Goal: Task Accomplishment & Management: Use online tool/utility

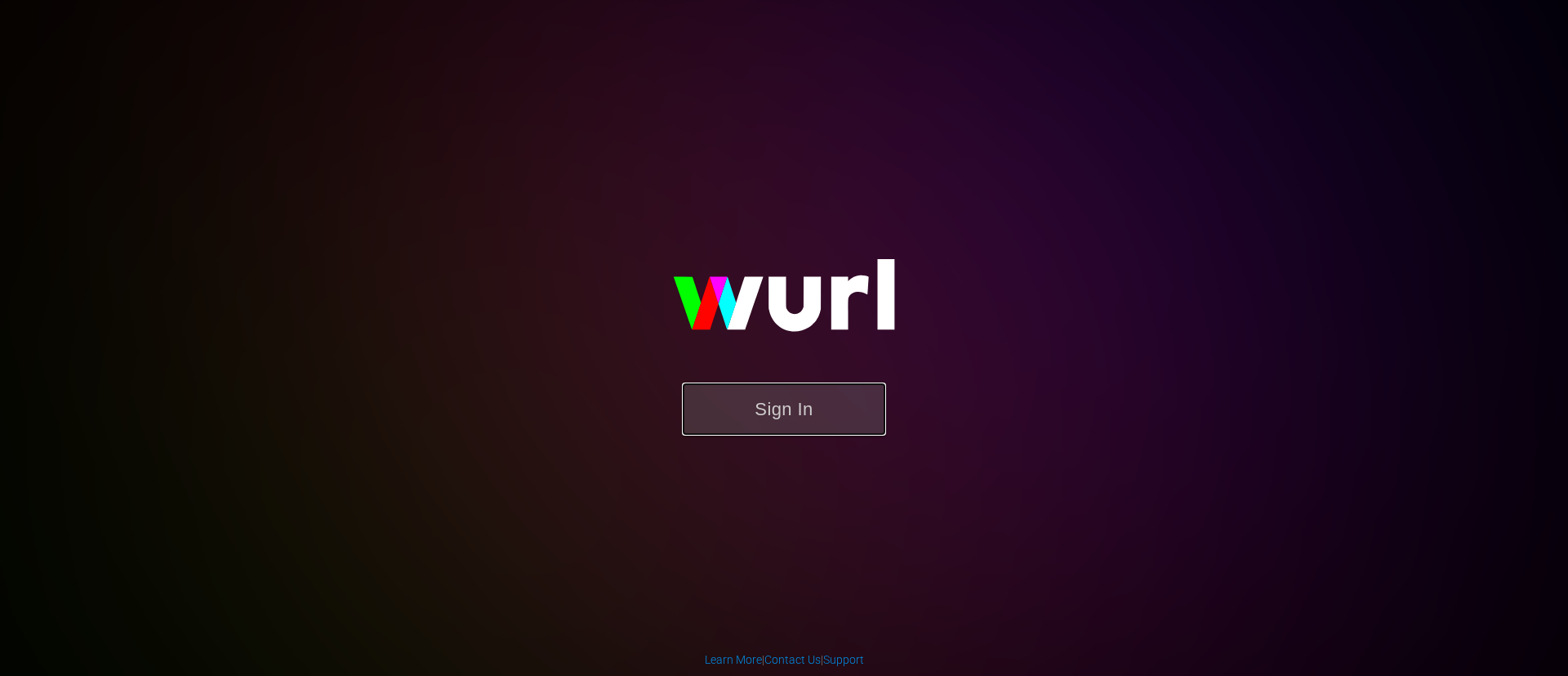
click at [805, 428] on button "Sign In" at bounding box center [784, 409] width 204 height 53
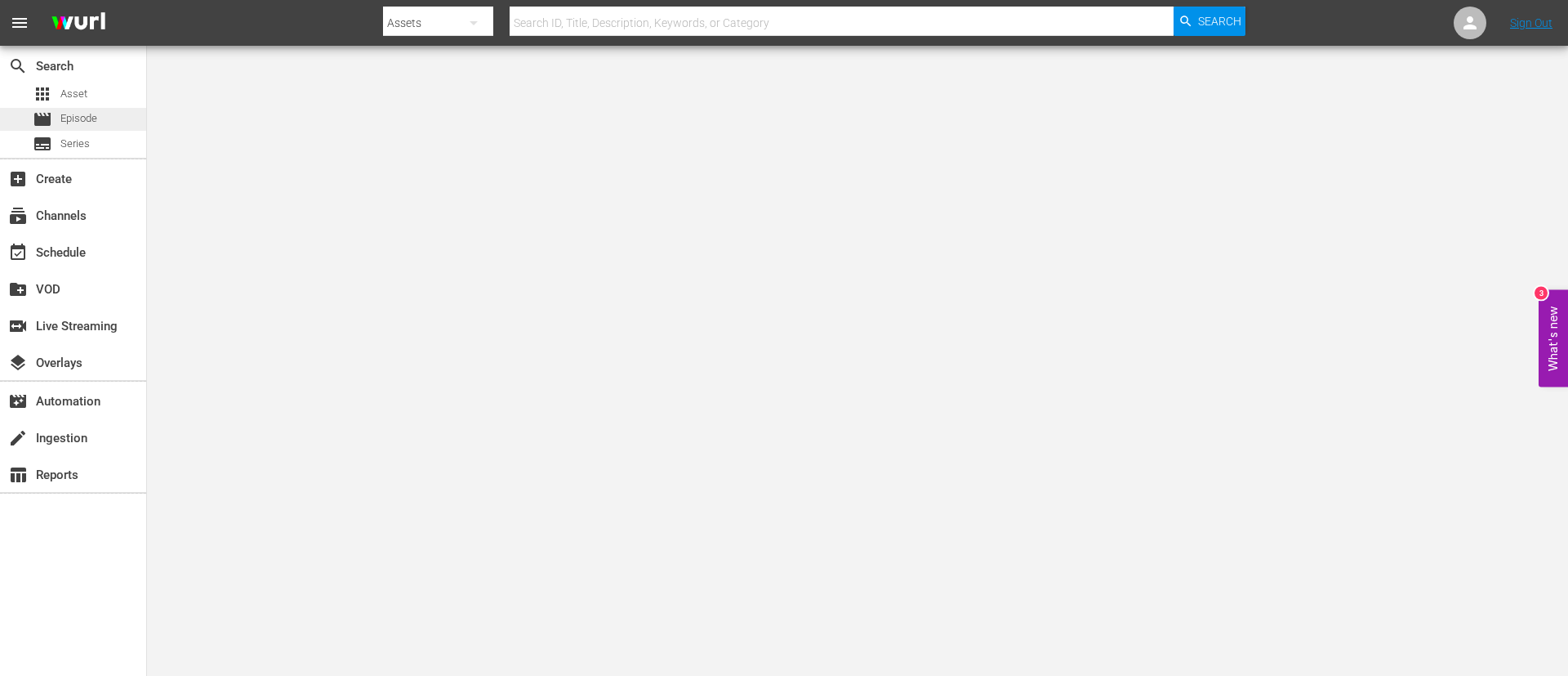
click at [95, 116] on span "Episode" at bounding box center [78, 119] width 36 height 17
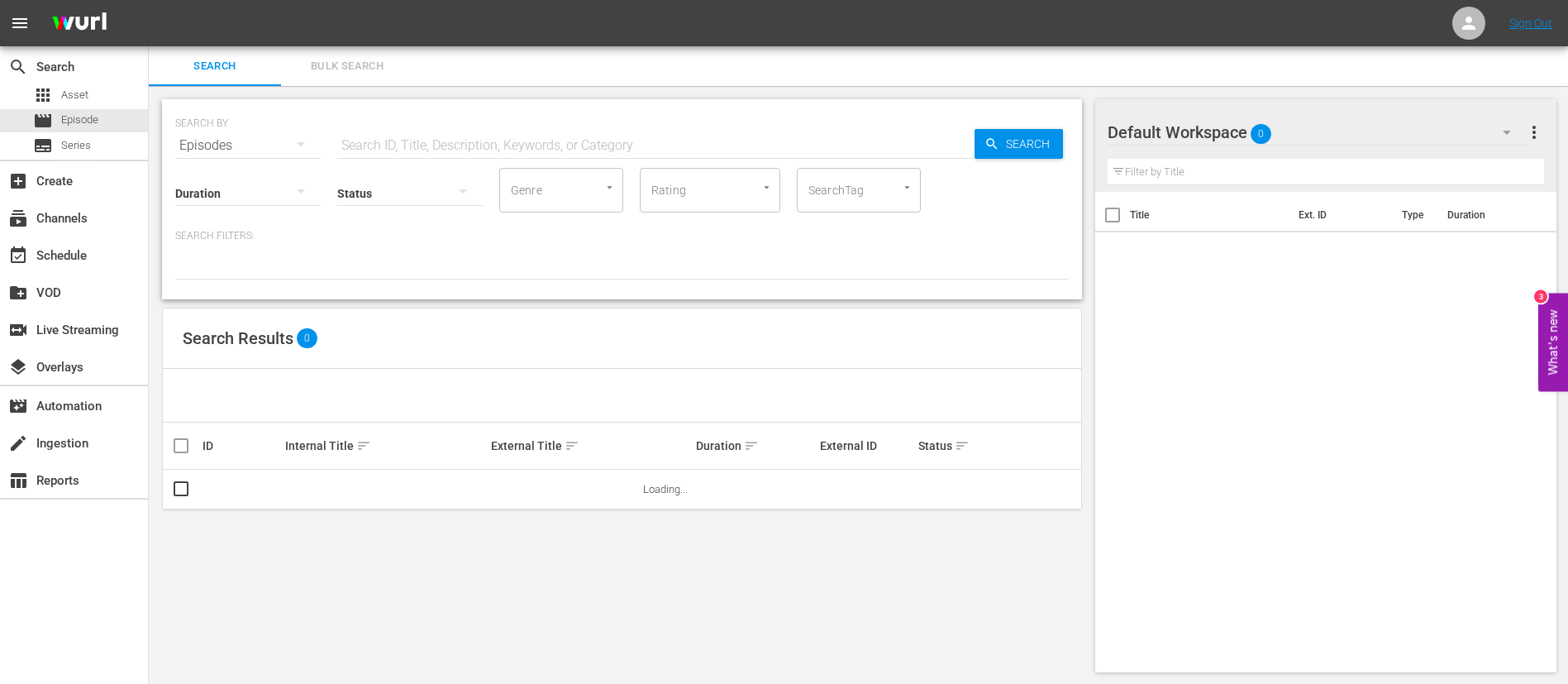
click at [342, 54] on button "Bulk Search" at bounding box center [348, 66] width 132 height 40
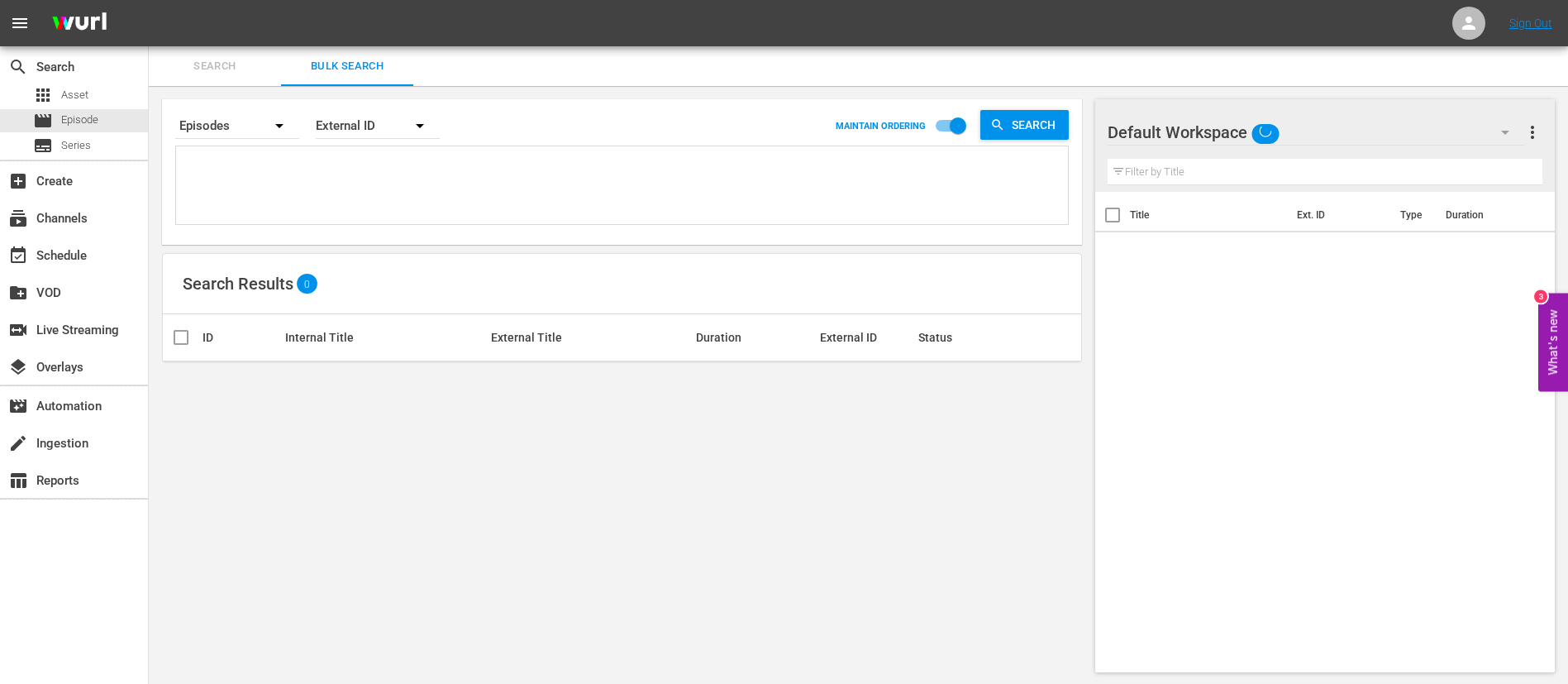
click at [334, 172] on textarea at bounding box center [624, 188] width 888 height 76
paste textarea "4coghu6zf00KTkL2Wxt3W6_ITA 138188_ITA 4WVZioPrG1WugDLW8bljzO_ITA 7k0DKvy5rPNkuT…"
type textarea "4coghu6zf00KTkL2Wxt3W6_ITA 138188_ITA 4WVZioPrG1WugDLW8bljzO_ITA 7k0DKvy5rPNkuT…"
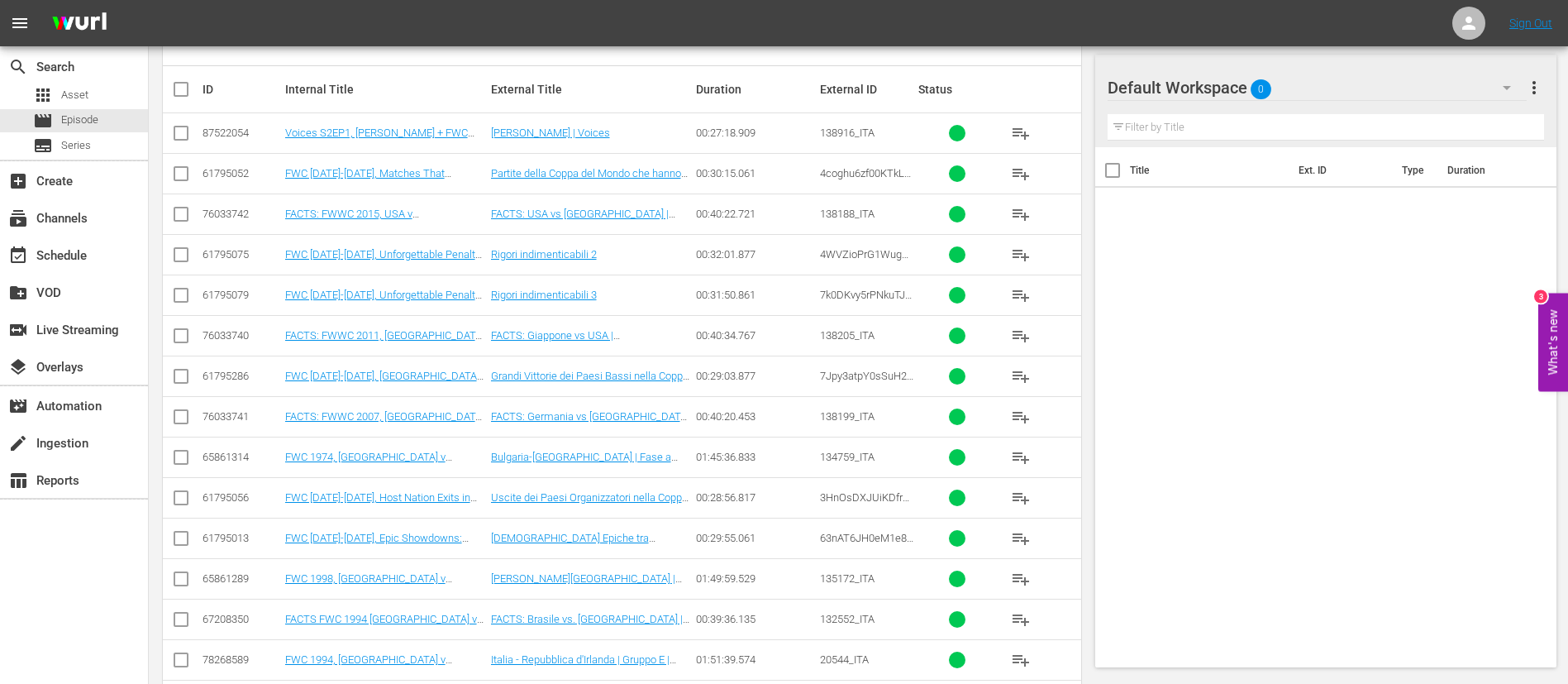
scroll to position [316, 0]
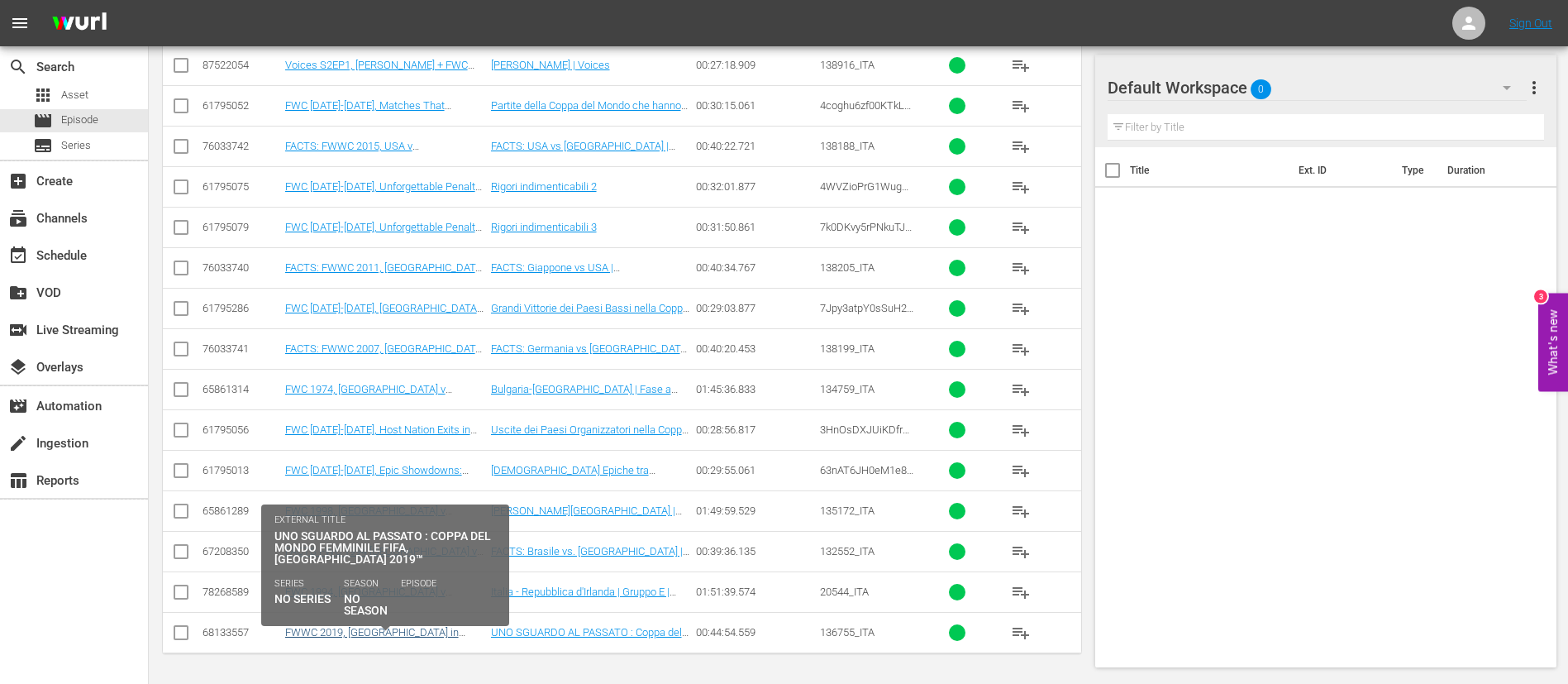
type textarea "4coghu6zf00KTkL2Wxt3W6_ITA 138188_ITA 4WVZioPrG1WugDLW8bljzO_ITA 7k0DKvy5rPNkuT…"
click at [380, 414] on link "FWWC 2019, USA in 2019 (IT) + Rebrand Promo 2" at bounding box center [372, 639] width 174 height 25
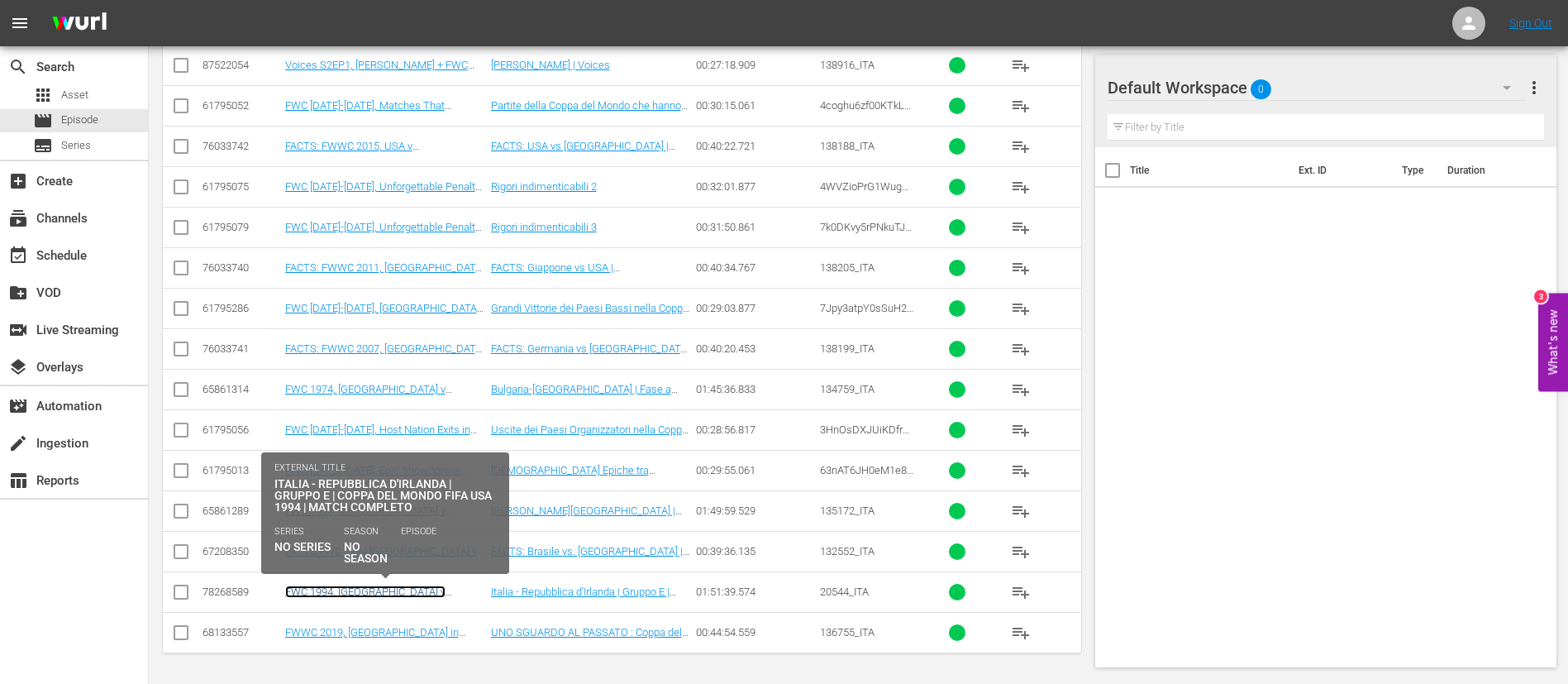
click at [387, 414] on link "FWC 1994, [GEOGRAPHIC_DATA] v [GEOGRAPHIC_DATA], Group Stage - FMR (IT) + Rebra…" at bounding box center [382, 604] width 193 height 37
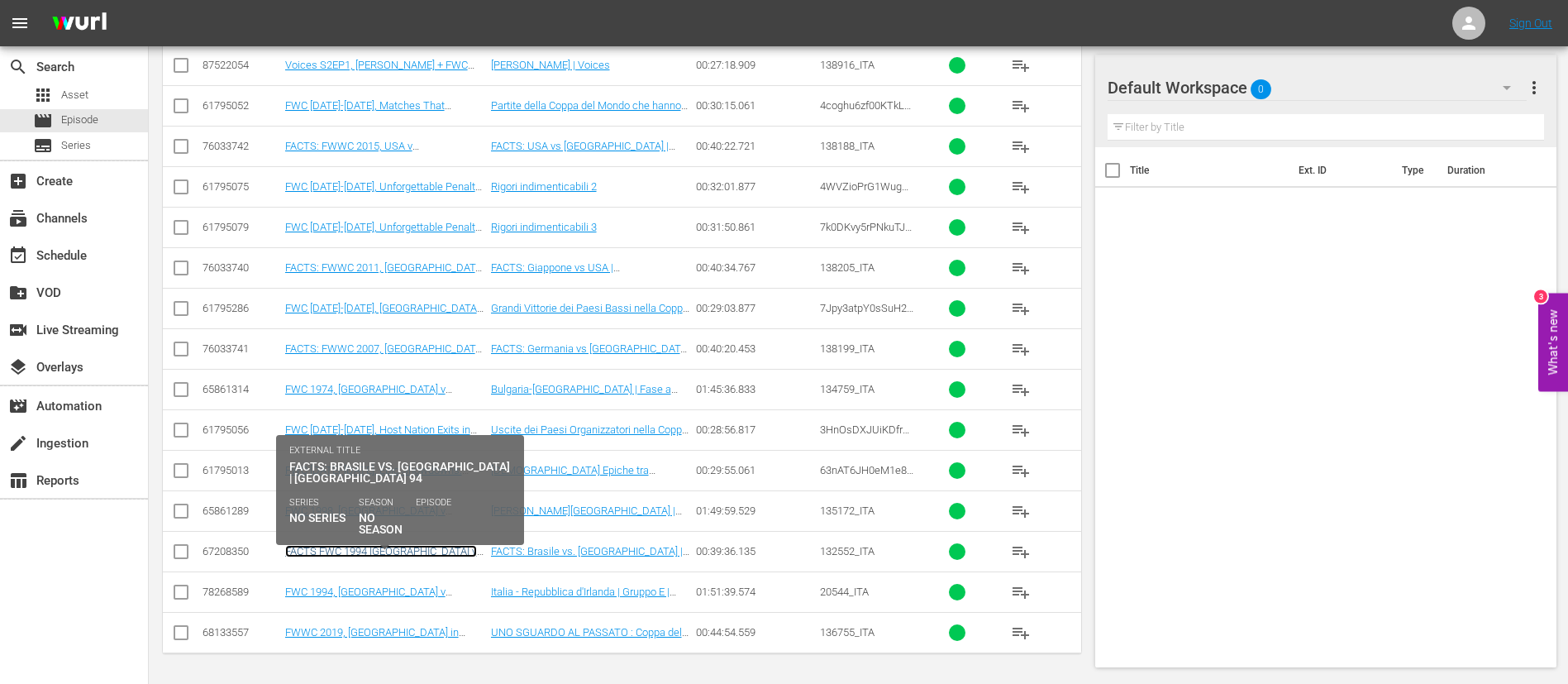
click at [398, 414] on link "FACTS FWC 1994 [GEOGRAPHIC_DATA] v [GEOGRAPHIC_DATA] (IT) + Rebrand Ident" at bounding box center [382, 557] width 194 height 25
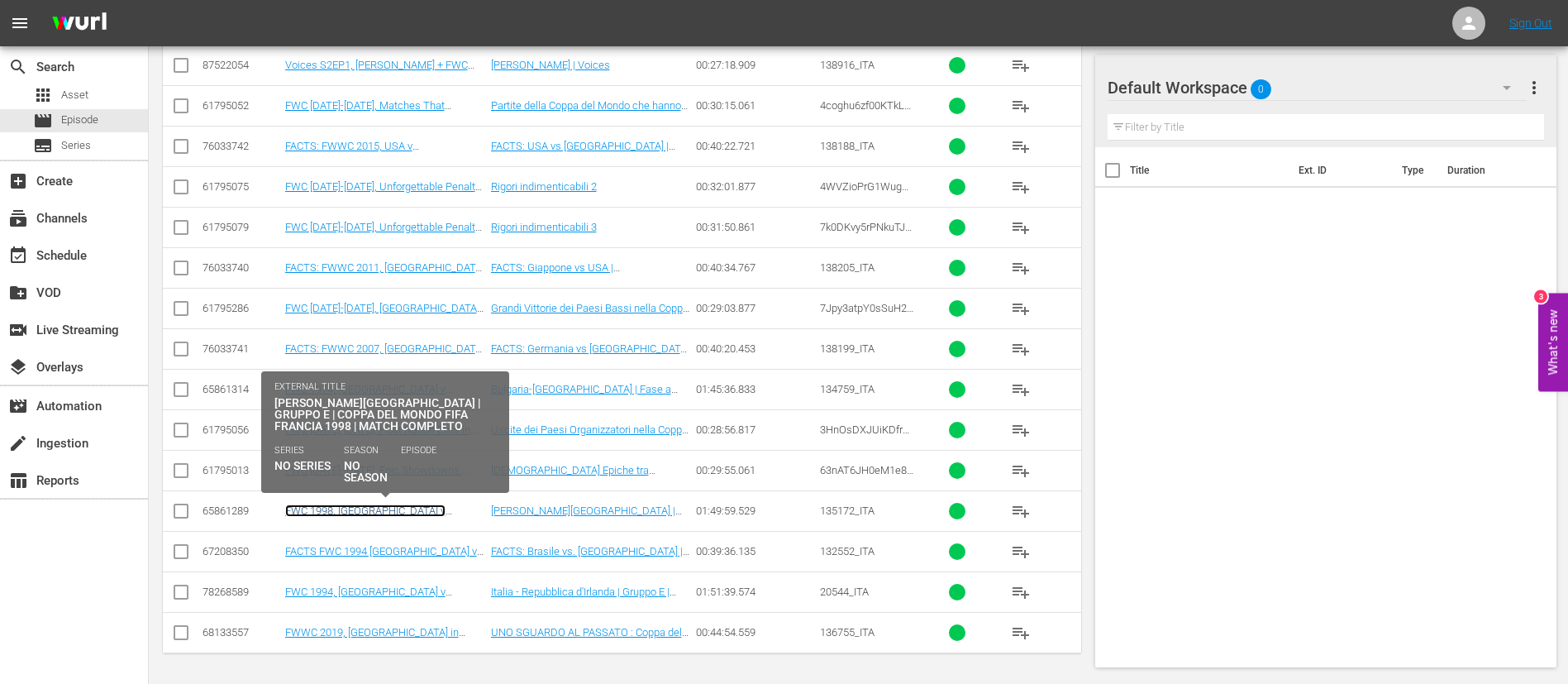
click at [411, 414] on link "FWC 1998, Netherlands v South Korea (IT) + Rebrand Promo 2" at bounding box center [369, 522] width 168 height 37
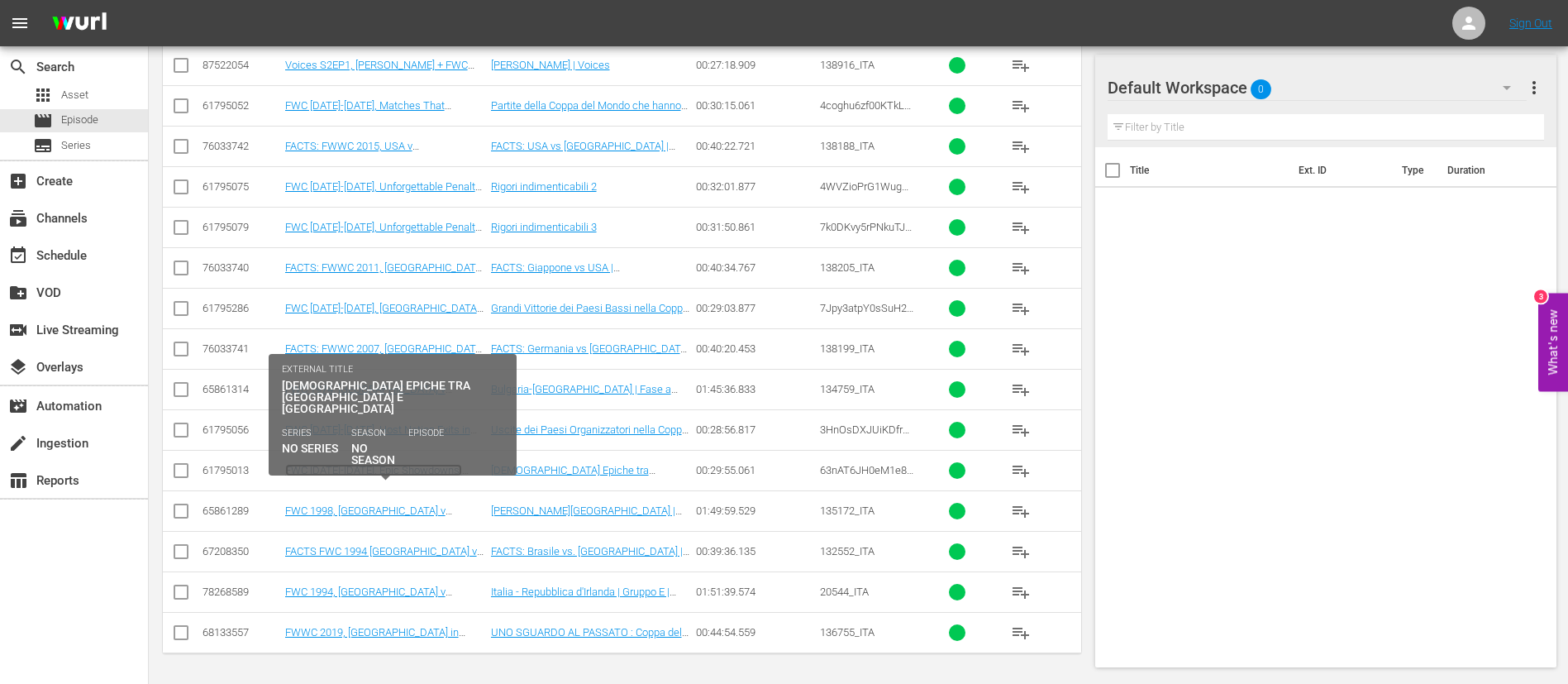
click at [422, 414] on link "FWC 1986-2006, Epic Showdowns: Brazil v France (IT) + Rebrand Promo 1" at bounding box center [373, 488] width 177 height 50
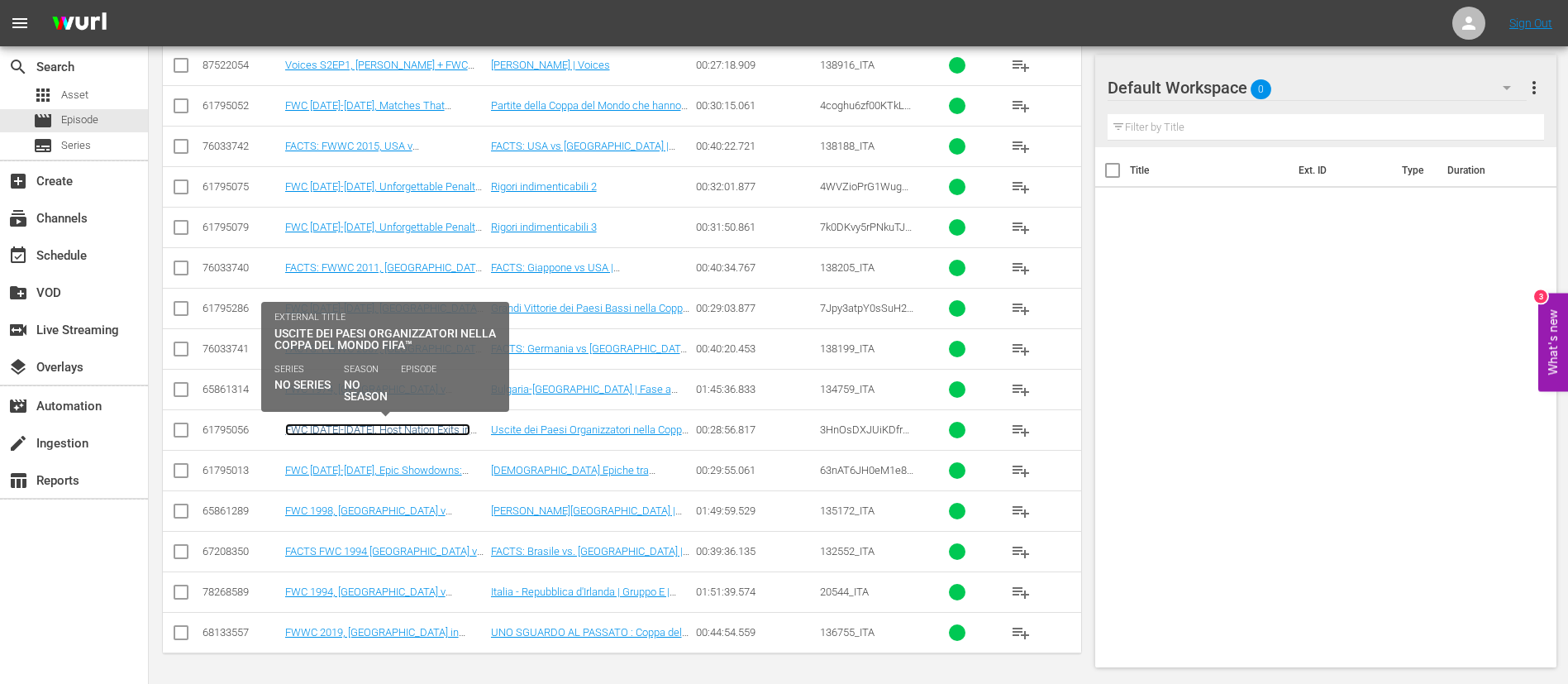
click at [428, 414] on link "FWC 2006-2018, Host Nation Exits in the FWC (IT) + Rebrand Ident" at bounding box center [378, 436] width 185 height 25
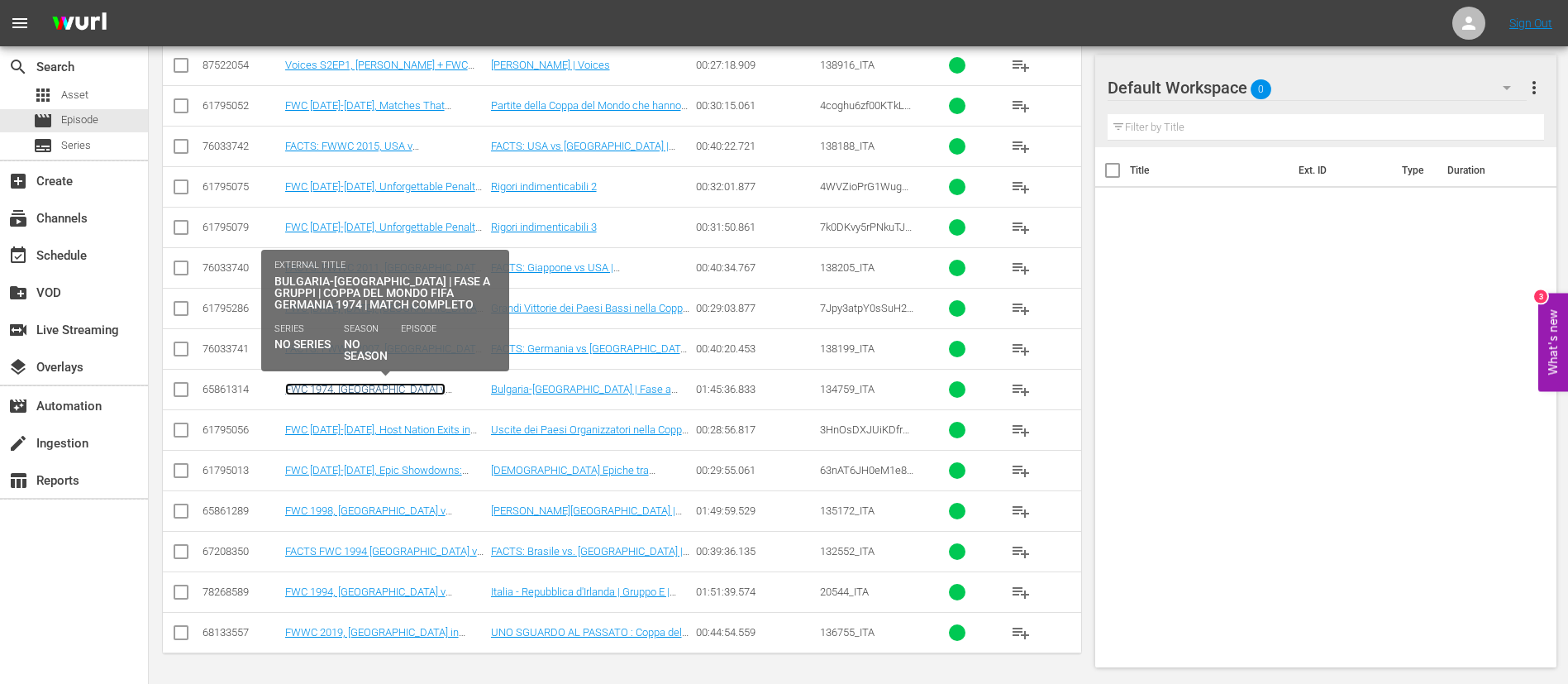
click at [434, 386] on link "FWC 1974, Bulgaria v Netherlands (IT) + Rebrand Promo 2" at bounding box center [369, 401] width 168 height 37
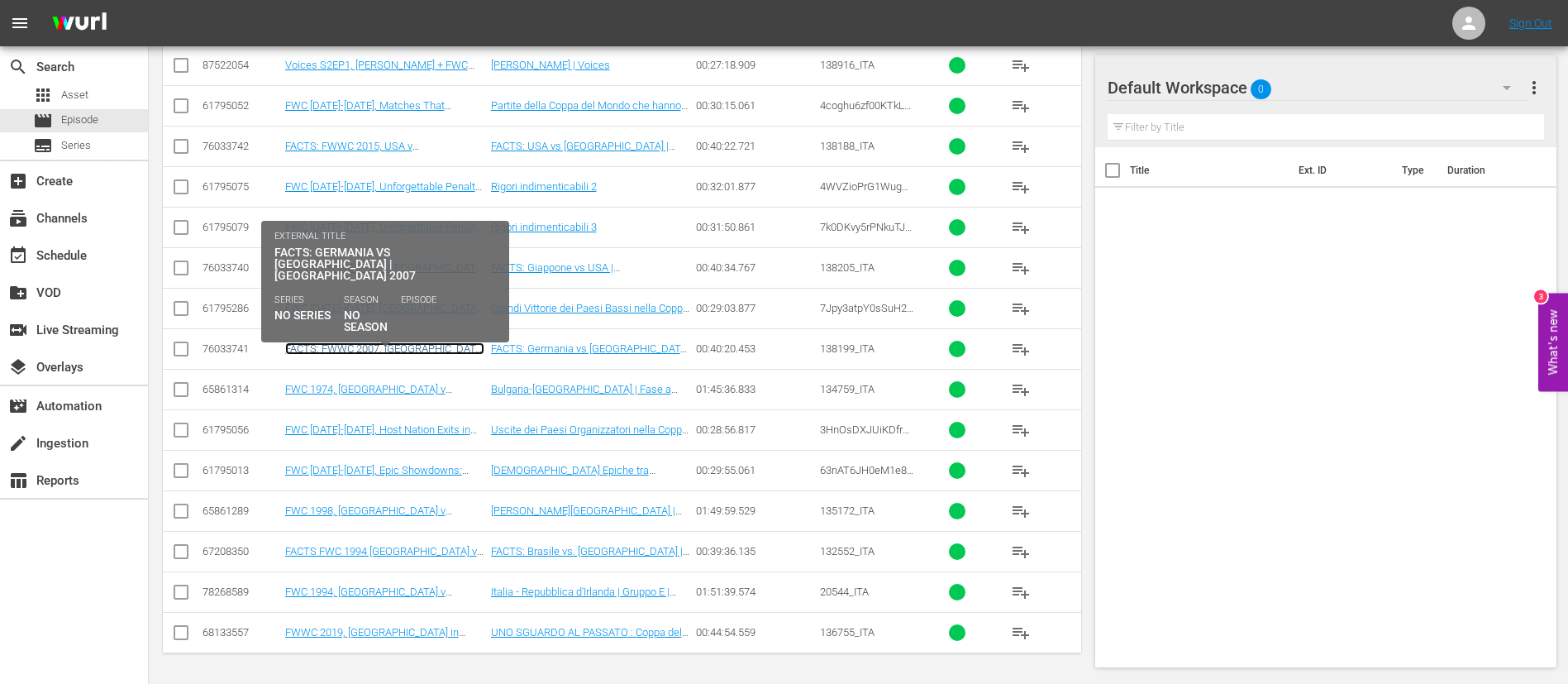
click at [440, 352] on link "FACTS: FWWC 2007, Germany v Brazil (IT) + Rebrand Promo 1" at bounding box center [384, 360] width 199 height 37
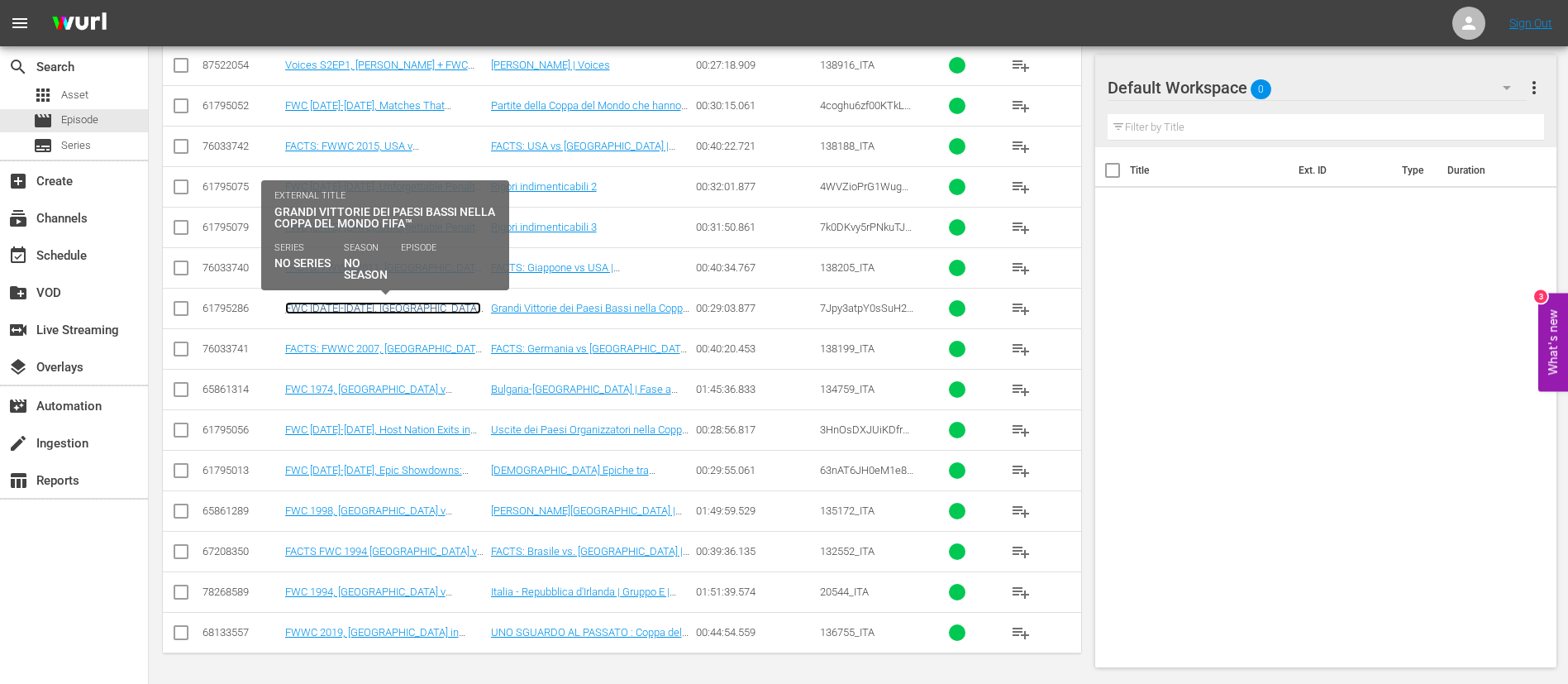
click at [446, 308] on link "FWC 1998-2010, Netherlands' Great Victories in the FWC (IT) + Rebrand Ident" at bounding box center [383, 319] width 196 height 37
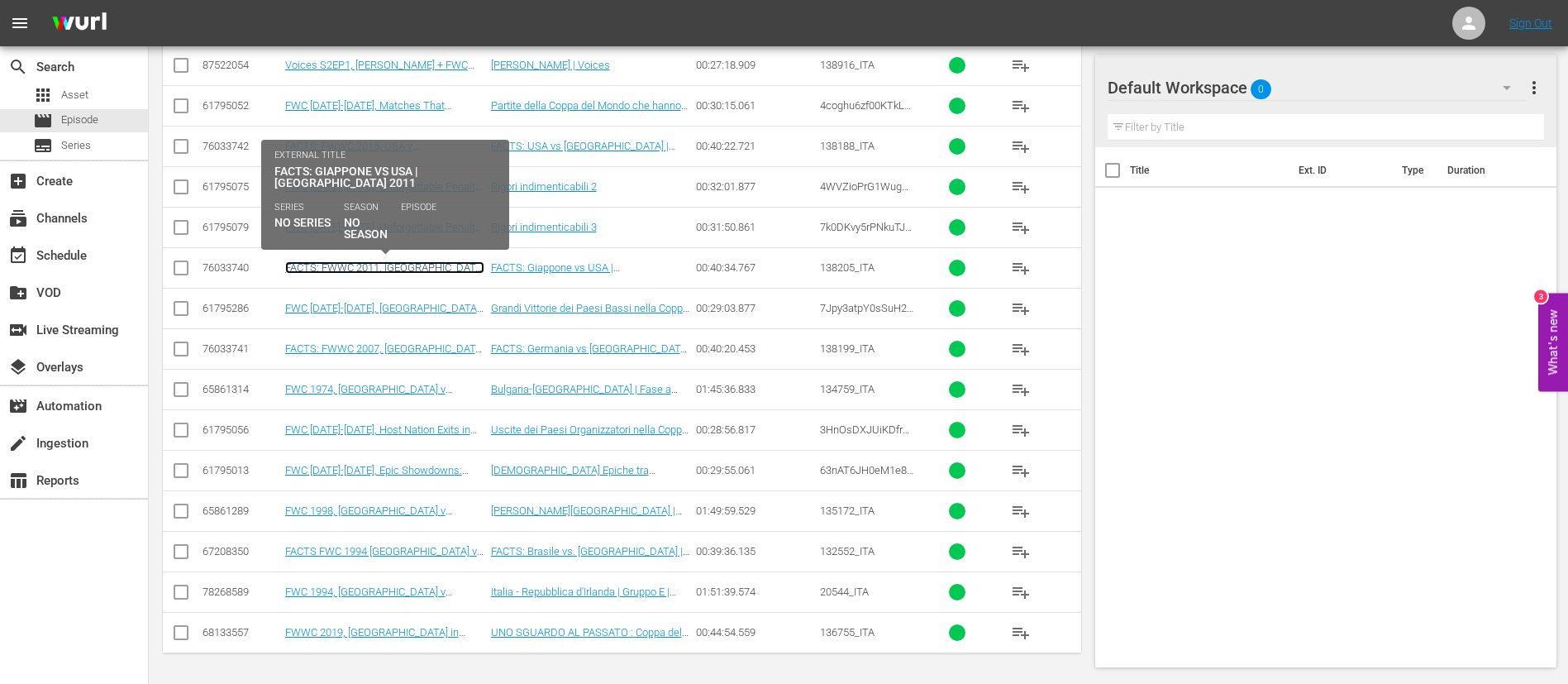
click at [435, 268] on link "FACTS: FWWC 2011, Japan v USA (IT) + Rebrand Promo 2" at bounding box center [384, 280] width 199 height 37
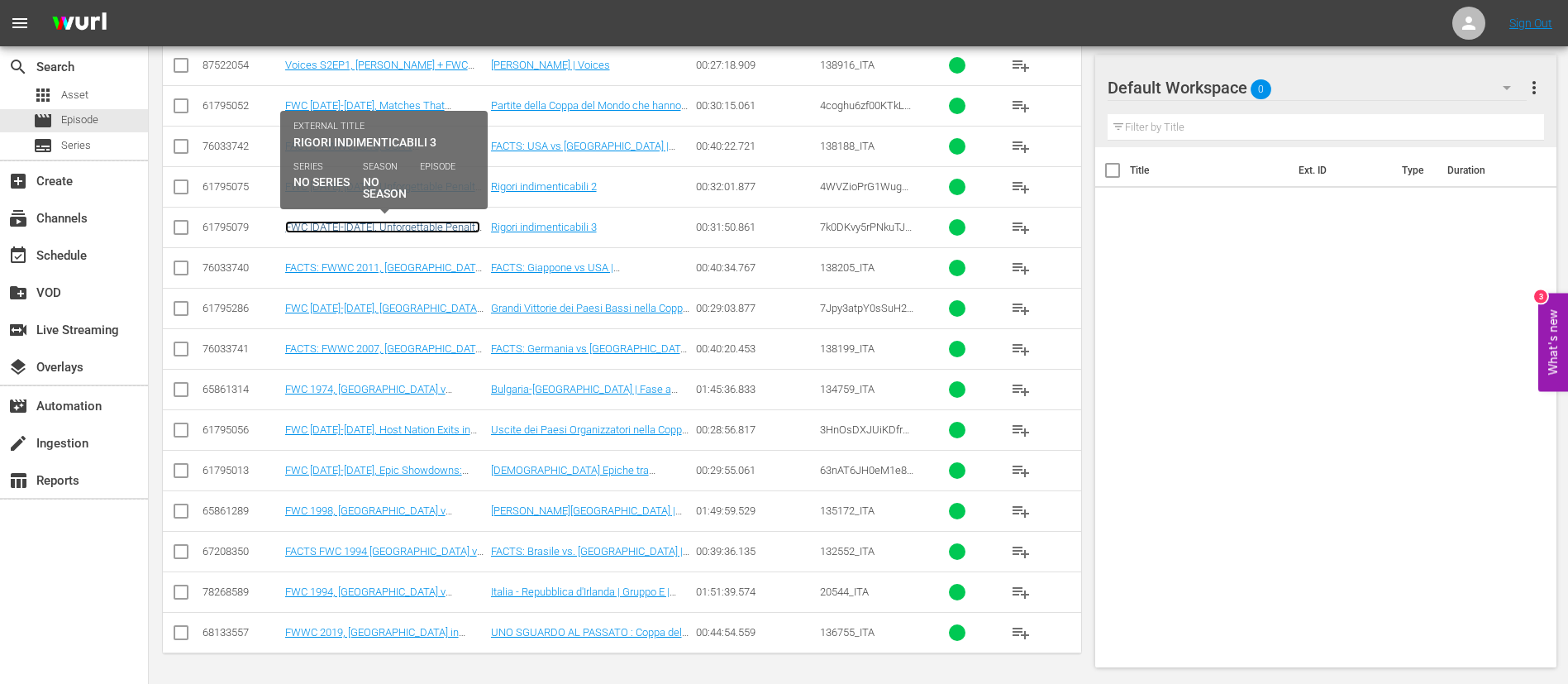
click at [432, 229] on link "FWC 1990-2006, Unforgettable Penalty Shootouts 3 (IT) + Rebrand Promo 1" at bounding box center [383, 233] width 196 height 25
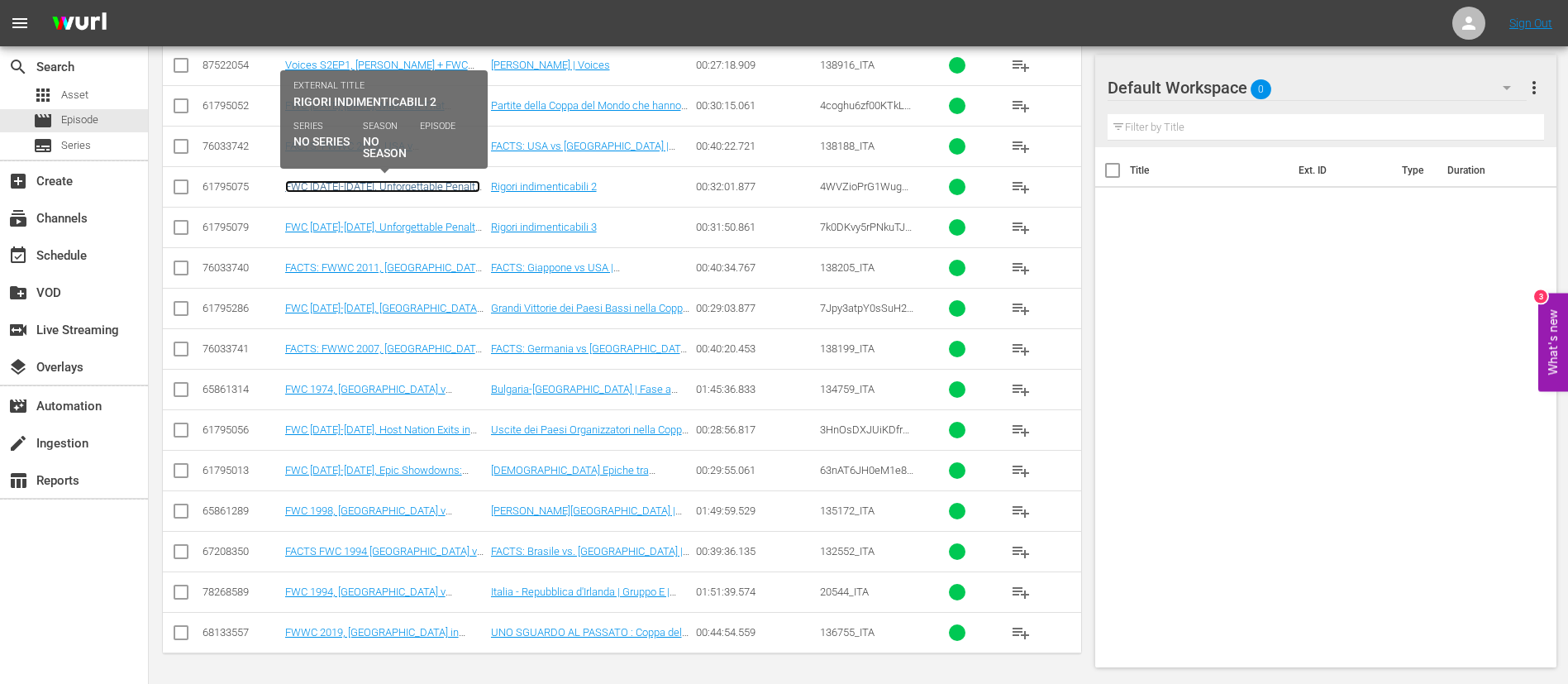
click at [417, 190] on link "FWC 1982-1998, Unforgettable Penalty Shootouts 2 (IT) + Rebrand Ident" at bounding box center [383, 193] width 196 height 25
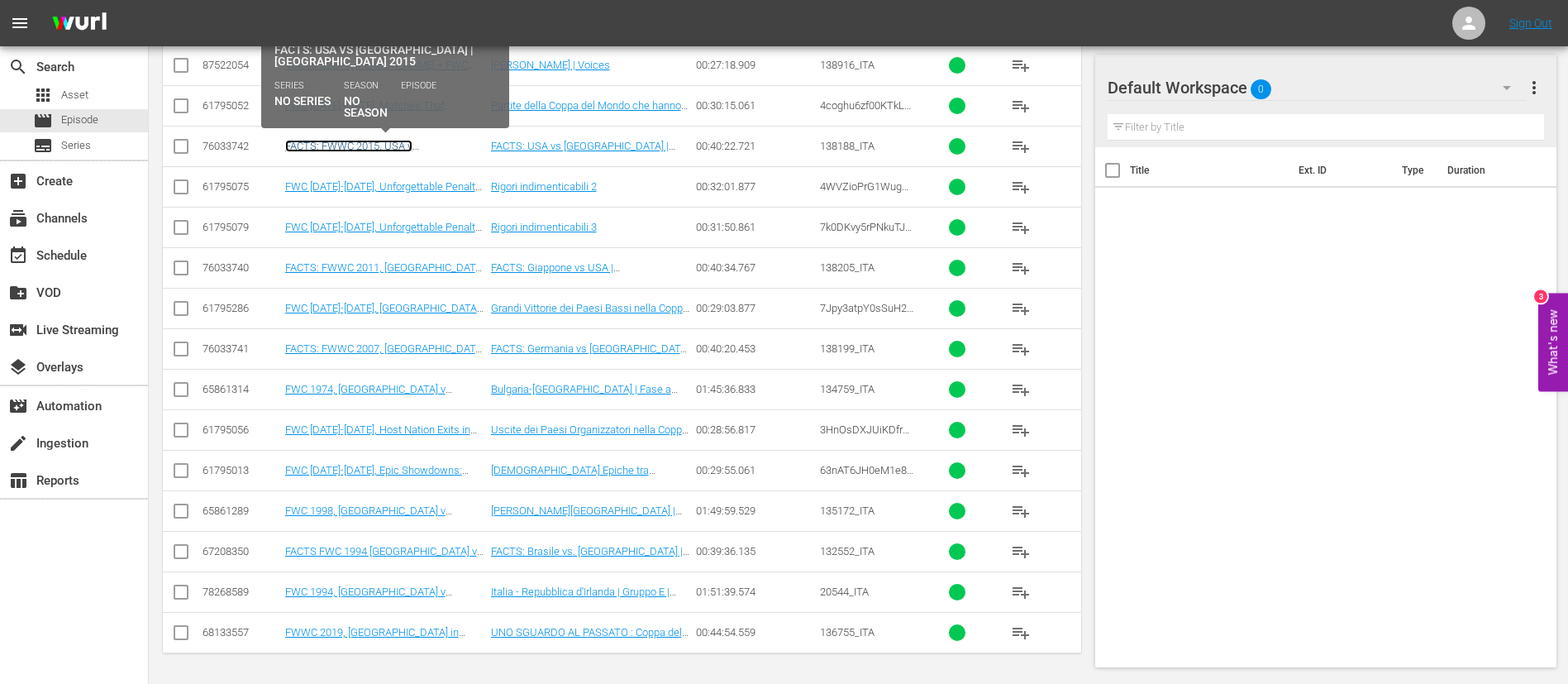
click at [428, 150] on link "FACTS: FWWC 2015, USA v Japan (IT) + Rebrand Promo 2" at bounding box center [369, 158] width 168 height 37
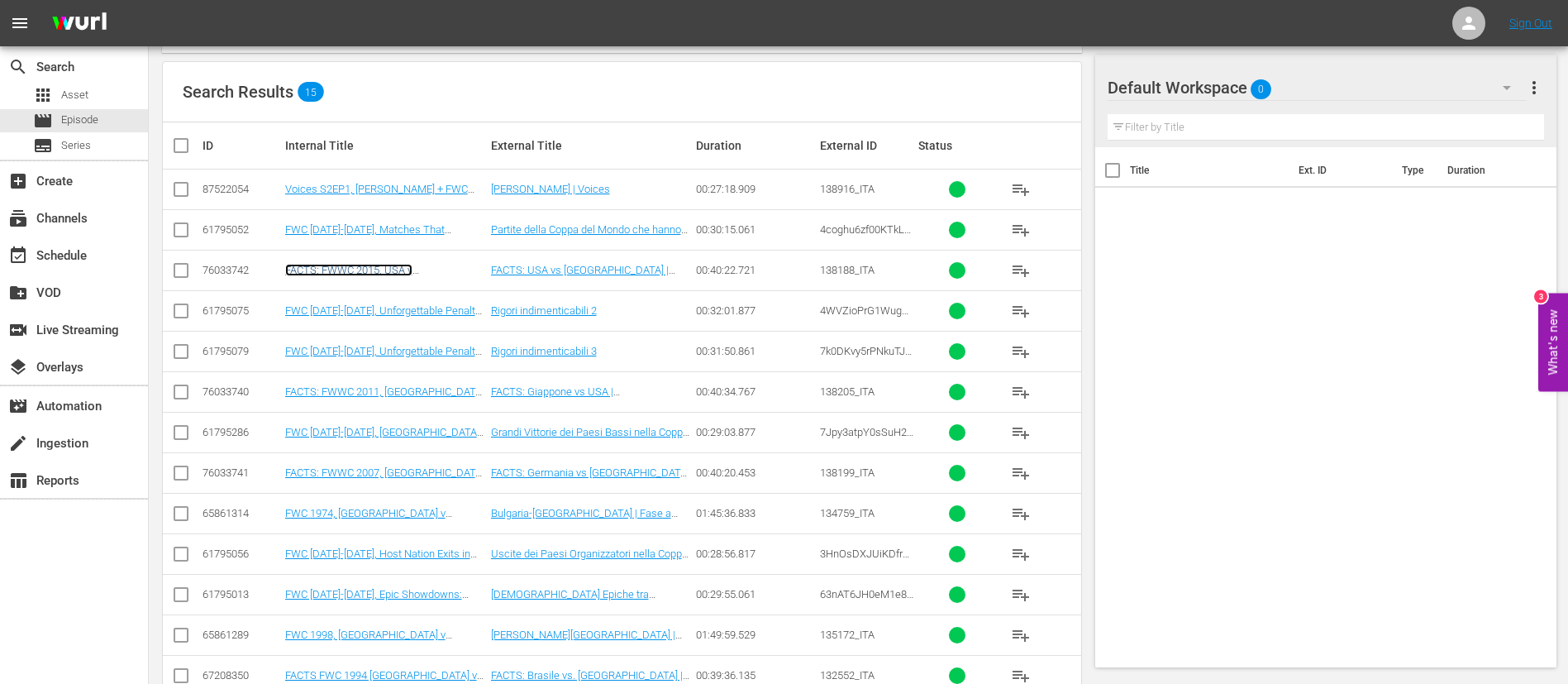
scroll to position [68, 0]
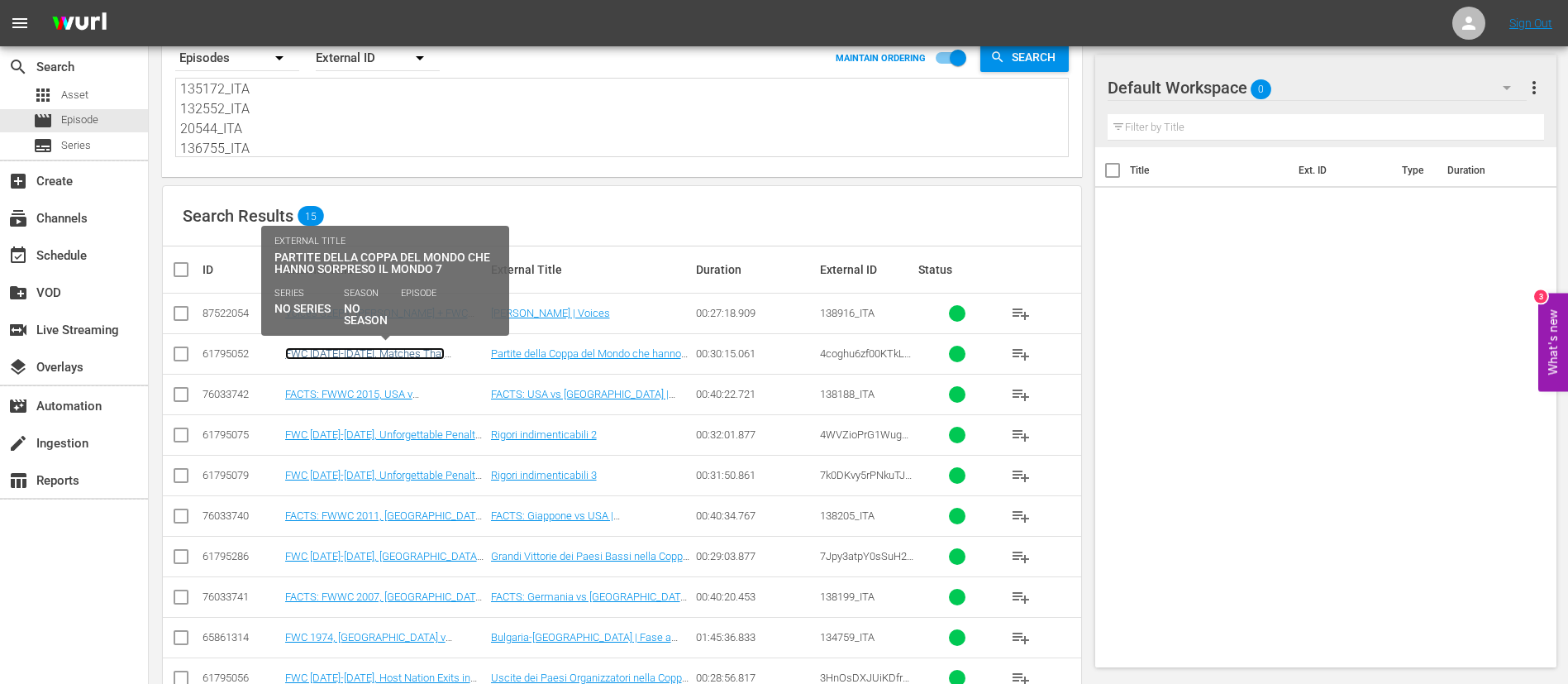
click at [400, 354] on link "FWC 1986-1994, Matches That Astonished the World 7 (IT) + Rebrand Promo 1" at bounding box center [373, 366] width 176 height 37
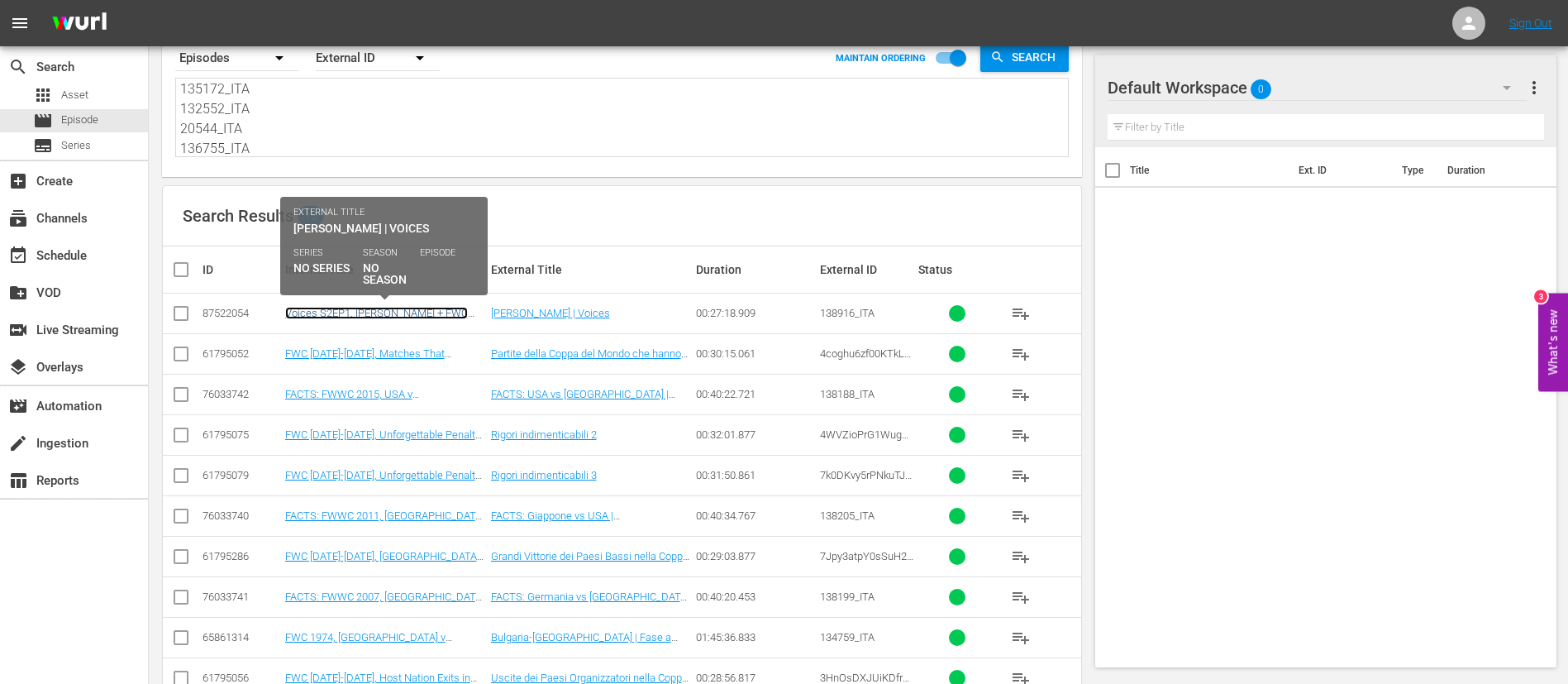
click at [427, 316] on link "Voices S2EP1, Stoichkov + FWC 1994, Bulgaria v Germany, Quarter-finals, Highlig…" at bounding box center [376, 332] width 182 height 50
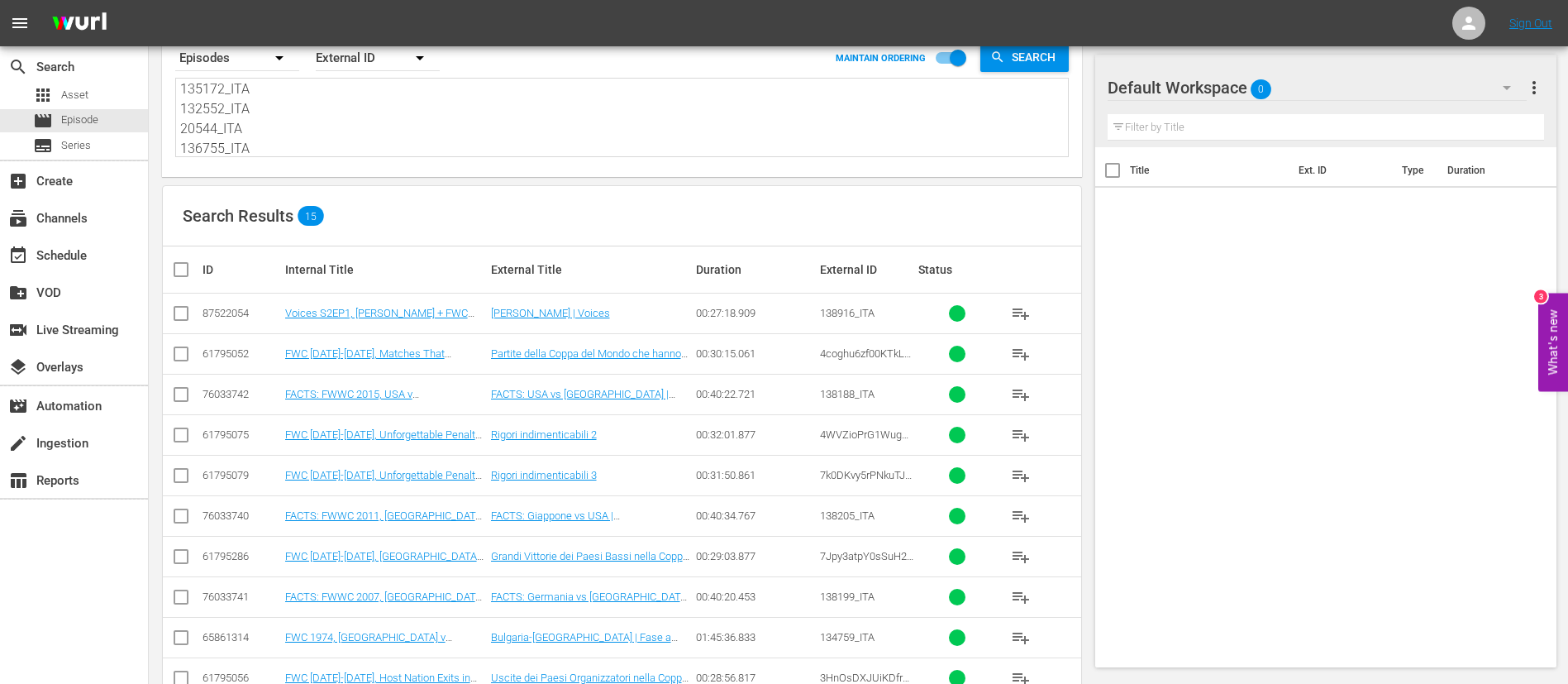
click at [446, 116] on textarea "4coghu6zf00KTkL2Wxt3W6_ITA 138188_ITA 4WVZioPrG1WugDLW8bljzO_ITA 7k0DKvy5rPNkuT…" at bounding box center [624, 119] width 888 height 76
paste textarea "FWC 2006-2018, Host Nation Exits in the FWC FACTS FWC 2006, Italy v France FWC …"
type textarea "FWC 2006-2018, Host Nation Exits in the FWC FACTS FWC 2006, Italy v France FWC …"
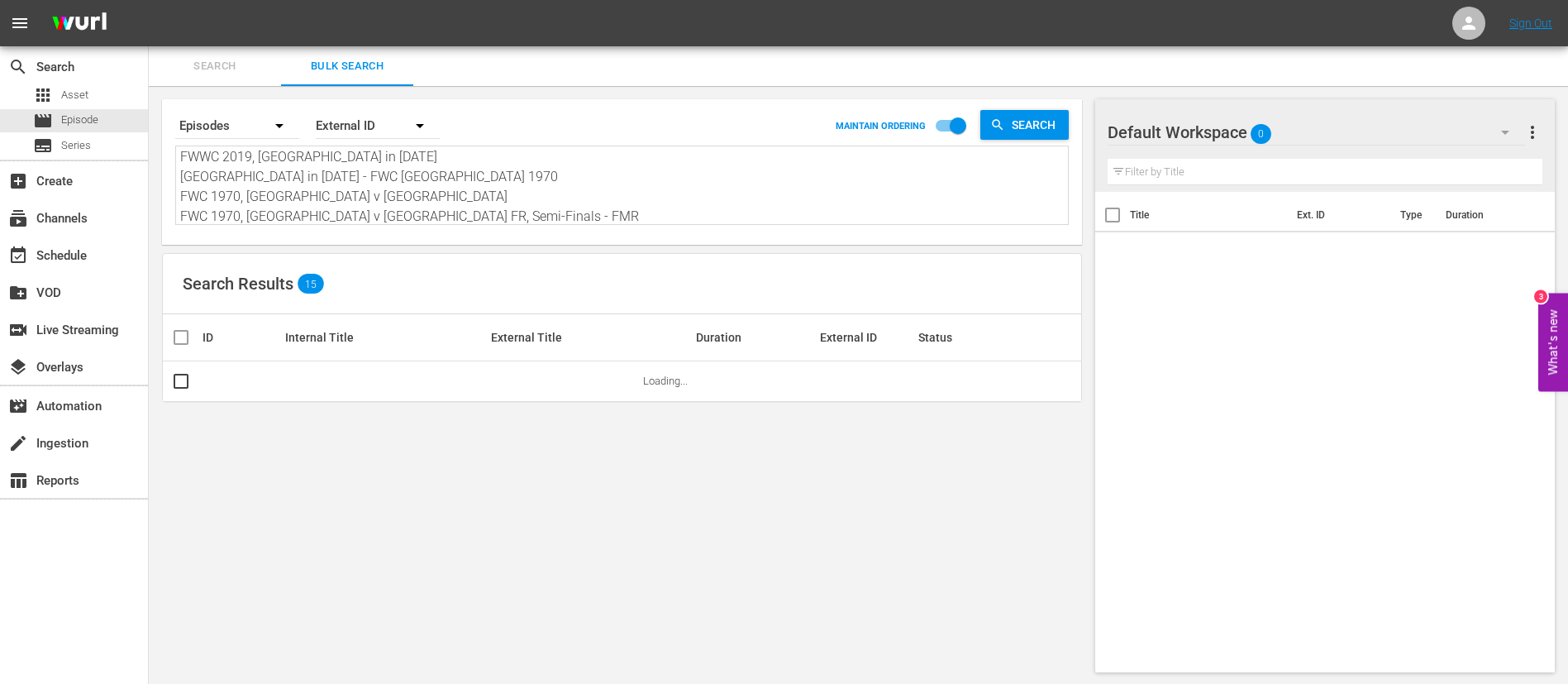
type textarea "FWC 2006-2018, Host Nation Exits in the FWC FACTS FWC 2006, Italy v France FWC …"
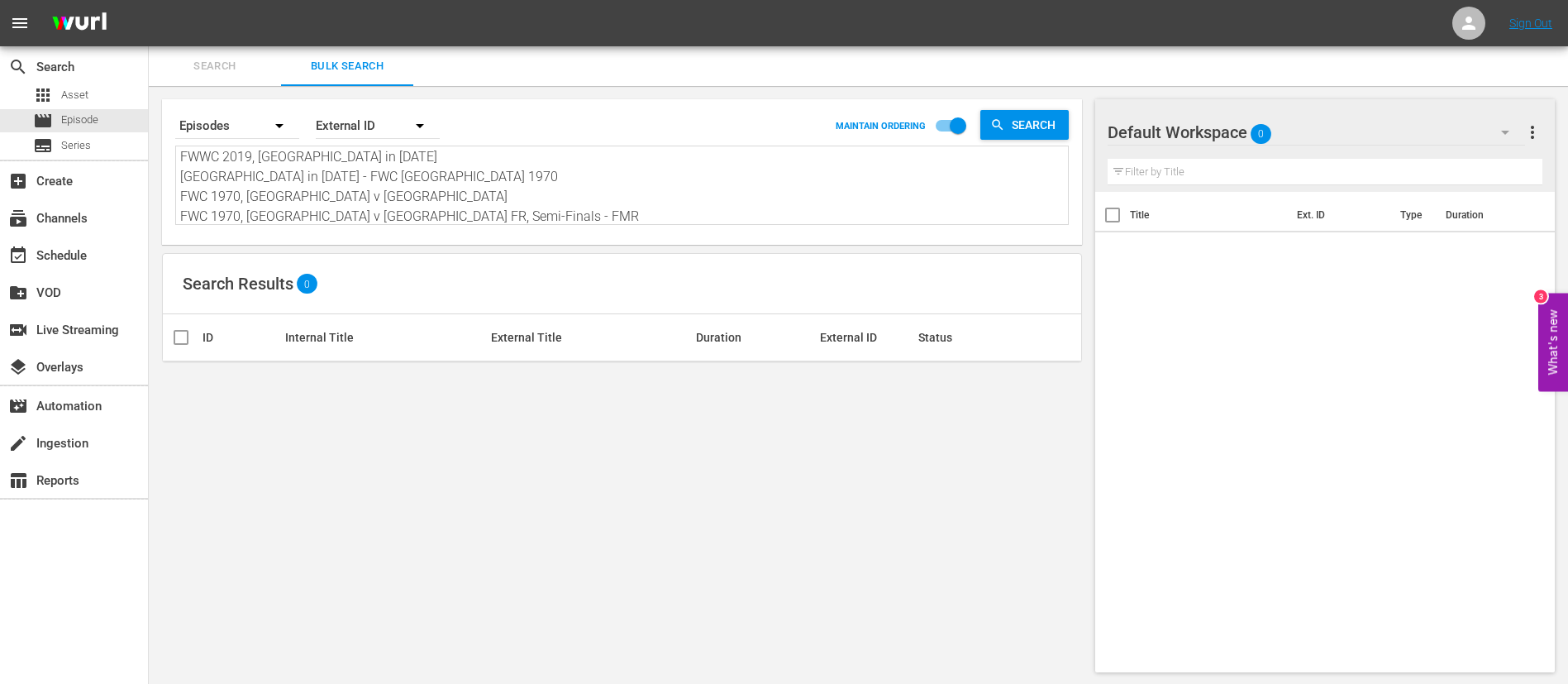
click at [371, 209] on textarea "FWC 2006-2018, Host Nation Exits in the FWC FACTS FWC 2006, Italy v France FWC …" at bounding box center [624, 187] width 888 height 76
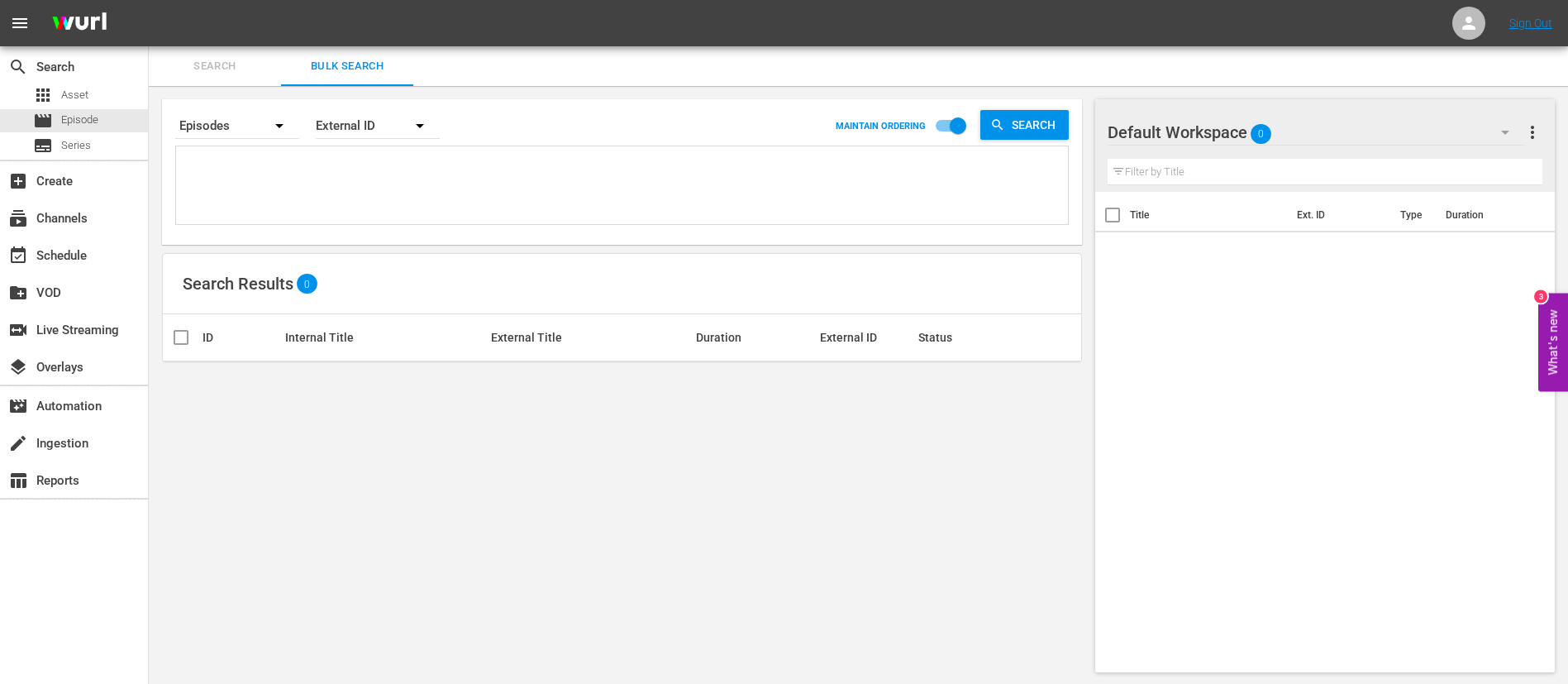
paste textarea "3HnOsDXJUiKDfrJ2WKip91_ITA 134591_ITA 7k0DKvy5rPNkuTJZjyvTWQ_ITA 139503_ITA 134…"
type textarea "3HnOsDXJUiKDfrJ2WKip91_ITA 134591_ITA 7k0DKvy5rPNkuTJZjyvTWQ_ITA 139503_ITA 134…"
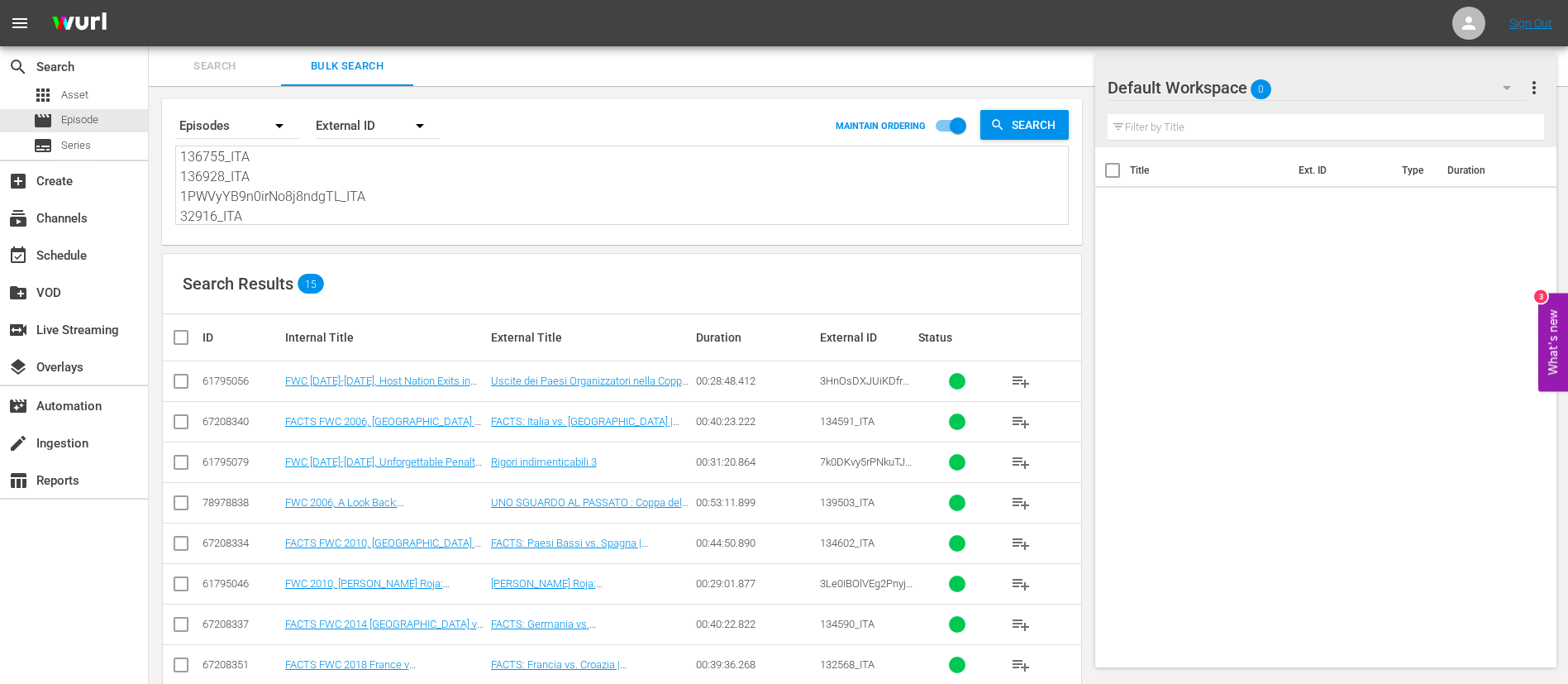
scroll to position [316, 0]
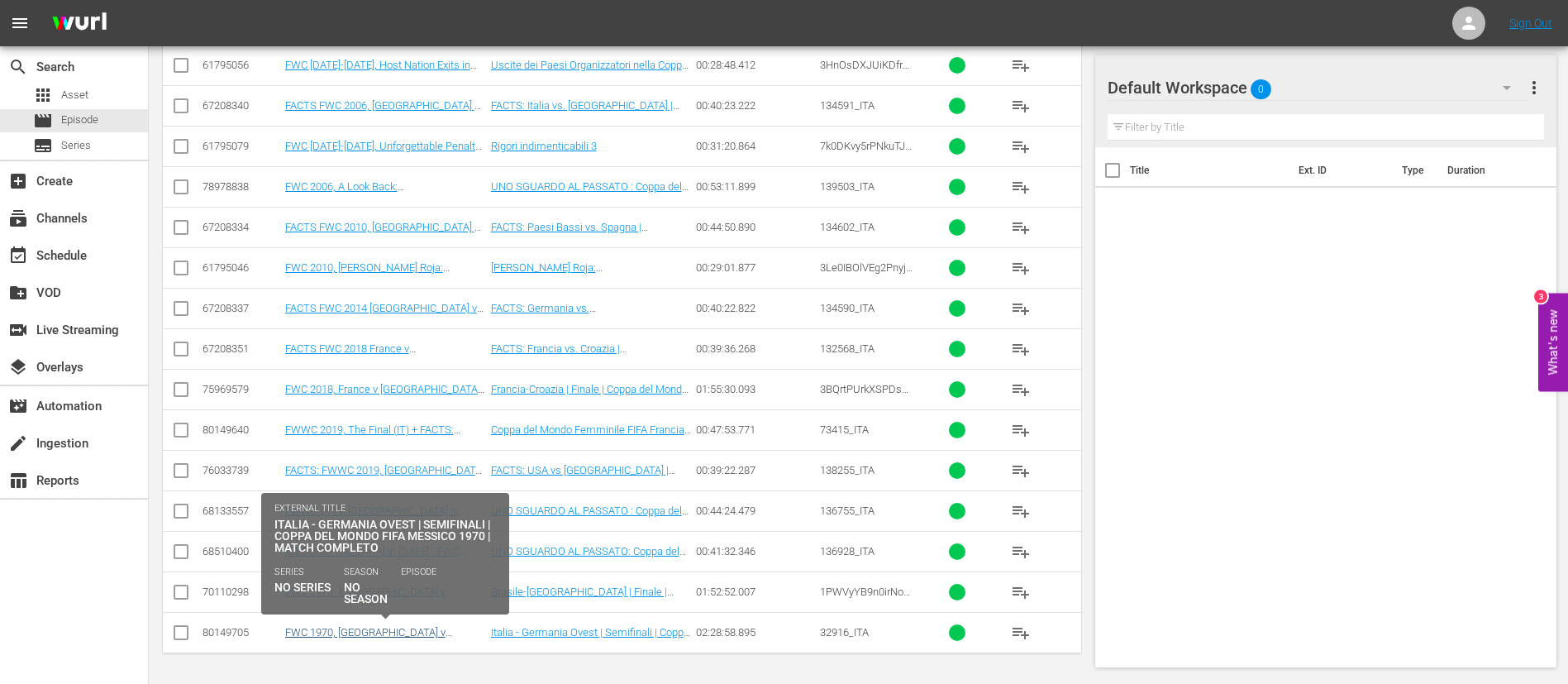
type textarea "3HnOsDXJUiKDfrJ2WKip91_ITA 134591_ITA 7k0DKvy5rPNkuTJZjyvTWQ_ITA 139503_ITA 134…"
click at [416, 414] on link "FWC 1970, Italy v Germany FR, Semi-Finals - FMR (IT) + Rebrand Ident" at bounding box center [376, 644] width 182 height 37
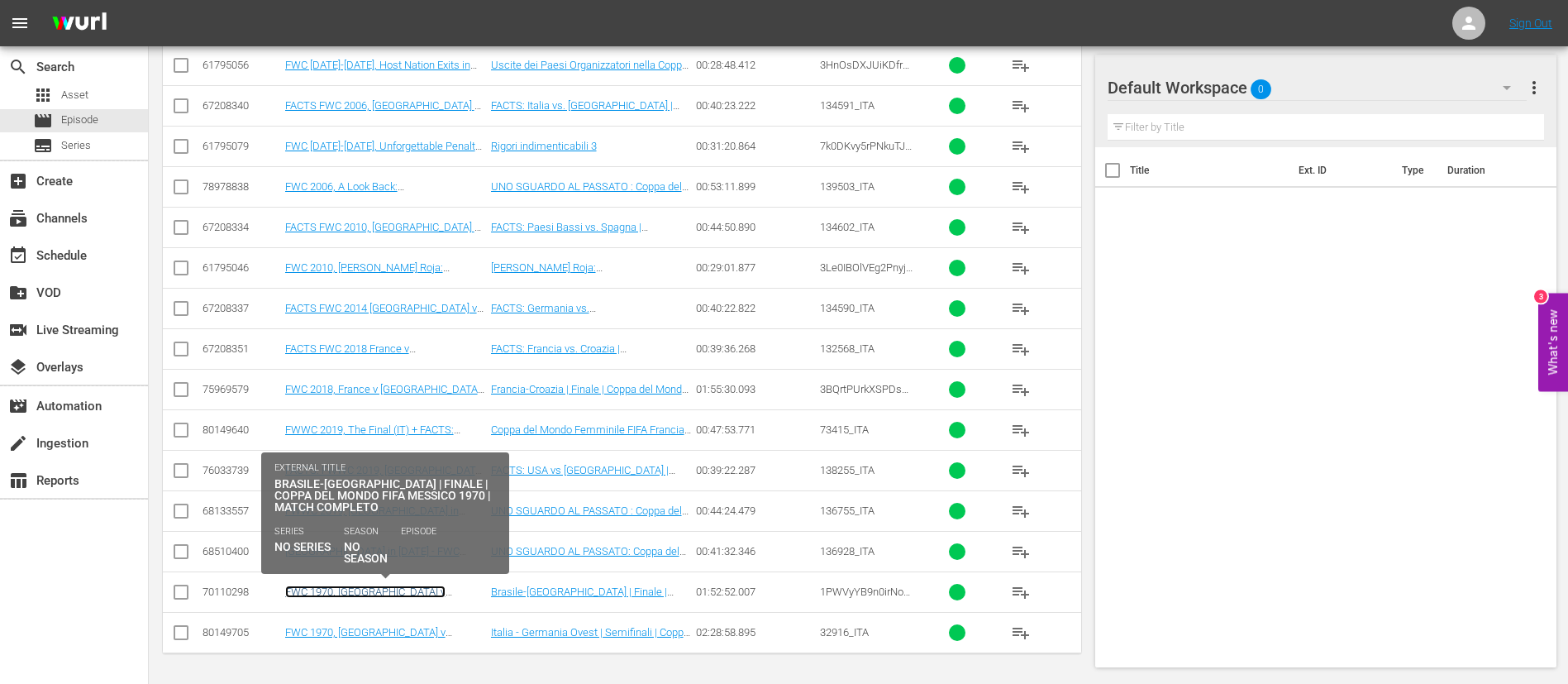
click at [417, 414] on link "FWC 1970, Brazil v Italy, Final - FMR (IT) + Rebrand Promo 1" at bounding box center [377, 604] width 183 height 37
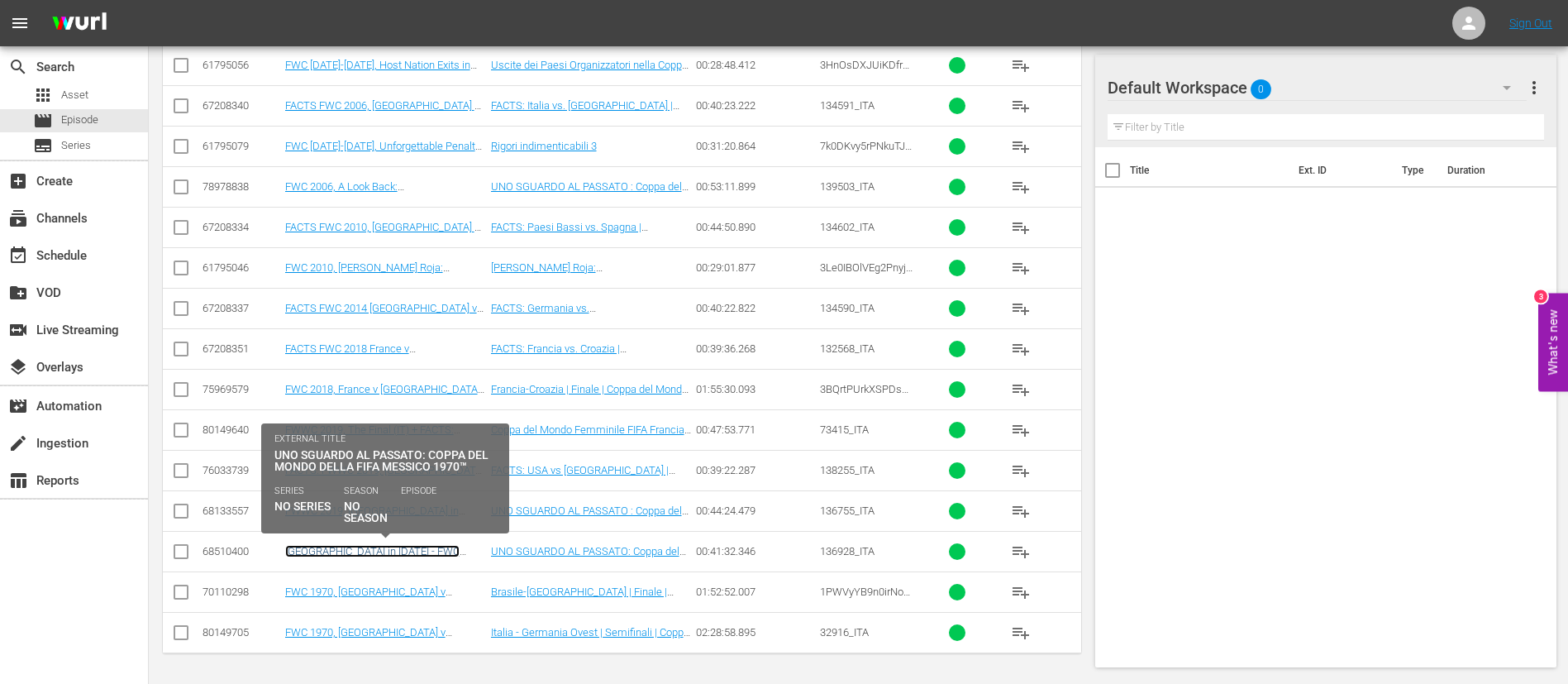
click at [426, 414] on link "Brazil in 1970 - FWC Mexico 1970 (IT) + Rebrand Ident" at bounding box center [382, 563] width 194 height 37
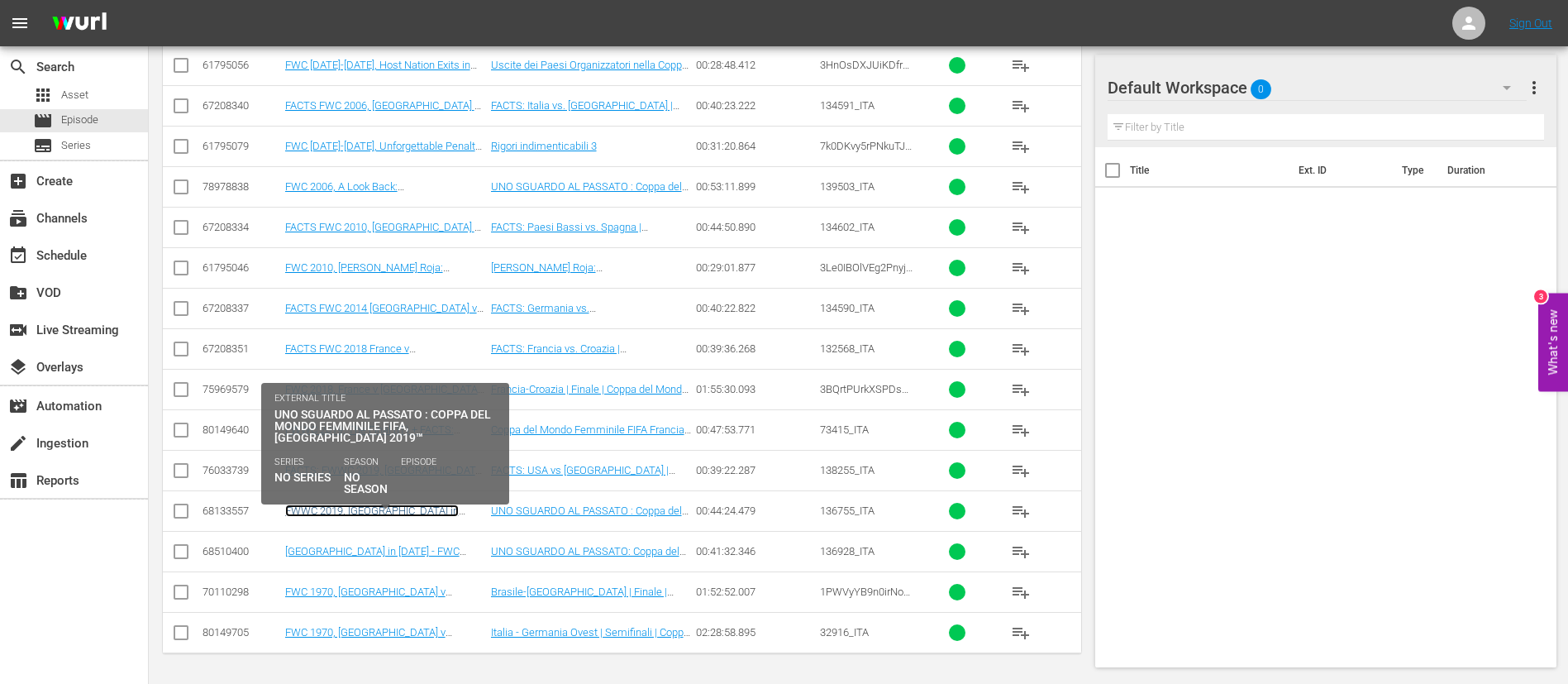
click at [403, 414] on link "FWWC 2019, USA in 2019 (IT)" at bounding box center [372, 517] width 174 height 25
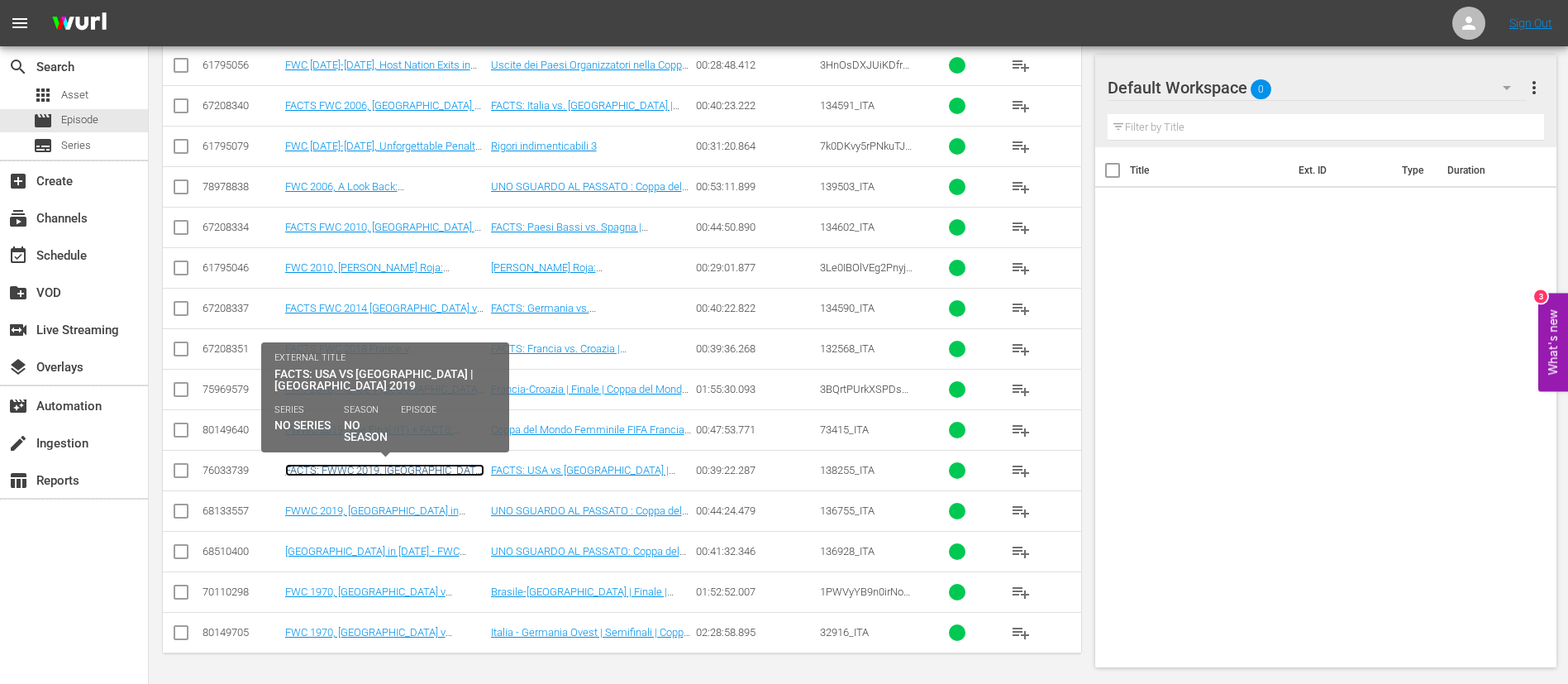
click at [408, 414] on link "FACTS: FWWC 2019, USA v Netherlands (IT) + Rebrand Ident" at bounding box center [384, 482] width 199 height 37
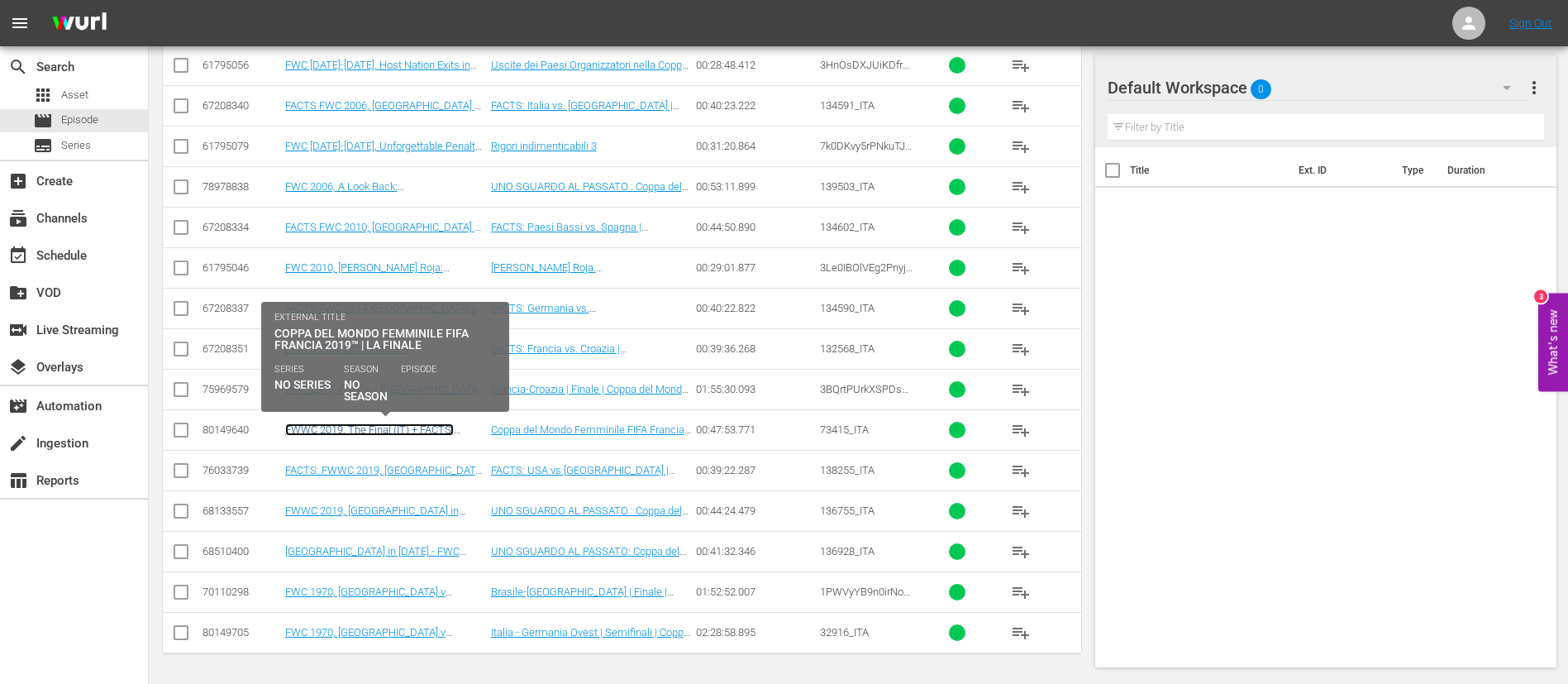
click at [410, 414] on link "FWWC 2019, The Final (IT) + FACTS: FWWC 2019, USA v Netherlands" at bounding box center [370, 441] width 170 height 37
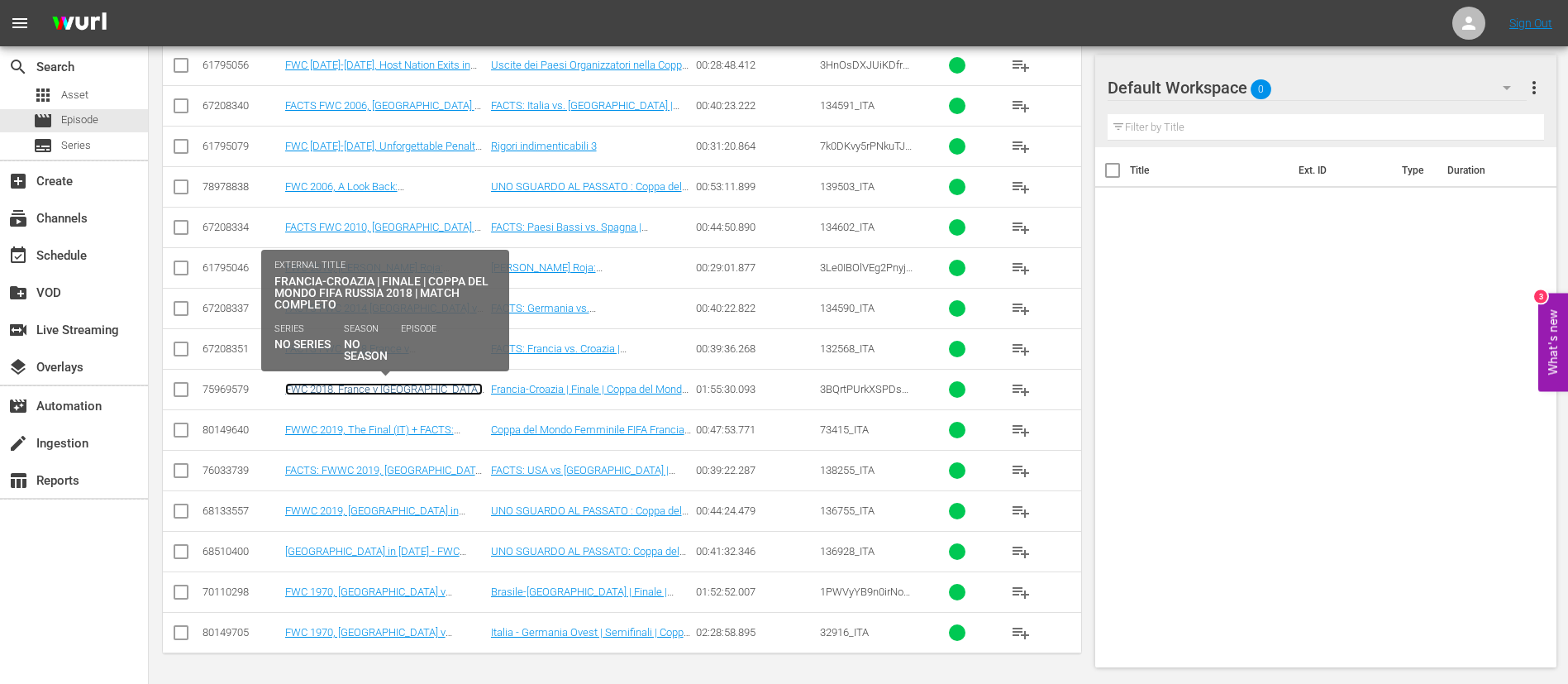
click at [422, 385] on link "FWC 2018, France v Croatia, Final - FMR (IT) + Rebrand Promo 2" at bounding box center [383, 395] width 197 height 25
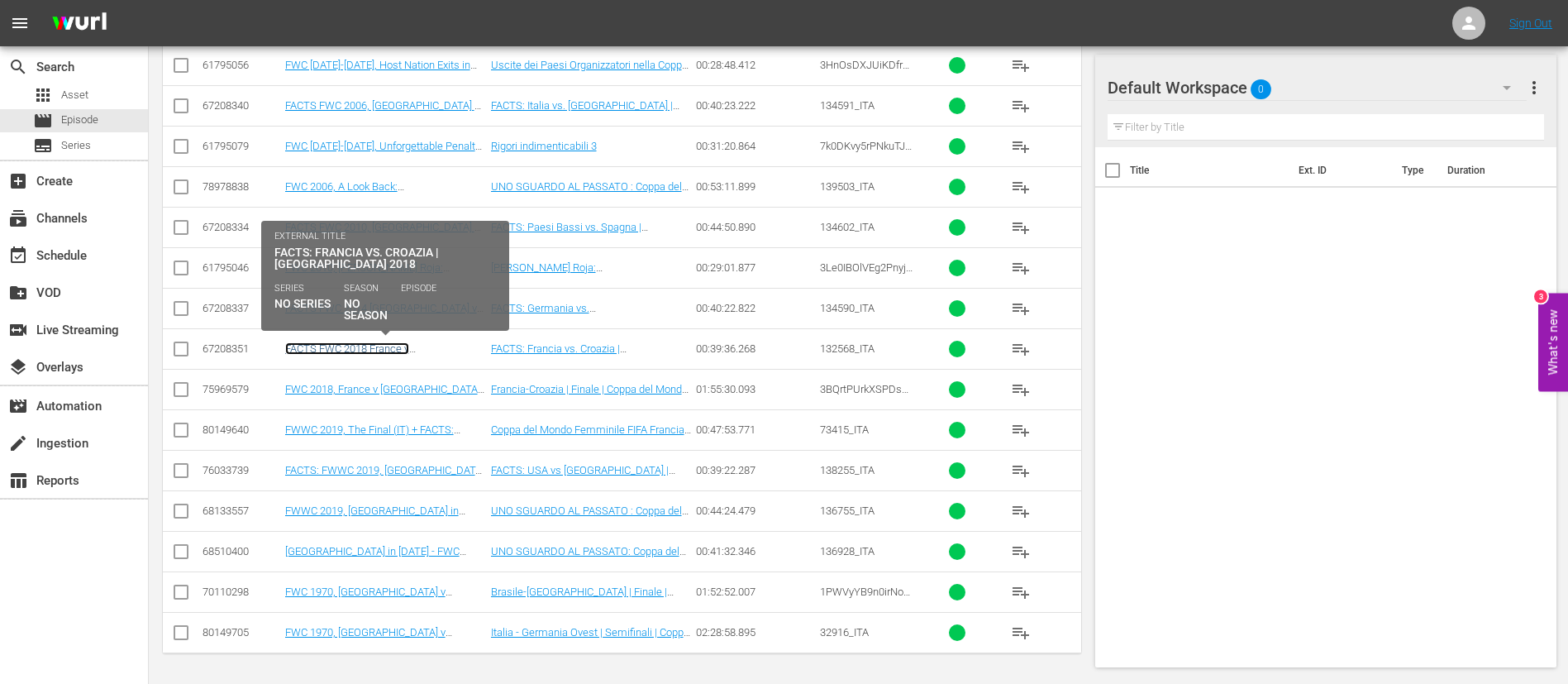
click at [428, 342] on link "FACTS FWC 2018 France v Croatia (IT) + Rebrand Ident" at bounding box center [382, 354] width 194 height 25
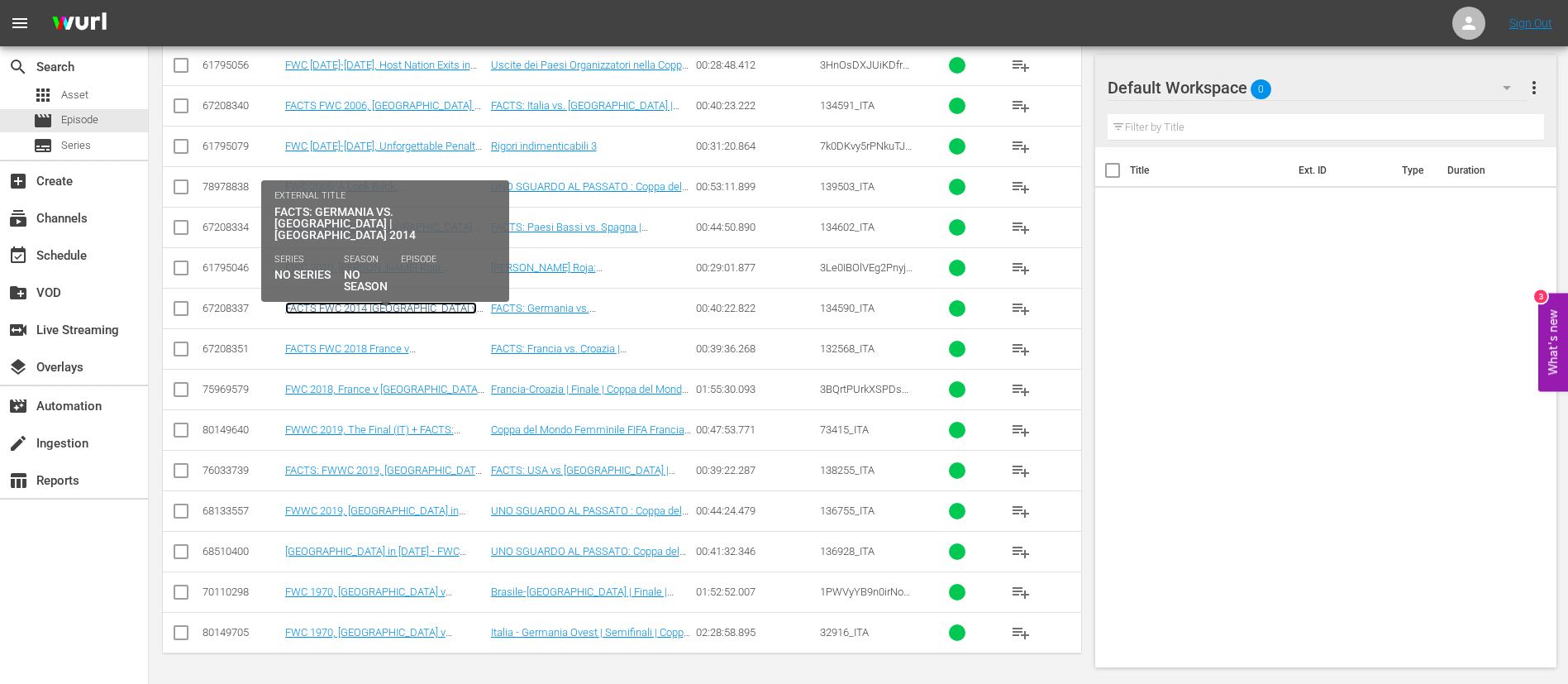
click at [435, 308] on link "FACTS FWC 2014 Germany v Argentina (IT) + Rebrand Promo 1" at bounding box center [381, 319] width 192 height 37
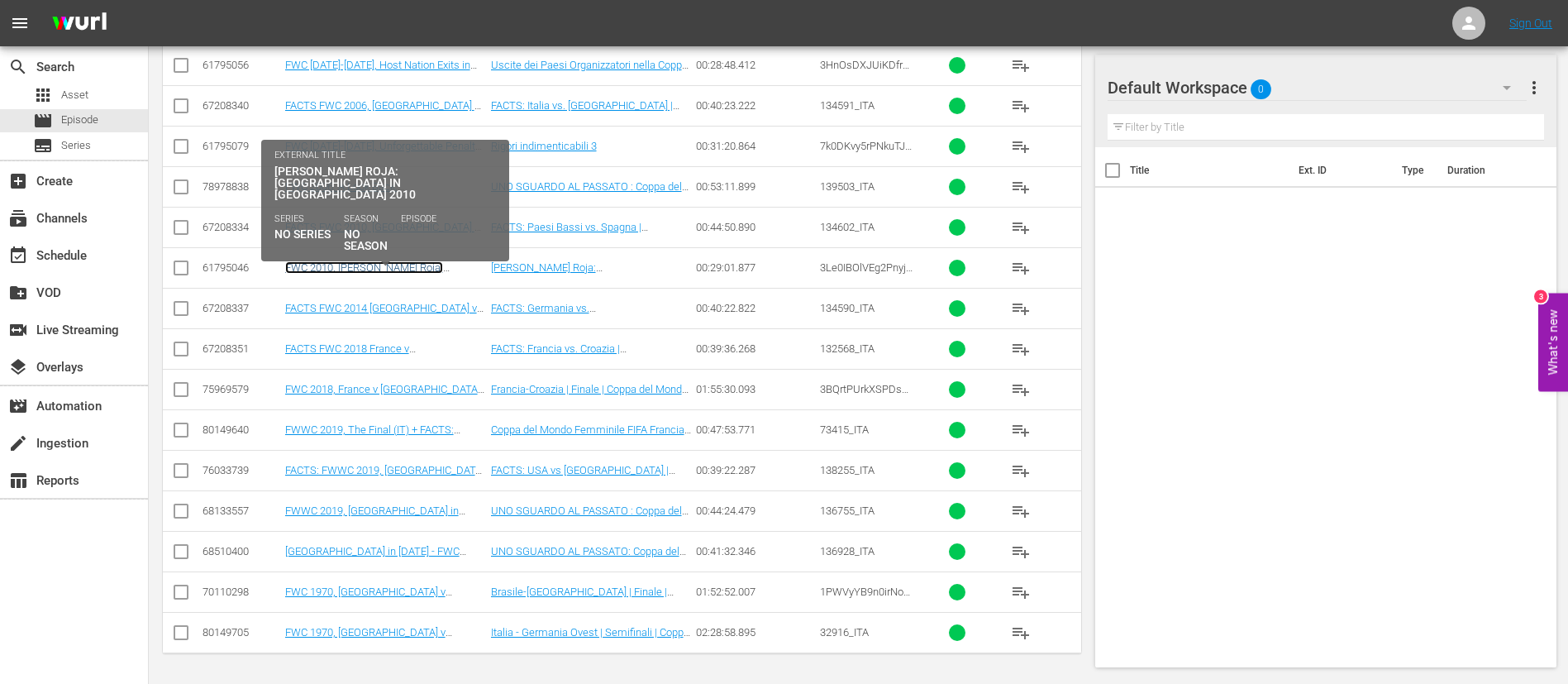
click at [434, 262] on link "FWC 2010, La Furia Roja: Spain in South Africa 2010 (IT) + Rebrand Ident" at bounding box center [382, 286] width 194 height 50
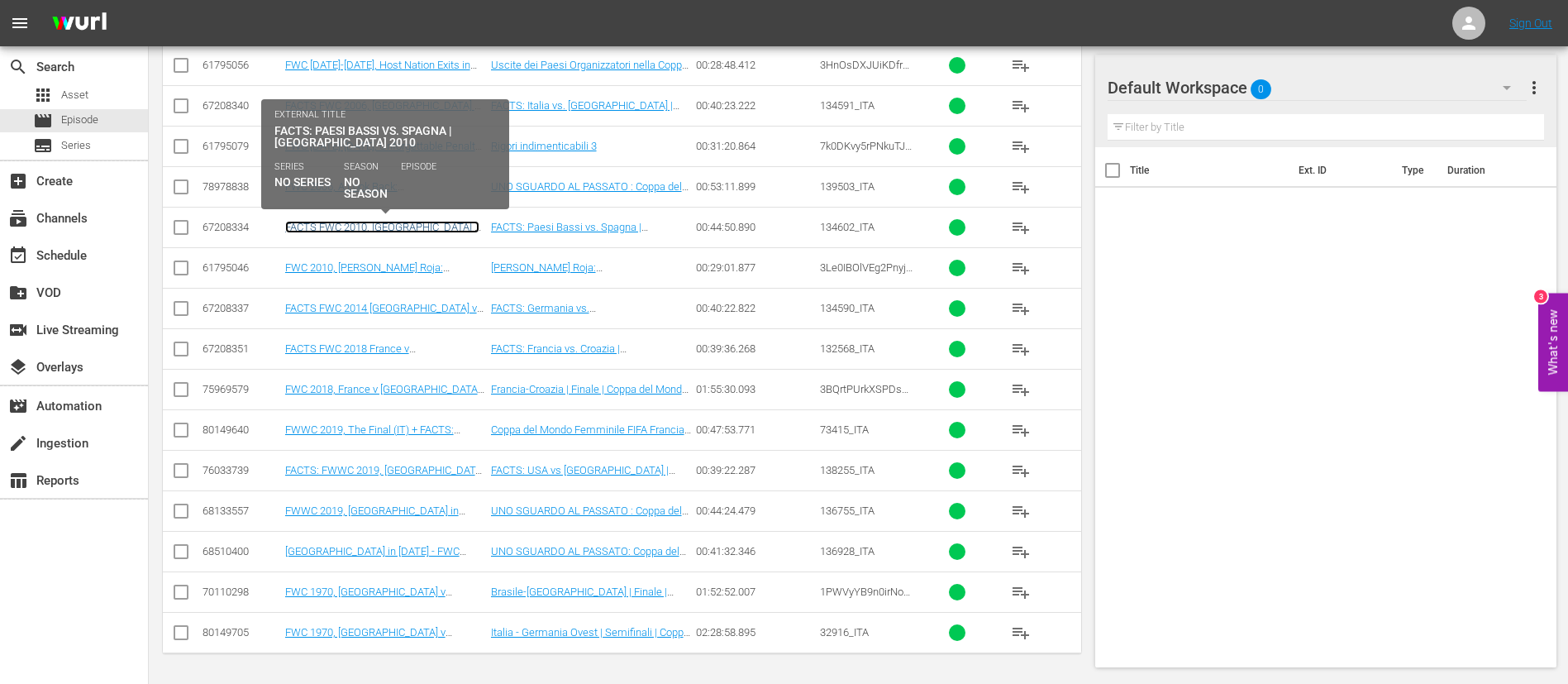
click at [434, 228] on link "FACTS FWC 2010, Netherlands v Spain (IT) + Rebrand Promo 2" at bounding box center [383, 239] width 195 height 37
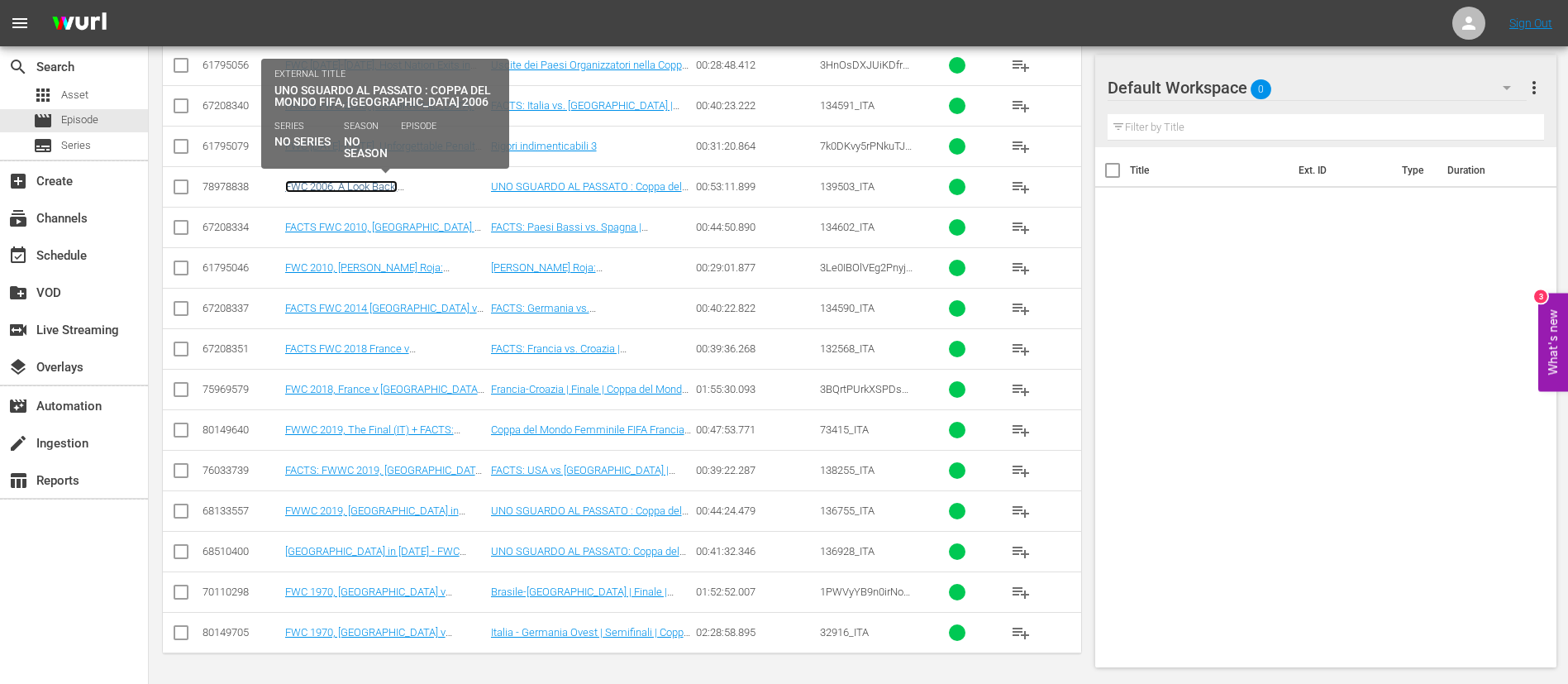
click at [433, 184] on link "FWC 2006, A Look Back: Italy (IT) + Rebrand Ident" at bounding box center [382, 193] width 194 height 25
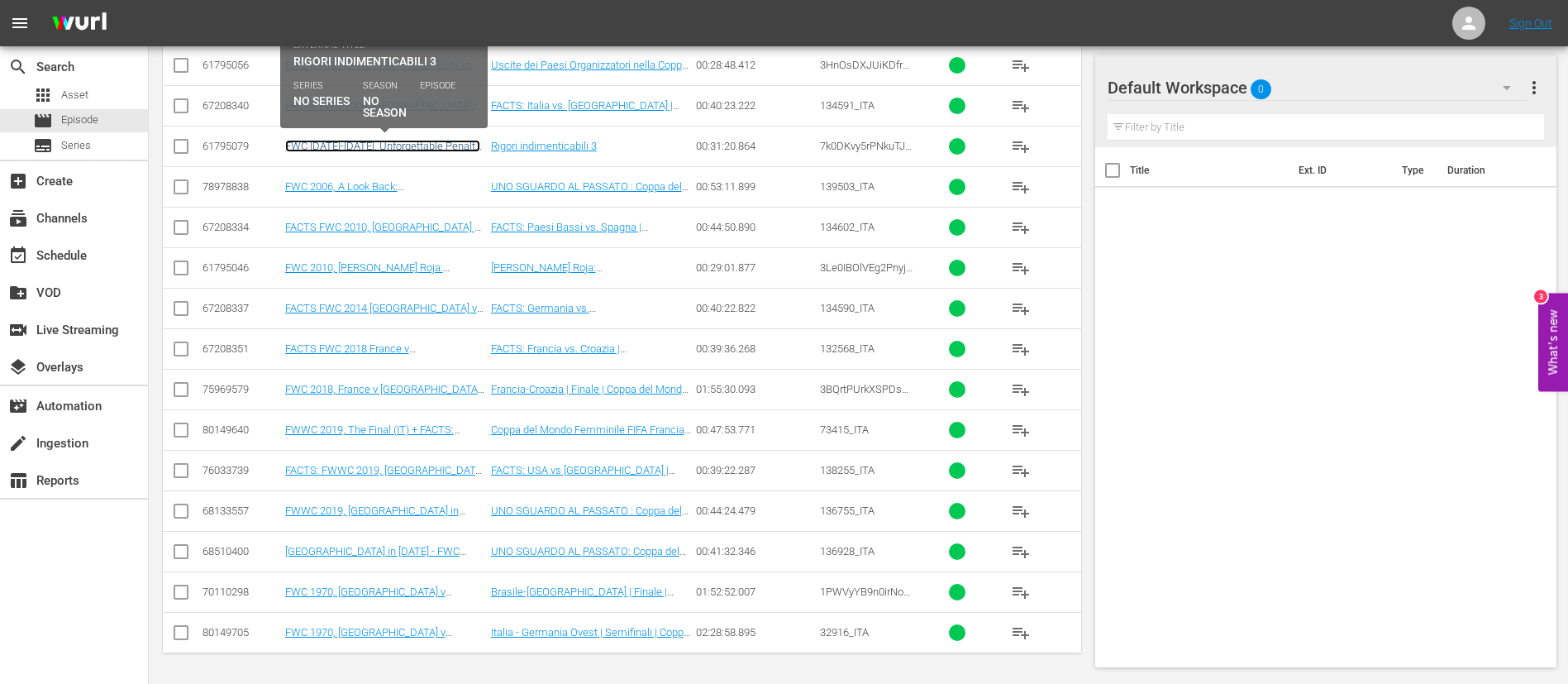
click at [453, 148] on link "FWC 1990-2006, Unforgettable Penalty Shootouts 3 (IT)" at bounding box center [383, 152] width 196 height 25
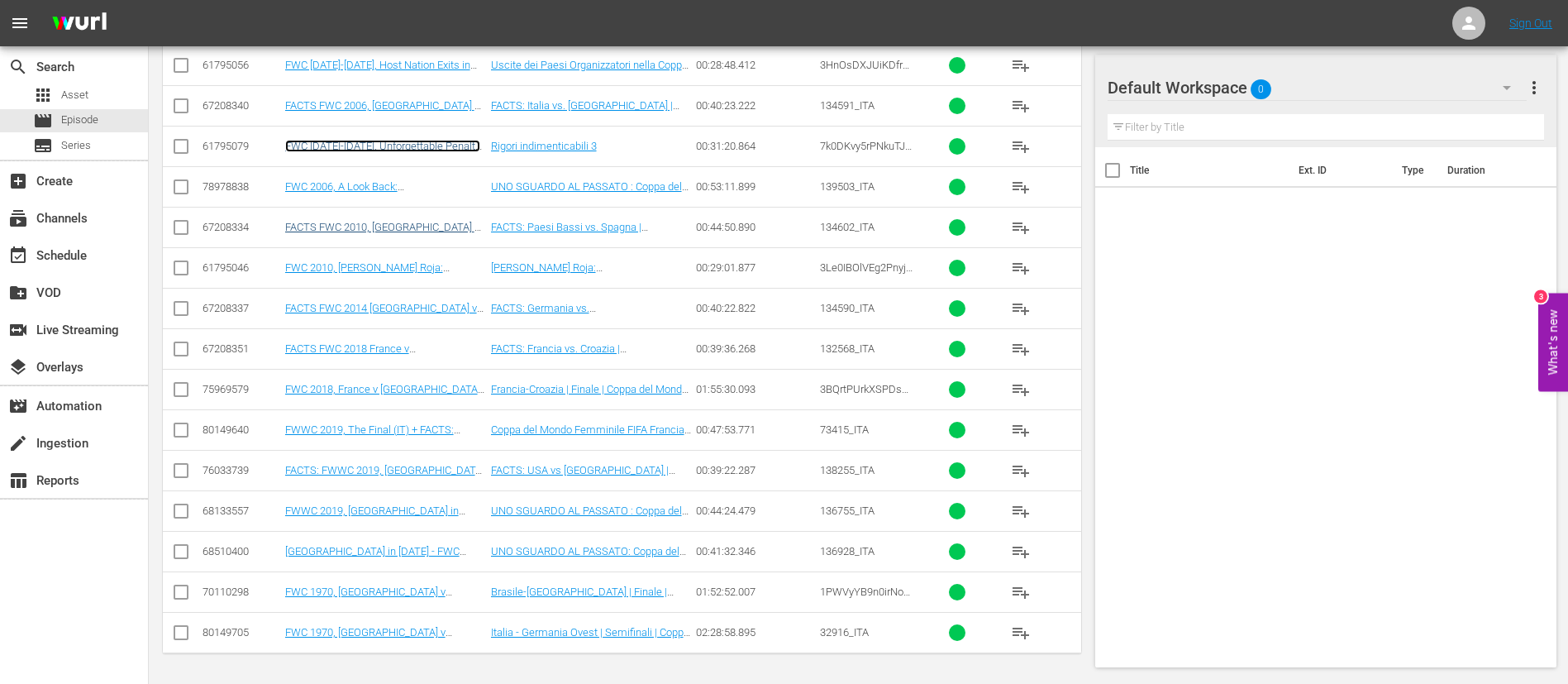
scroll to position [192, 0]
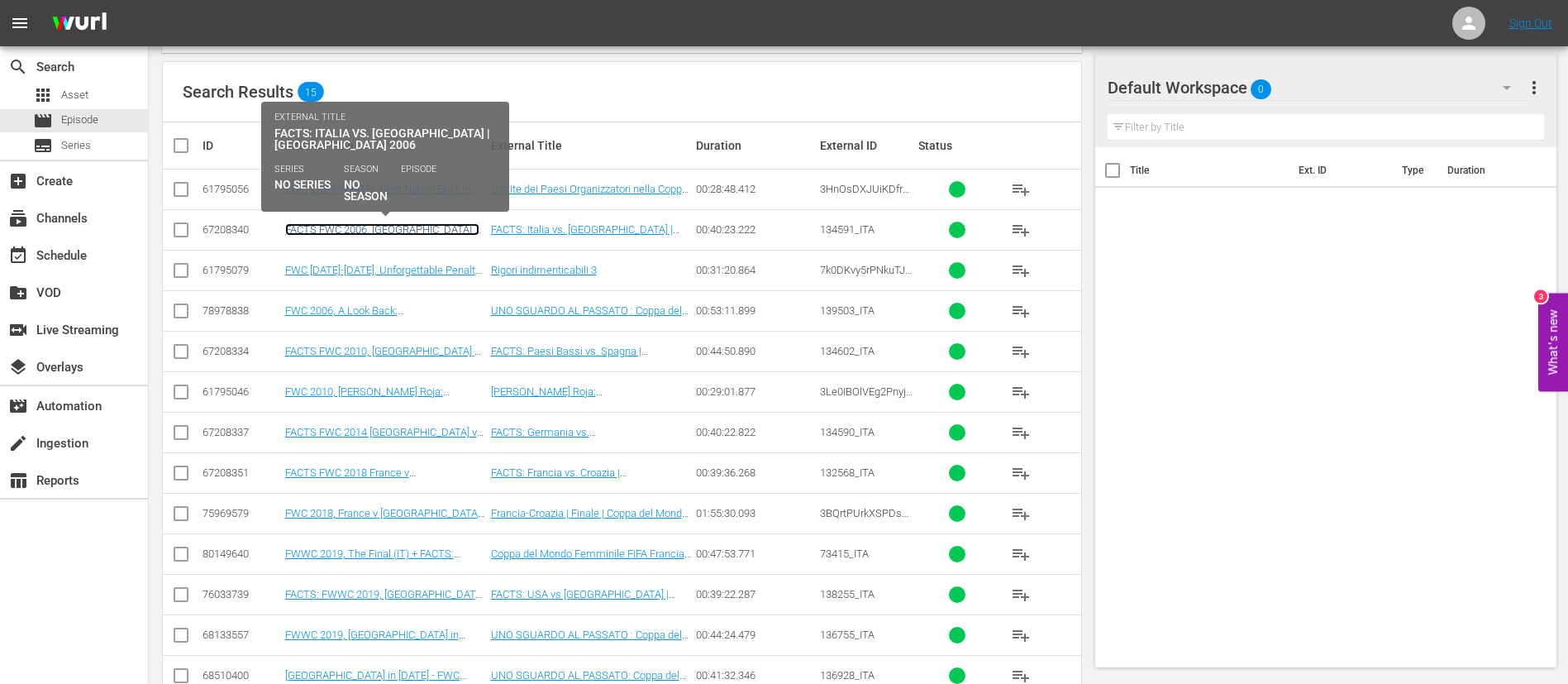
click at [433, 223] on link "FACTS FWC 2006, Italy v France (IT) + Rebrand Promo 1" at bounding box center [383, 241] width 195 height 37
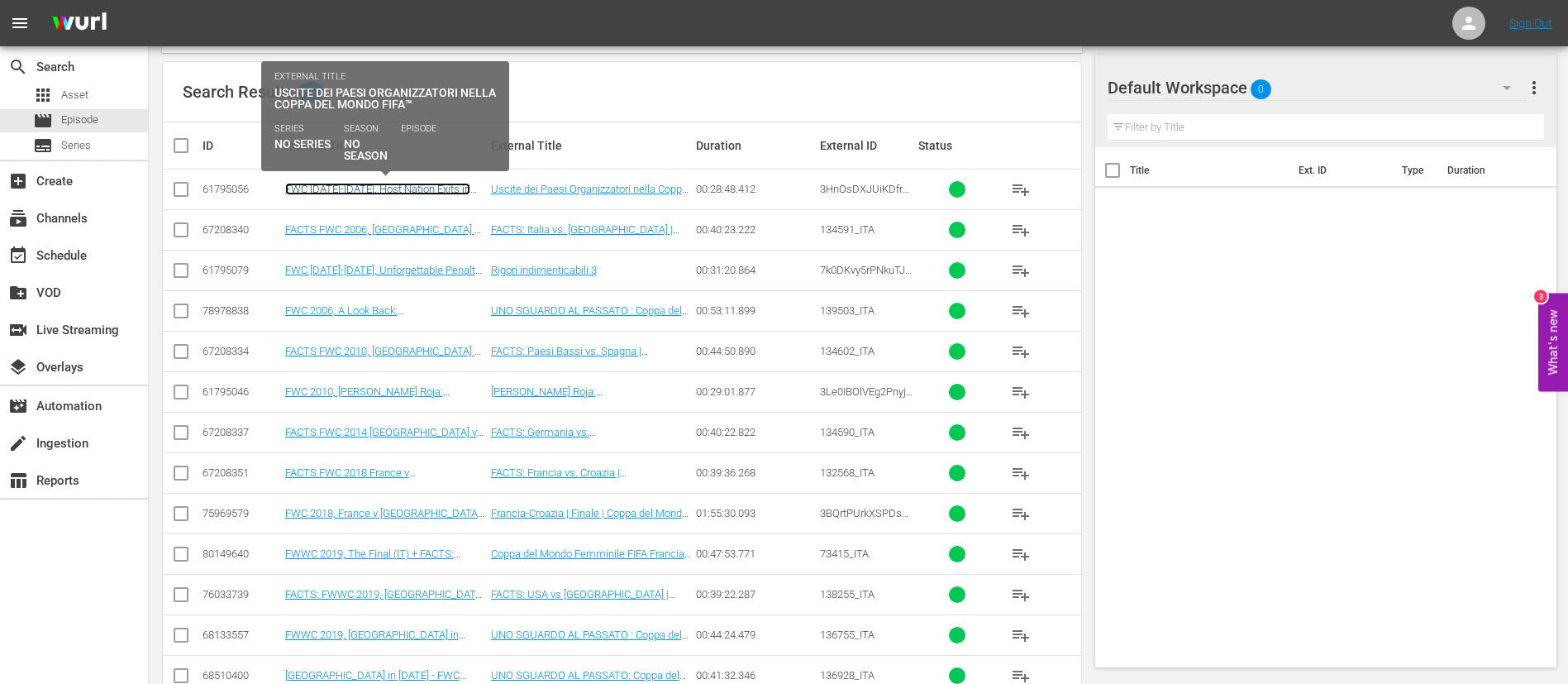
click at [437, 189] on link "FWC 2006-2018, Host Nation Exits in the FWC (IT)" at bounding box center [378, 195] width 185 height 25
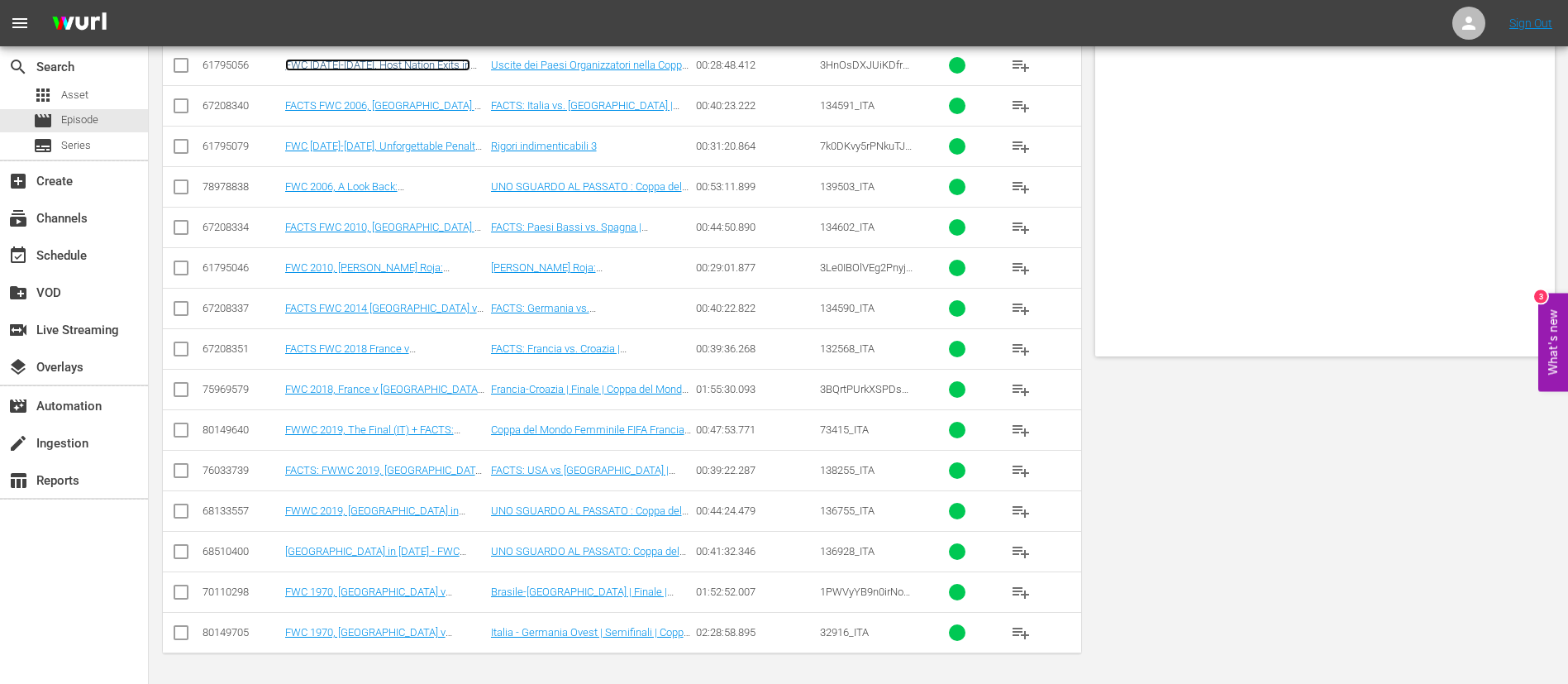
scroll to position [0, 0]
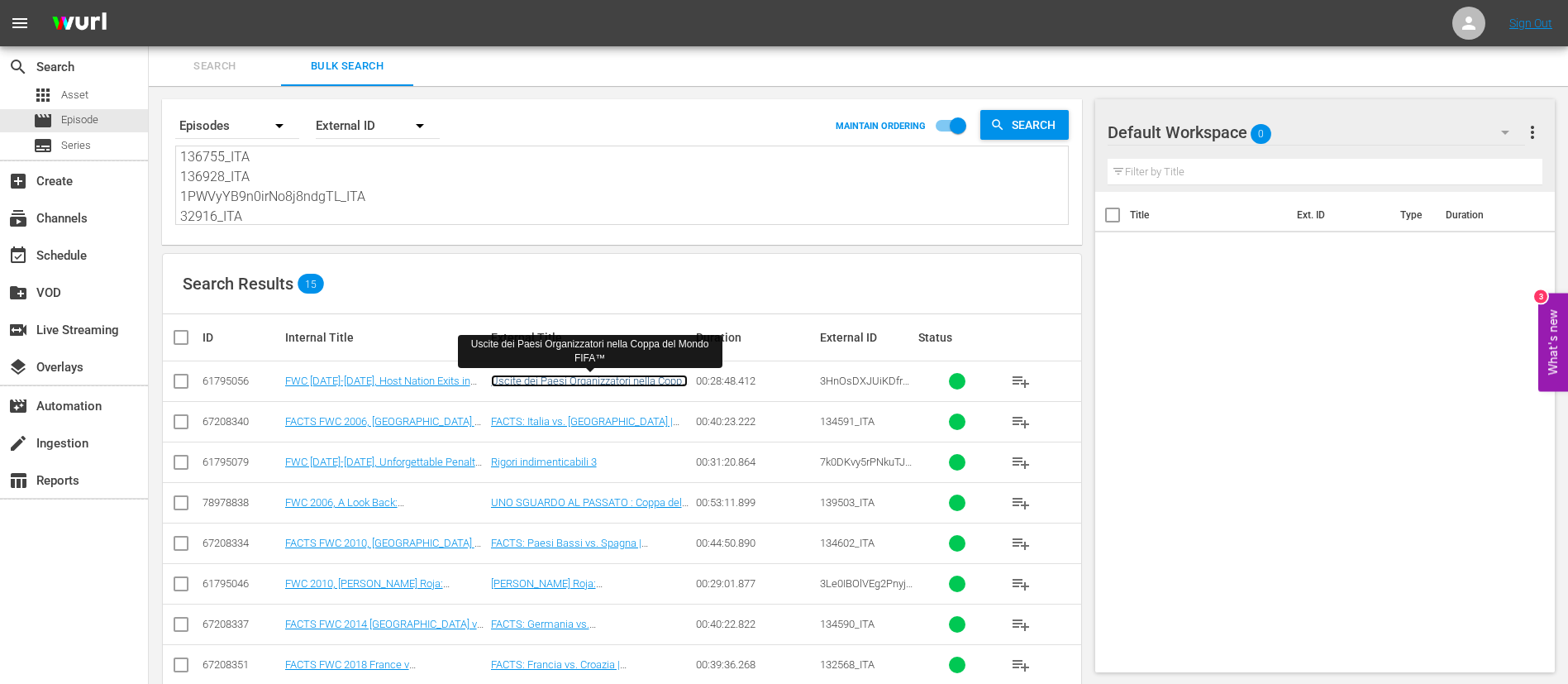
click at [591, 374] on link "Uscite dei Paesi Organizzatori nella Coppa del Mondo FIFA™" at bounding box center [589, 386] width 196 height 25
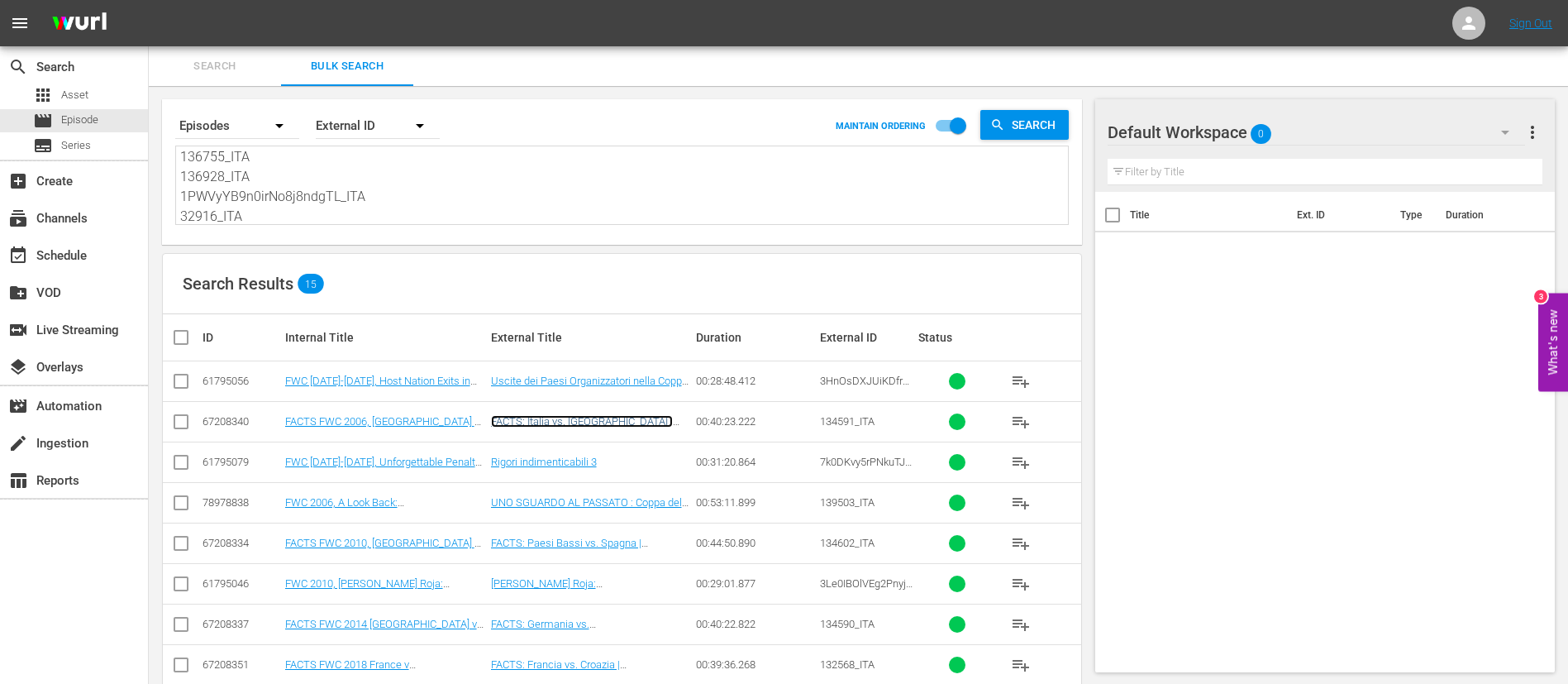
click at [587, 414] on link "FACTS: Italia vs. Francia | Germania 2006" at bounding box center [582, 427] width 182 height 25
click at [569, 414] on link "Rigori indimenticabili 3" at bounding box center [544, 461] width 106 height 12
click at [567, 414] on link "UNO SGUARDO AL PASSATO : Coppa del Mondo FIFA, Germania 2006" at bounding box center [587, 508] width 191 height 25
click at [567, 414] on link "FACTS: Paesi Bassi vs. Spagna | Sudafrica 2010" at bounding box center [566, 549] width 150 height 25
click at [567, 414] on link "La Furia Roja: Spagna in Sudafrica 2010" at bounding box center [554, 595] width 126 height 37
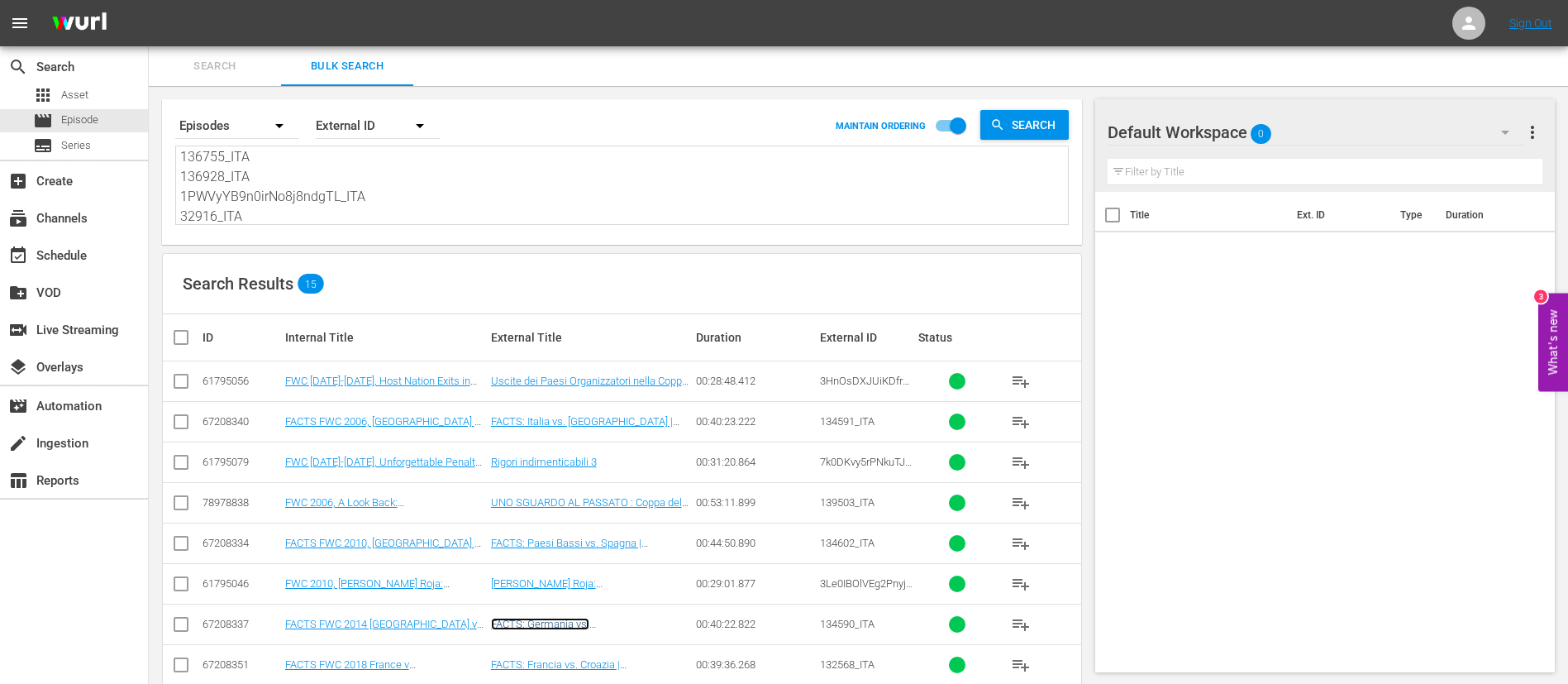
click at [564, 414] on link "FACTS: Germania vs. Argentina | Brasile 2014" at bounding box center [554, 636] width 126 height 37
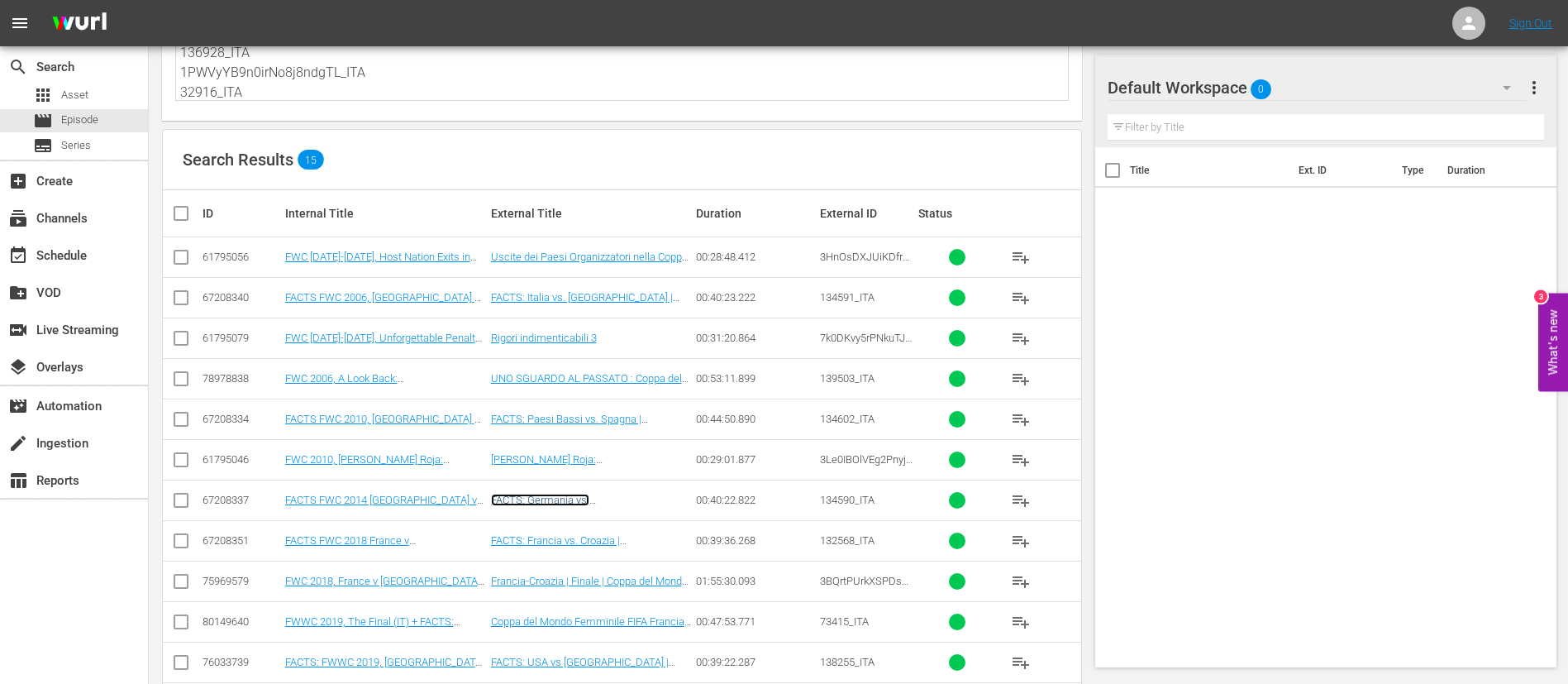
scroll to position [248, 0]
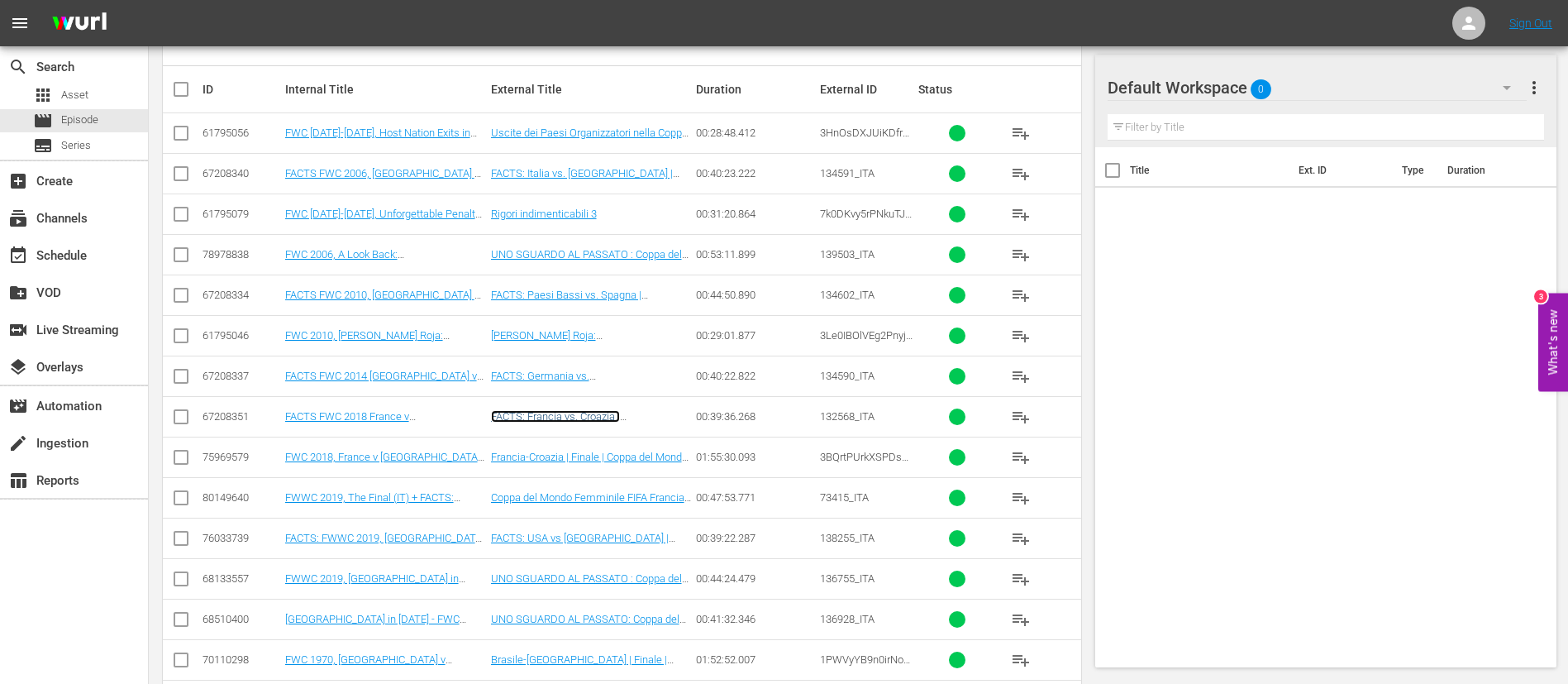
click at [584, 414] on link "FACTS: Francia vs. Croazia | Russia 2018" at bounding box center [555, 422] width 129 height 25
click at [576, 414] on link "Francia-Croazia | Finale | Coppa del Mondo FIFA Russia 2018 | Match completo" at bounding box center [589, 463] width 196 height 25
click at [574, 414] on link "Coppa del Mondo Femminile FIFA Francia 2019™ | La Finale" at bounding box center [588, 504] width 194 height 25
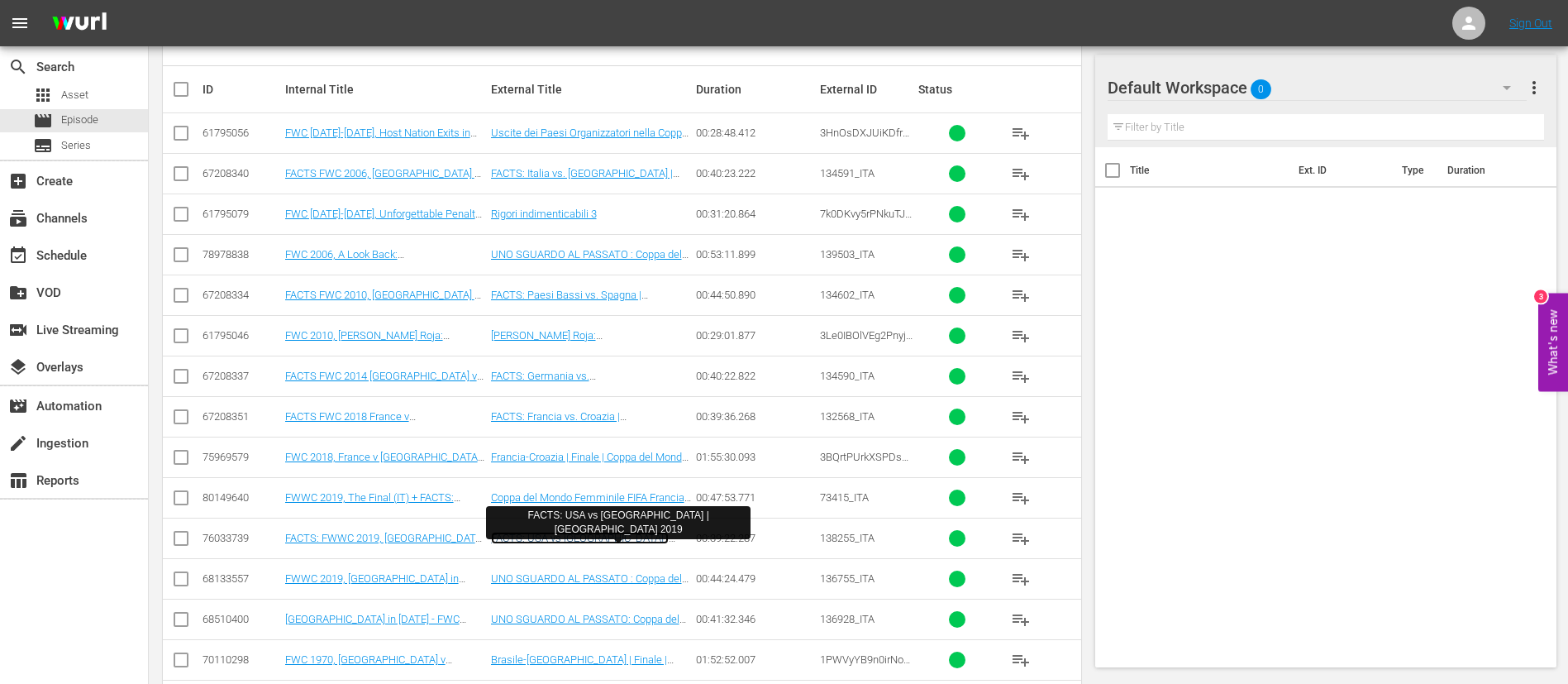
click at [573, 414] on link "FACTS: USA vs Paesi Bassi | Francia 2019" at bounding box center [580, 544] width 178 height 25
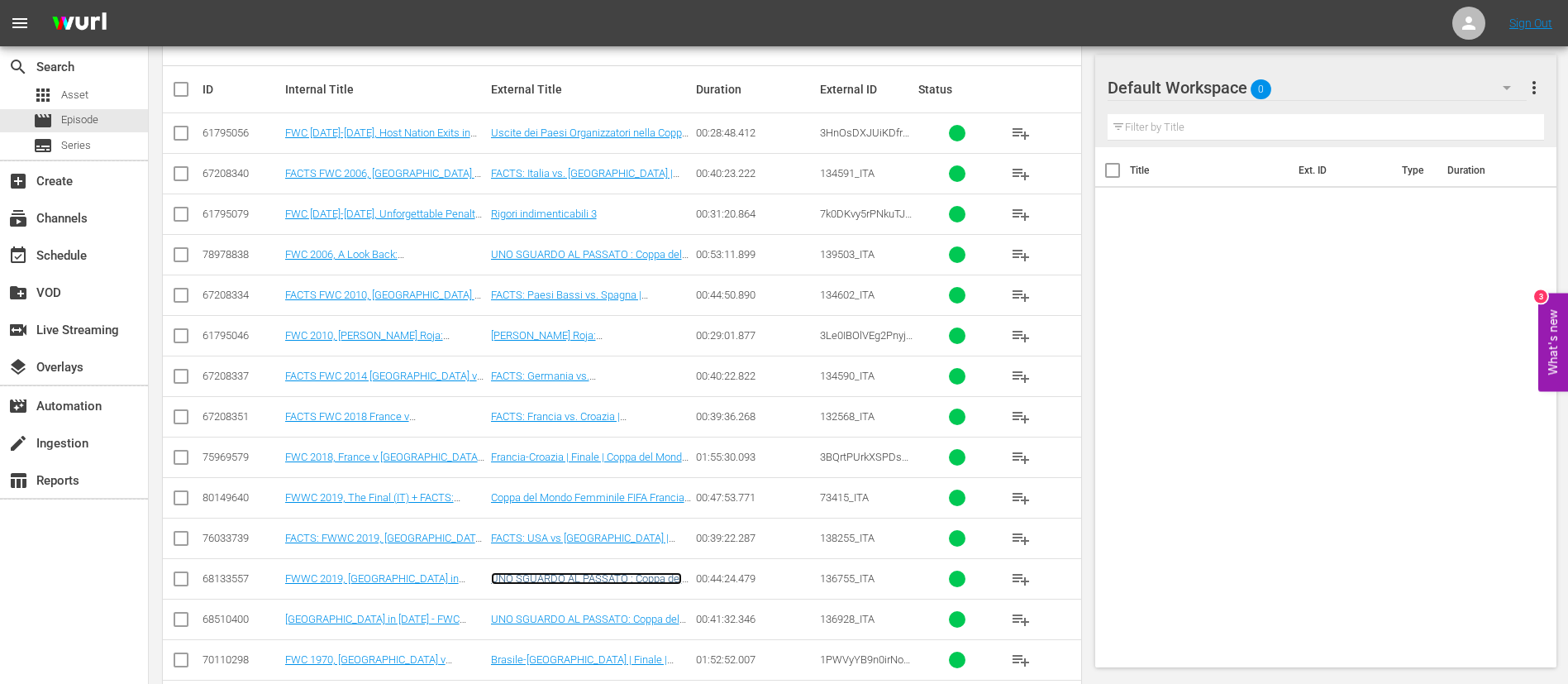
click at [575, 414] on link "UNO SGUARDO AL PASSATO : Coppa del Mondo Femminile FIFA, Francia 2019™" at bounding box center [587, 590] width 191 height 37
click at [580, 414] on link "UNO SGUARDO AL PASSATO: Coppa del Mondo della FIFA Messico 1970™" at bounding box center [586, 625] width 189 height 25
click at [580, 414] on link "Brasile-Italia | Finale | Coppa del Mondo FIFA Messico 1970 | Match completo" at bounding box center [579, 671] width 177 height 37
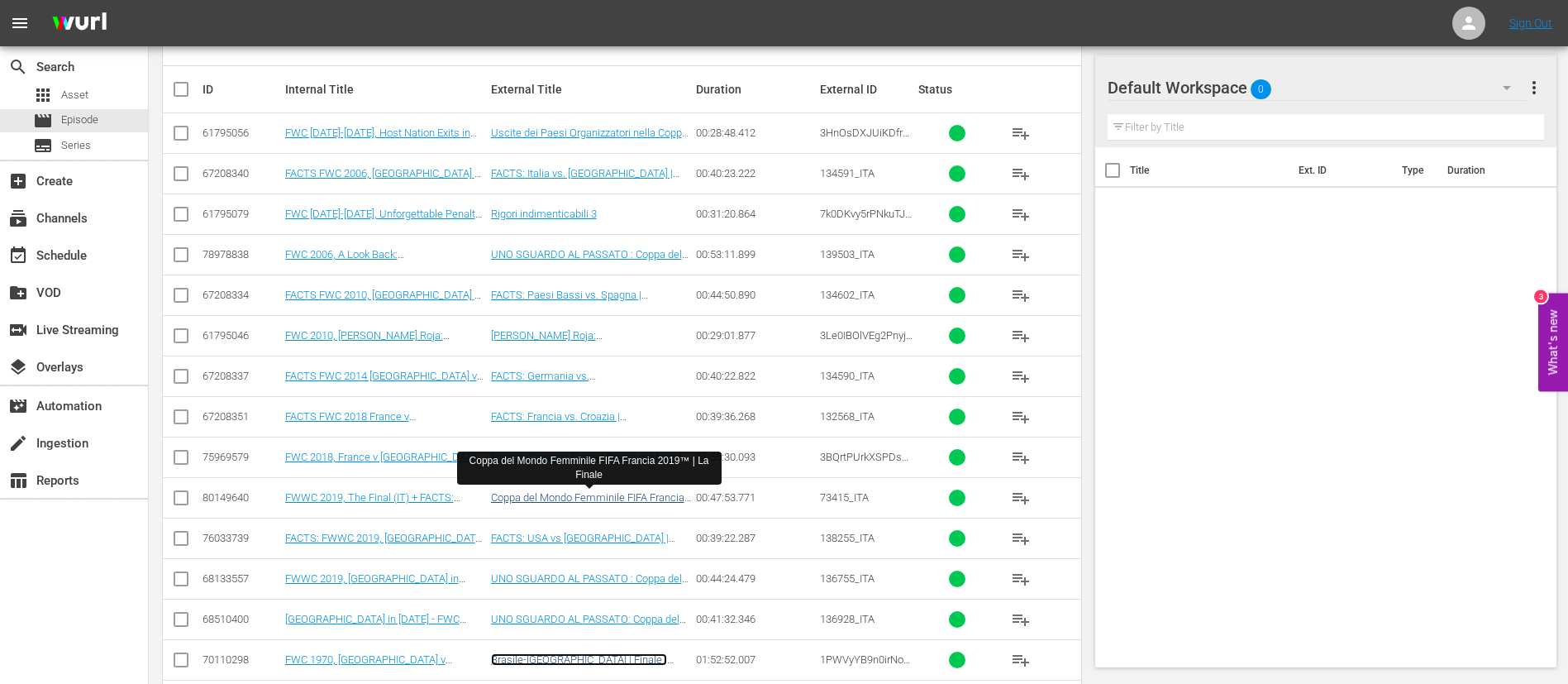
scroll to position [316, 0]
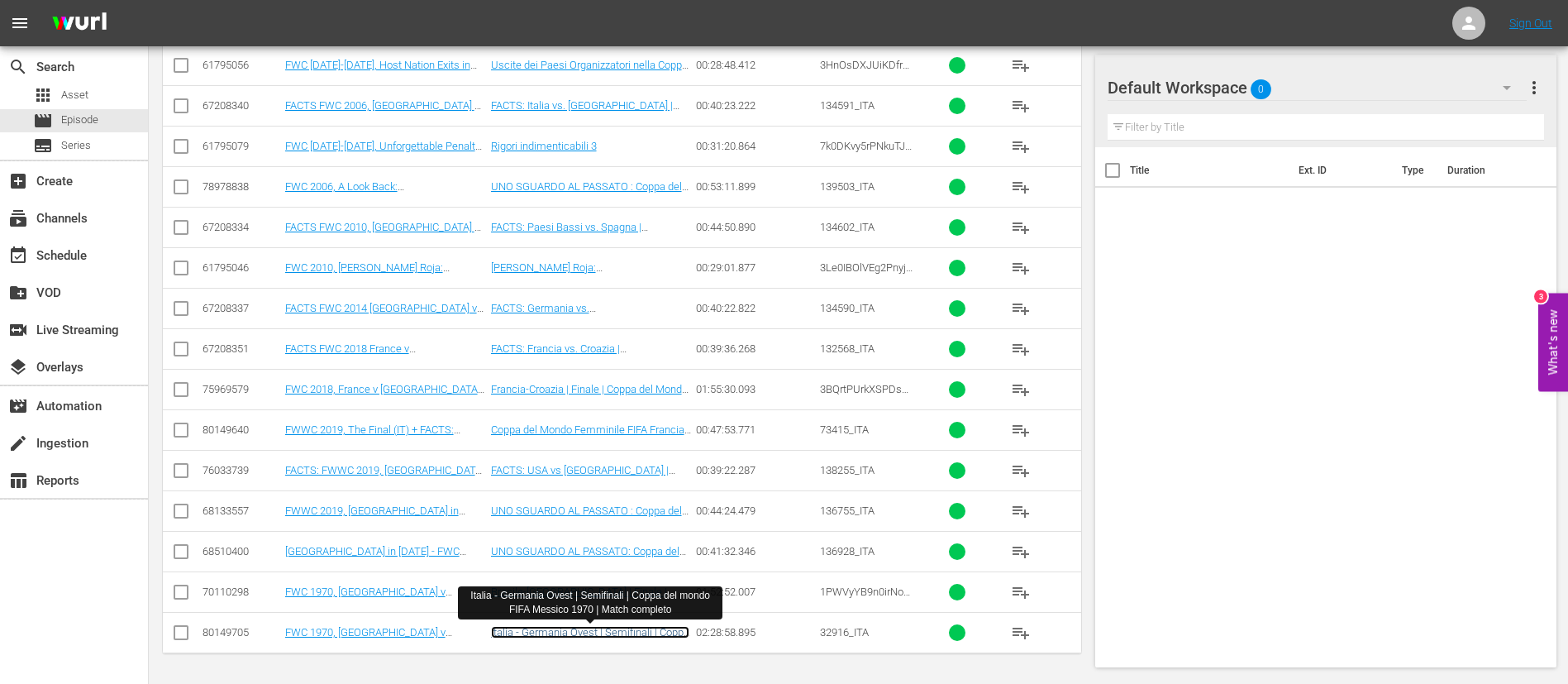
click at [576, 414] on link "Italia - Germania Ovest | Semifinali | Coppa del mondo FIFA Messico 1970 | Matc…" at bounding box center [590, 644] width 198 height 37
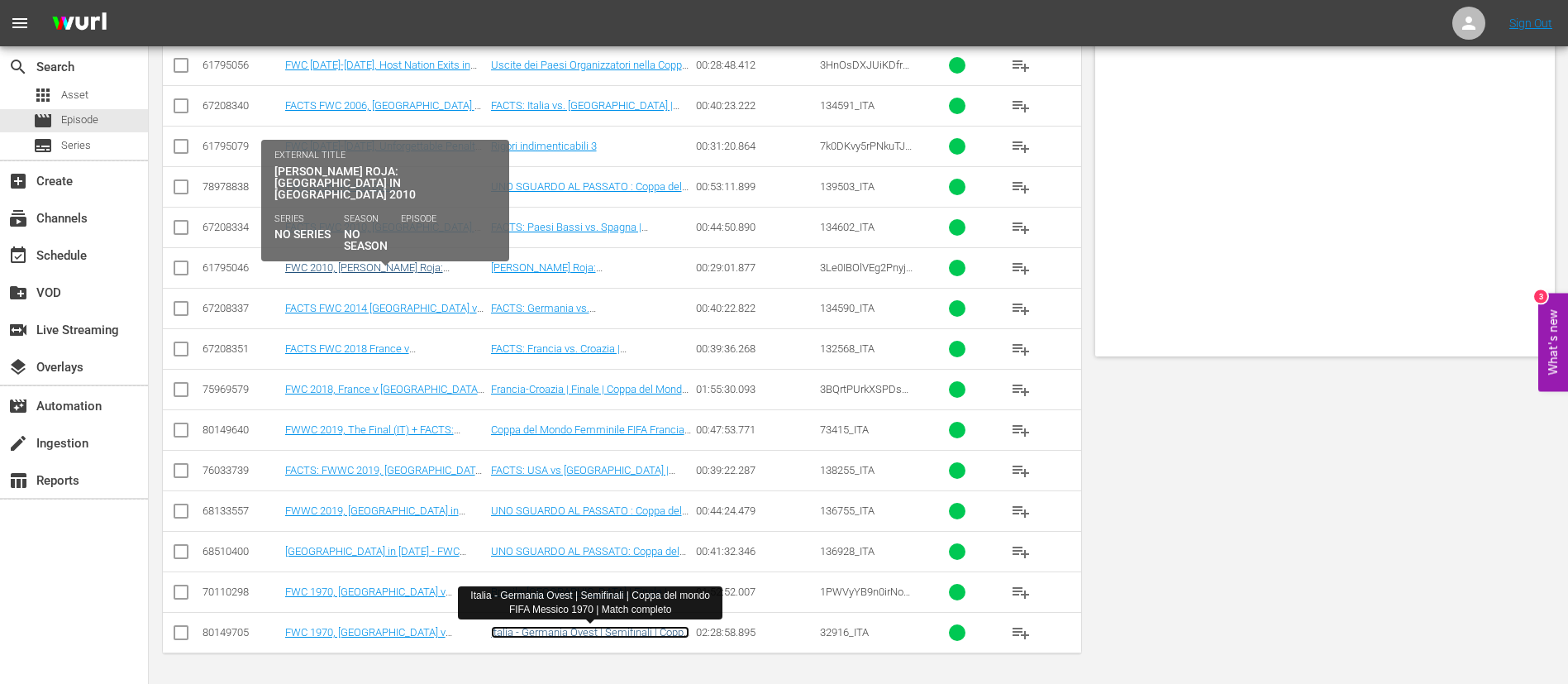
scroll to position [0, 0]
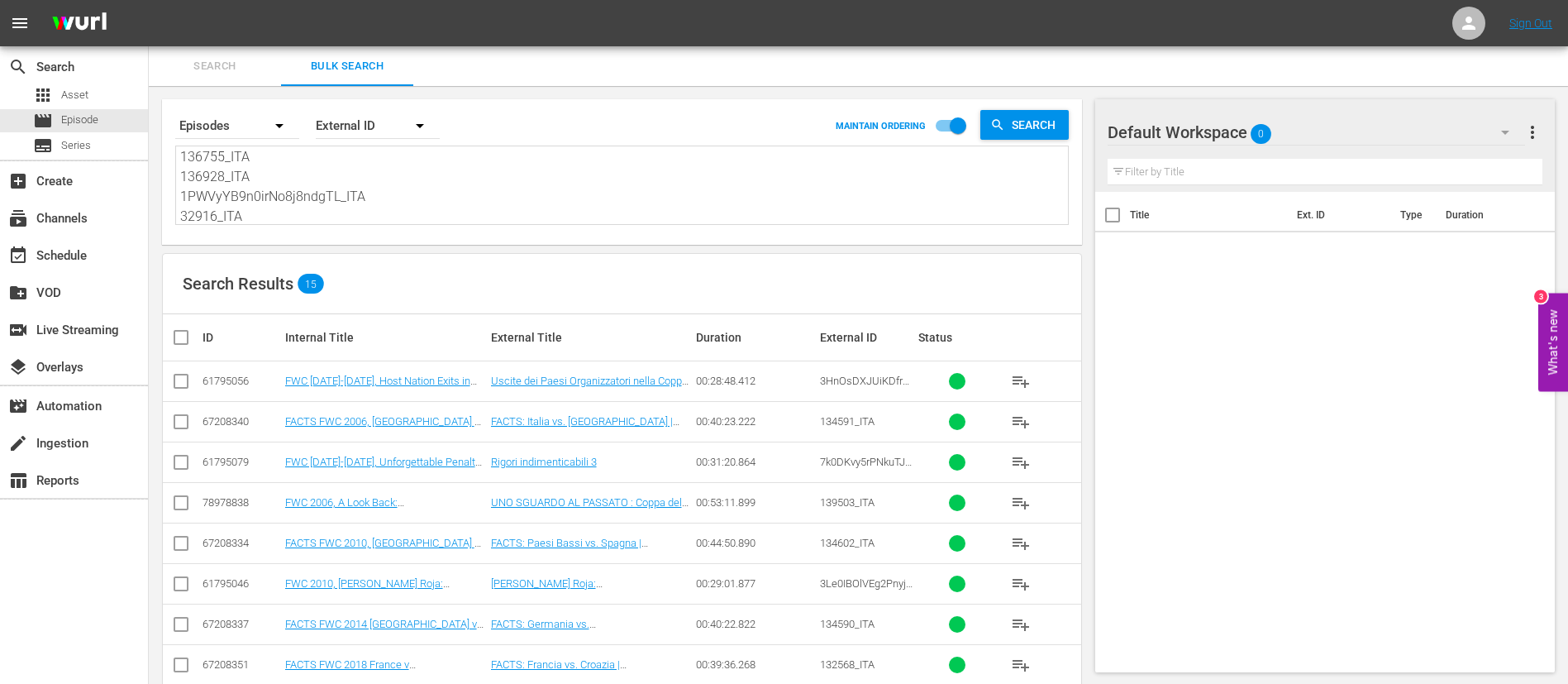
click at [383, 196] on textarea "3HnOsDXJUiKDfrJ2WKip91_ITA 134591_ITA 7k0DKvy5rPNkuTJZjyvTWQ_ITA 139503_ITA 134…" at bounding box center [624, 187] width 888 height 76
paste textarea "4coghu6zf00KTkL2Wxt3W6_ITA 138188_ITA 4WVZioPrG1WugDLW8bljzO_ITA 7k0DKvy5rPNkuT…"
type textarea "4coghu6zf00KTkL2Wxt3W6_ITA 138188_ITA 4WVZioPrG1WugDLW8bljzO_ITA 7k0DKvy5rPNkuT…"
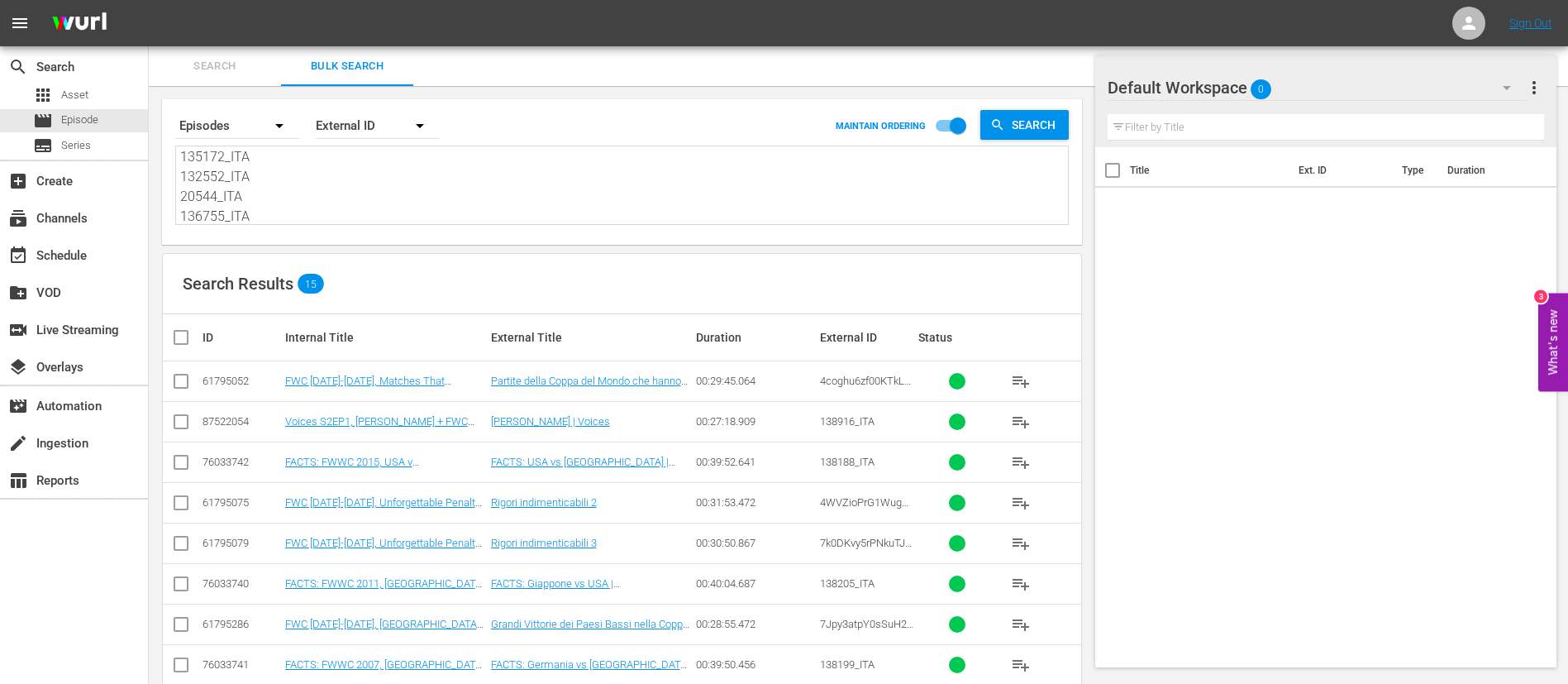
scroll to position [316, 0]
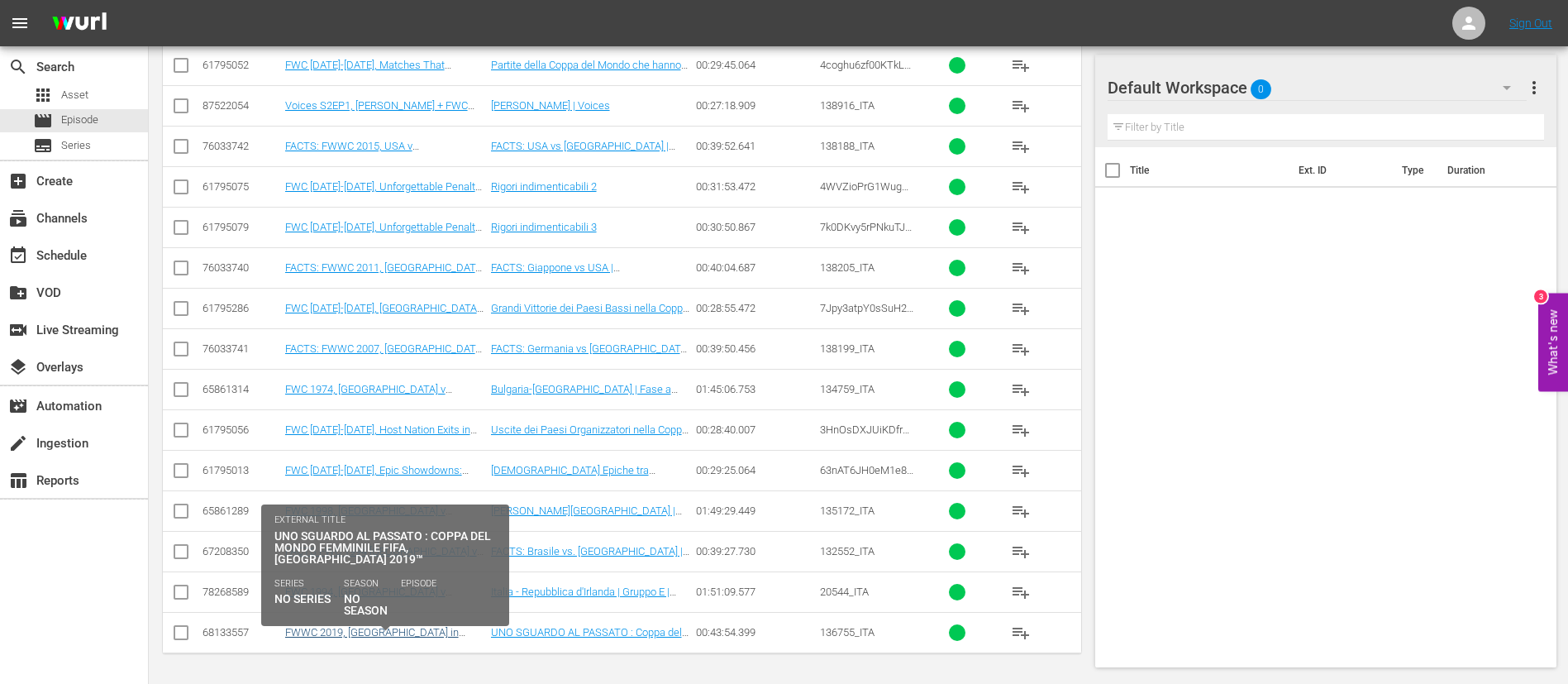
type textarea "4coghu6zf00KTkL2Wxt3W6_ITA 138188_ITA 4WVZioPrG1WugDLW8bljzO_ITA 7k0DKvy5rPNkuT…"
click at [402, 414] on link "FWWC 2019, USA in 2019 (IT)" at bounding box center [372, 639] width 174 height 25
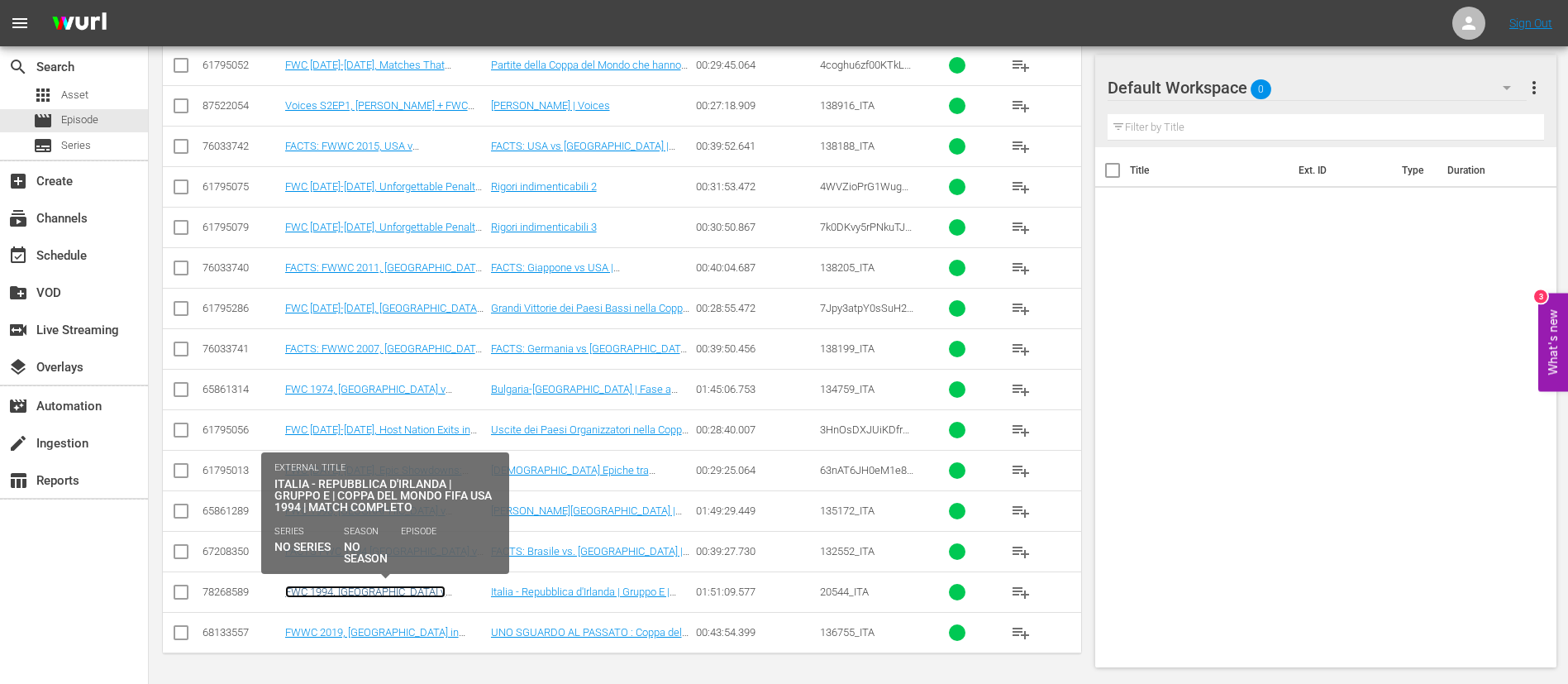
click at [415, 414] on link "FWC 1994, Italy v Republic of Ireland, Group Stage - FMR (IT)" at bounding box center [382, 604] width 193 height 37
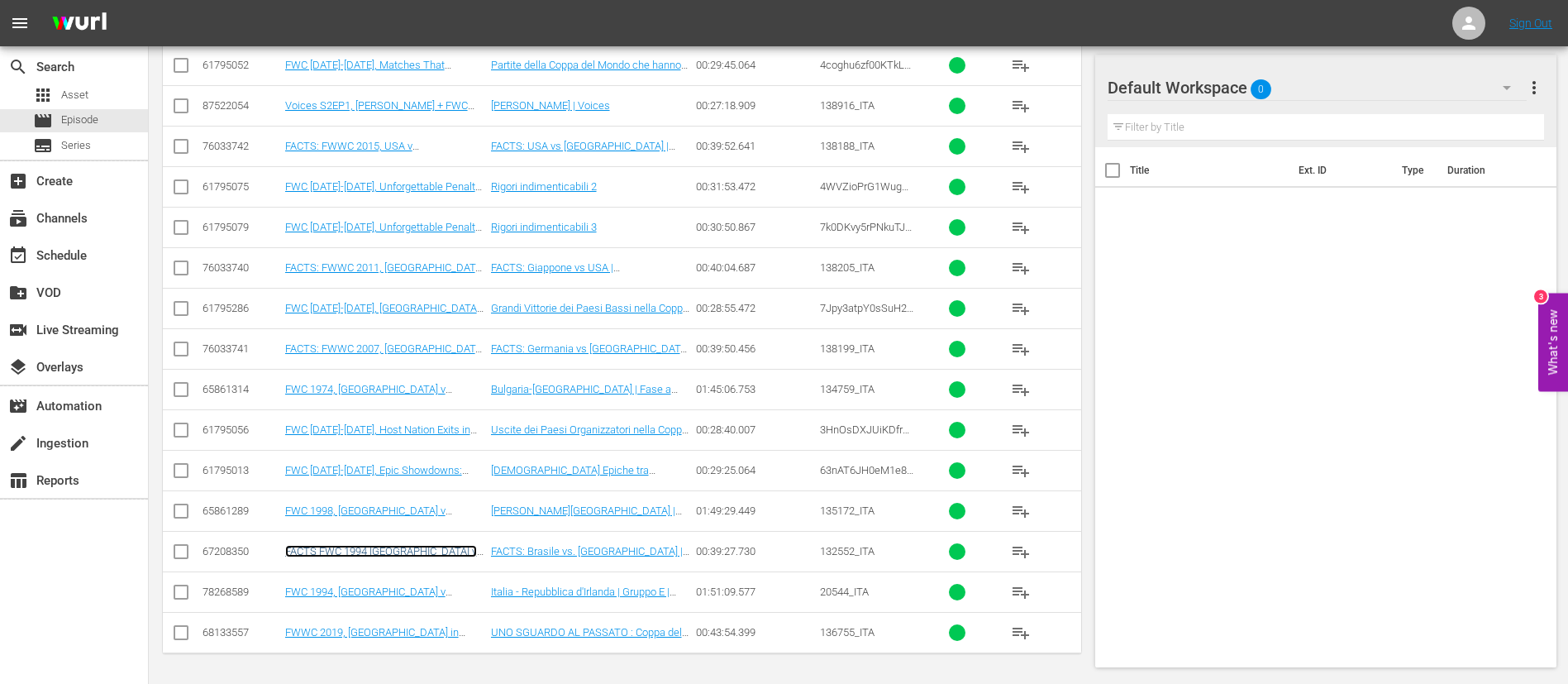
click at [418, 414] on link "FACTS FWC 1994 Brazil v Italy (IT)" at bounding box center [381, 557] width 192 height 25
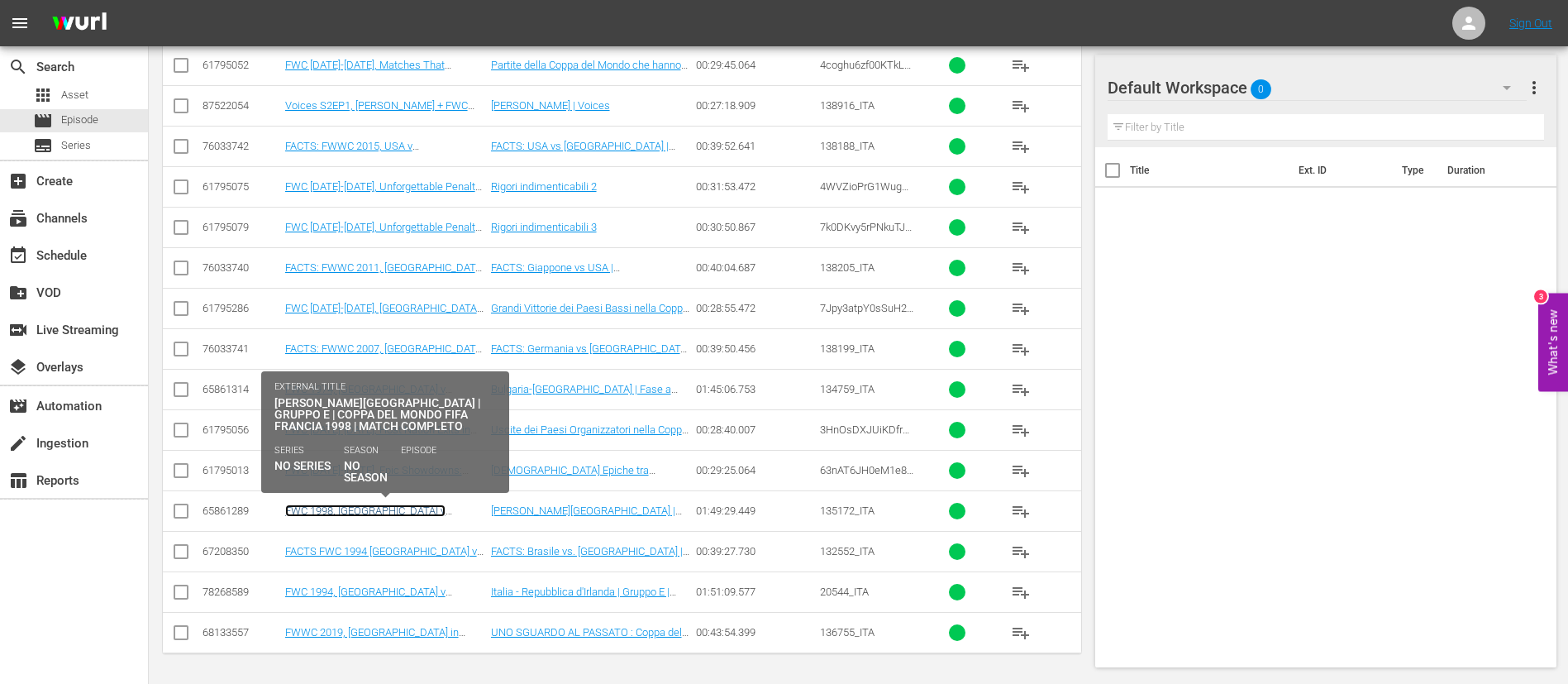
click at [437, 414] on link "FWC 1998, Netherlands v South Korea (IT)" at bounding box center [366, 517] width 161 height 25
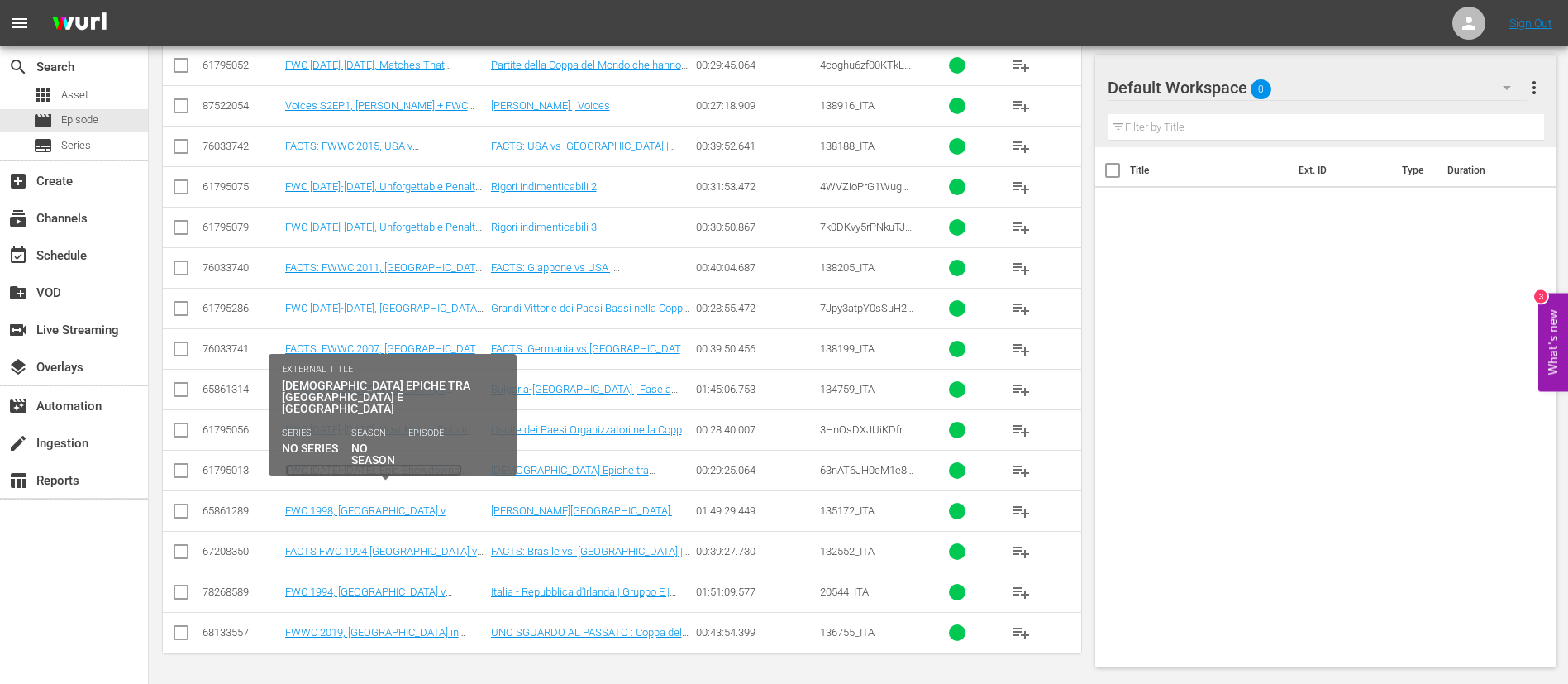
click at [440, 414] on link "FWC 1986-2006, Epic Showdowns: Brazil v France (IT)" at bounding box center [373, 482] width 177 height 37
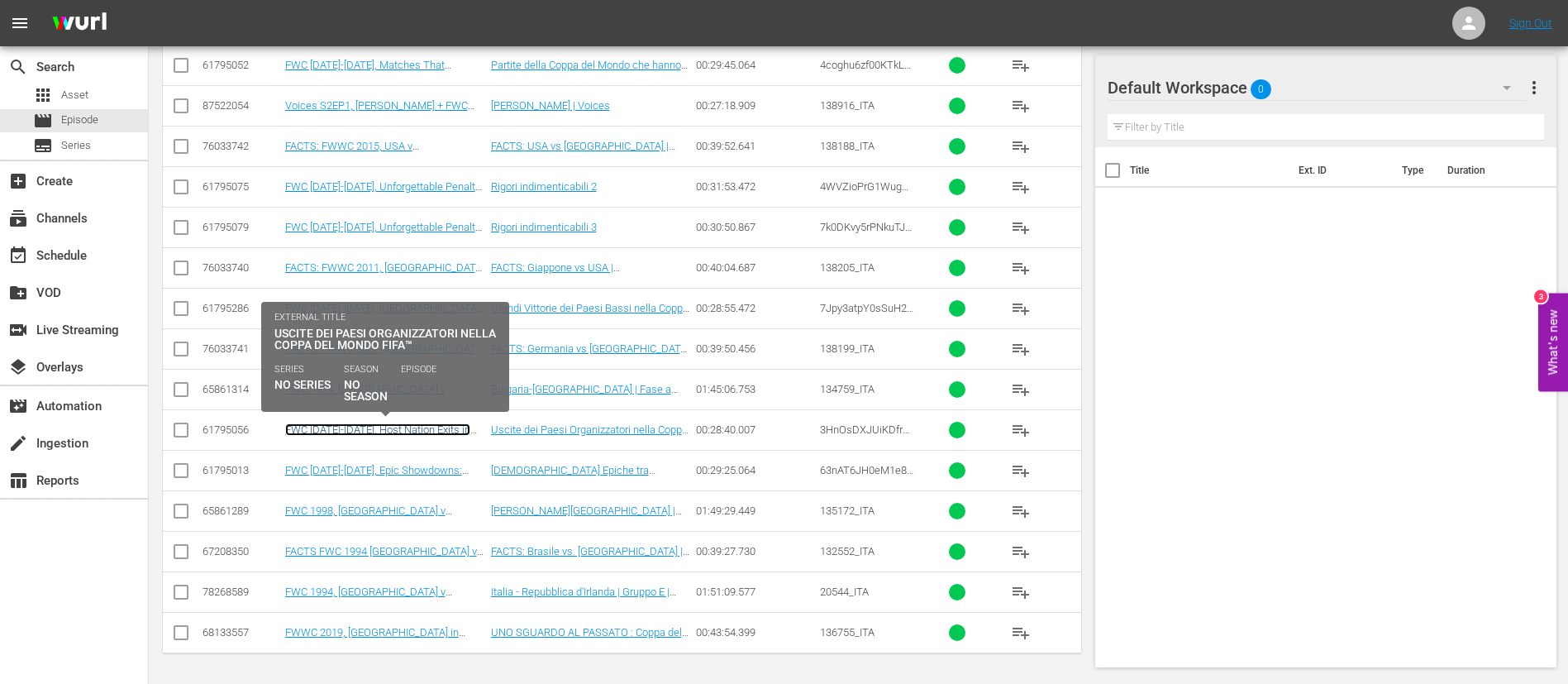
click at [434, 414] on link "FWC 2006-2018, Host Nation Exits in the FWC (IT)" at bounding box center [378, 436] width 185 height 25
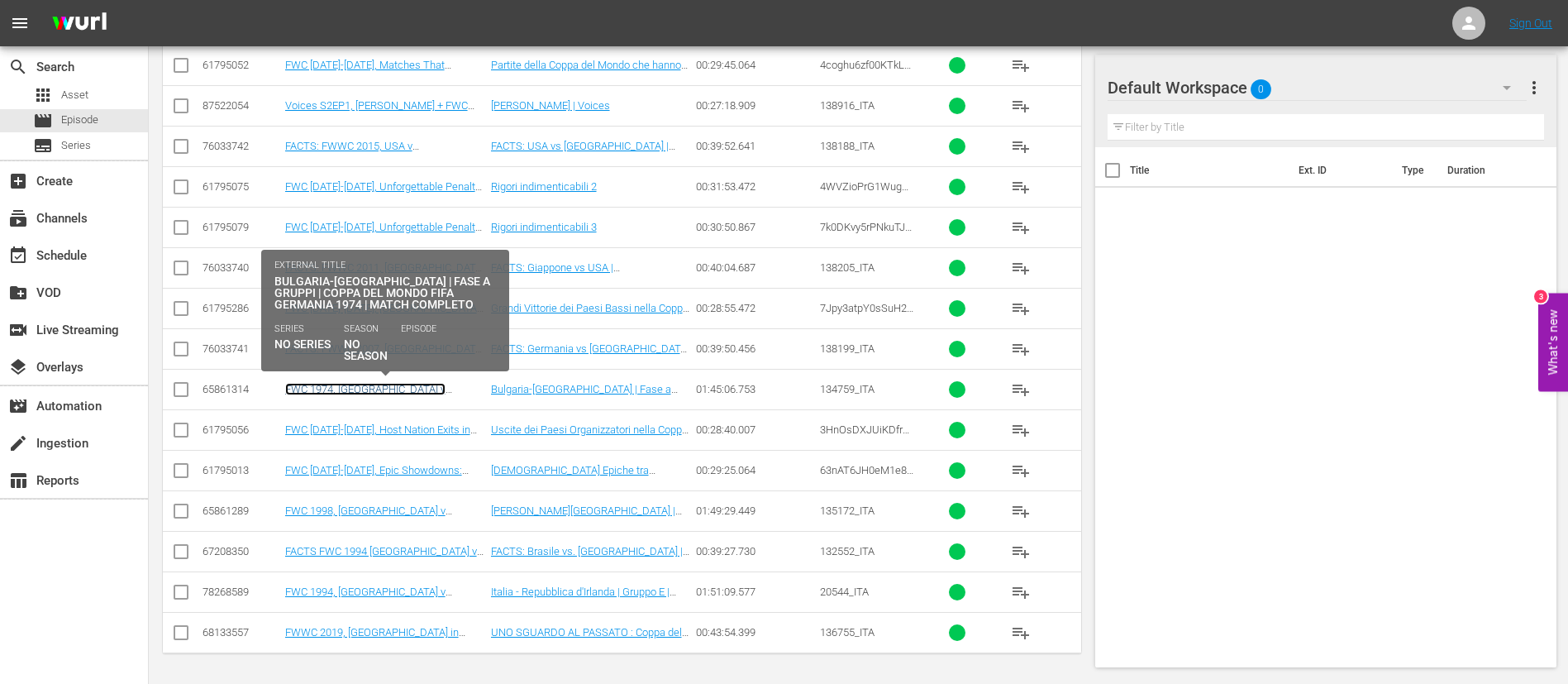
click at [430, 386] on link "FWC 1974, [GEOGRAPHIC_DATA] v [GEOGRAPHIC_DATA] (IT)" at bounding box center [366, 395] width 161 height 25
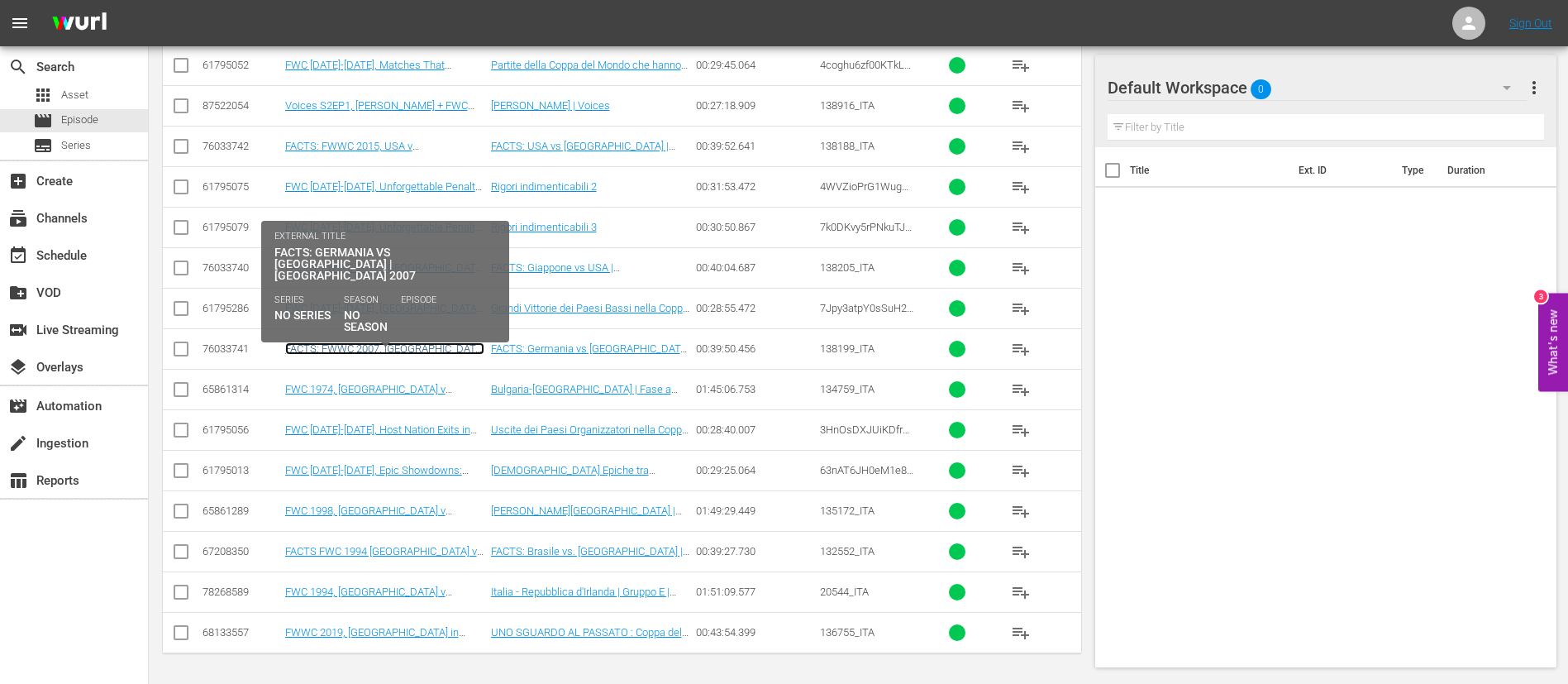
click at [443, 343] on link "FACTS: FWWC 2007, Germany v Brazil (IT)" at bounding box center [384, 354] width 199 height 25
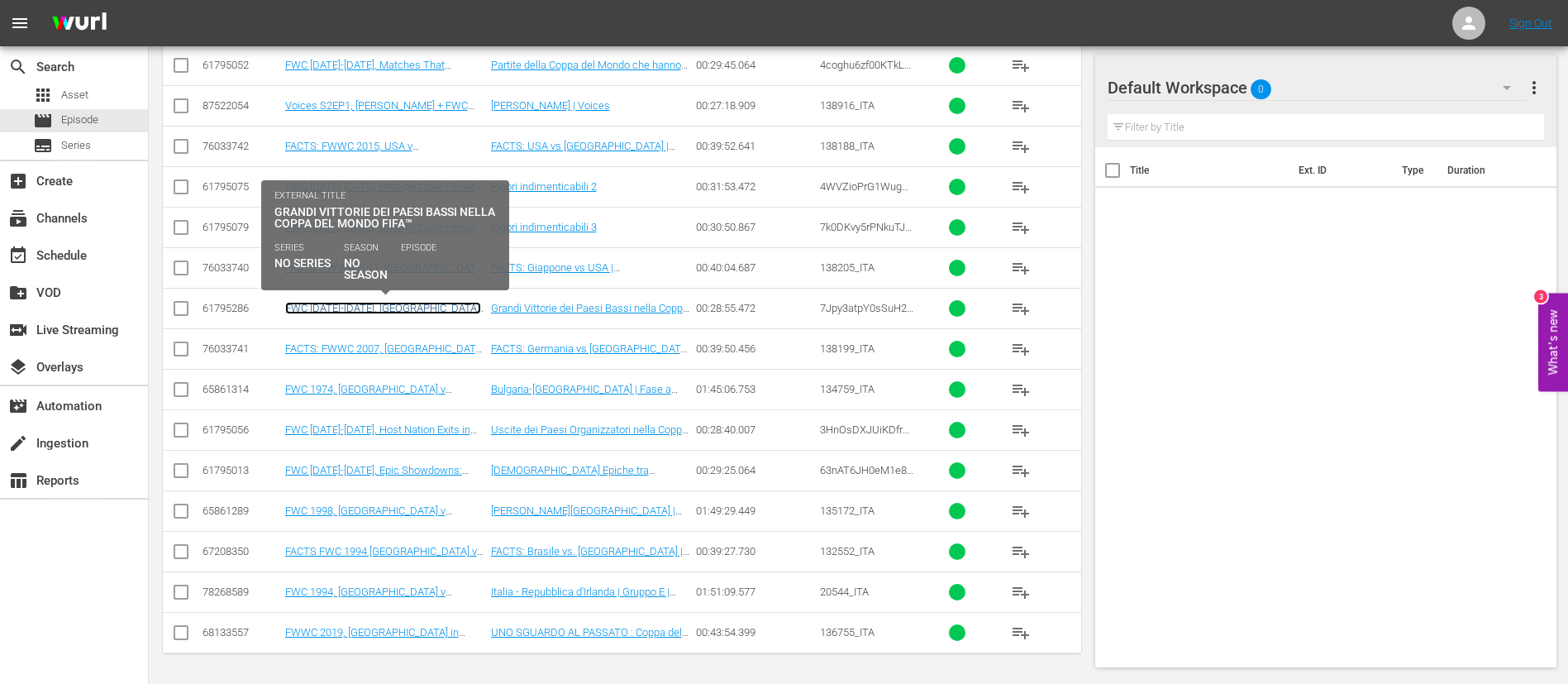
click at [441, 310] on link "FWC 1998-2010, Netherlands' Great Victories in the FWC (IT)" at bounding box center [383, 314] width 196 height 25
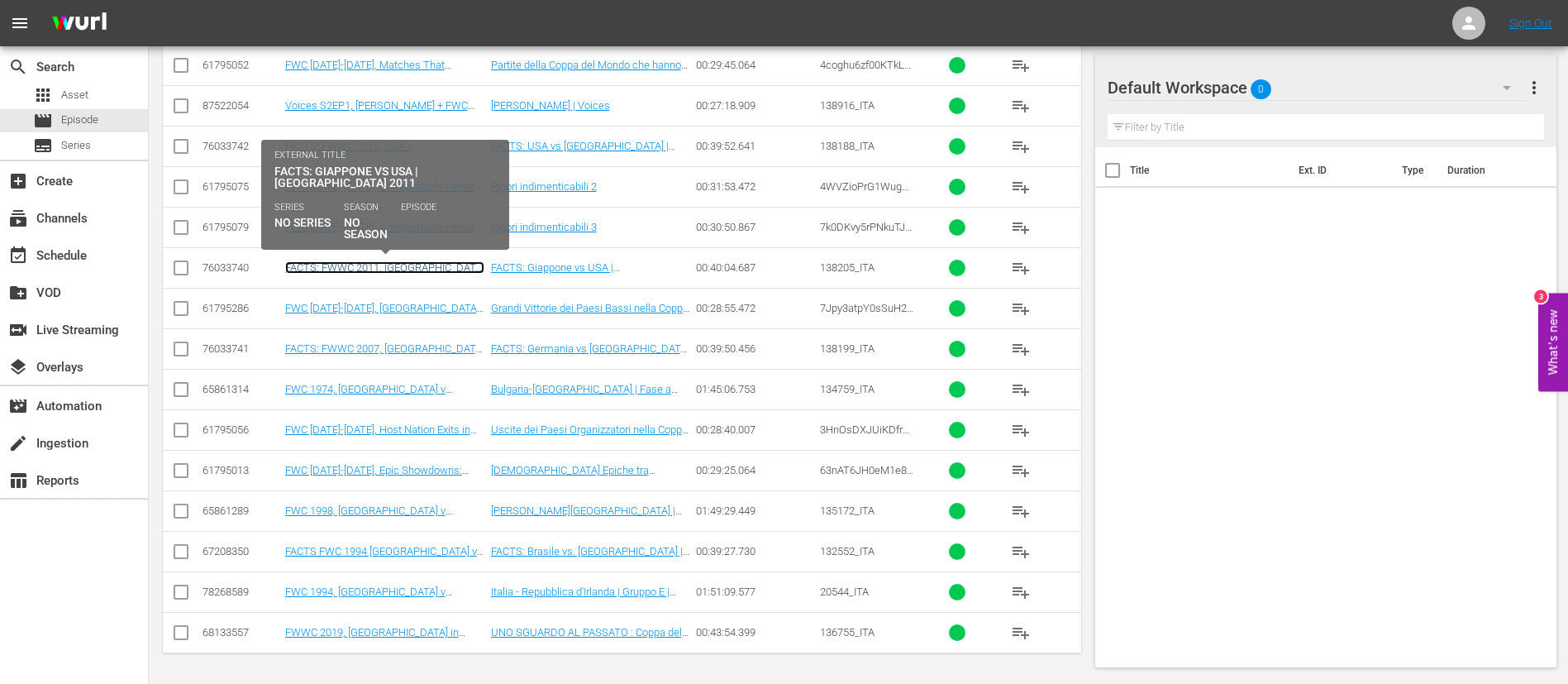
click at [443, 270] on link "FACTS: FWWC 2011, Japan v USA (IT)" at bounding box center [384, 274] width 199 height 25
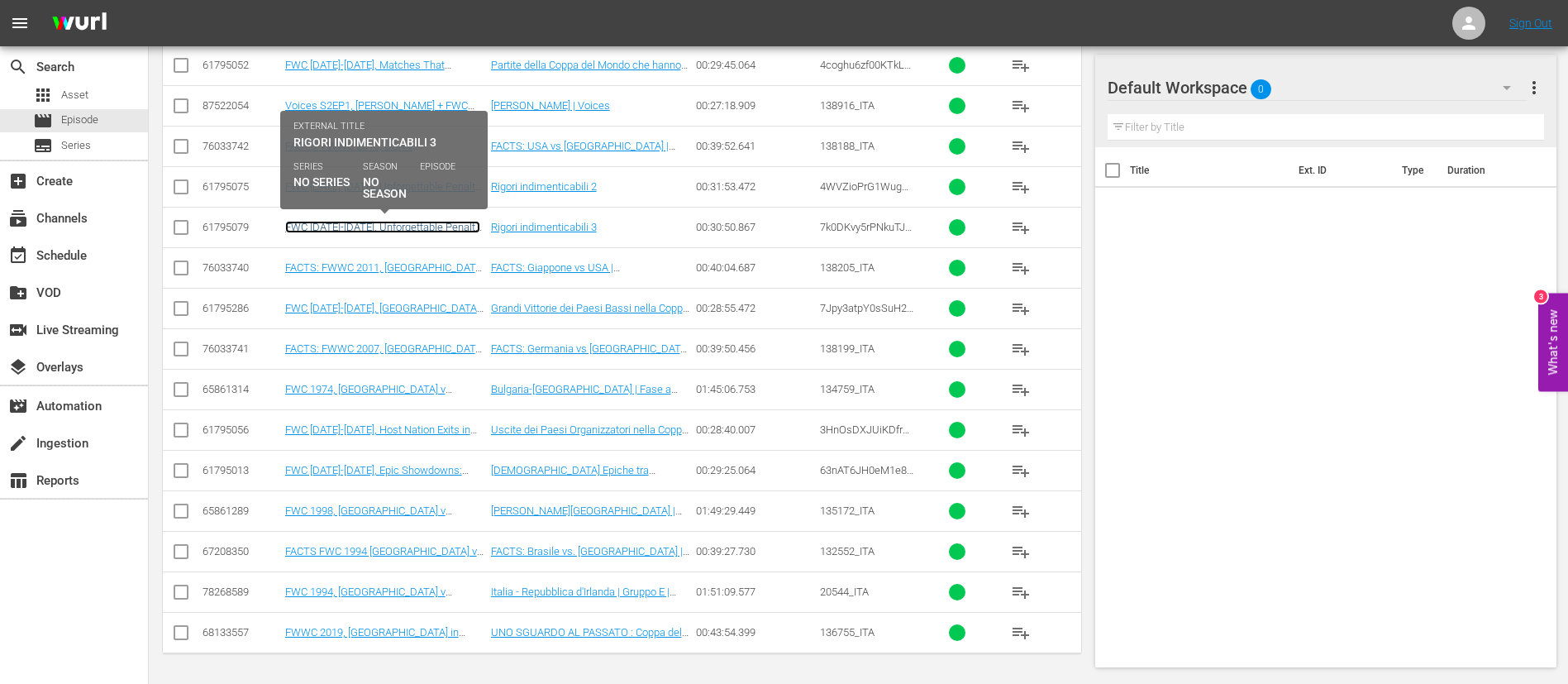
click at [461, 223] on link "FWC 1990-2006, Unforgettable Penalty Shootouts 3 (IT)" at bounding box center [383, 233] width 196 height 25
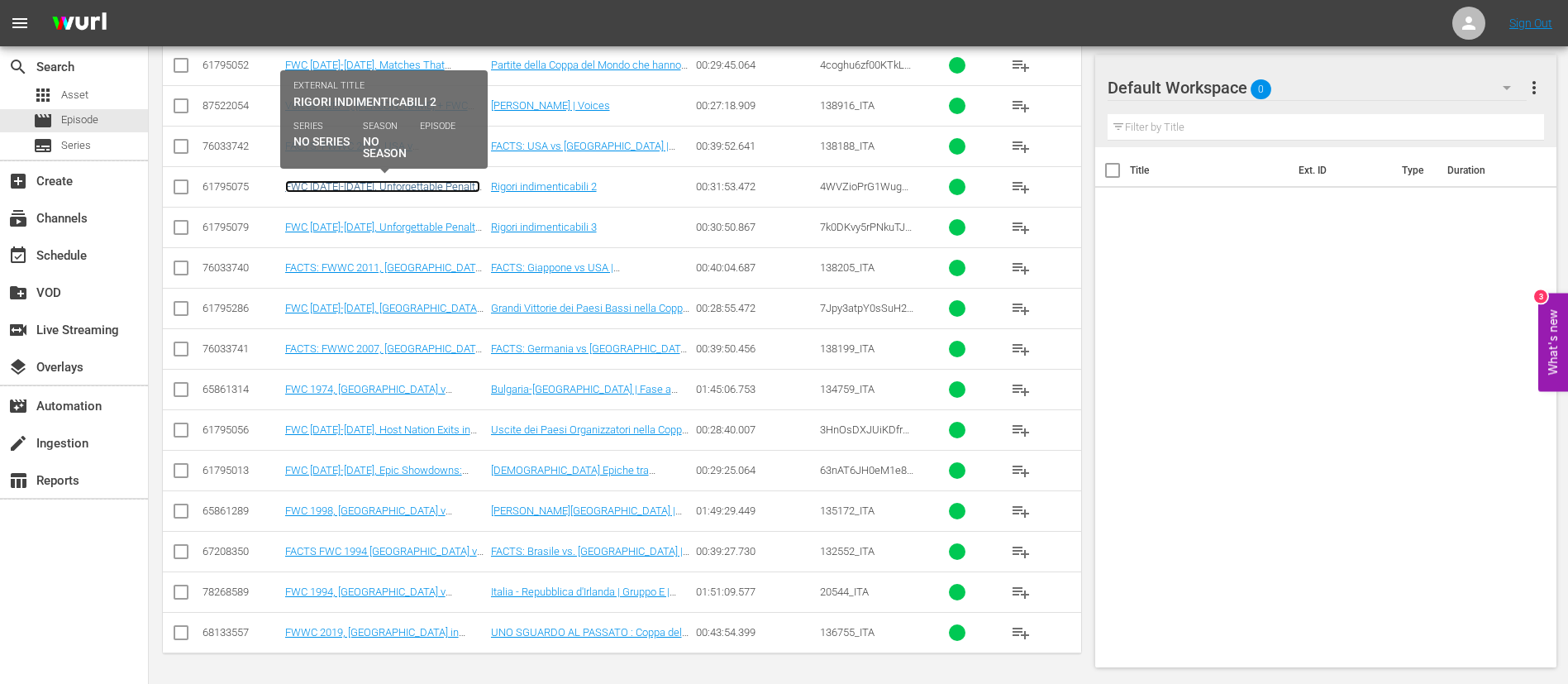
click at [453, 187] on link "FWC 1982-1998, Unforgettable Penalty Shootouts 2 (IT)" at bounding box center [383, 193] width 196 height 25
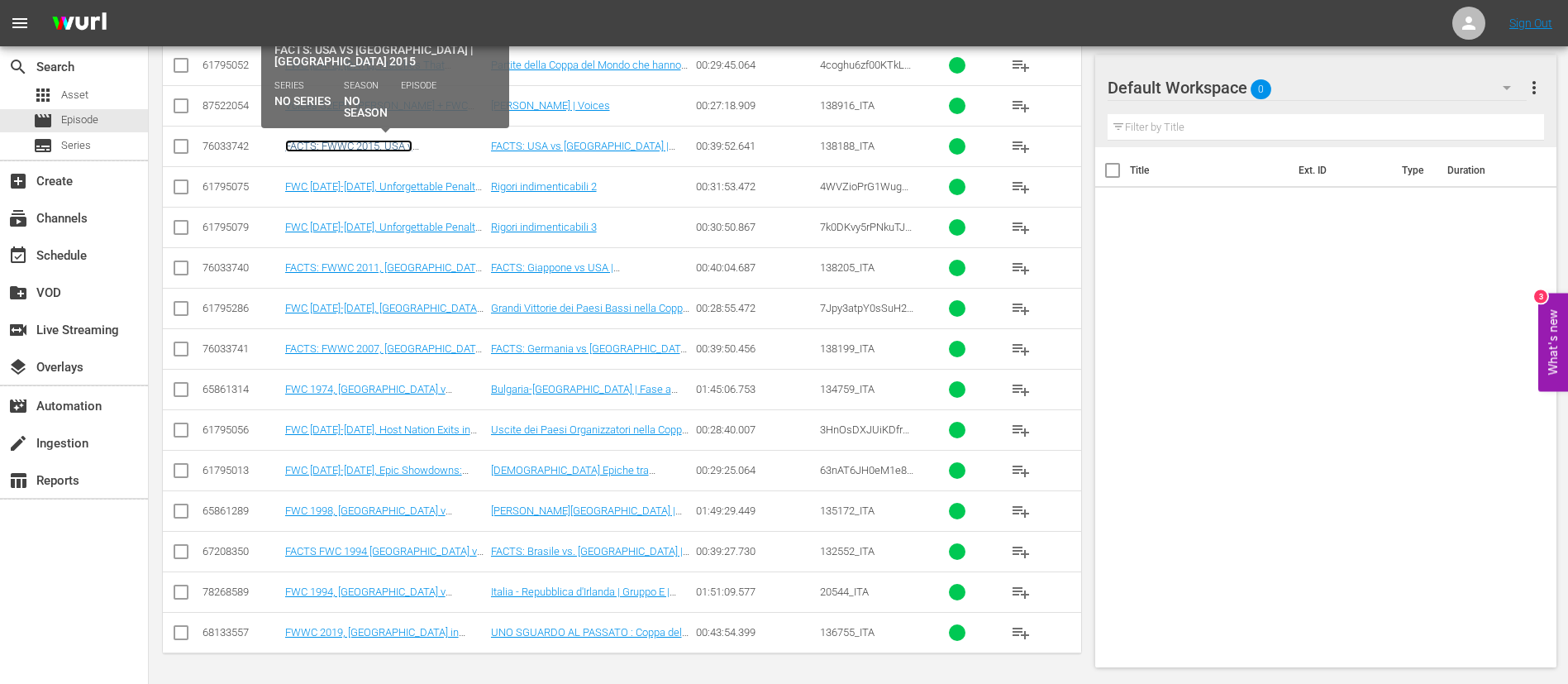
click at [413, 143] on link "FACTS: FWWC 2015, USA v Japan (IT)" at bounding box center [349, 152] width 128 height 25
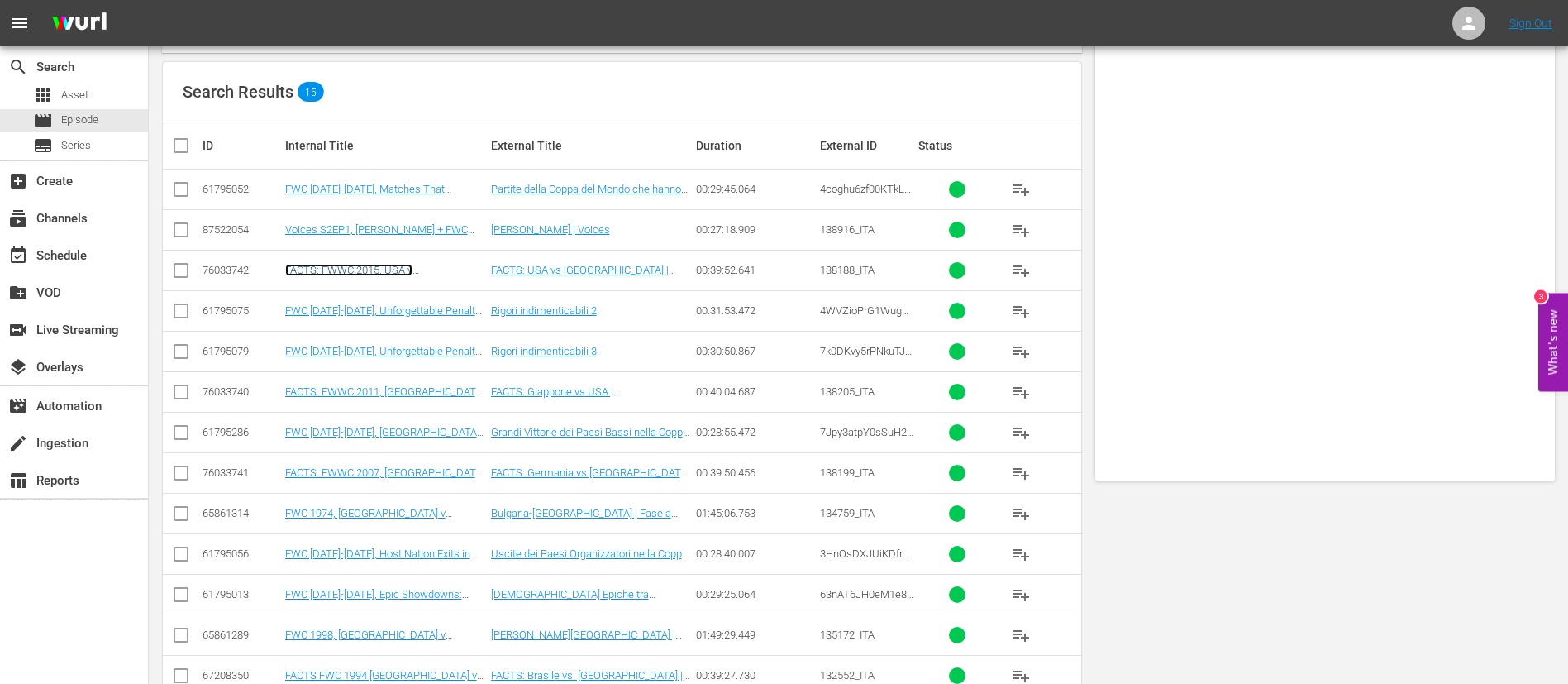
scroll to position [0, 0]
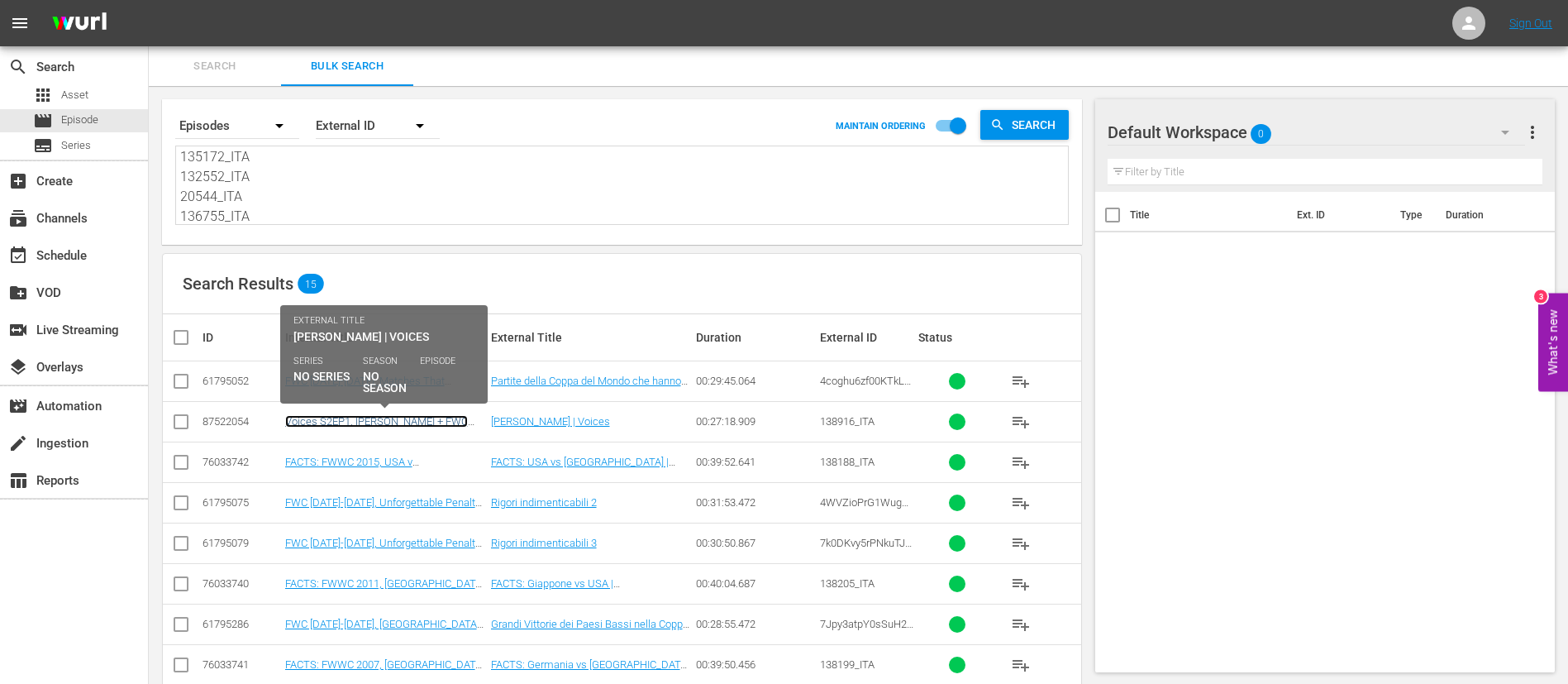
click at [406, 414] on link "Voices S2EP1, Stoichkov + FWC 1994, Bulgaria v Germany, Quarter-finals, Highlig…" at bounding box center [376, 439] width 182 height 50
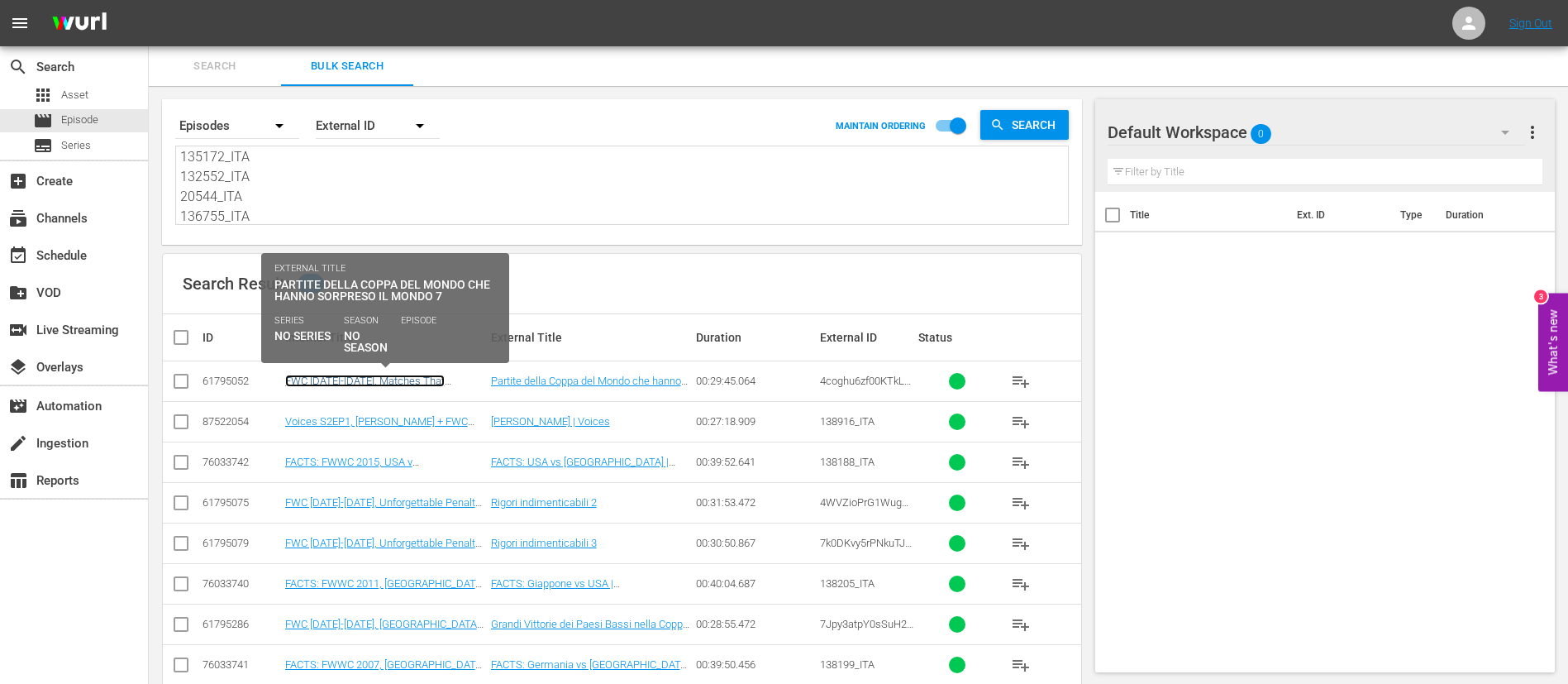
click at [417, 374] on link "FWC 1986-1994, Matches That Astonished the World 7 (IT)" at bounding box center [365, 386] width 160 height 25
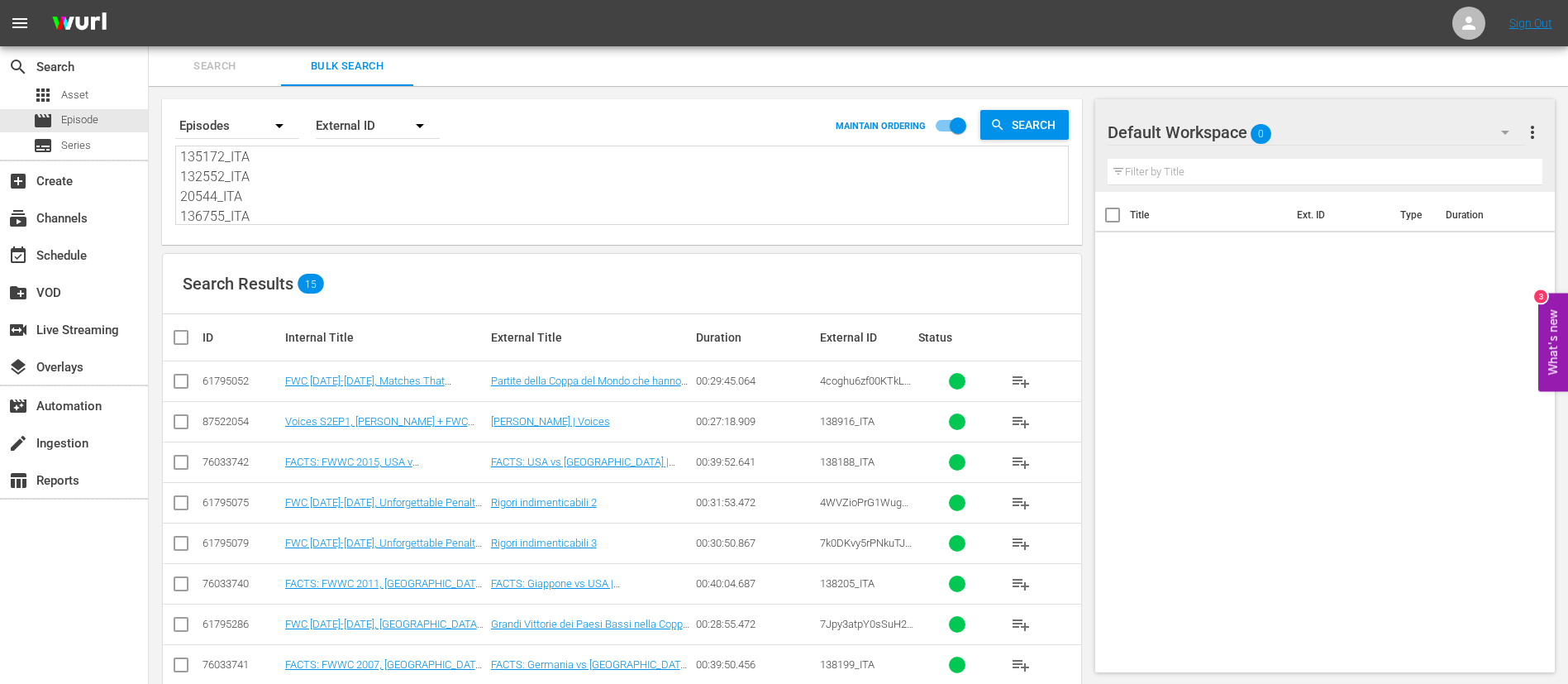
click at [339, 184] on textarea "4coghu6zf00KTkL2Wxt3W6_ITA 138188_ITA 4WVZioPrG1WugDLW8bljzO_ITA 7k0DKvy5rPNkuT…" at bounding box center [624, 187] width 888 height 76
paste textarea "53olrVOrC31nyQodutOoxK?previousEntries=5ObTaw9yjLsdiMETgV4NzJ_FR 138255_FR 1325…"
type textarea "53olrVOrC31nyQodutOoxK?previousEntries=5ObTaw9yjLsdiMETgV4NzJ_FR 138255_FR 1325…"
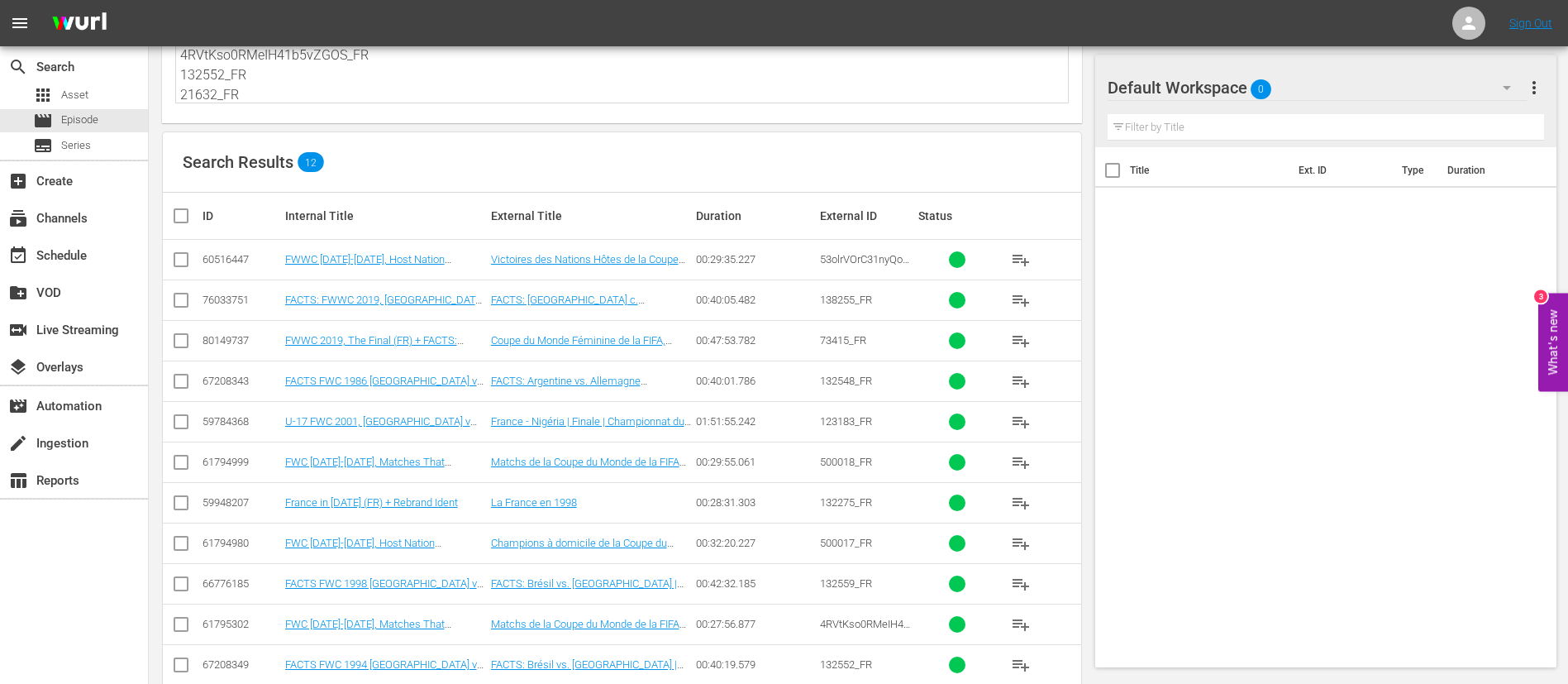
scroll to position [195, 0]
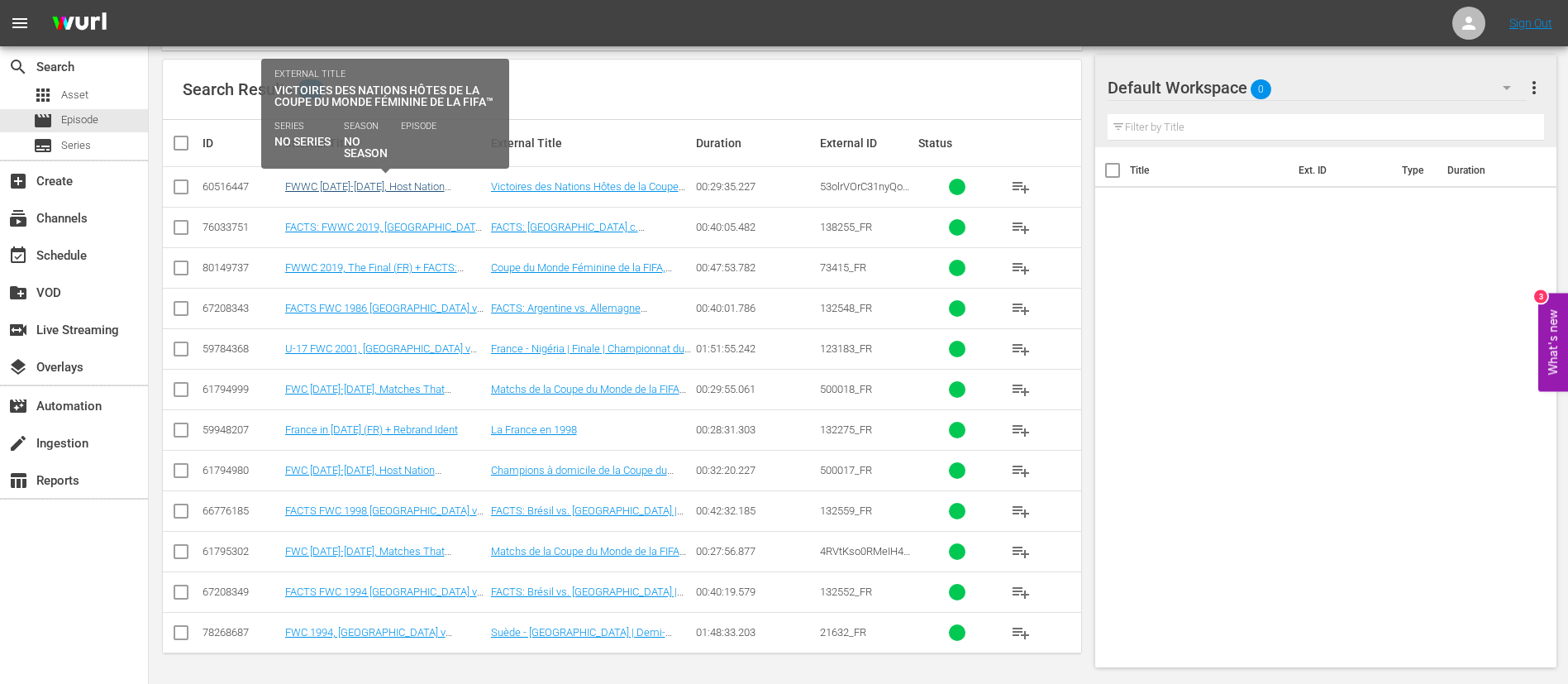
type textarea "53olrVOrC31nyQodutOoxK?previousEntries=5ObTaw9yjLsdiMETgV4NzJ_FR 138255_FR 1325…"
click at [431, 185] on link "FWWC 1995-2019, Host Nation Victories (FR) + Rebrand Promo 1" at bounding box center [365, 193] width 160 height 25
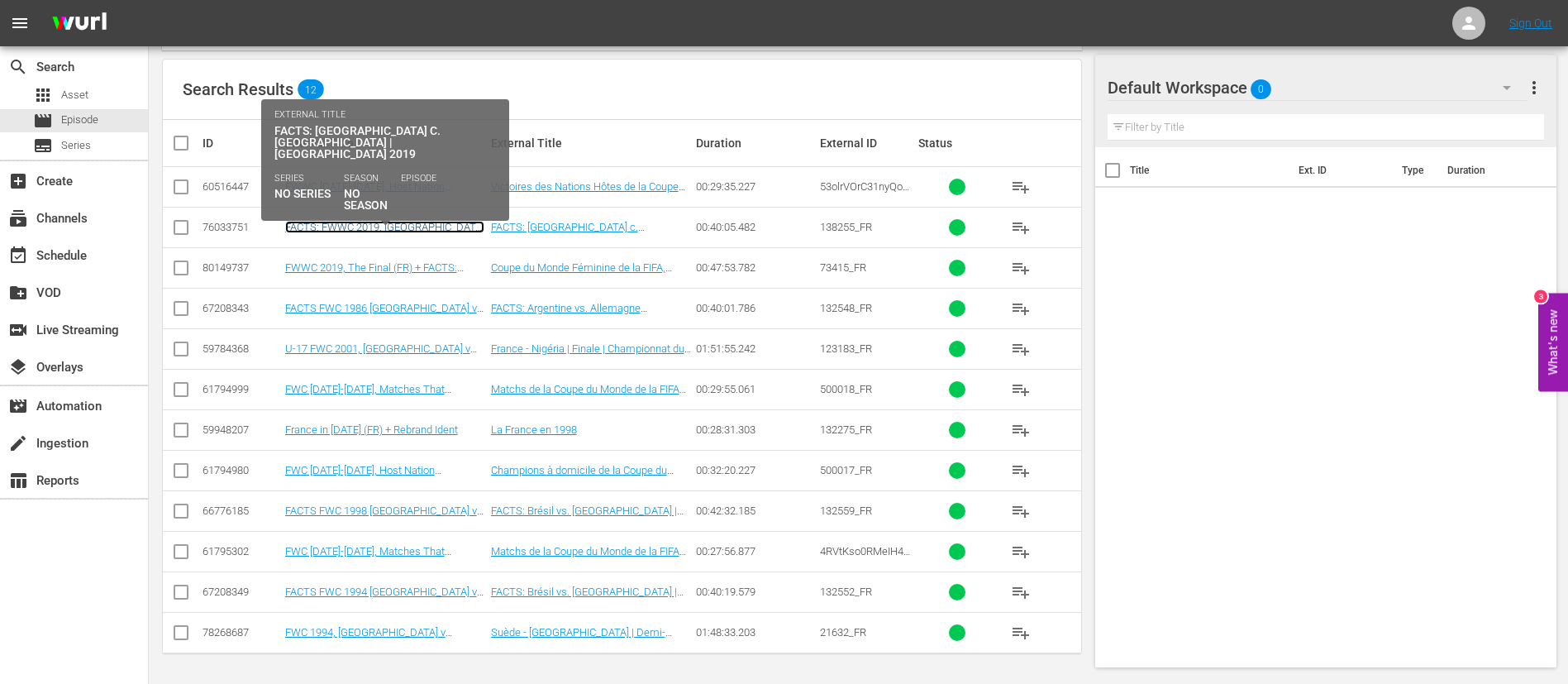
click at [421, 222] on link "FACTS: FWWC 2019, USA v Netherlands (FR) + Rebrand Promo 2" at bounding box center [384, 239] width 199 height 37
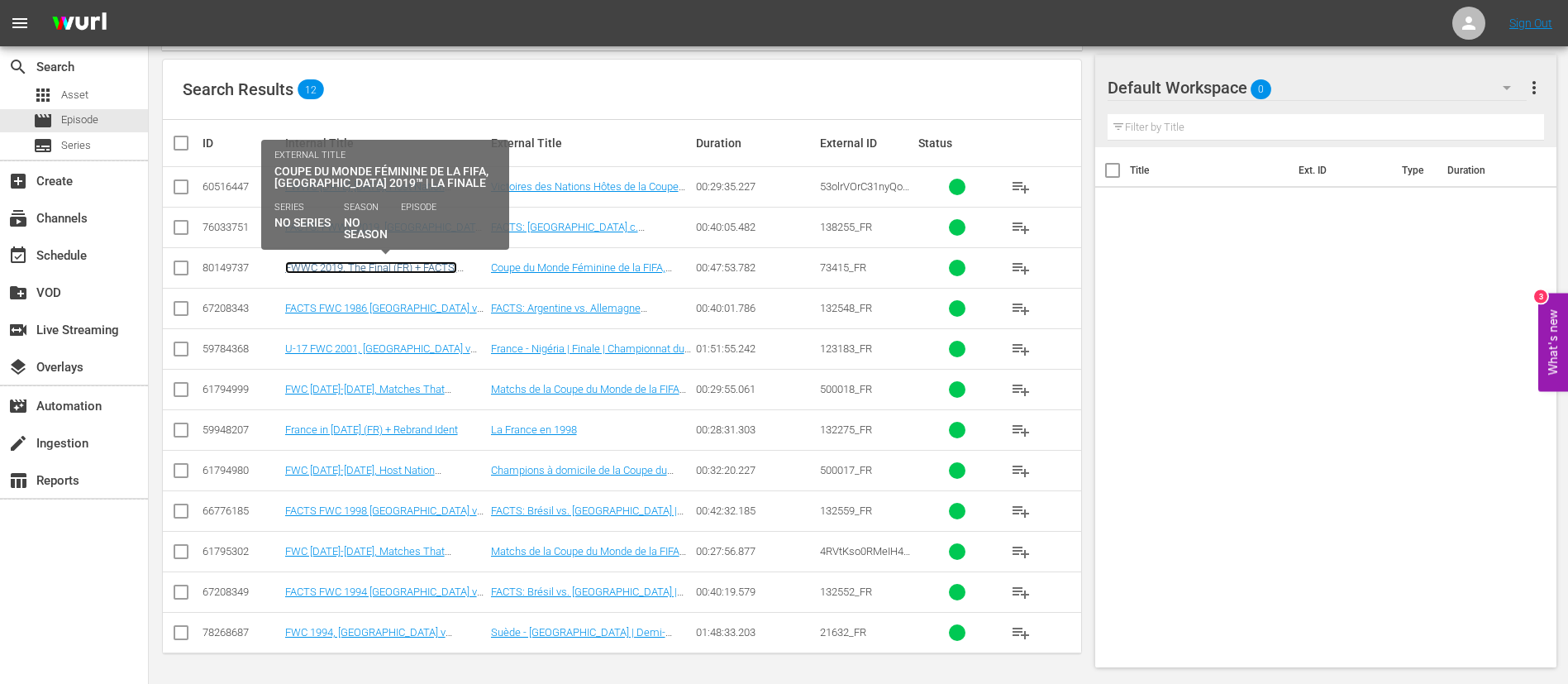
click at [418, 262] on link "FWWC 2019, The Final (FR) + FACTS: FWWC 2019, USA v Netherlands" at bounding box center [371, 280] width 172 height 37
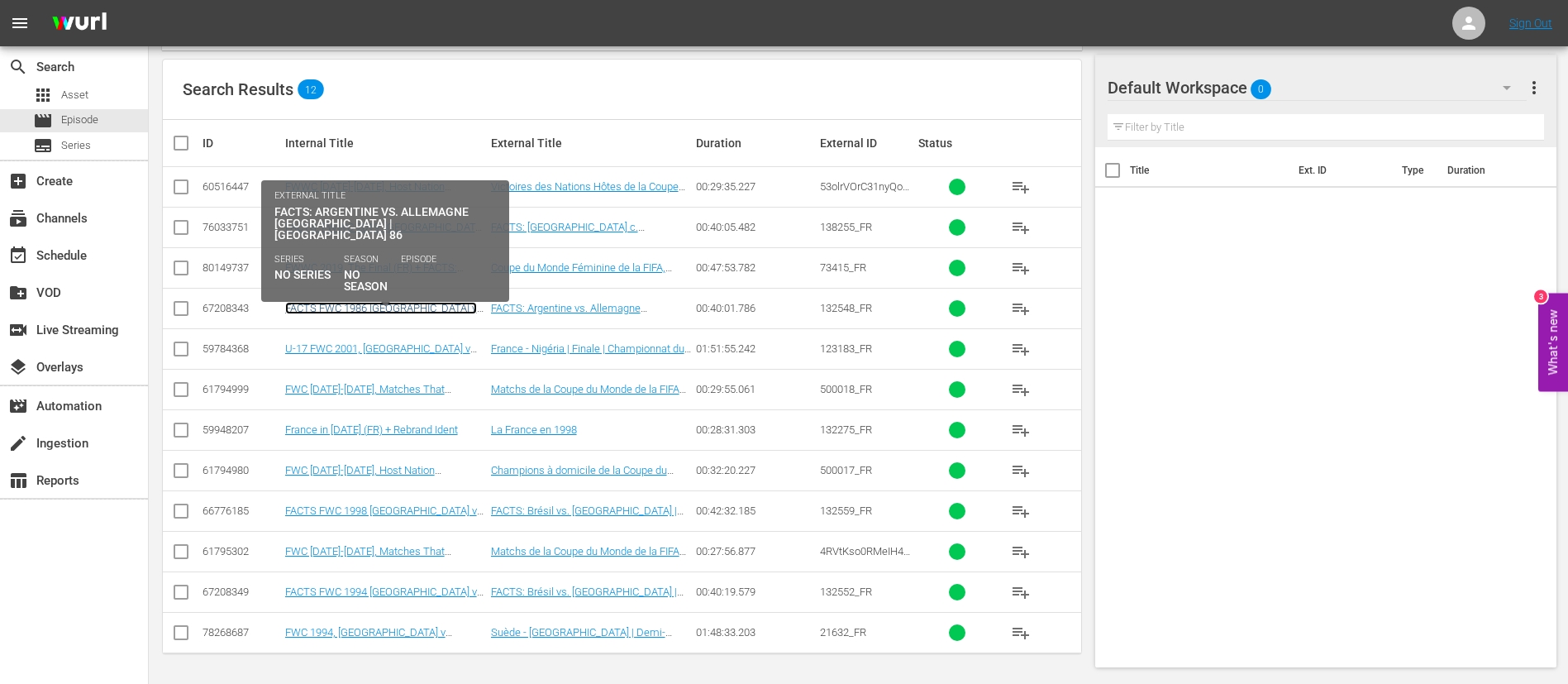
click at [415, 305] on link "FACTS FWC 1986 Argentina v Germany FR (FR) + Rebrand Ident" at bounding box center [381, 319] width 192 height 37
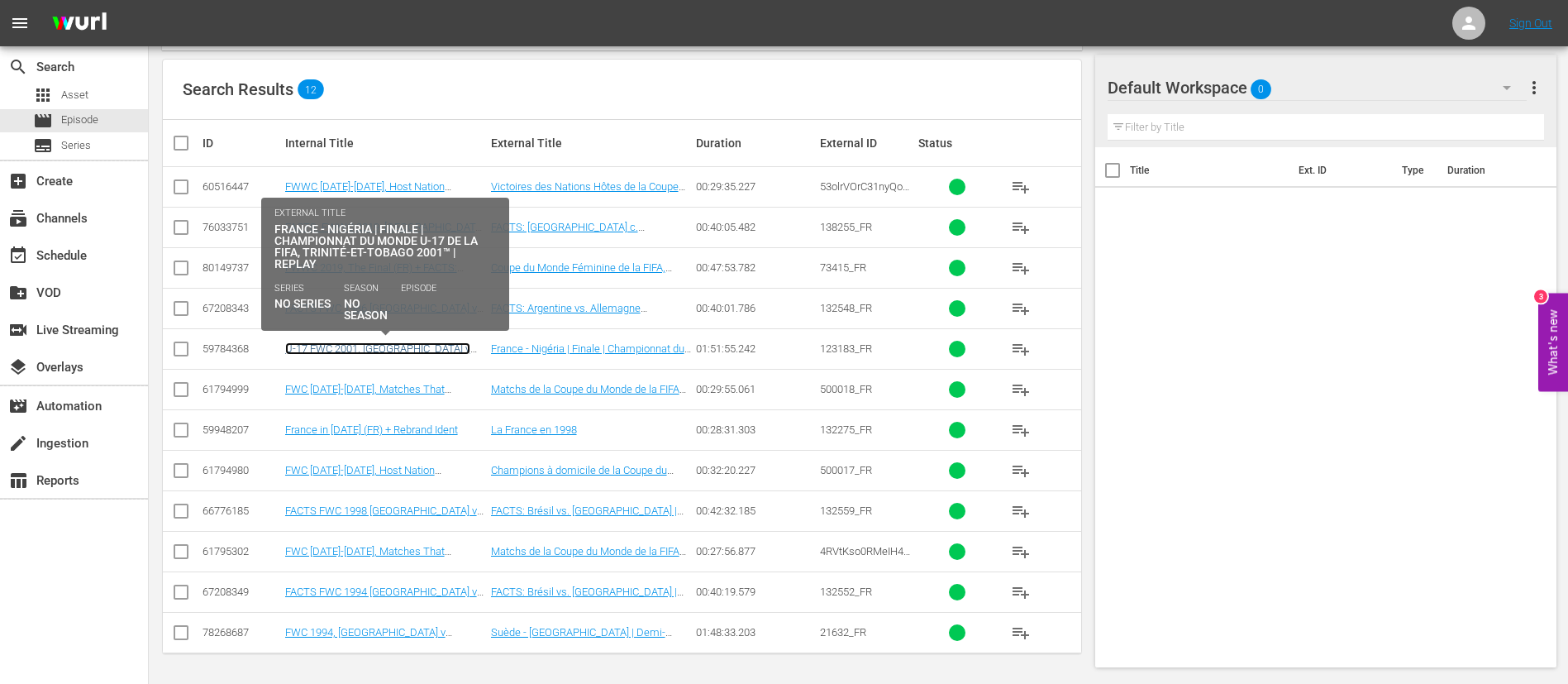
click at [418, 346] on link "U-17 FWC 2001, France v Nigeria (FR) + Rebrand Promo 1" at bounding box center [378, 360] width 185 height 37
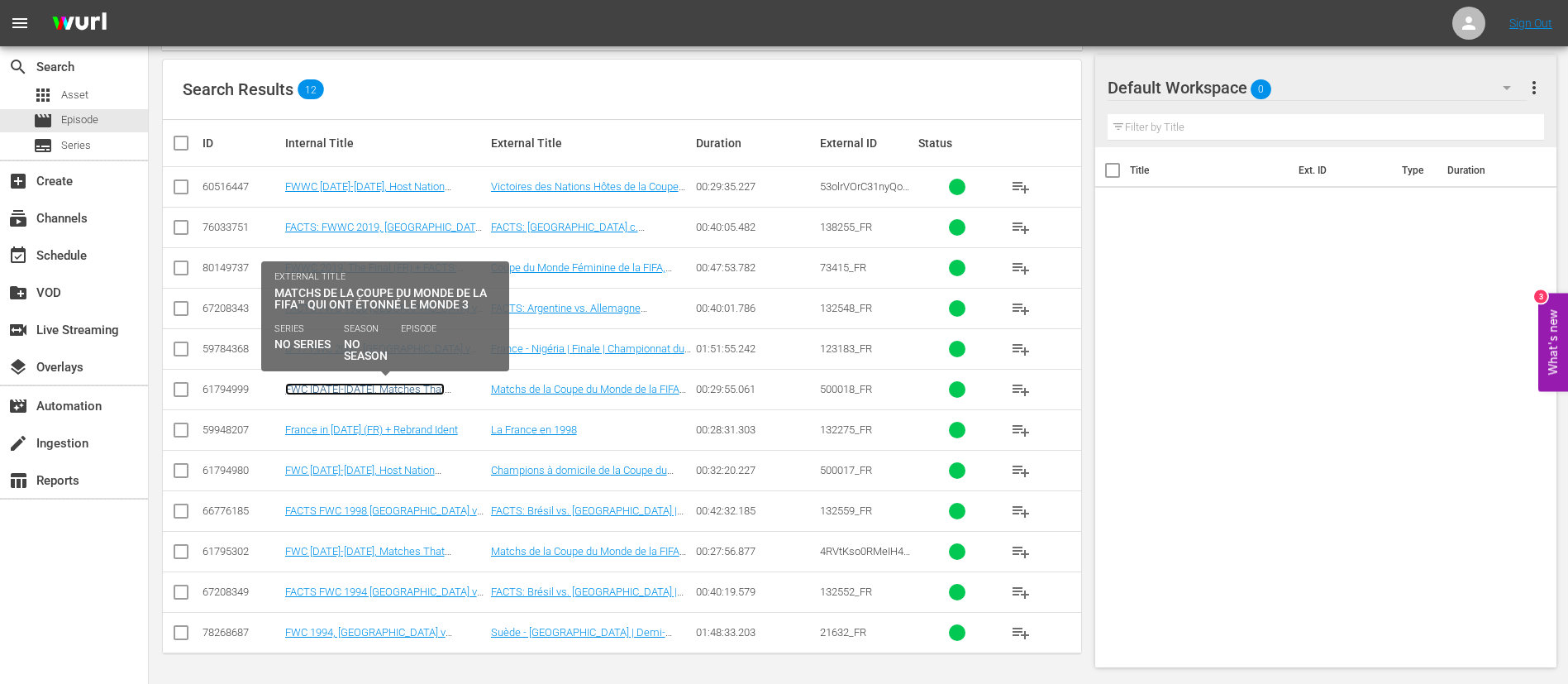
drag, startPoint x: 418, startPoint y: 385, endPoint x: 416, endPoint y: 393, distance: 8.2
click at [418, 385] on link "FWC 1990-1998, Matches That Astonished the World 3 (FR) + Rebrand Promo 2" at bounding box center [375, 401] width 179 height 37
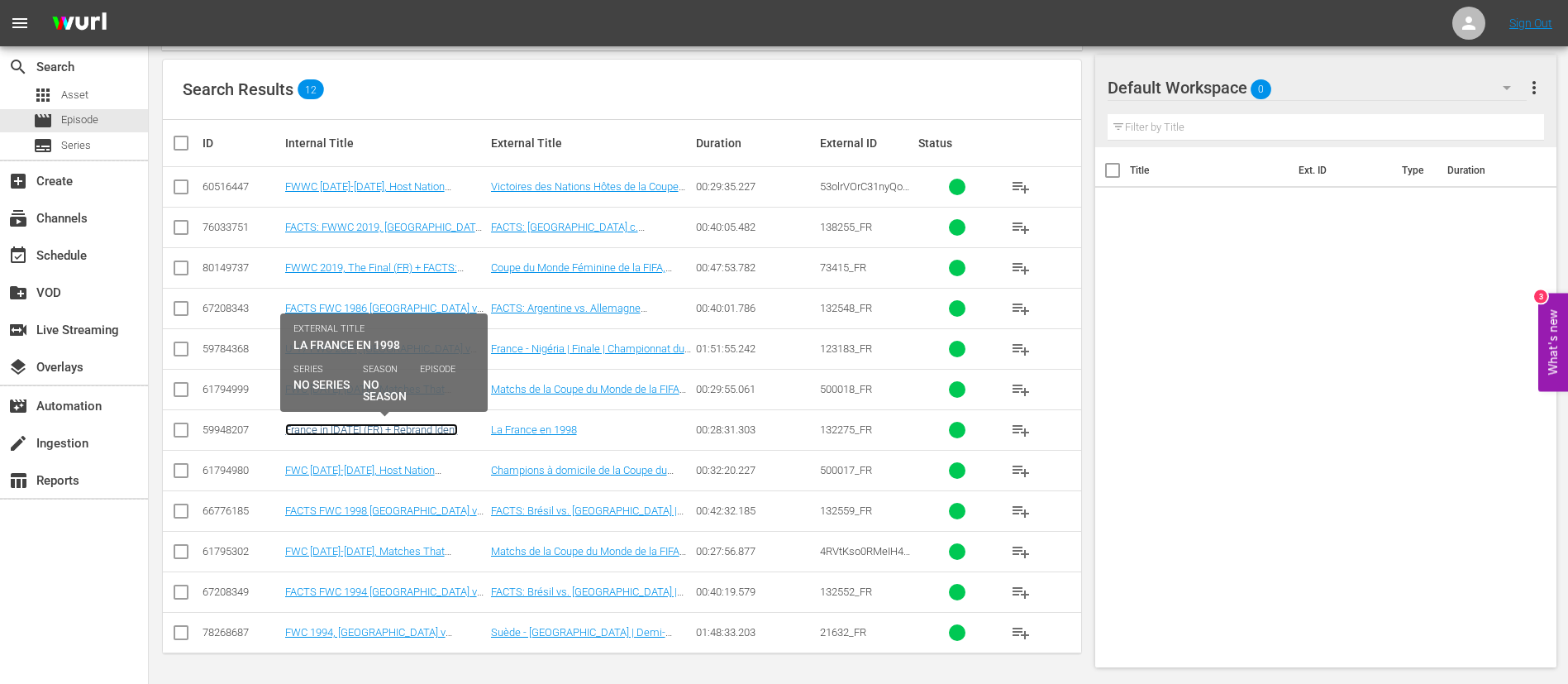
click at [414, 414] on link "France in 1998 (FR) + Rebrand Ident" at bounding box center [371, 429] width 173 height 12
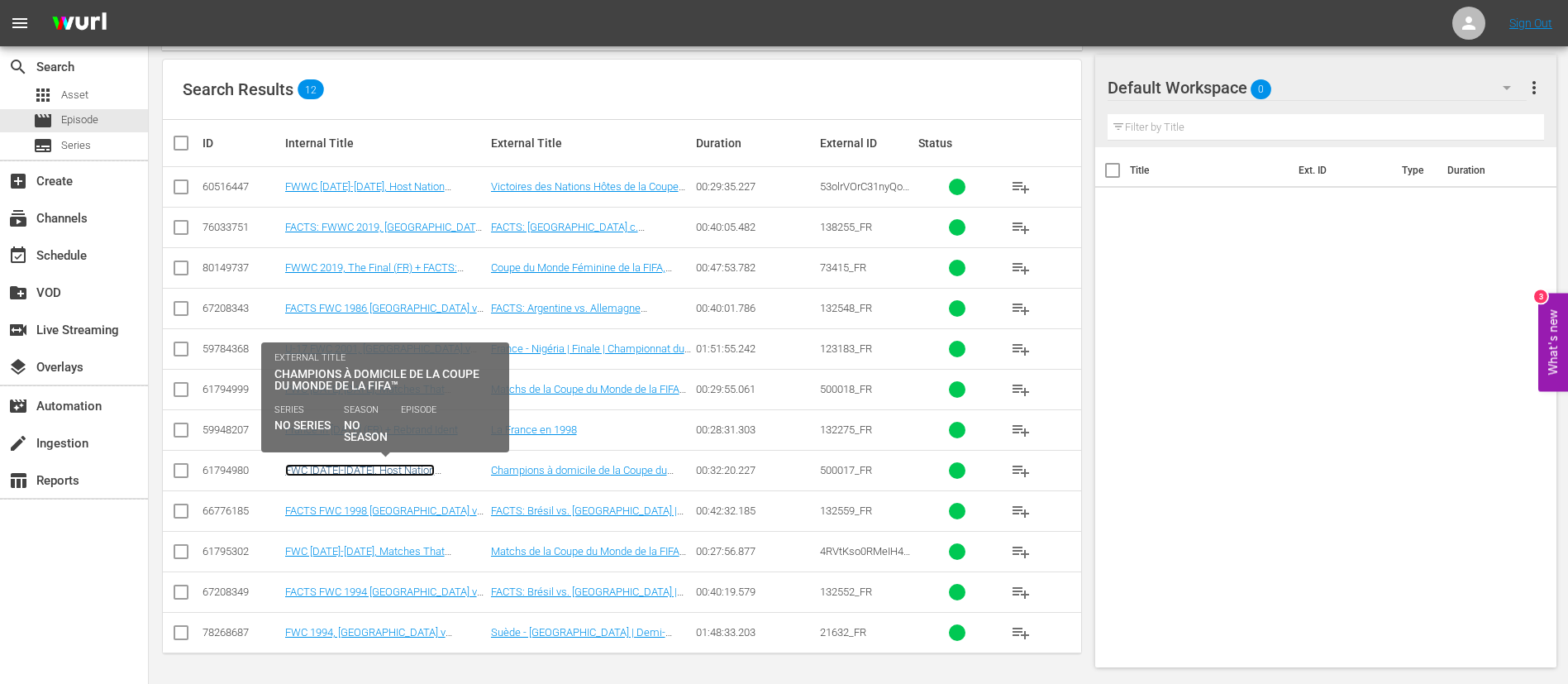
click at [411, 414] on link "FWC 1978-1998, Host Nation Champions (FR) + Rebrand Promo 1" at bounding box center [368, 476] width 167 height 25
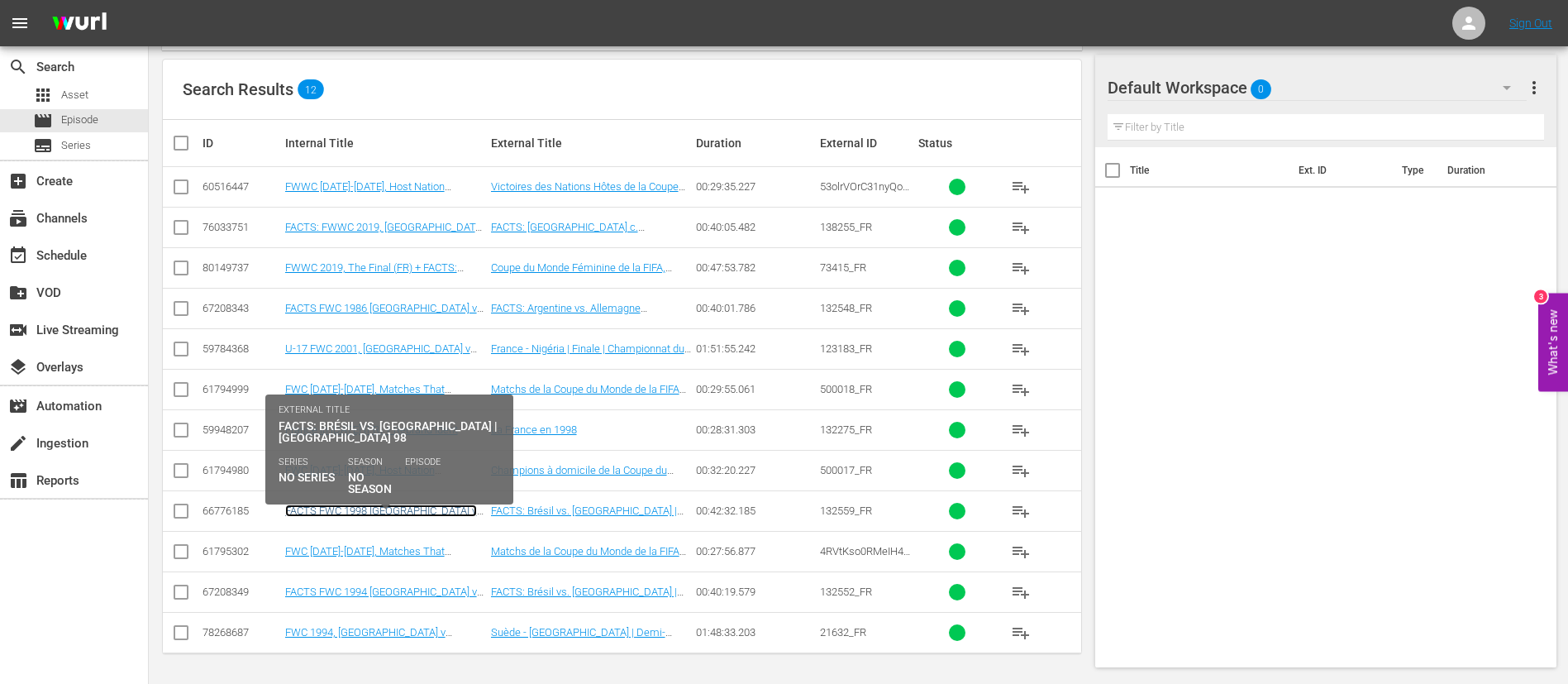
click at [410, 414] on link "FACTS FWC 1998 Brazil v France (FR) + Rebrand Promo 2" at bounding box center [381, 522] width 192 height 37
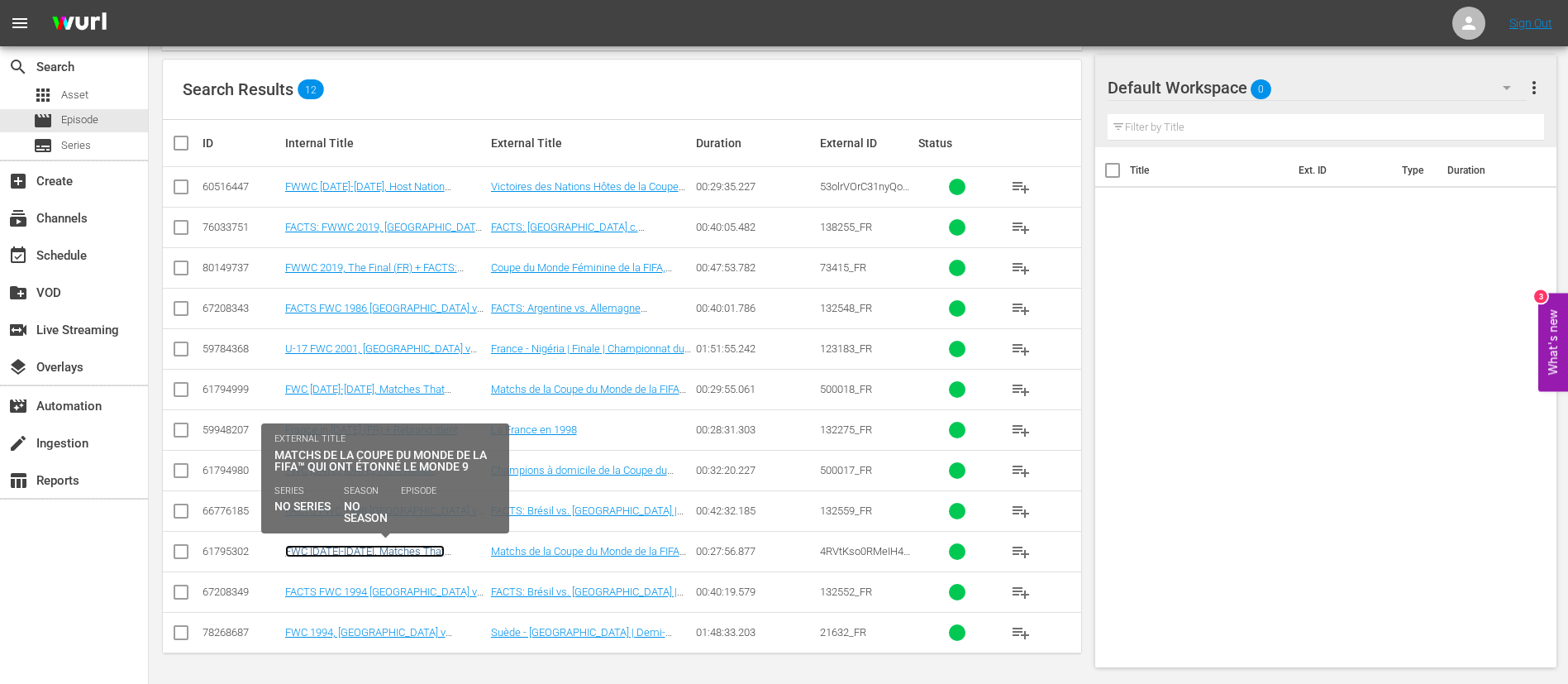
click at [403, 414] on link "FWC 1994-2010, Matches That Astonished the World 9 (FR) + Rebrand Ident" at bounding box center [375, 563] width 179 height 37
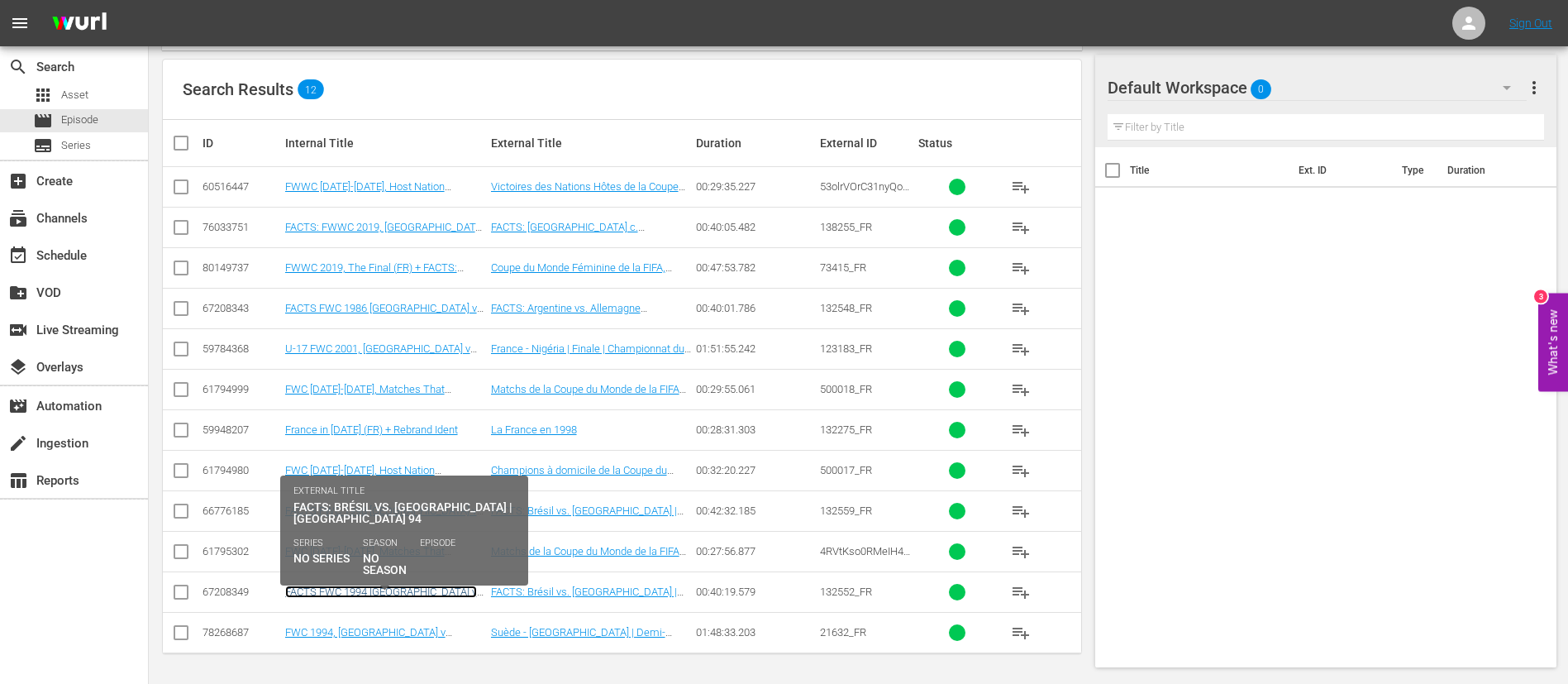
click at [400, 414] on link "FACTS FWC 1994 Brazil v Italy (FR) + Rebrand Promo 1" at bounding box center [381, 604] width 192 height 37
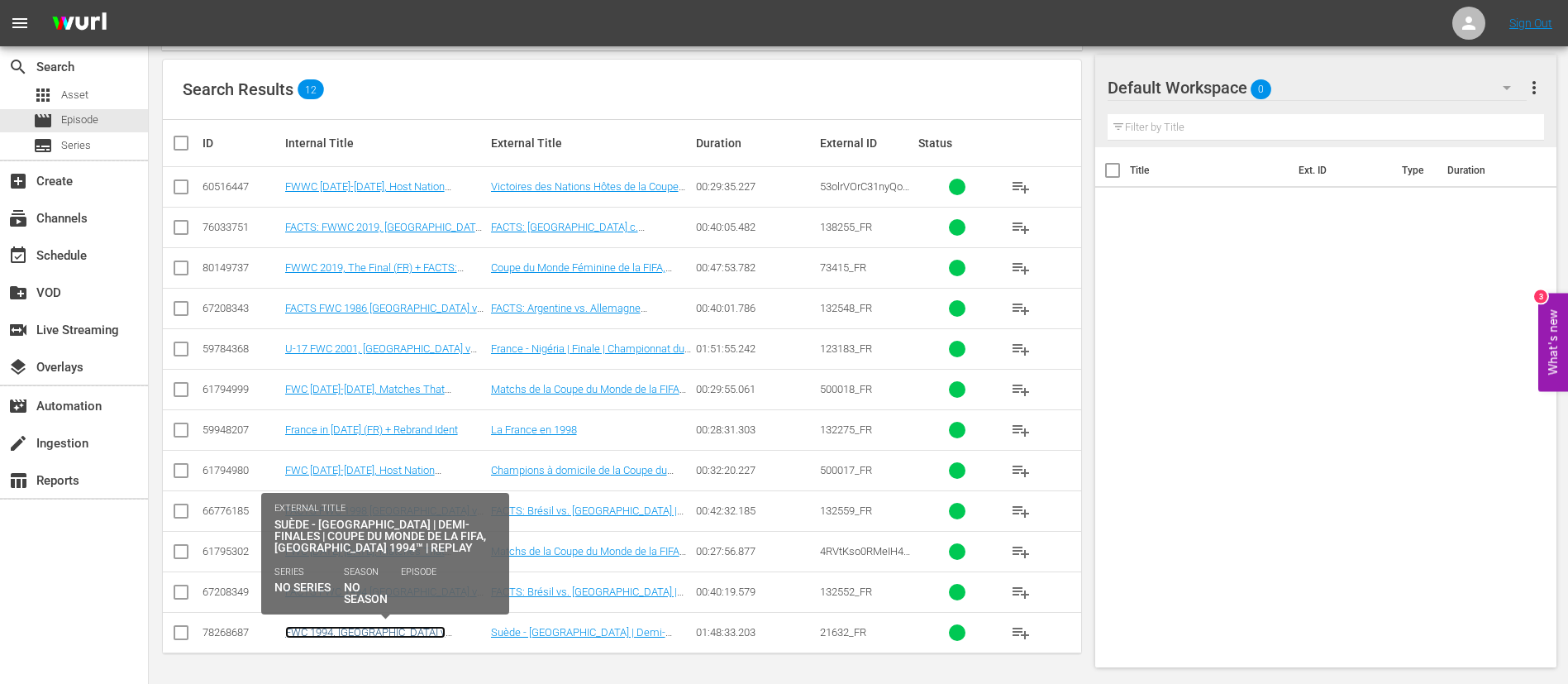
click at [423, 414] on link "FWC 1994, Sweden v Brazil, Semi-Finals - FMR (FR) + Rebrand Ident" at bounding box center [381, 644] width 191 height 37
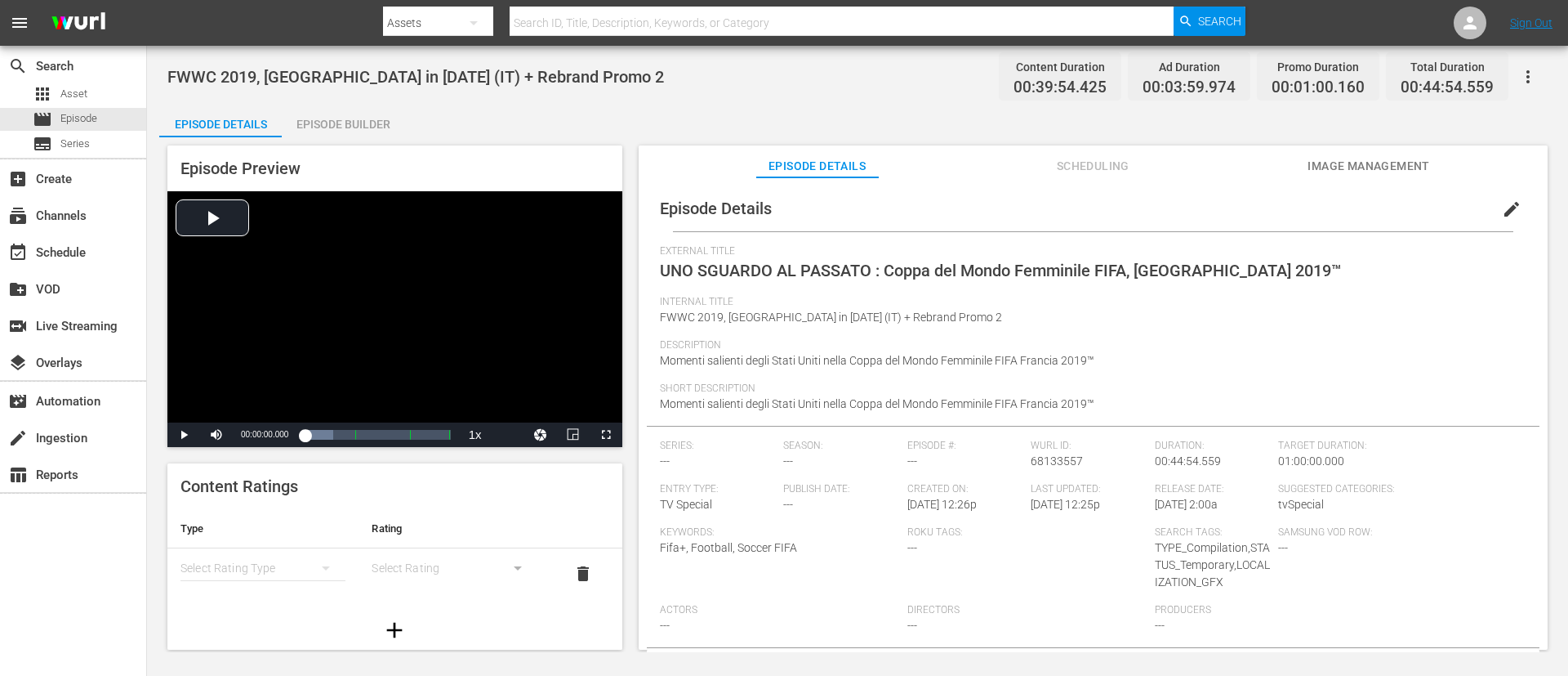
click at [1044, 204] on button "edit" at bounding box center [1512, 209] width 39 height 39
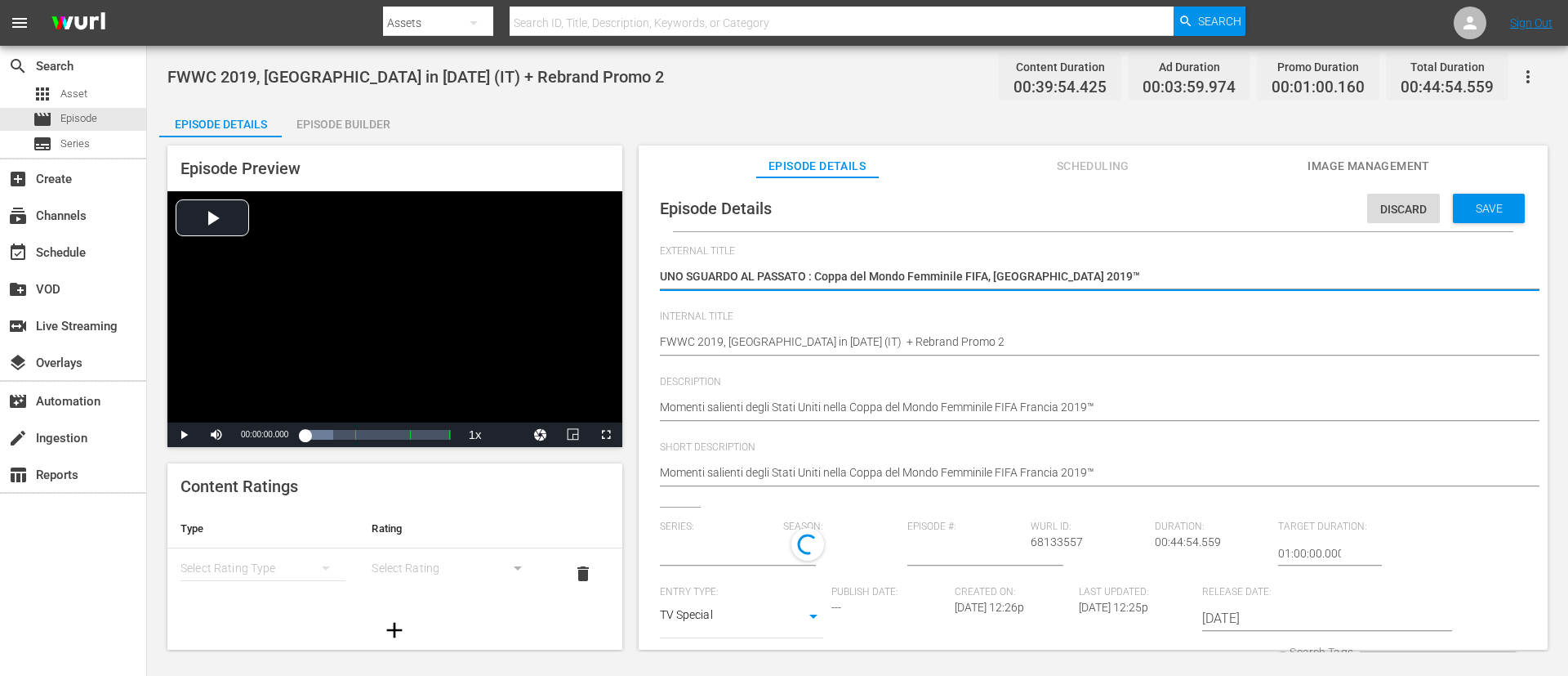
type input "No Series"
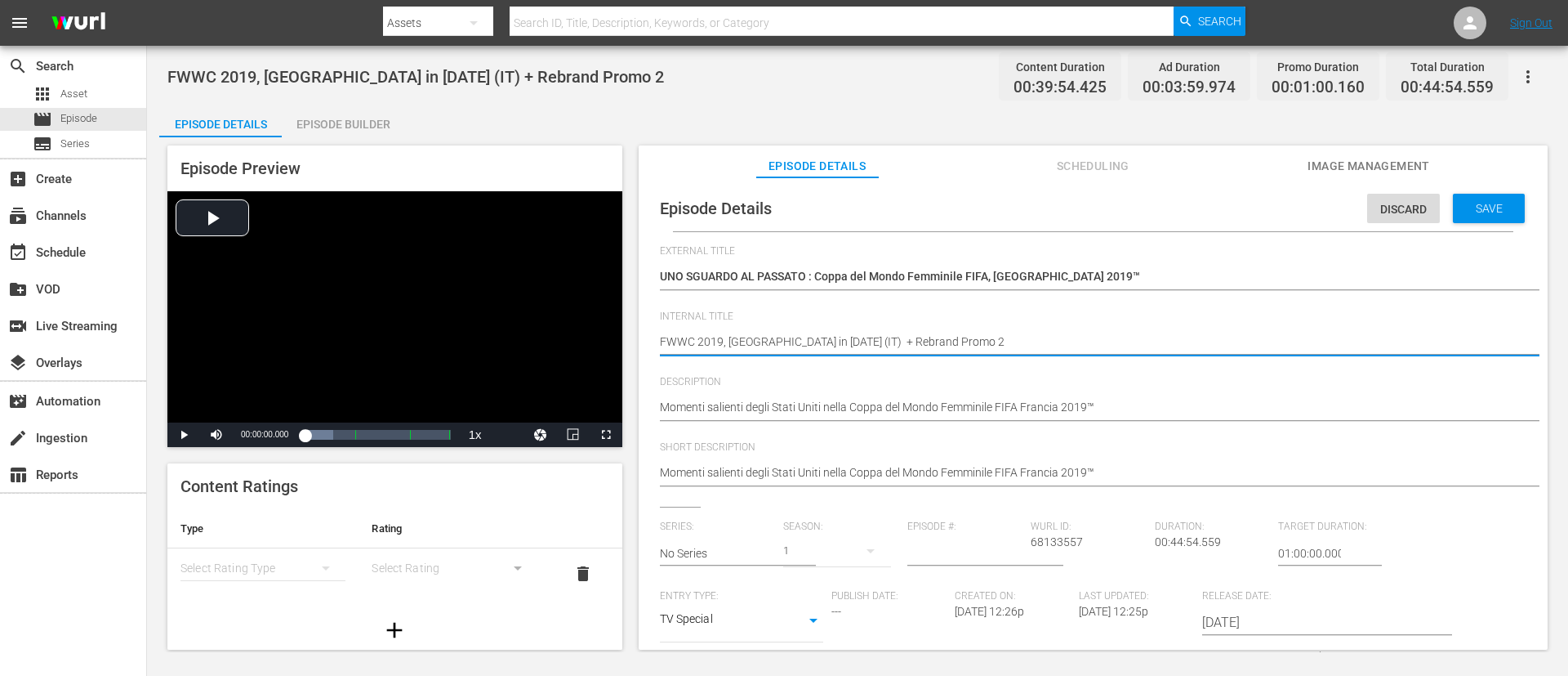
drag, startPoint x: 810, startPoint y: 338, endPoint x: 1115, endPoint y: 366, distance: 306.3
type textarea "FWWC 2019, USA in 2019 (IT)"
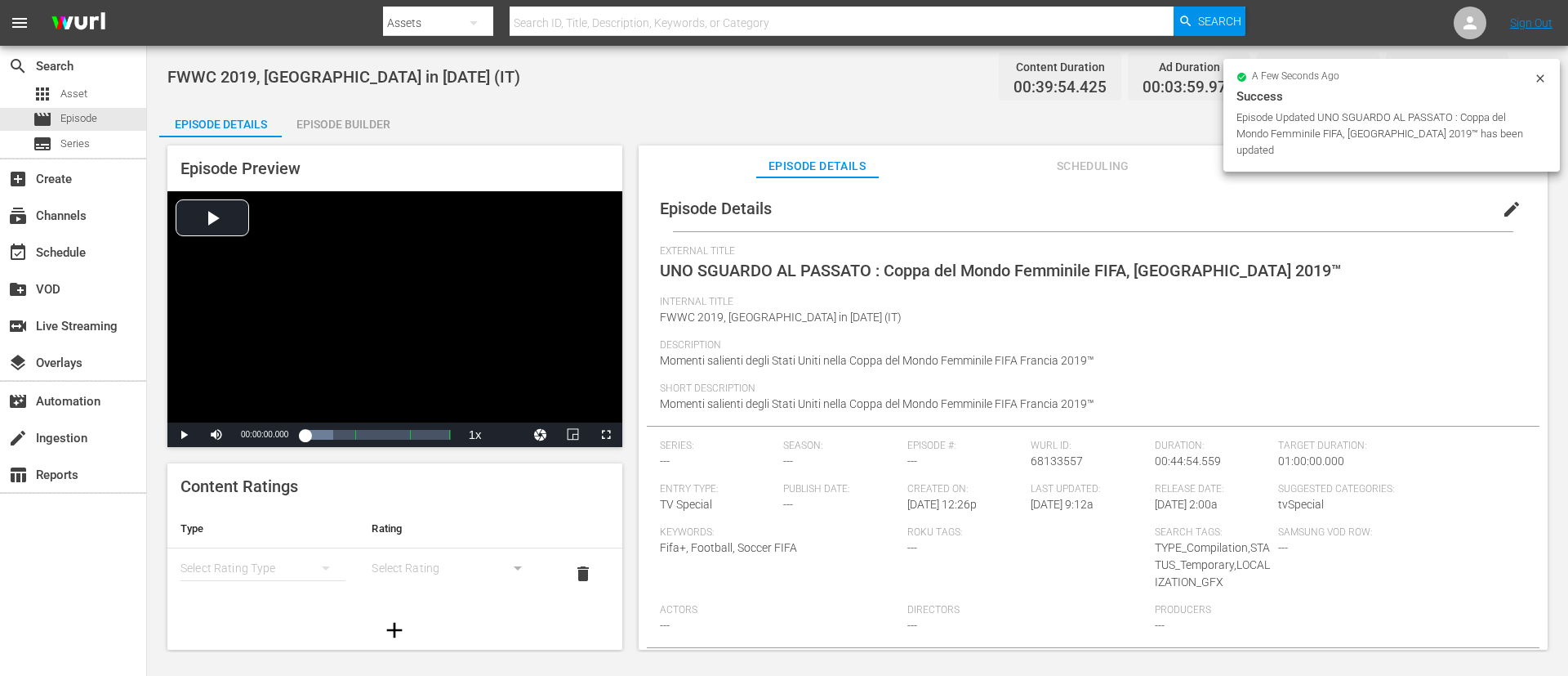
click at [333, 120] on div "Episode Builder" at bounding box center [343, 124] width 122 height 39
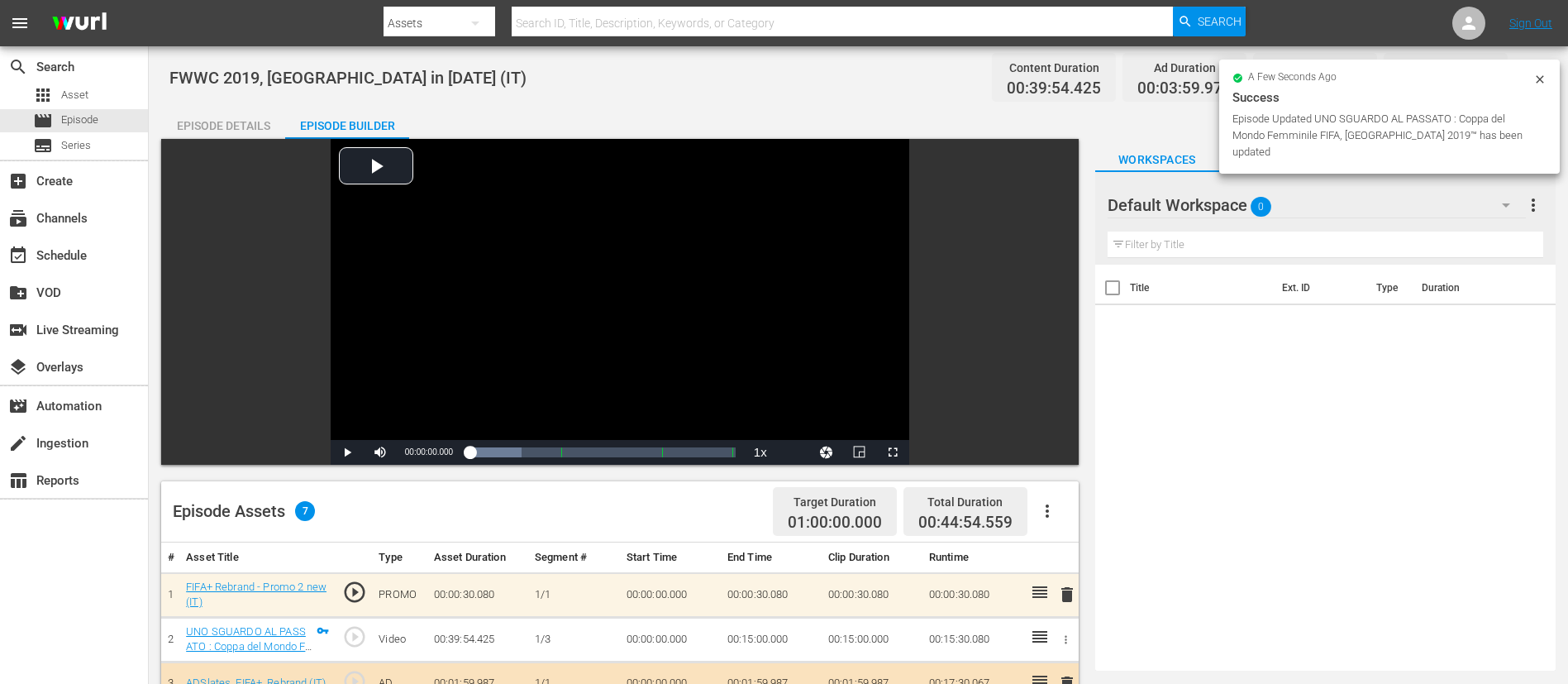
scroll to position [124, 0]
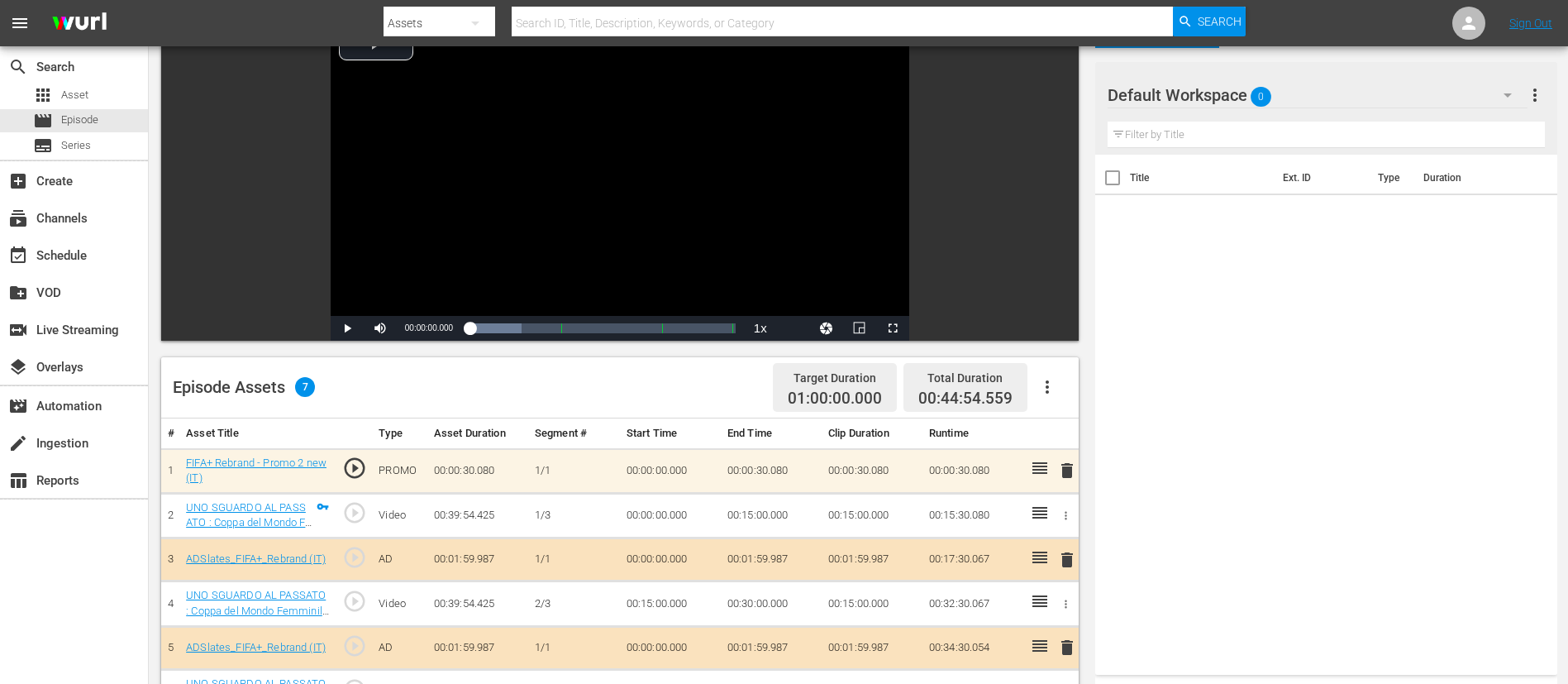
click at [1057, 454] on span "delete" at bounding box center [1066, 470] width 20 height 20
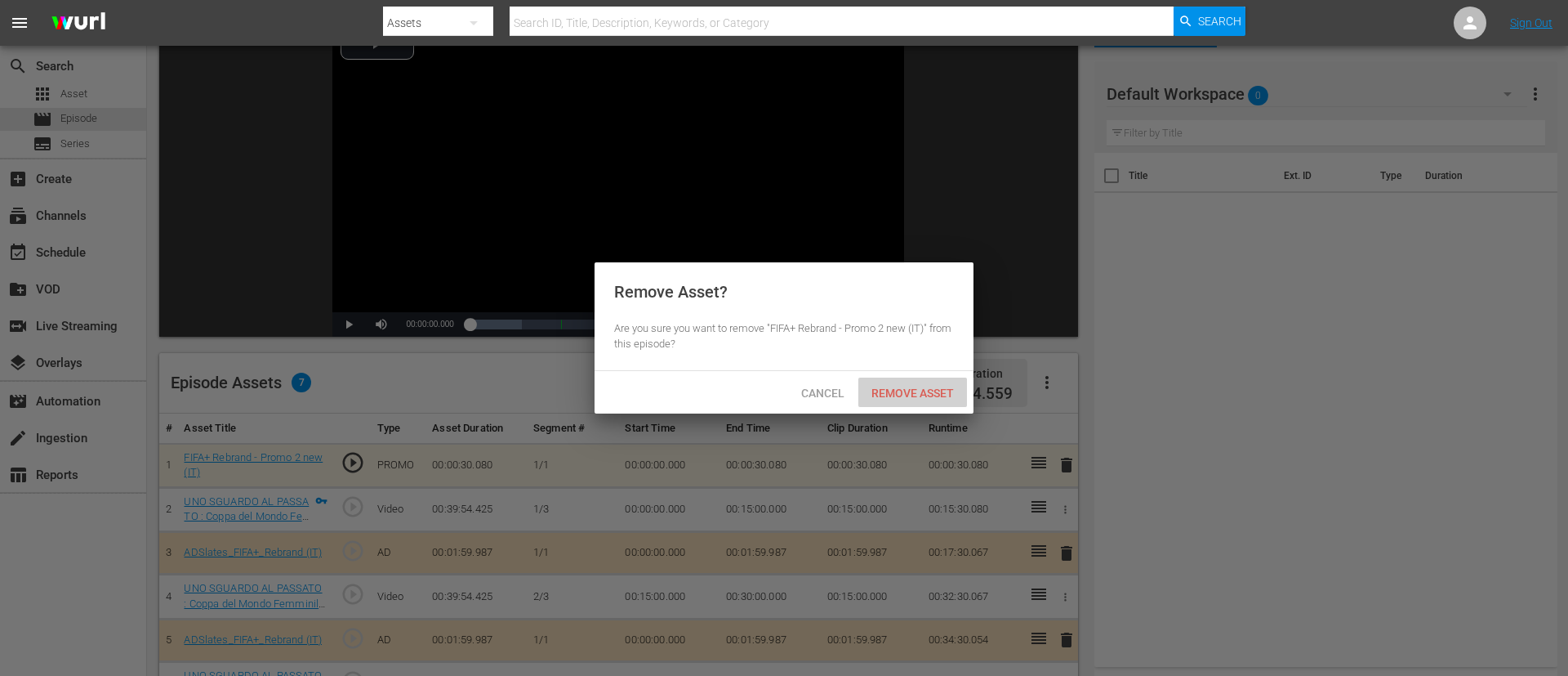
click at [945, 402] on div "Remove Asset" at bounding box center [913, 392] width 108 height 30
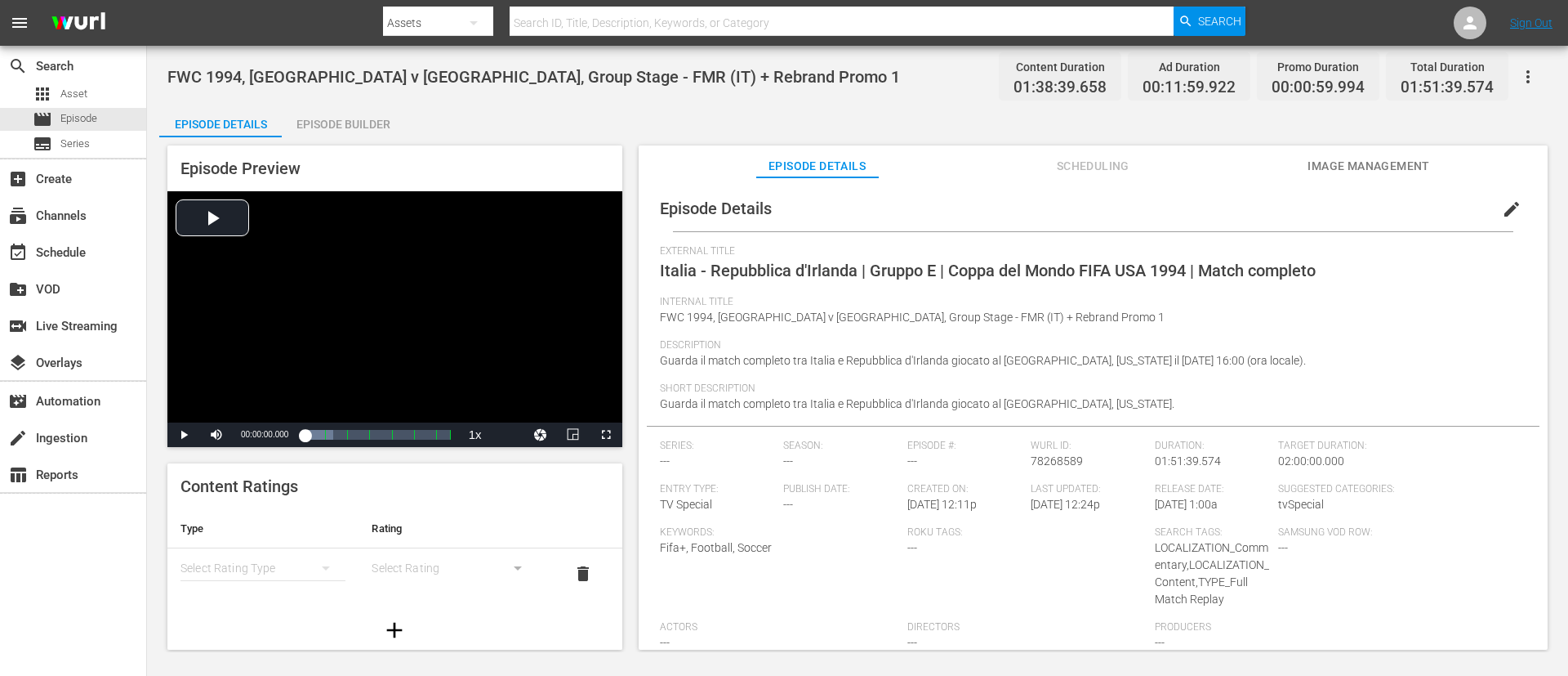
click at [1044, 207] on span "edit" at bounding box center [1511, 209] width 20 height 20
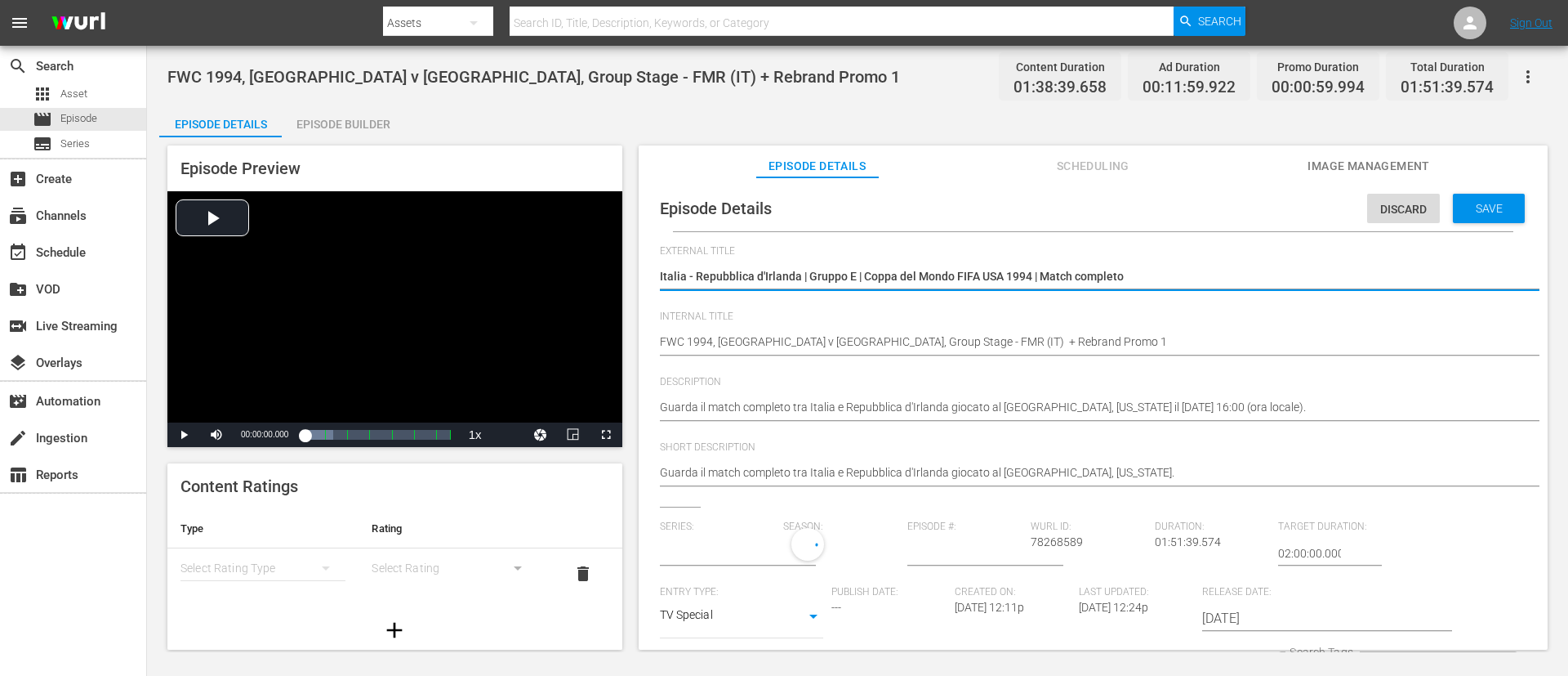
type input "No Series"
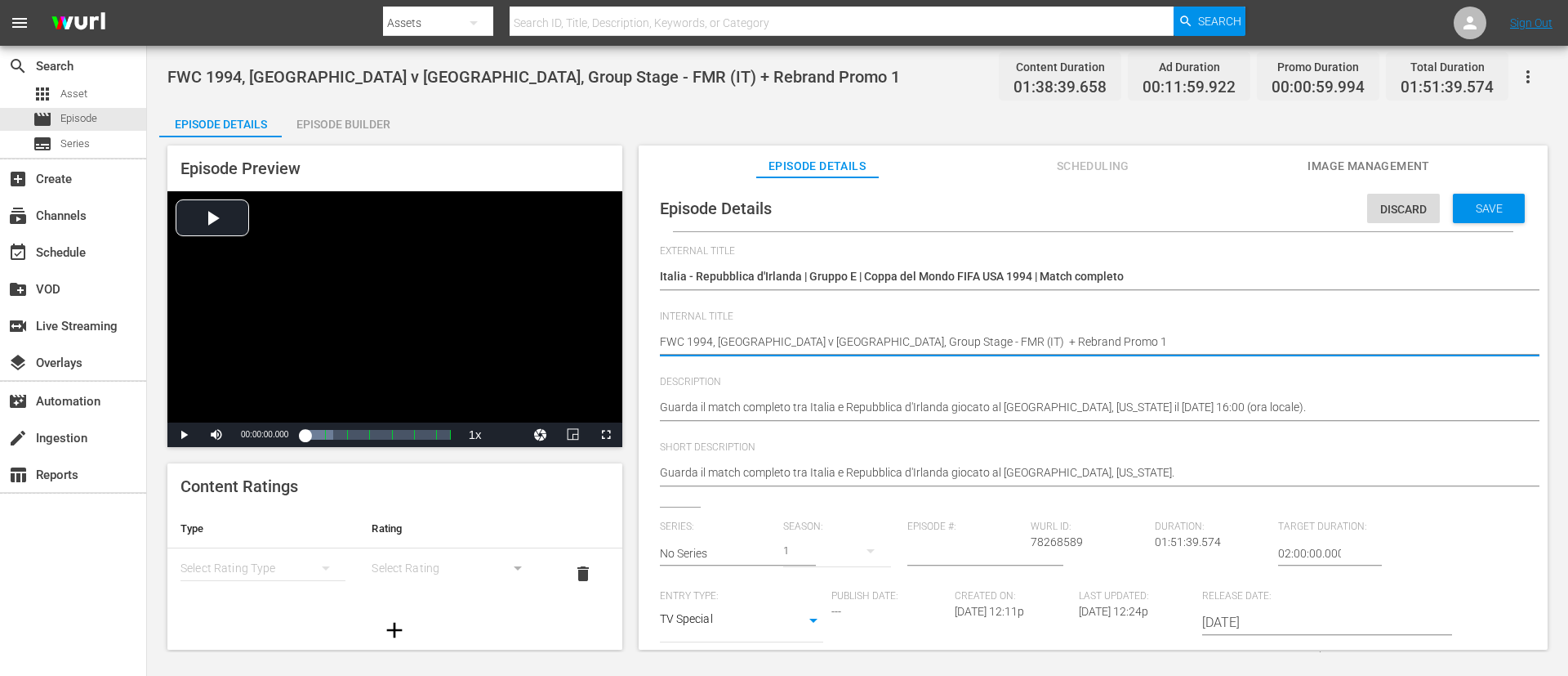
drag, startPoint x: 965, startPoint y: 349, endPoint x: 1252, endPoint y: 345, distance: 287.0
type textarea "FWC 1994, Italy v Republic of Ireland, Group Stage - FMR (IT)"
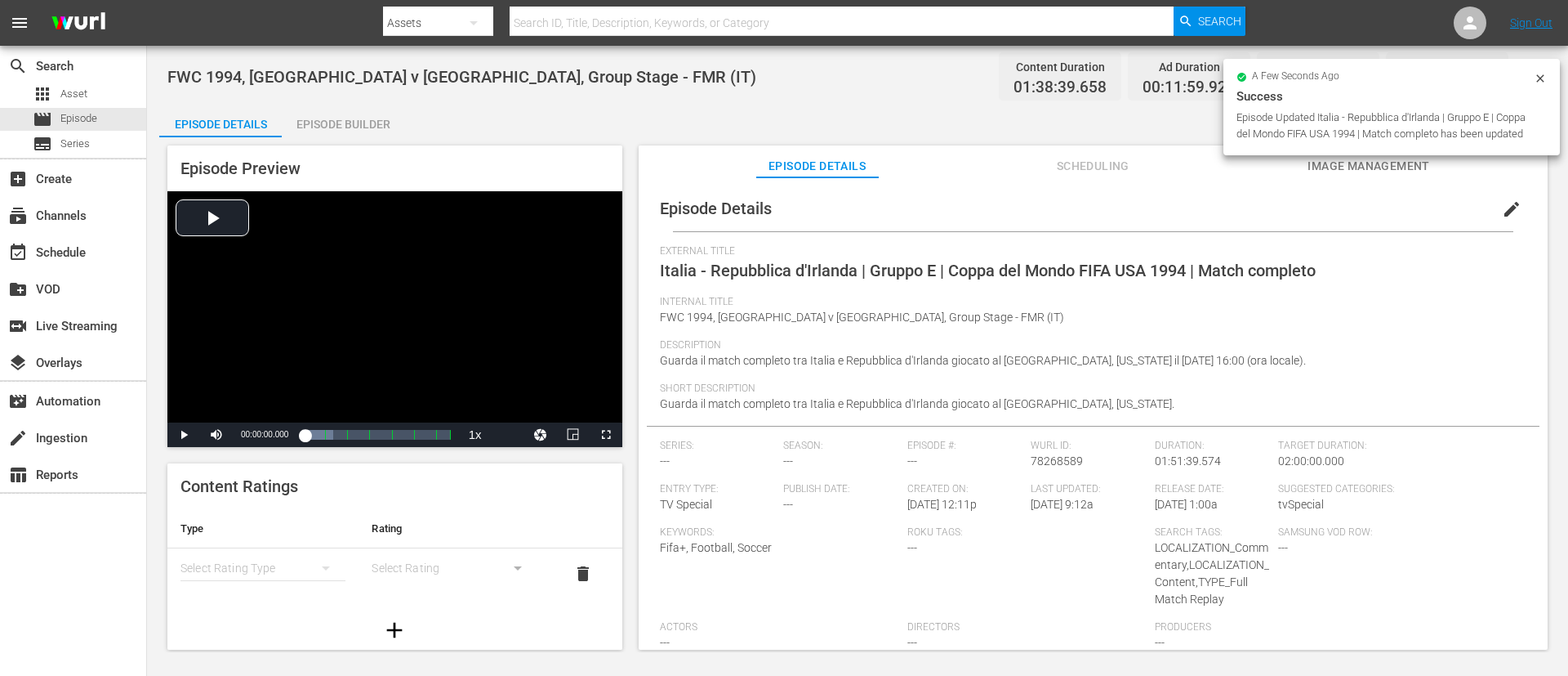
click at [310, 114] on div "Episode Builder" at bounding box center [343, 124] width 122 height 39
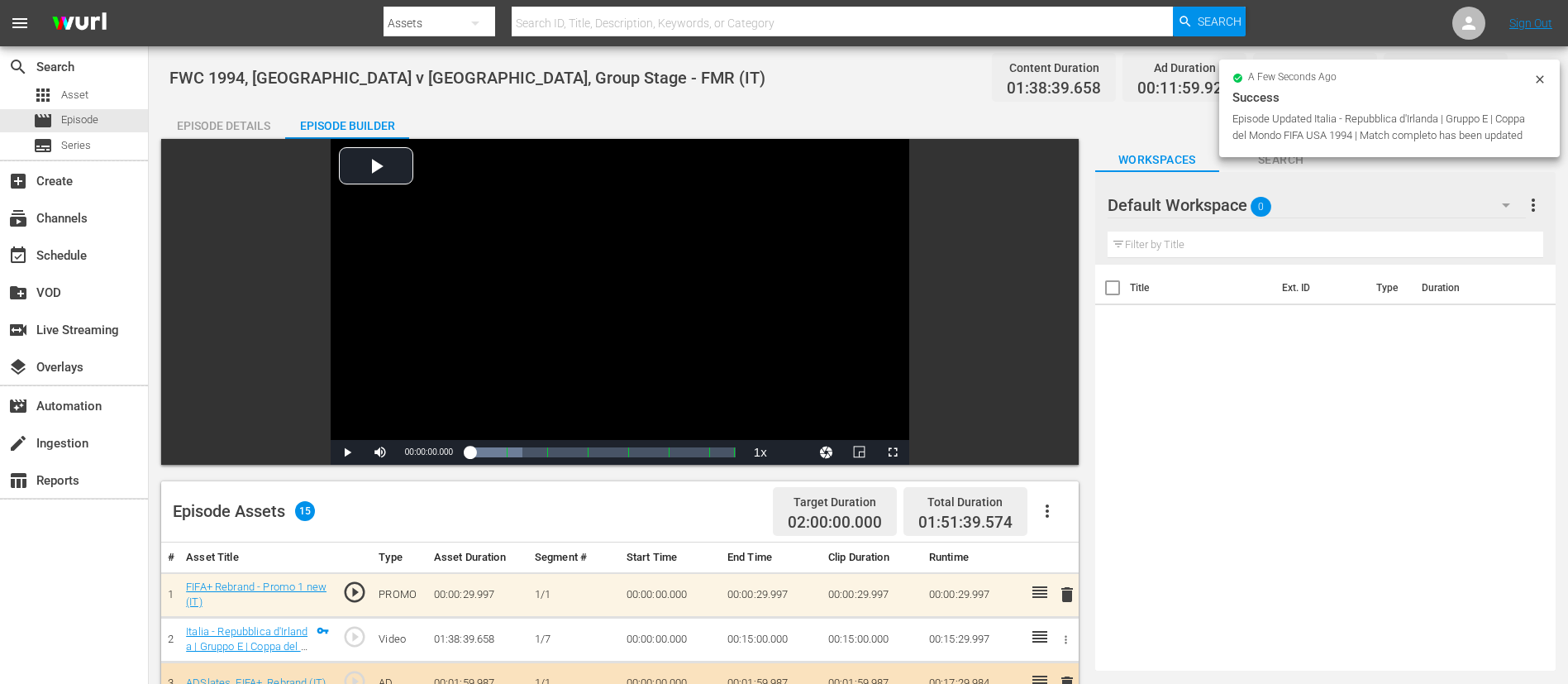
click at [1057, 454] on span "delete" at bounding box center [1066, 594] width 20 height 20
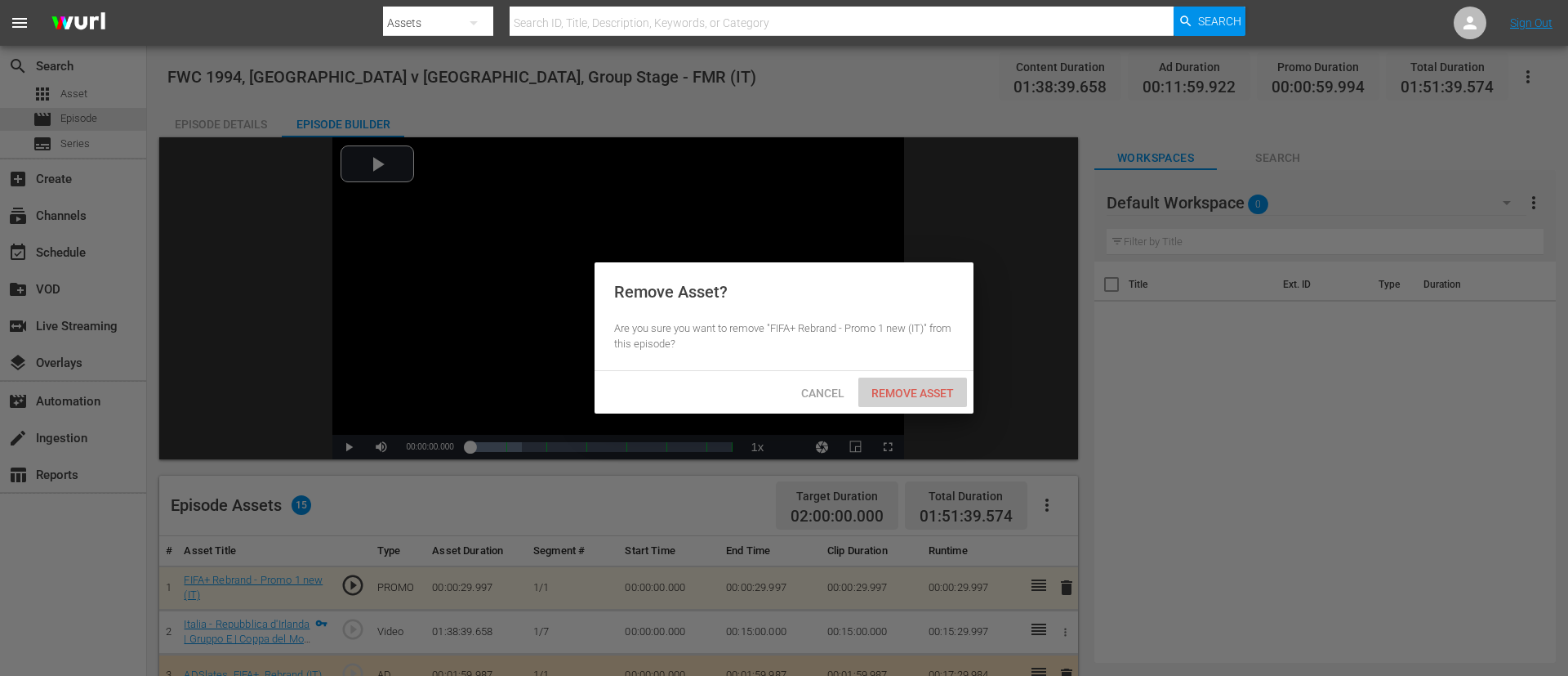
click at [916, 398] on span "Remove Asset" at bounding box center [913, 393] width 108 height 13
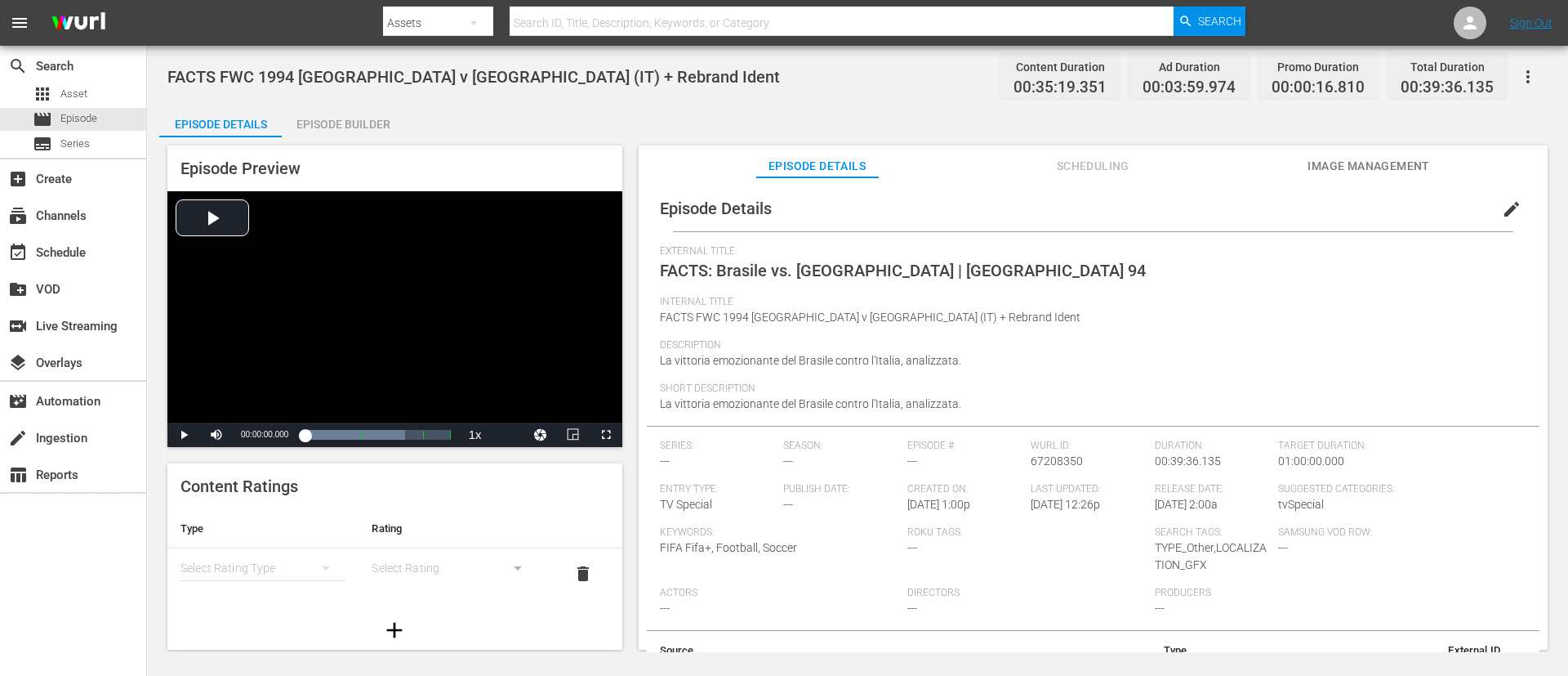
click at [1044, 201] on button "edit" at bounding box center [1512, 209] width 39 height 39
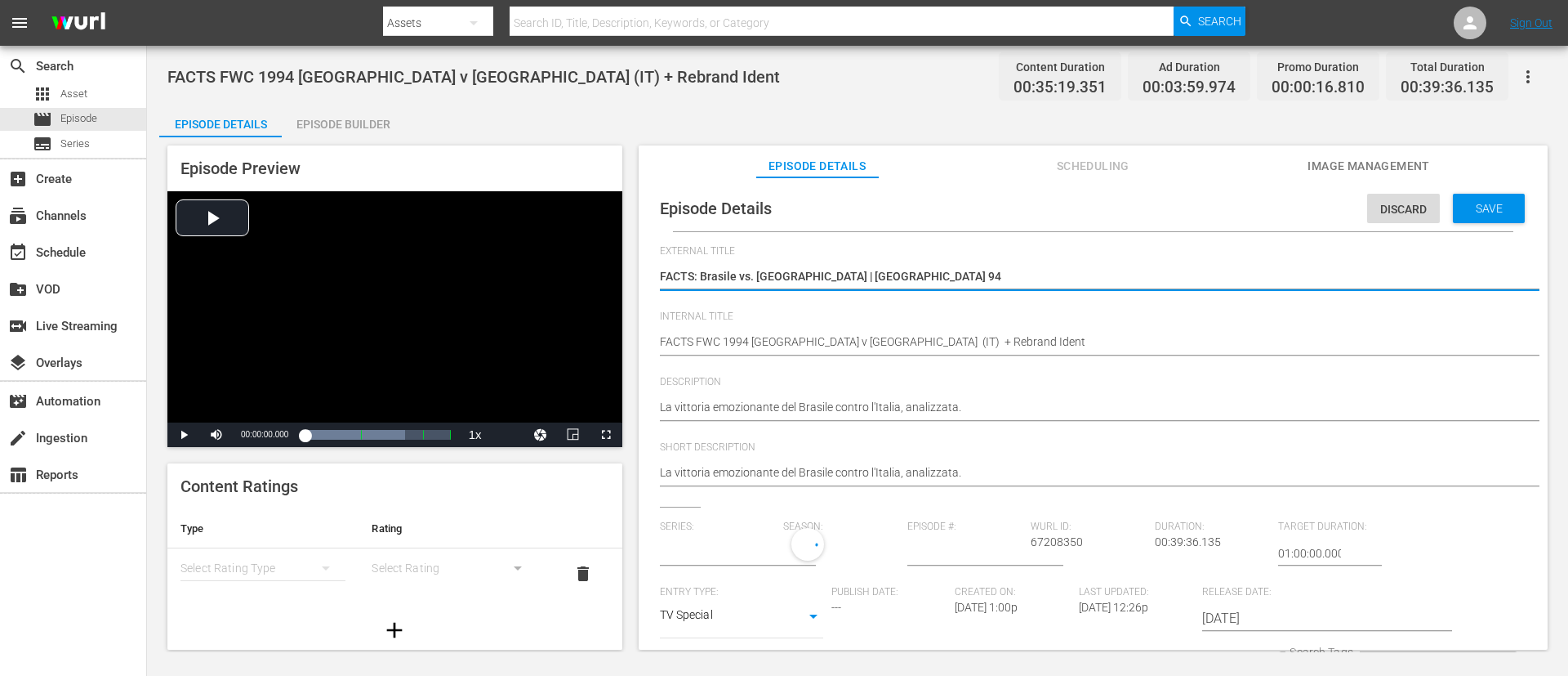
type input "No Series"
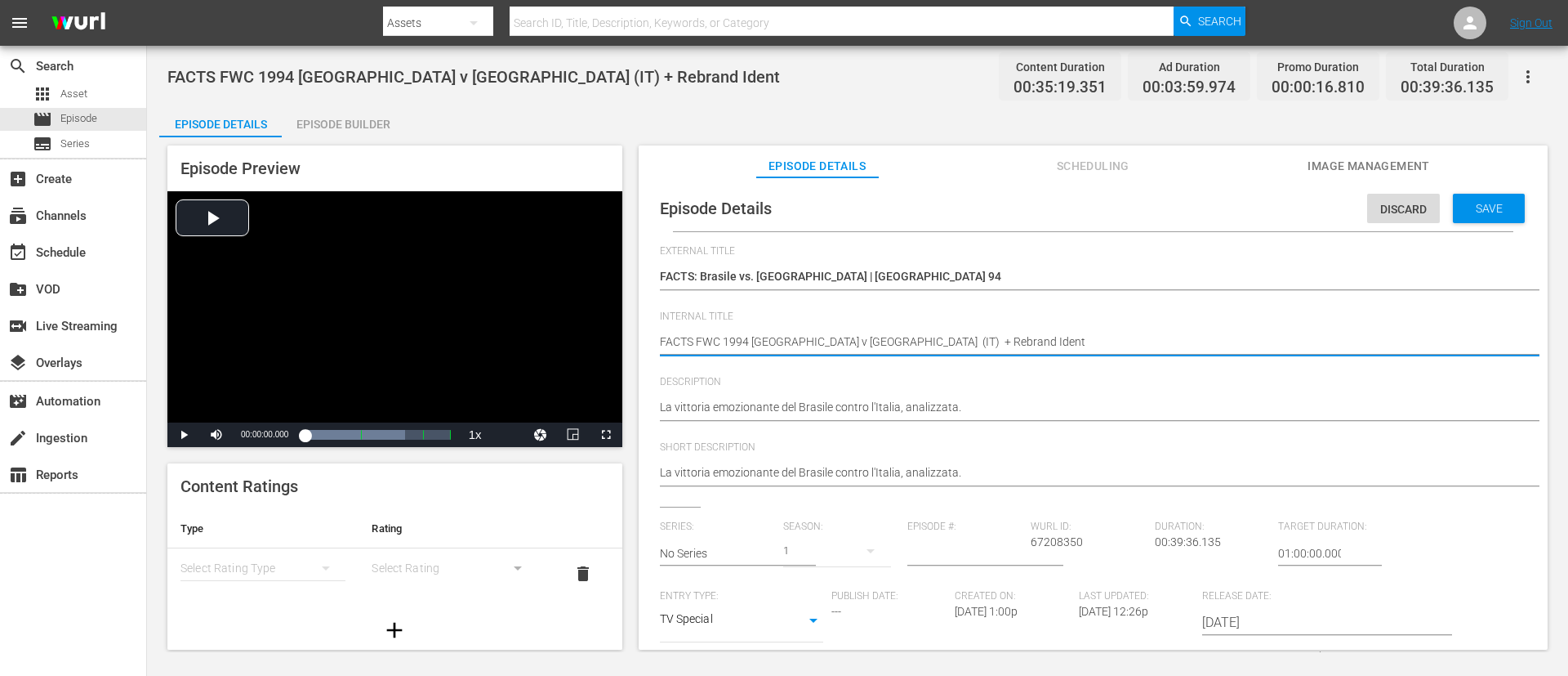
drag, startPoint x: 840, startPoint y: 340, endPoint x: 1187, endPoint y: 355, distance: 347.3
type textarea "FACTS FWC 1994 Brazil v Italy (IT)"
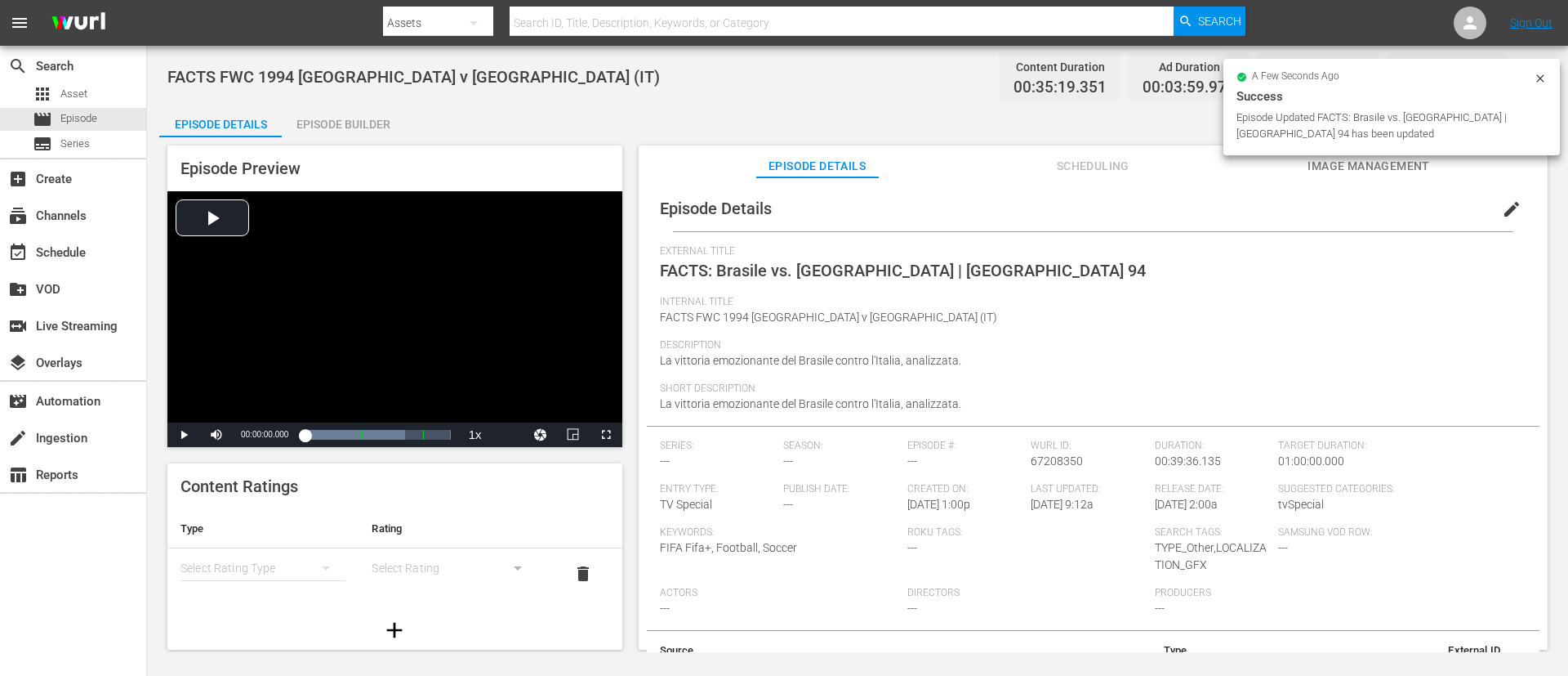
click at [342, 112] on div "Episode Builder" at bounding box center [343, 124] width 122 height 39
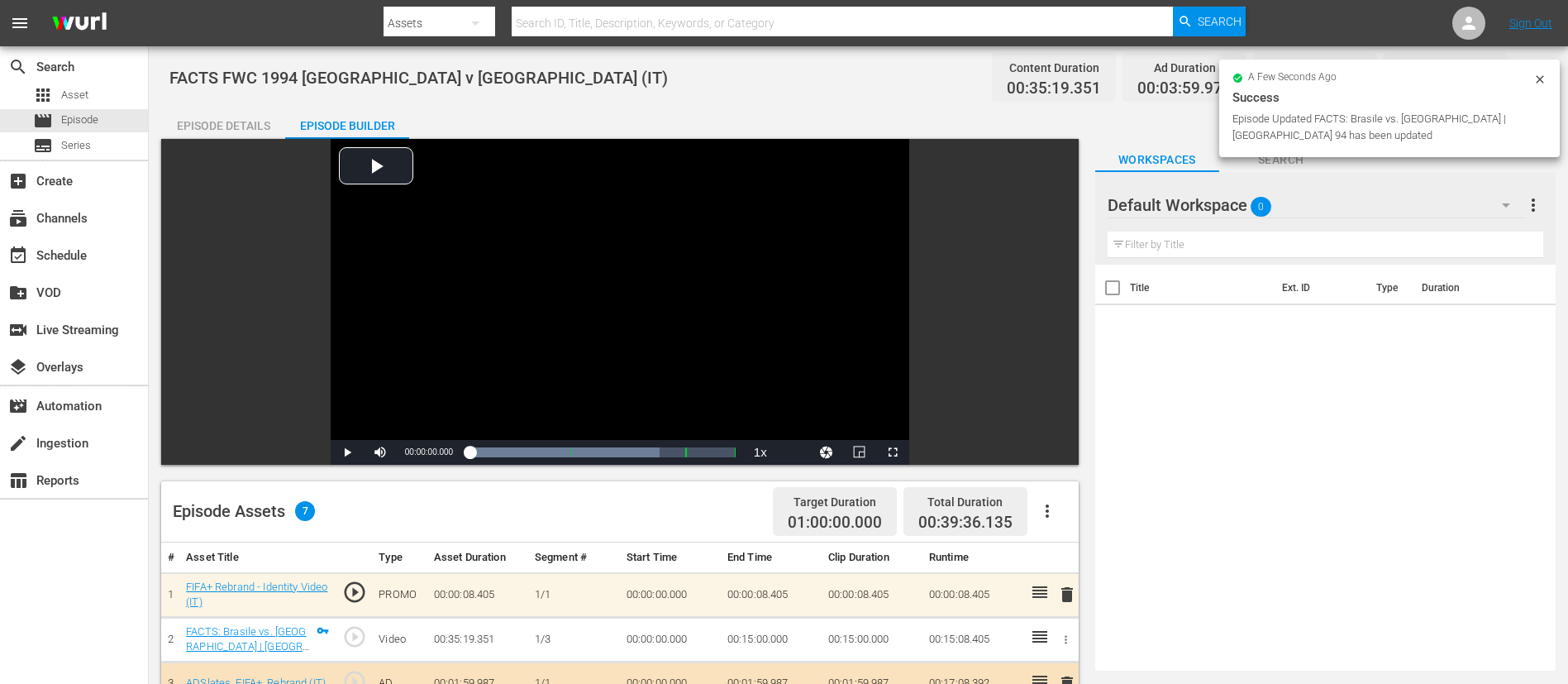
click at [1057, 454] on span "delete" at bounding box center [1066, 594] width 20 height 20
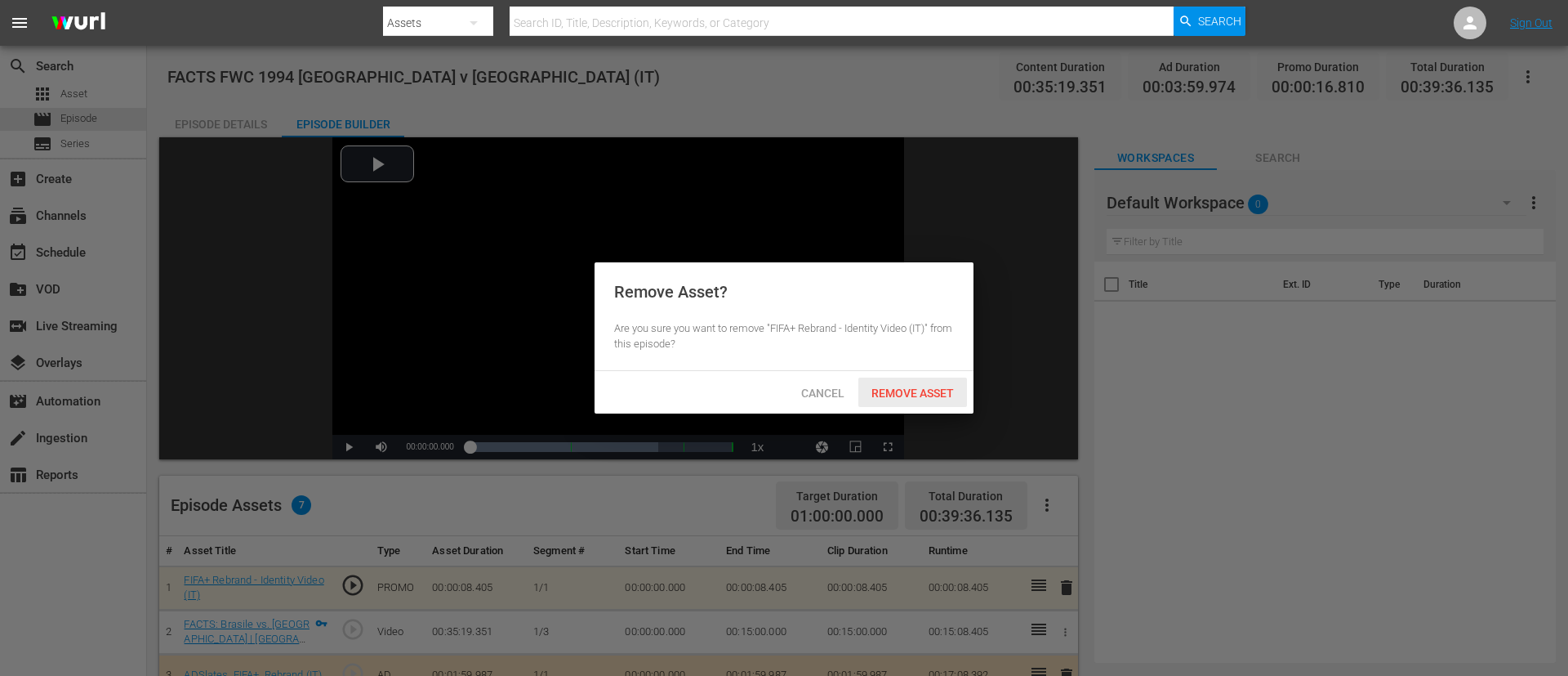
click at [929, 403] on div "Remove Asset" at bounding box center [913, 392] width 108 height 30
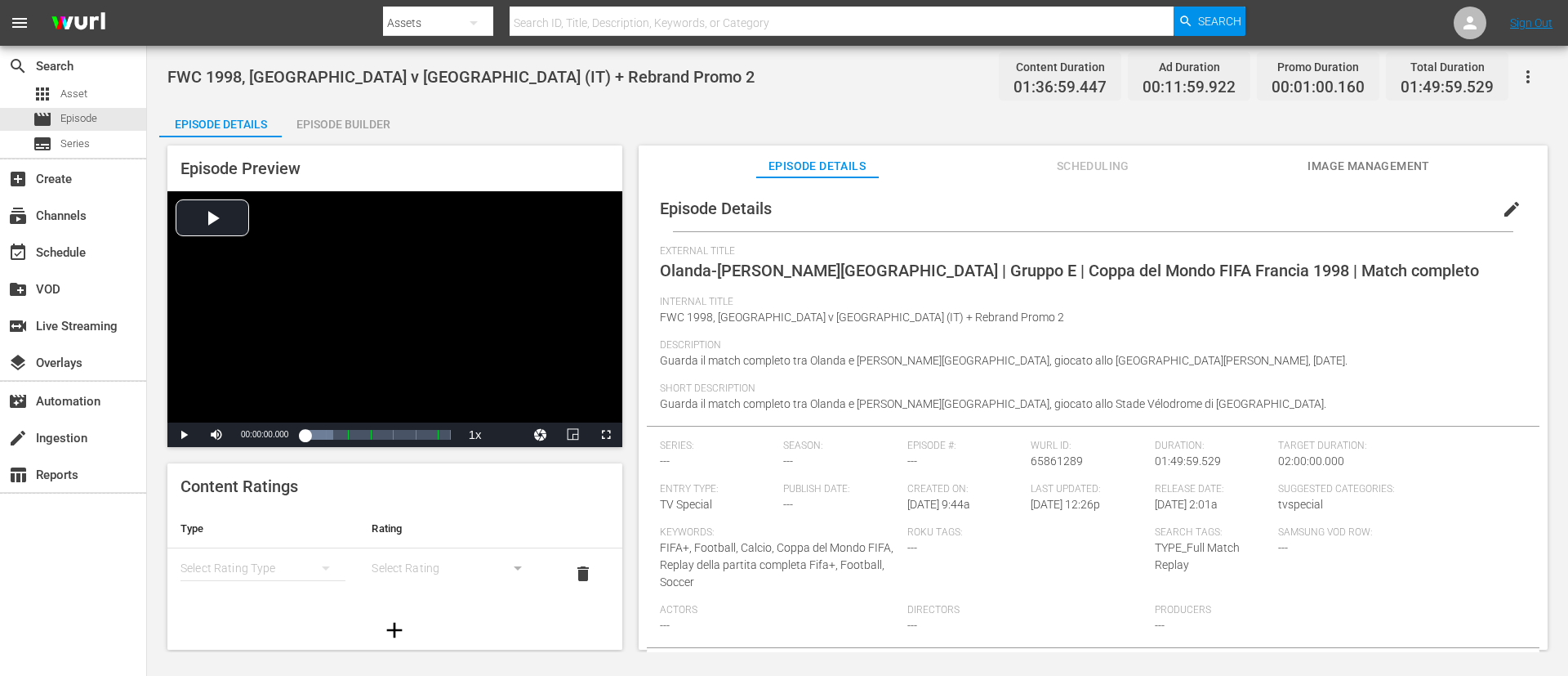
click at [1044, 200] on span "edit" at bounding box center [1511, 209] width 20 height 20
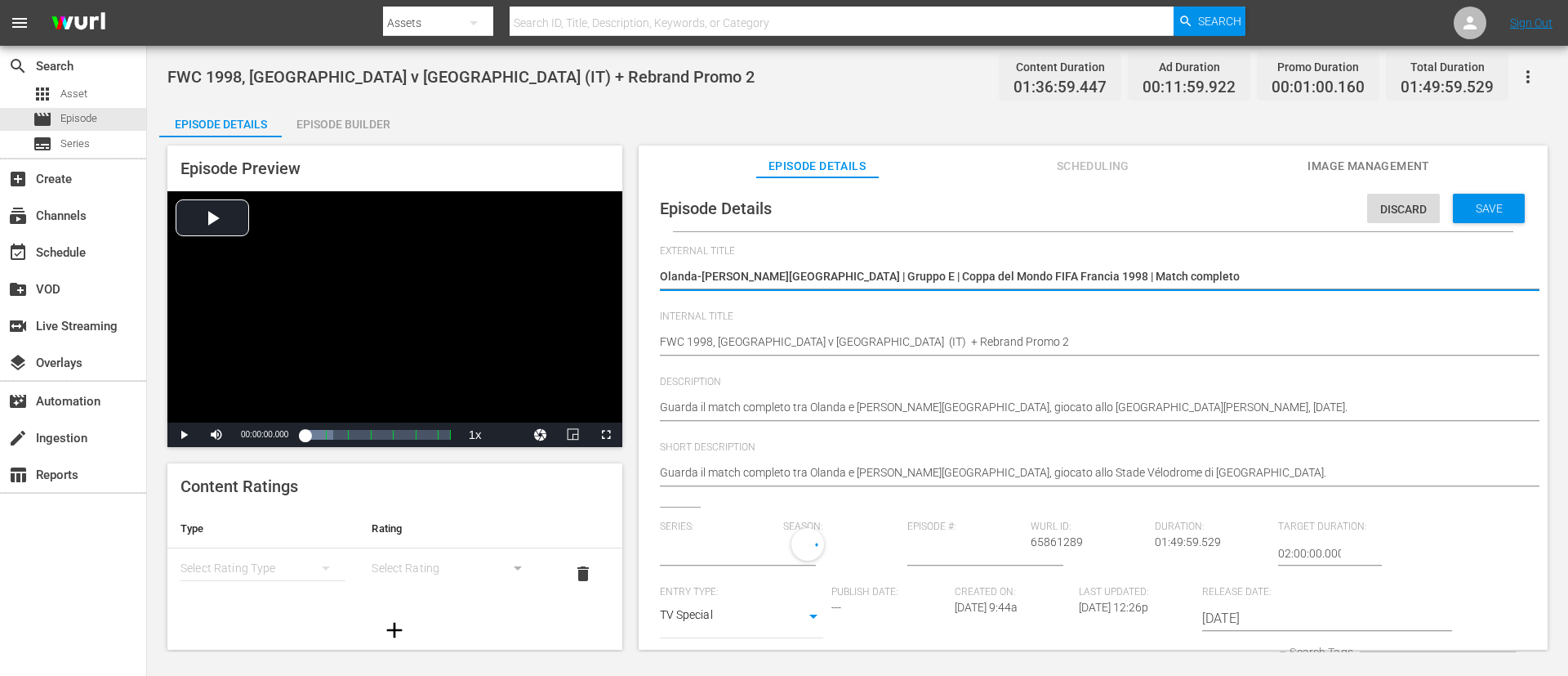
type input "No Series"
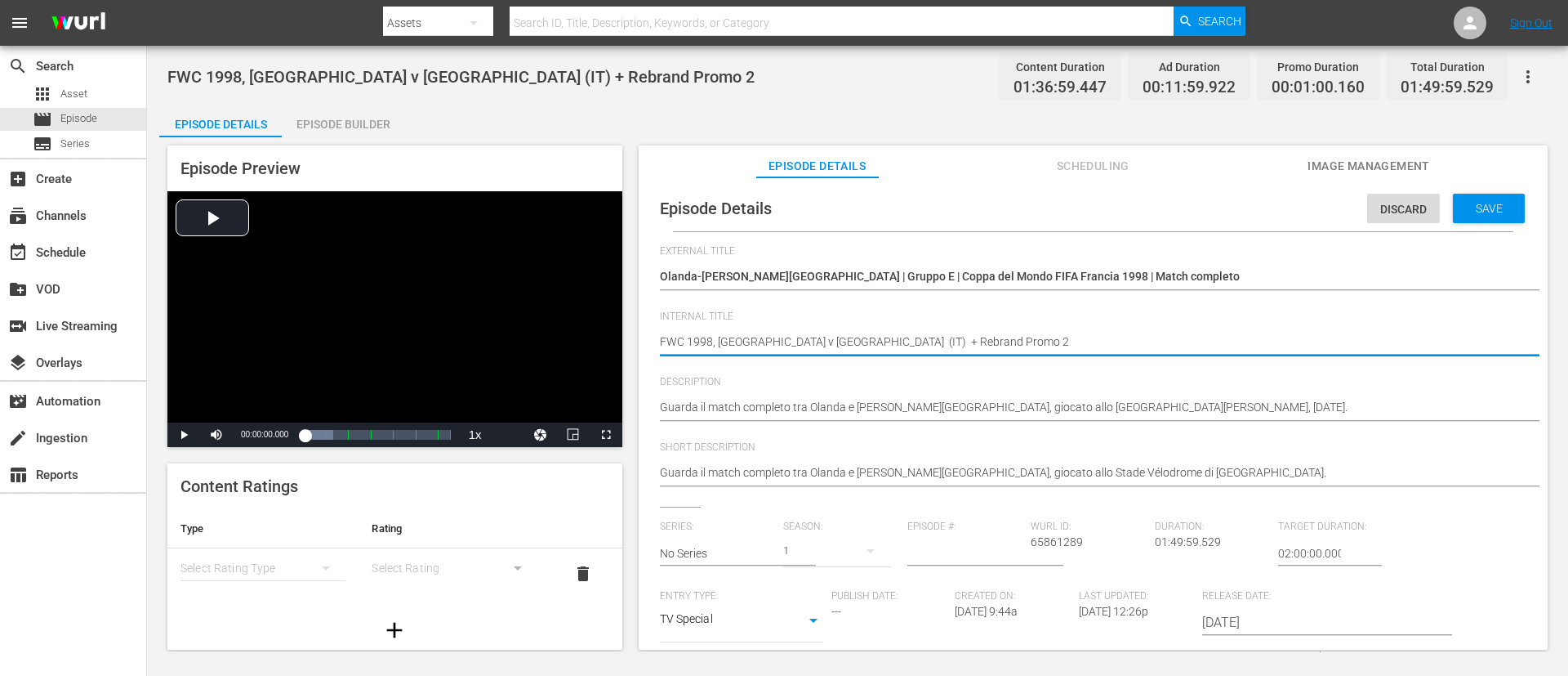
type textarea "FWC 1998, [GEOGRAPHIC_DATA] v [GEOGRAPHIC_DATA] (IT) + Rebrand Promo"
type textarea "FWC 1998, [GEOGRAPHIC_DATA] v [GEOGRAPHIC_DATA] (IT) + Rebrand Prom"
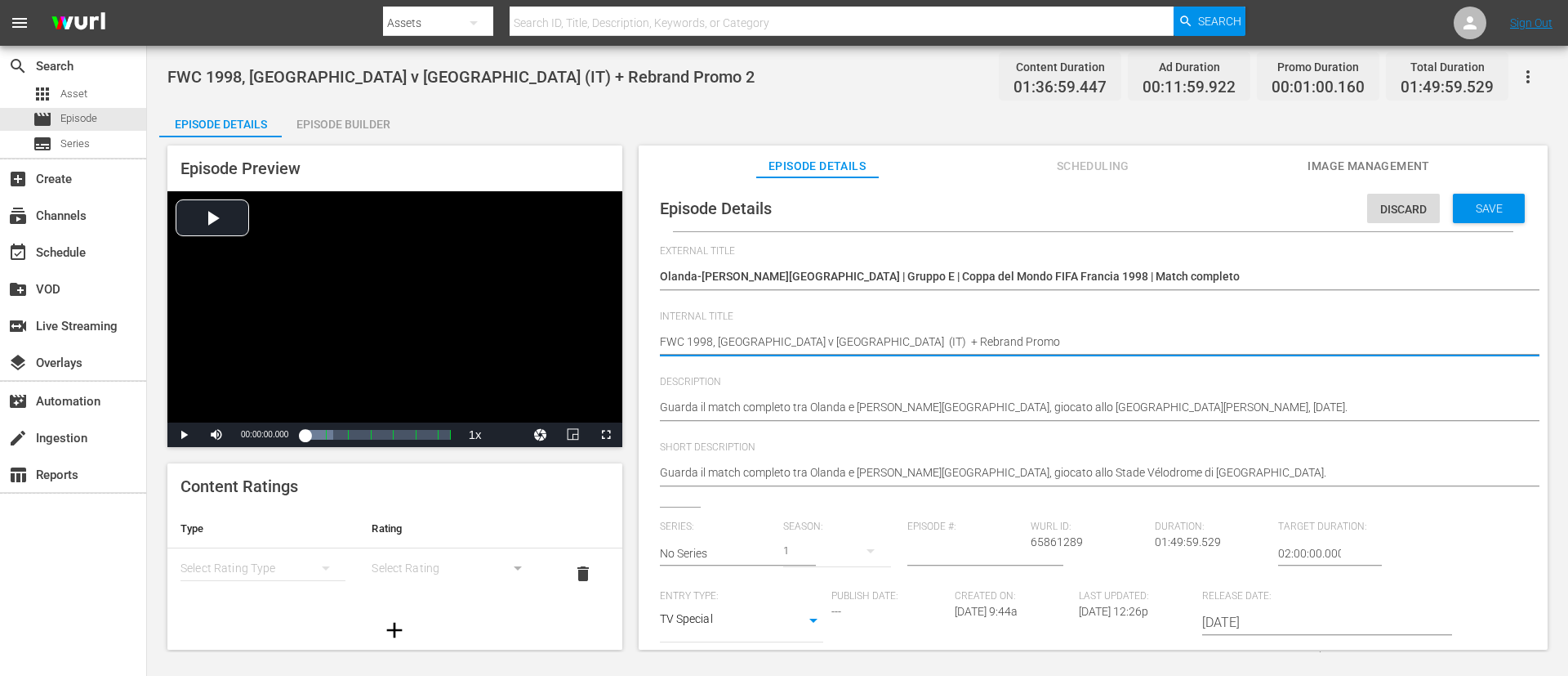
type textarea "FWC 1998, [GEOGRAPHIC_DATA] v [GEOGRAPHIC_DATA] (IT) + Rebrand Prom"
type textarea "FWC 1998, [GEOGRAPHIC_DATA] v [GEOGRAPHIC_DATA] (IT) + Rebrand Pro"
type textarea "FWC 1998, [GEOGRAPHIC_DATA] v [GEOGRAPHIC_DATA] (IT)"
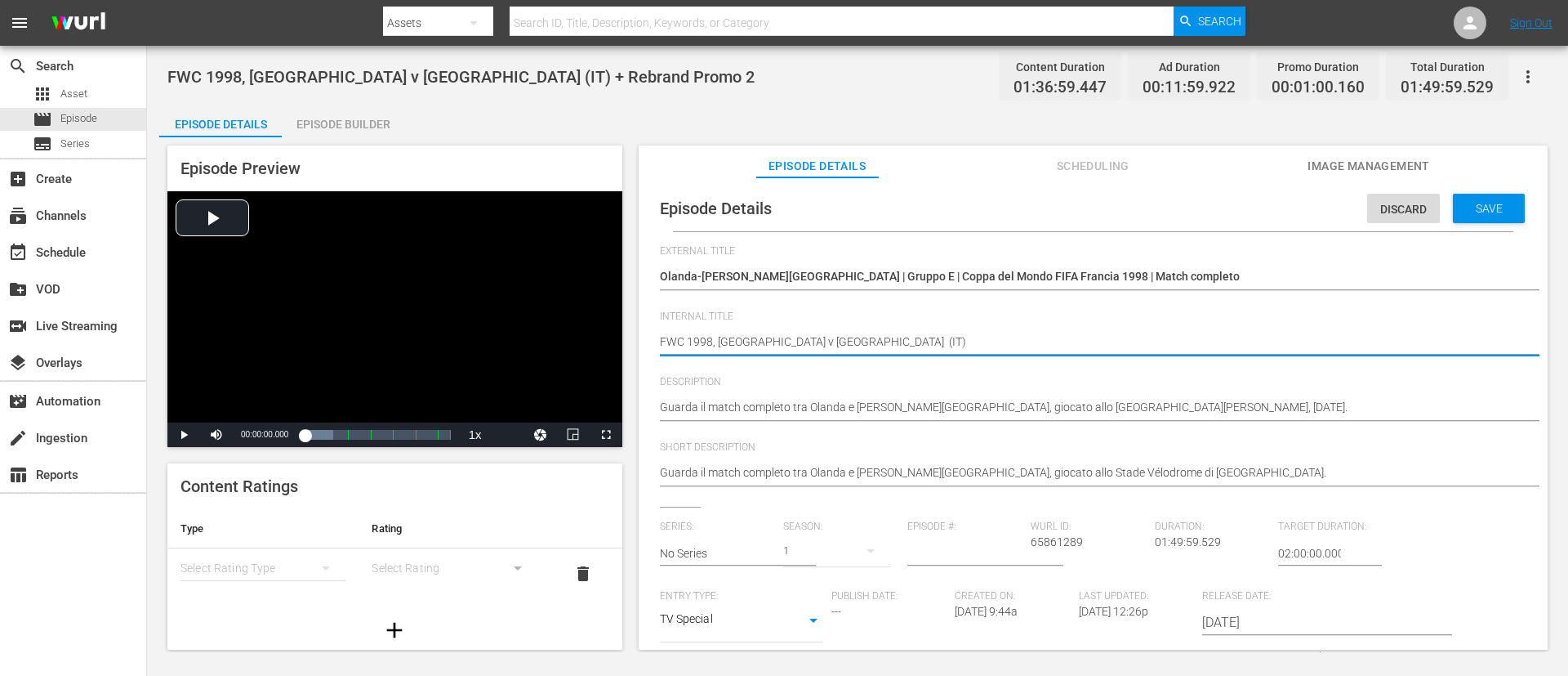
type textarea "FWC 1998, [GEOGRAPHIC_DATA] v [GEOGRAPHIC_DATA] (IT)"
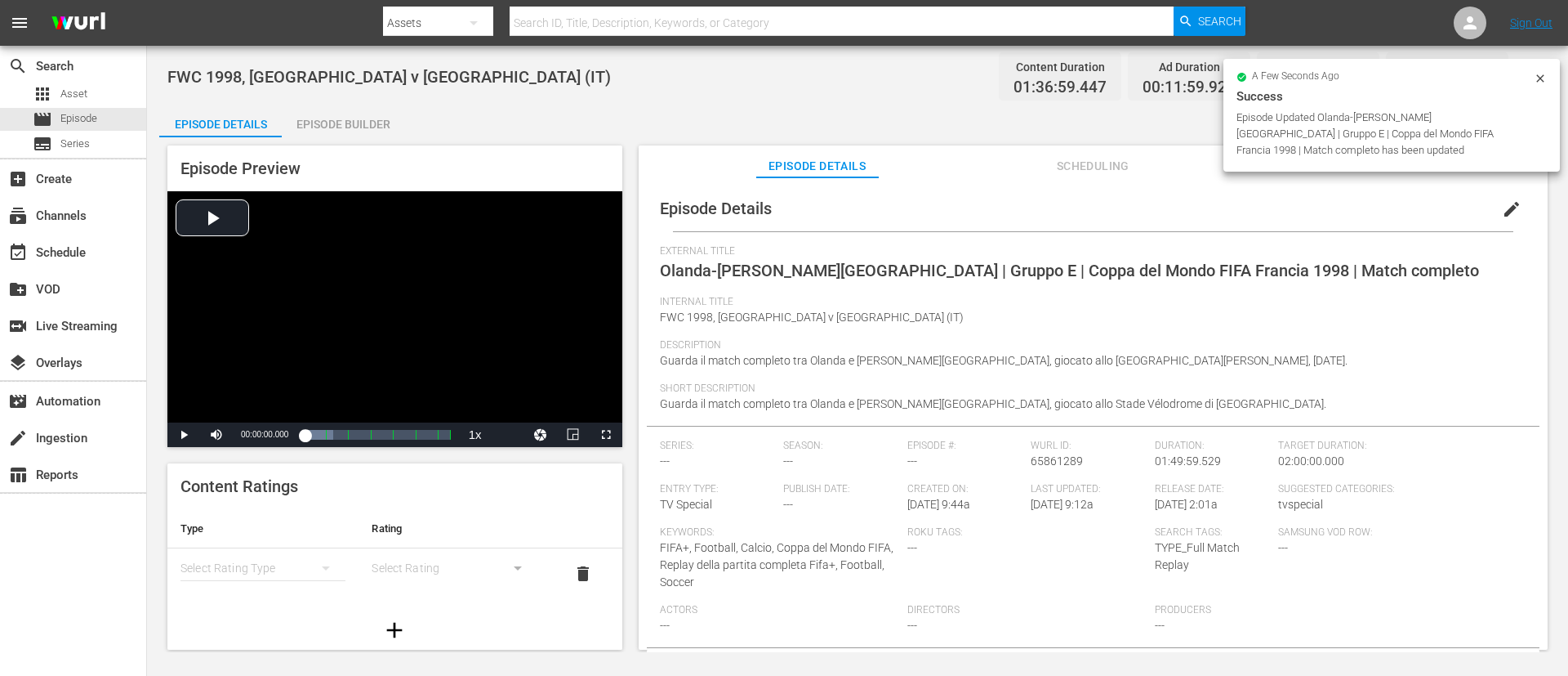
click at [324, 124] on div "Episode Builder" at bounding box center [343, 124] width 122 height 39
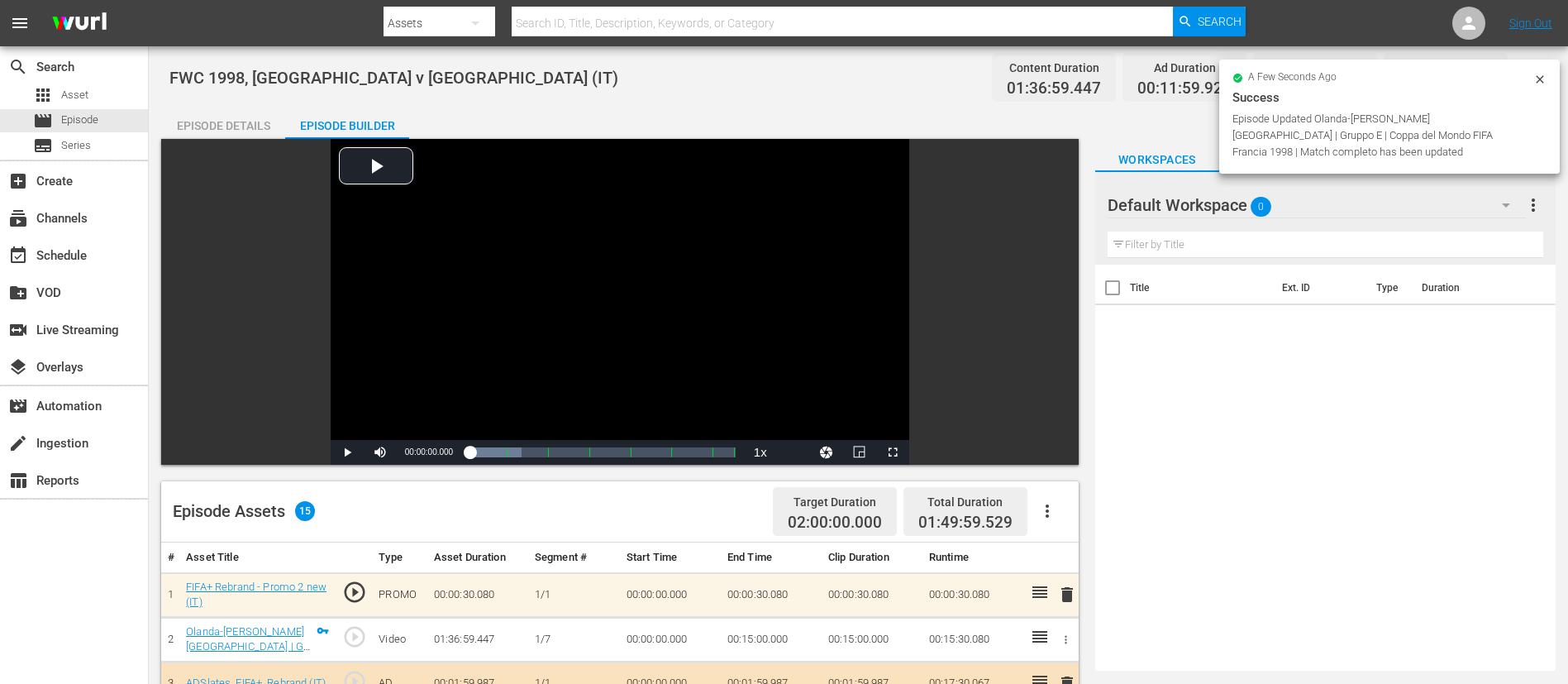
click at [1057, 454] on span "delete" at bounding box center [1066, 594] width 20 height 20
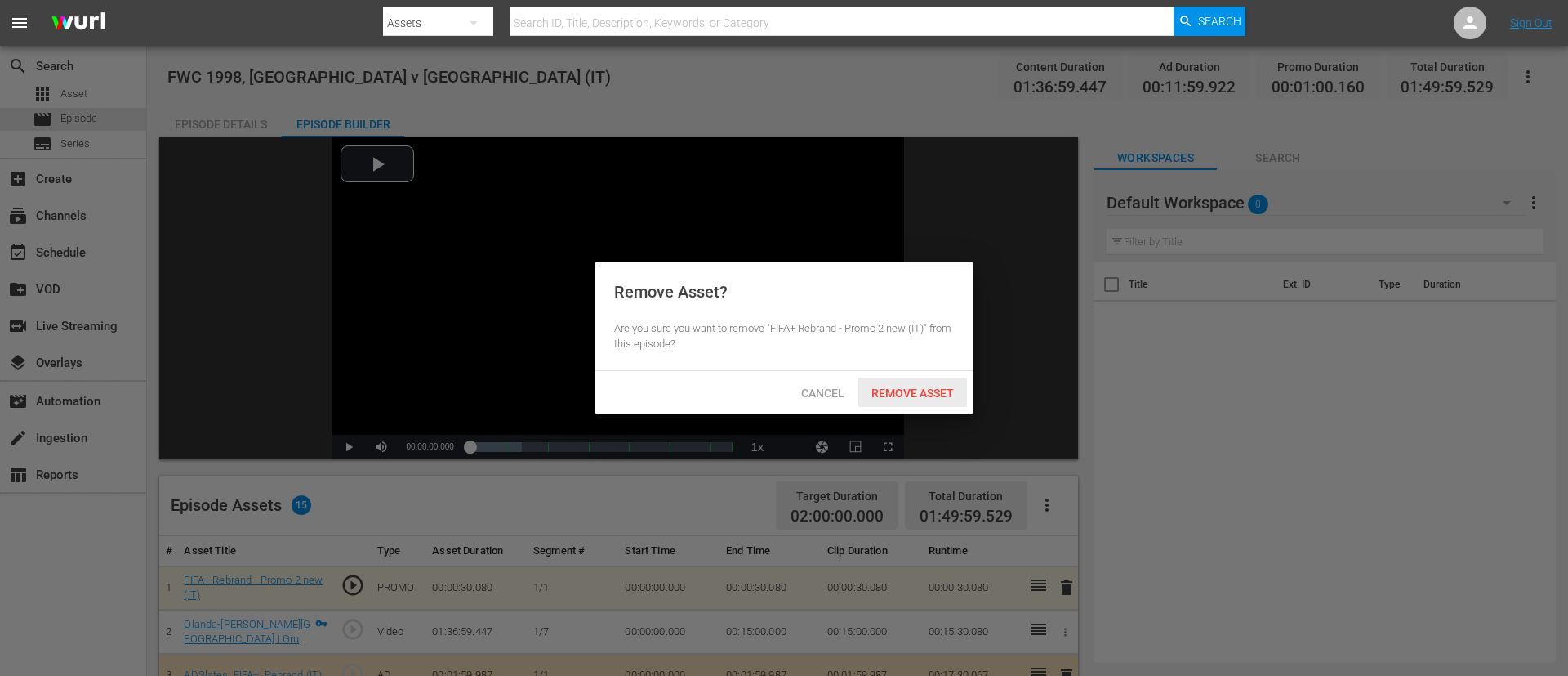
click at [914, 391] on span "Remove Asset" at bounding box center [913, 393] width 108 height 13
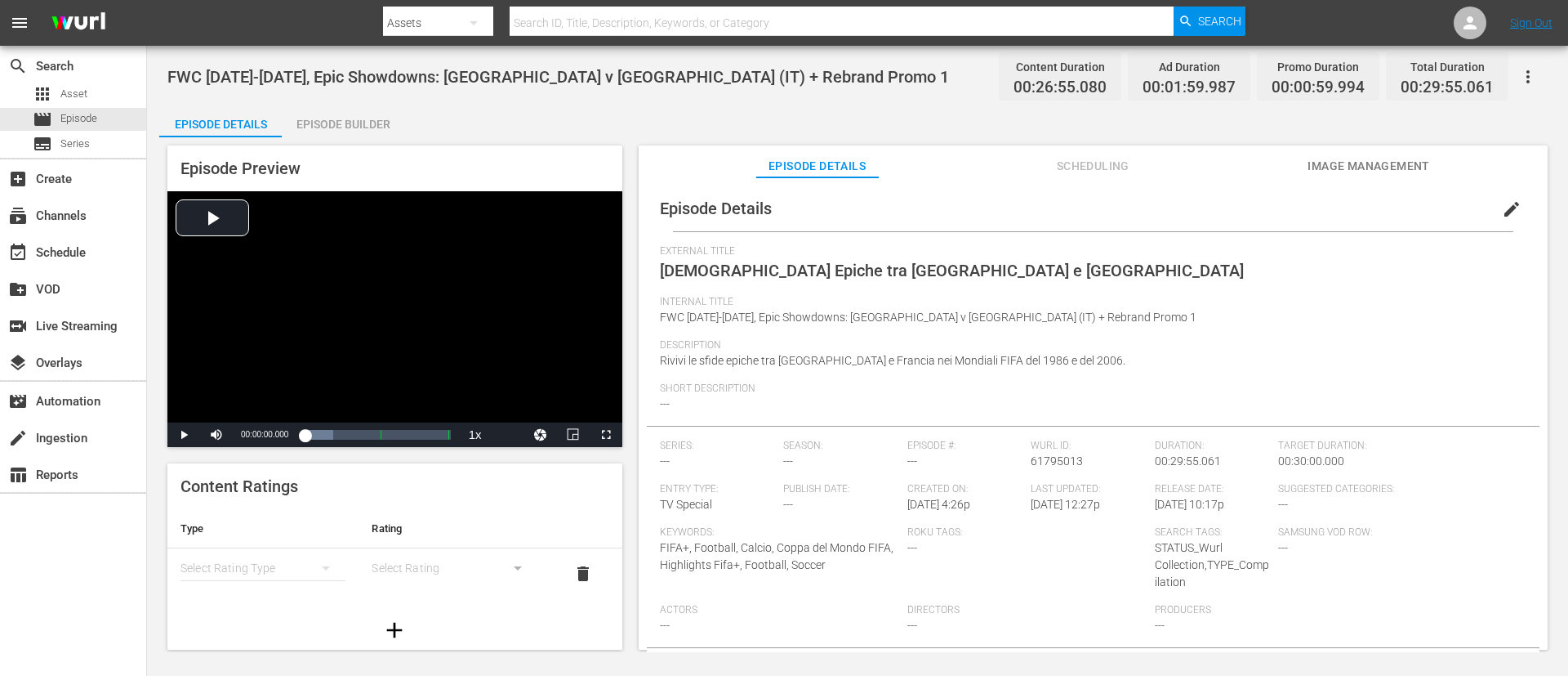
click at [1044, 204] on span "edit" at bounding box center [1511, 209] width 20 height 20
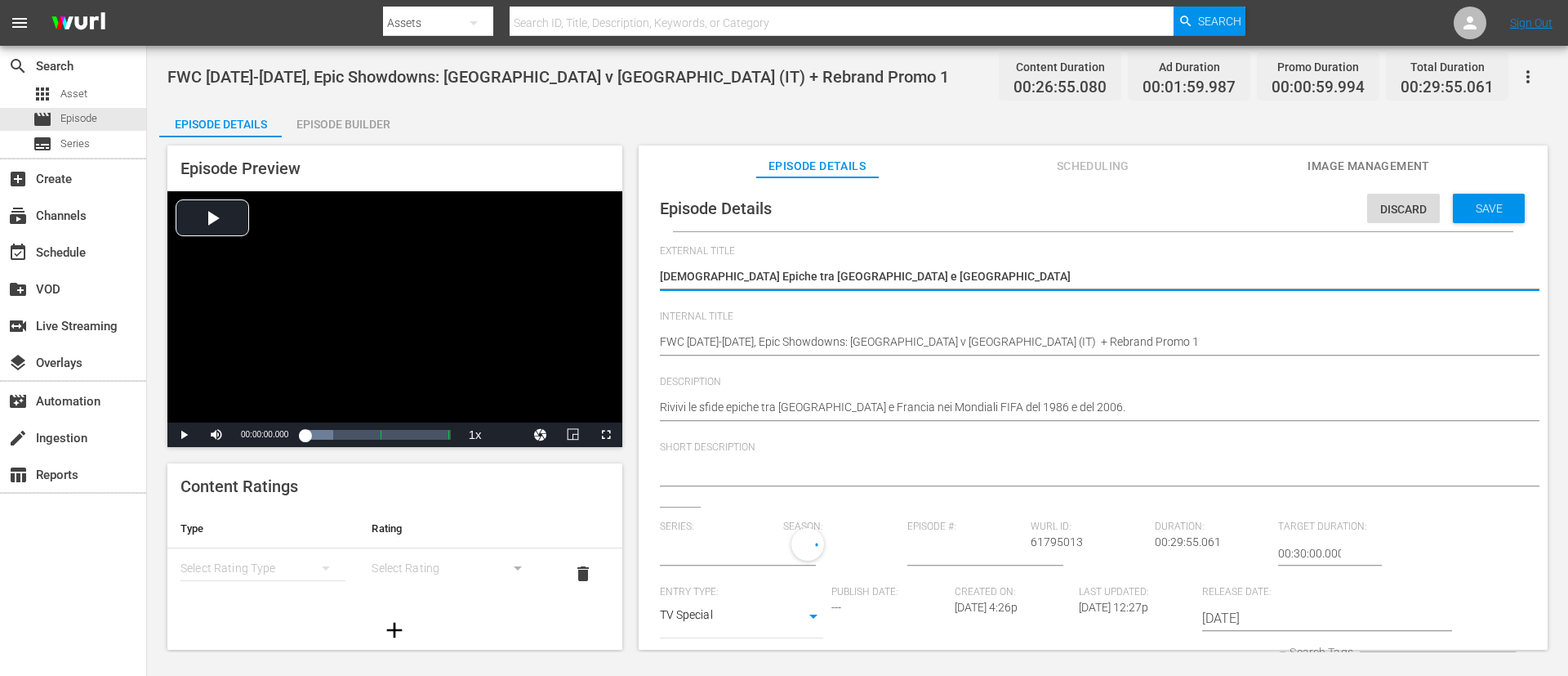
type input "No Series"
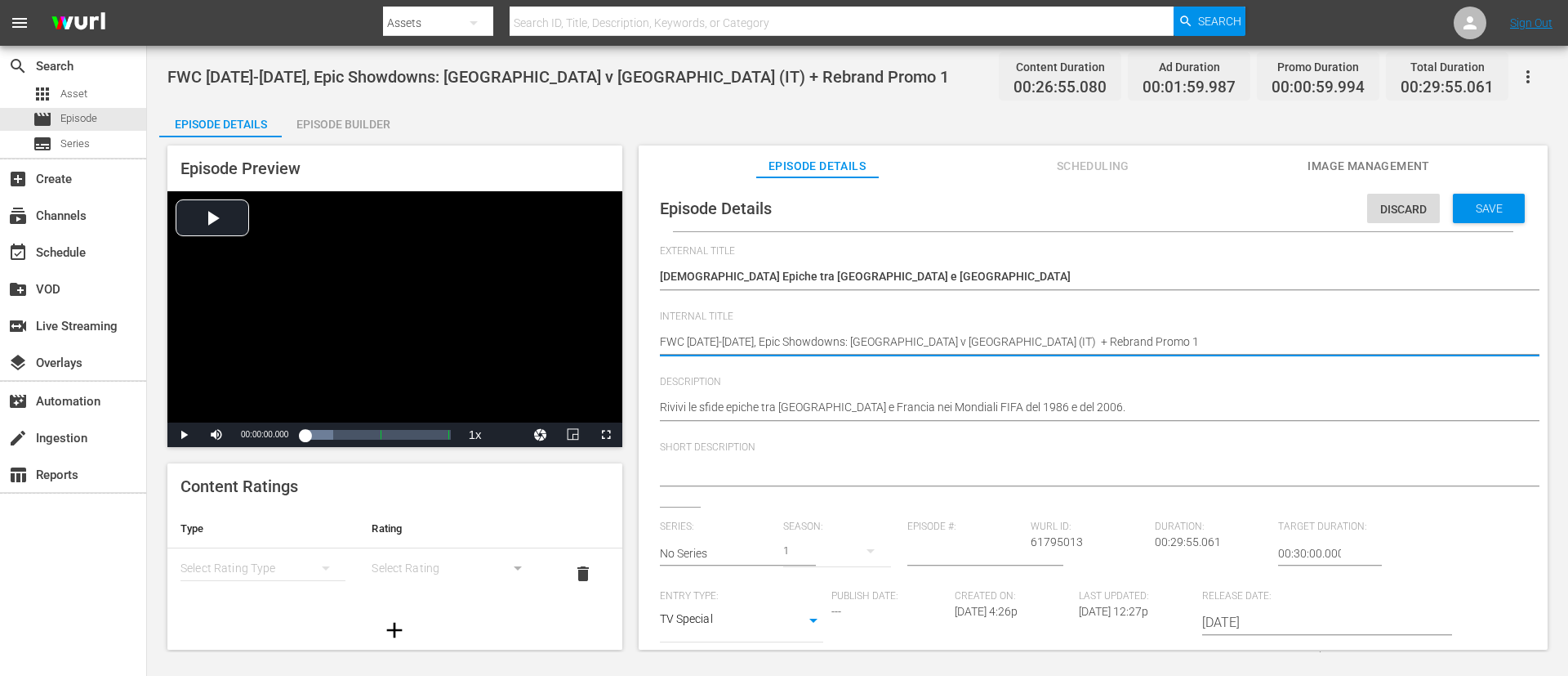
type textarea "FWC [DATE]-[DATE], Epic Showdowns: [GEOGRAPHIC_DATA] v [GEOGRAPHIC_DATA] (IT)"
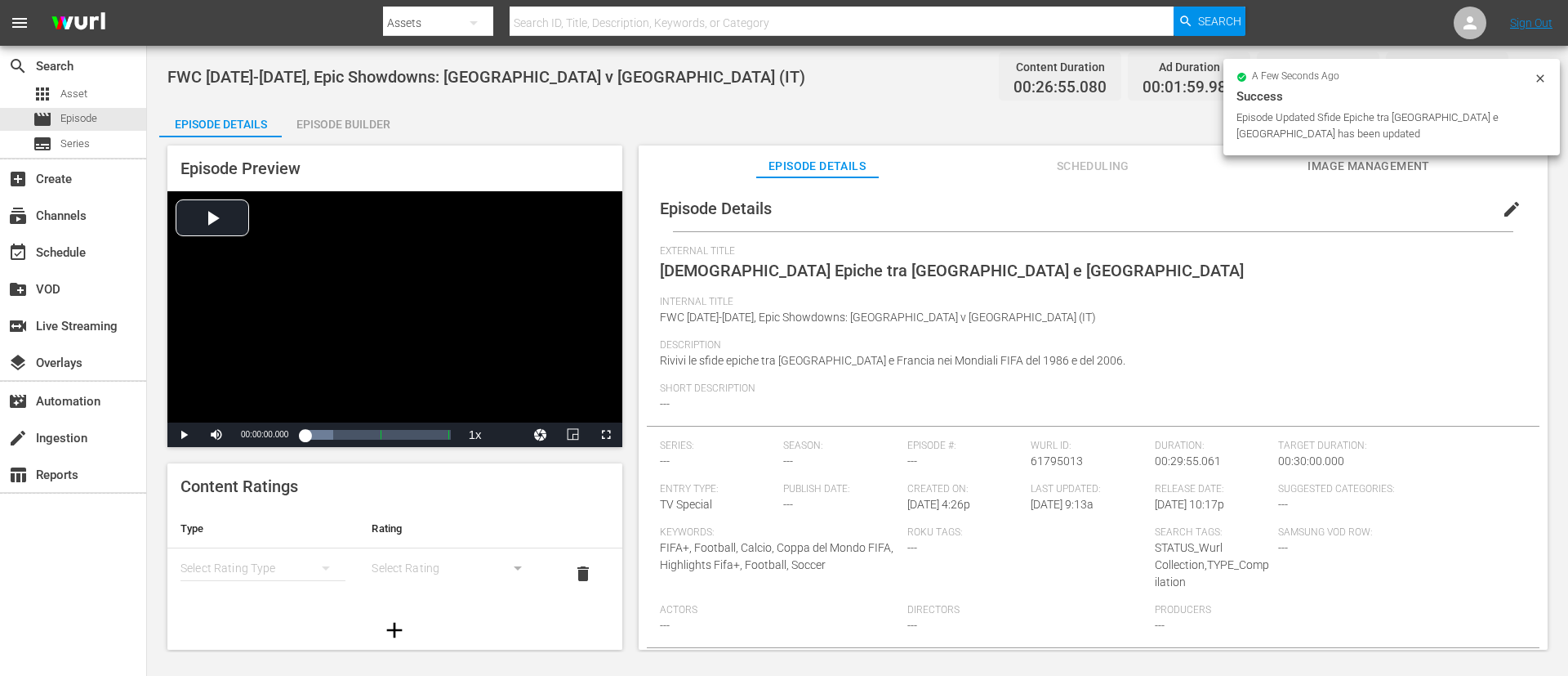
click at [324, 120] on div "Episode Builder" at bounding box center [343, 124] width 122 height 39
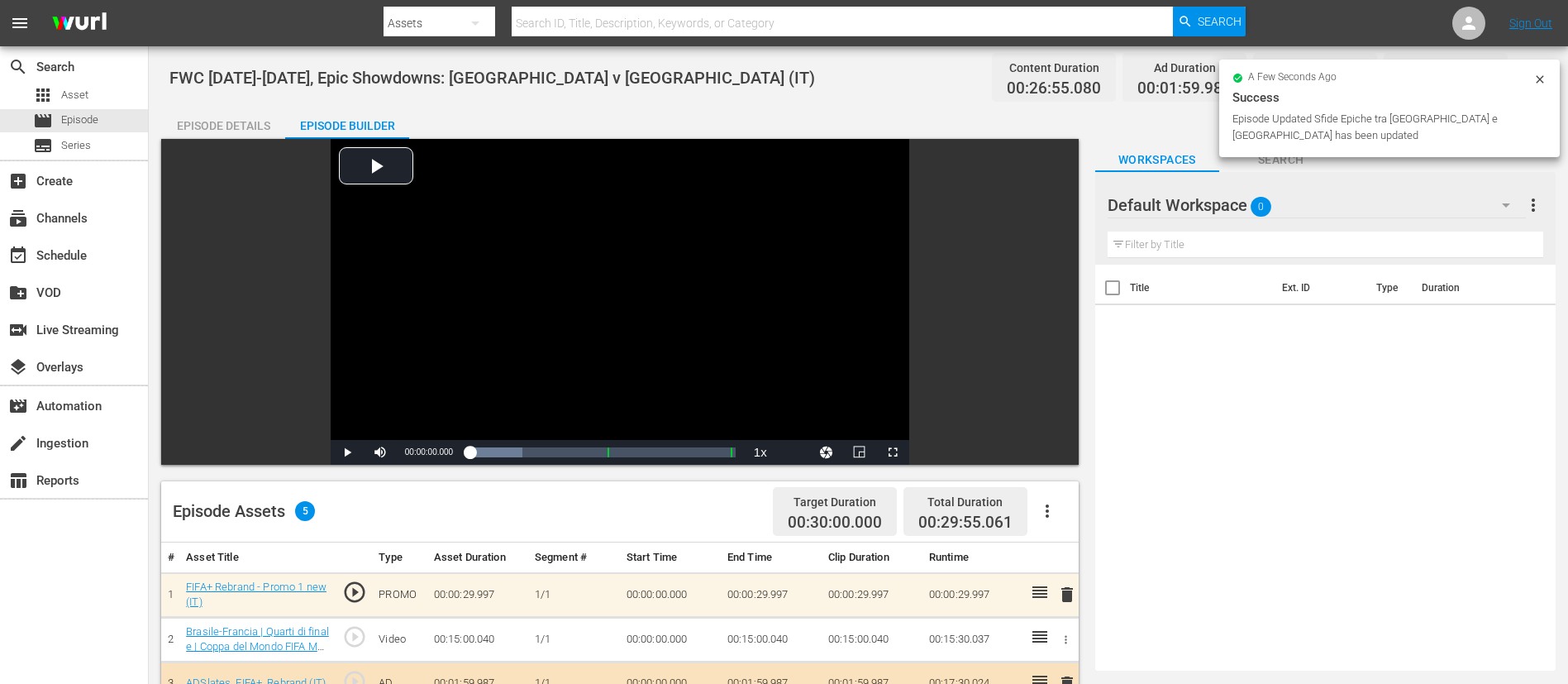
click at [1057, 454] on span "delete" at bounding box center [1066, 594] width 20 height 20
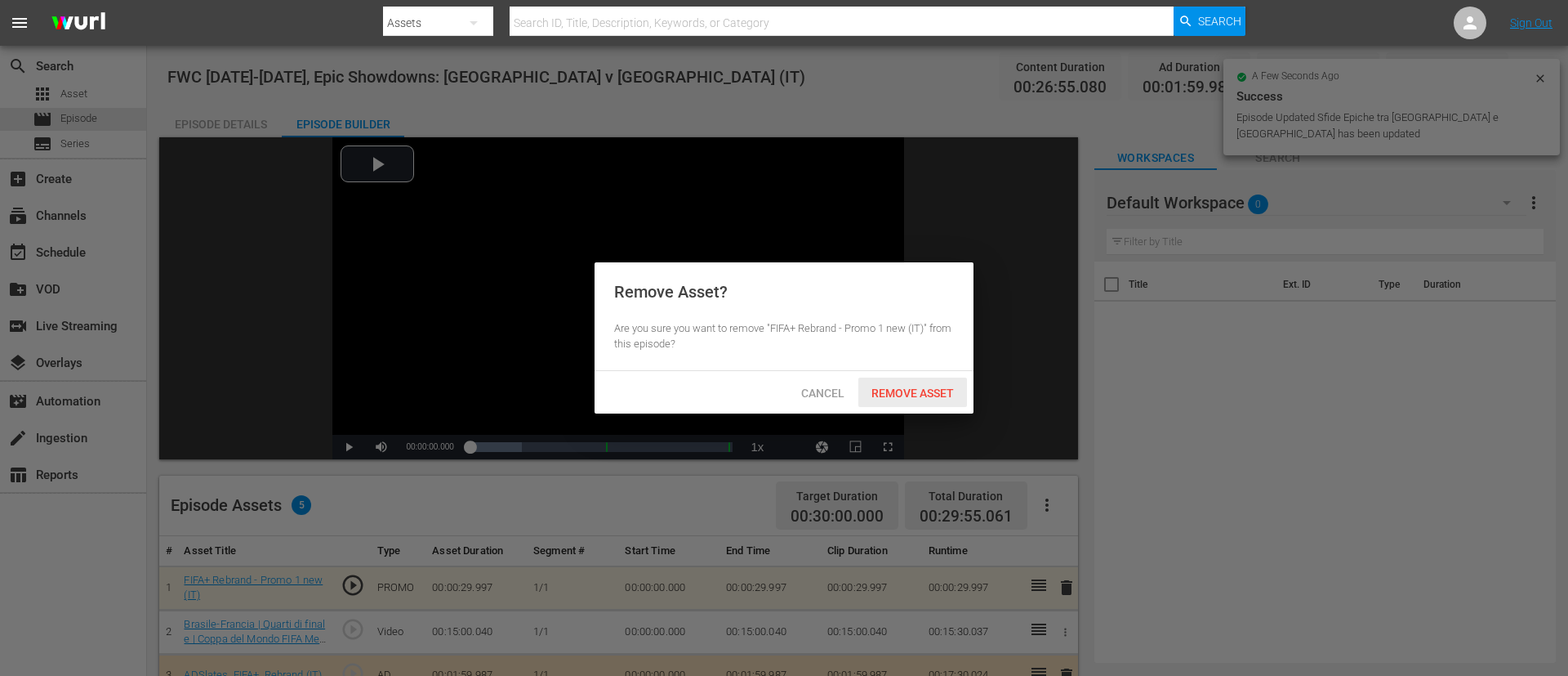
click at [918, 402] on div "Remove Asset" at bounding box center [913, 392] width 108 height 30
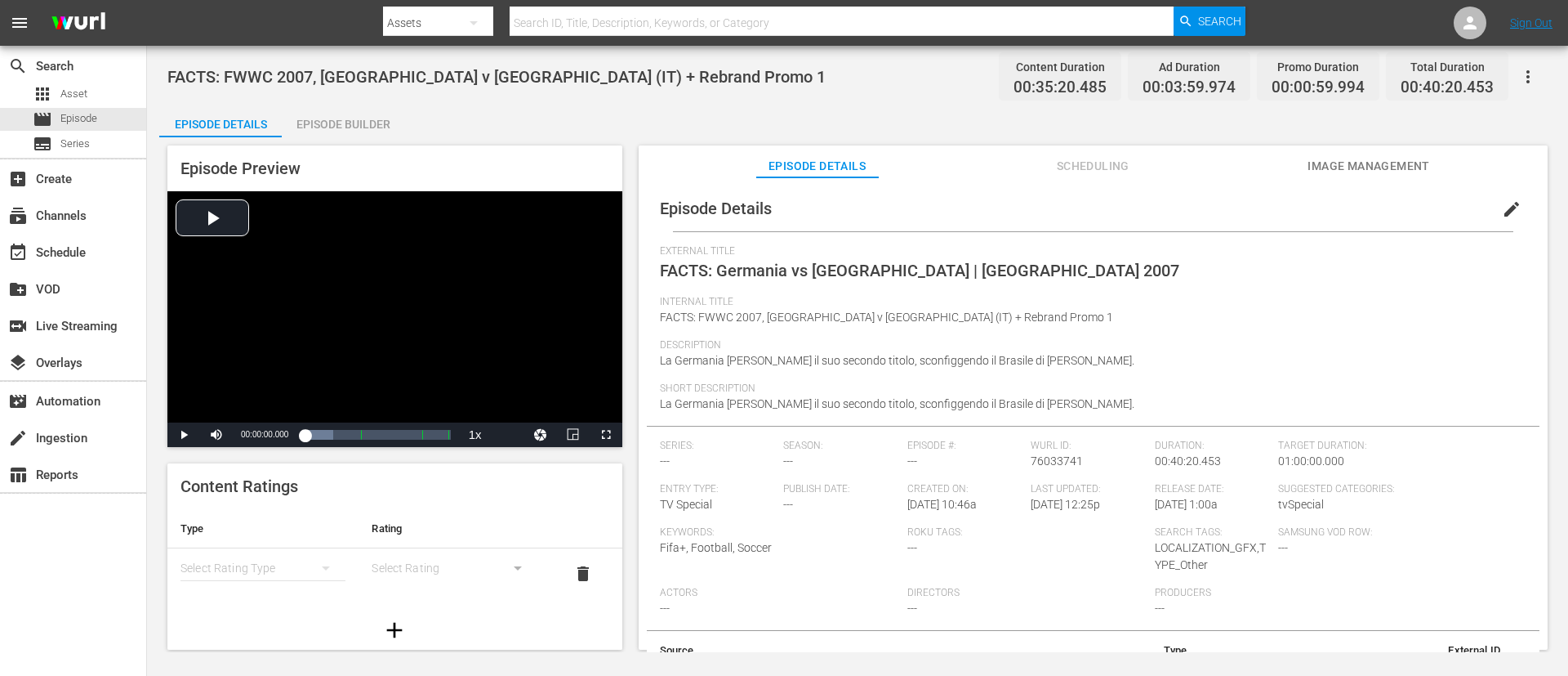
click at [1044, 226] on button "edit" at bounding box center [1512, 209] width 39 height 39
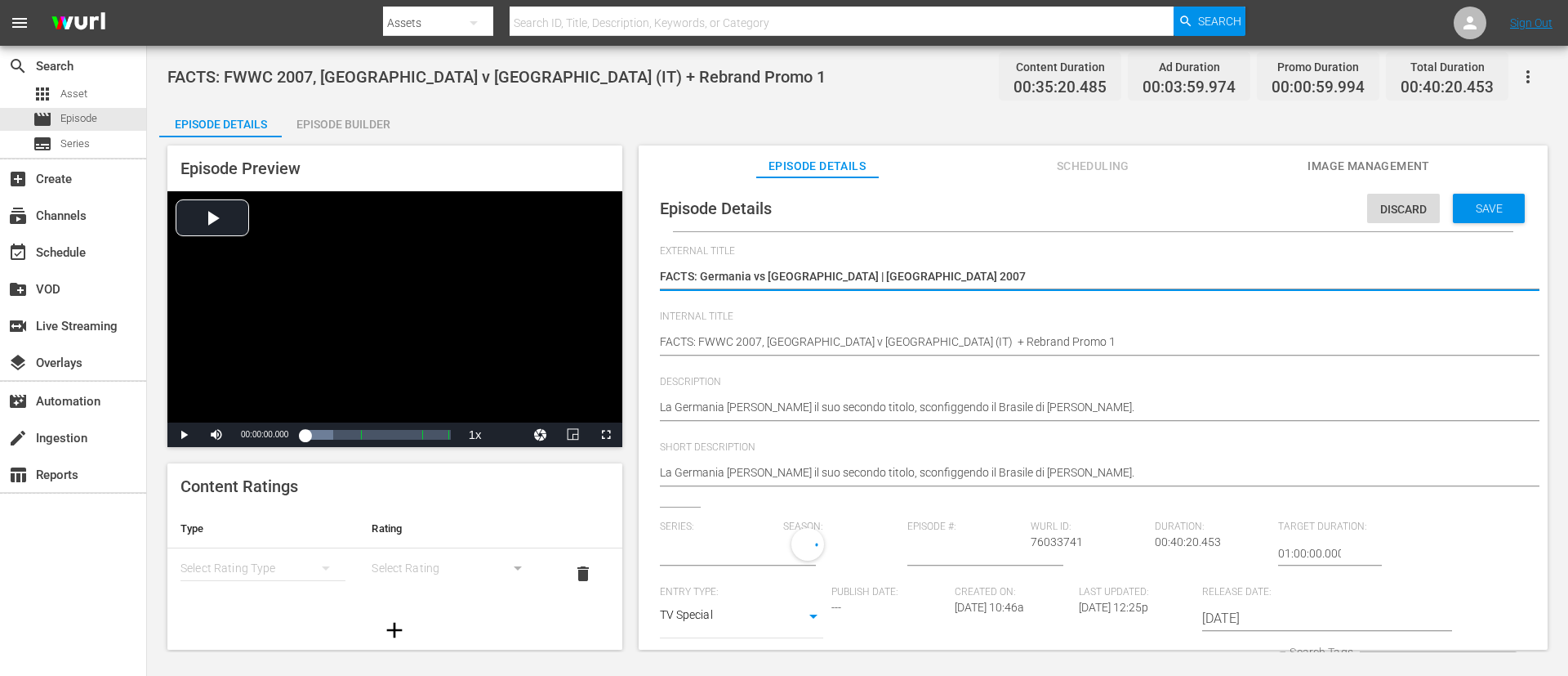
type input "No Series"
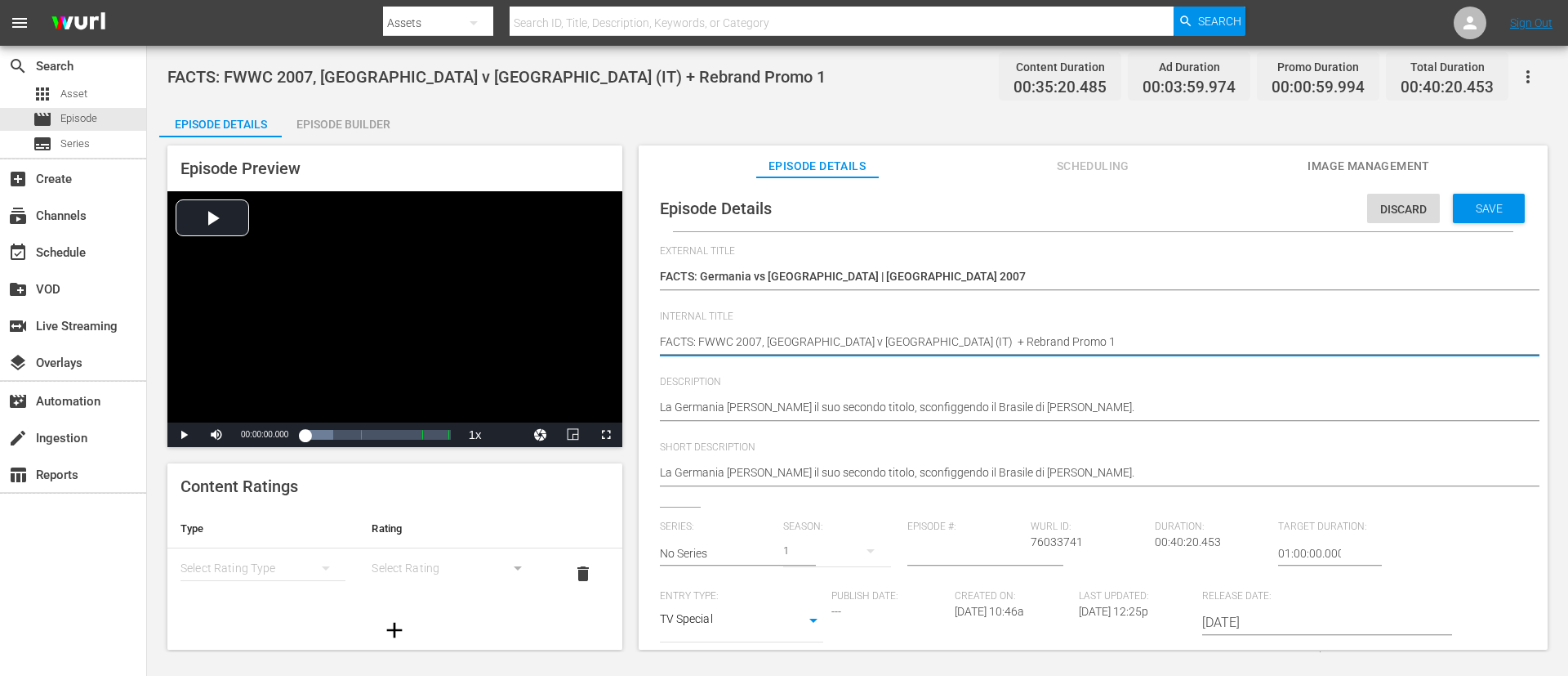
type textarea "FACTS: FWWC 2007, [GEOGRAPHIC_DATA] v [GEOGRAPHIC_DATA] (IT)"
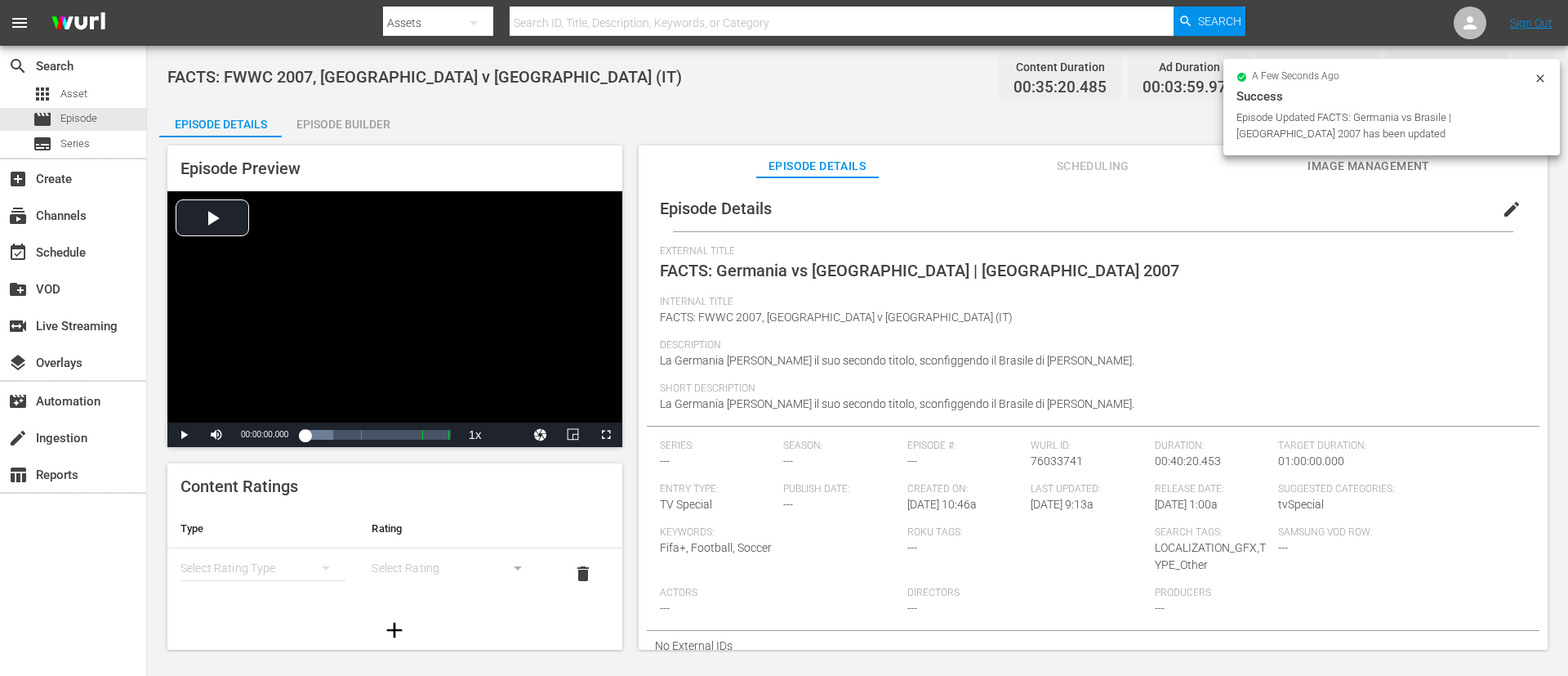
click at [328, 125] on div "Episode Builder" at bounding box center [343, 124] width 122 height 39
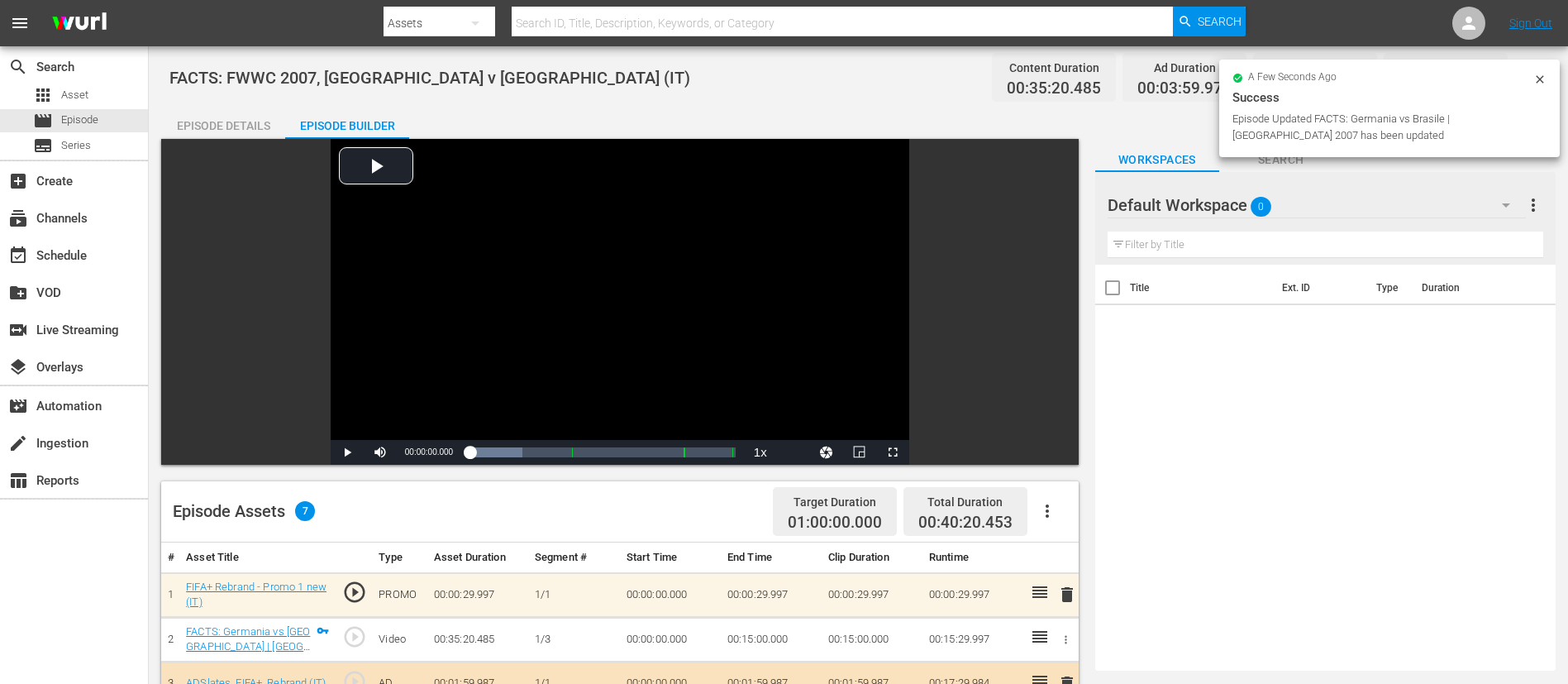
click at [1057, 454] on span "delete" at bounding box center [1066, 594] width 20 height 20
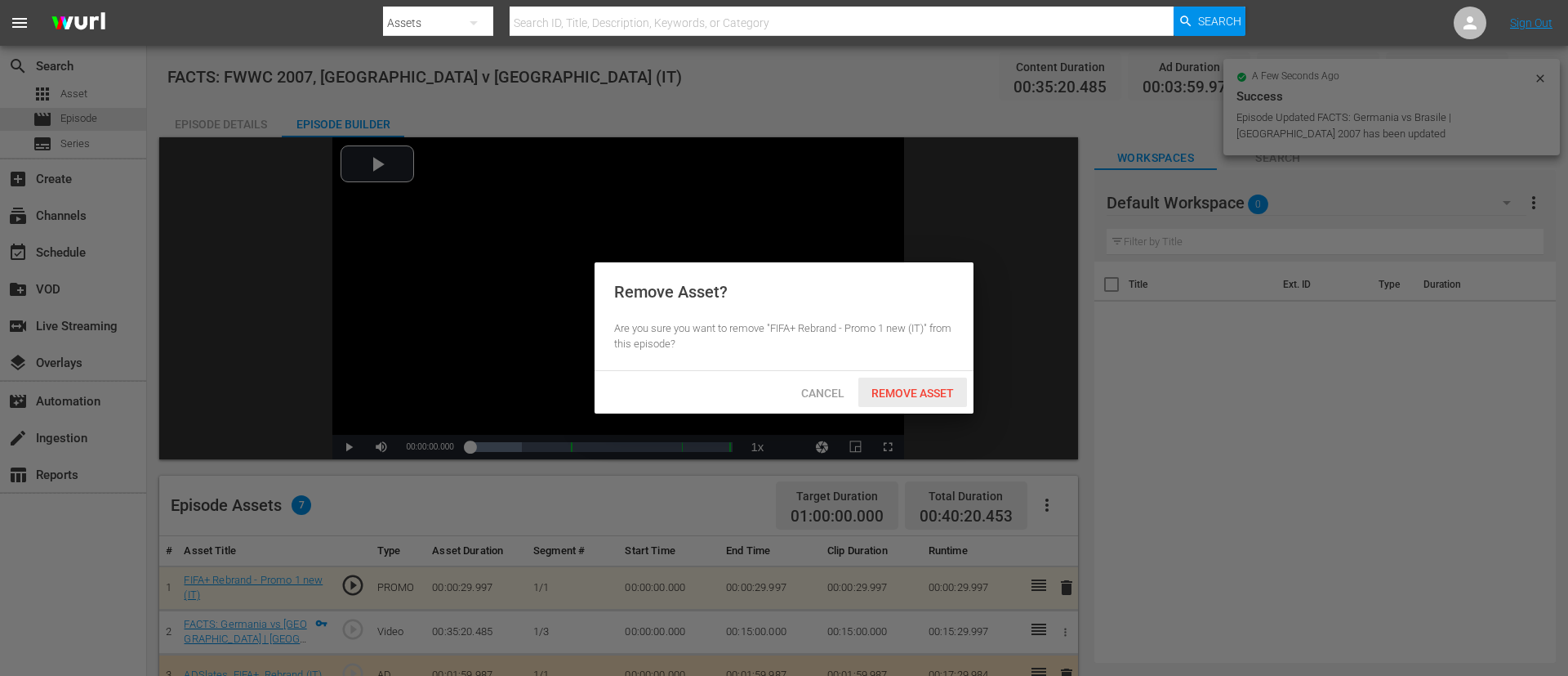
click at [910, 397] on span "Remove Asset" at bounding box center [913, 393] width 108 height 13
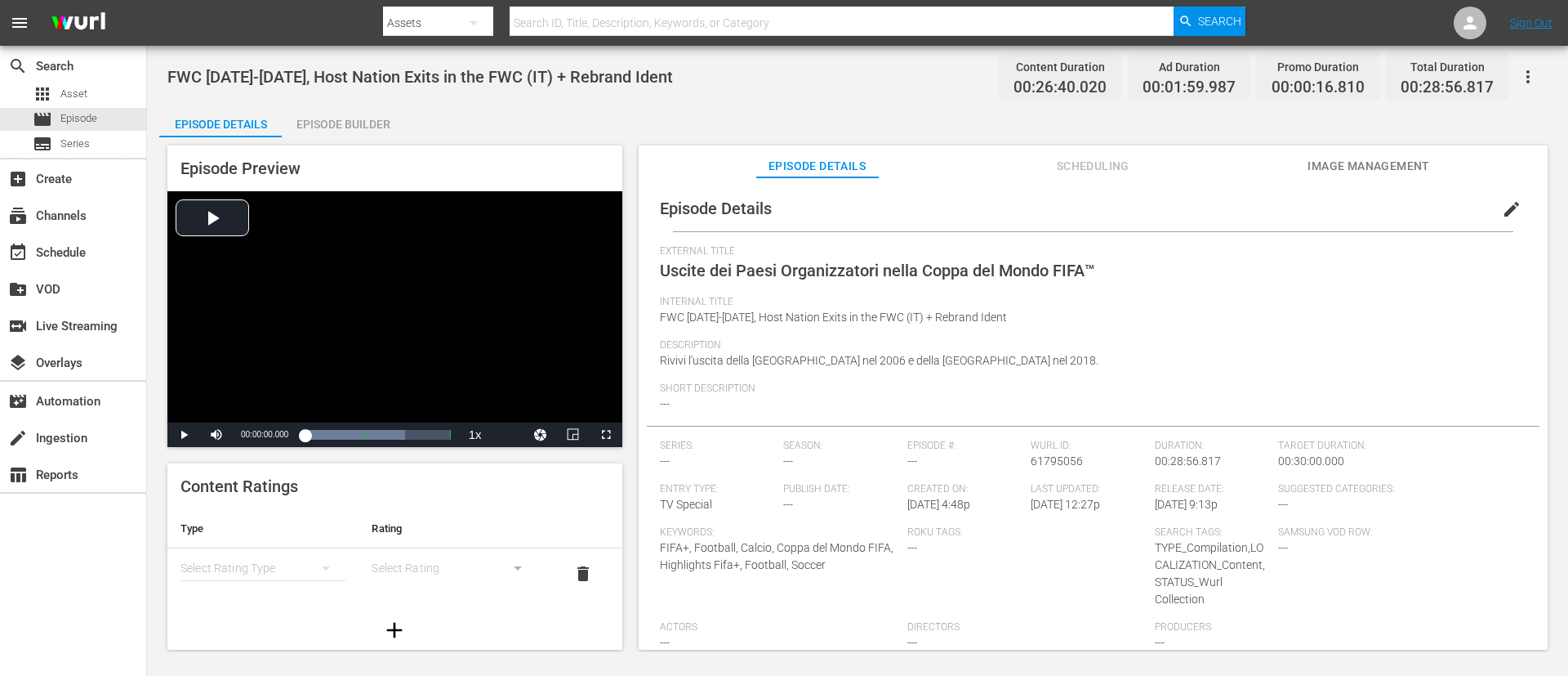
click at [1044, 196] on button "edit" at bounding box center [1512, 209] width 39 height 39
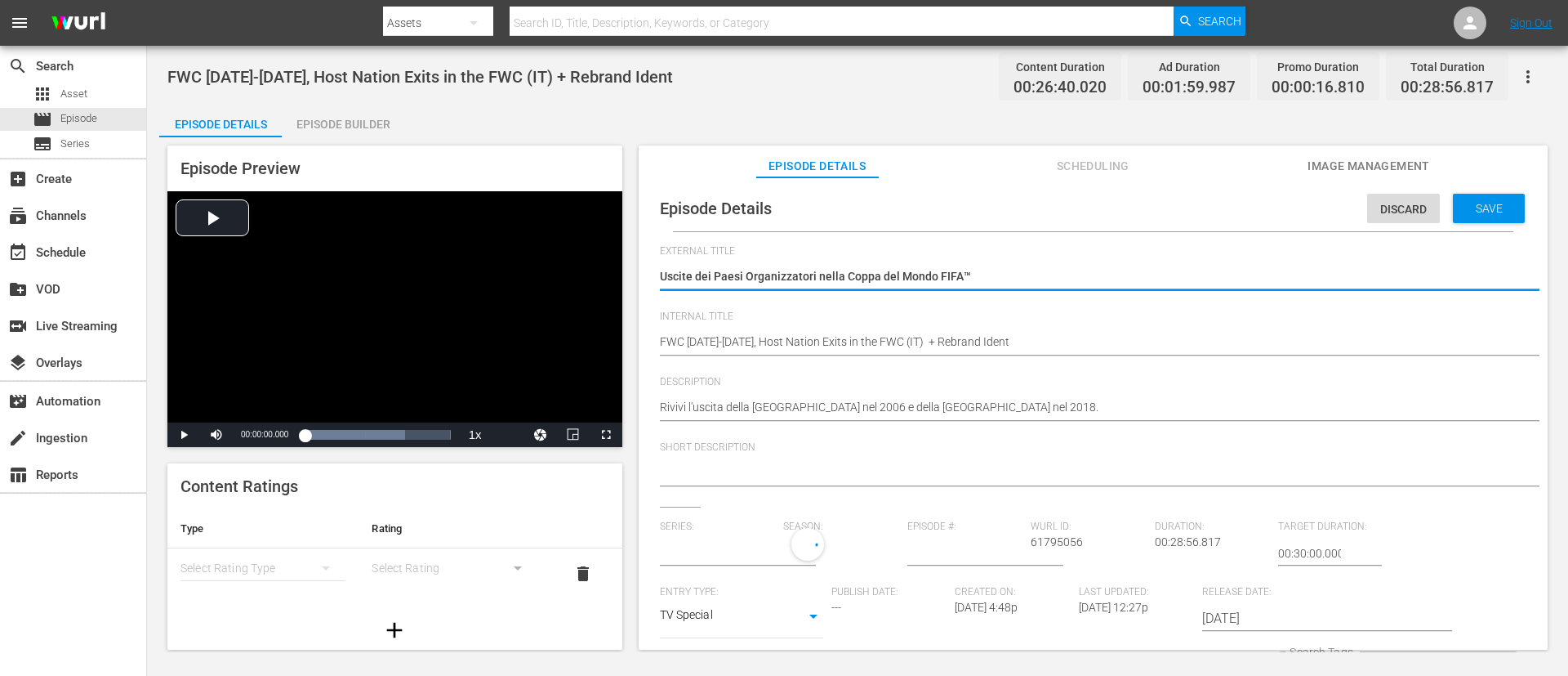
type input "No Series"
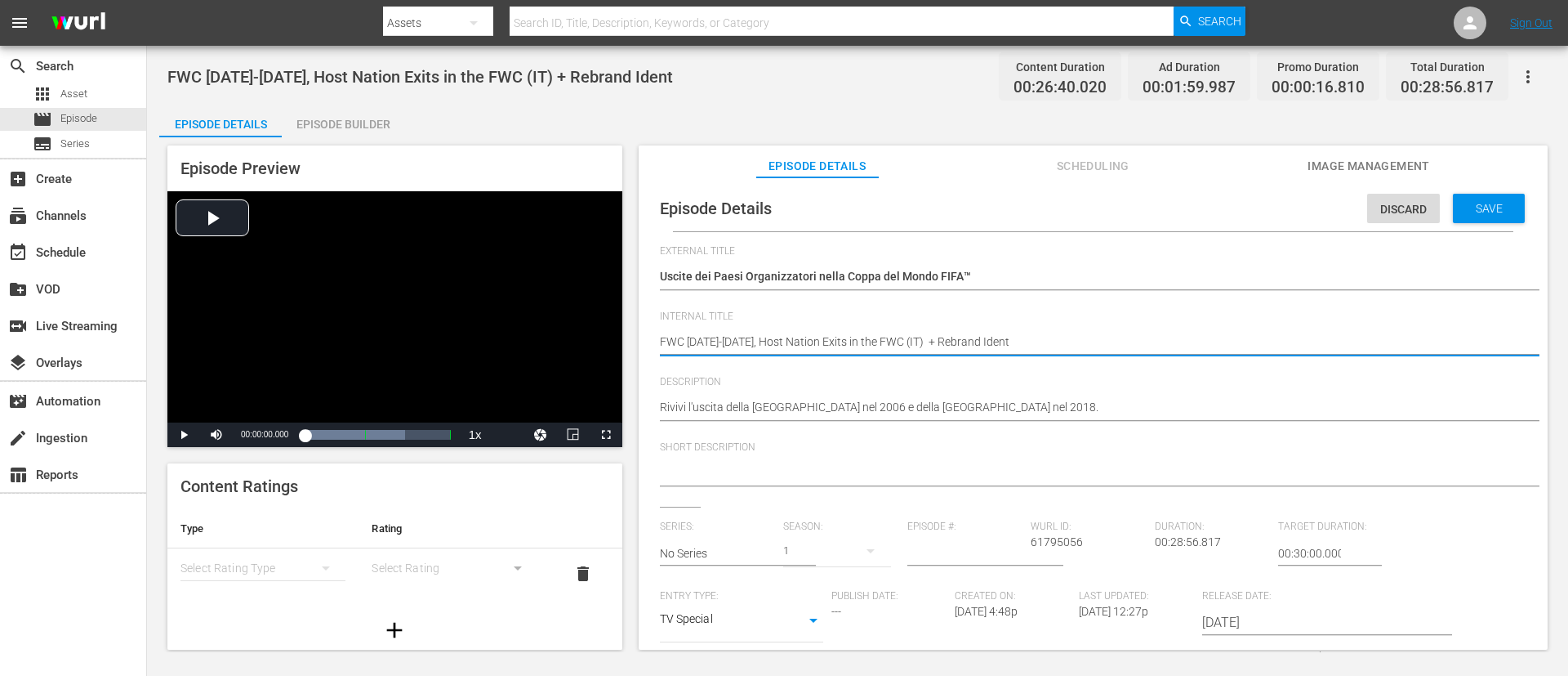
type textarea "FWC 2006-2018, Host Nation Exits in the FWC (IT)"
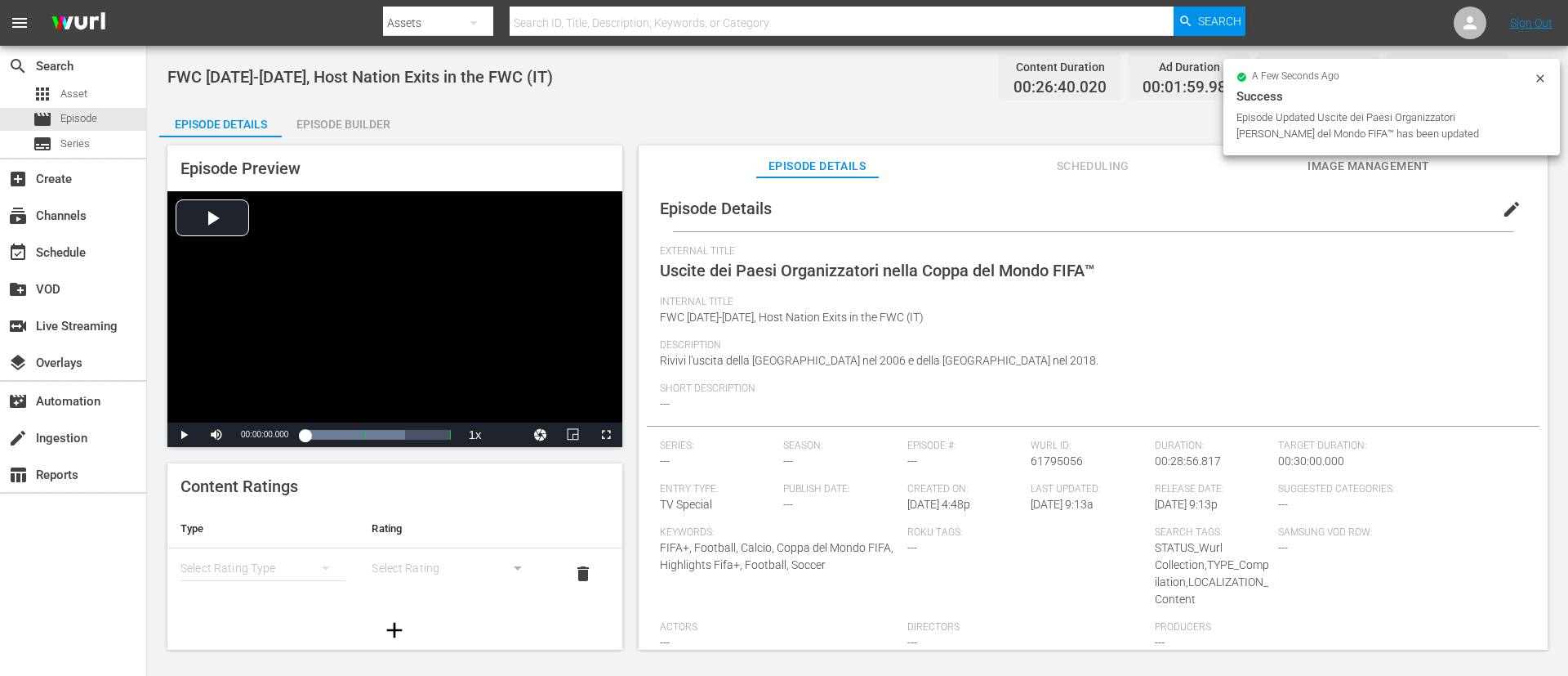
click at [358, 112] on div "Episode Builder" at bounding box center [343, 124] width 122 height 39
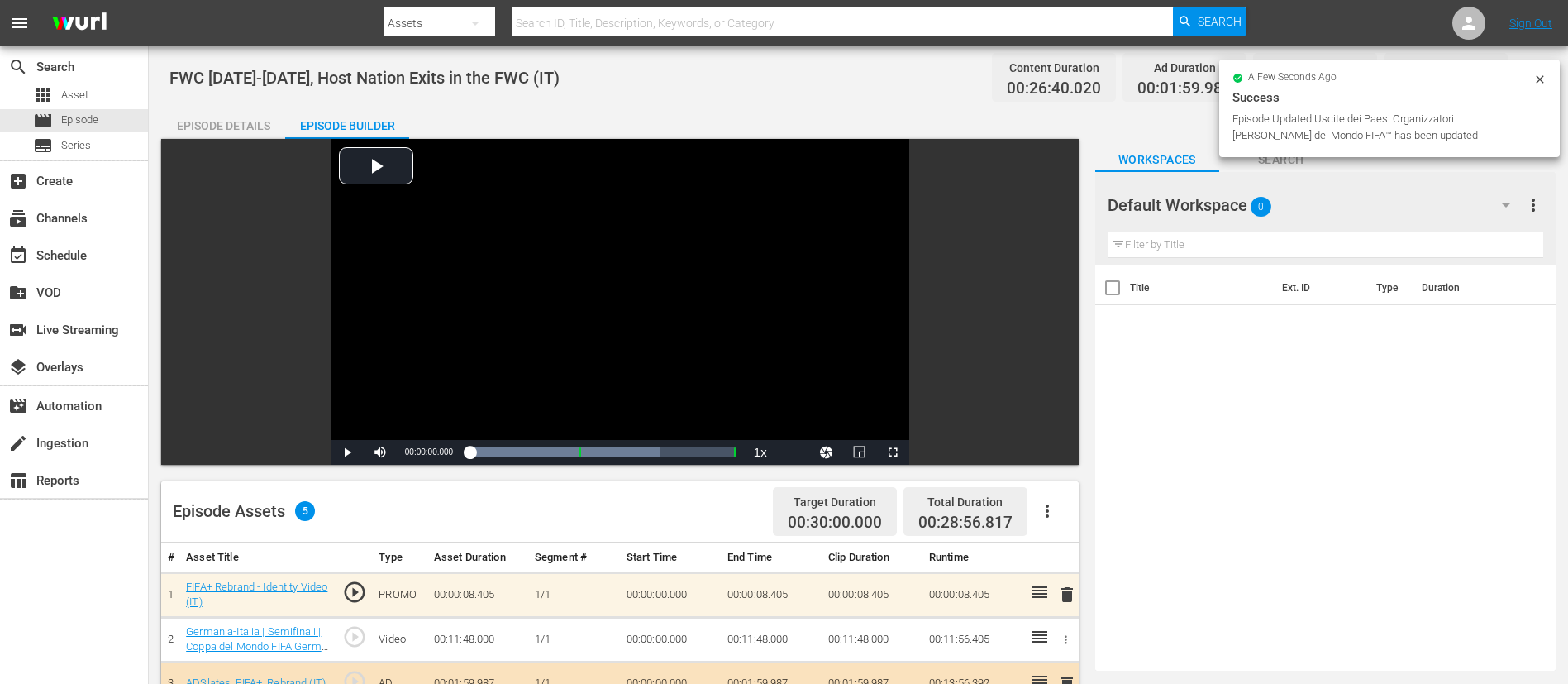
click at [1057, 454] on span "delete" at bounding box center [1066, 594] width 20 height 20
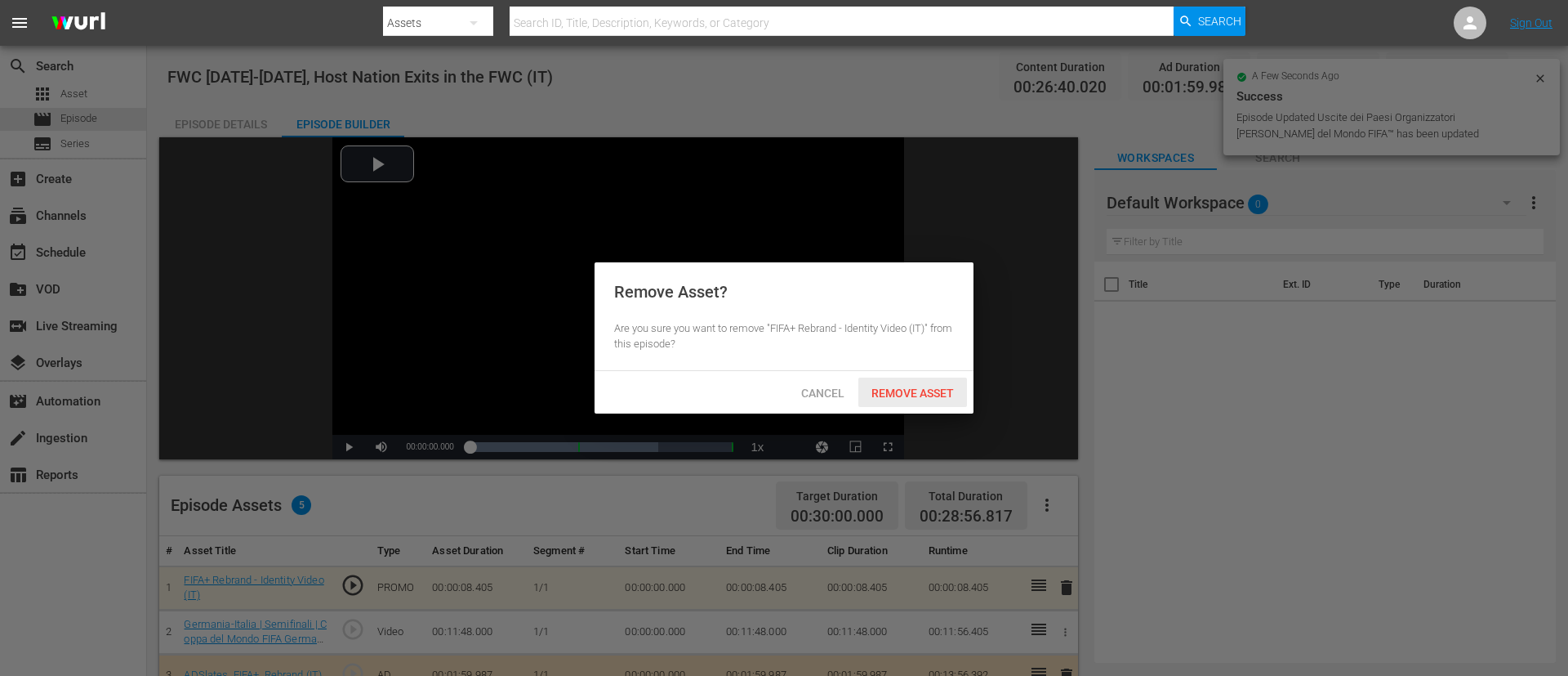
click at [943, 395] on span "Remove Asset" at bounding box center [913, 393] width 108 height 13
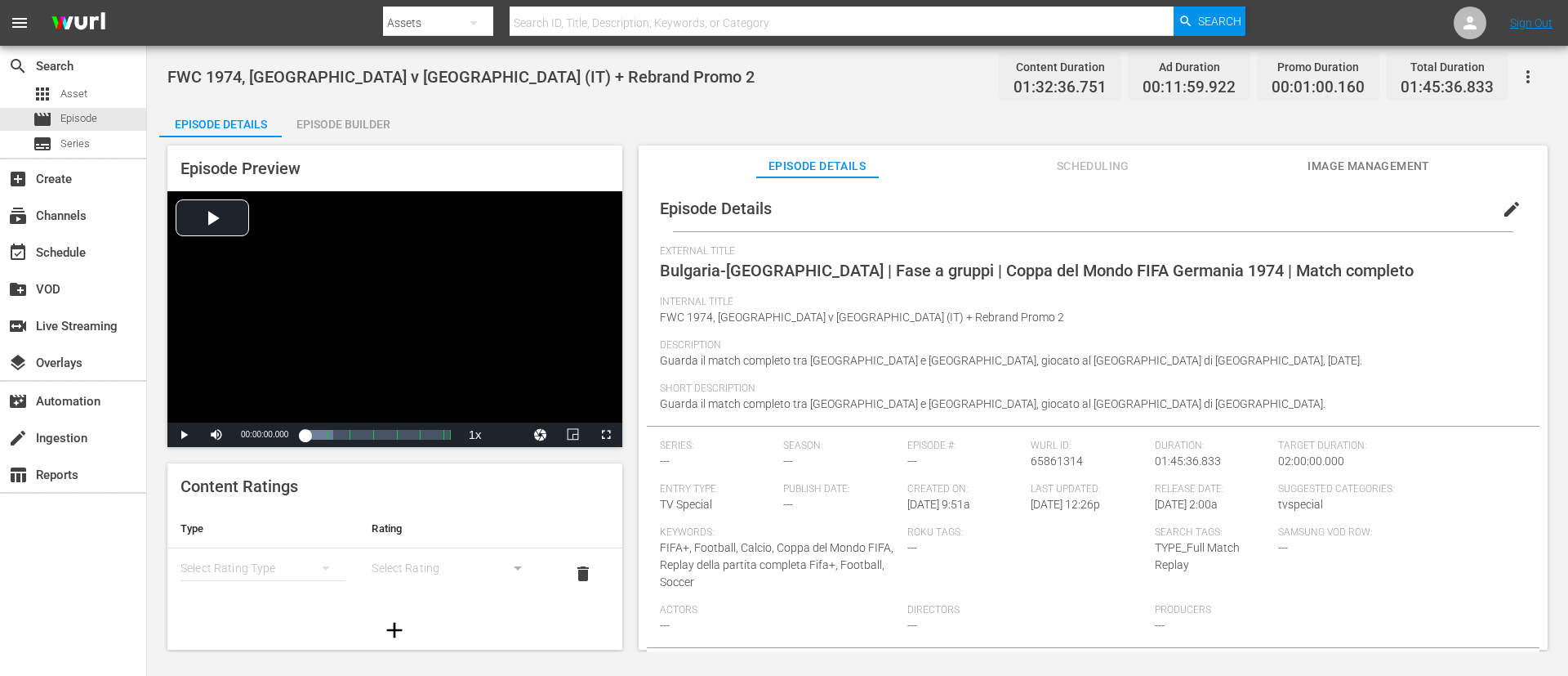
click at [1044, 204] on span "edit" at bounding box center [1511, 209] width 20 height 20
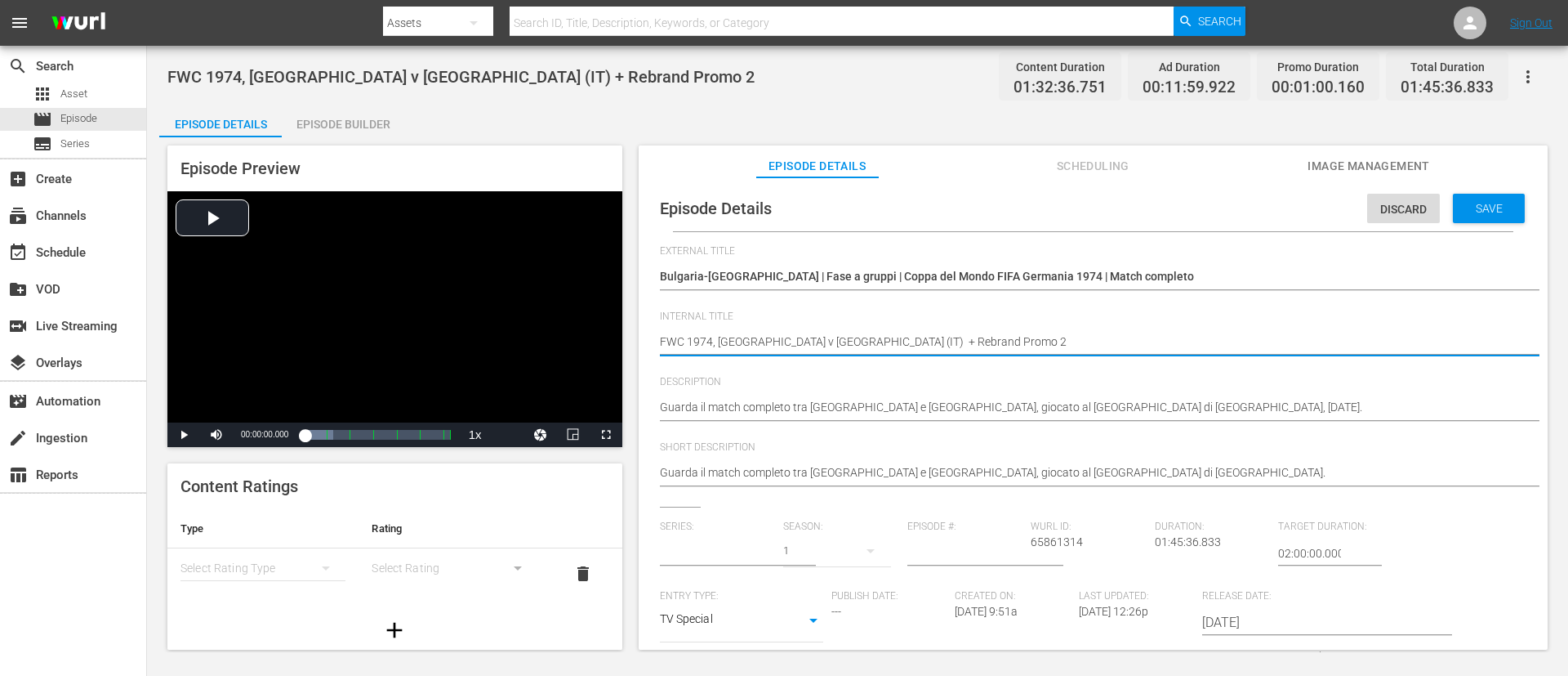
type input "No Series"
type textarea "FWC 1974, [GEOGRAPHIC_DATA] v [GEOGRAPHIC_DATA] (IT)"
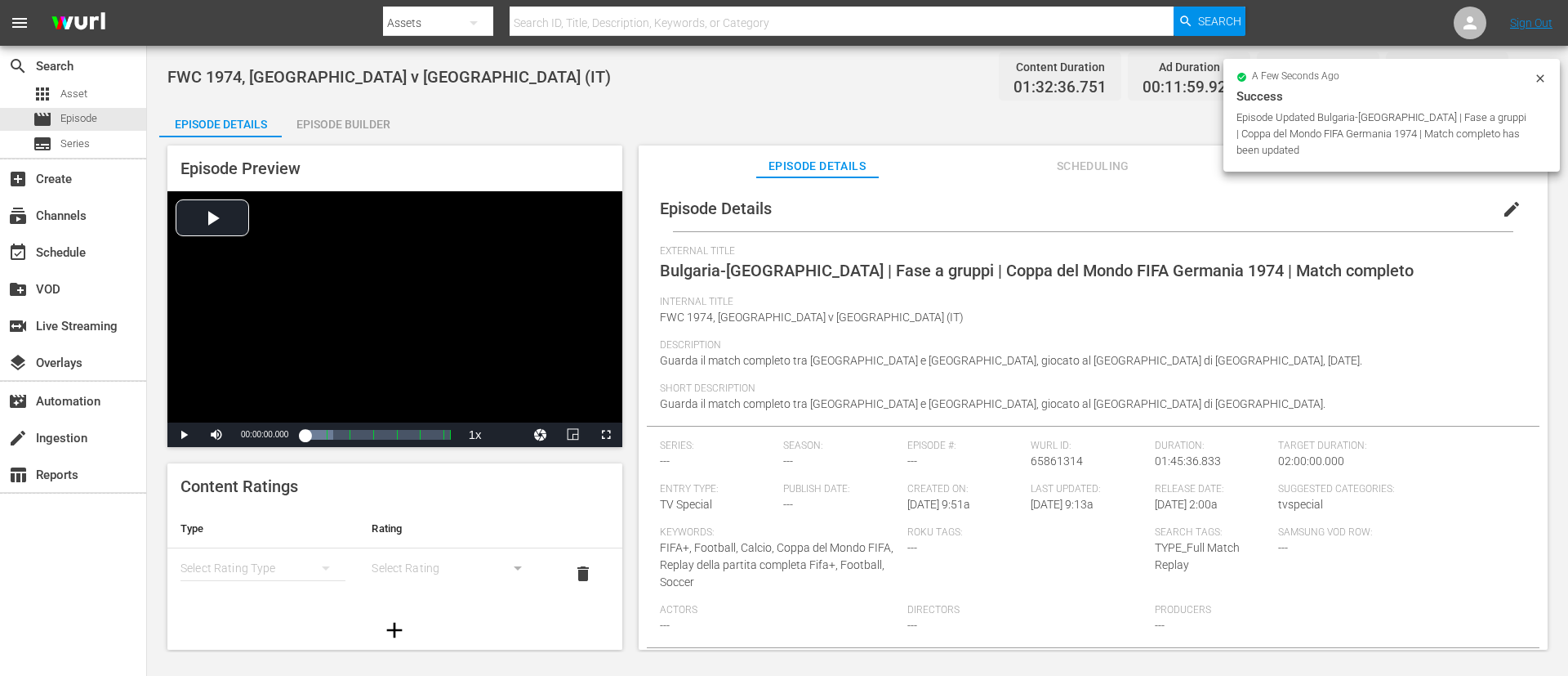
click at [354, 125] on div "Episode Builder" at bounding box center [343, 124] width 122 height 39
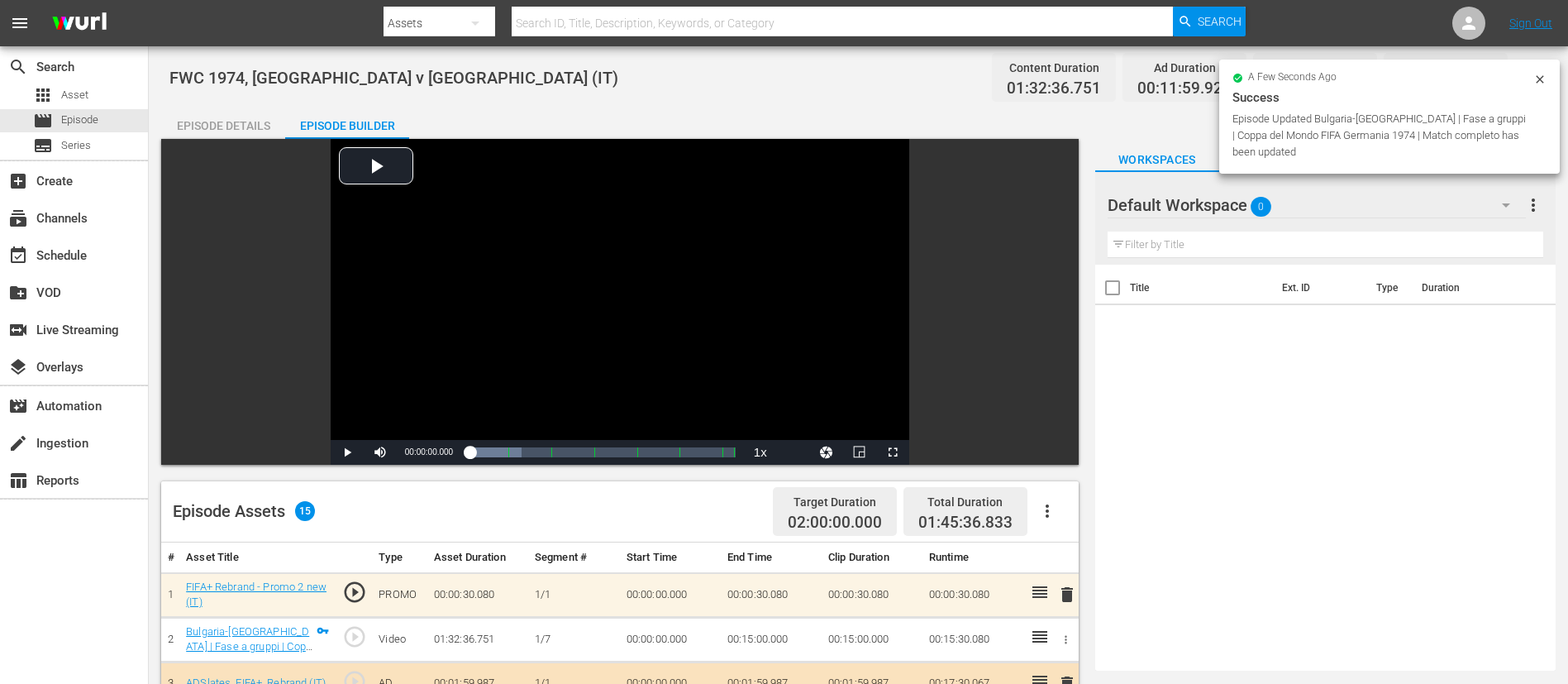
click at [1057, 454] on span "delete" at bounding box center [1066, 594] width 20 height 20
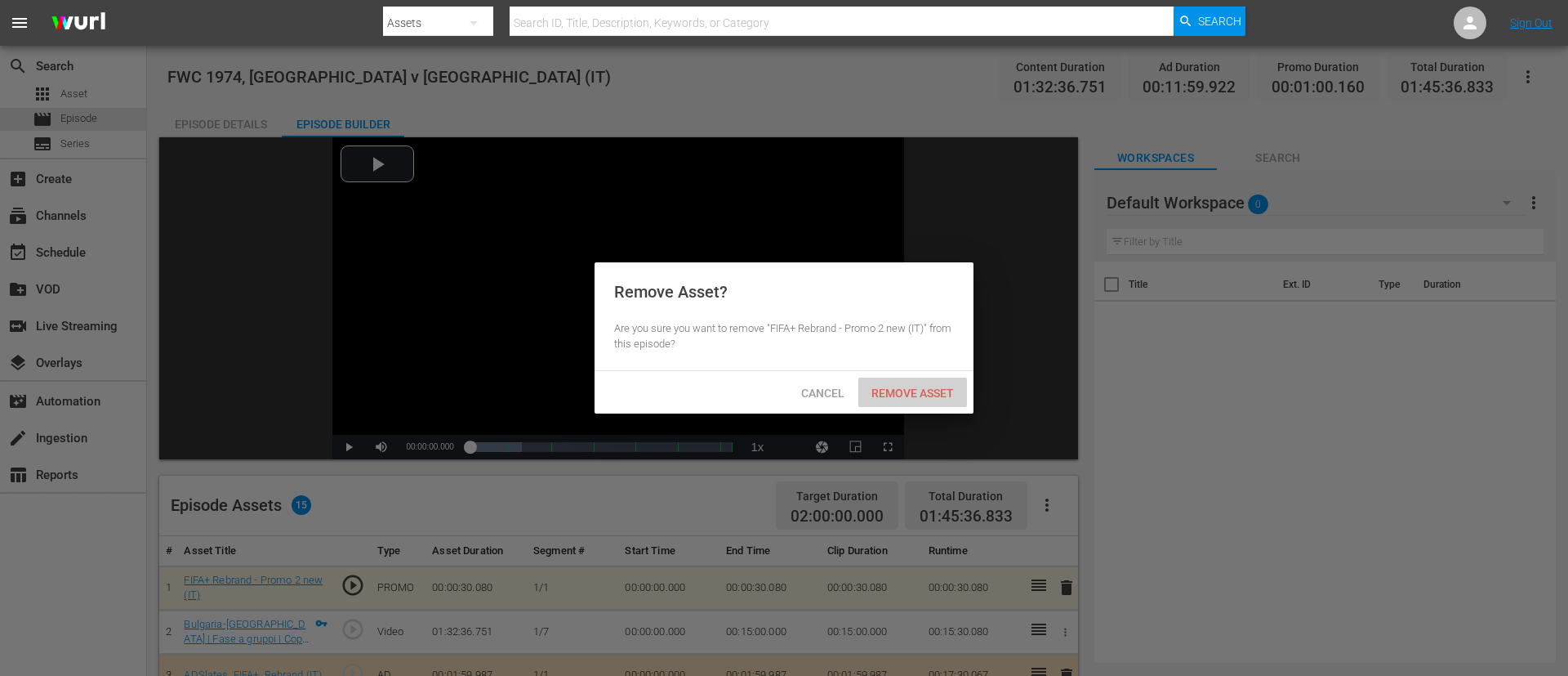
click at [923, 395] on span "Remove Asset" at bounding box center [913, 393] width 108 height 13
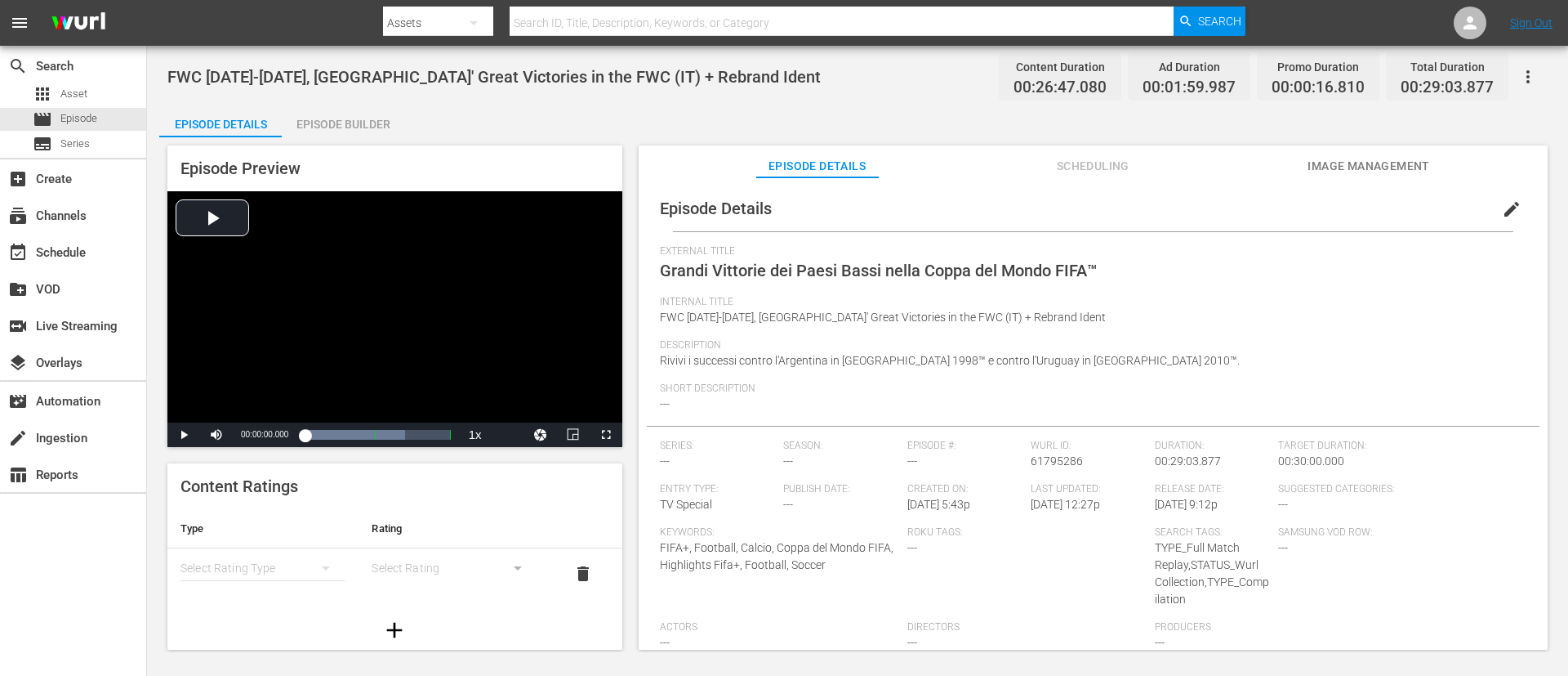
click at [1044, 205] on span "edit" at bounding box center [1511, 209] width 20 height 20
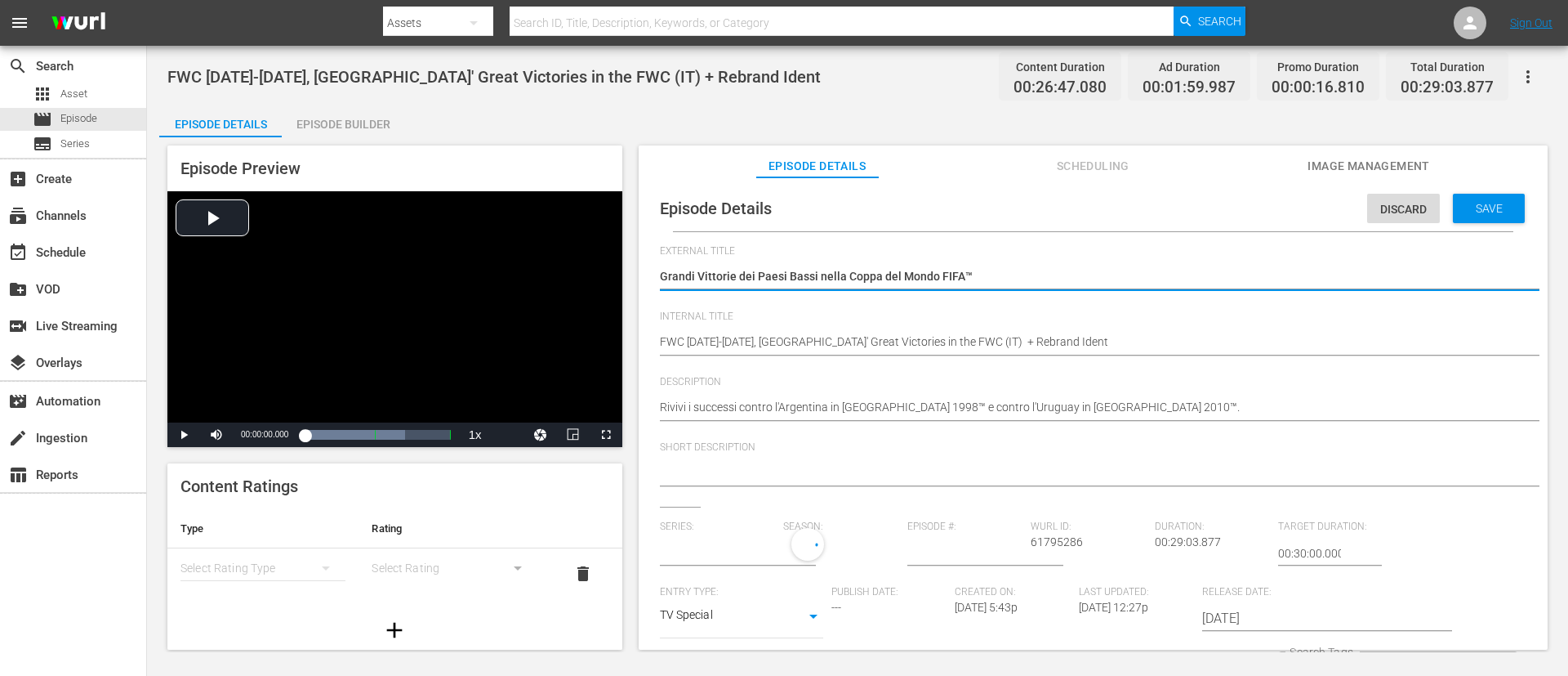
type input "No Series"
click at [1044, 325] on div "FWC [DATE]-[DATE], [GEOGRAPHIC_DATA]' Great Victories in the FWC (IT) + Rebrand…" at bounding box center [1089, 344] width 859 height 39
click at [1044, 331] on div "FWC [DATE]-[DATE], [GEOGRAPHIC_DATA]' Great Victories in the FWC (IT) + Rebrand…" at bounding box center [1089, 344] width 859 height 39
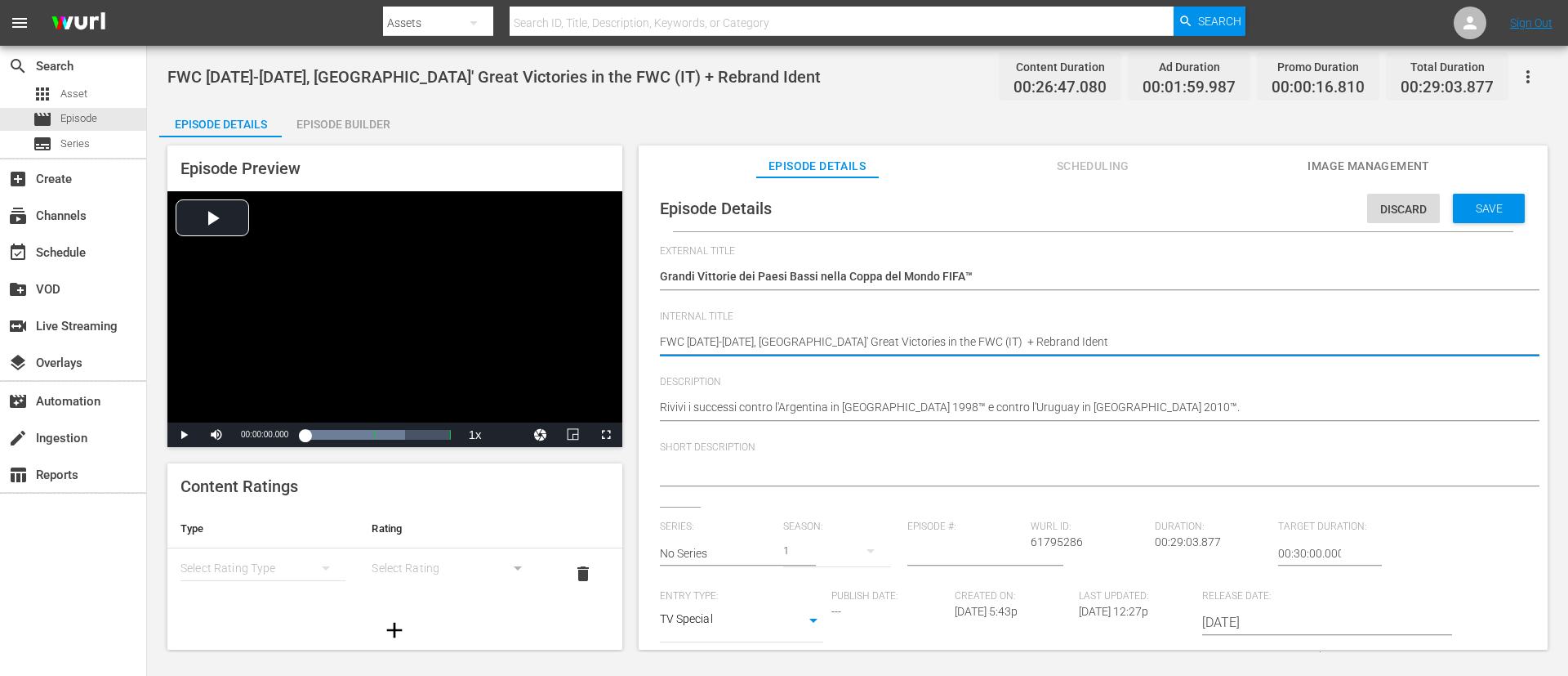
type textarea "FWC [DATE]-[DATE], [GEOGRAPHIC_DATA]' Great Victories in the FWC (IT)"
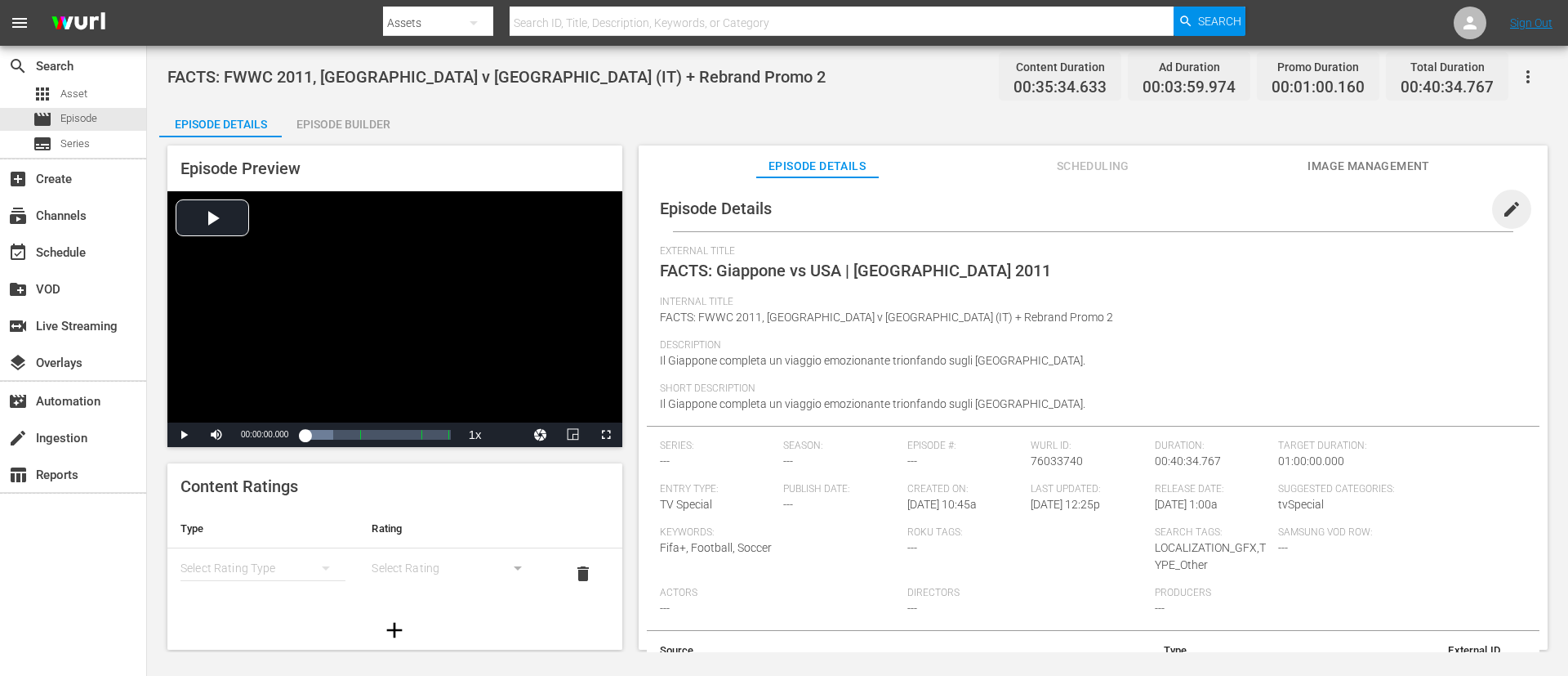
click at [1044, 207] on span "edit" at bounding box center [1511, 209] width 20 height 20
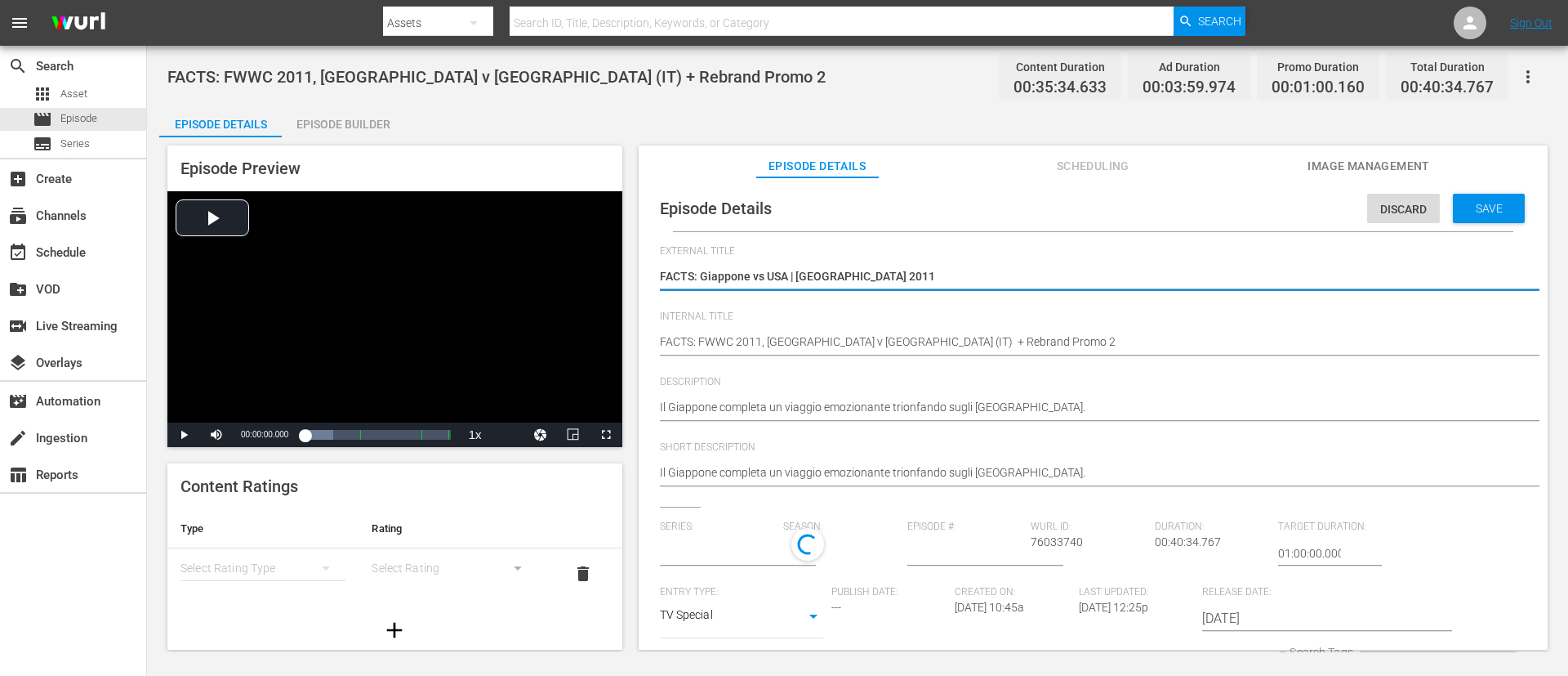
type input "No Series"
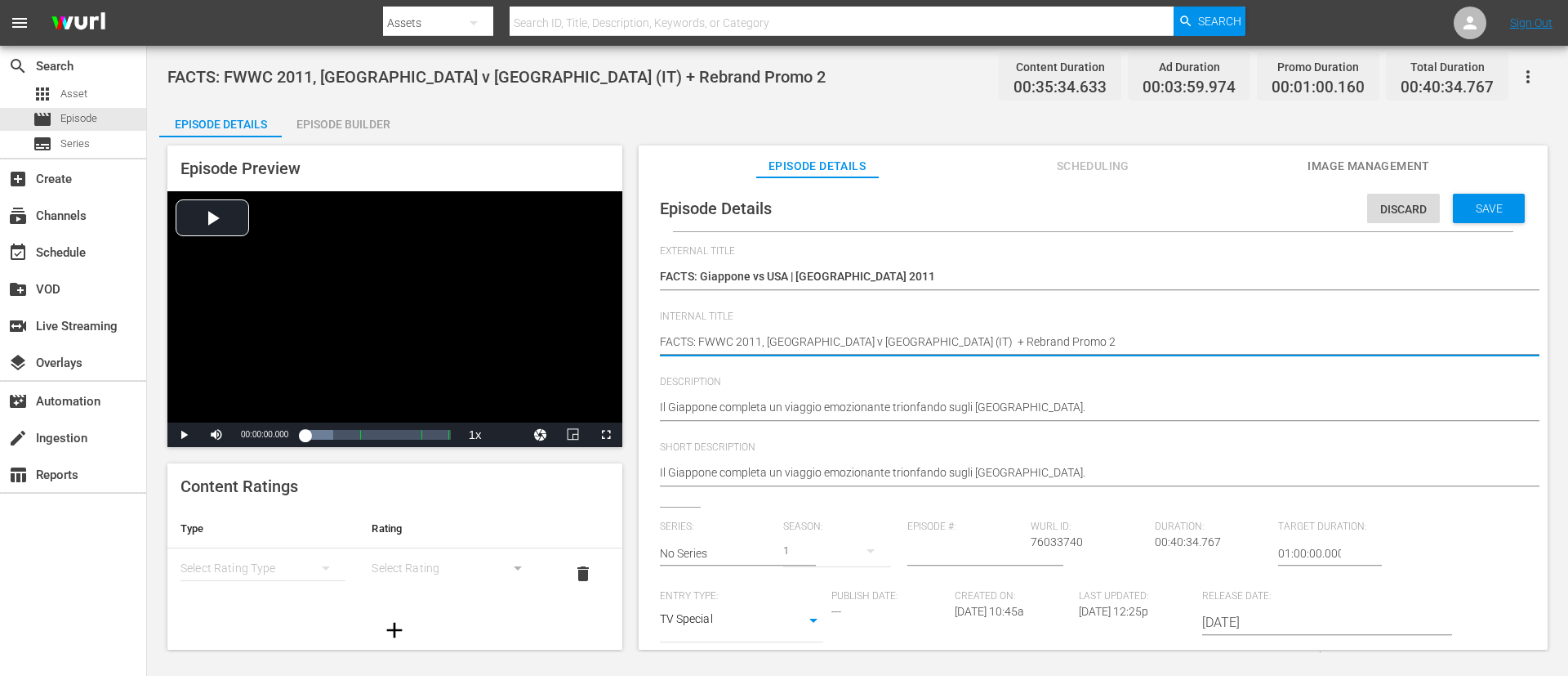
type textarea "FACTS: FWWC 2011, Japan v USA (IT)"
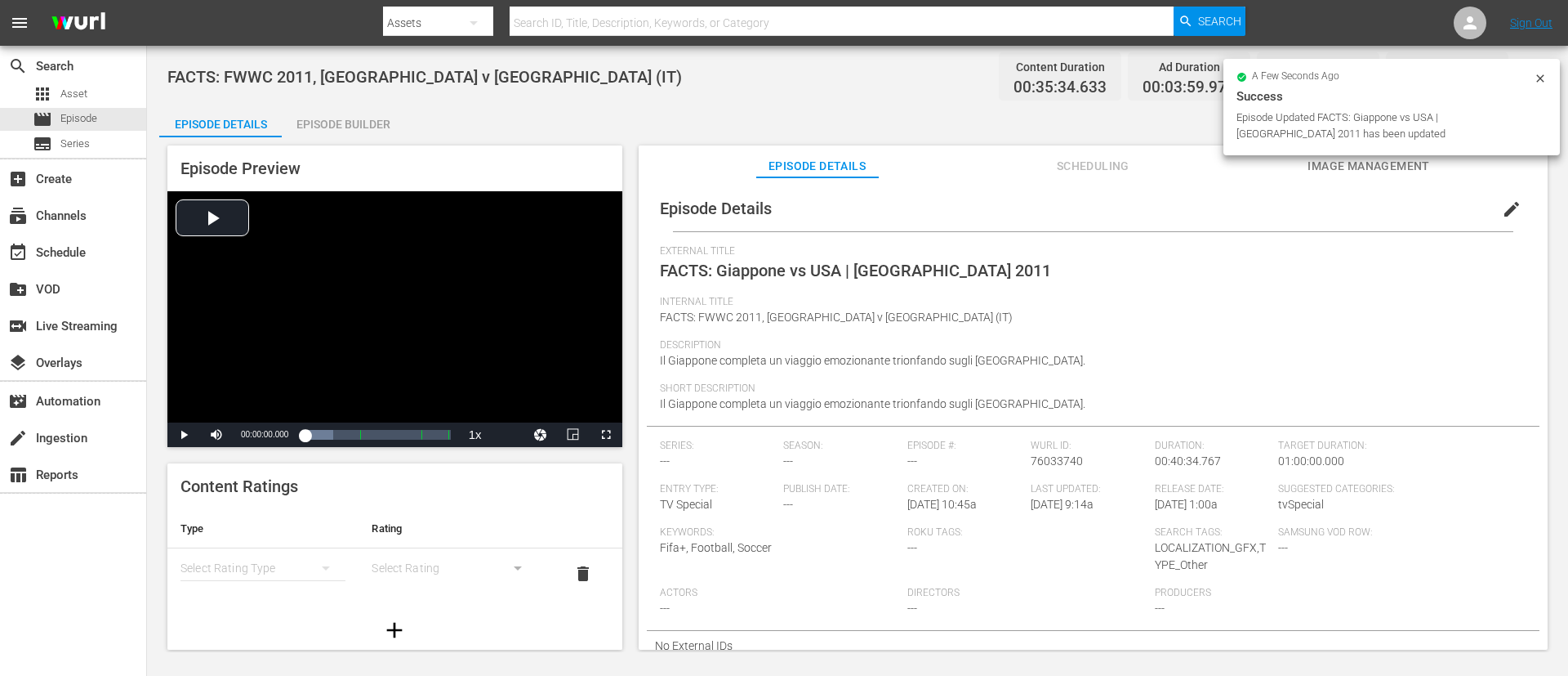
click at [347, 124] on div "Episode Builder" at bounding box center [343, 124] width 122 height 39
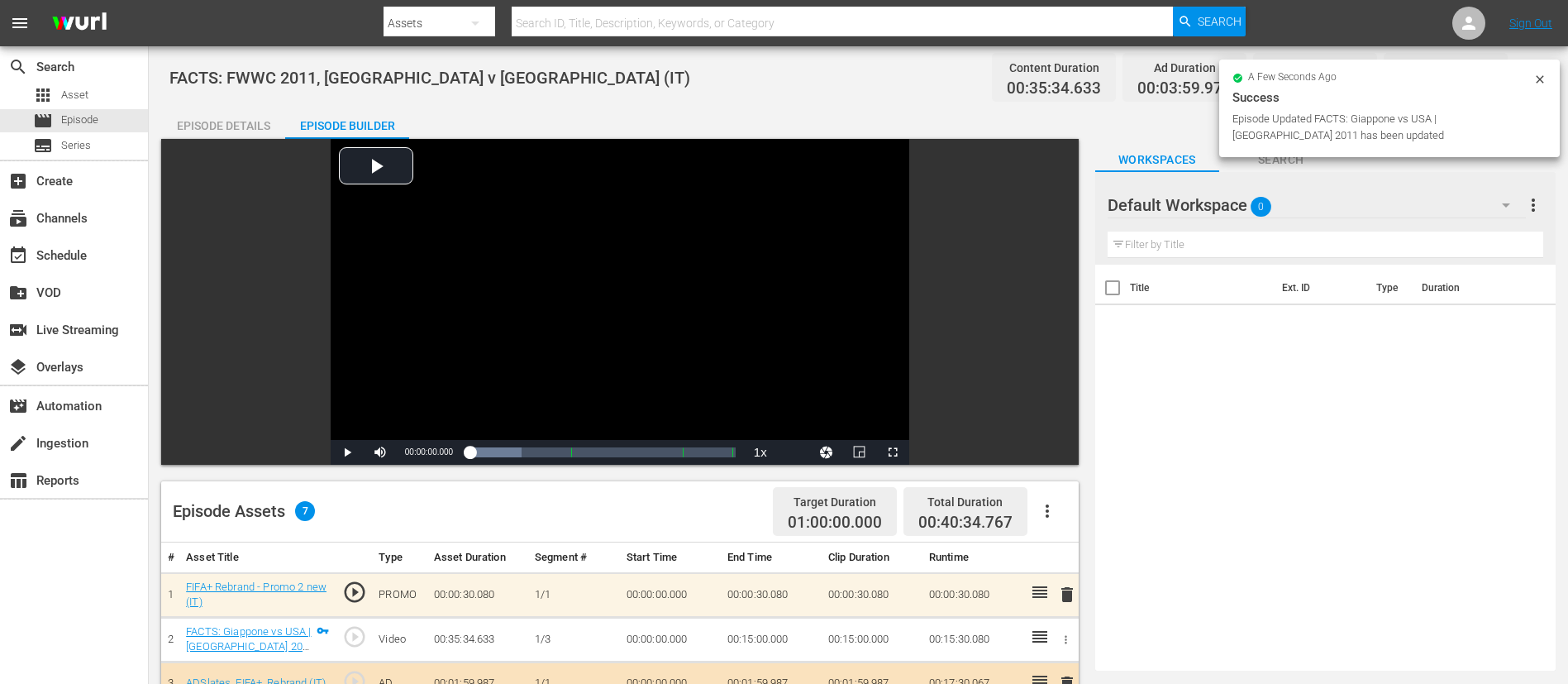
click at [1057, 454] on span "delete" at bounding box center [1066, 594] width 20 height 20
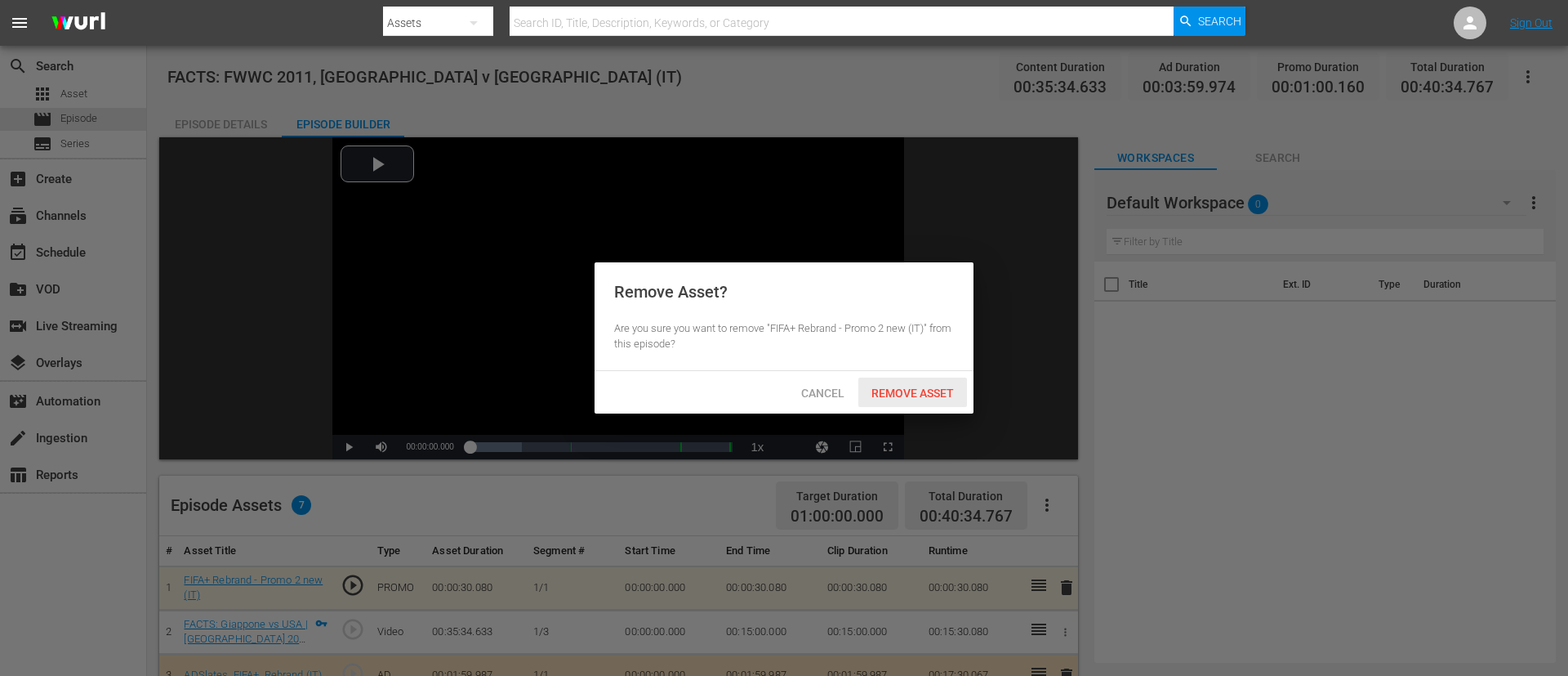
click at [933, 387] on span "Remove Asset" at bounding box center [913, 393] width 108 height 13
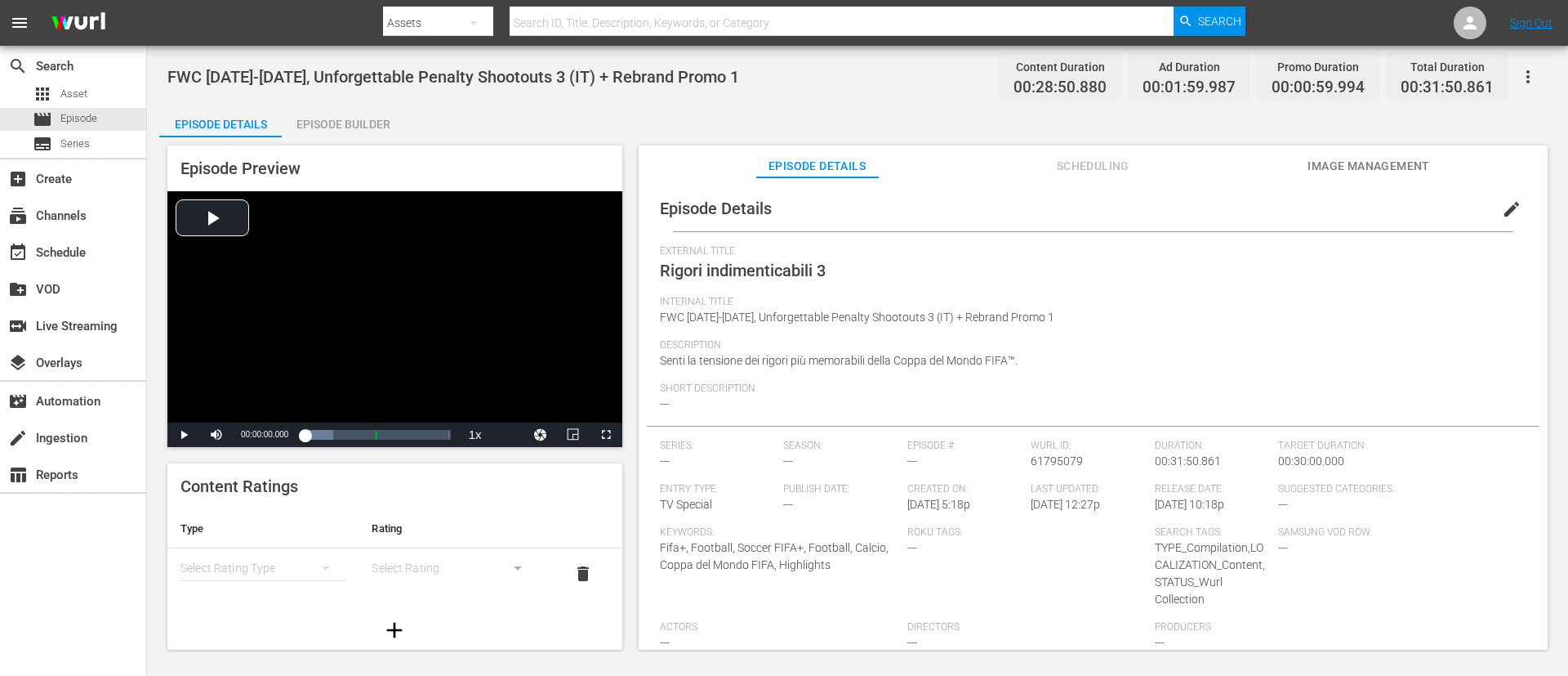
click at [1044, 191] on button "edit" at bounding box center [1512, 209] width 39 height 39
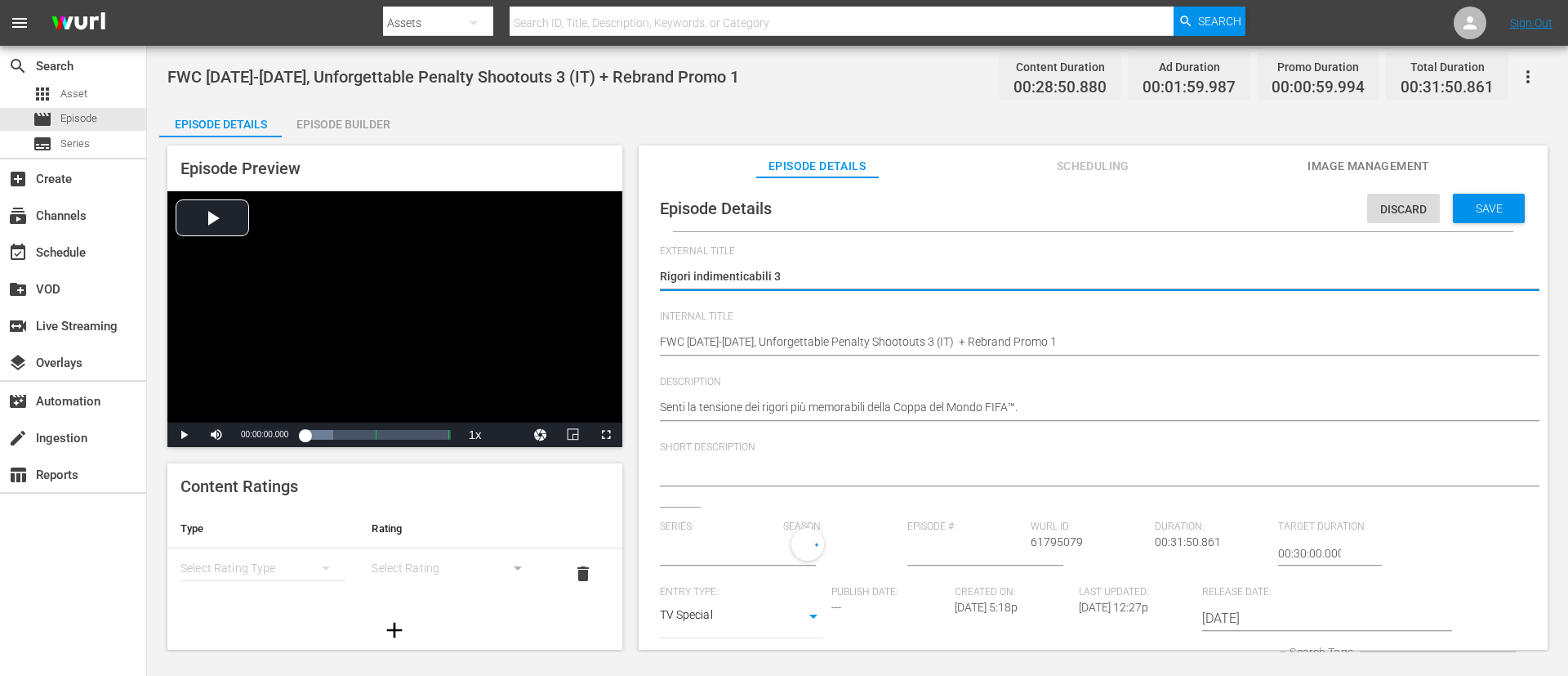
type input "No Series"
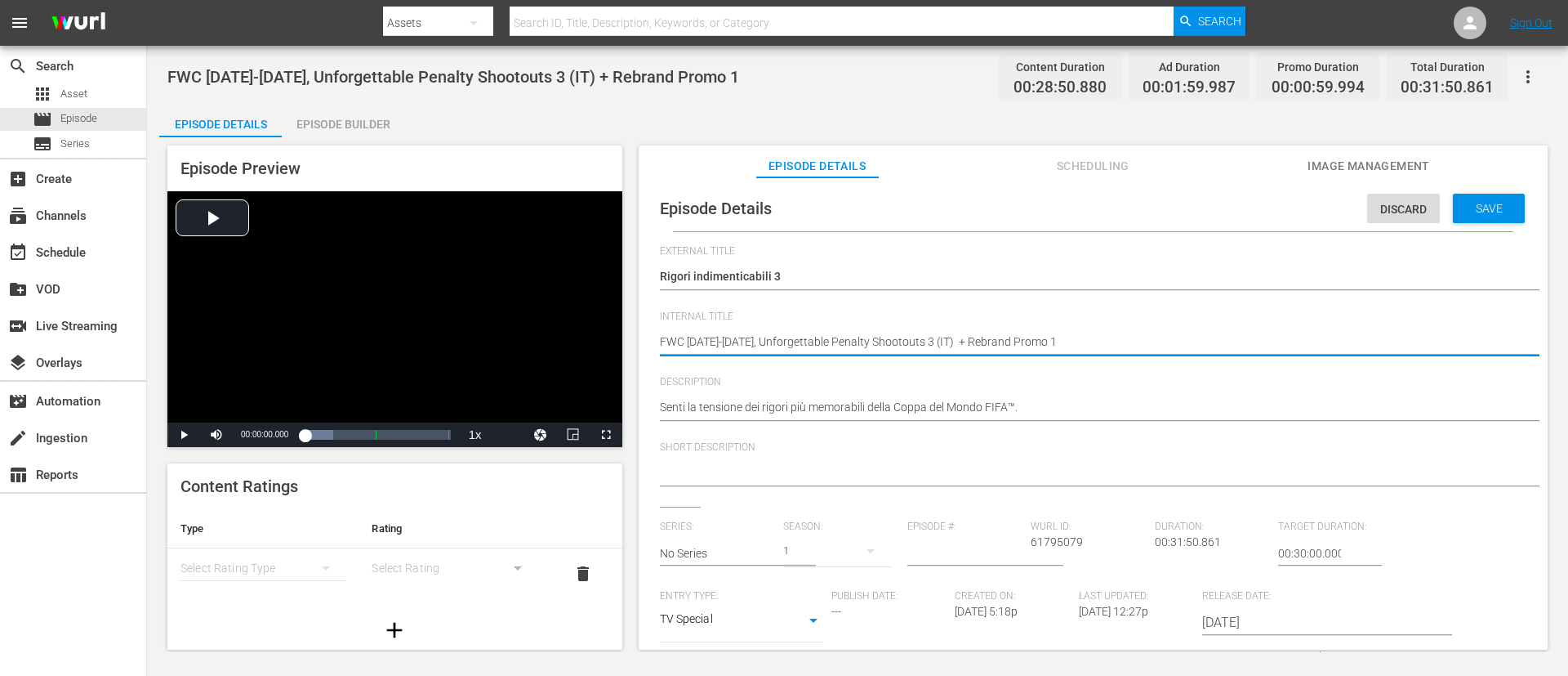
type textarea "FWC 1990-2006, Unforgettable Penalty Shootouts 3 (IT)"
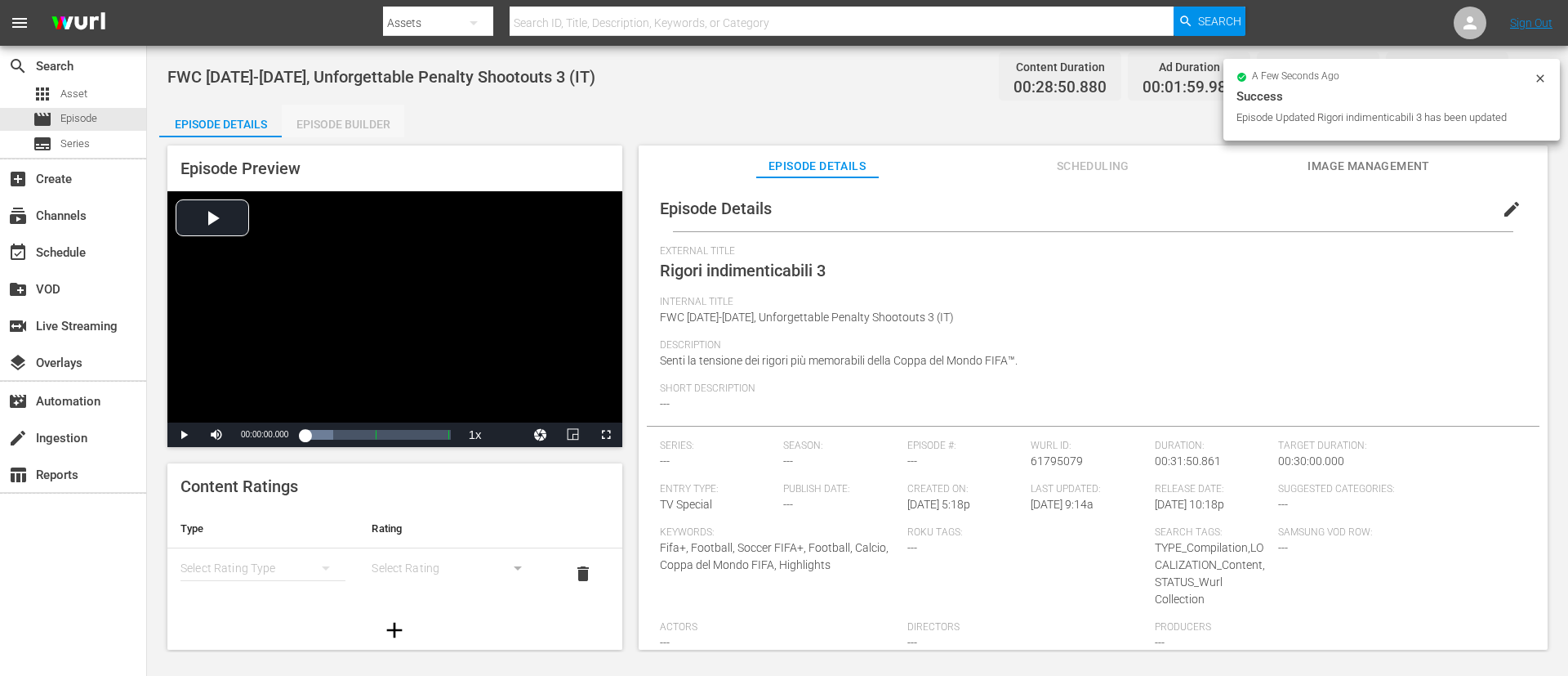
click at [347, 118] on div "Episode Builder" at bounding box center [343, 124] width 122 height 39
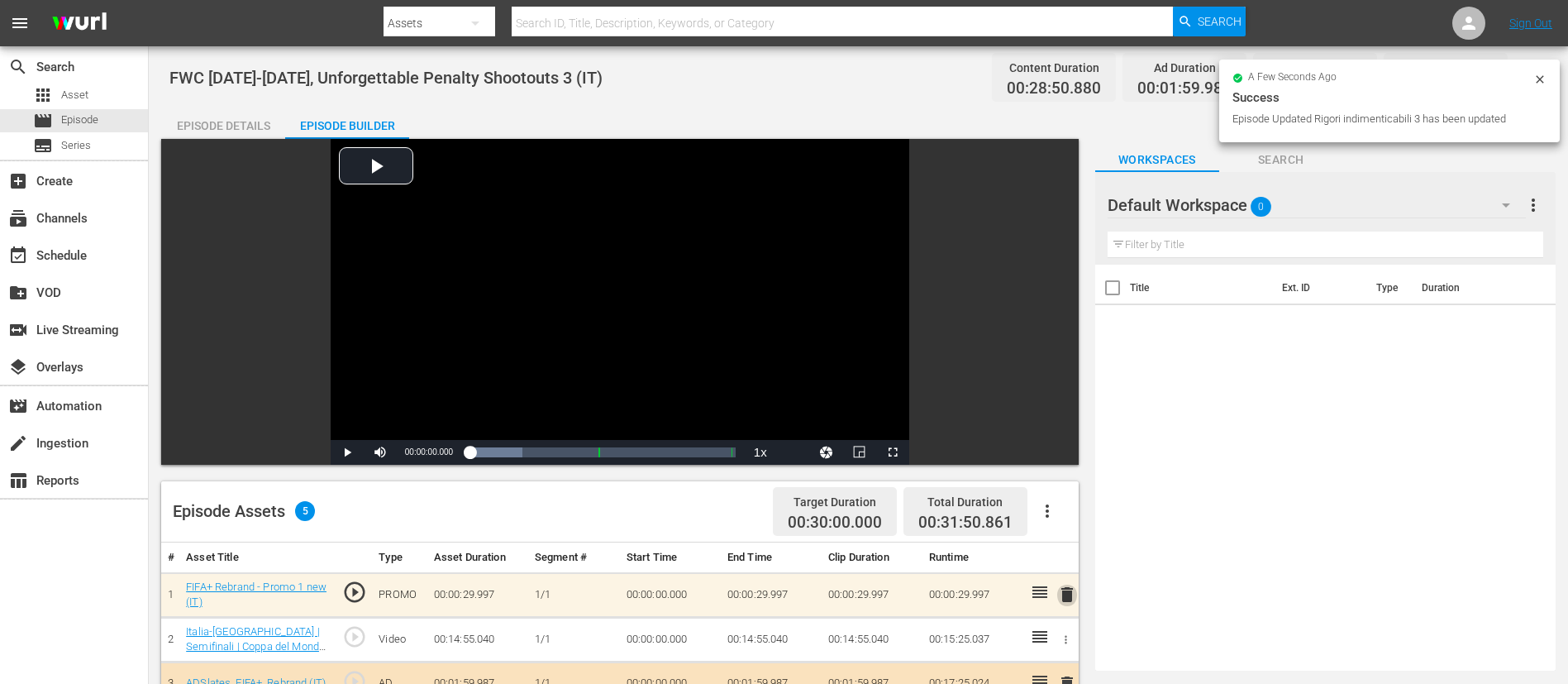
click at [1057, 454] on span "delete" at bounding box center [1066, 594] width 20 height 20
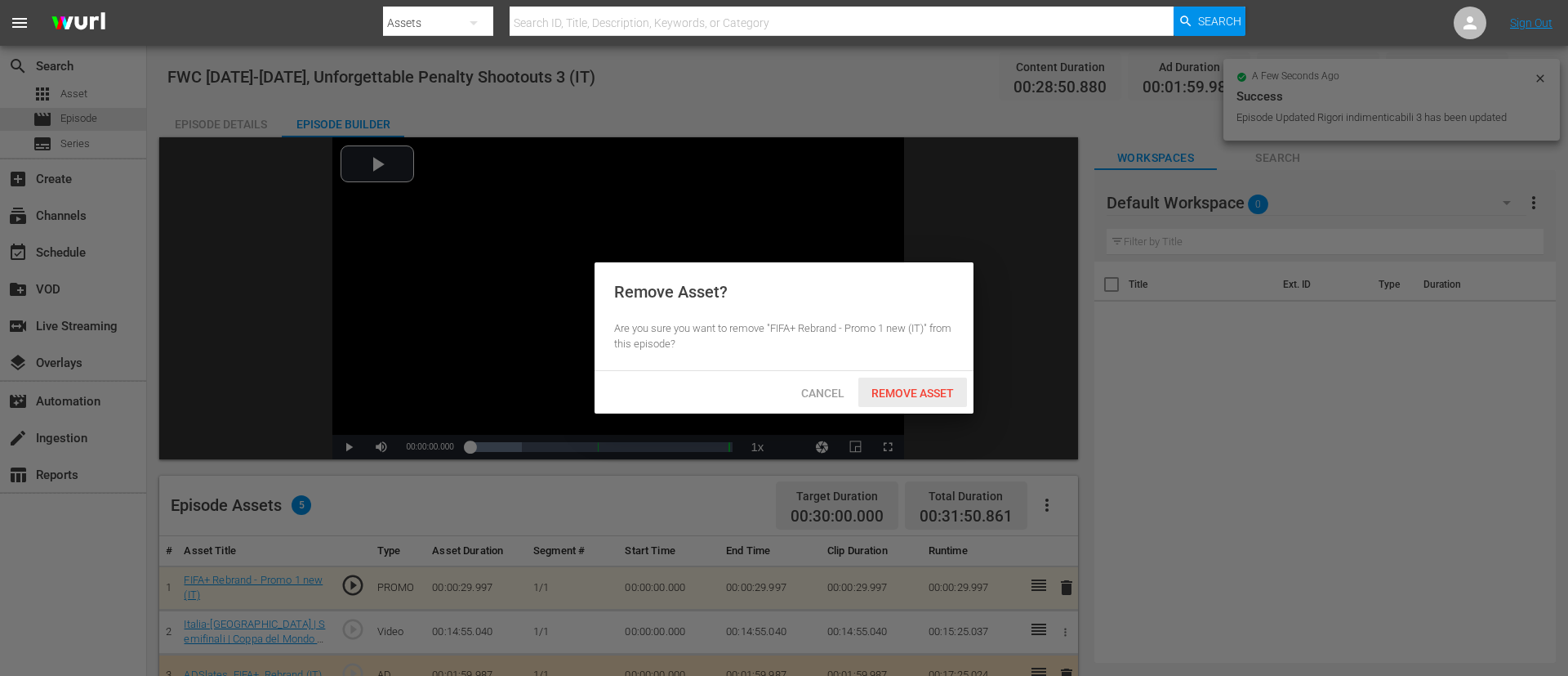
click at [885, 375] on div "Cancel Remove Asset" at bounding box center [784, 392] width 379 height 43
click at [882, 402] on div "Remove Asset" at bounding box center [913, 392] width 108 height 30
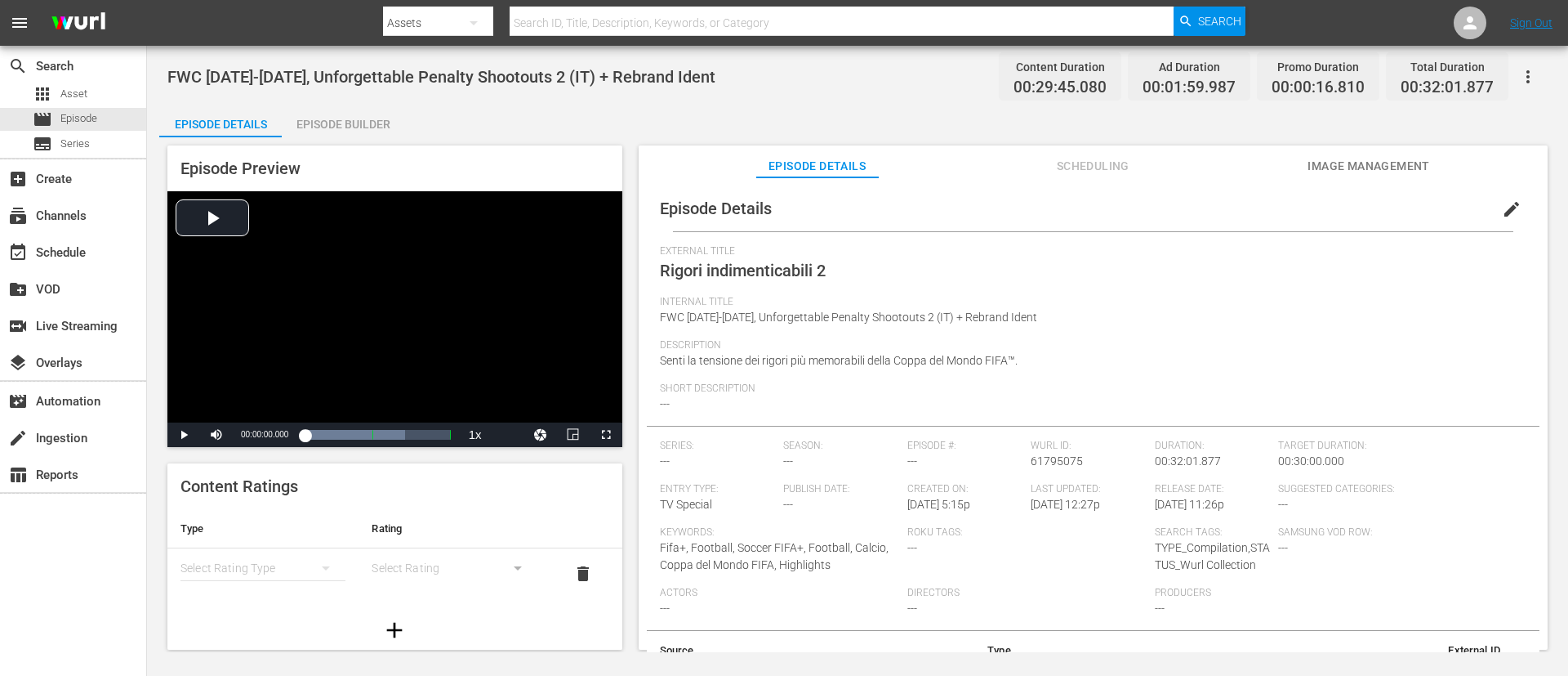
click at [1044, 207] on span "edit" at bounding box center [1511, 209] width 20 height 20
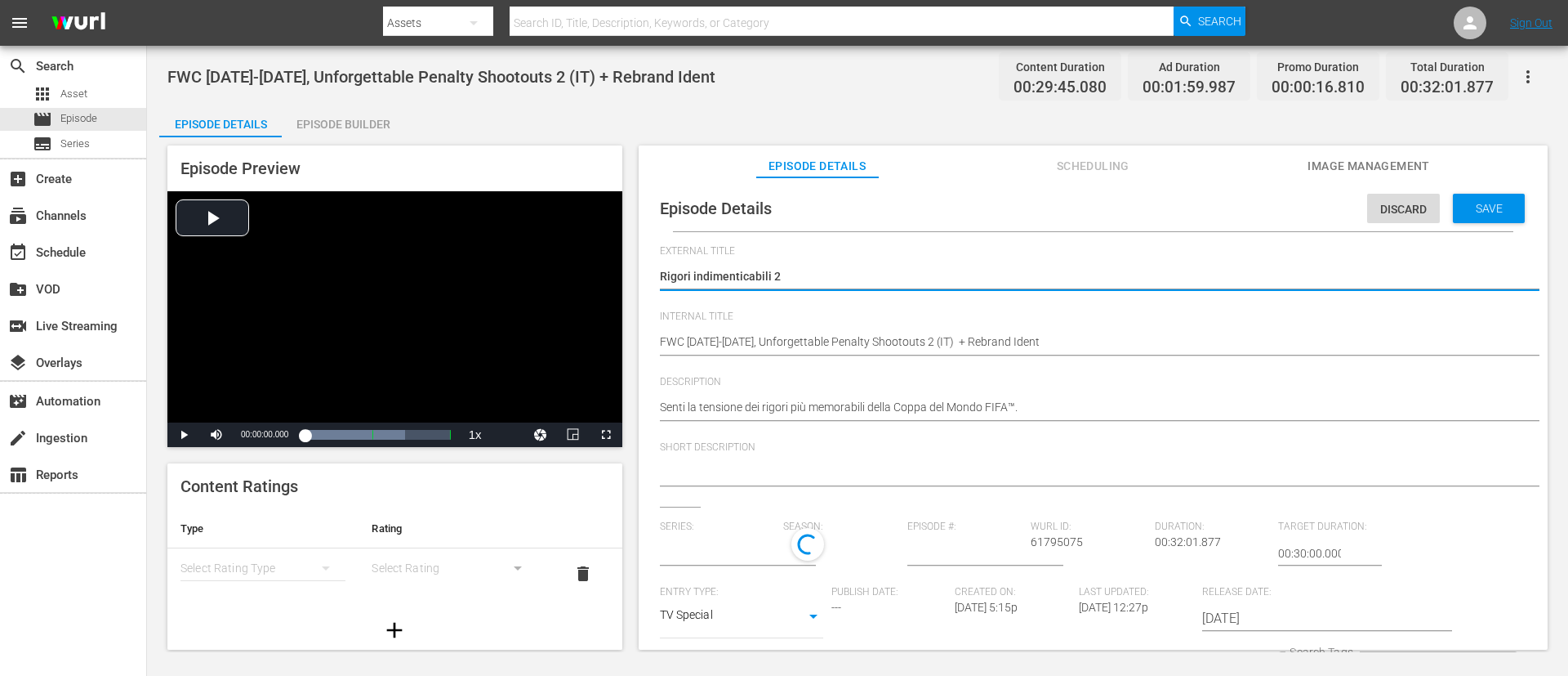
type input "No Series"
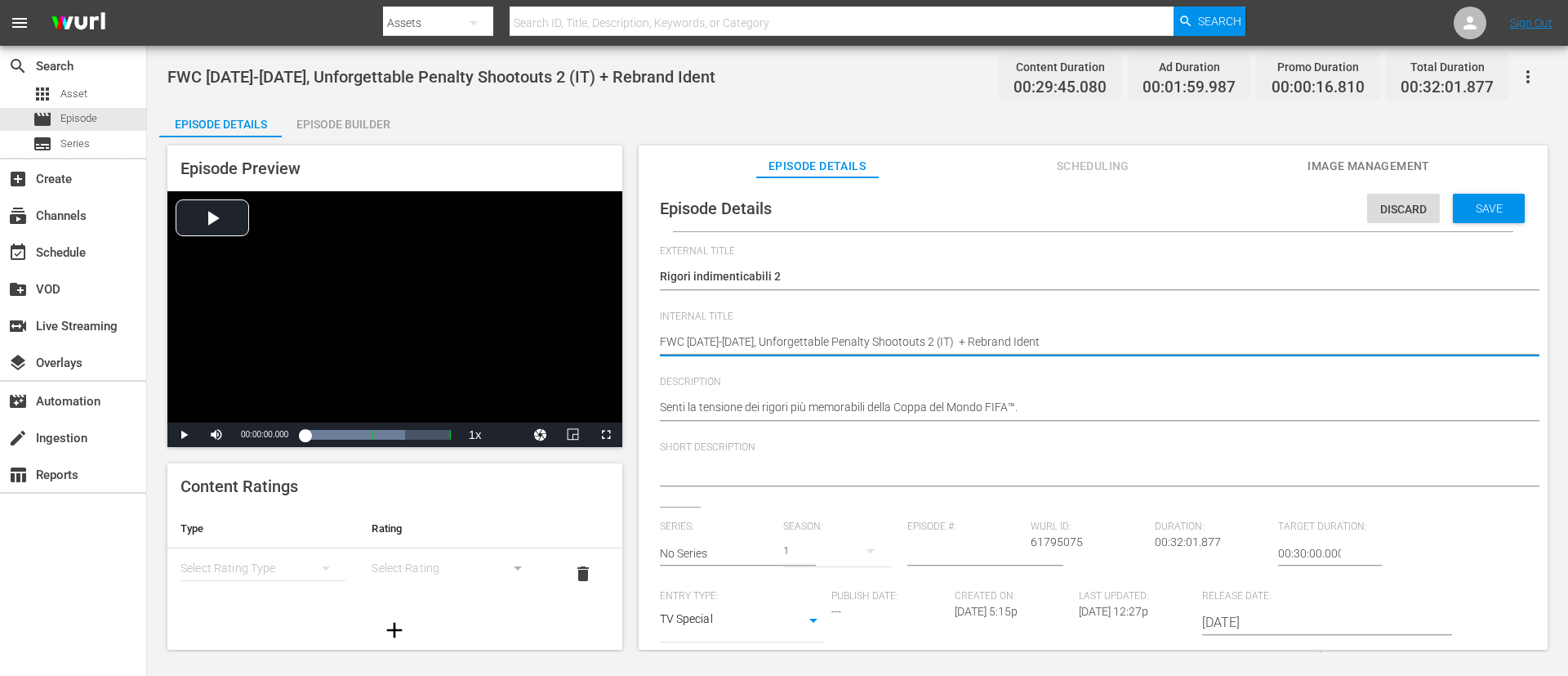
type textarea "FWC [DATE]-[DATE], Unforgettable Penalty Shootouts 2 (IT)"
type textarea "FWC 1982-1998, Unforgettable Penalty Shootouts 2 (IT)"
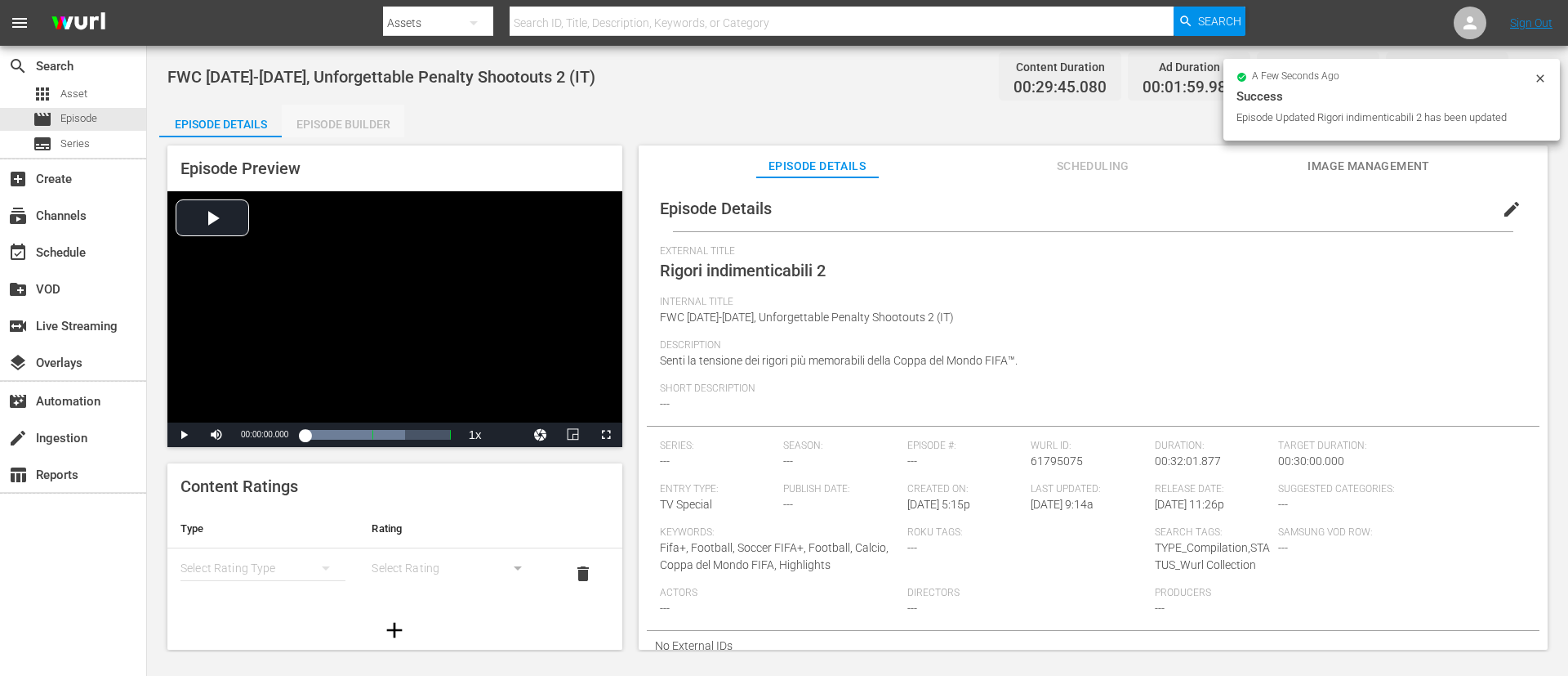
click at [360, 121] on div "Episode Builder" at bounding box center [343, 124] width 122 height 39
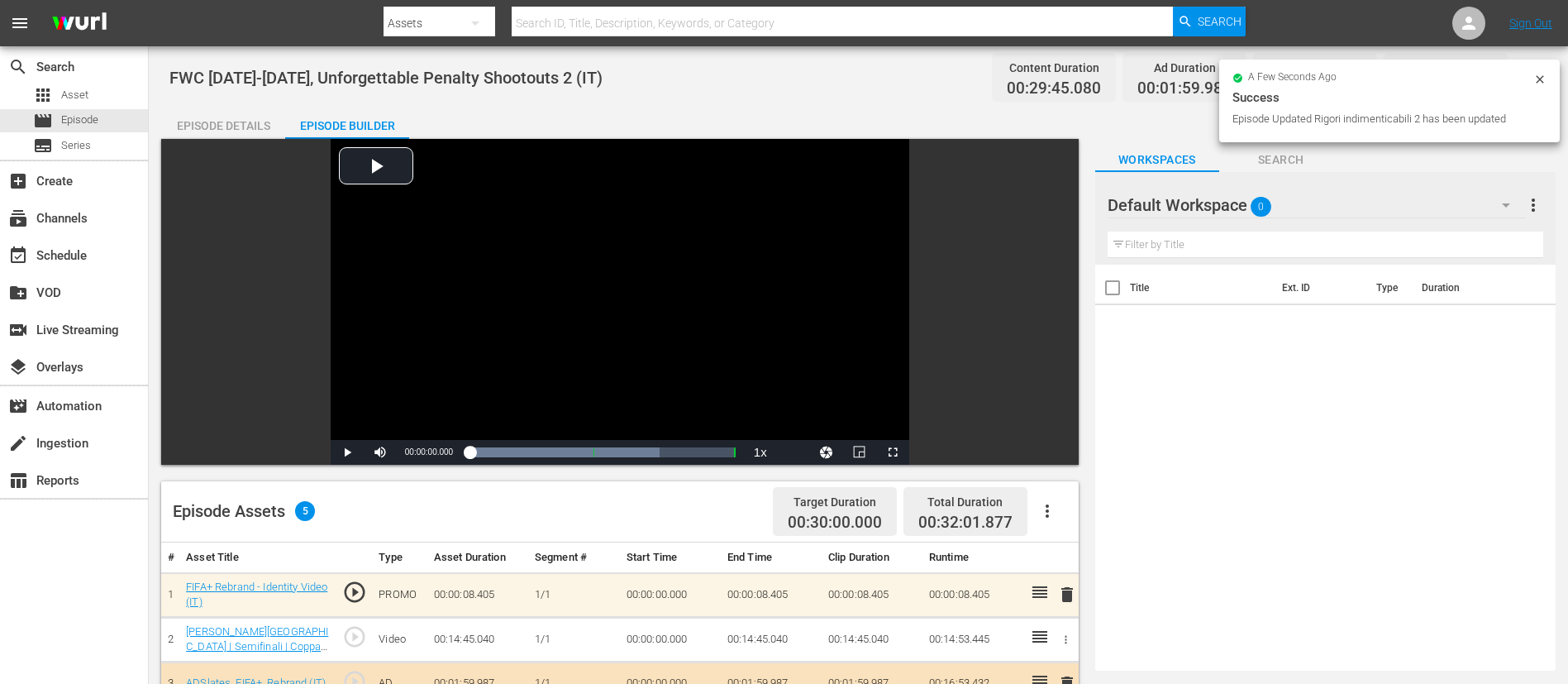
click at [1057, 454] on span "delete" at bounding box center [1066, 594] width 20 height 20
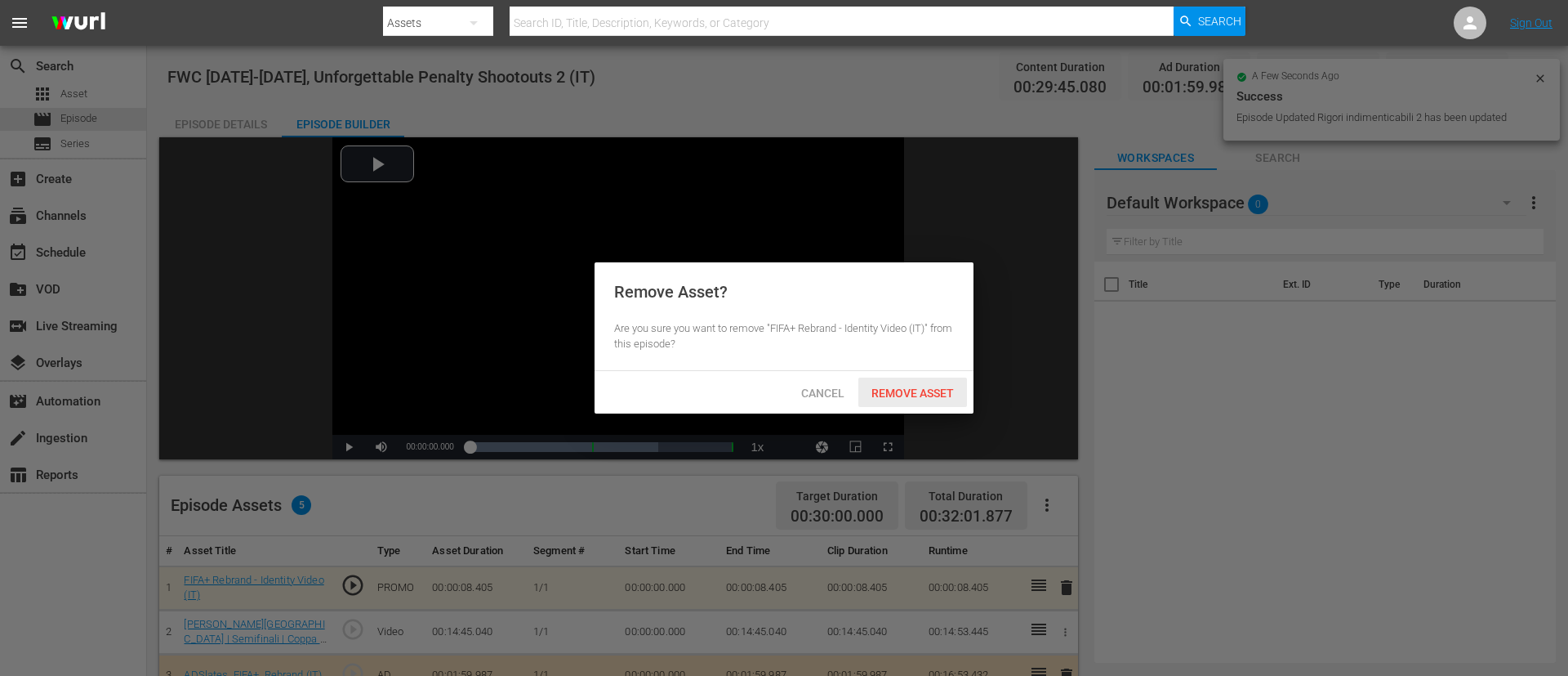
click at [909, 388] on span "Remove Asset" at bounding box center [913, 393] width 108 height 13
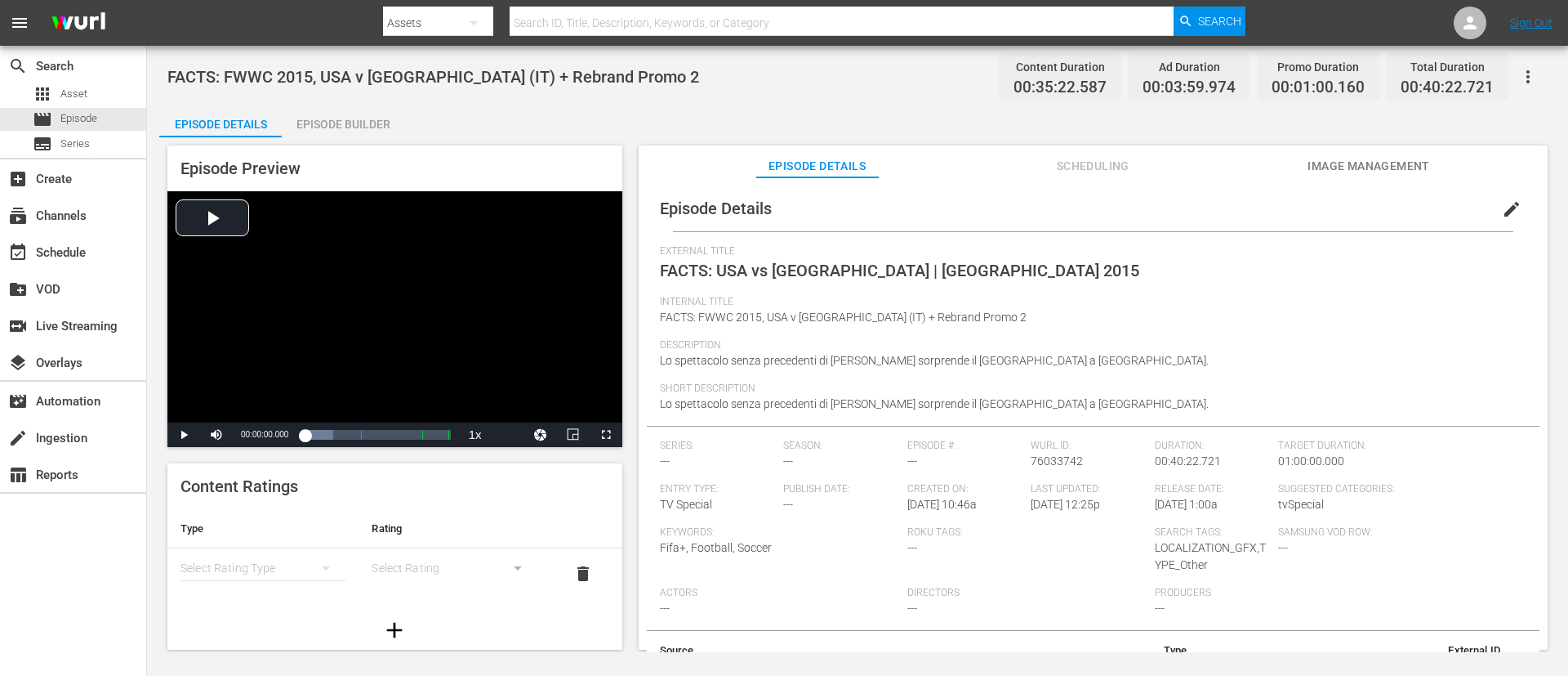
click at [1044, 210] on span "edit" at bounding box center [1511, 209] width 20 height 20
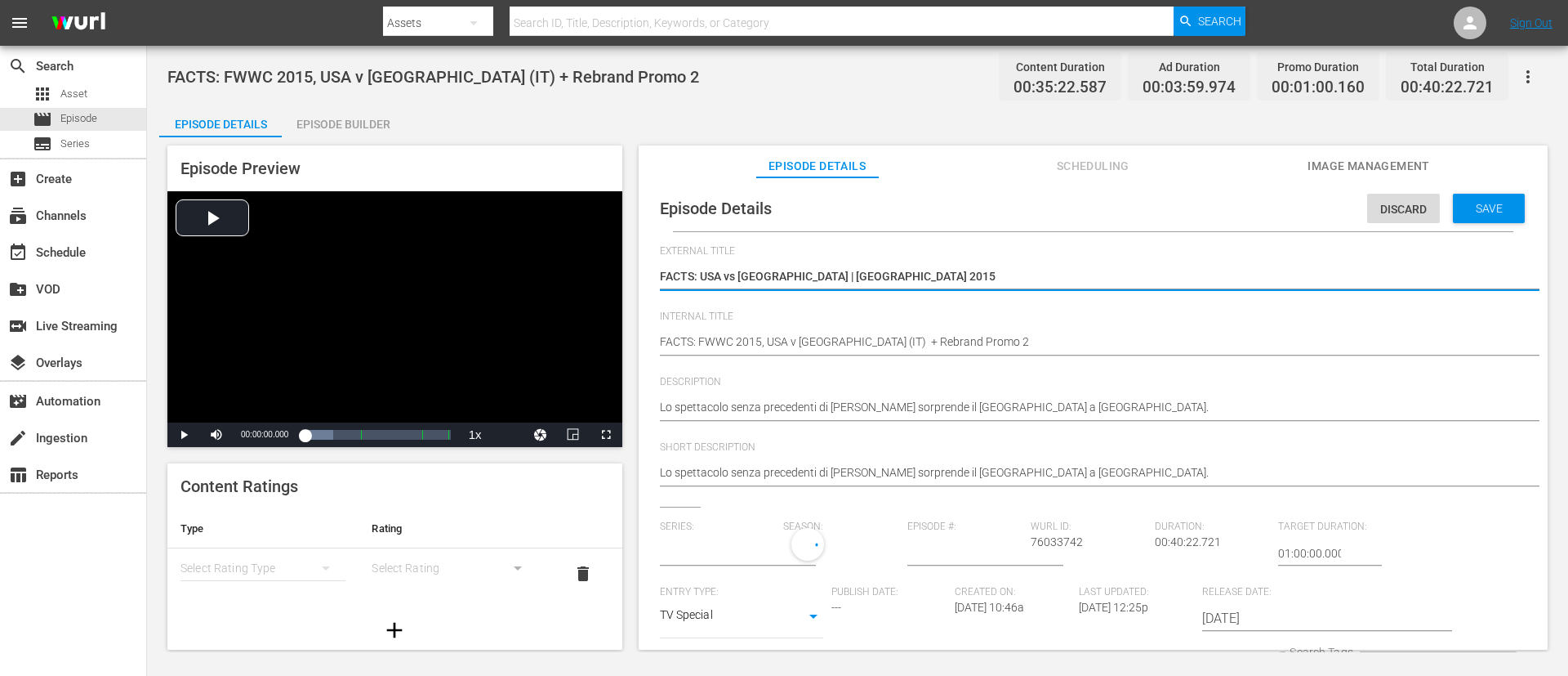
type input "No Series"
click at [1032, 331] on div "FACTS: FWWC 2015, USA v Japan (IT) + Rebrand Promo 2 FACTS: FWWC 2015, USA v Ja…" at bounding box center [1089, 344] width 859 height 39
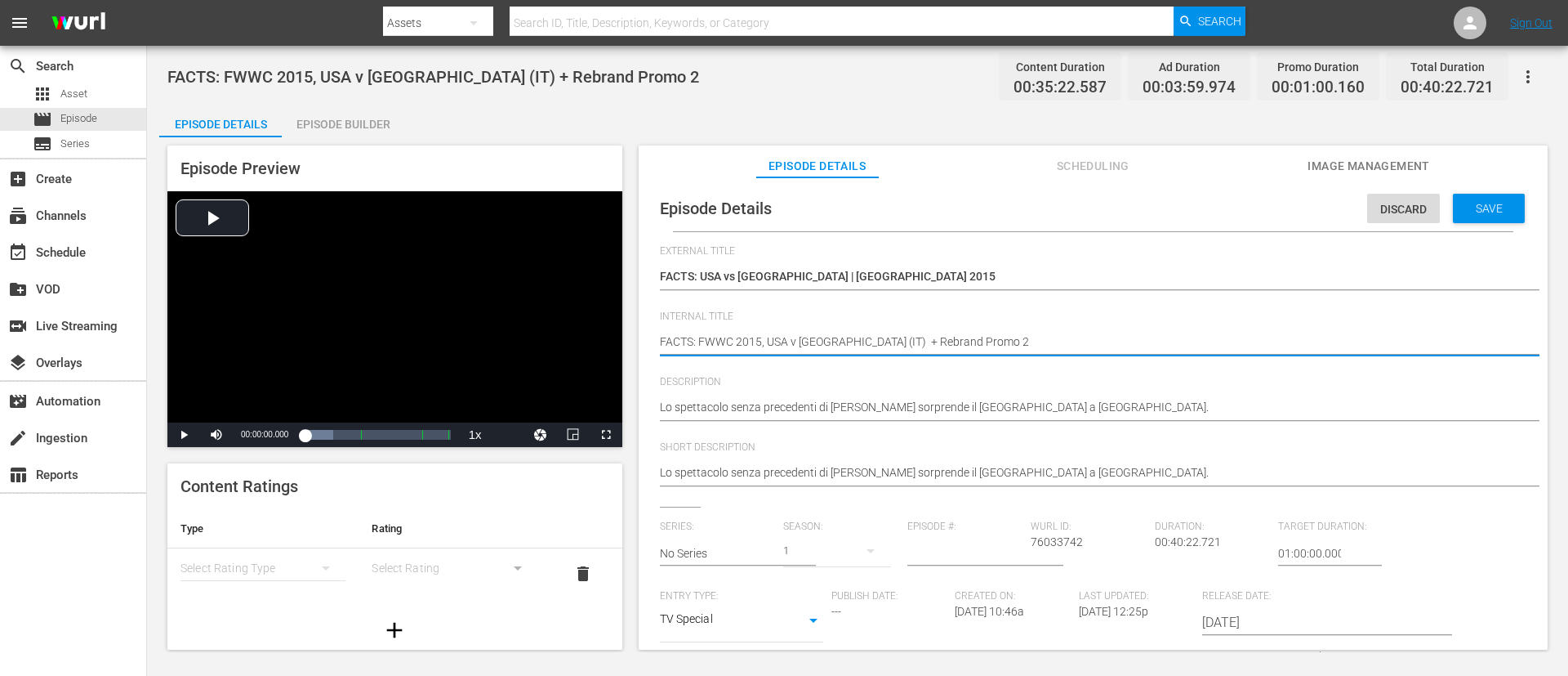
type textarea "FACTS: FWWC 2015, USA v Japan (IT)"
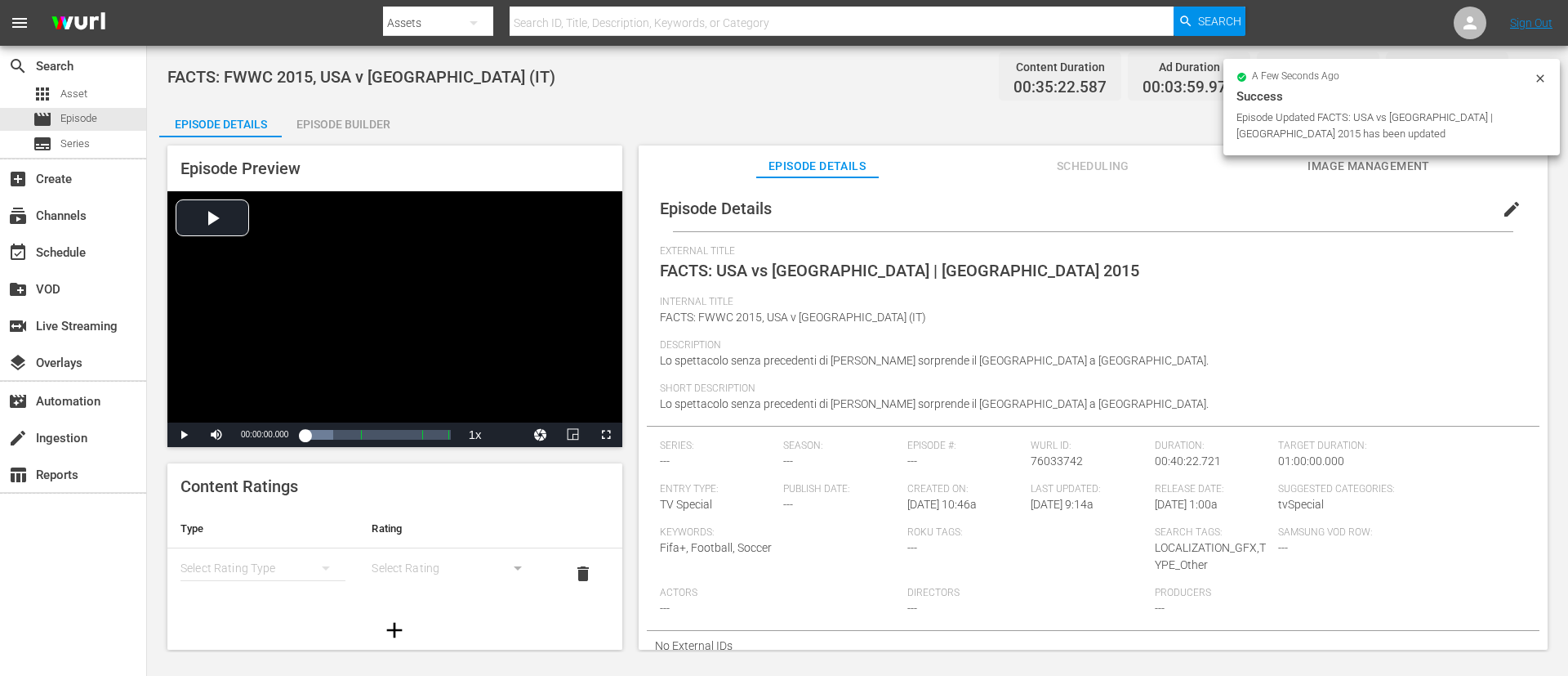
click at [398, 143] on div "Episode Preview Video Player is loading. Play Video Play Mute Current Time 00:0…" at bounding box center [858, 400] width 1397 height 526
click at [358, 120] on div "Episode Builder" at bounding box center [343, 124] width 122 height 39
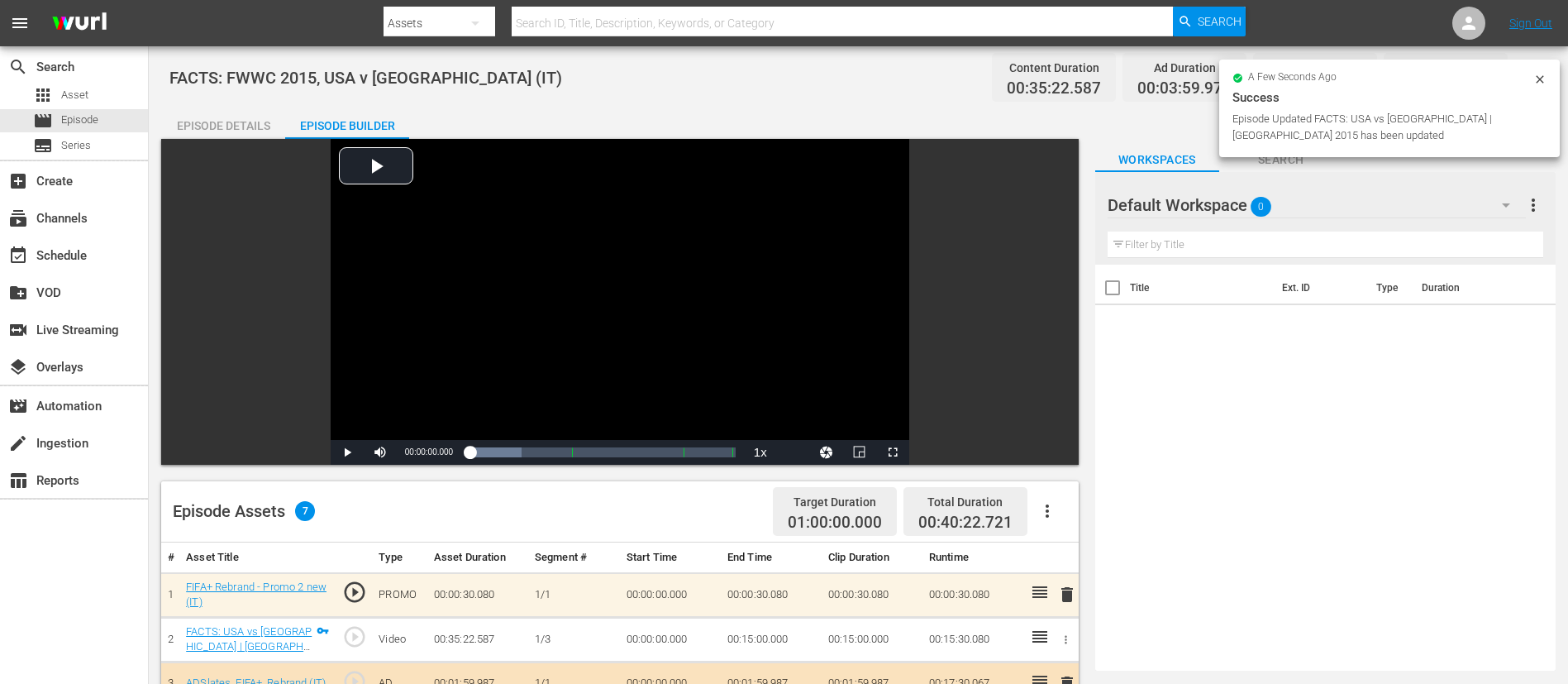
click at [1057, 454] on span "delete" at bounding box center [1066, 594] width 20 height 20
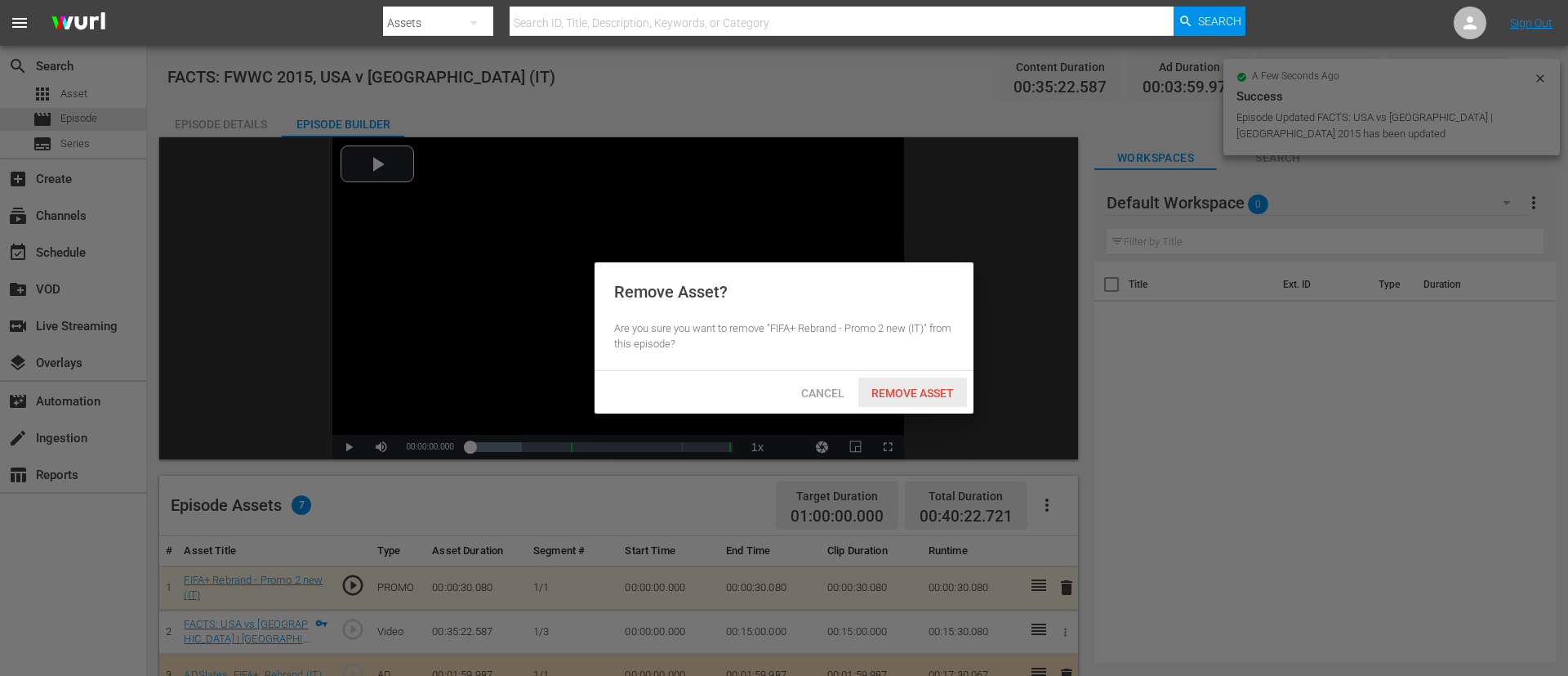
click at [936, 387] on span "Remove Asset" at bounding box center [913, 393] width 108 height 13
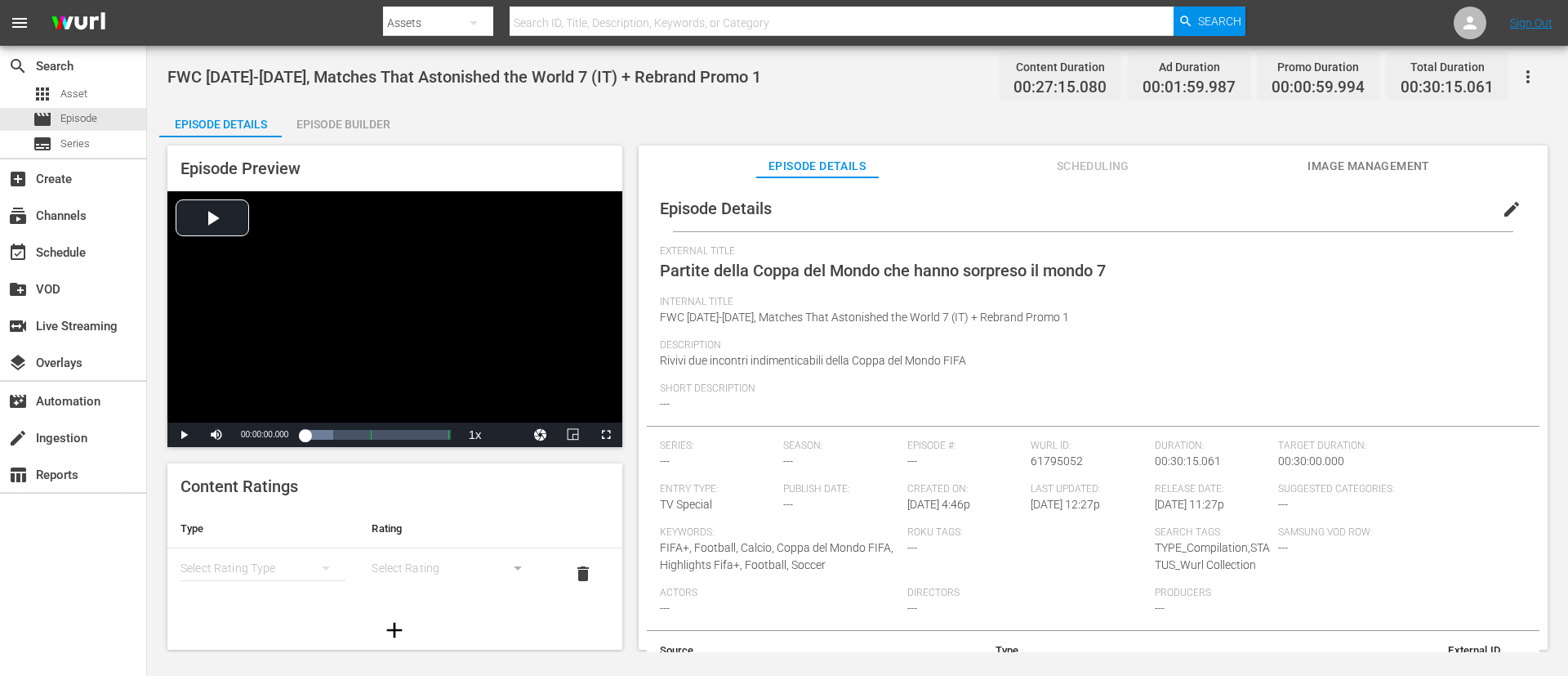
click at [1044, 207] on span "edit" at bounding box center [1511, 209] width 20 height 20
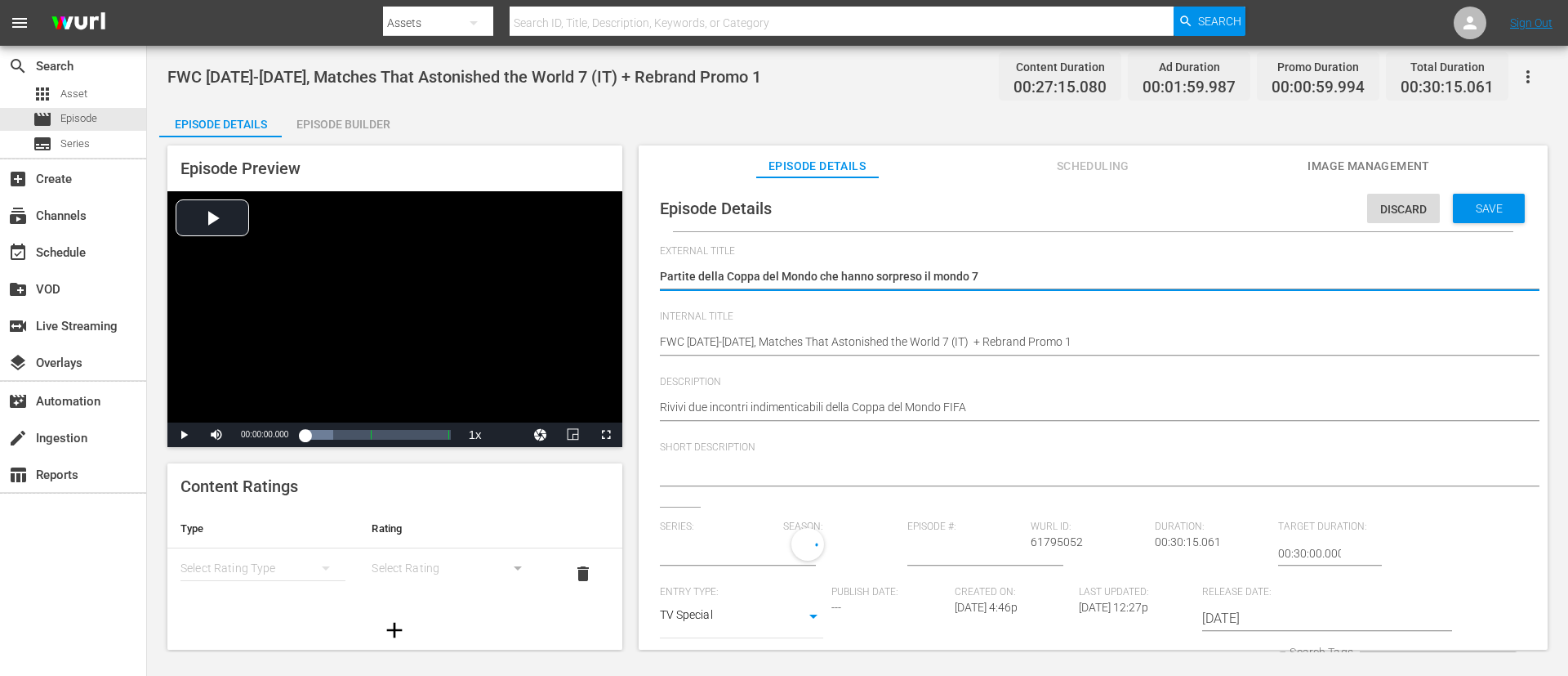
type input "No Series"
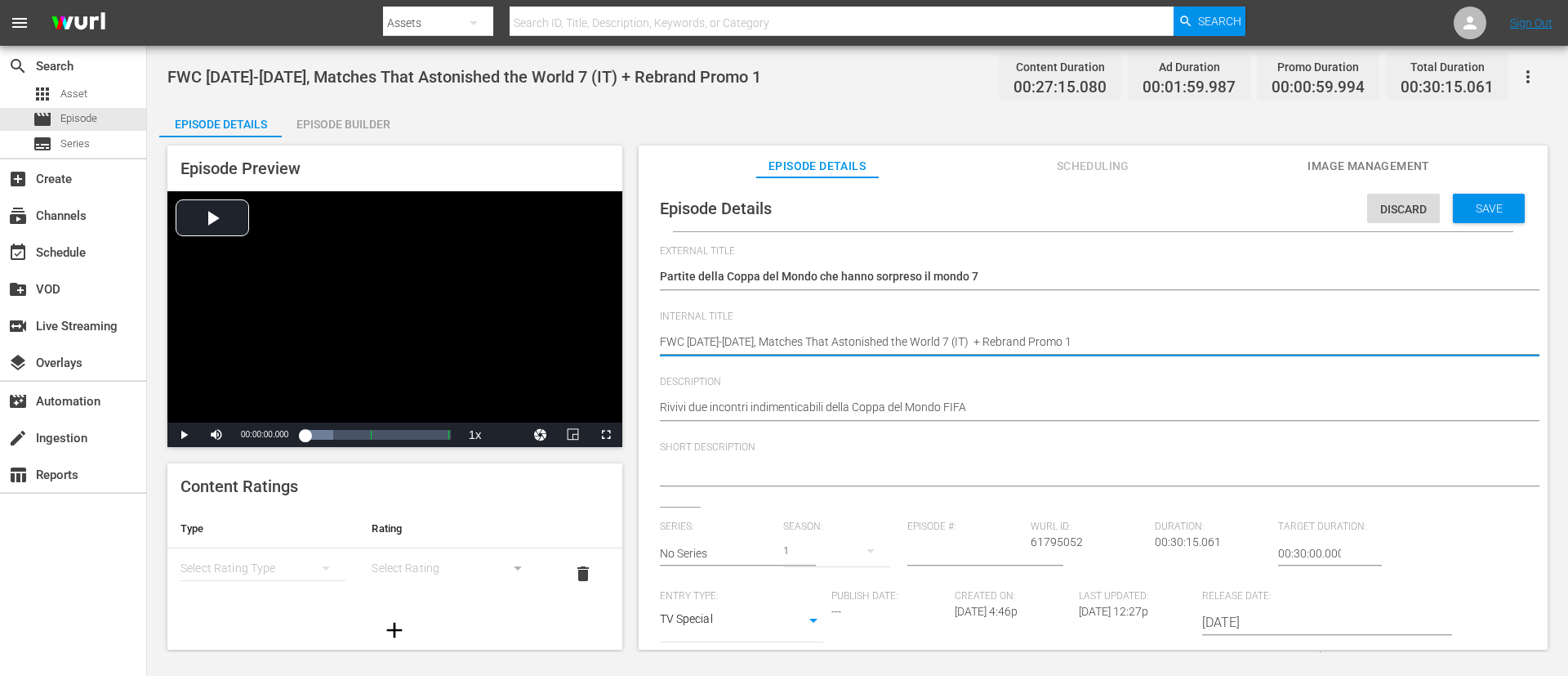
type textarea "FWC [DATE]-[DATE], Matches That Astonished the World 7 (IT)"
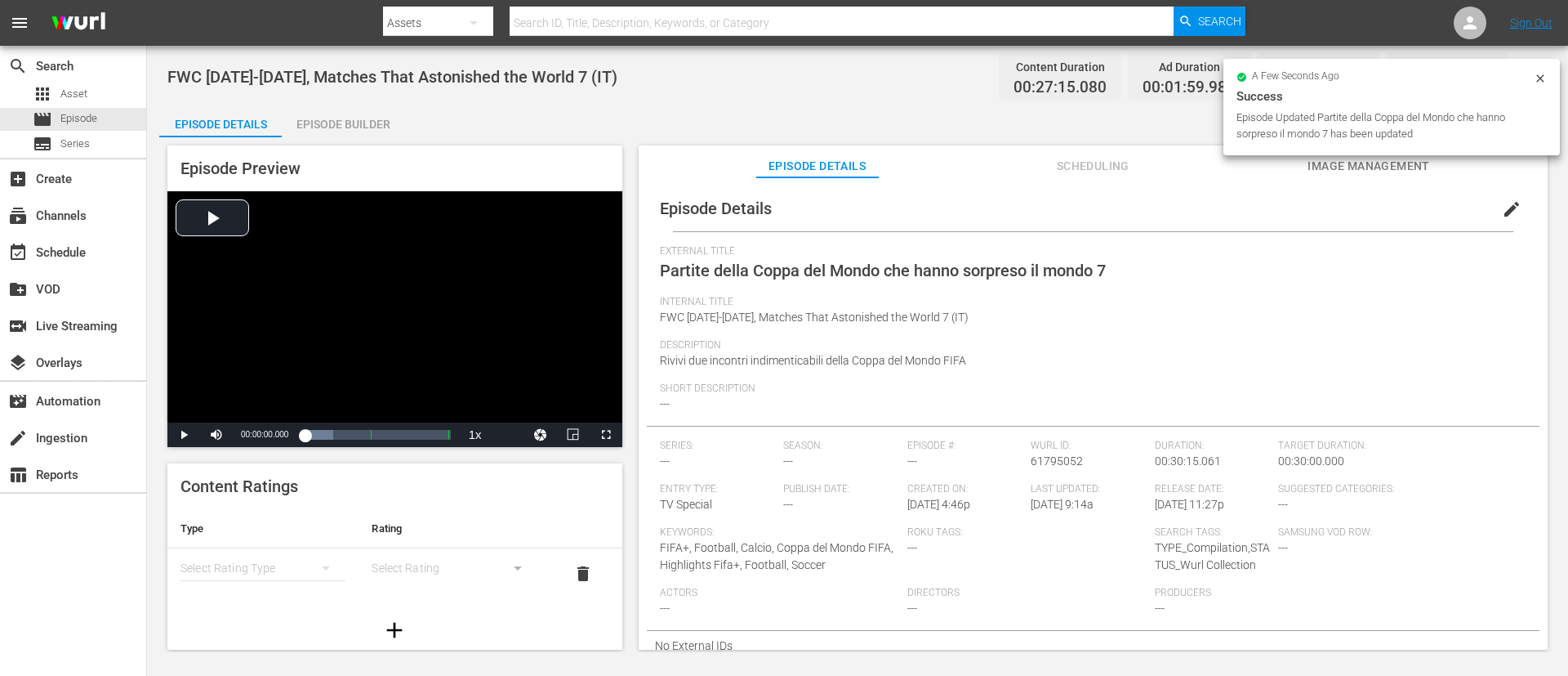
click at [343, 109] on div "Episode Builder" at bounding box center [343, 124] width 122 height 39
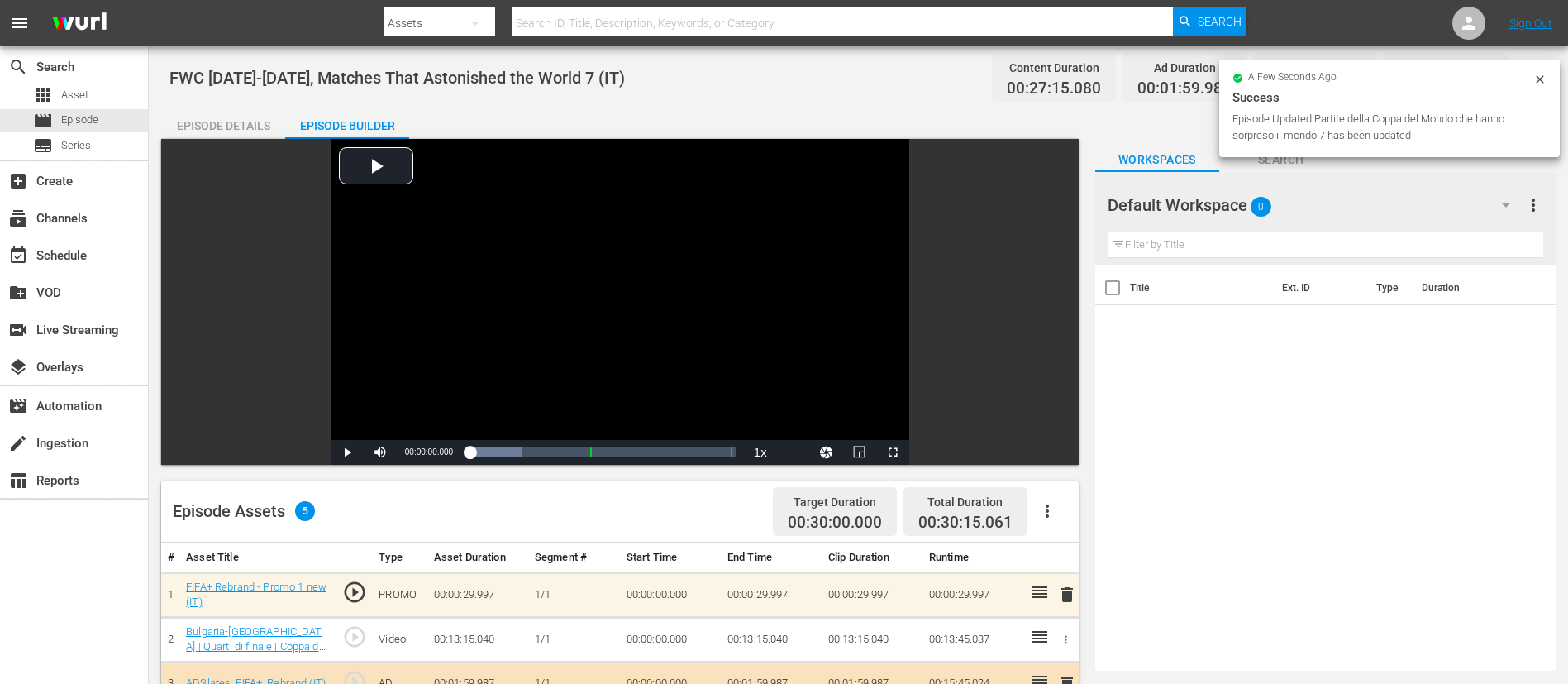
click at [1057, 454] on span "delete" at bounding box center [1066, 594] width 20 height 20
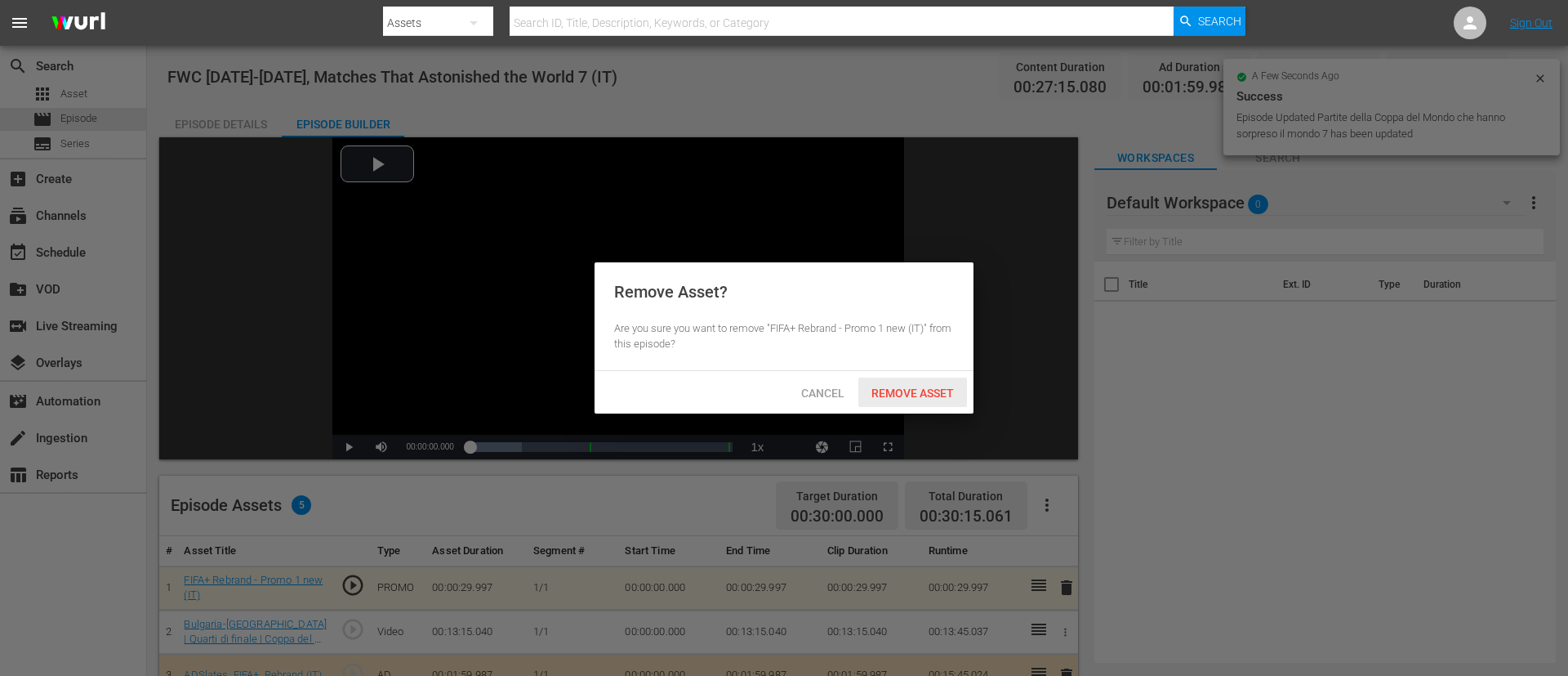
click at [935, 397] on span "Remove Asset" at bounding box center [913, 393] width 108 height 13
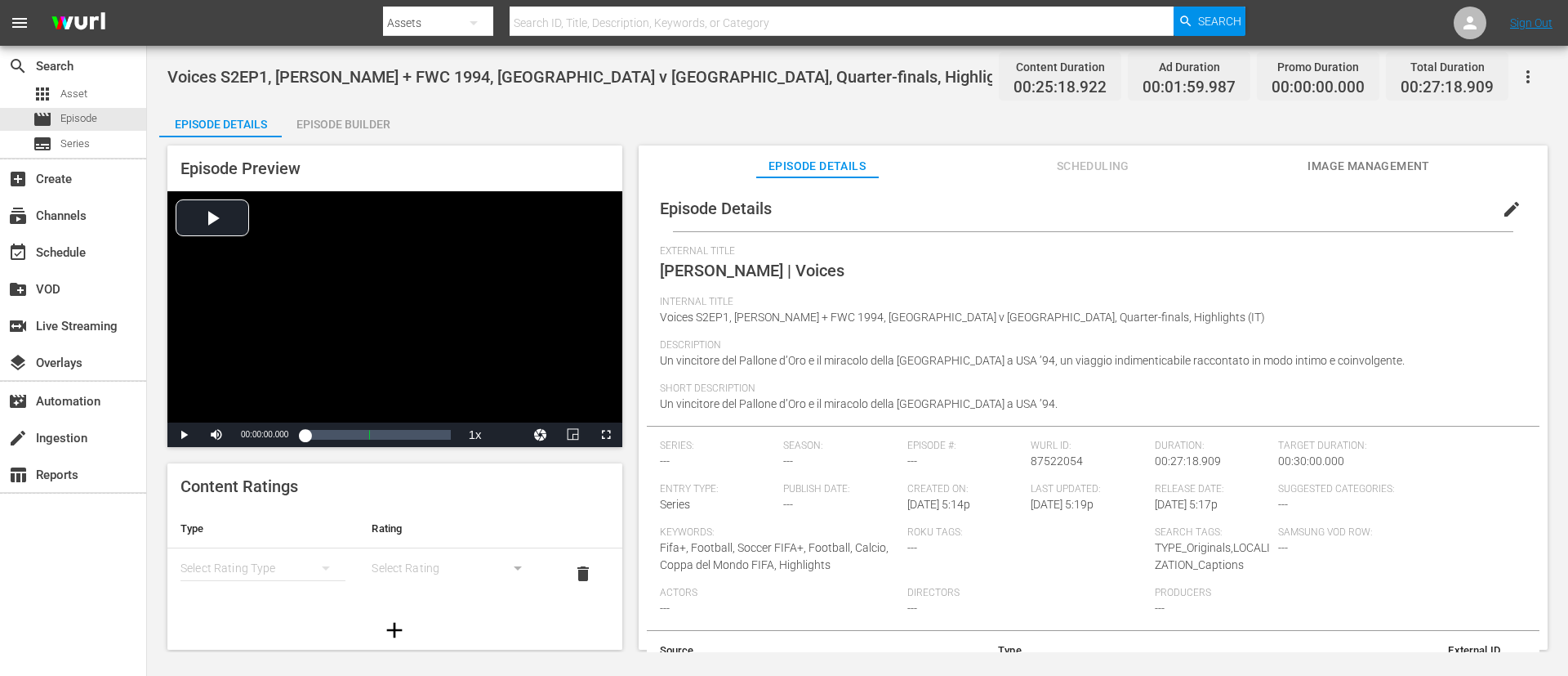
click at [374, 115] on div "Episode Builder" at bounding box center [343, 124] width 122 height 39
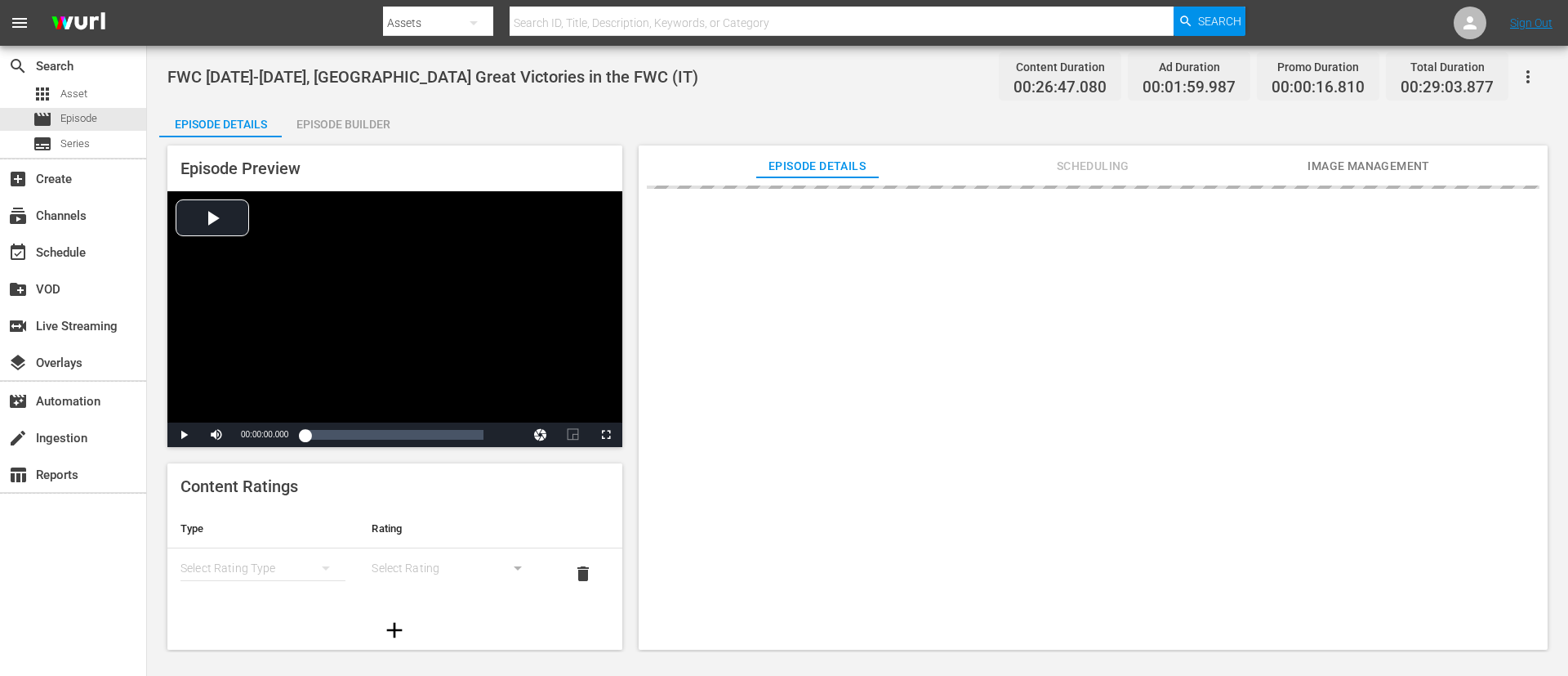
click at [284, 117] on div "Episode Builder" at bounding box center [343, 124] width 122 height 39
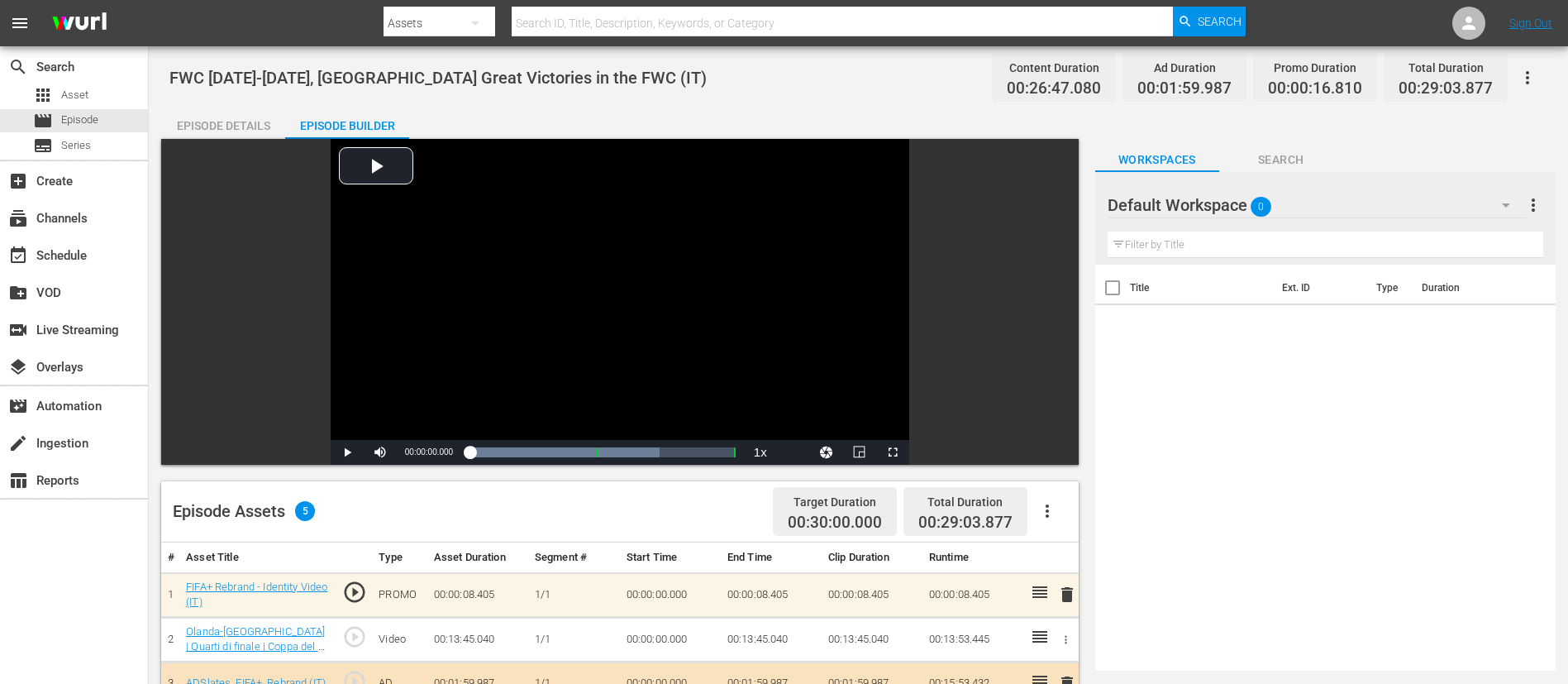
click at [1061, 602] on span "delete" at bounding box center [1066, 594] width 20 height 20
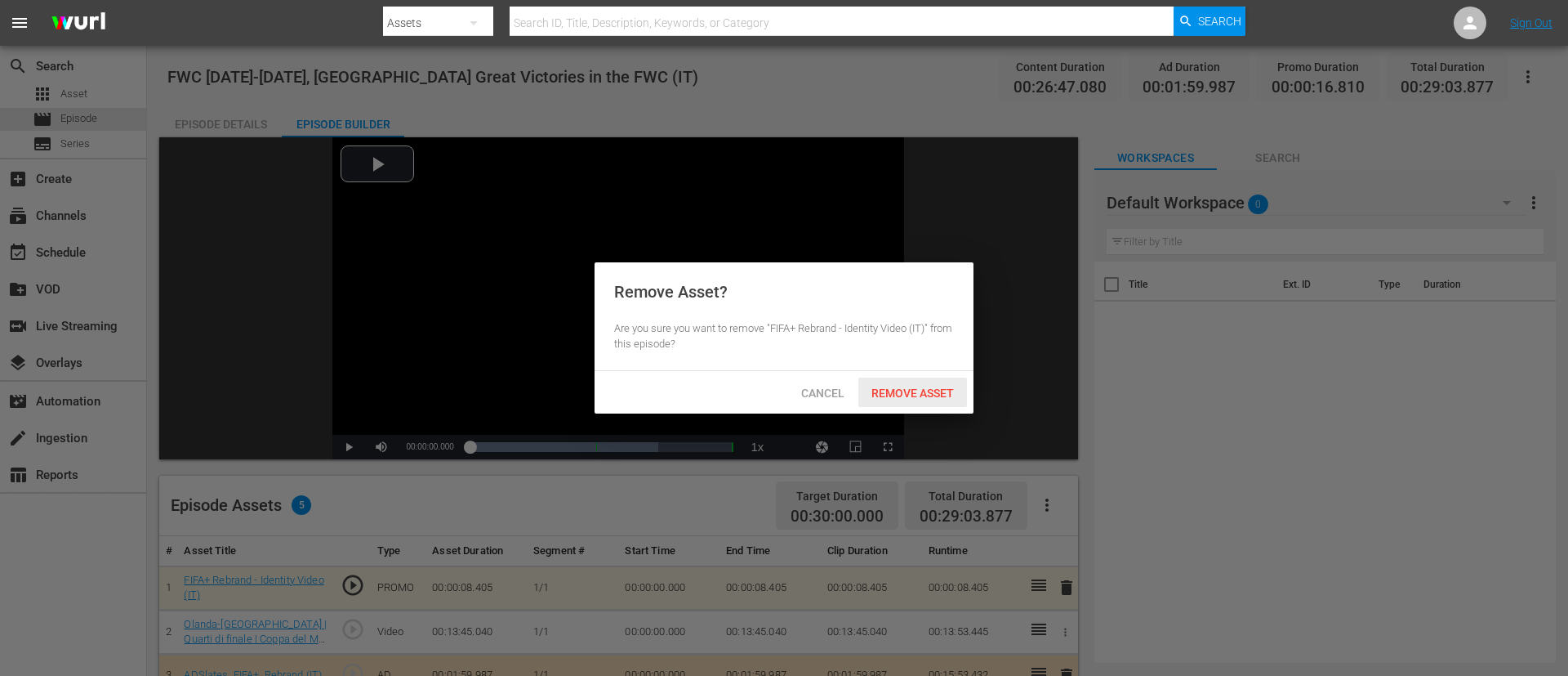
click at [945, 395] on span "Remove Asset" at bounding box center [913, 393] width 108 height 13
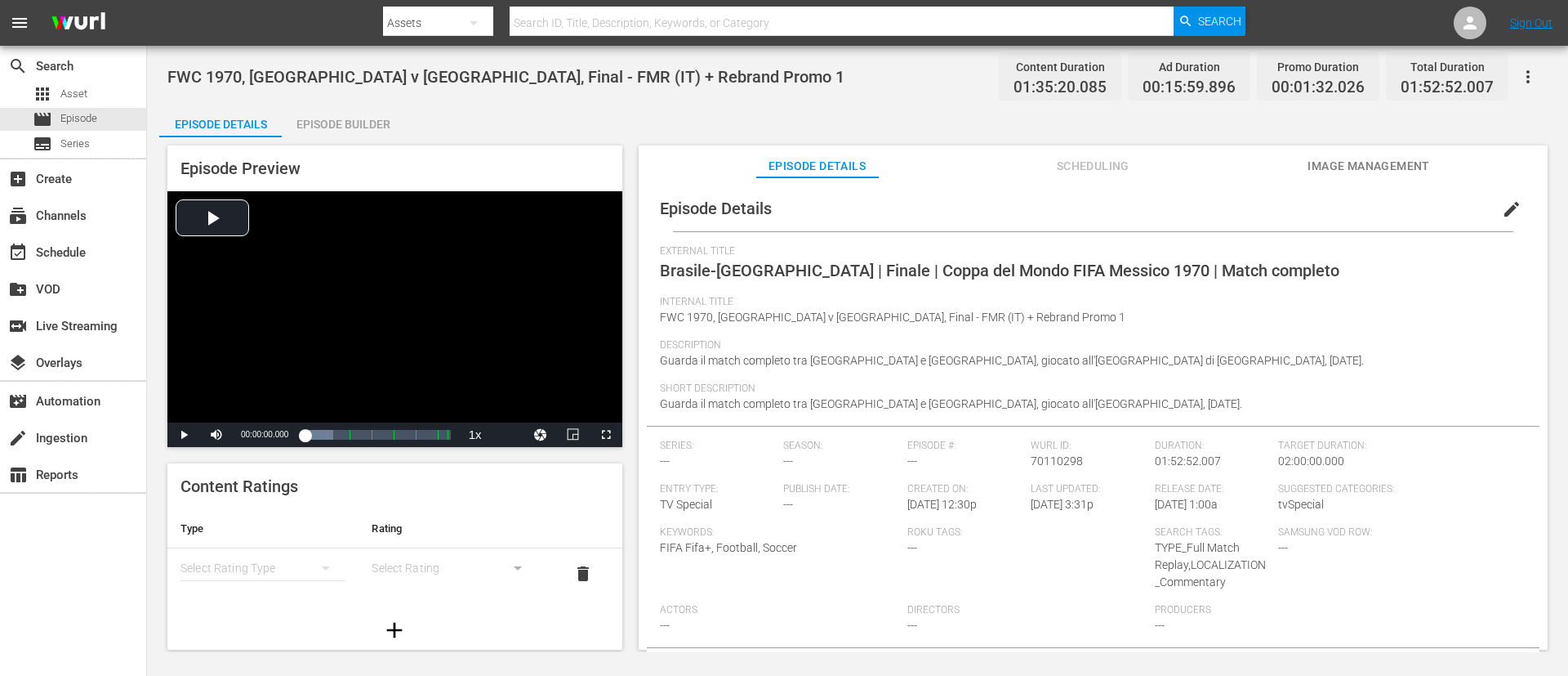
click at [1044, 204] on span "edit" at bounding box center [1511, 209] width 20 height 20
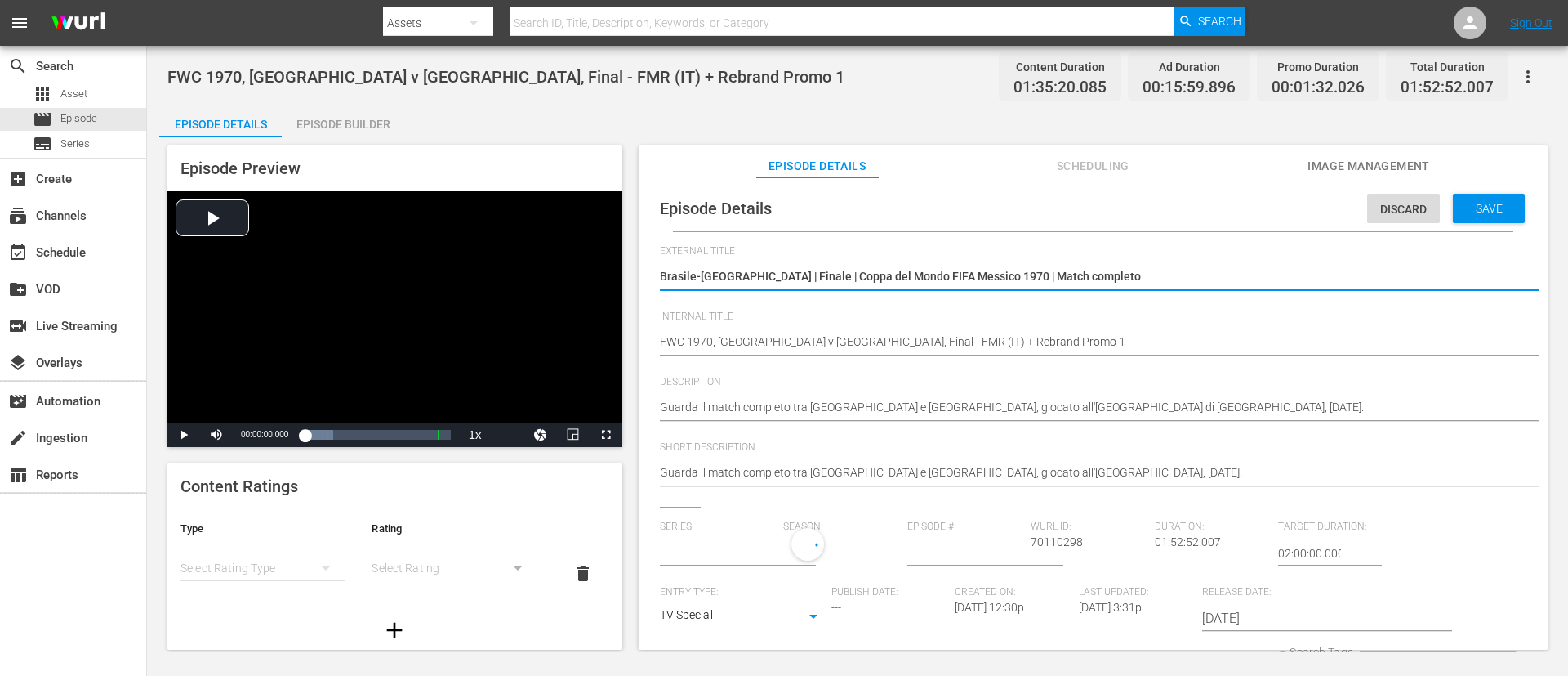
type input "No Series"
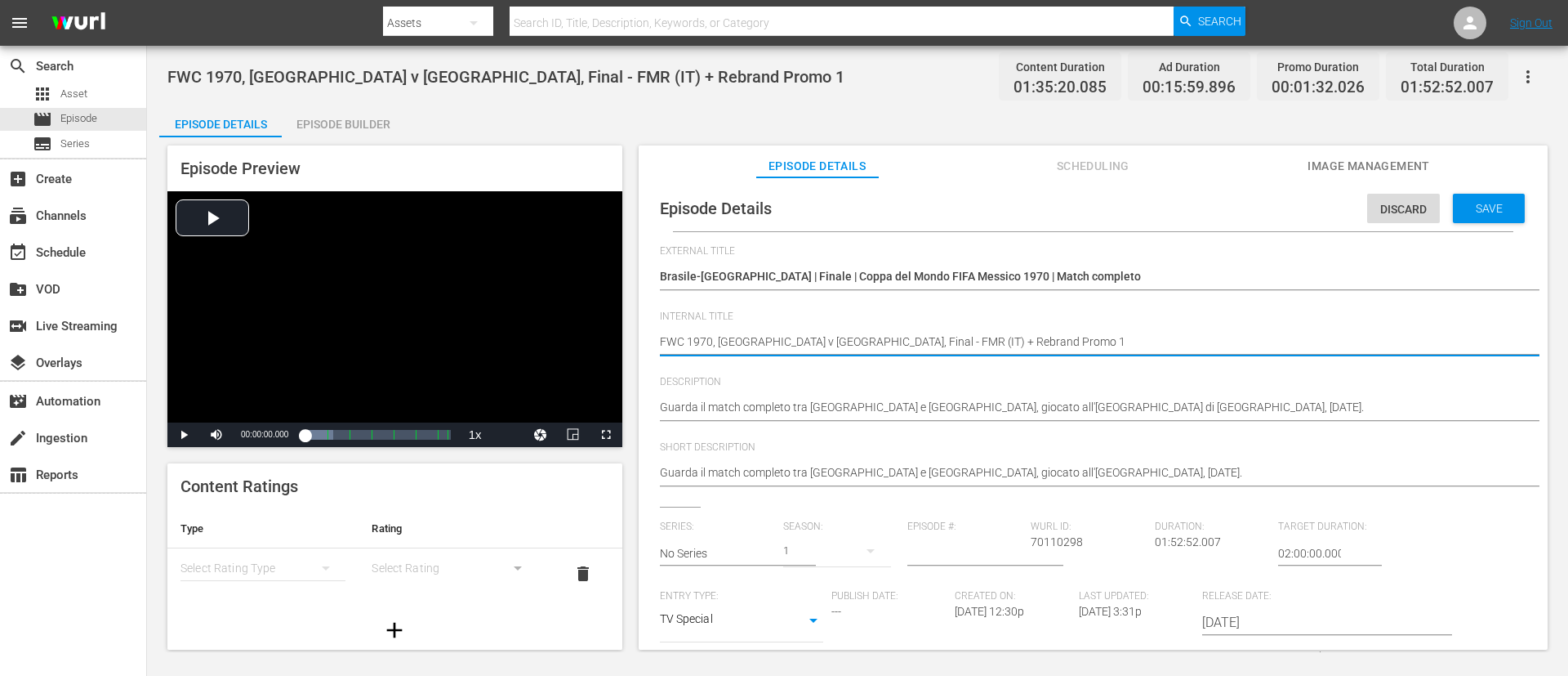
type textarea "FWC 1970, Brazil v Italy, Final - FMR (IT)"
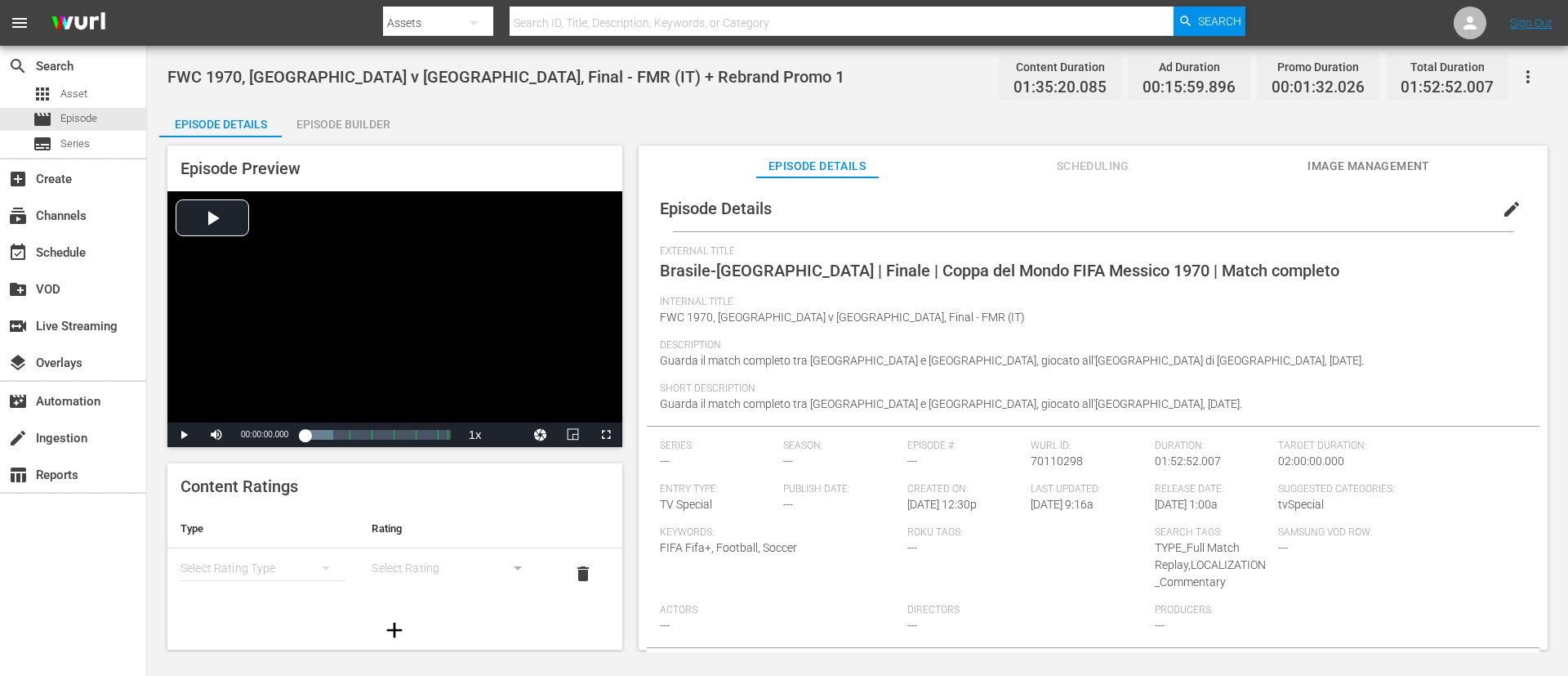
click at [316, 126] on div "Episode Builder" at bounding box center [343, 124] width 122 height 39
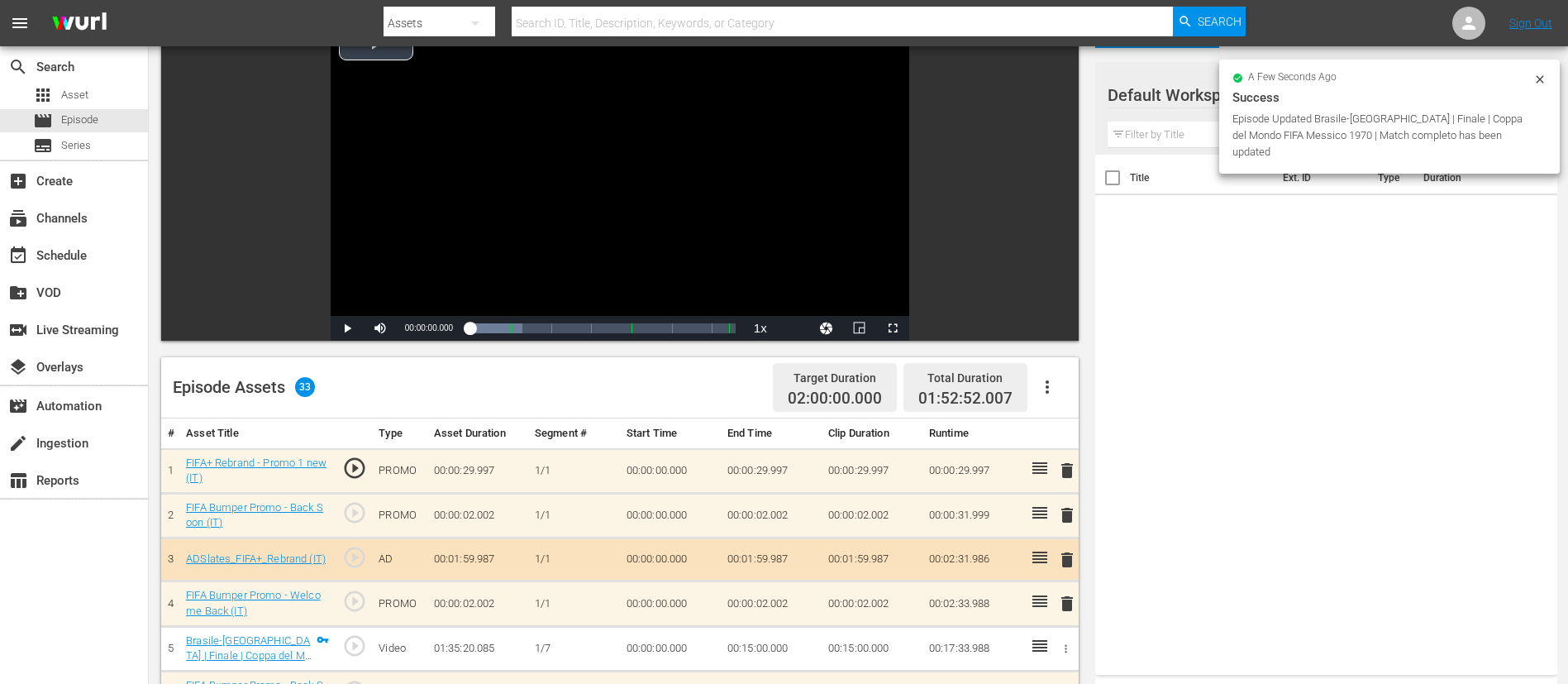
scroll to position [248, 0]
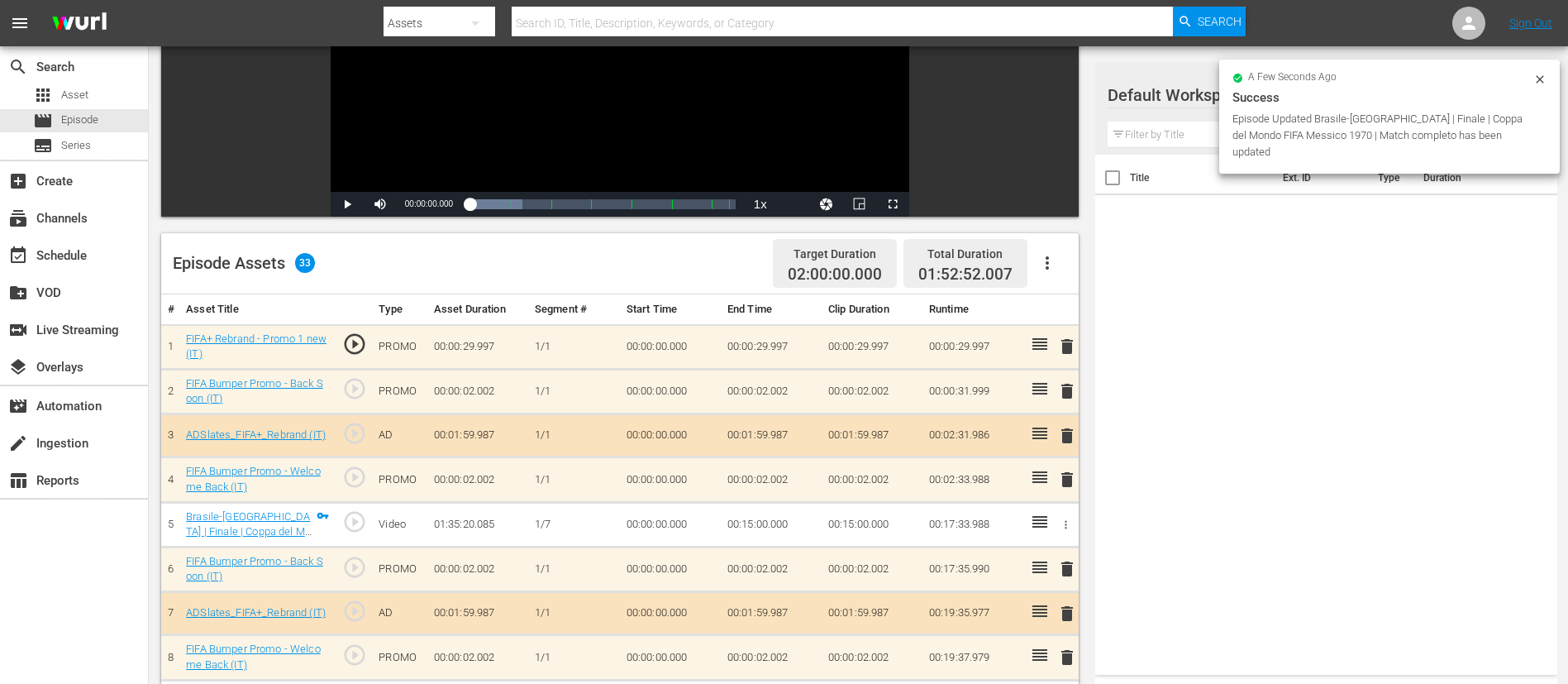
click at [1057, 341] on span "delete" at bounding box center [1066, 346] width 20 height 20
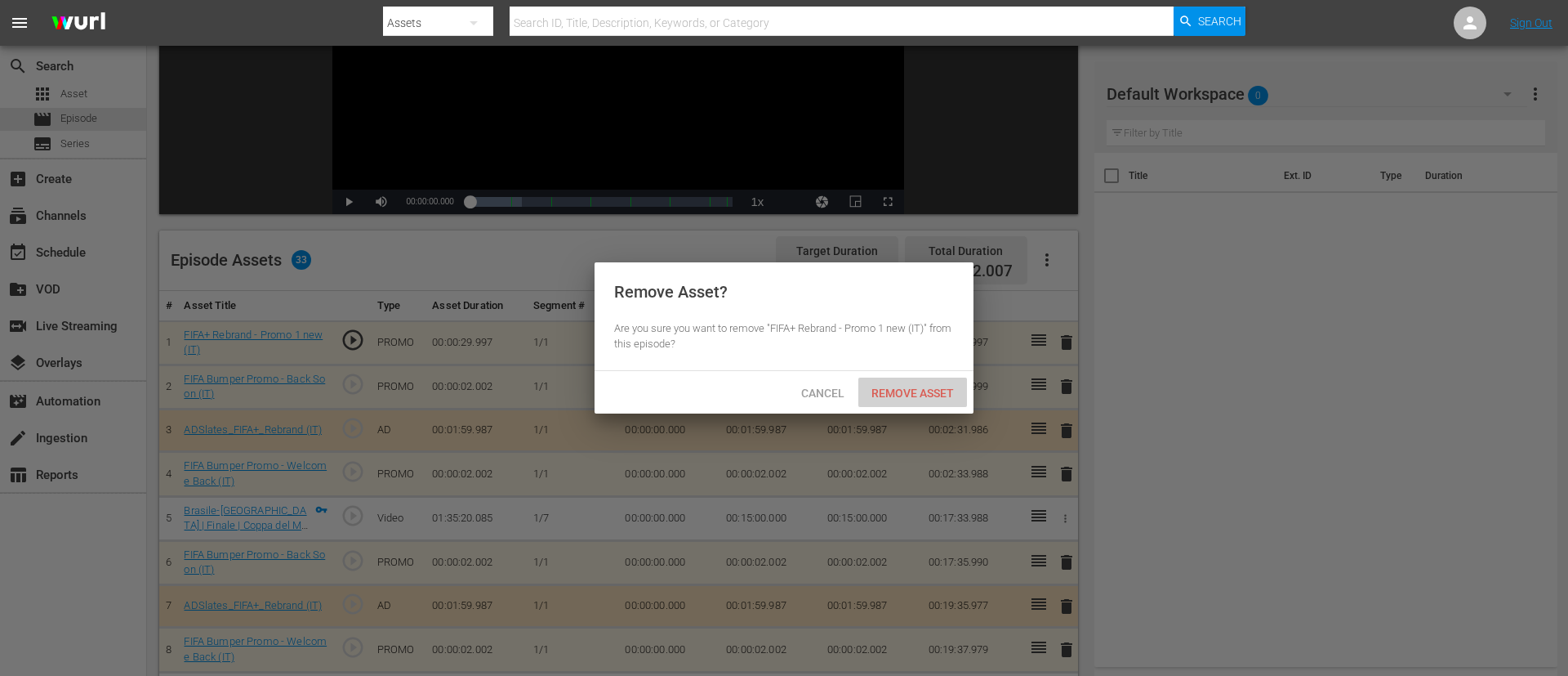
click at [926, 405] on div "Remove Asset" at bounding box center [913, 392] width 108 height 30
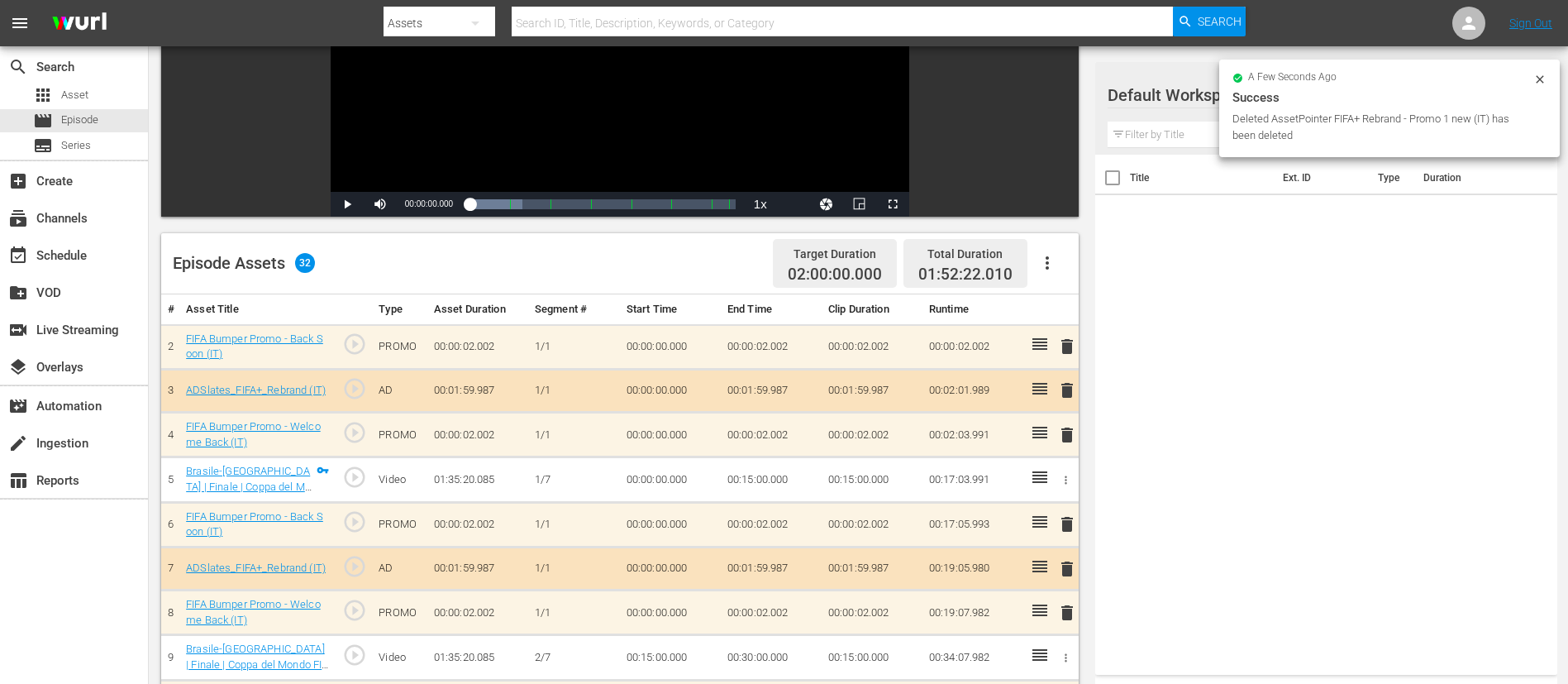
click at [1057, 339] on span "delete" at bounding box center [1066, 346] width 20 height 20
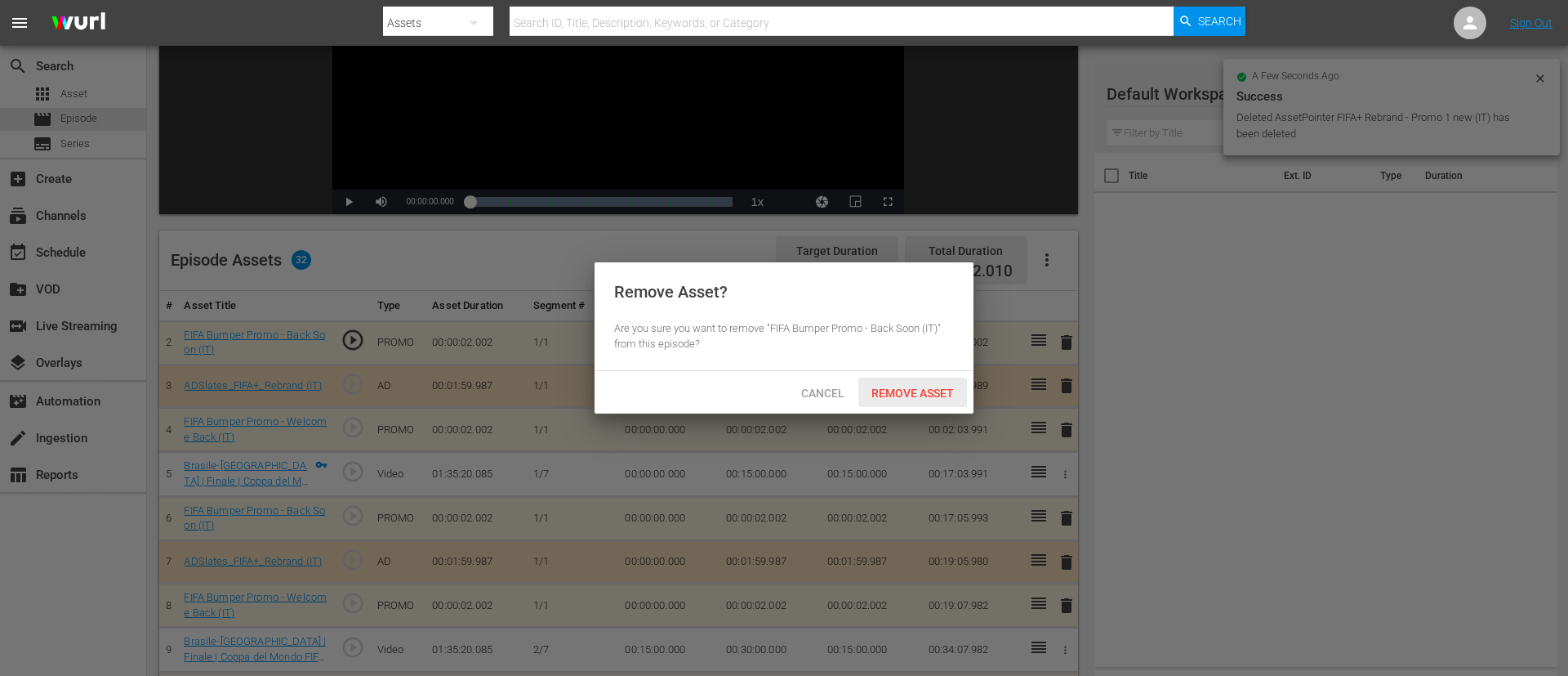
click at [913, 395] on span "Remove Asset" at bounding box center [913, 393] width 108 height 13
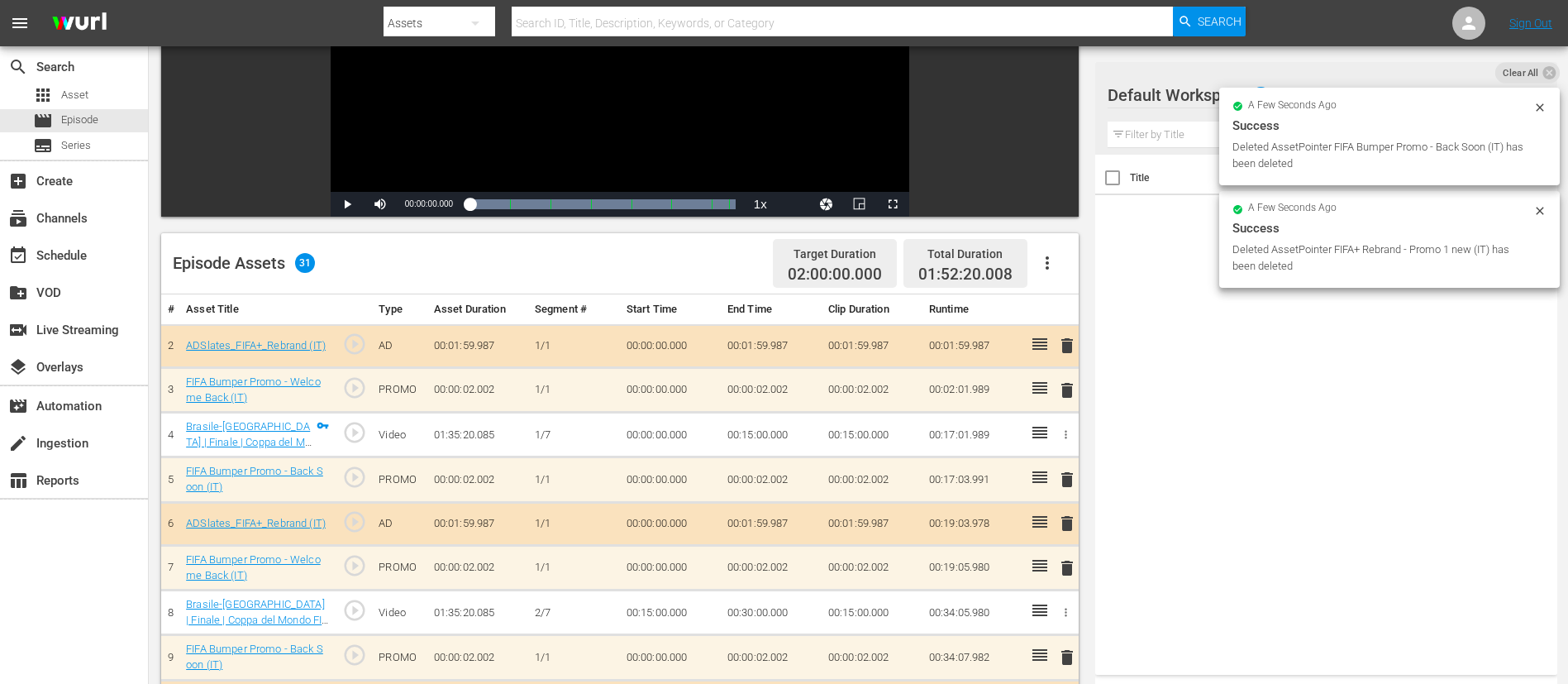
click at [1057, 341] on span "delete" at bounding box center [1066, 345] width 20 height 20
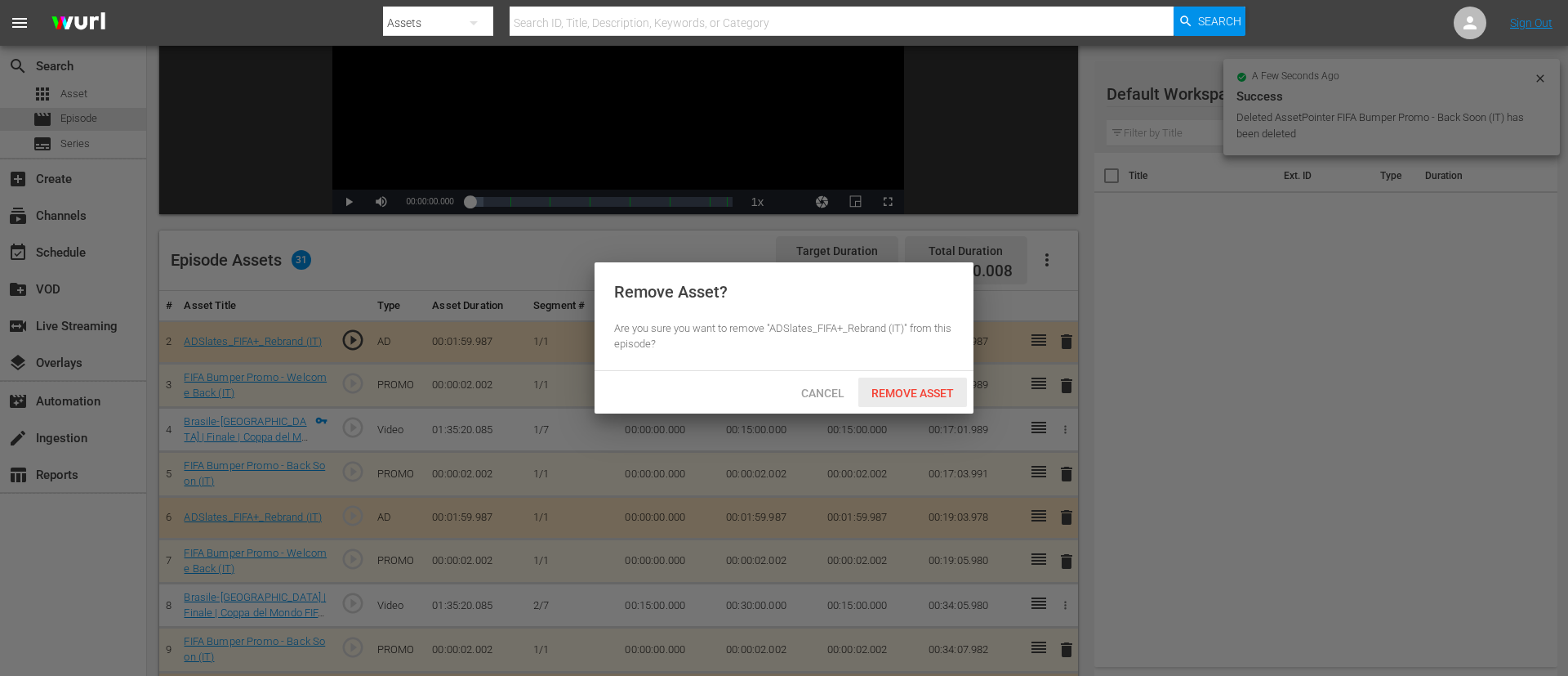
click at [911, 389] on span "Remove Asset" at bounding box center [913, 393] width 108 height 13
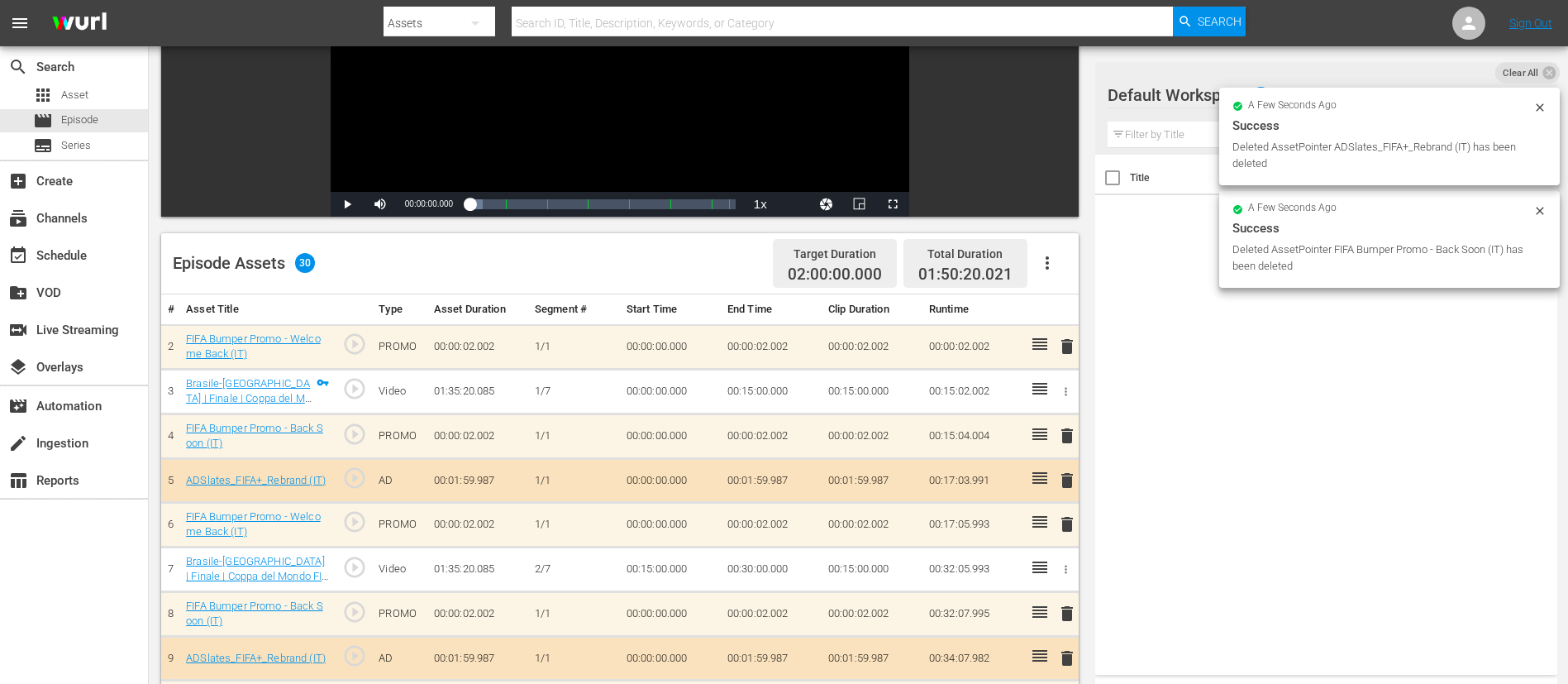
click at [1057, 341] on span "delete" at bounding box center [1066, 346] width 20 height 20
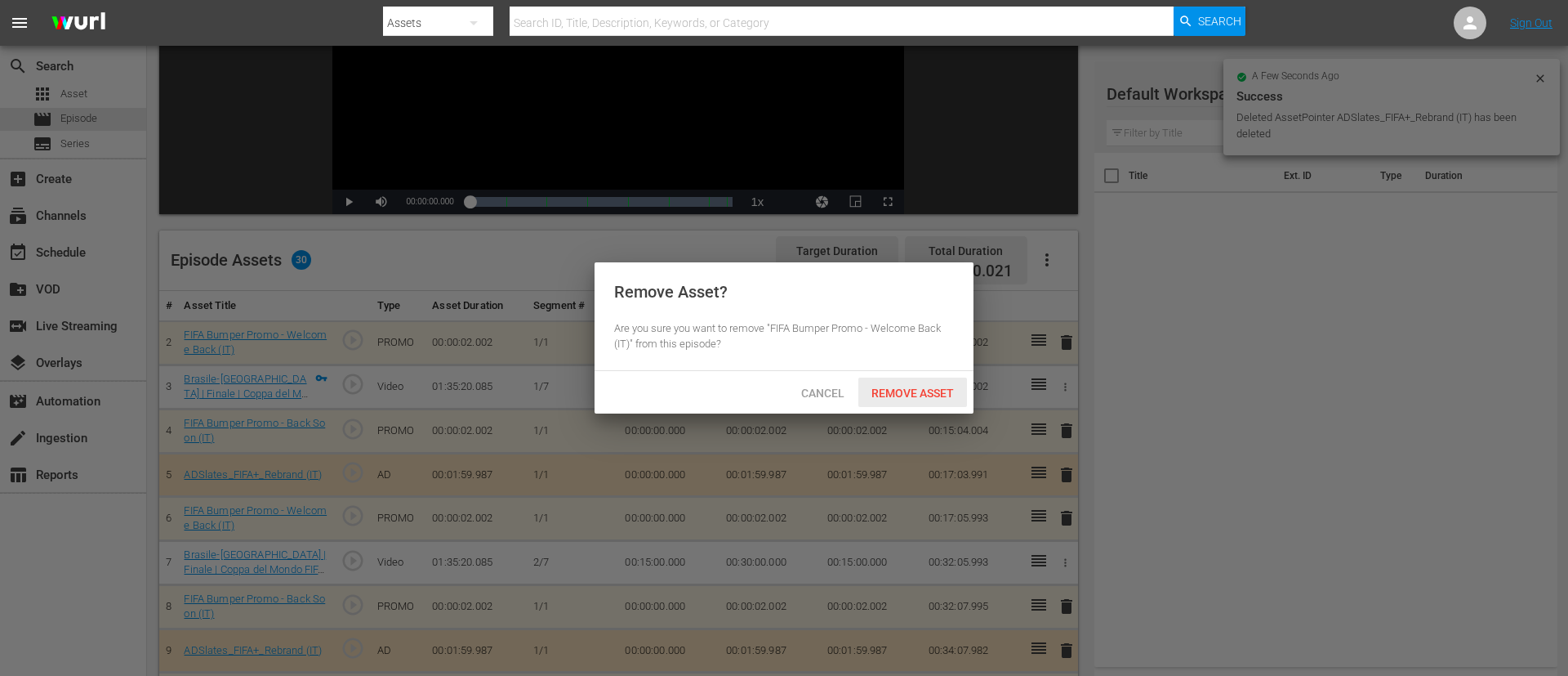
click at [947, 381] on div "Remove Asset" at bounding box center [913, 392] width 108 height 30
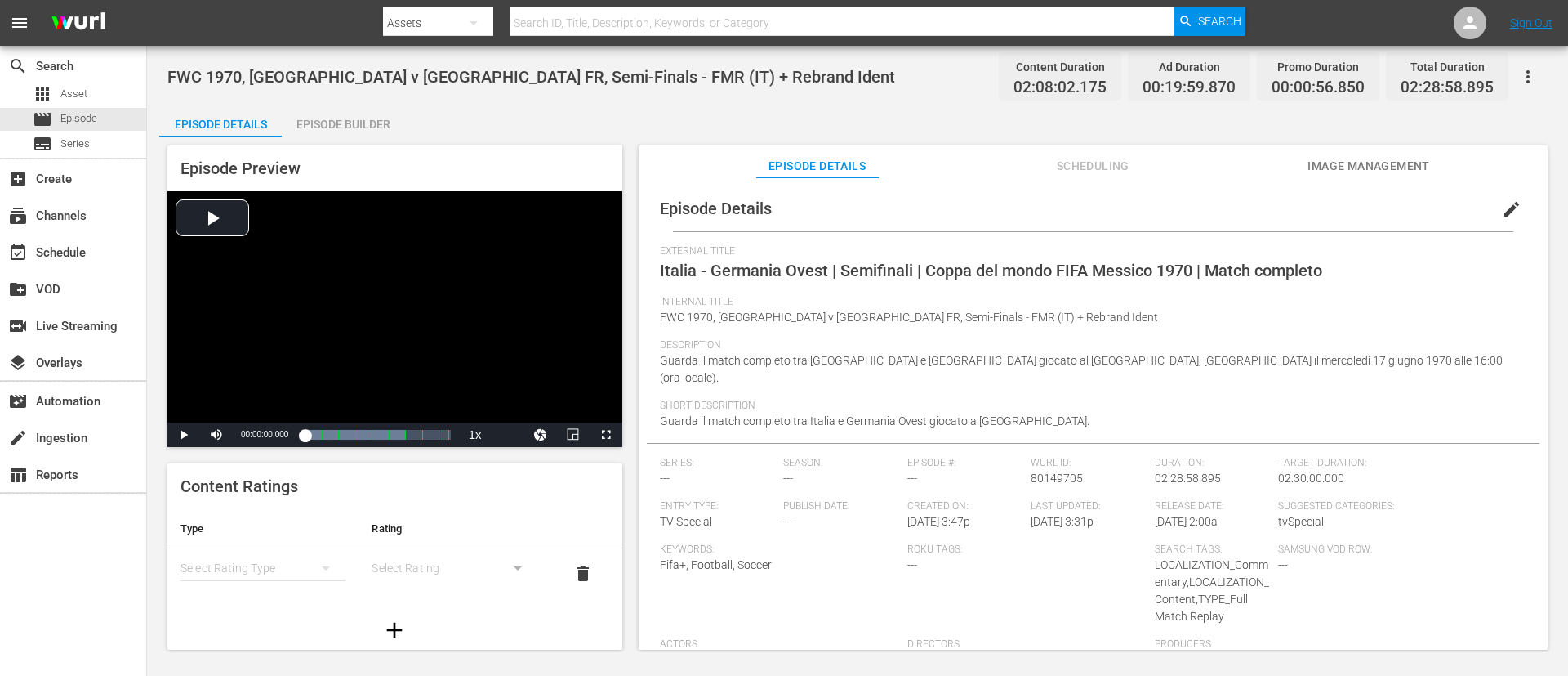
click at [1044, 211] on span "edit" at bounding box center [1511, 209] width 20 height 20
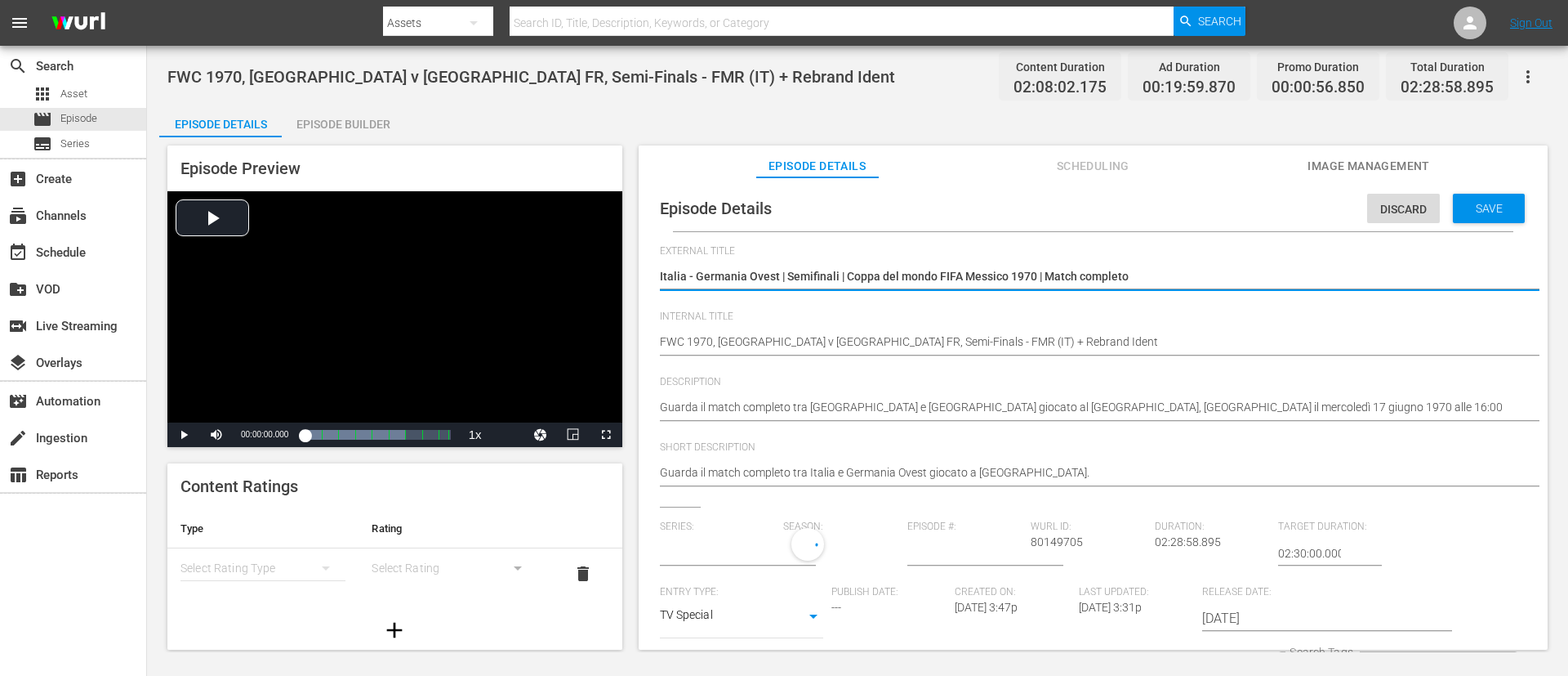
type input "No Series"
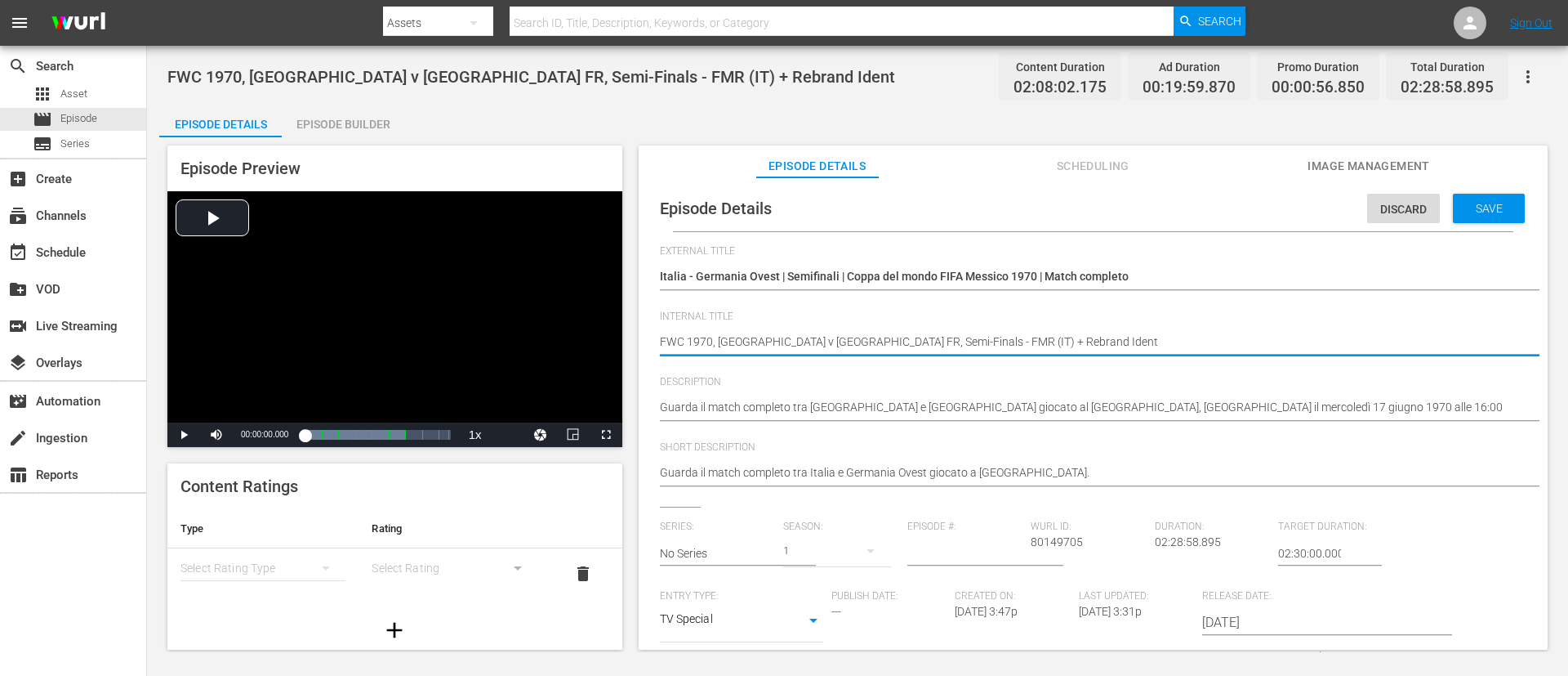
type textarea "FWC 1970, Italy v Germany FR, Semi-Finals - FMR (IT)"
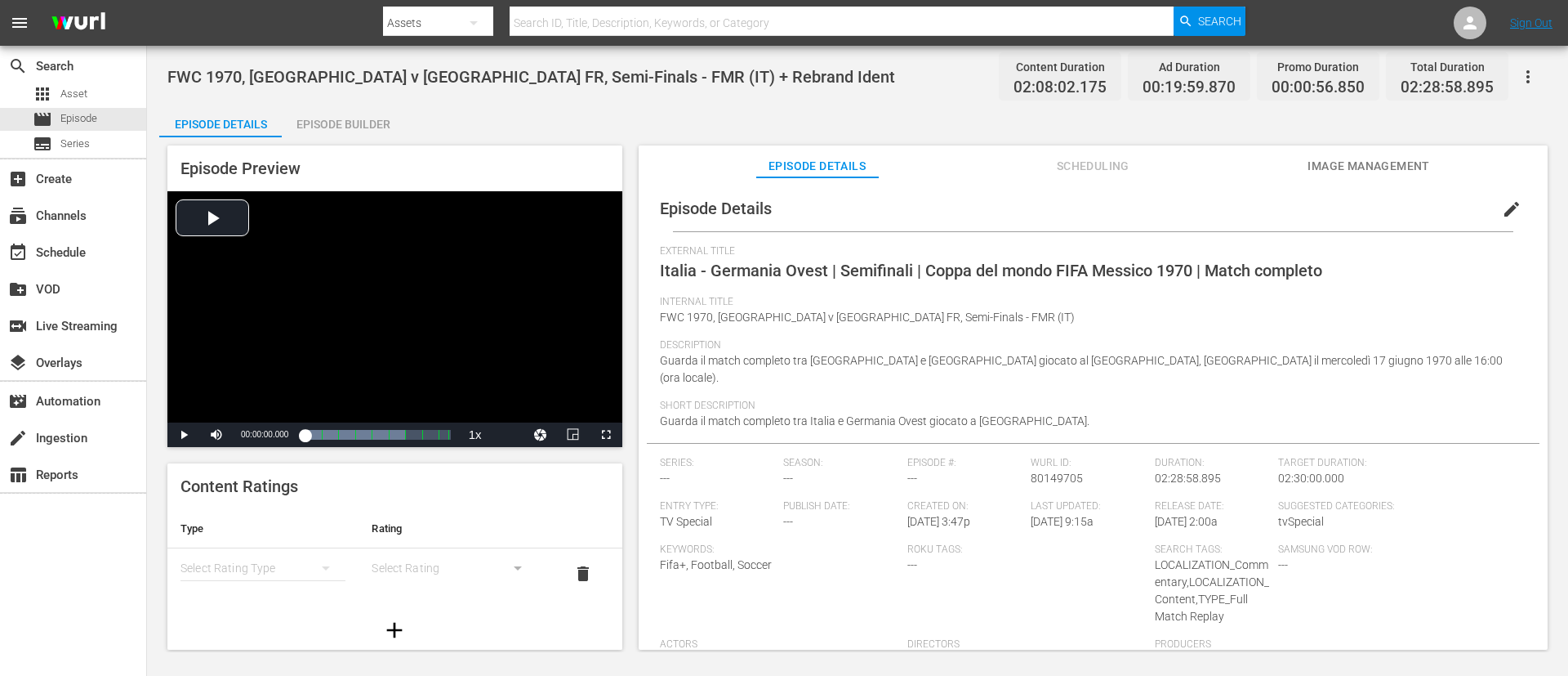
click at [276, 107] on div "Episode Details" at bounding box center [220, 124] width 122 height 39
click at [418, 113] on div "Episode Details Episode Builder Episode Preview Video Player is loading. Play V…" at bounding box center [858, 384] width 1397 height 558
click at [317, 133] on div "Episode Builder" at bounding box center [343, 124] width 122 height 39
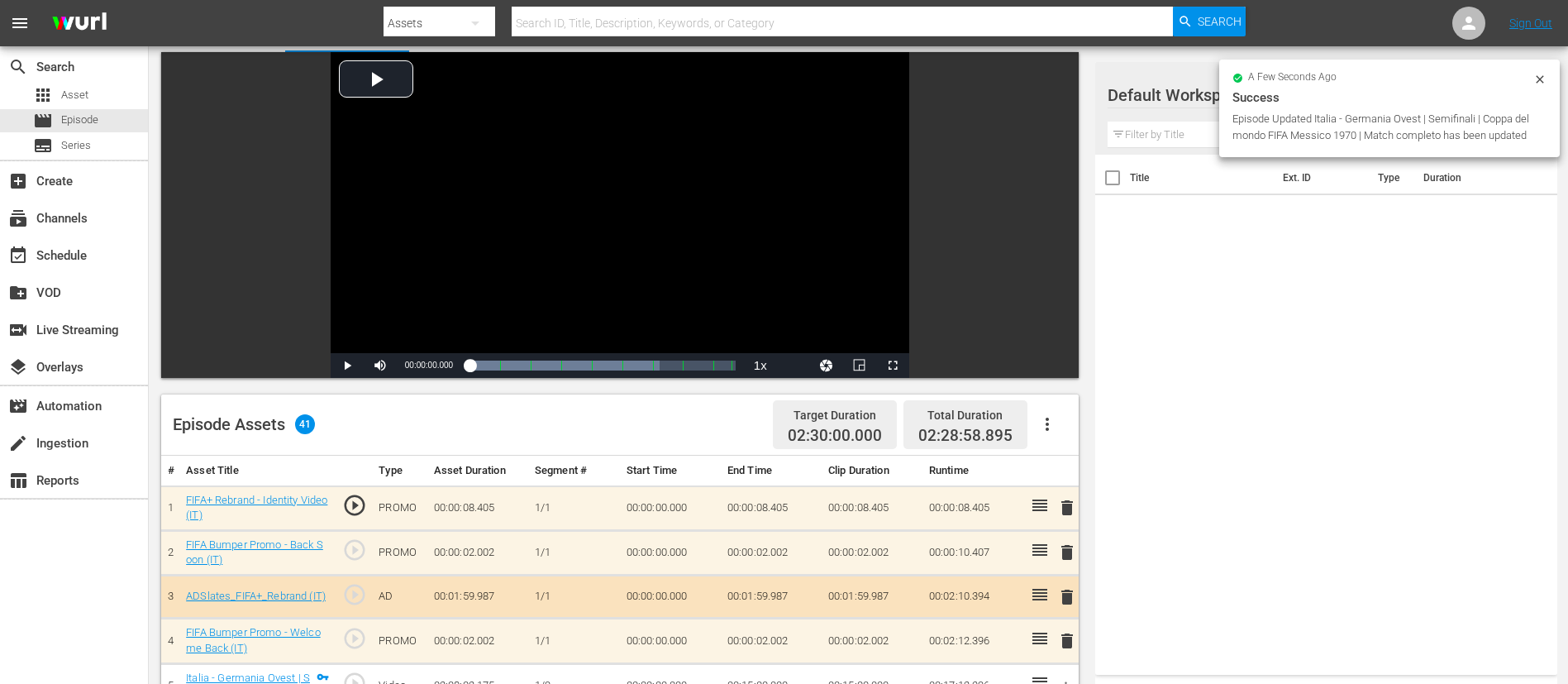
scroll to position [124, 0]
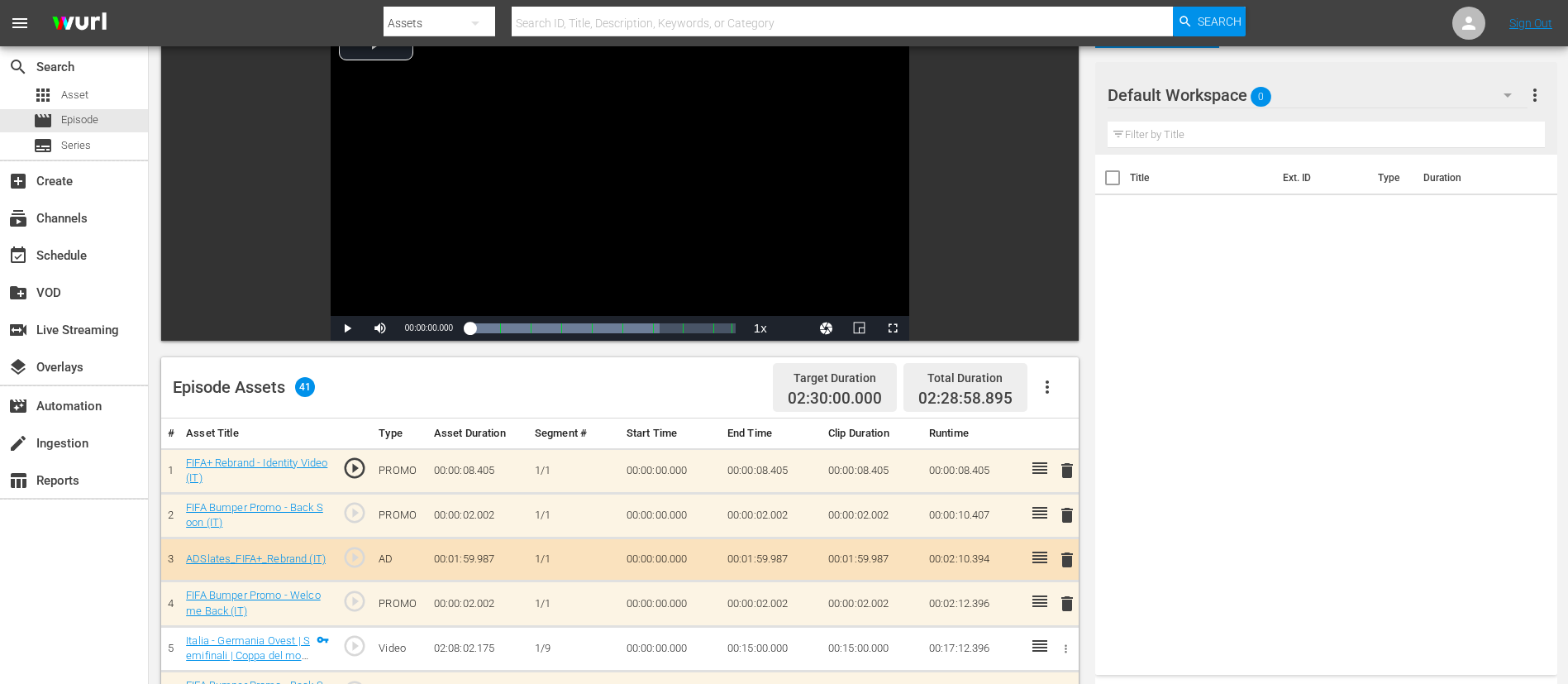
click at [1057, 454] on span "delete" at bounding box center [1066, 470] width 20 height 20
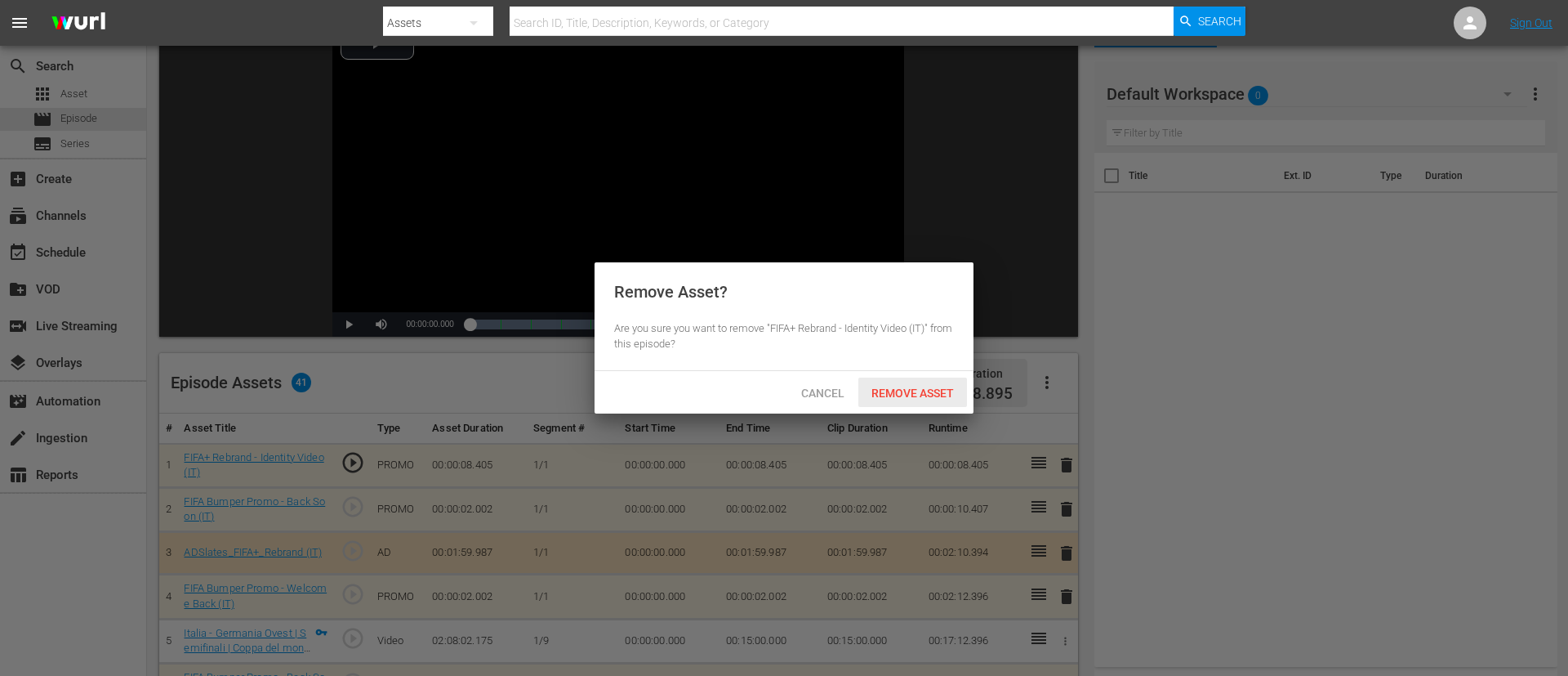
click at [924, 391] on span "Remove Asset" at bounding box center [913, 393] width 108 height 13
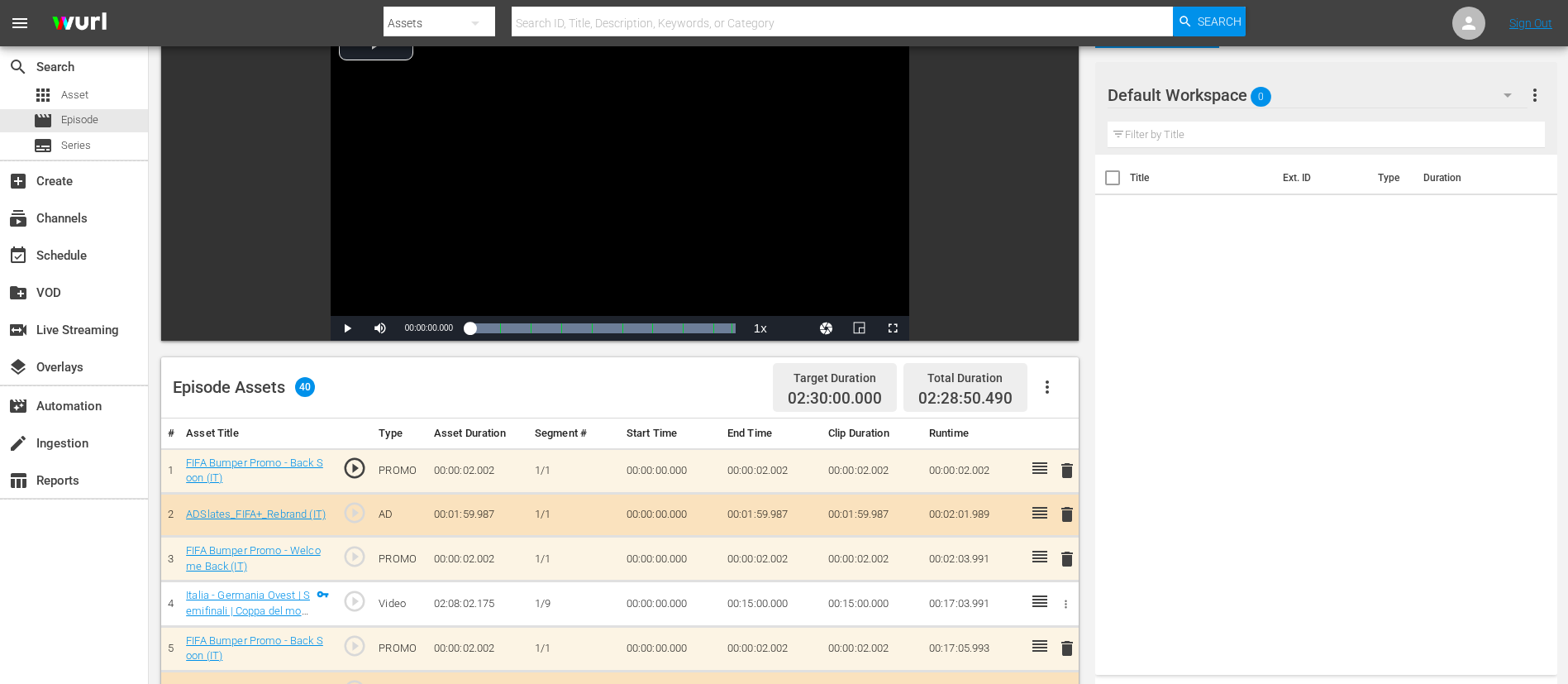
click at [1057, 454] on span "delete" at bounding box center [1066, 514] width 20 height 20
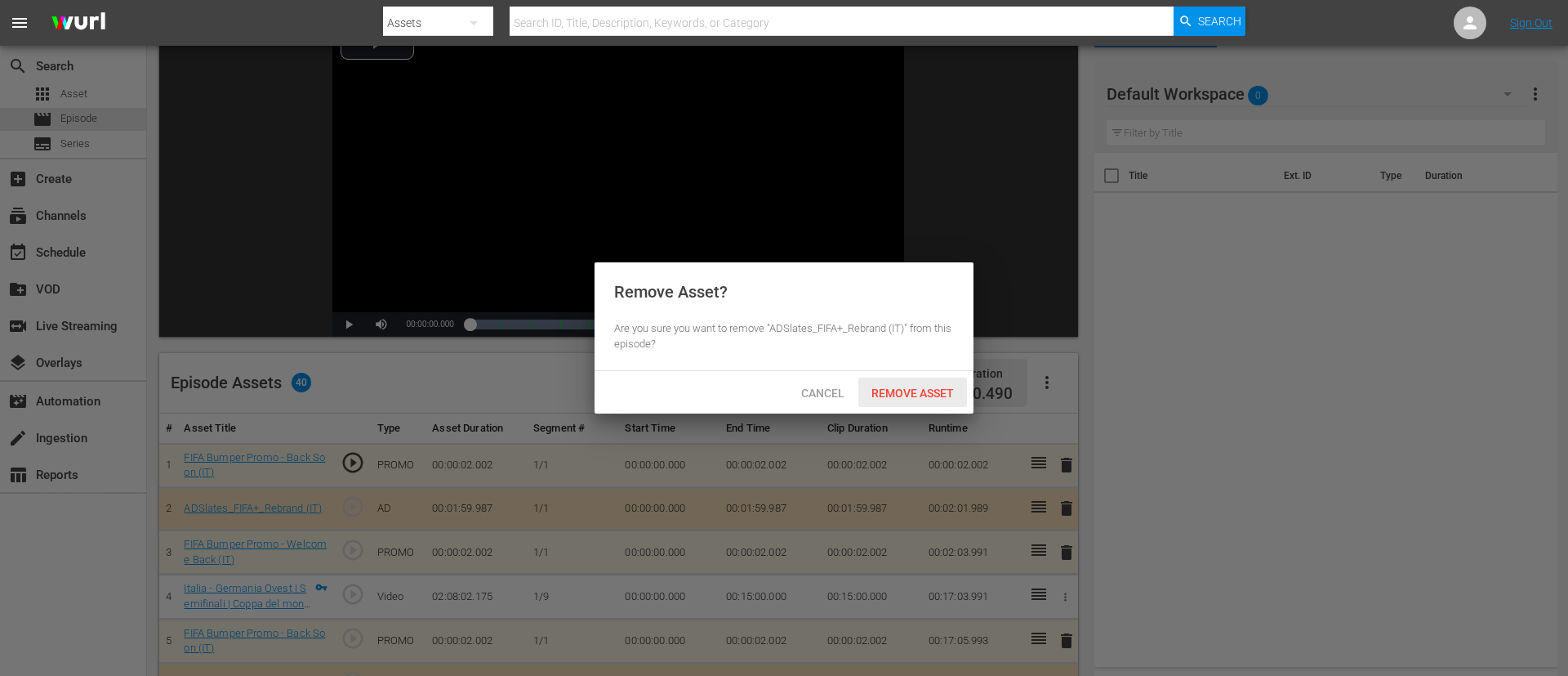
click at [912, 389] on span "Remove Asset" at bounding box center [913, 393] width 108 height 13
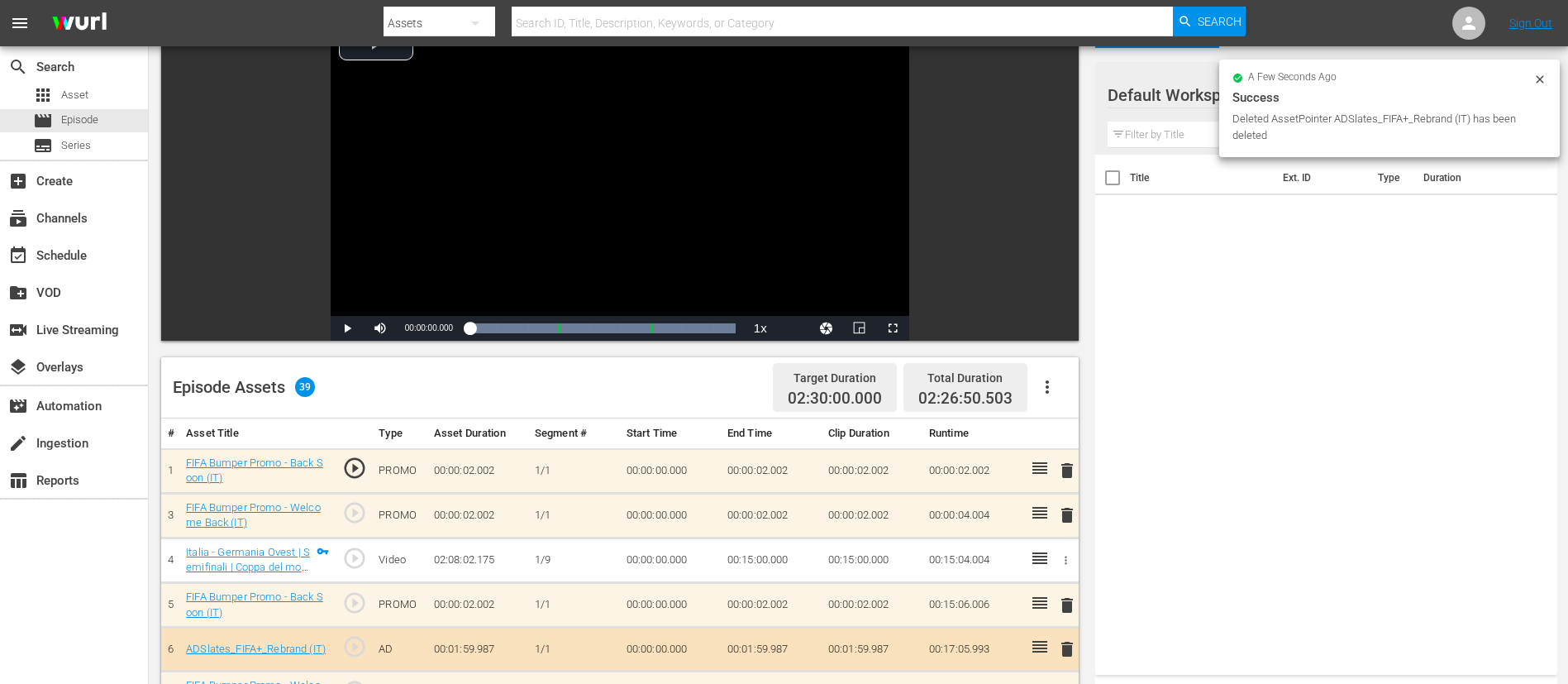
click at [1057, 454] on span "delete" at bounding box center [1066, 470] width 20 height 20
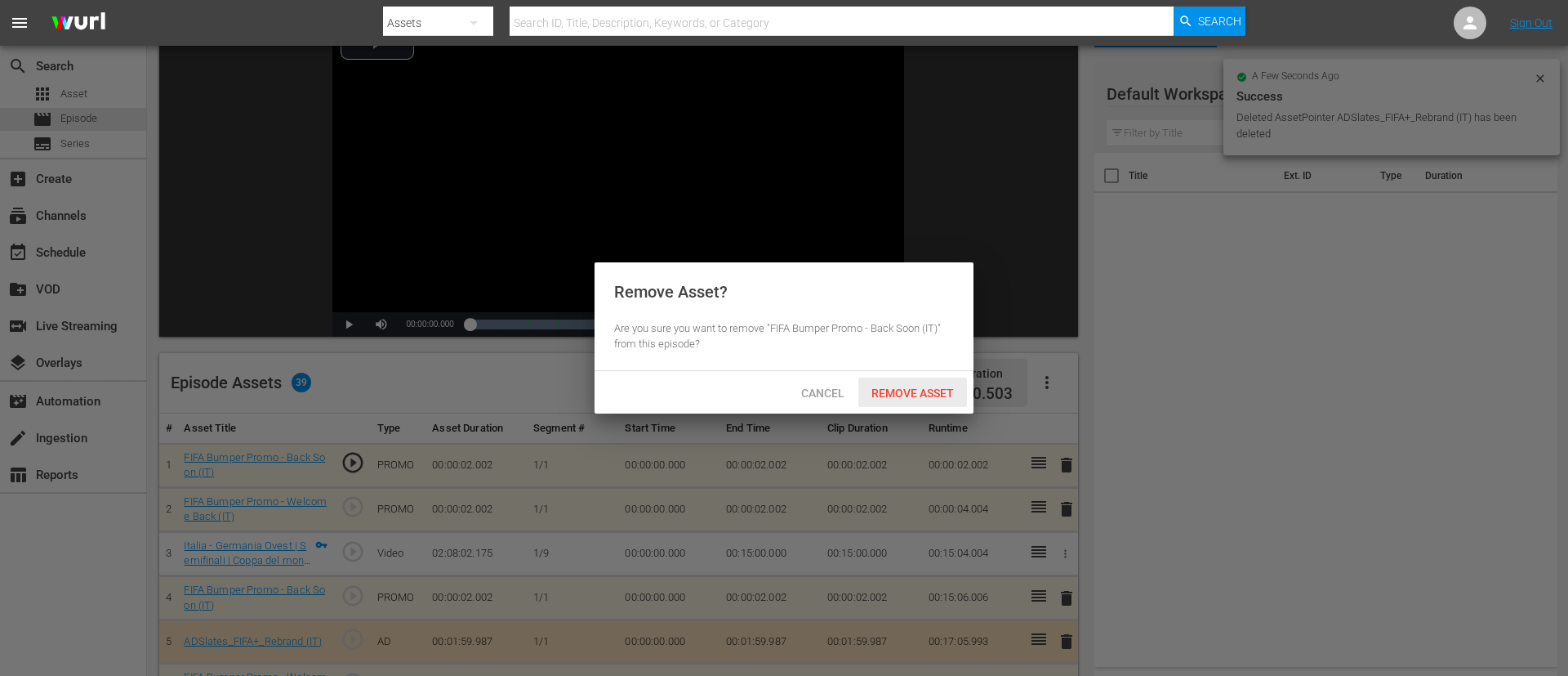
click at [927, 387] on span "Remove Asset" at bounding box center [913, 393] width 108 height 13
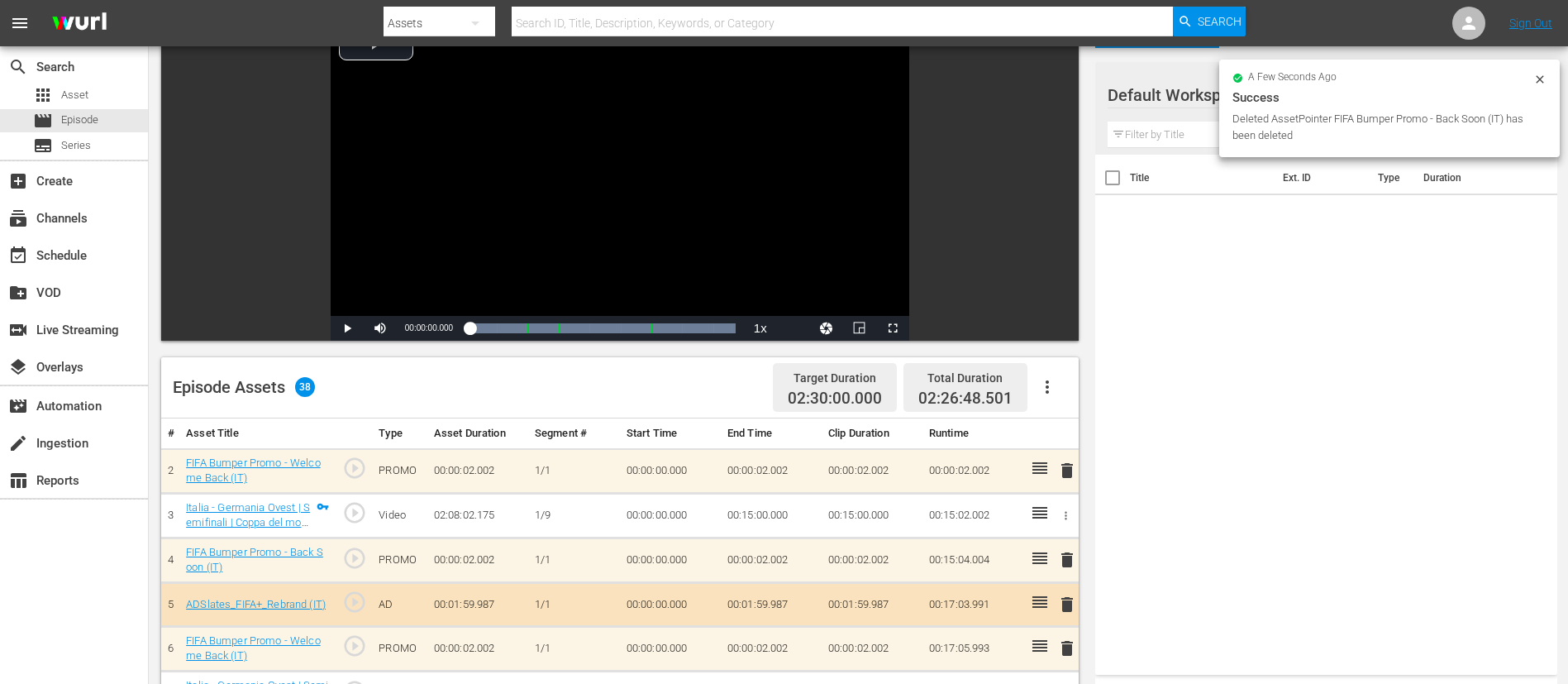
click at [1057, 454] on span "delete" at bounding box center [1066, 470] width 20 height 20
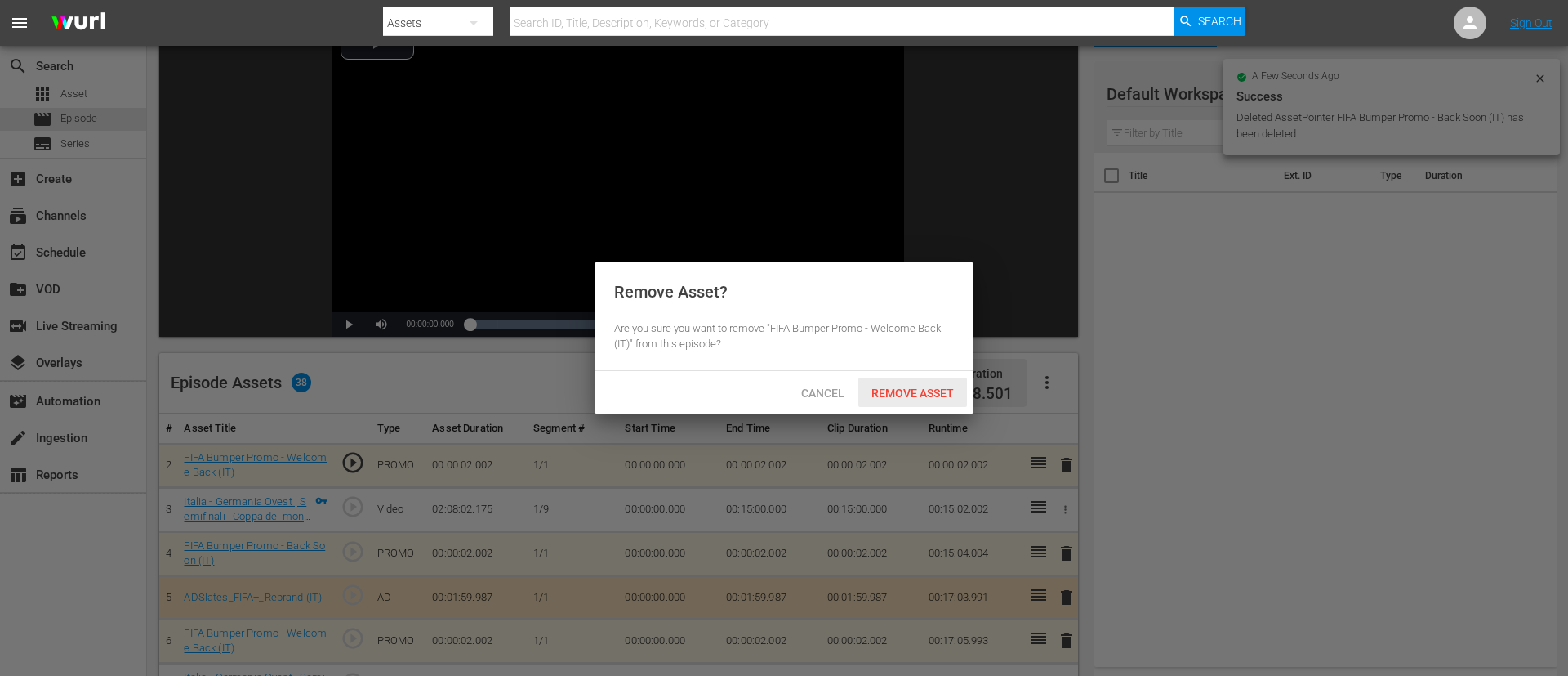
click at [888, 383] on div "Remove Asset" at bounding box center [913, 392] width 108 height 30
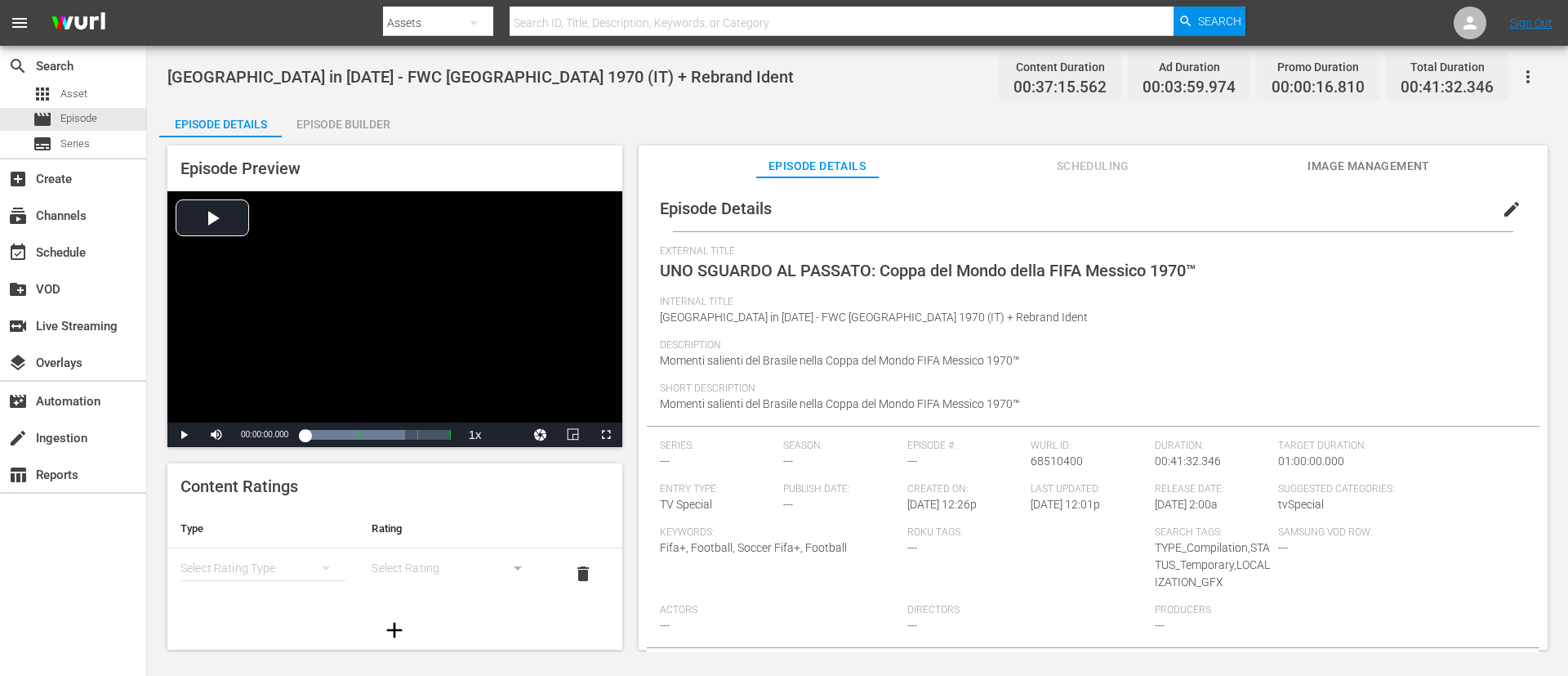
click at [1044, 210] on span "edit" at bounding box center [1511, 209] width 20 height 20
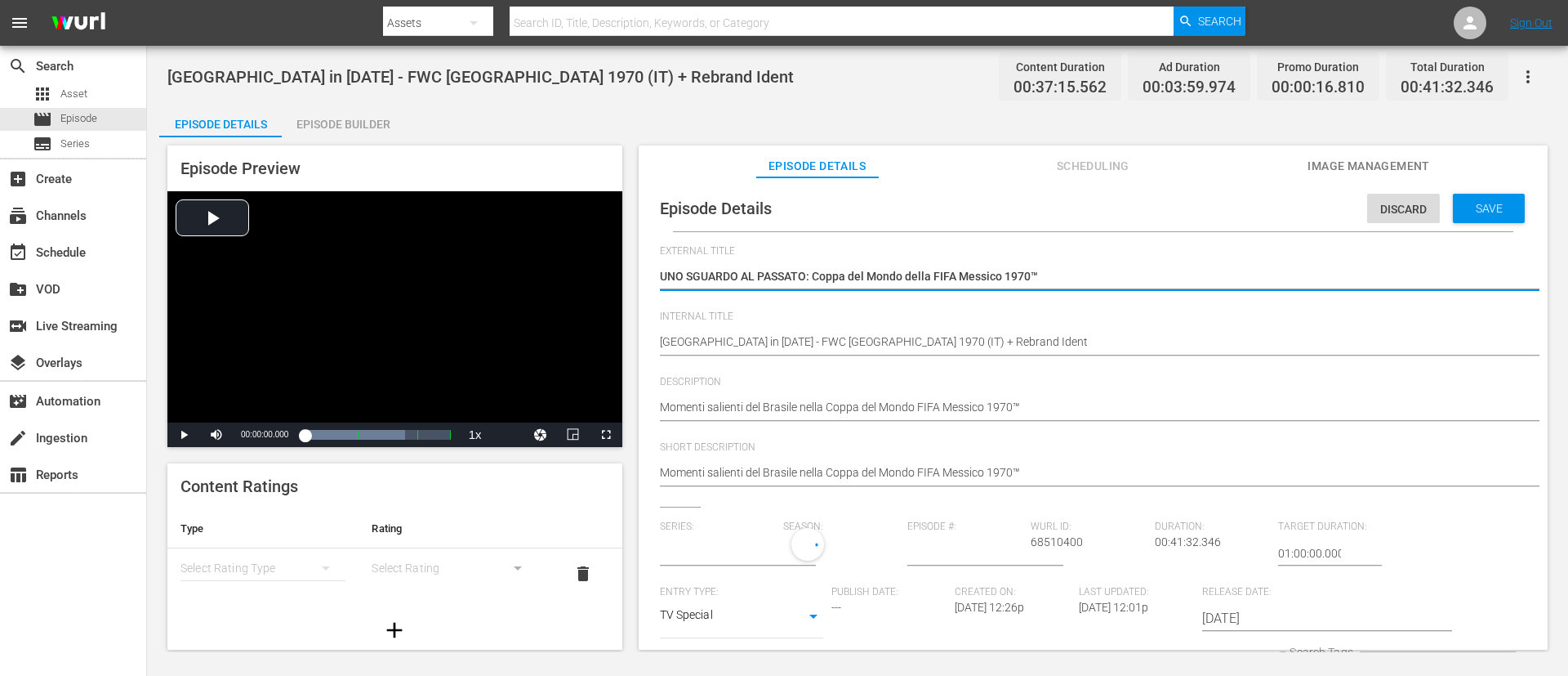
type input "No Series"
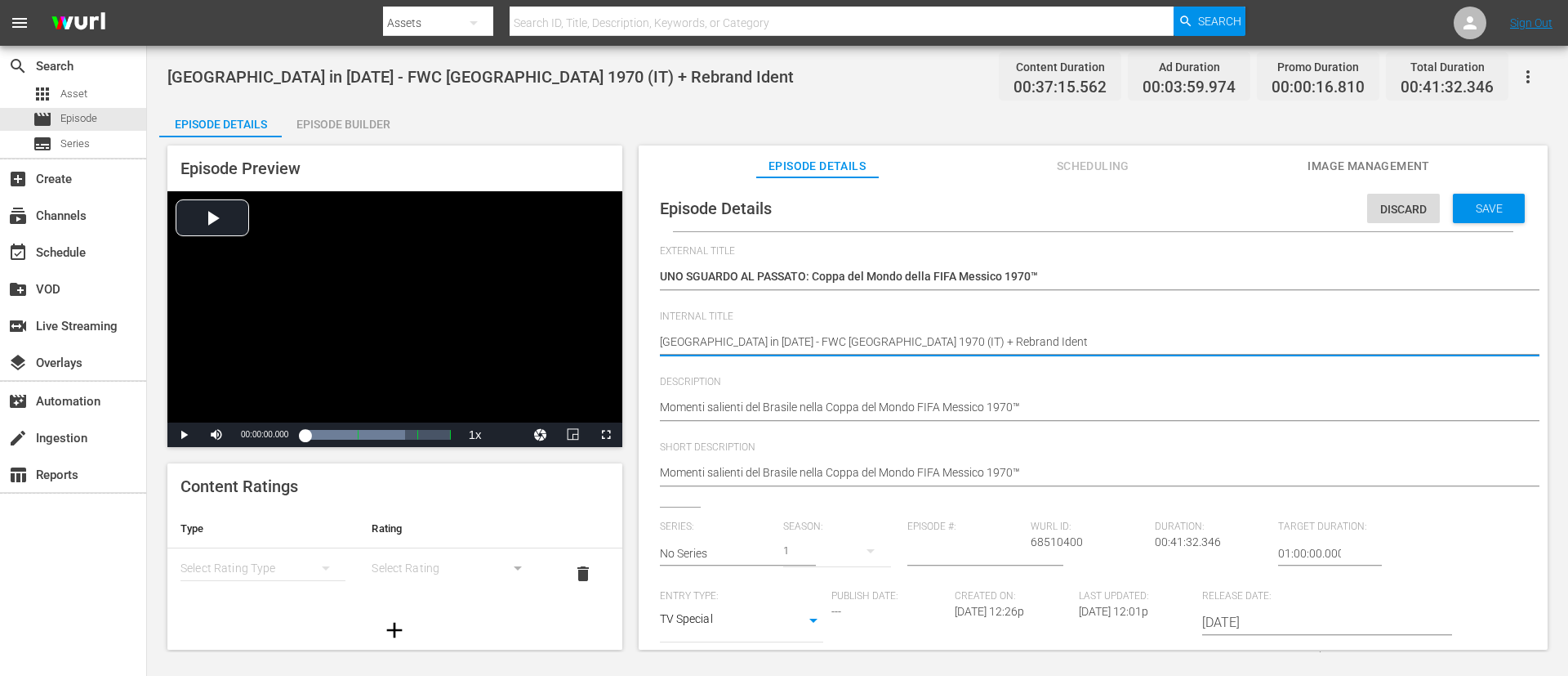
type textarea "Brazil in 1970 - FWC Mexico 1970 (IT)"
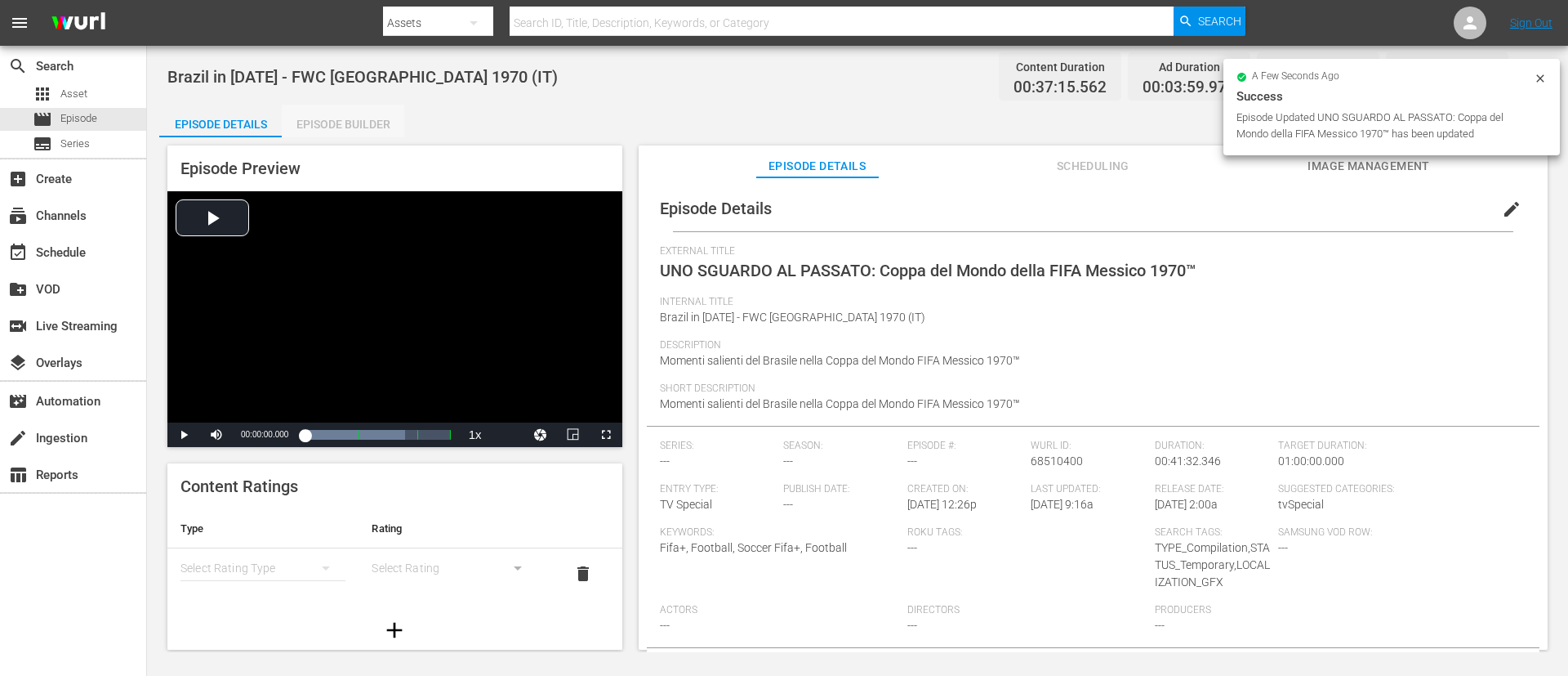
click at [351, 114] on div "Episode Builder" at bounding box center [343, 124] width 122 height 39
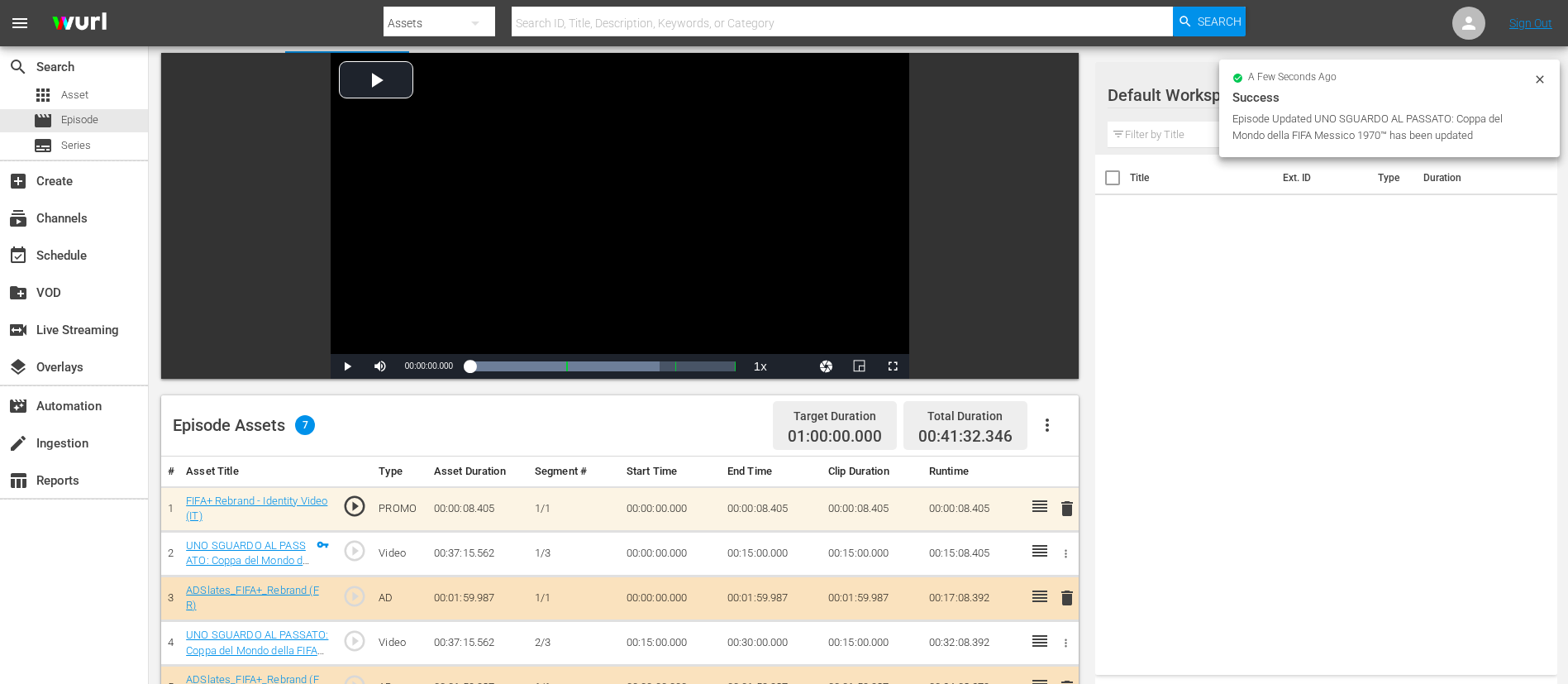
scroll to position [124, 0]
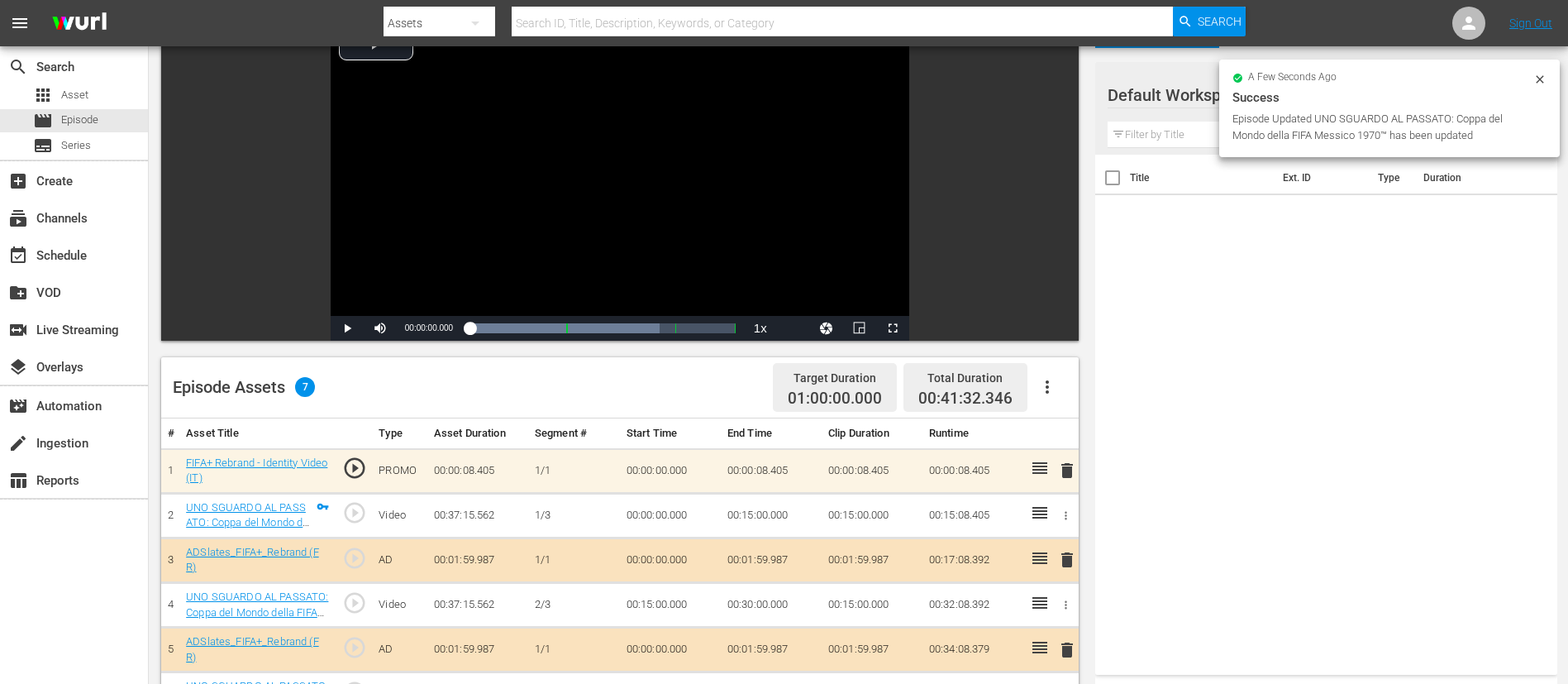
click at [1057, 454] on span "delete" at bounding box center [1066, 470] width 20 height 20
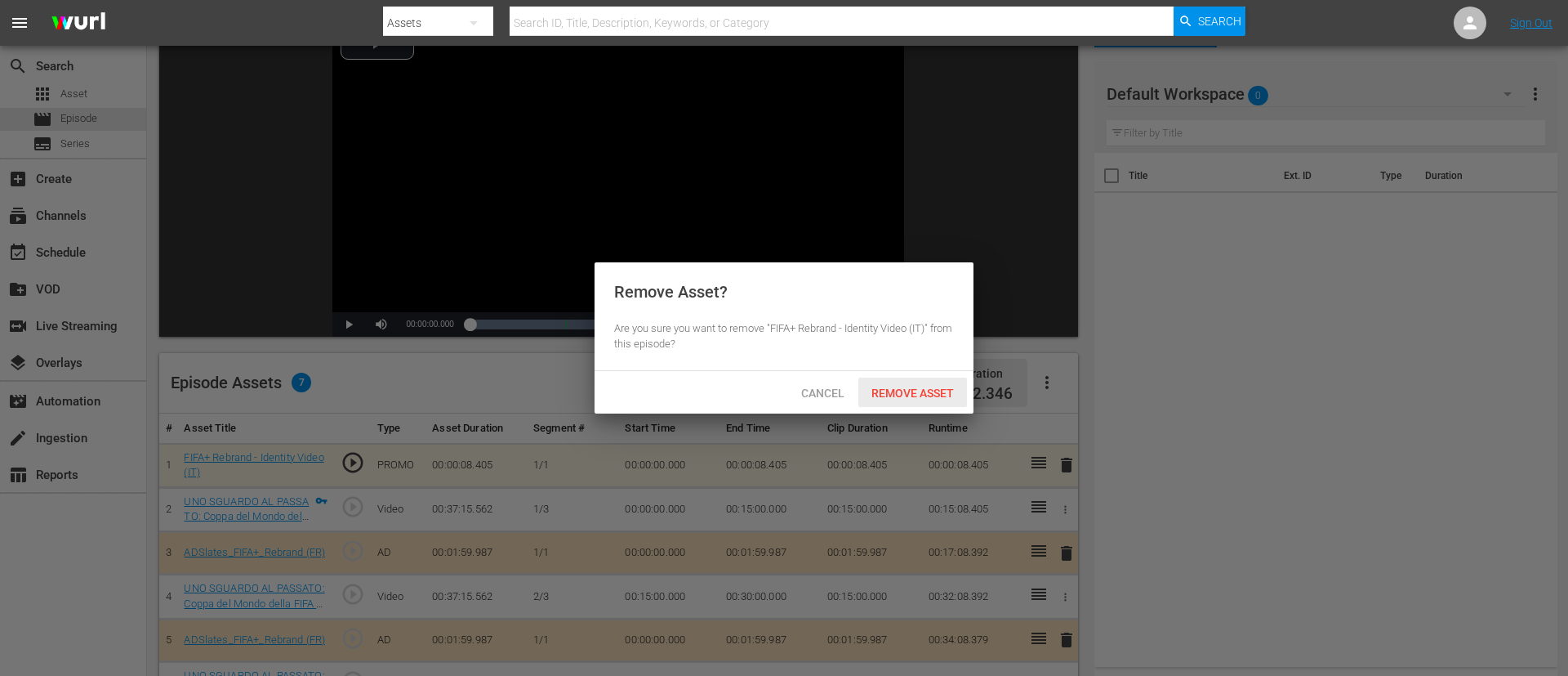
click at [875, 390] on span "Remove Asset" at bounding box center [913, 393] width 108 height 13
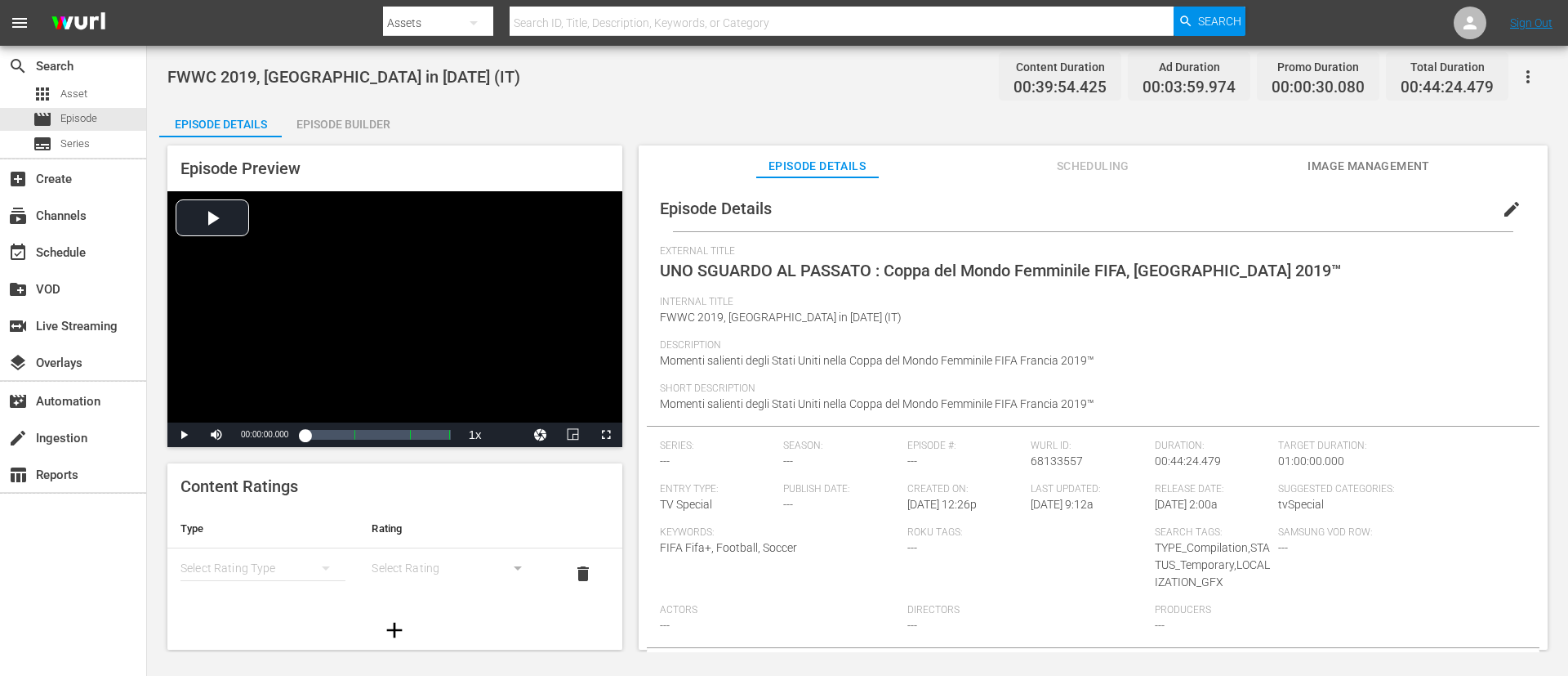
click at [1044, 215] on button "edit" at bounding box center [1512, 209] width 39 height 39
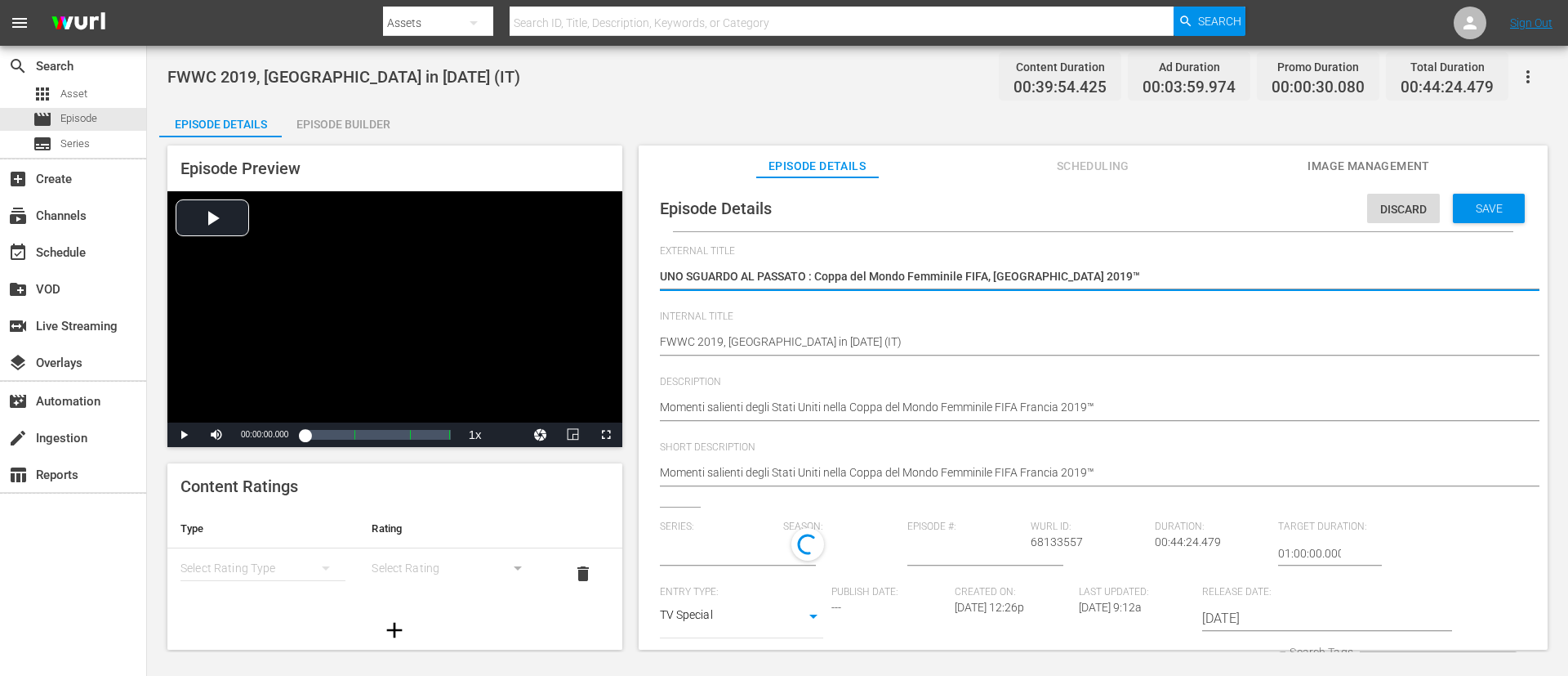
type input "No Series"
click at [1044, 216] on div "Save" at bounding box center [1489, 208] width 72 height 30
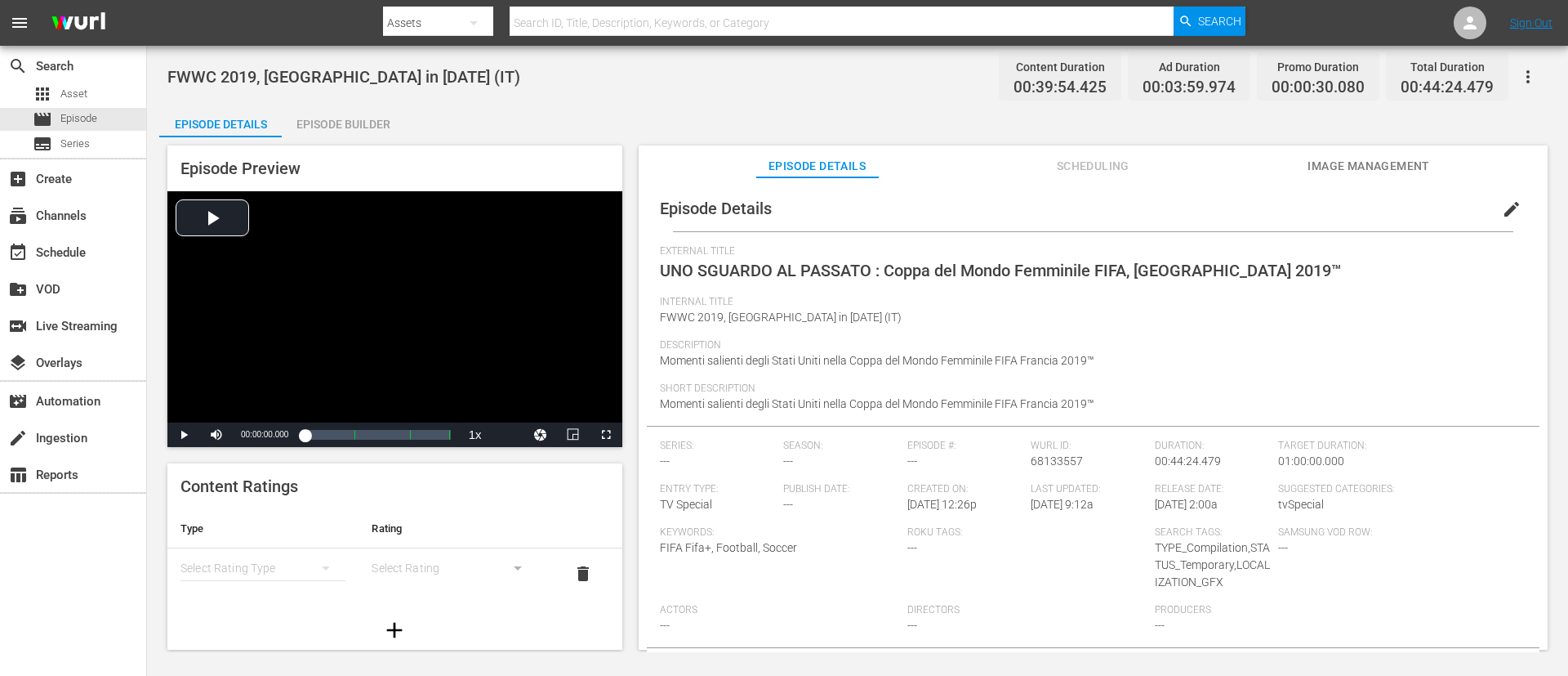
click at [311, 125] on div "Episode Builder" at bounding box center [343, 124] width 122 height 39
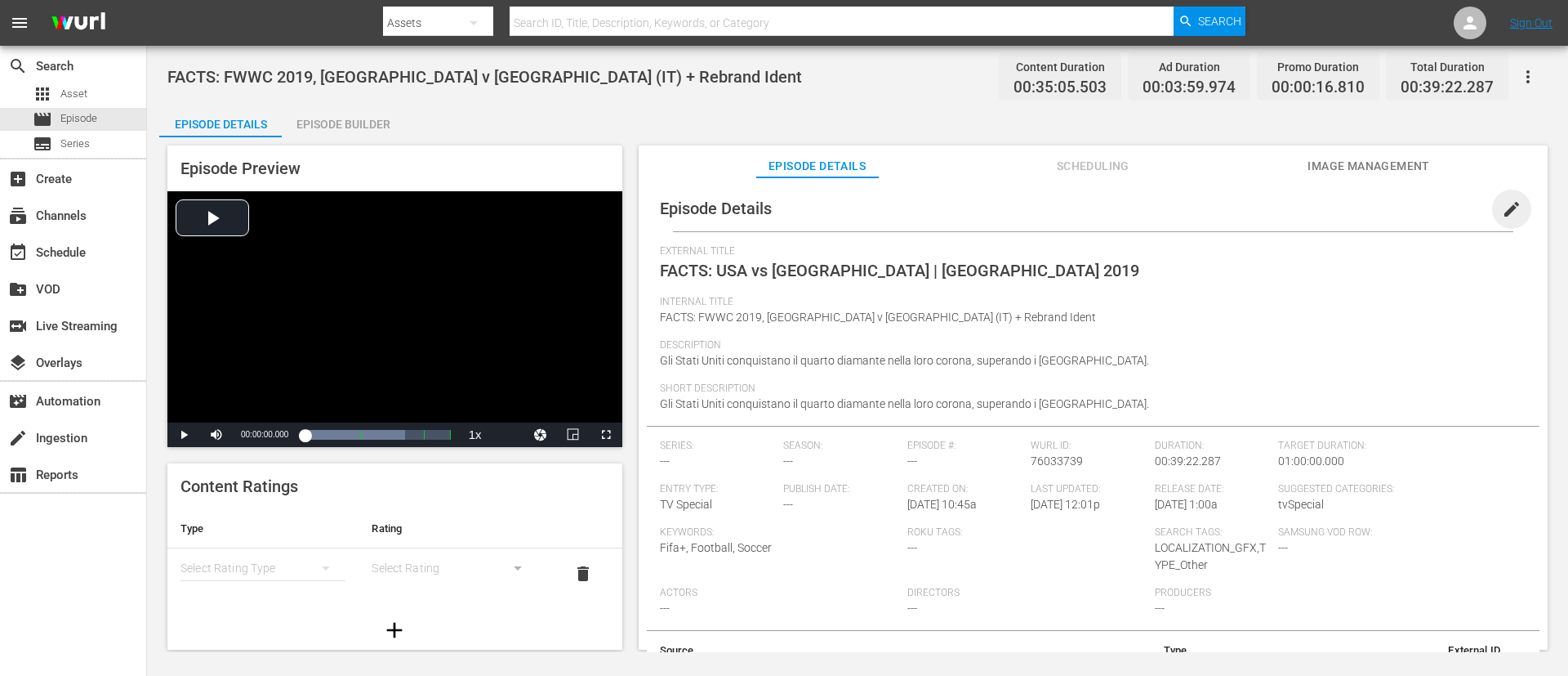
click at [1044, 214] on span "edit" at bounding box center [1511, 209] width 20 height 20
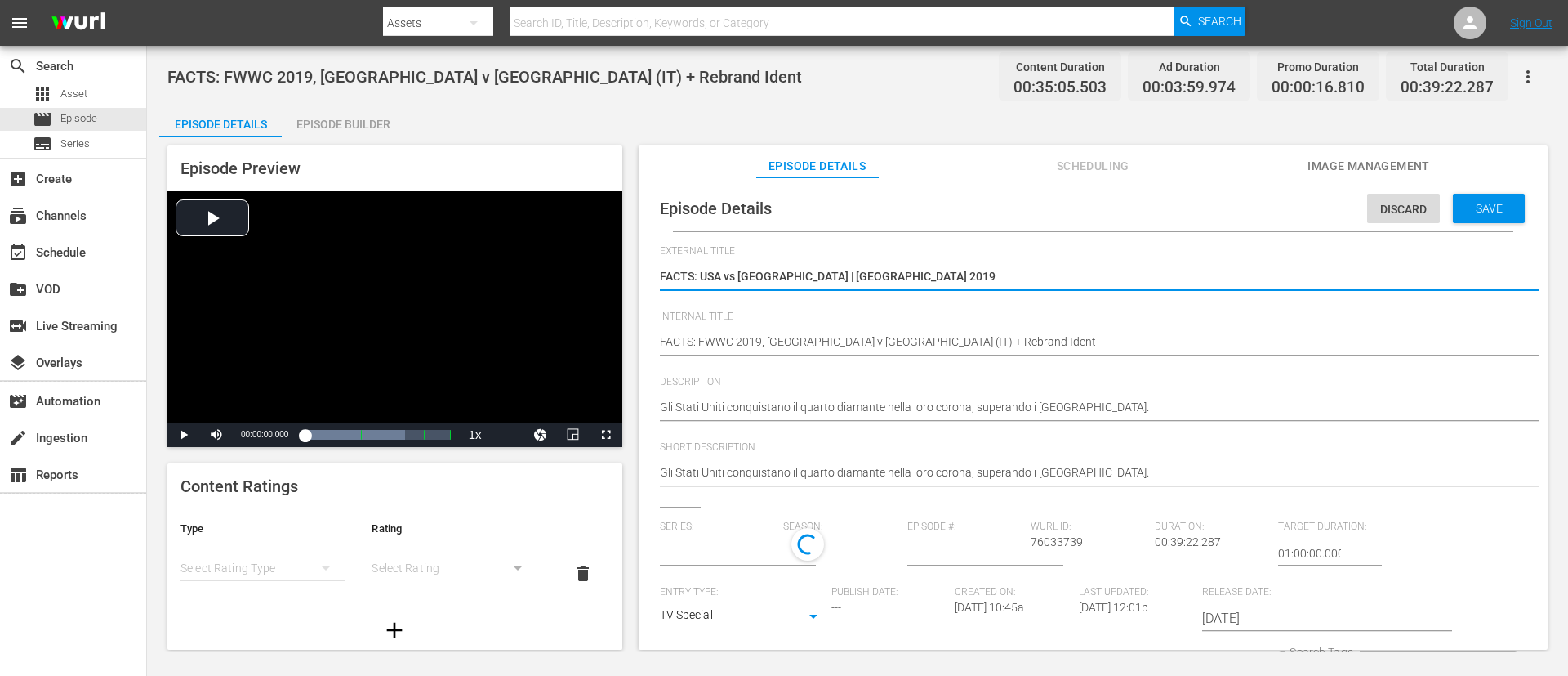
type input "No Series"
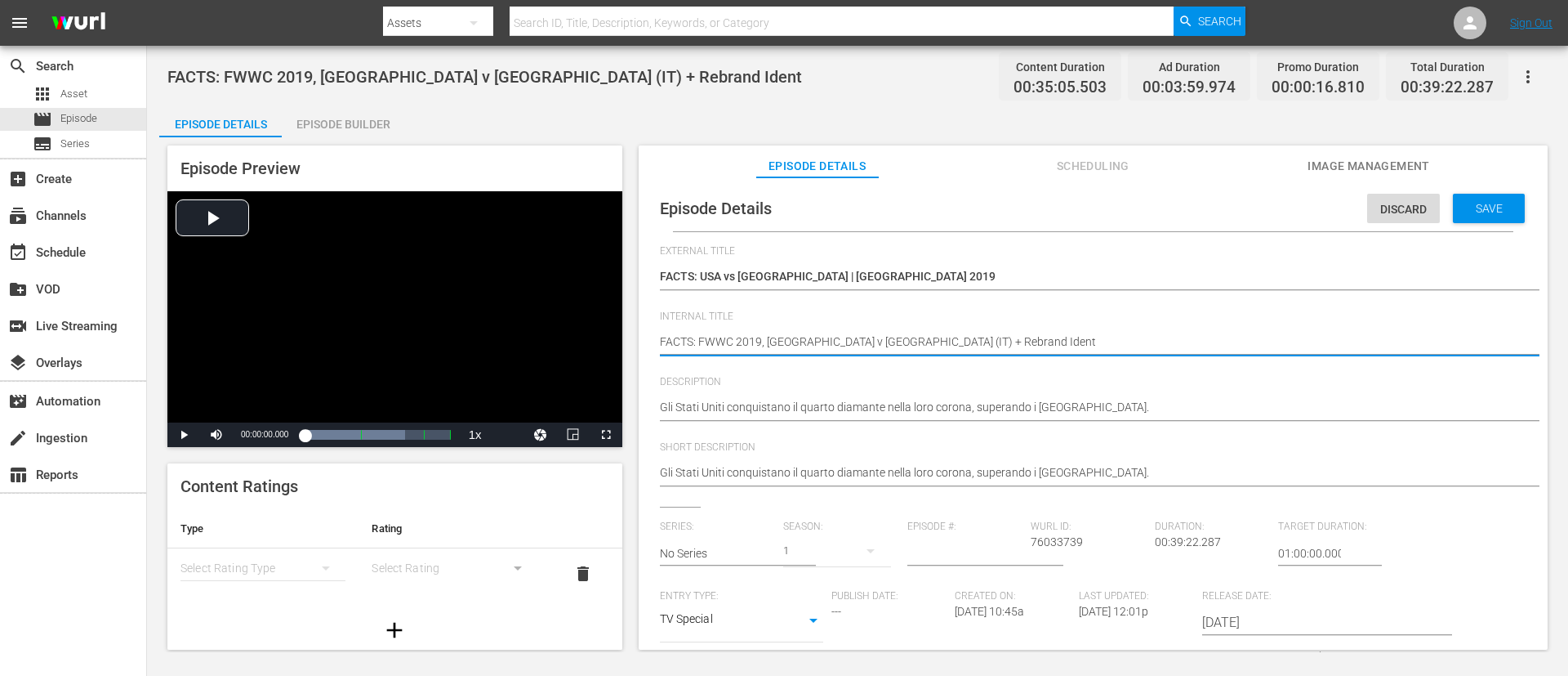
type textarea "FACTS: FWWC 2019, [GEOGRAPHIC_DATA] v [GEOGRAPHIC_DATA] (IT)"
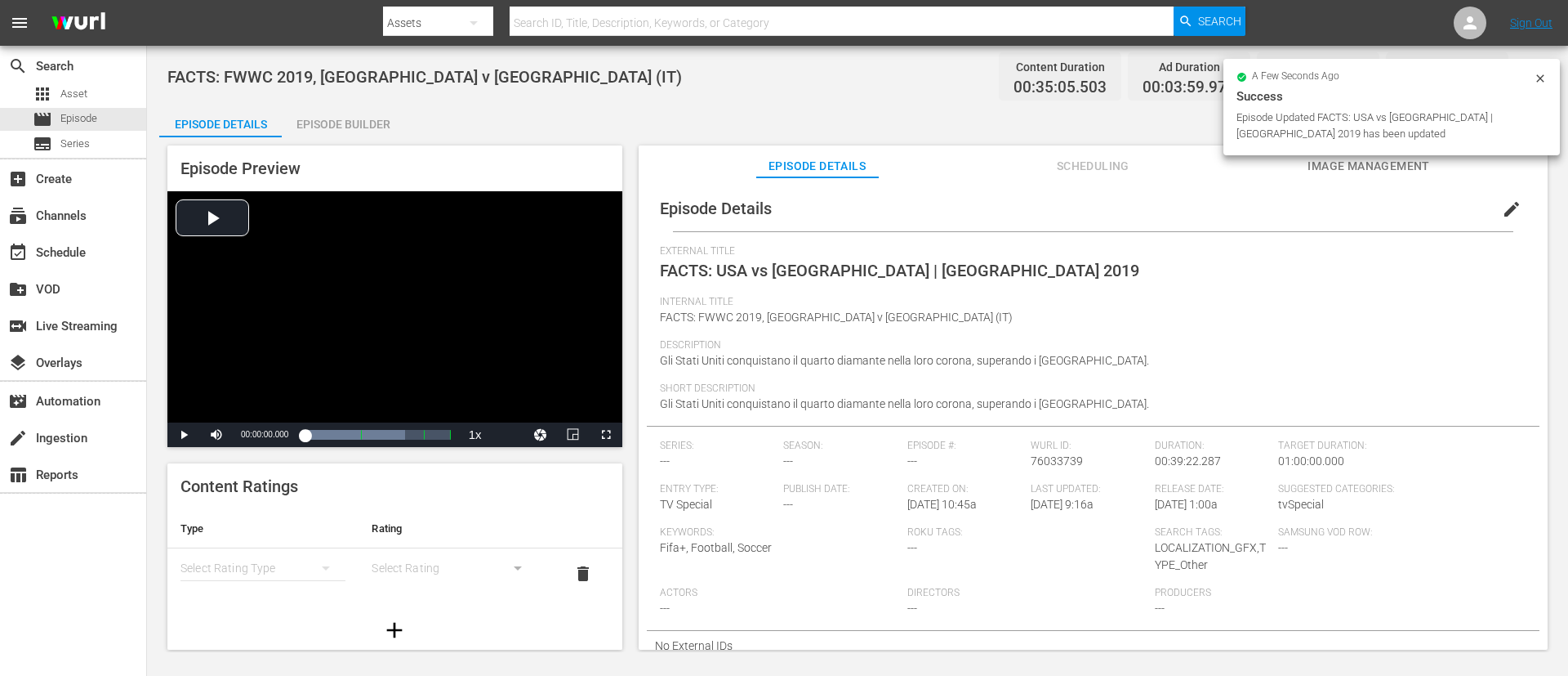
click at [330, 108] on div "Episode Builder" at bounding box center [343, 124] width 122 height 39
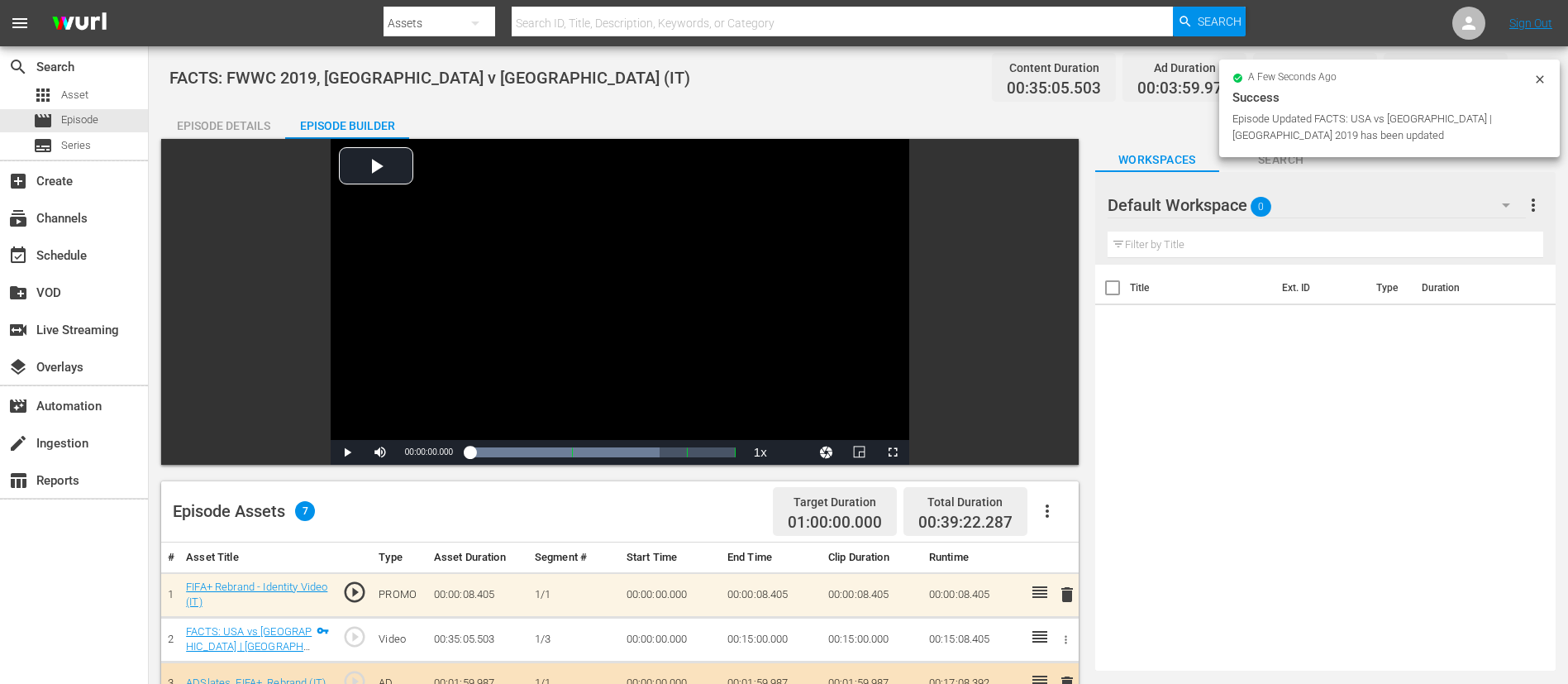
click at [1057, 454] on span "delete" at bounding box center [1066, 594] width 20 height 20
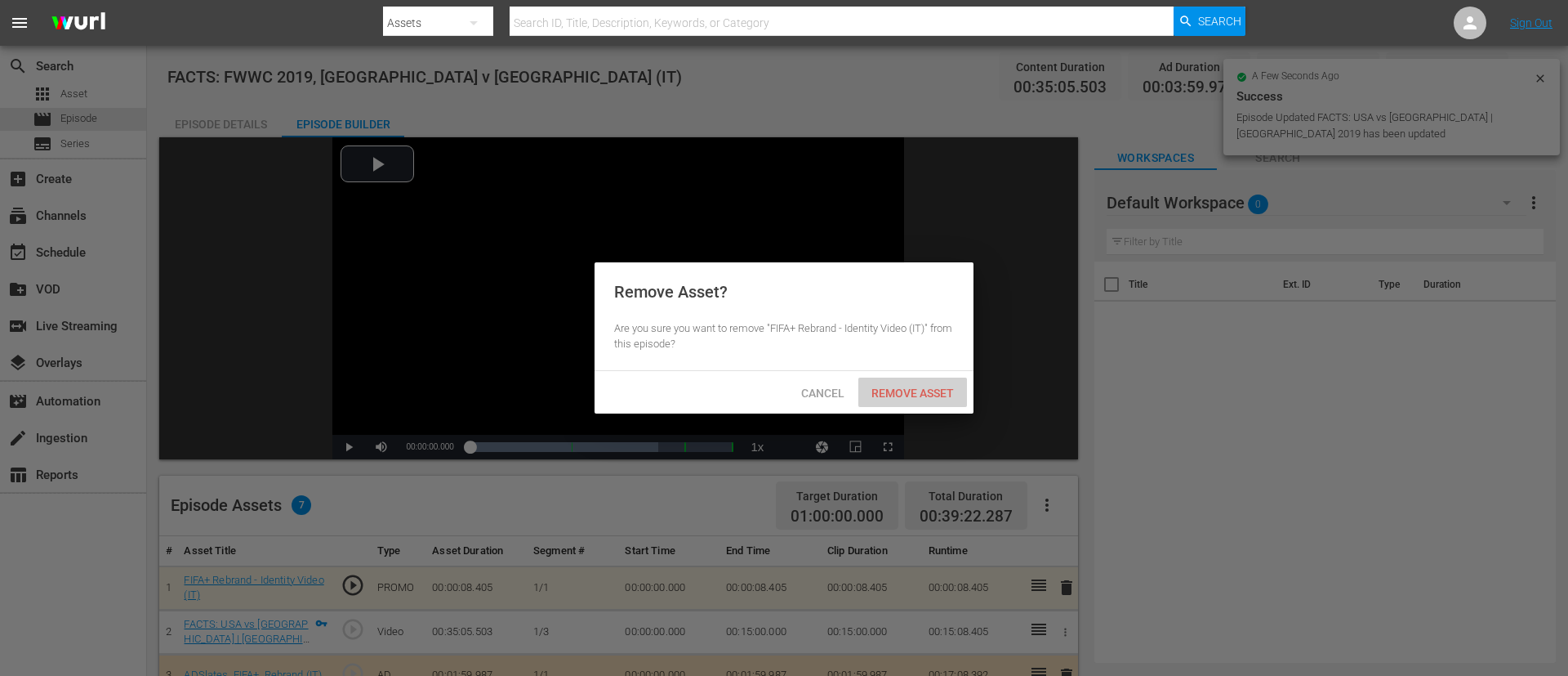
click at [921, 387] on span "Remove Asset" at bounding box center [913, 393] width 108 height 13
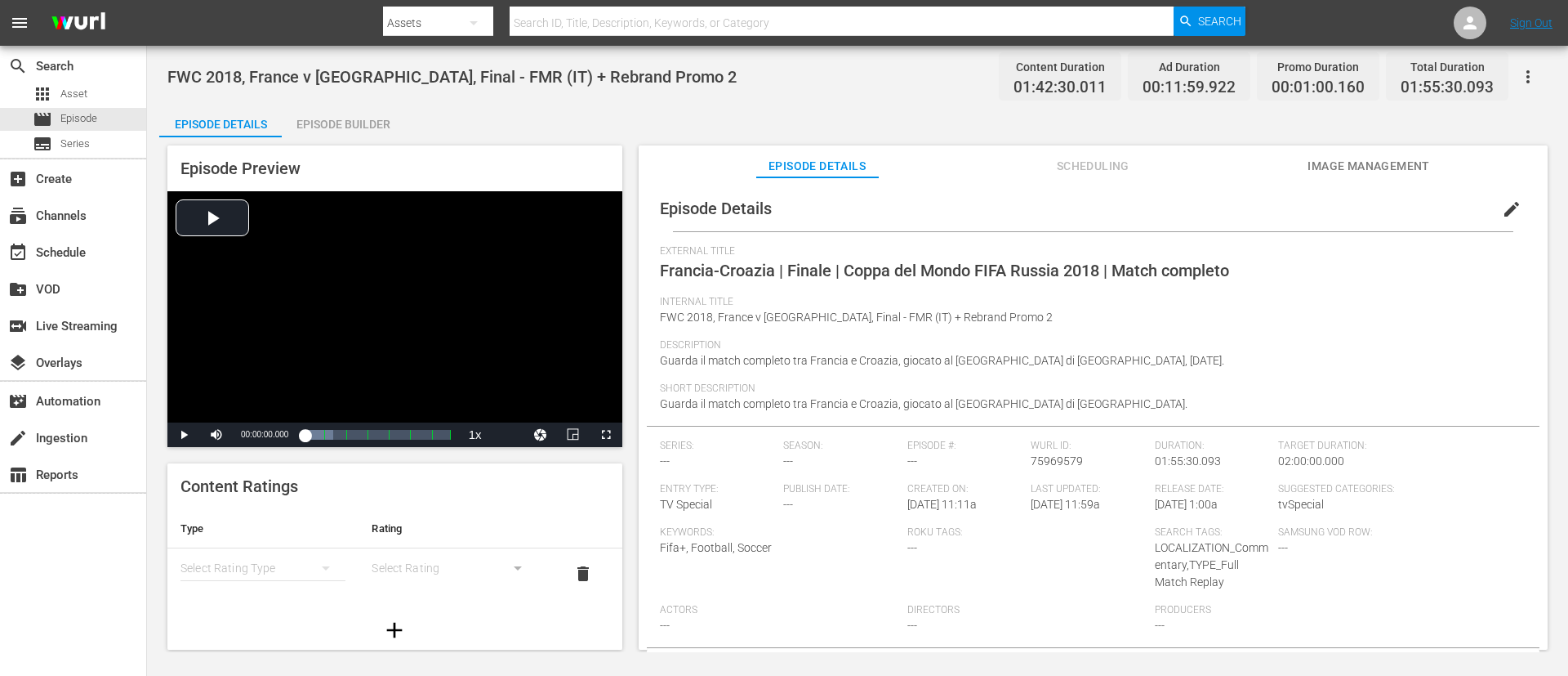
click at [1044, 207] on span "edit" at bounding box center [1511, 209] width 20 height 20
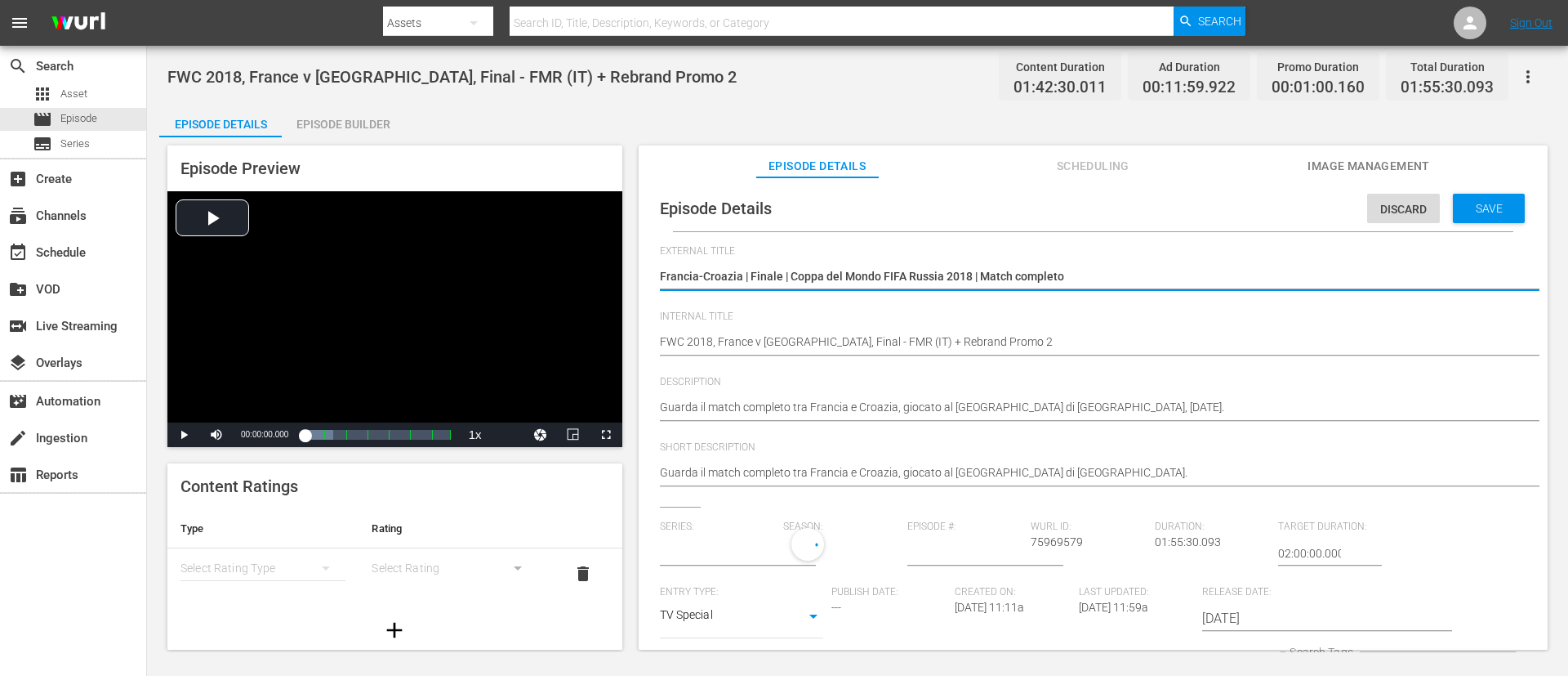
type input "No Series"
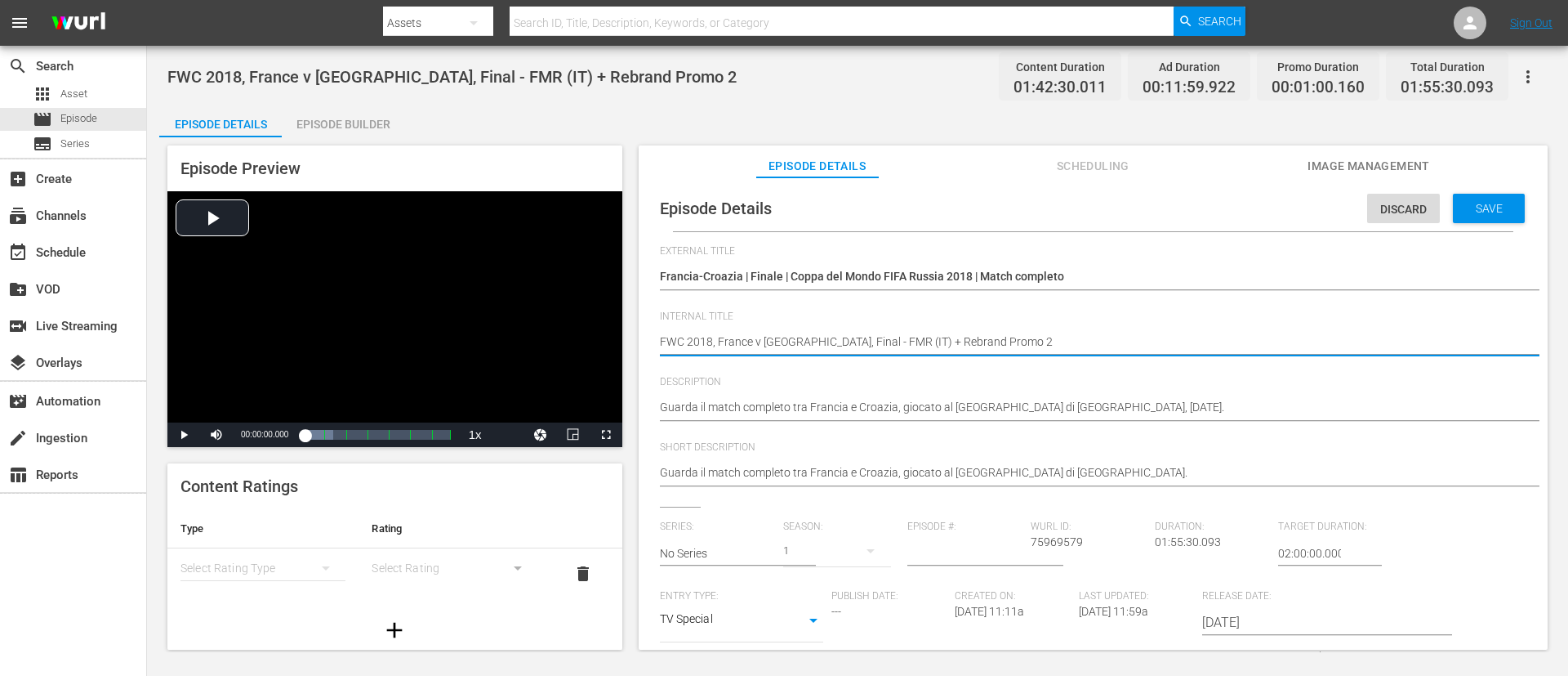
type textarea "FWC 2018, France v [GEOGRAPHIC_DATA], Final - FMR (IT)"
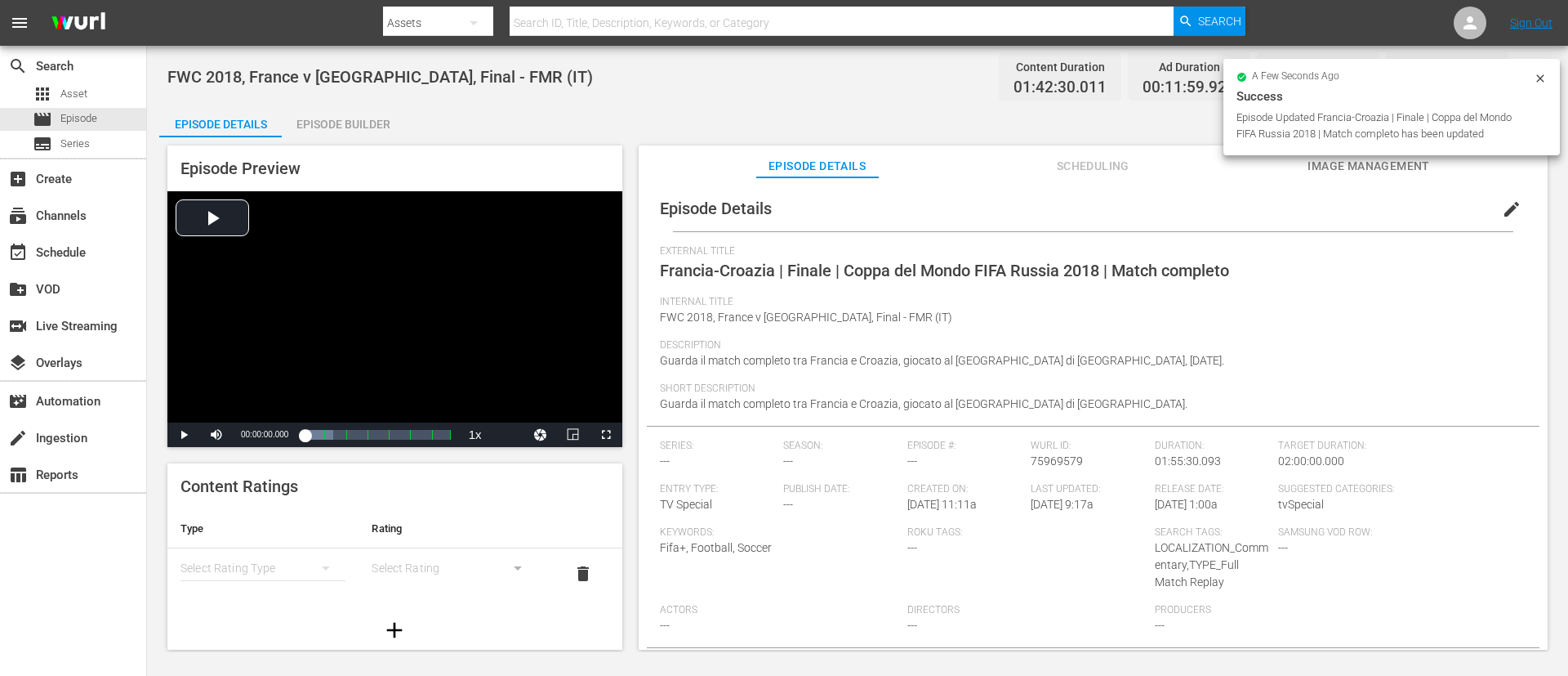
click at [343, 116] on div "Episode Builder" at bounding box center [343, 124] width 122 height 39
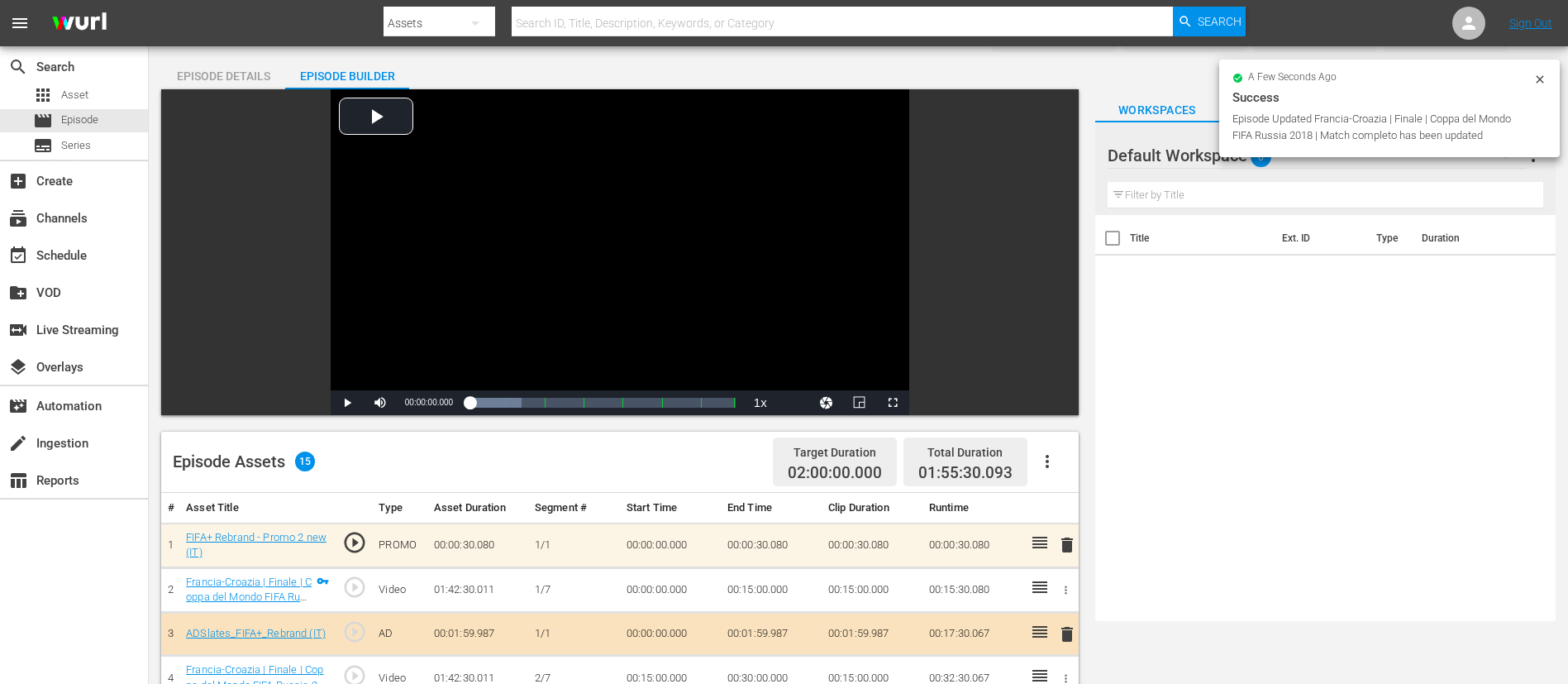
scroll to position [124, 0]
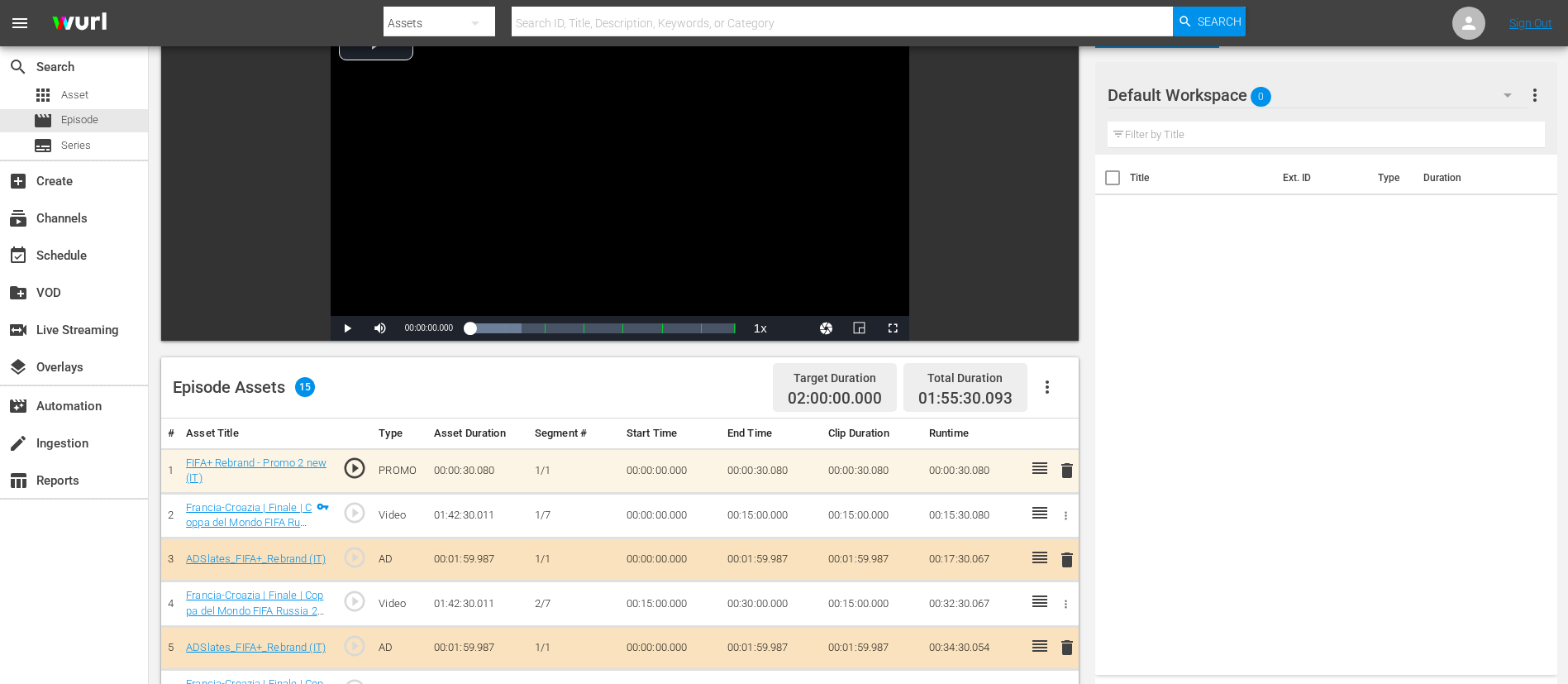
click at [1057, 454] on span "delete" at bounding box center [1066, 470] width 20 height 20
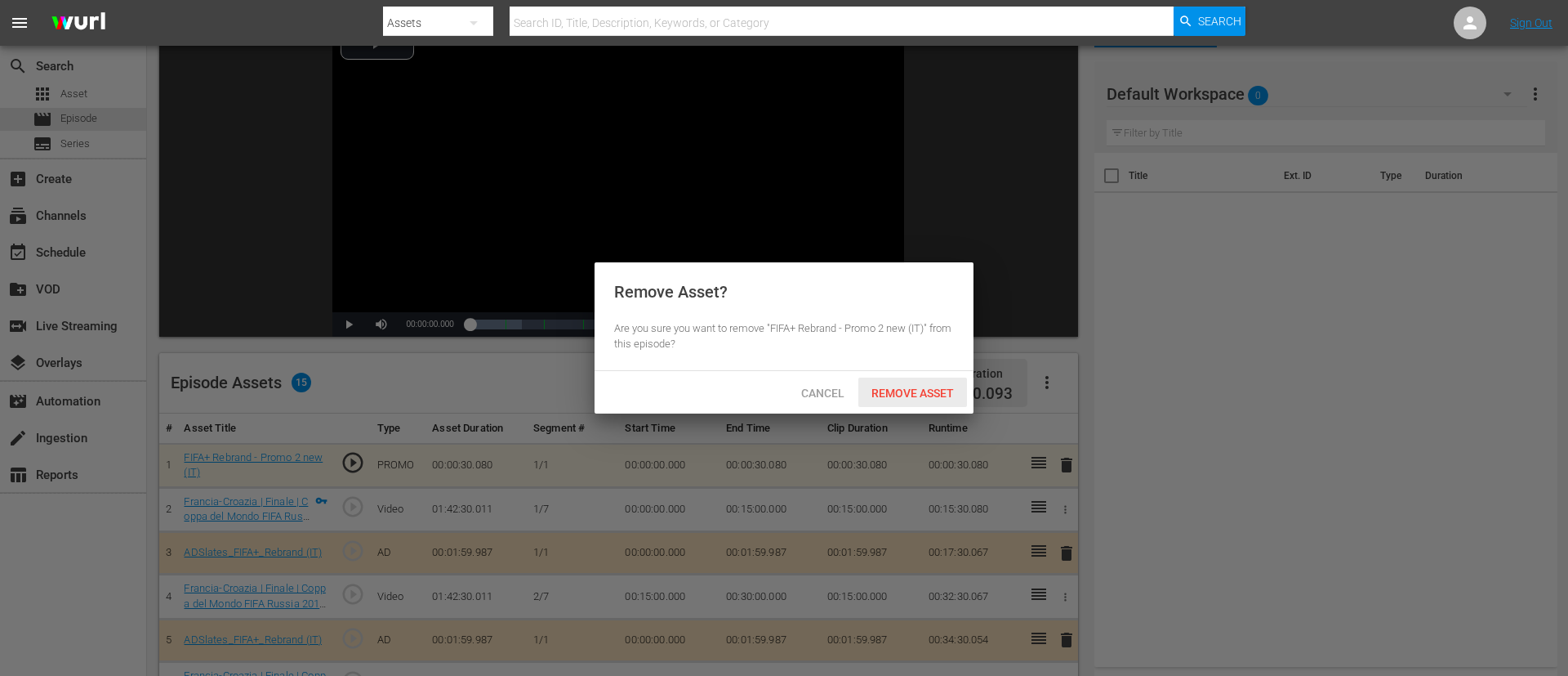
click at [919, 396] on span "Remove Asset" at bounding box center [913, 393] width 108 height 13
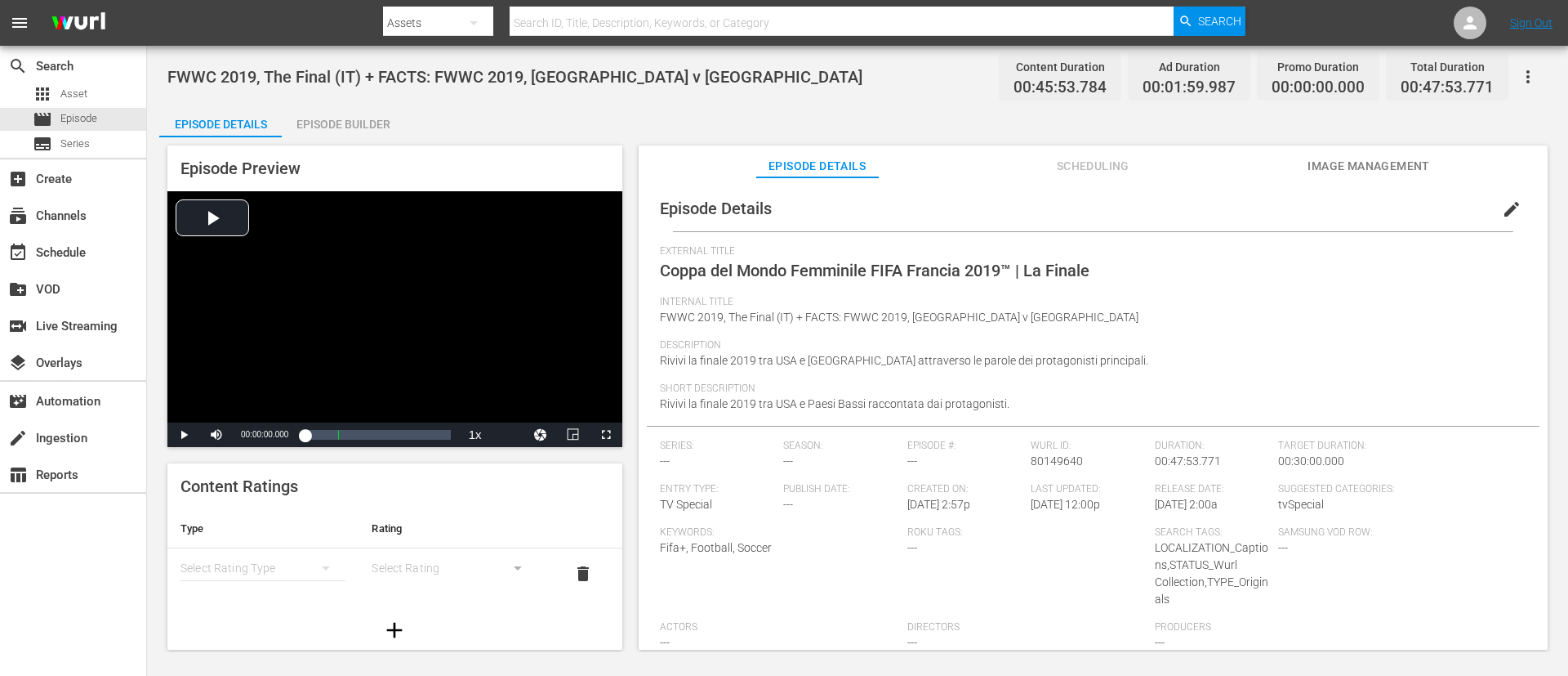
click at [356, 115] on div "Episode Builder" at bounding box center [343, 124] width 122 height 39
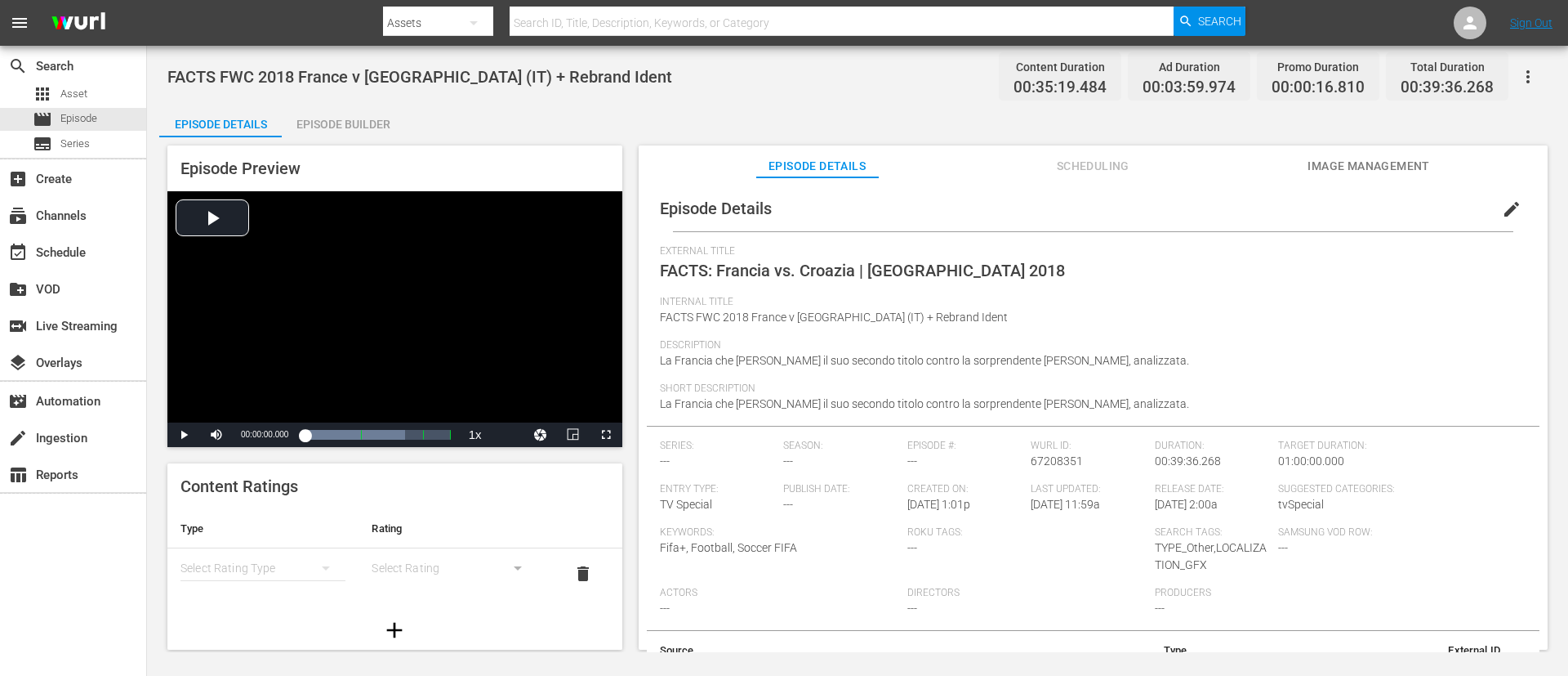
click at [1044, 200] on span "edit" at bounding box center [1511, 209] width 20 height 20
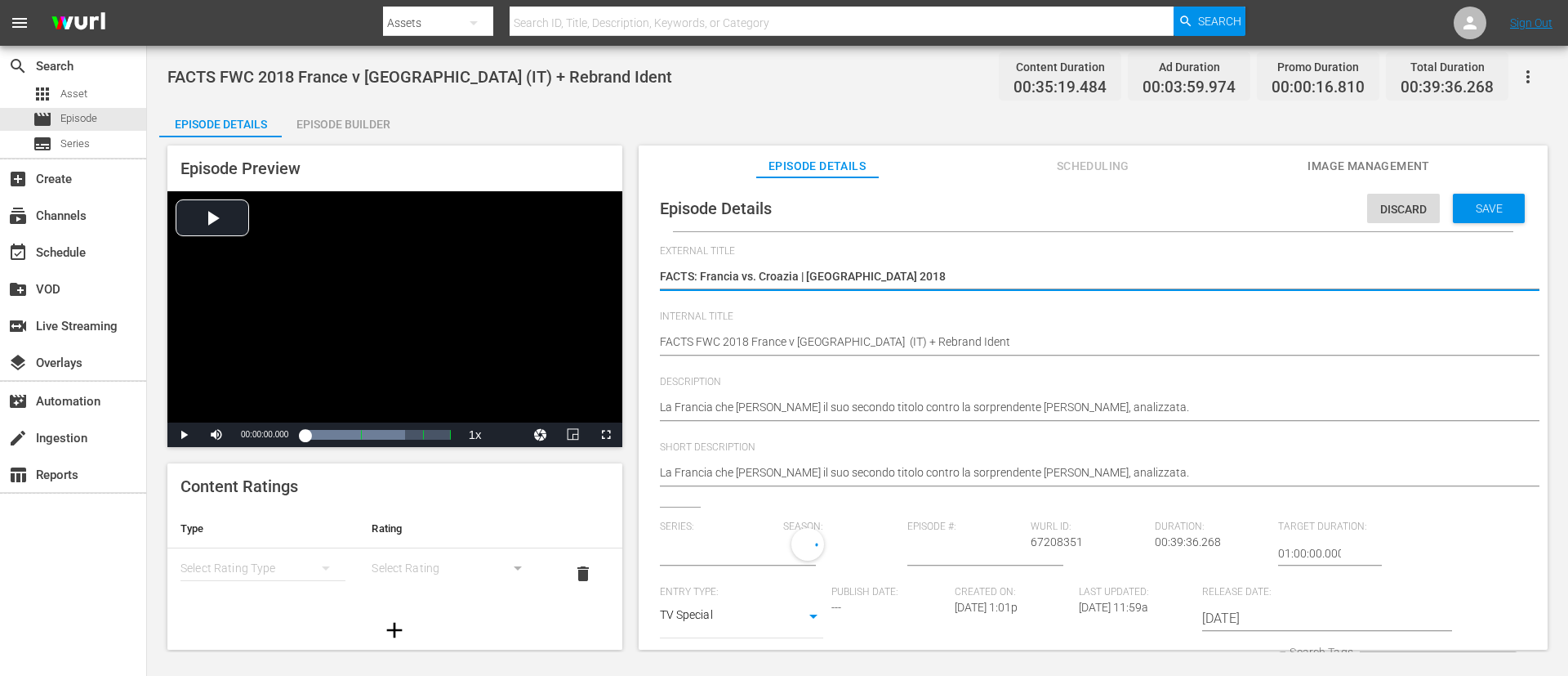
type input "No Series"
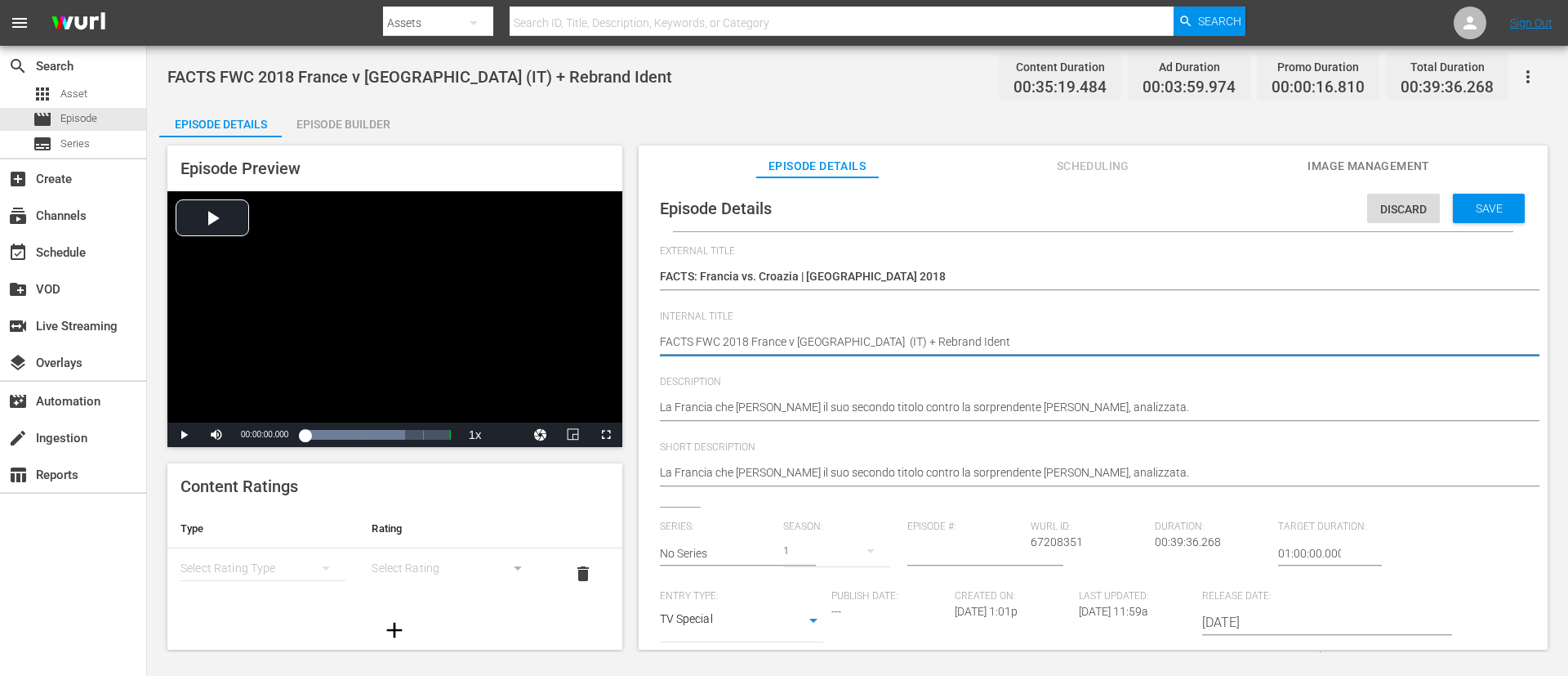
type textarea "FACTS FWC 2018 France v [GEOGRAPHIC_DATA] (IT)"
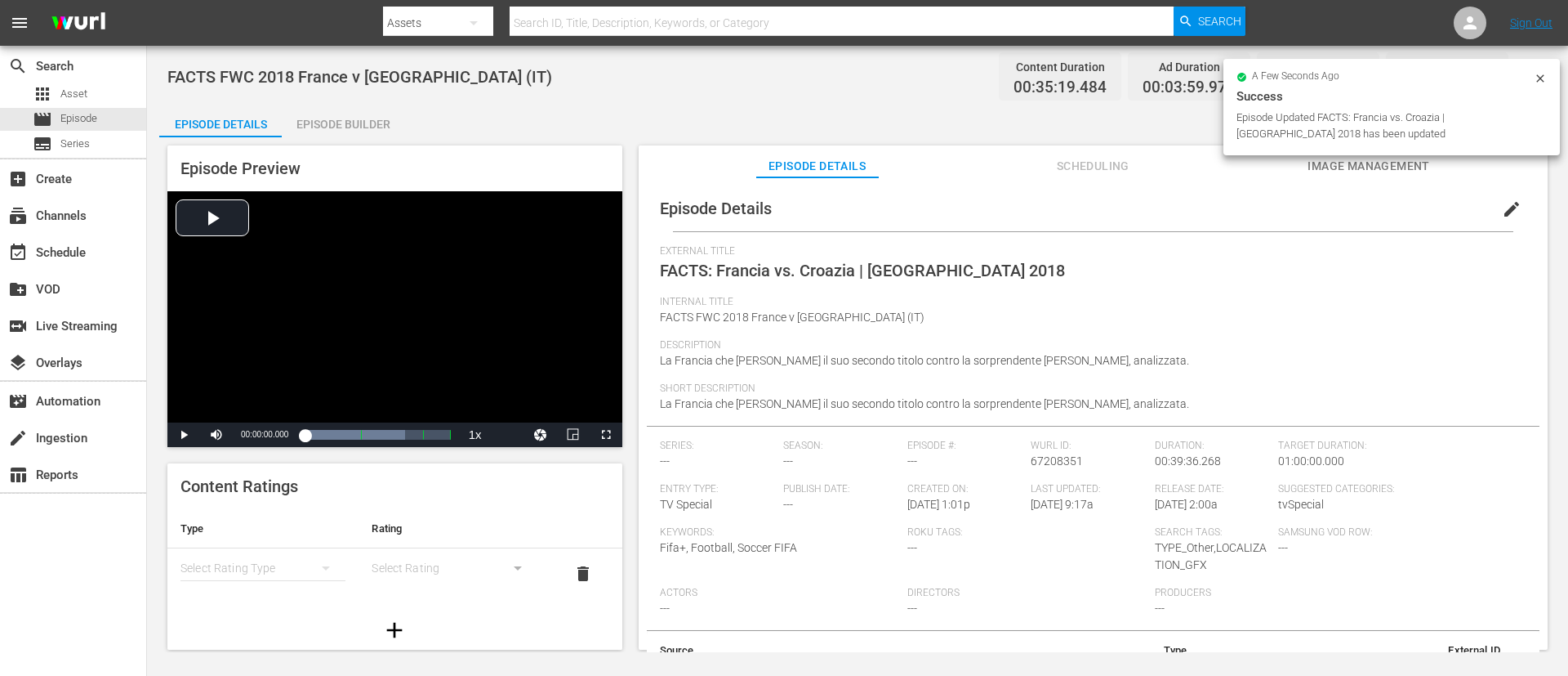
click at [382, 105] on div "Episode Builder" at bounding box center [343, 124] width 122 height 39
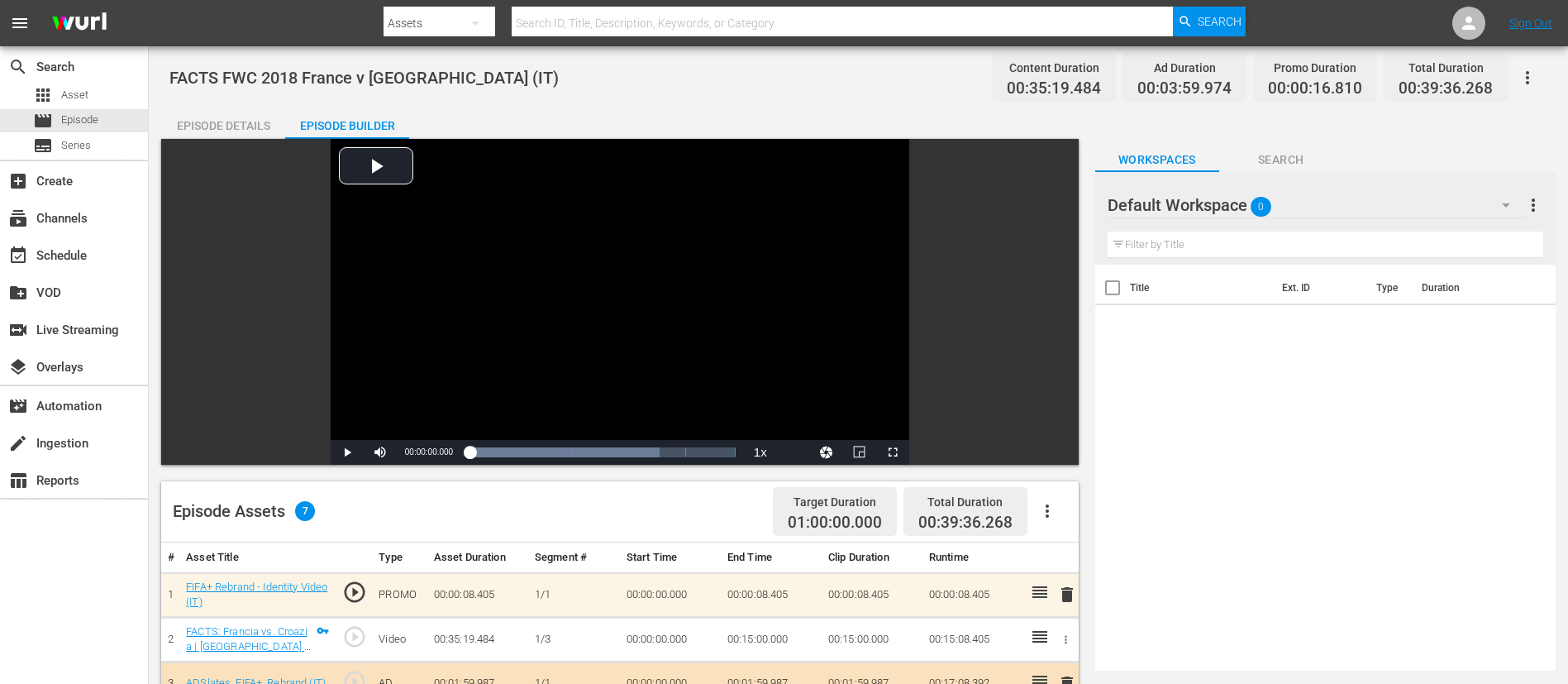
click at [1057, 454] on span "delete" at bounding box center [1066, 594] width 20 height 20
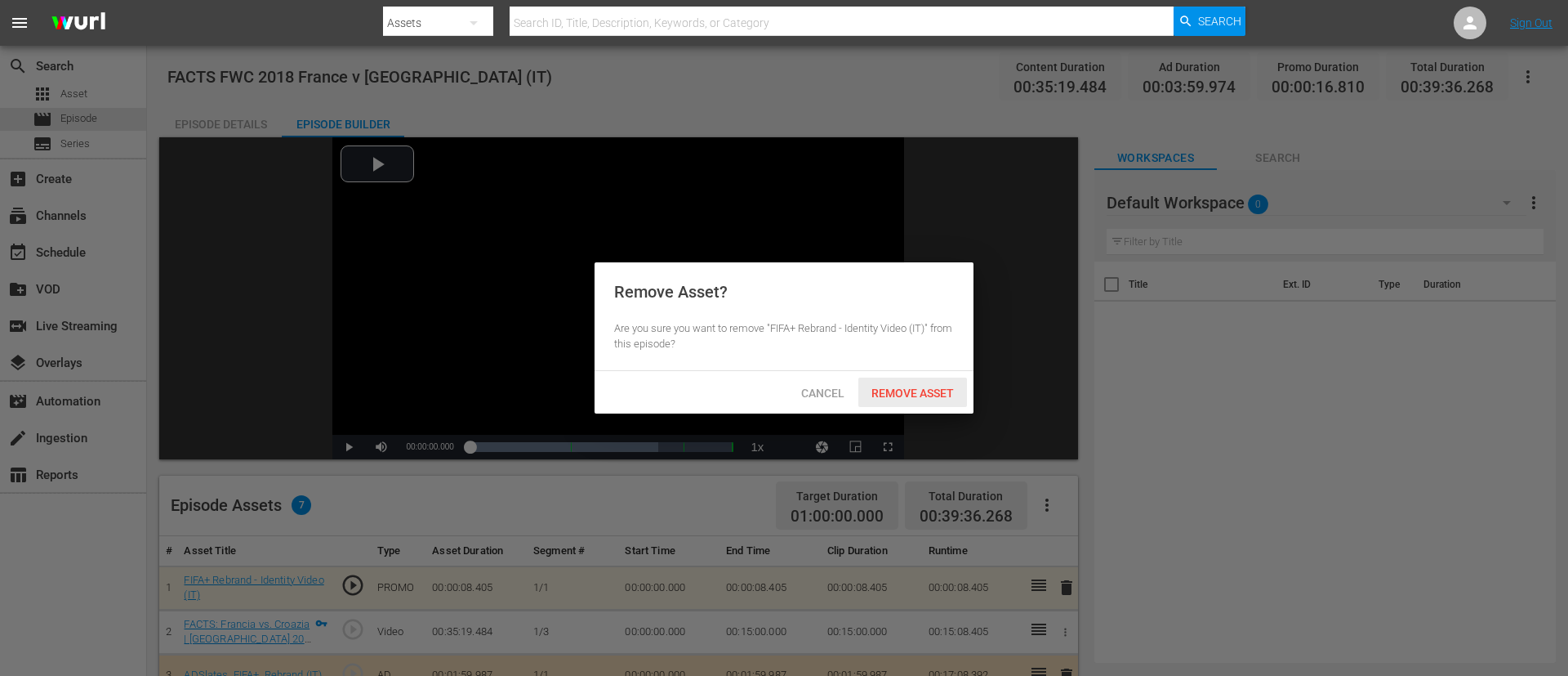
click at [926, 387] on span "Remove Asset" at bounding box center [913, 393] width 108 height 13
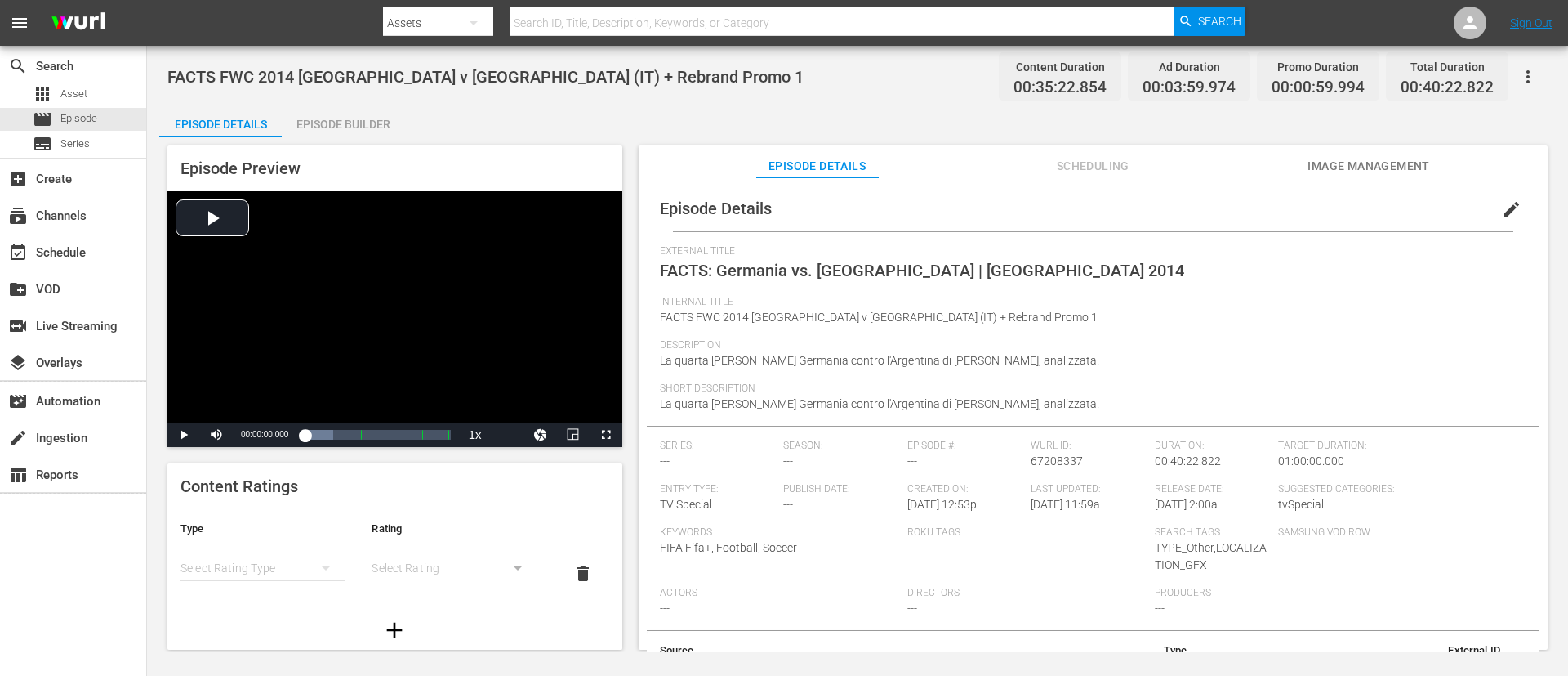
click at [1044, 193] on button "edit" at bounding box center [1512, 209] width 39 height 39
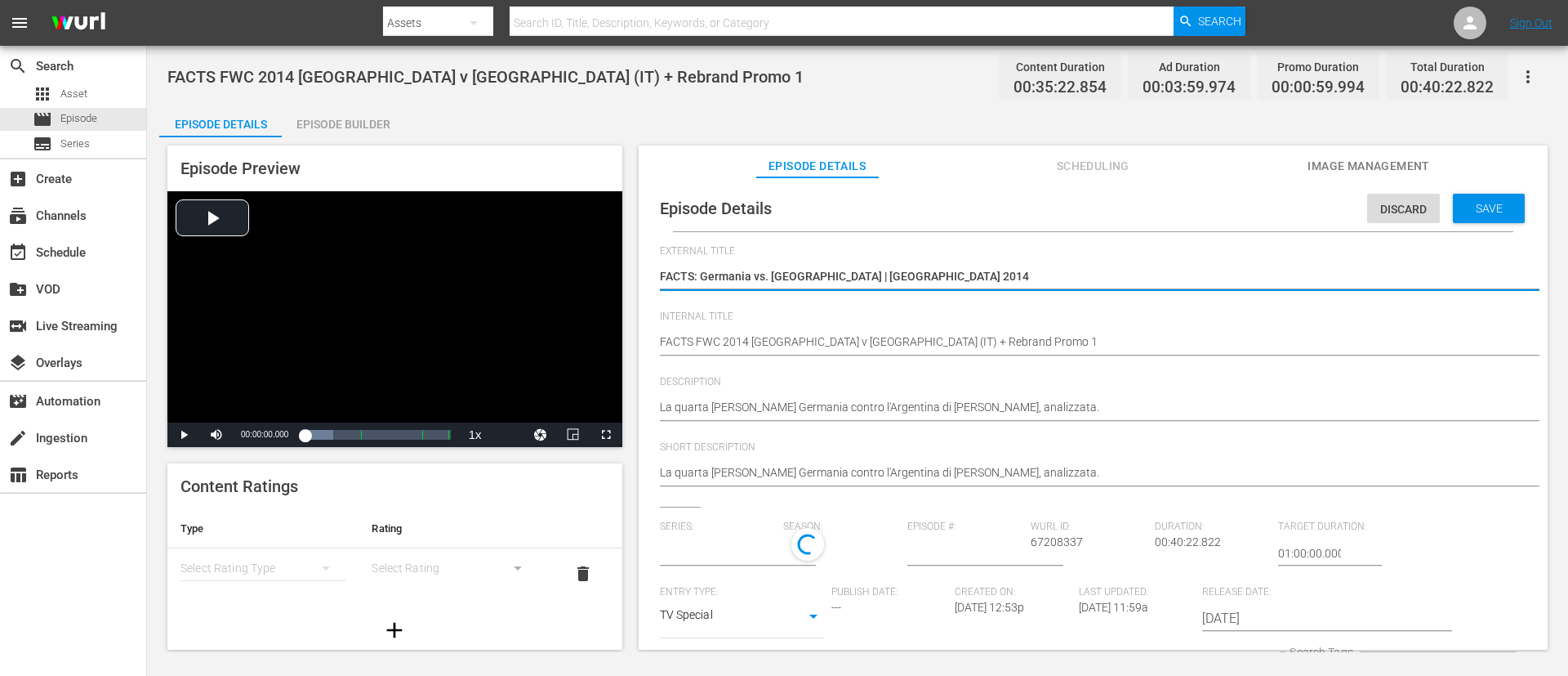
type input "No Series"
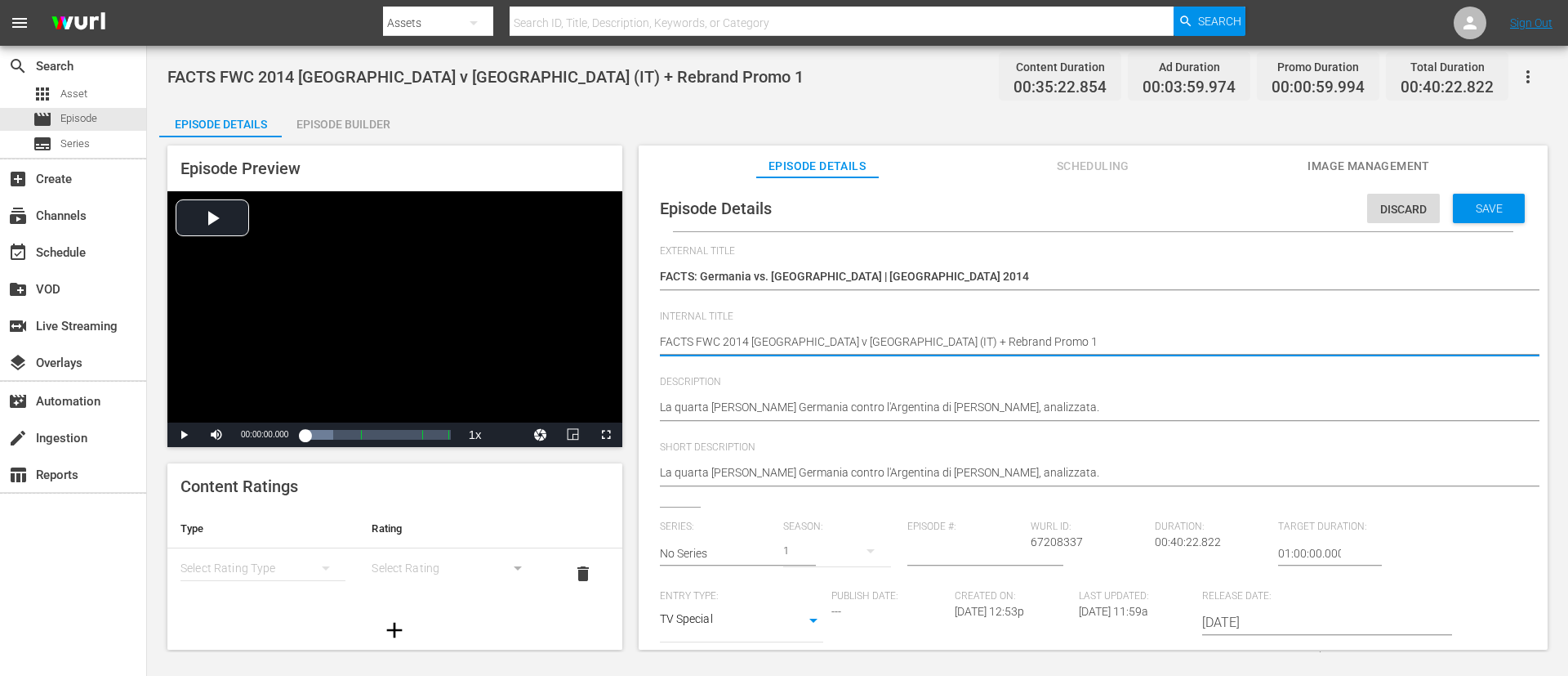
type textarea "FACTS FWC 2014 Germany v Argentina (IT)"
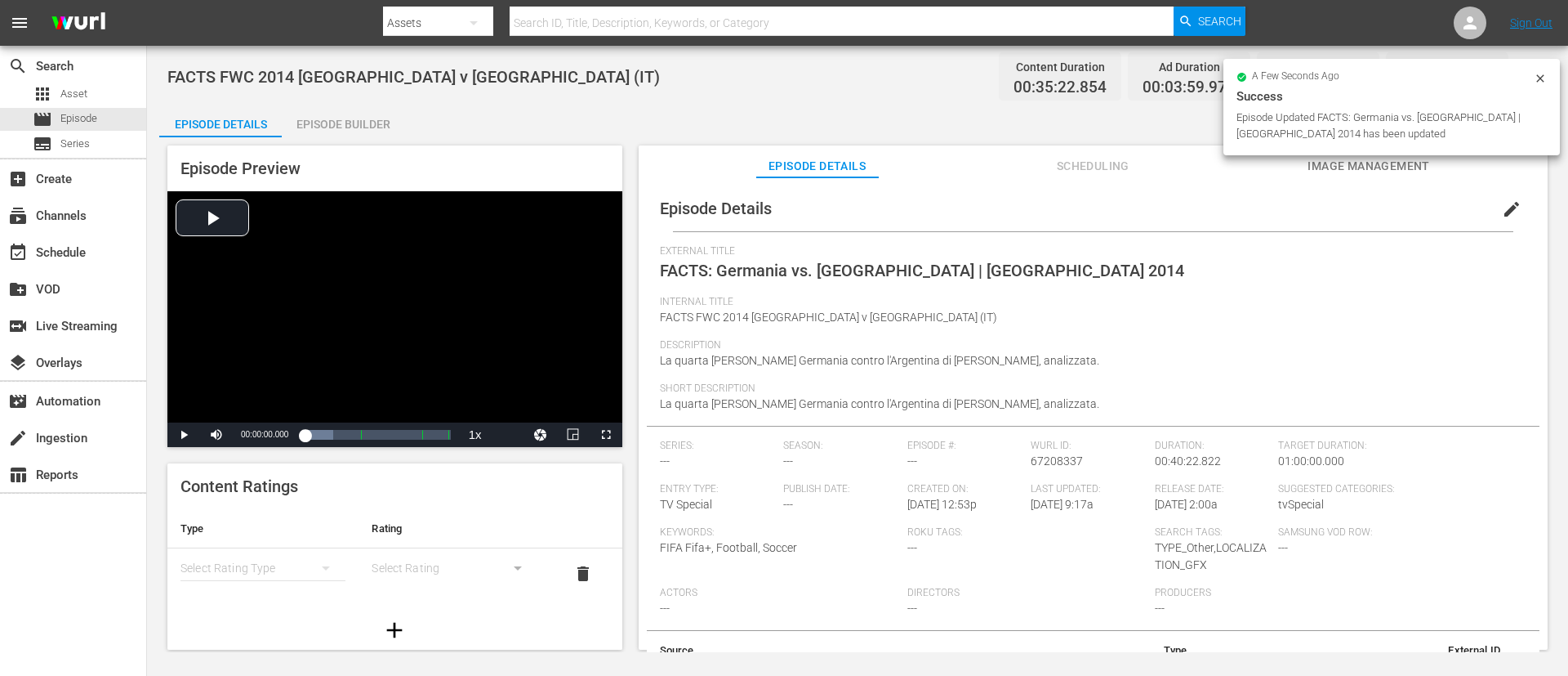
click at [363, 127] on div "Episode Builder" at bounding box center [343, 124] width 122 height 39
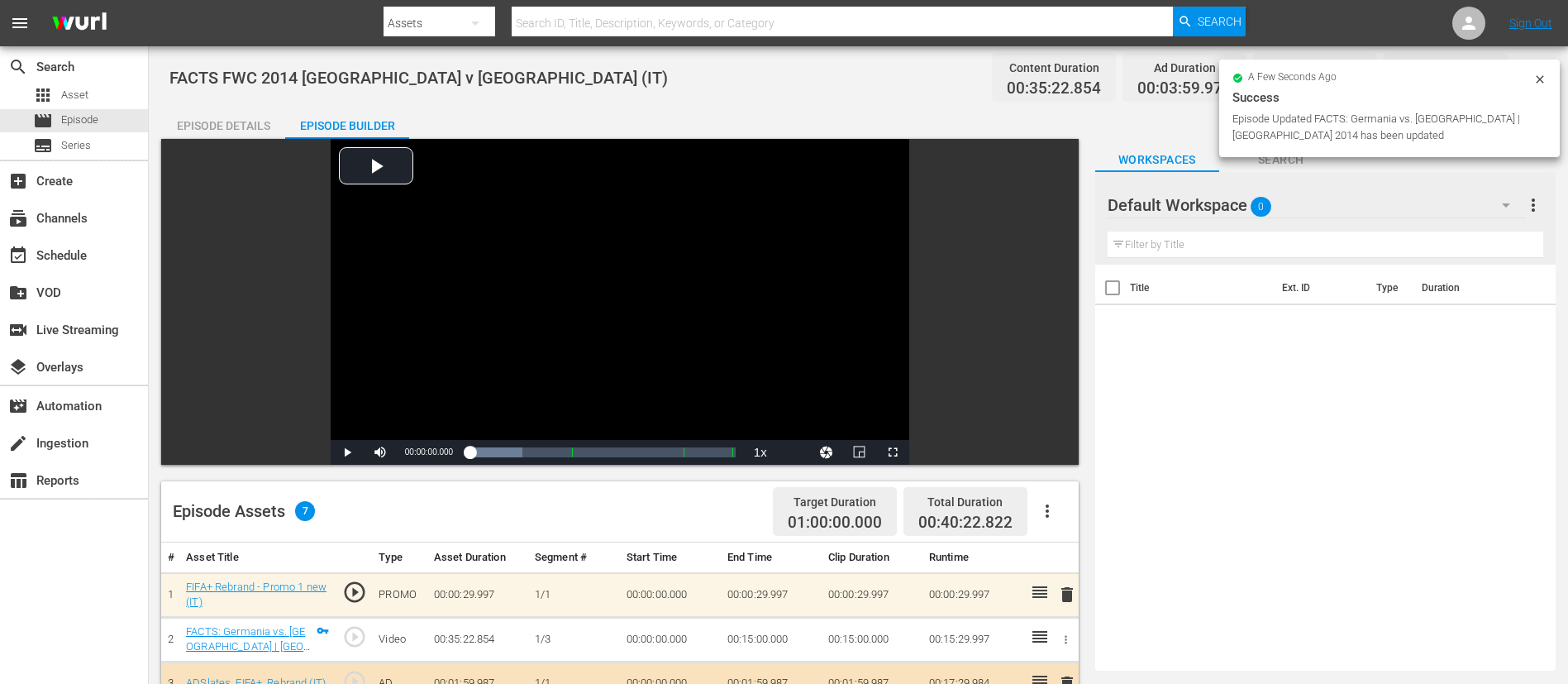
click at [1057, 454] on span "delete" at bounding box center [1066, 594] width 20 height 20
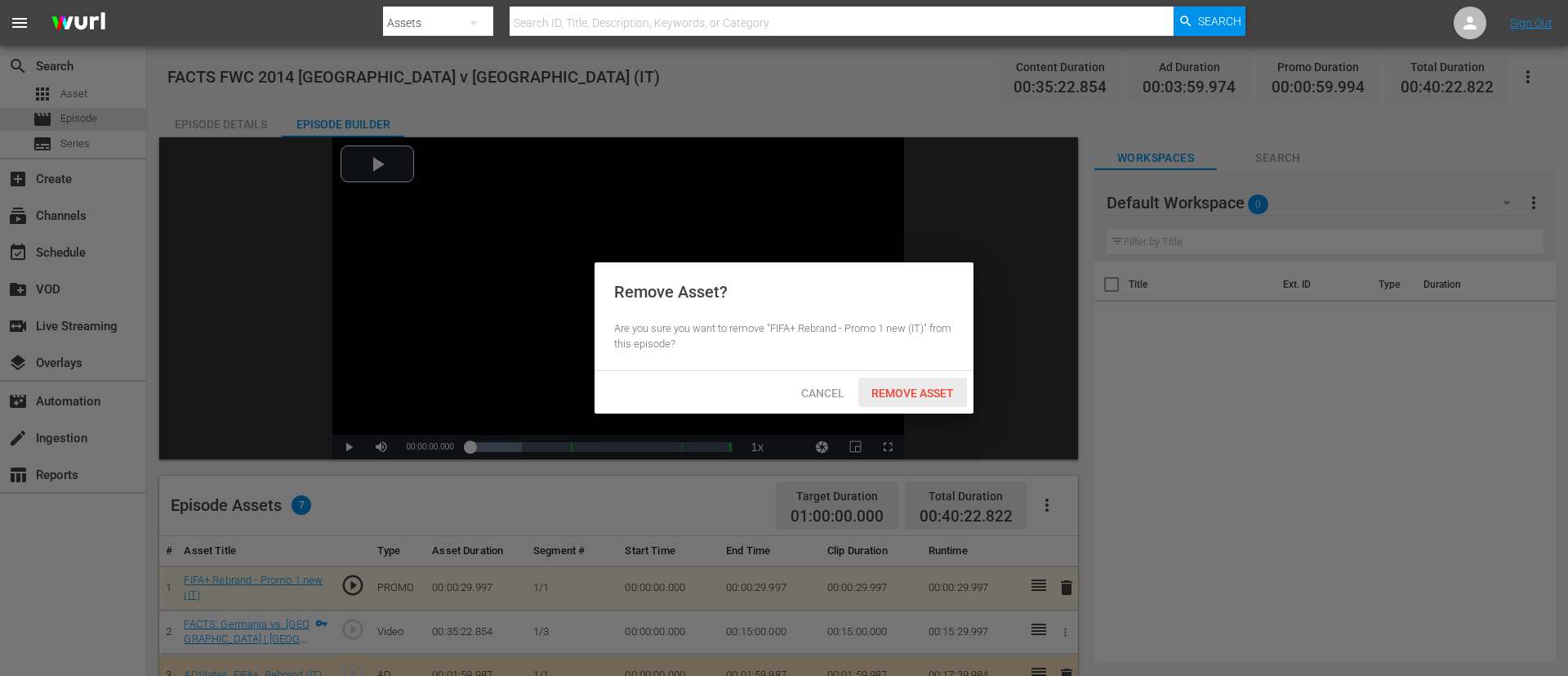
click at [945, 390] on span "Remove Asset" at bounding box center [913, 393] width 108 height 13
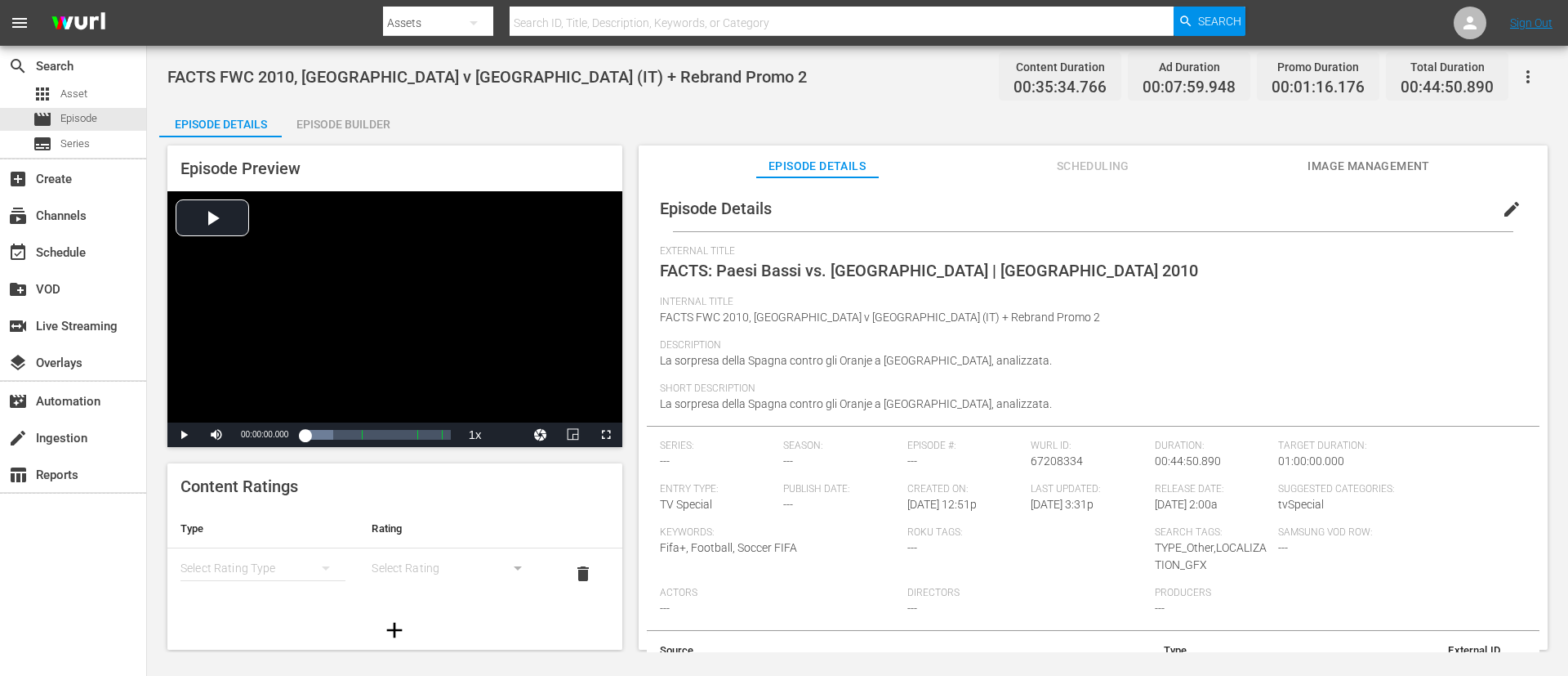
click at [1044, 197] on button "edit" at bounding box center [1512, 209] width 39 height 39
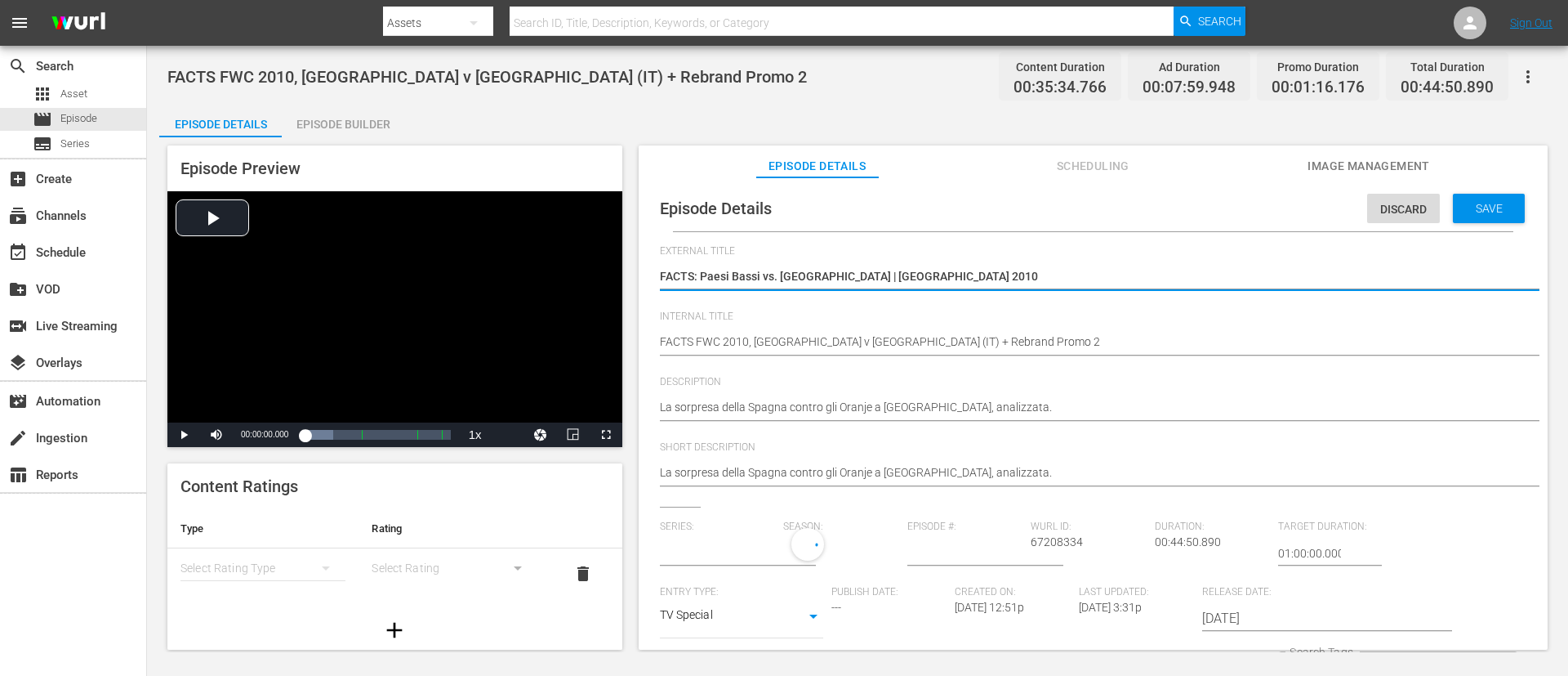
type input "No Series"
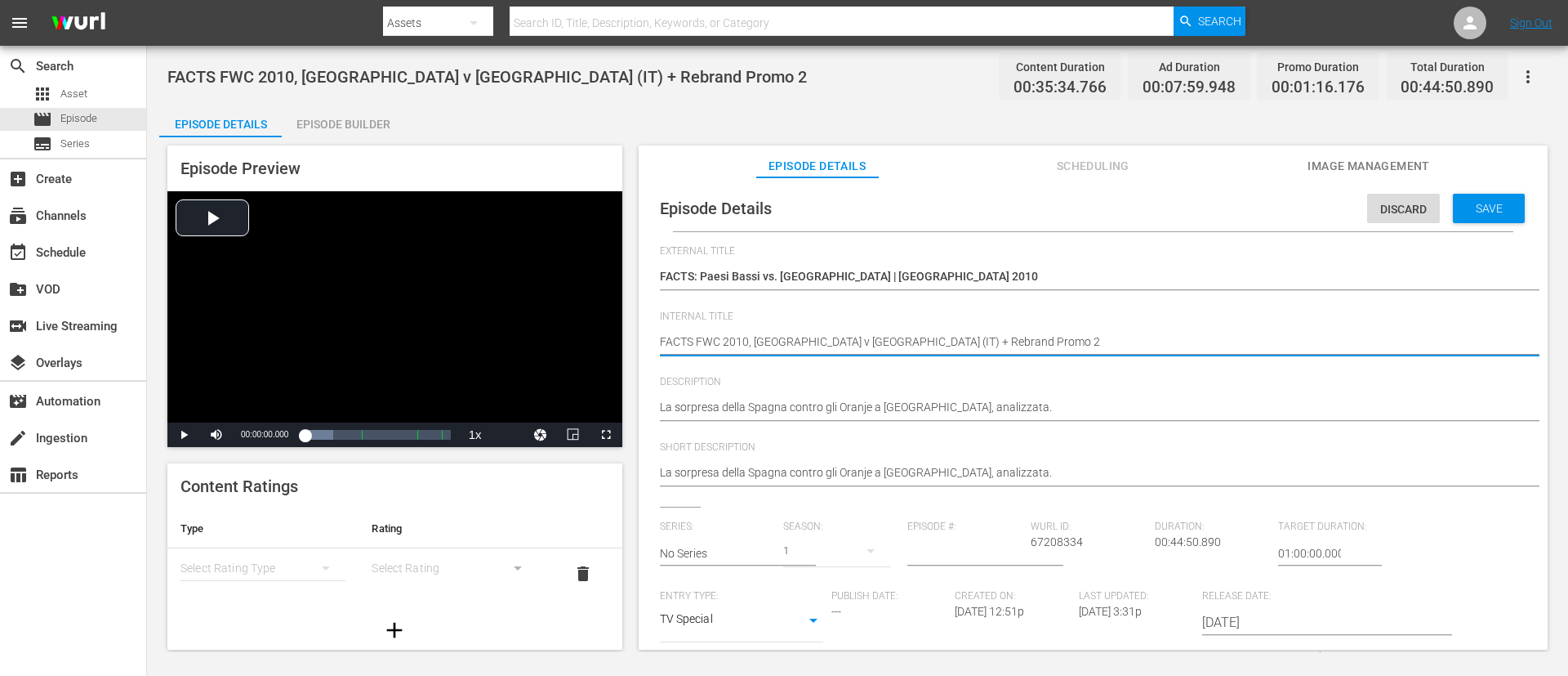
type textarea "FACTS FWC 2010, Netherlands v Spain (IT)"
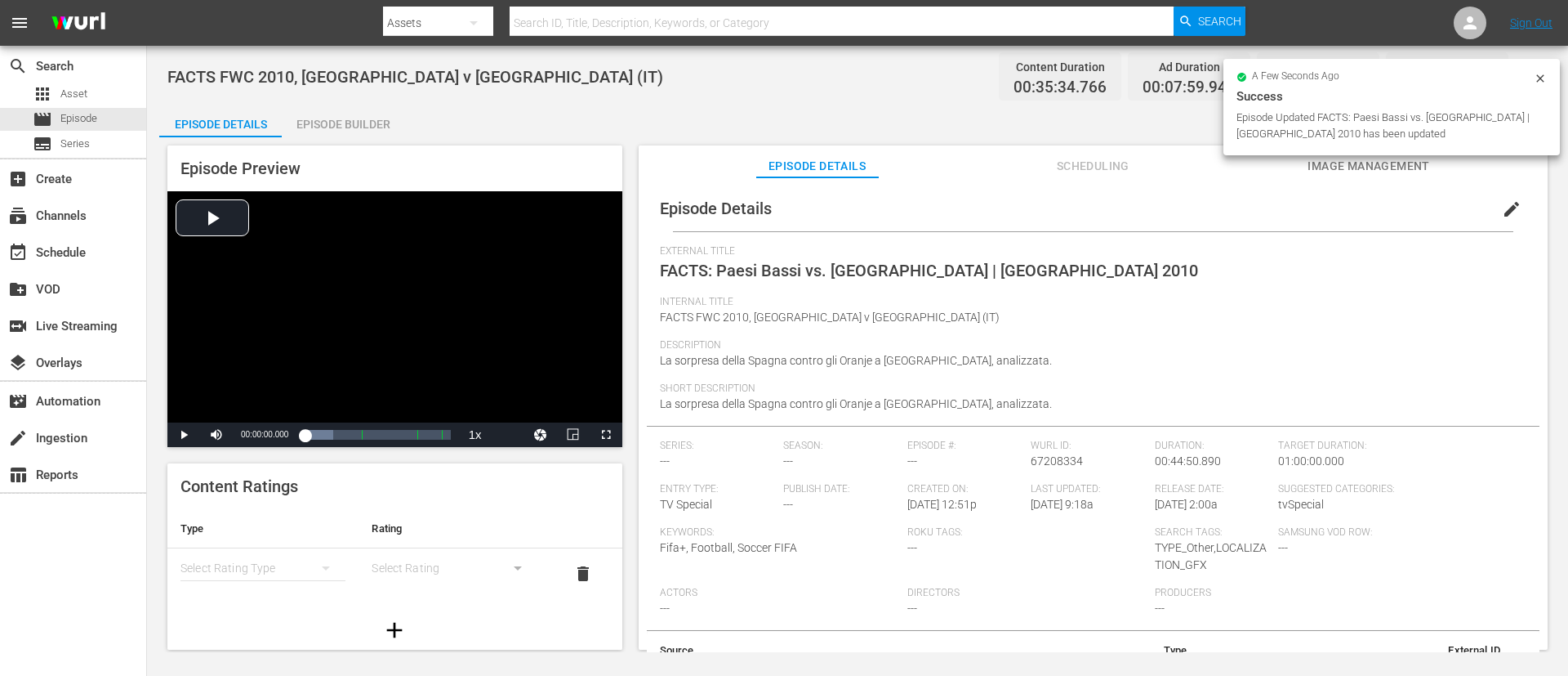
click at [357, 130] on div "Episode Builder" at bounding box center [343, 124] width 122 height 39
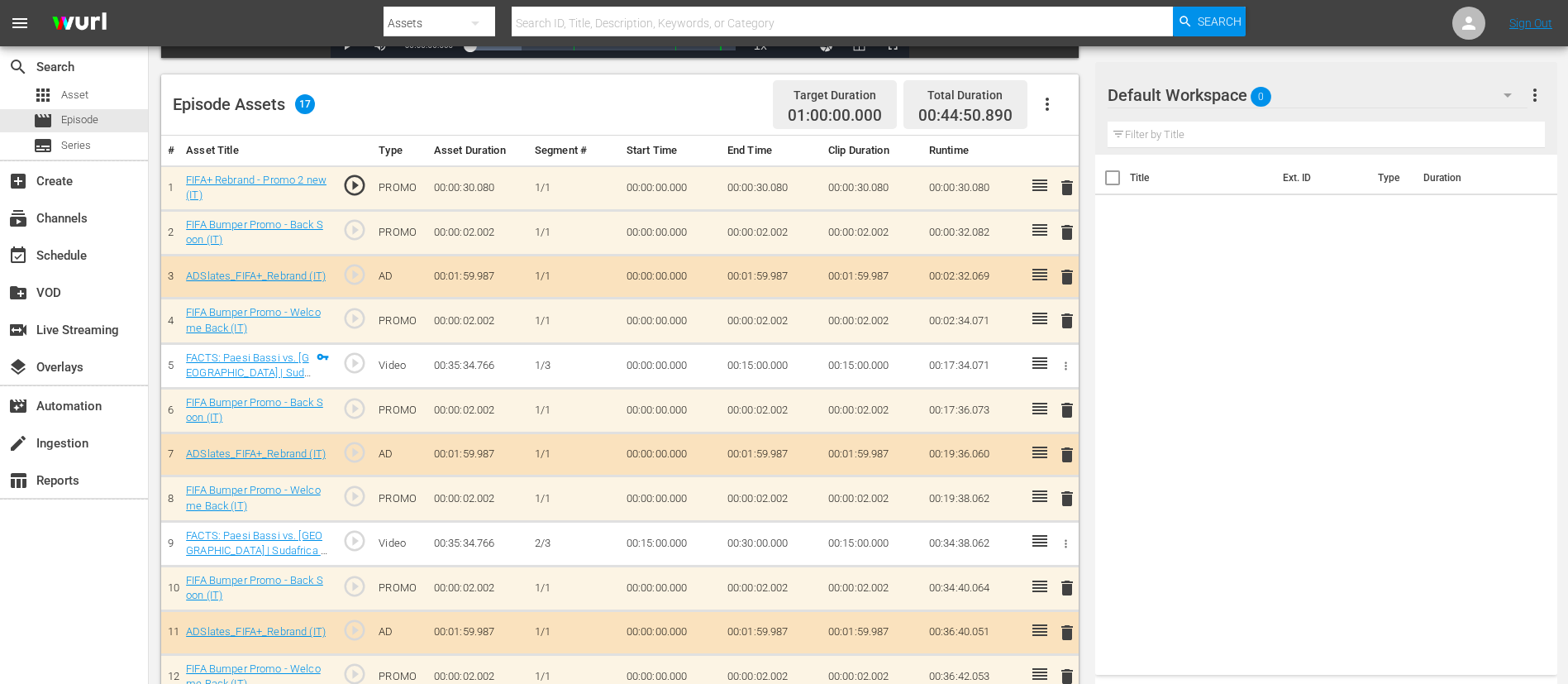
scroll to position [372, 0]
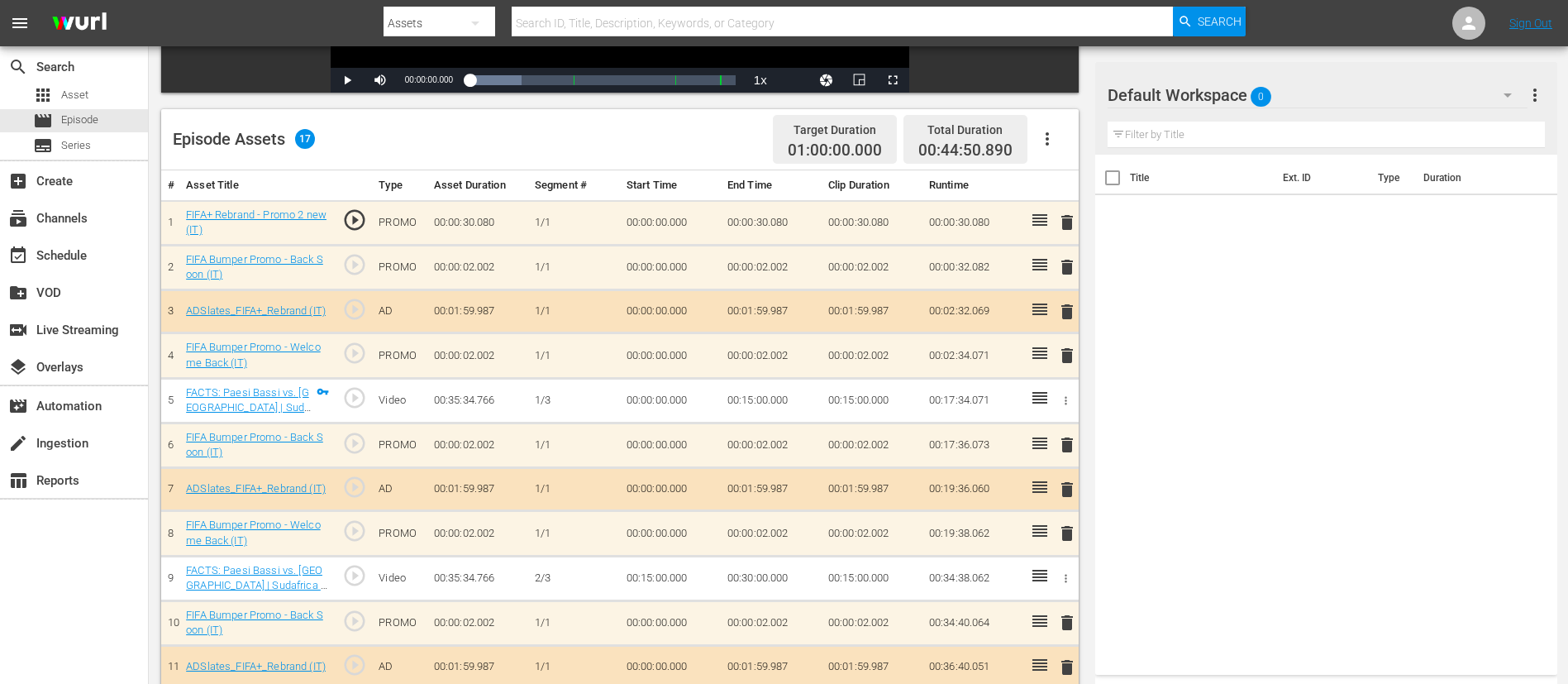
click at [1057, 216] on span "delete" at bounding box center [1066, 222] width 20 height 20
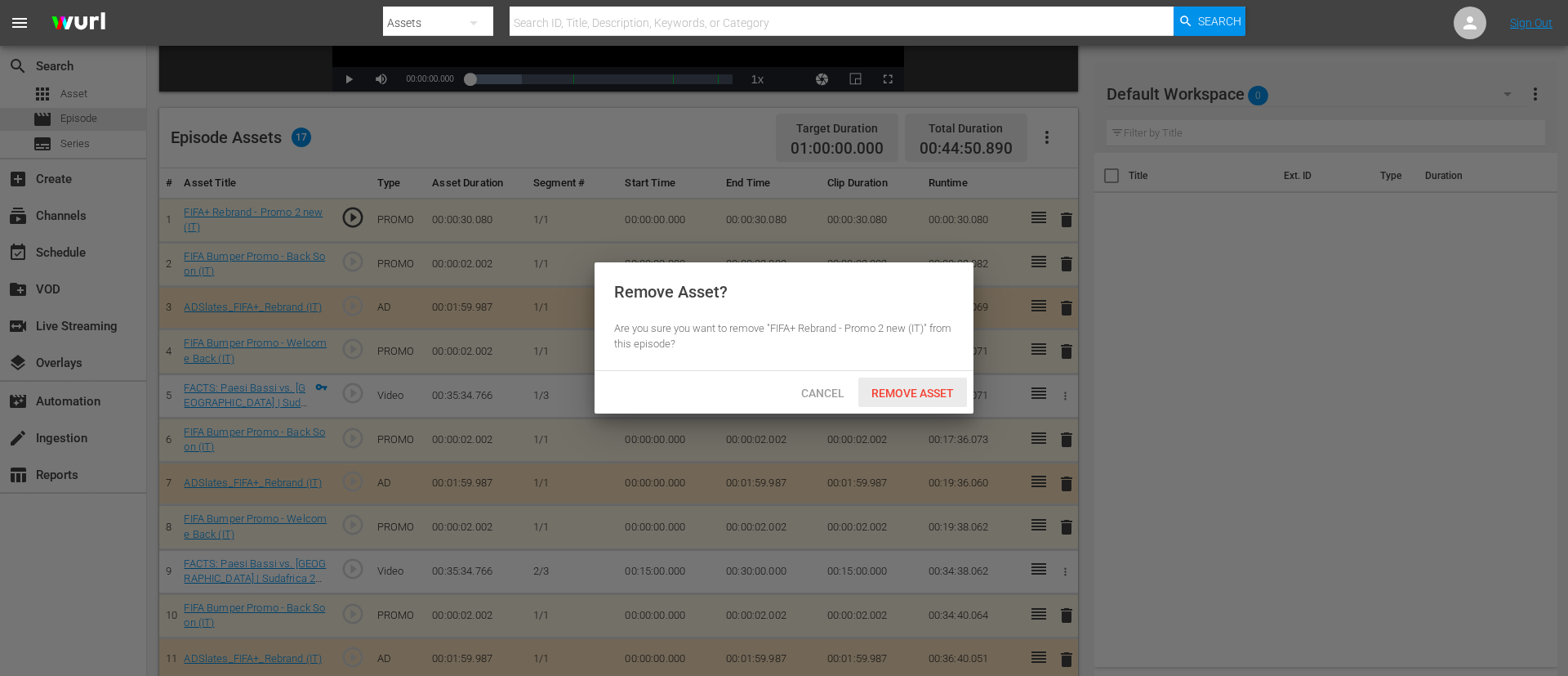
click at [910, 387] on span "Remove Asset" at bounding box center [913, 393] width 108 height 13
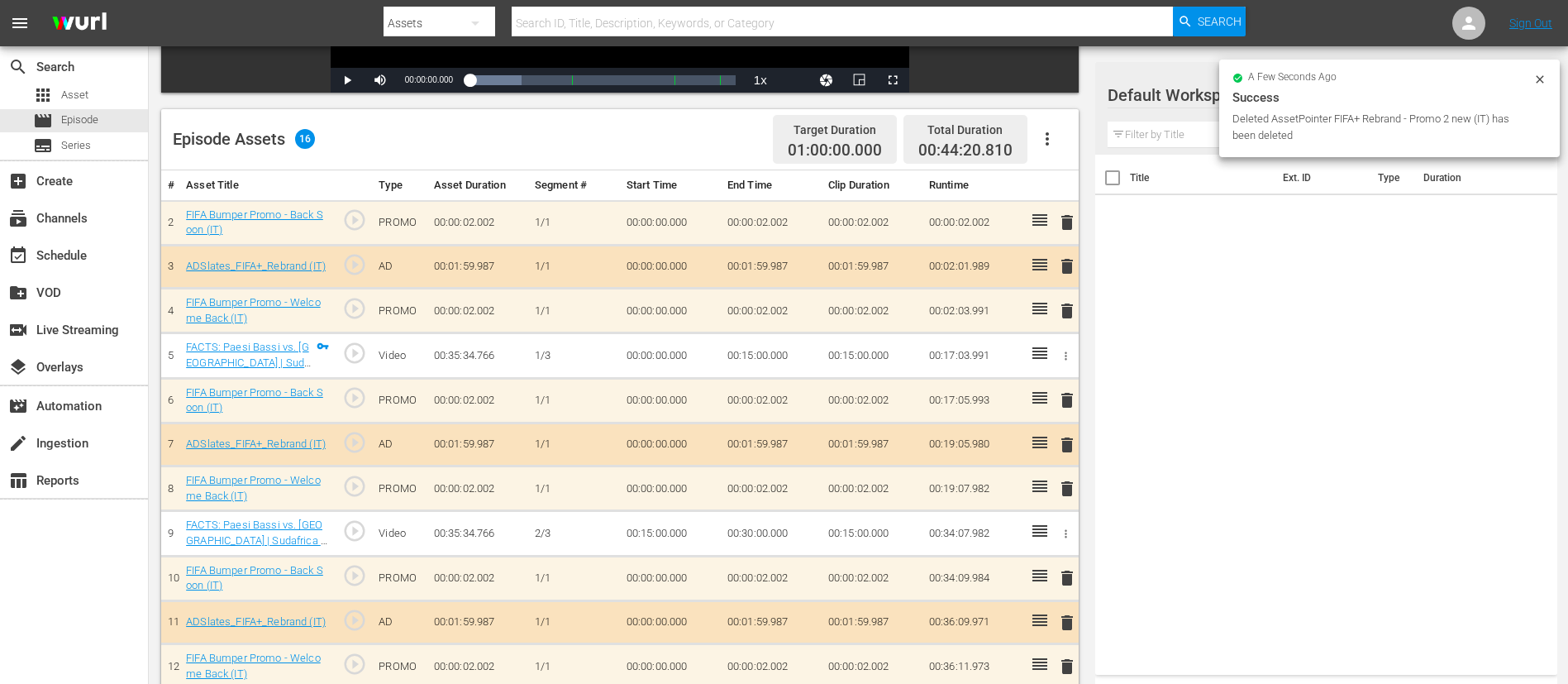
click at [1057, 222] on span "delete" at bounding box center [1066, 222] width 20 height 20
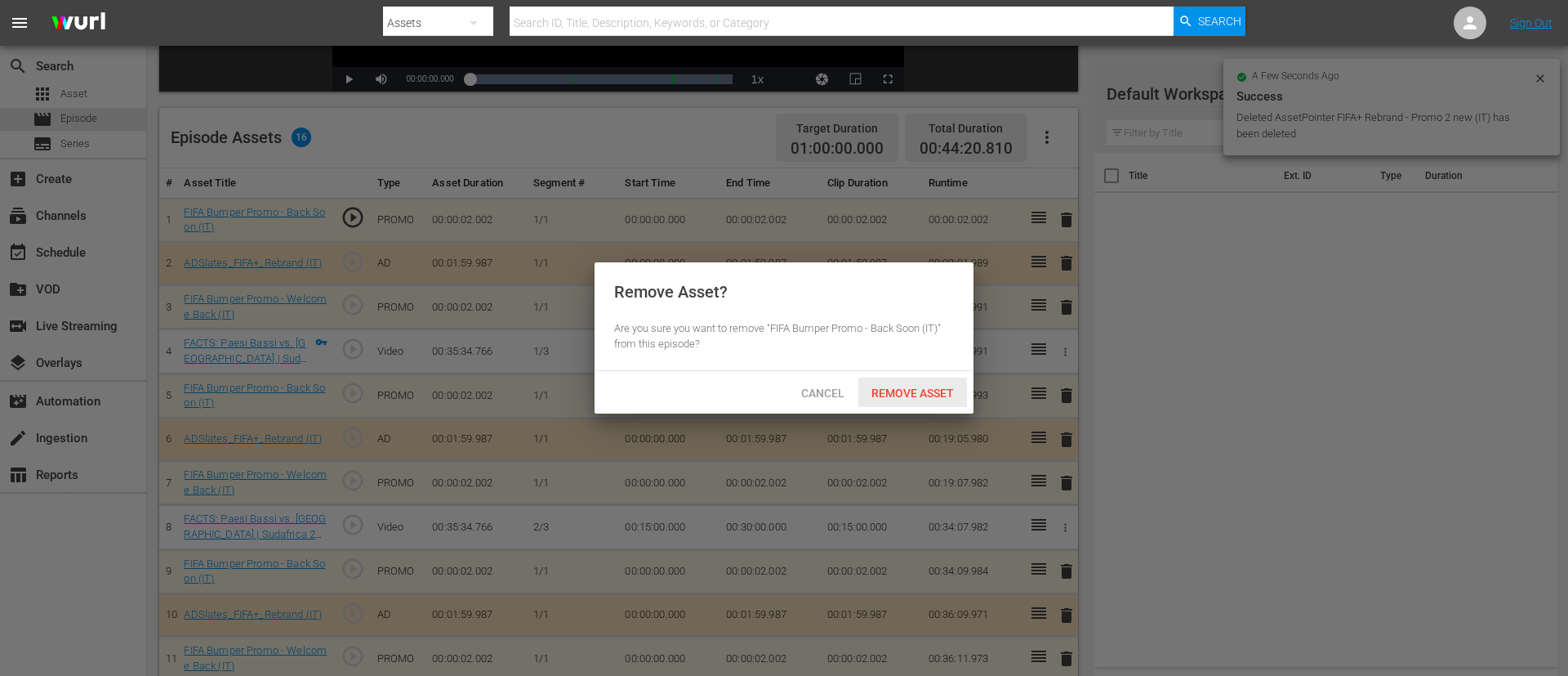
click at [903, 389] on span "Remove Asset" at bounding box center [913, 393] width 108 height 13
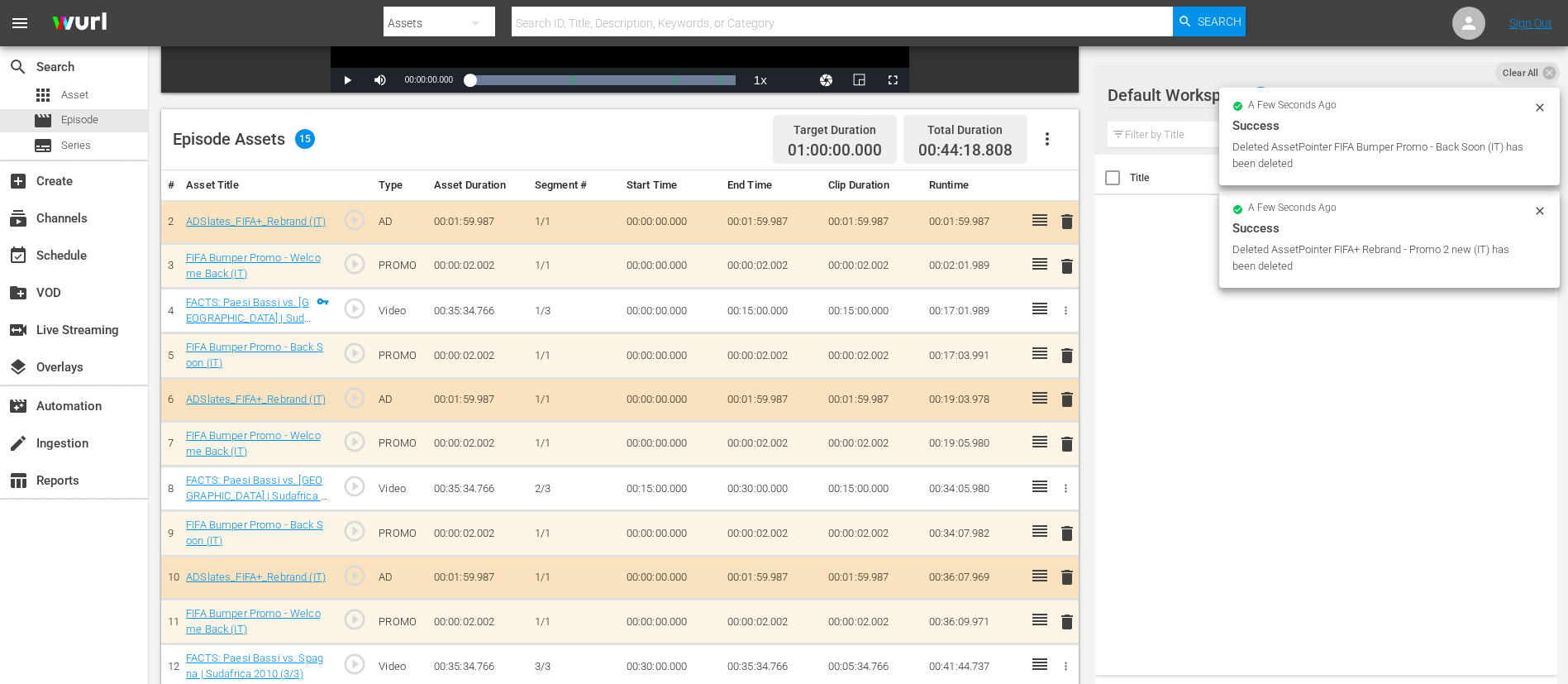
click at [1057, 218] on span "delete" at bounding box center [1066, 221] width 20 height 20
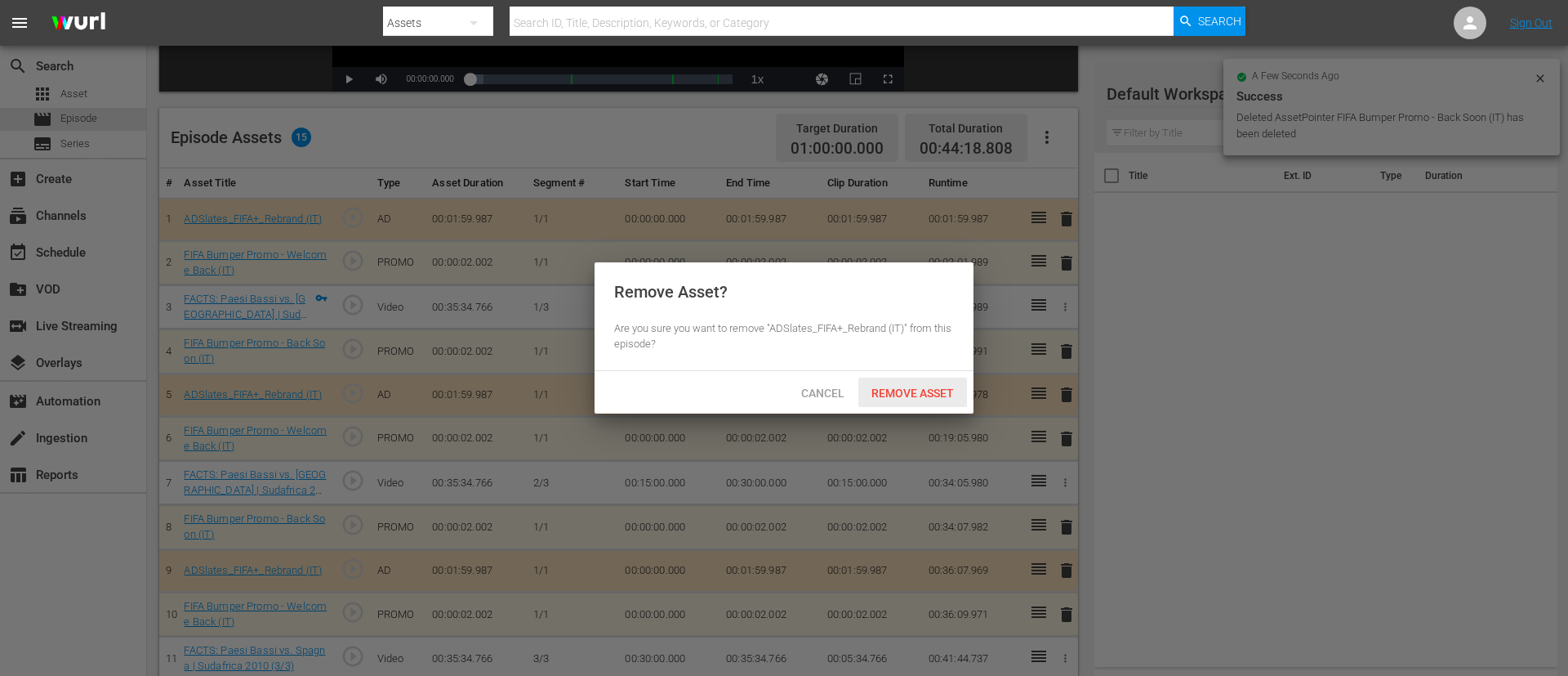
click at [886, 396] on span "Remove Asset" at bounding box center [913, 393] width 108 height 13
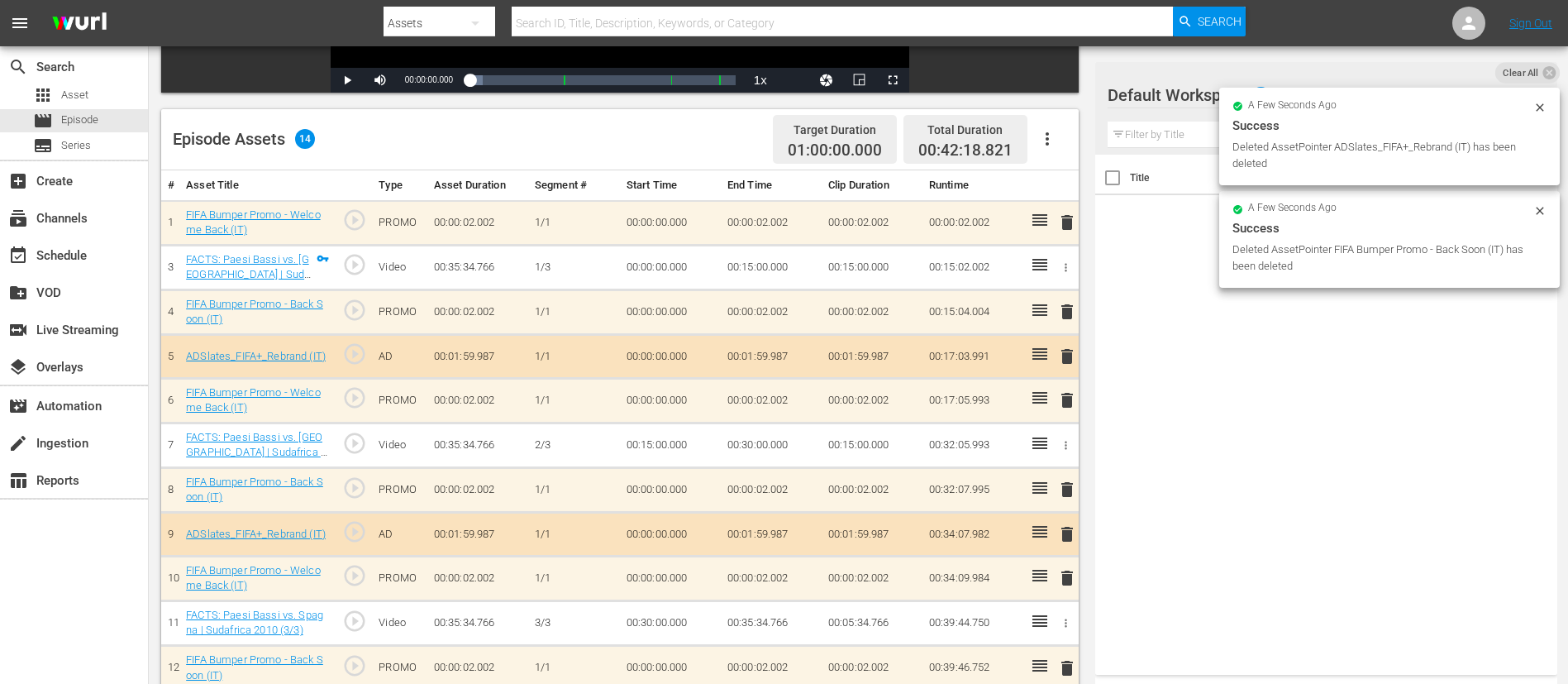
click at [1057, 213] on span "delete" at bounding box center [1066, 222] width 20 height 20
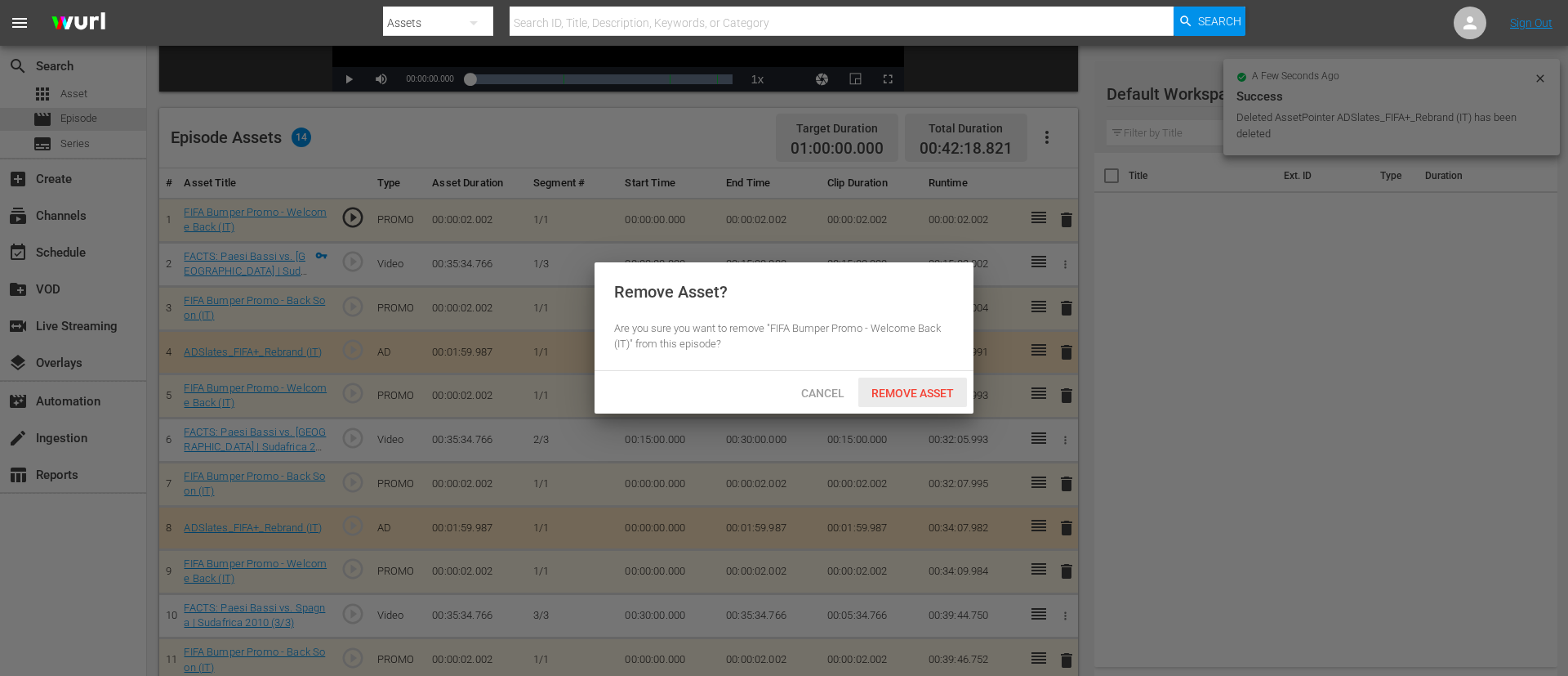
click at [909, 408] on div "Cancel Remove Asset" at bounding box center [784, 392] width 379 height 43
click at [913, 407] on div "Cancel Remove Asset" at bounding box center [784, 392] width 379 height 43
click at [930, 387] on span "Remove Asset" at bounding box center [913, 393] width 108 height 13
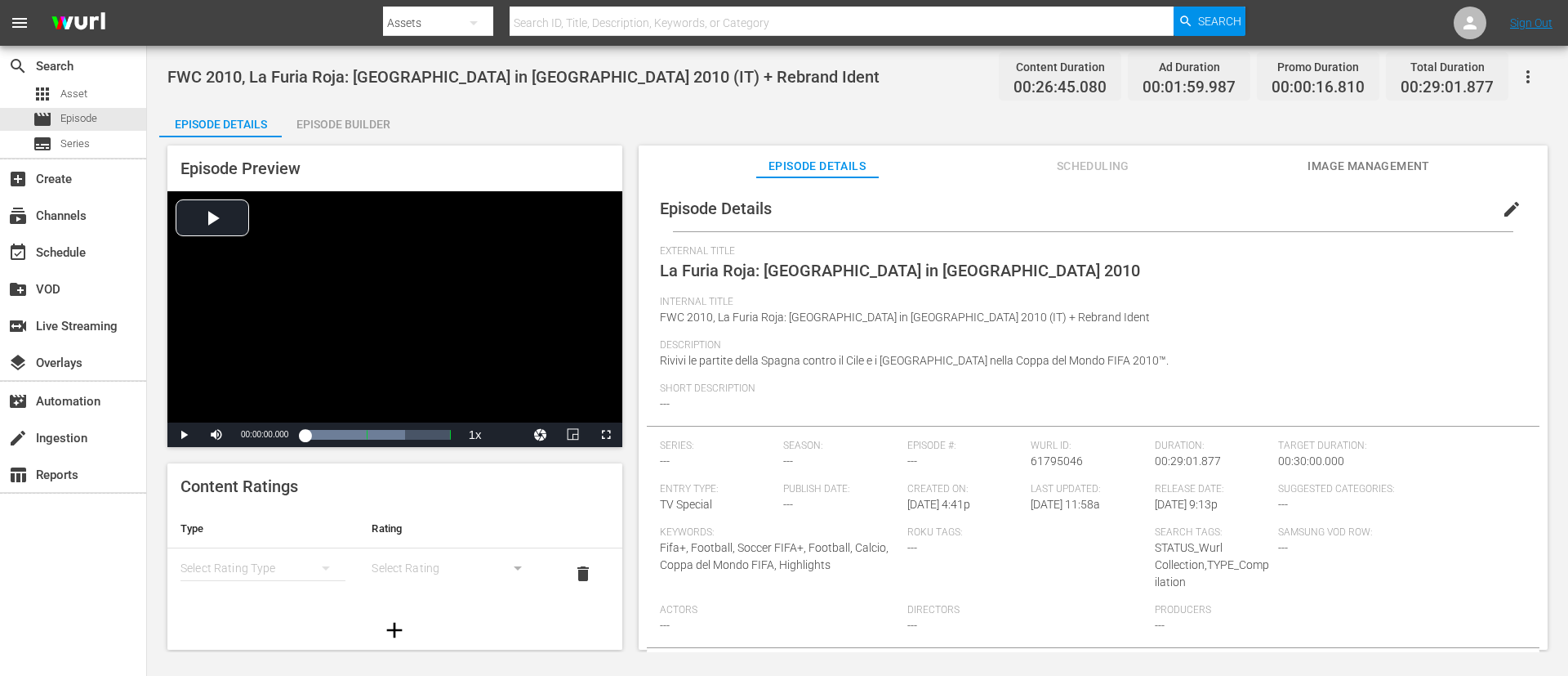
click at [1044, 211] on button "edit" at bounding box center [1512, 209] width 39 height 39
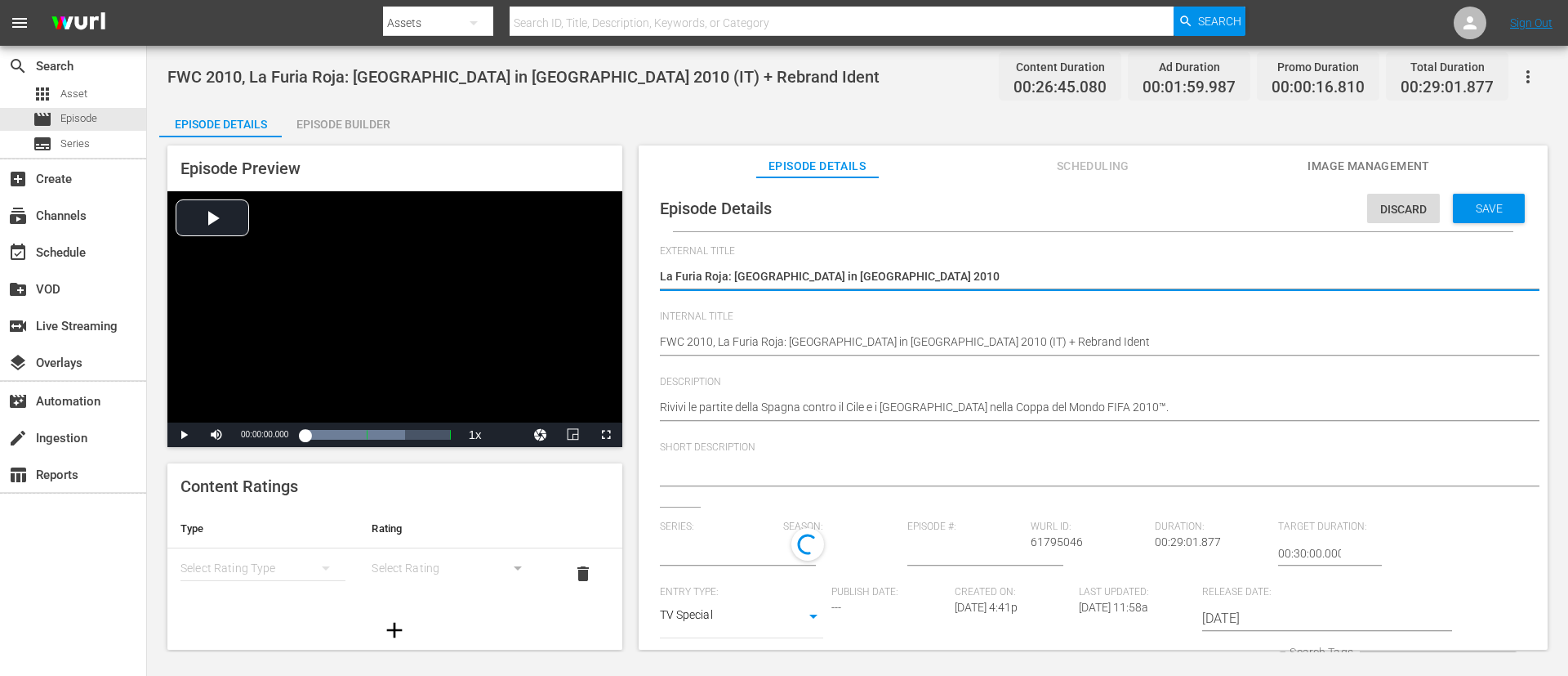
type input "No Series"
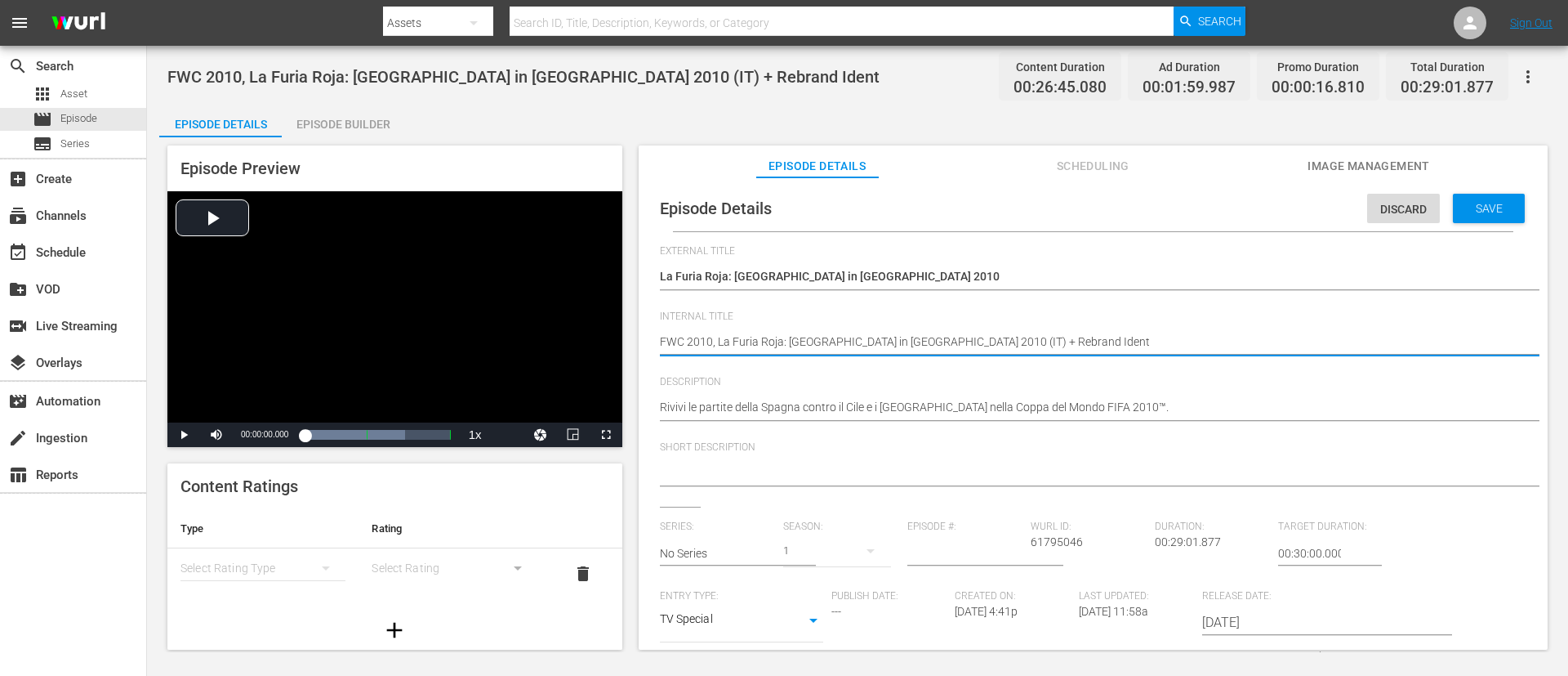
type textarea "FWC 2010, La Furia Roja: [GEOGRAPHIC_DATA] in [GEOGRAPHIC_DATA] 2010 (IT)"
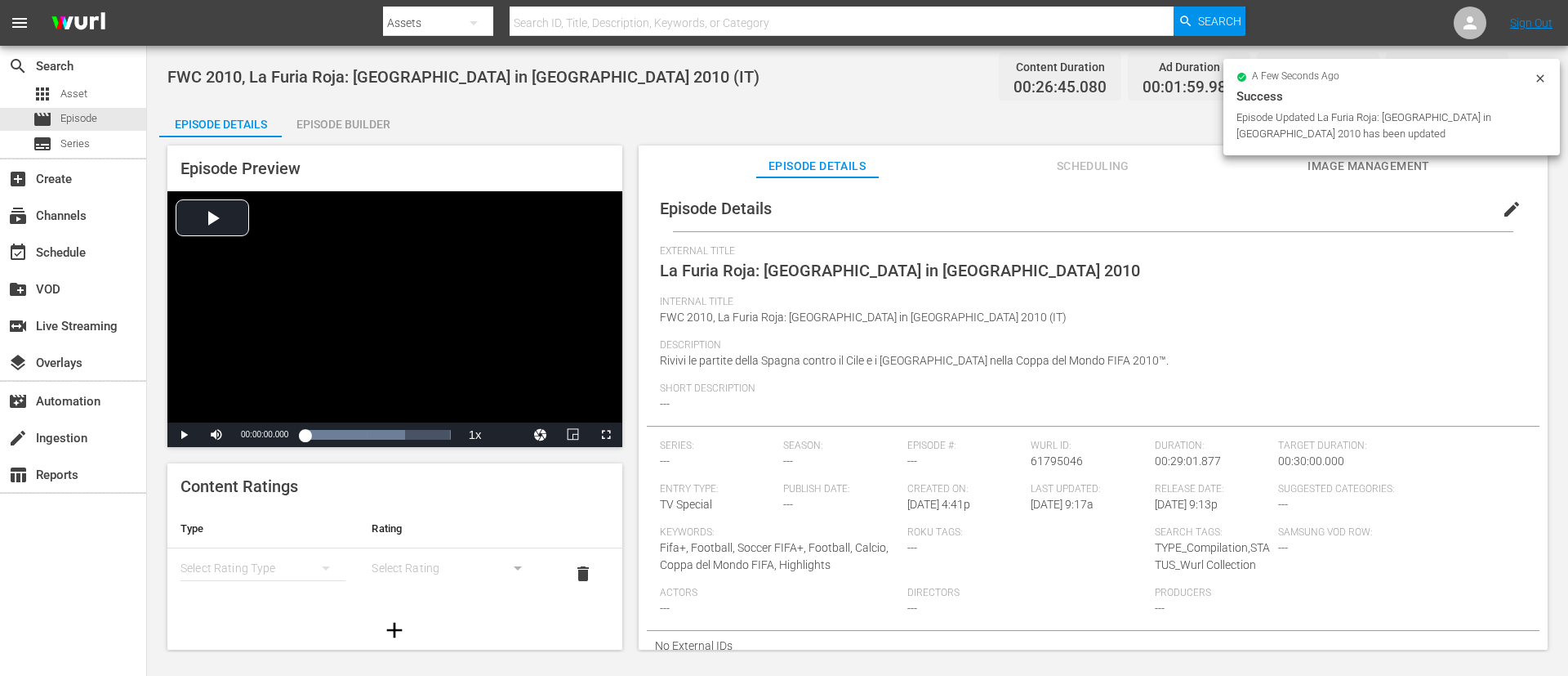
click at [351, 109] on div "Episode Builder" at bounding box center [343, 124] width 122 height 39
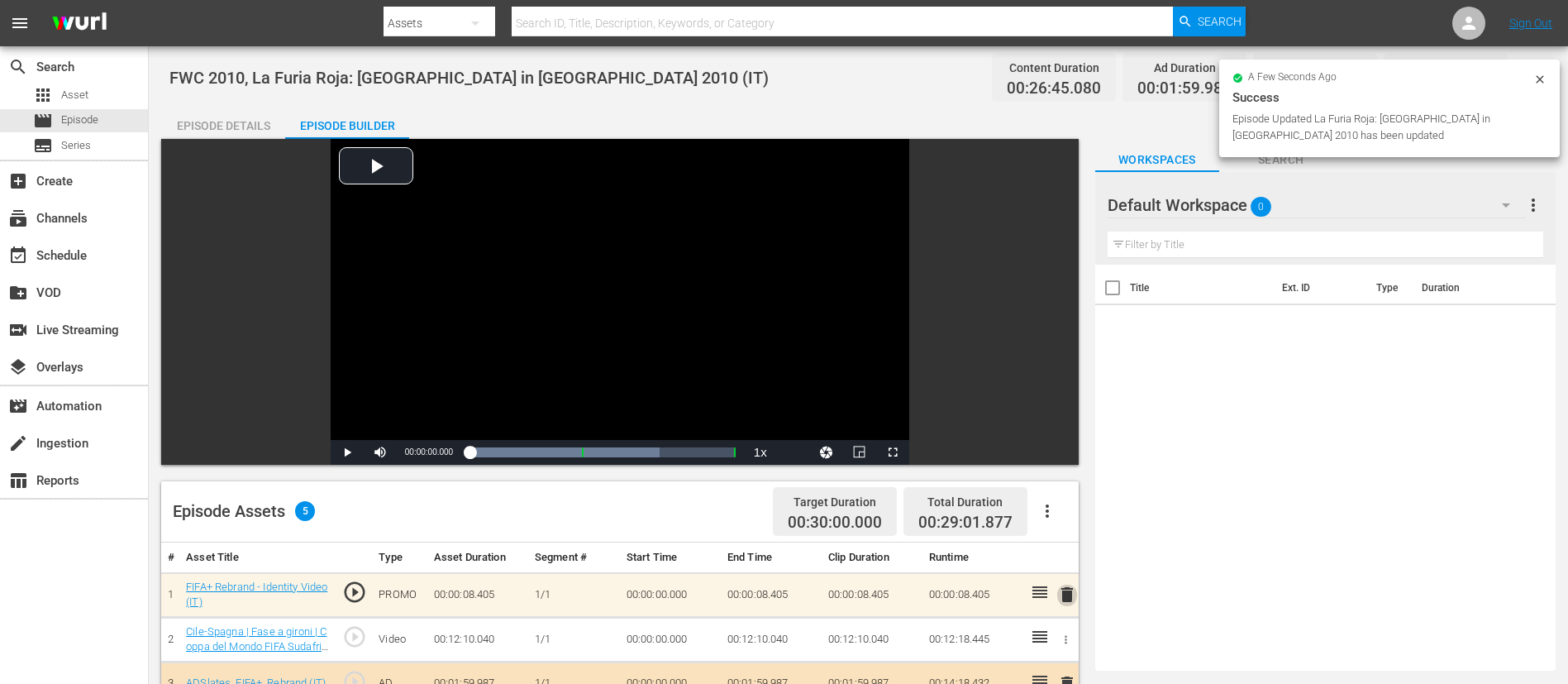
click at [1057, 454] on span "delete" at bounding box center [1066, 594] width 20 height 20
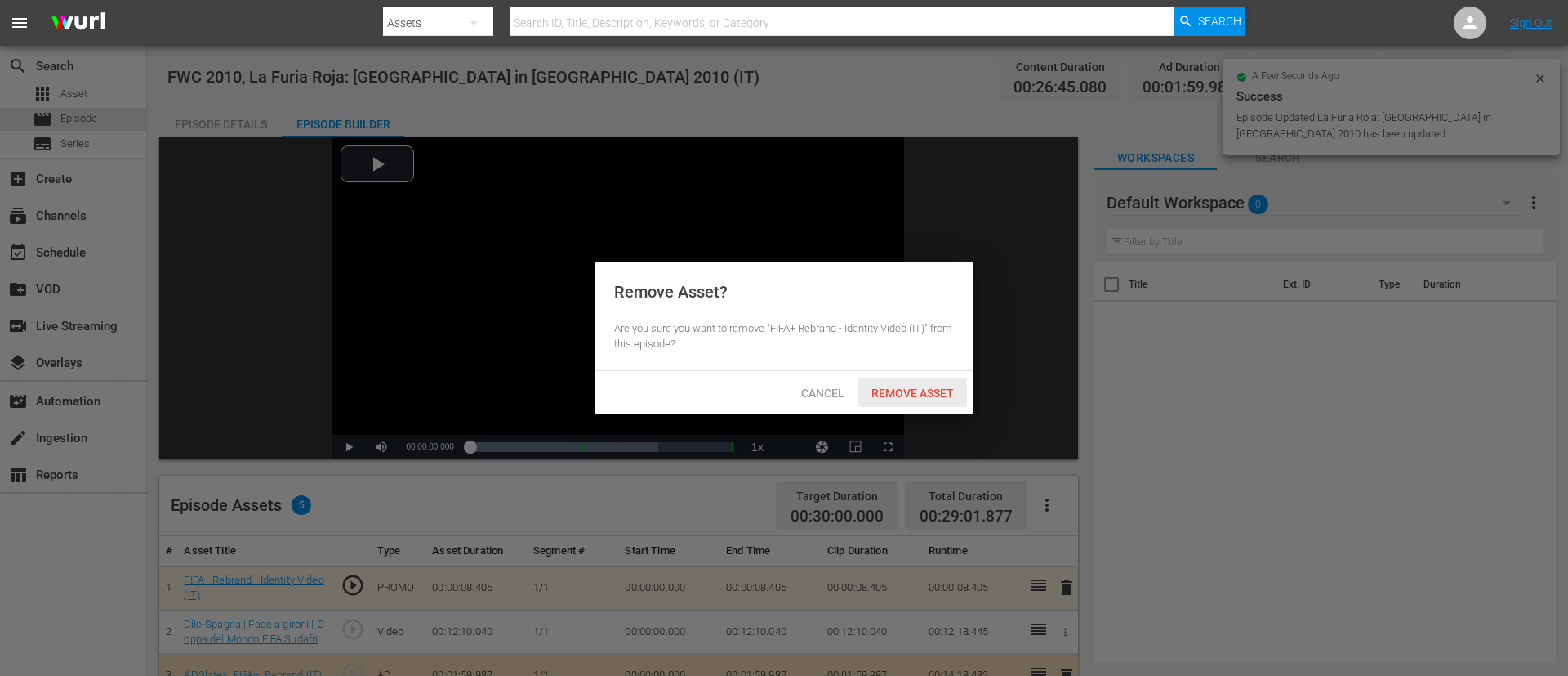
click at [906, 390] on span "Remove Asset" at bounding box center [913, 393] width 108 height 13
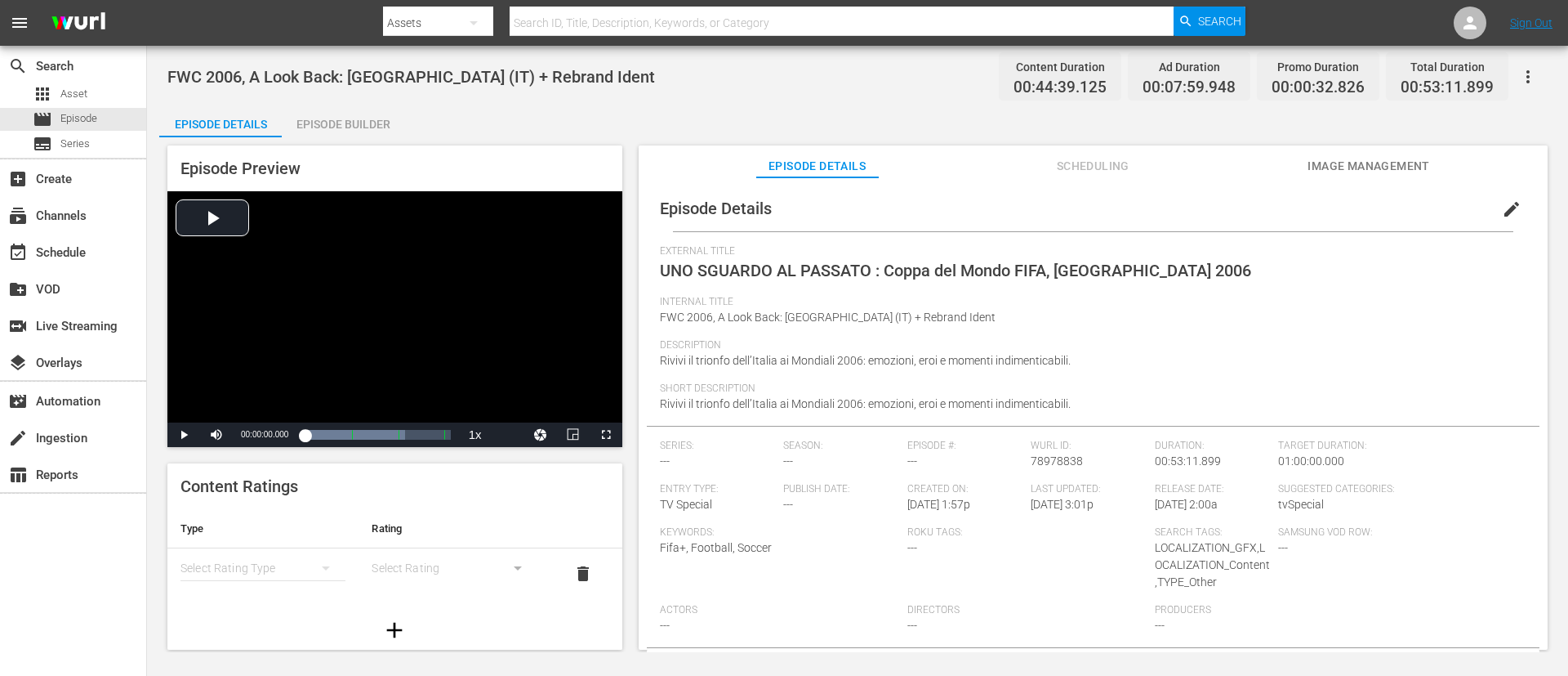
click at [1044, 214] on span "edit" at bounding box center [1511, 209] width 20 height 20
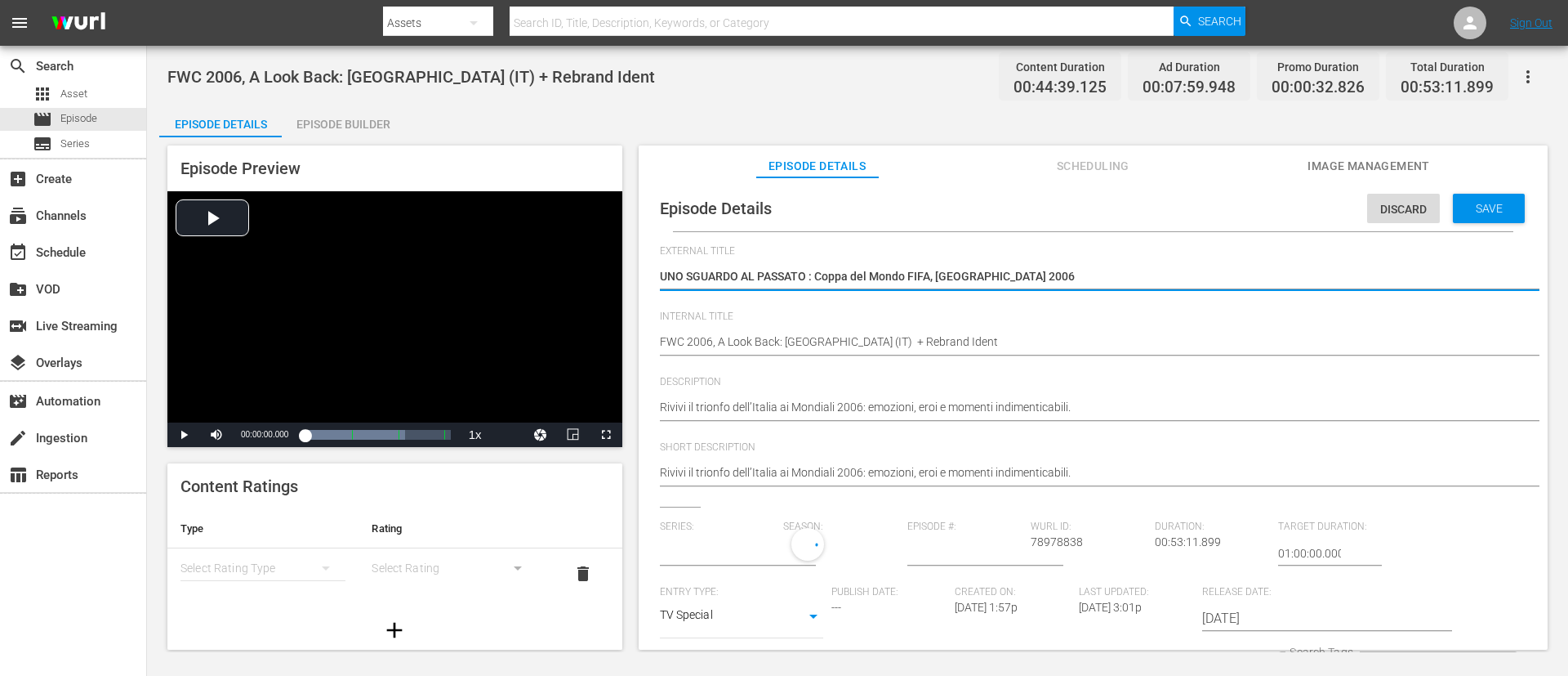
type input "No Series"
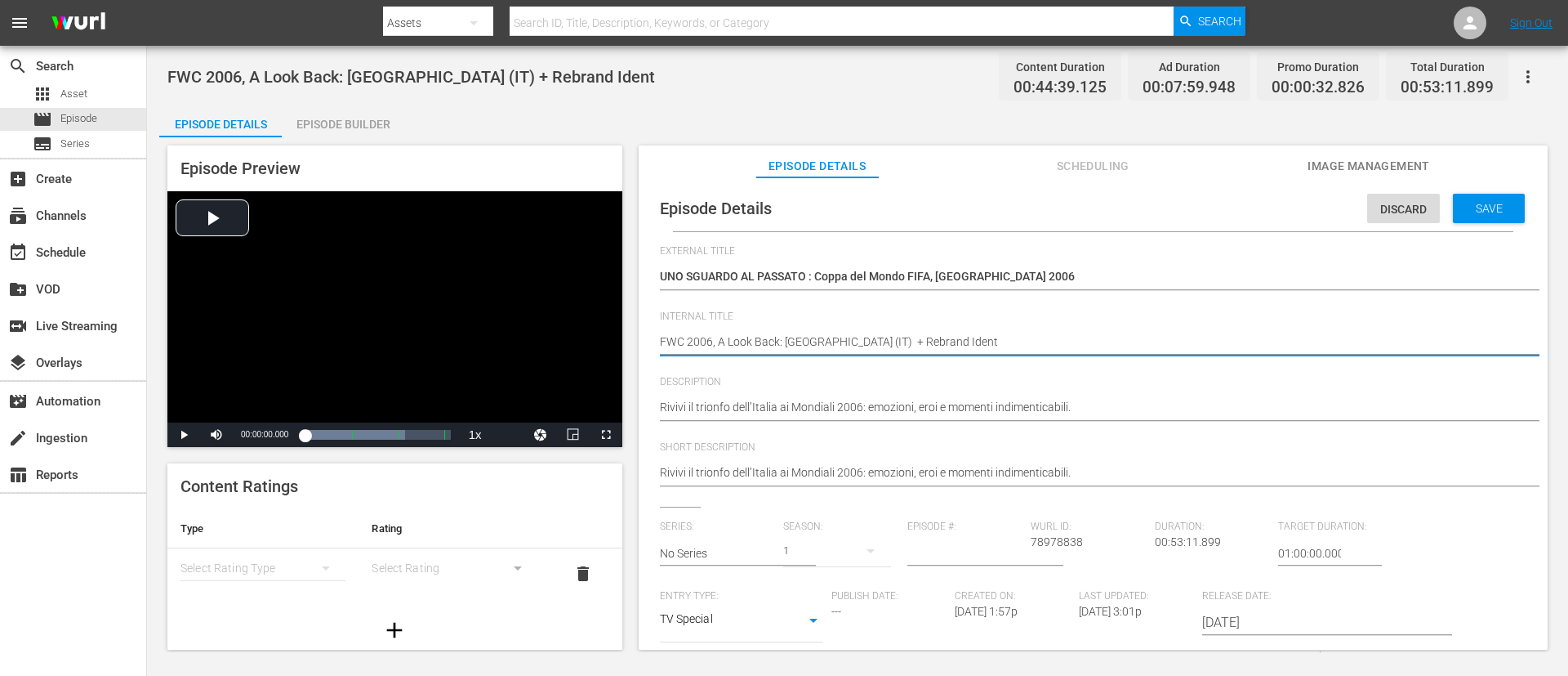
type textarea "FWC 2006, A Look Back: Italy (IT)"
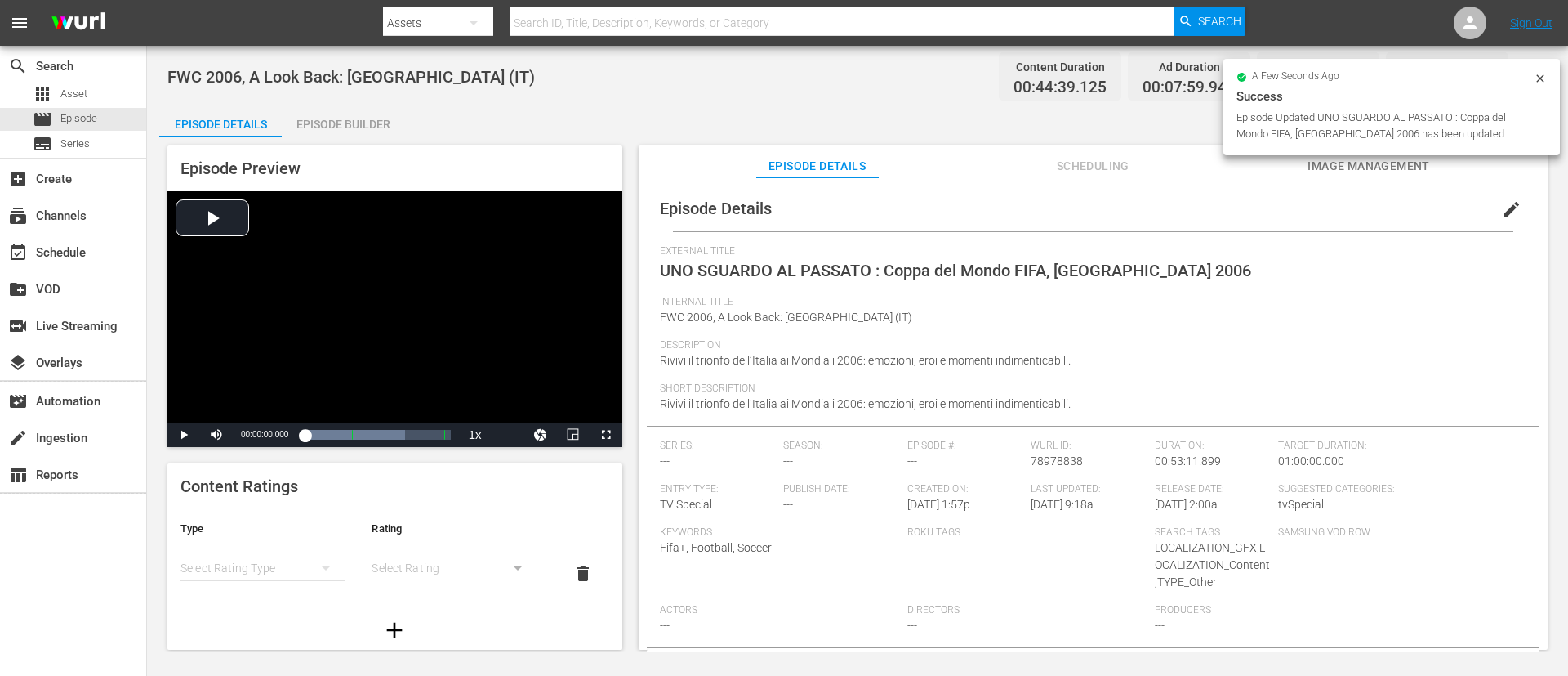
click at [325, 107] on div "Episode Builder" at bounding box center [343, 124] width 122 height 39
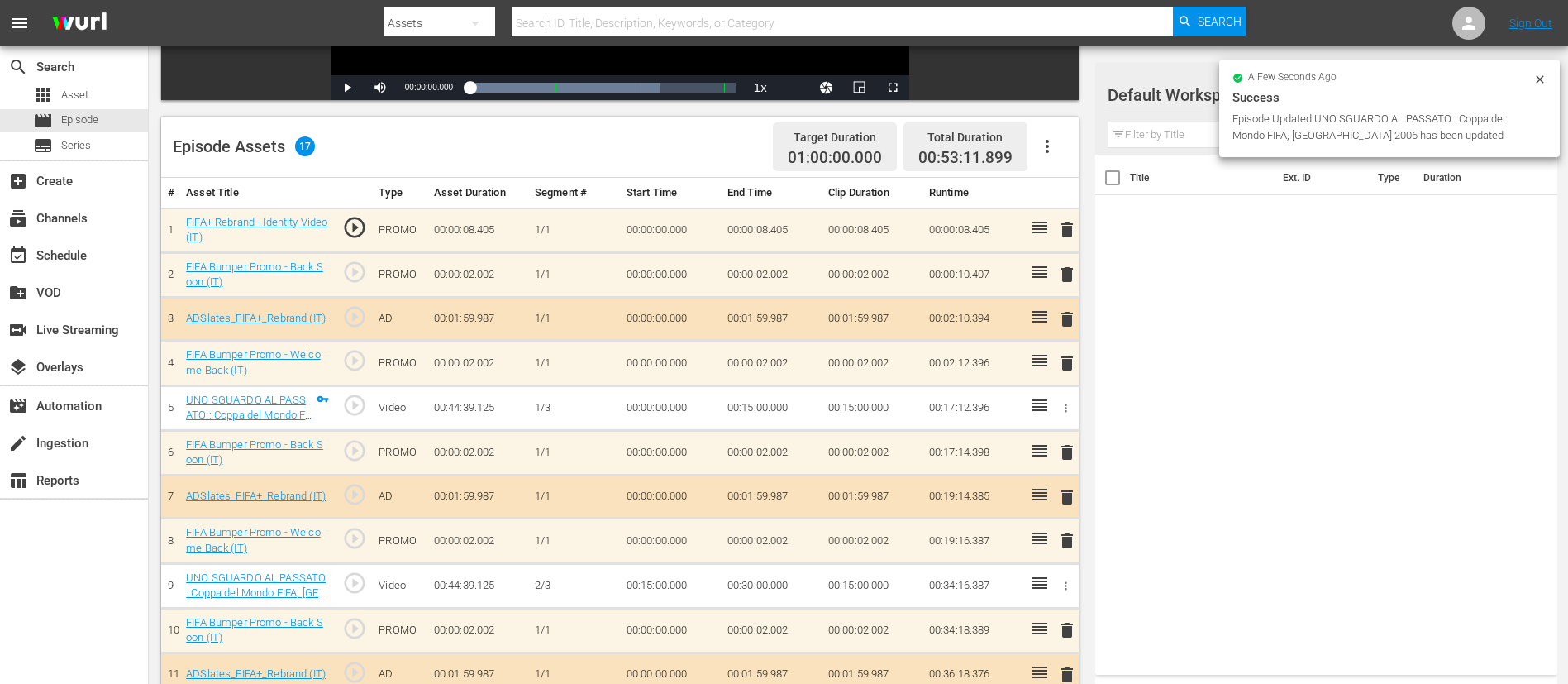
scroll to position [372, 0]
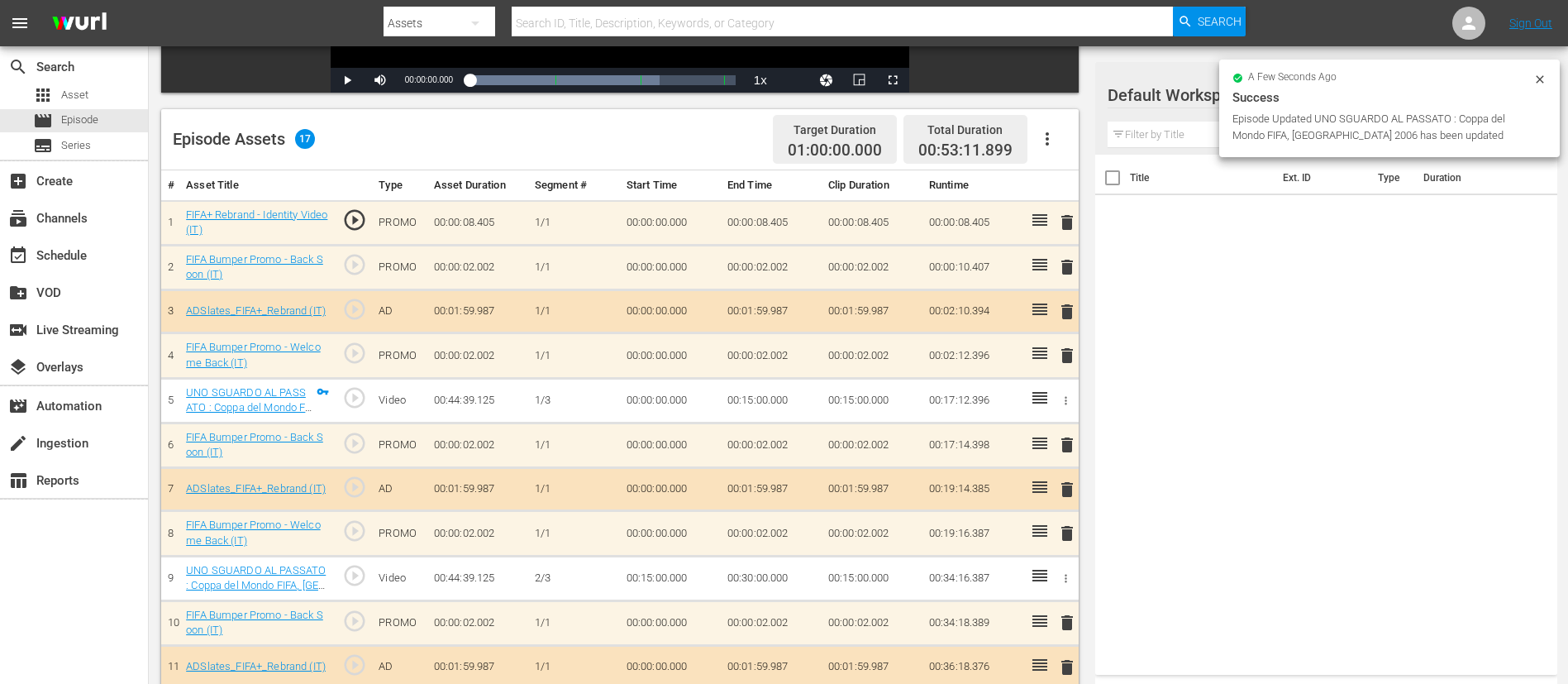
click at [1057, 225] on span "delete" at bounding box center [1066, 222] width 20 height 20
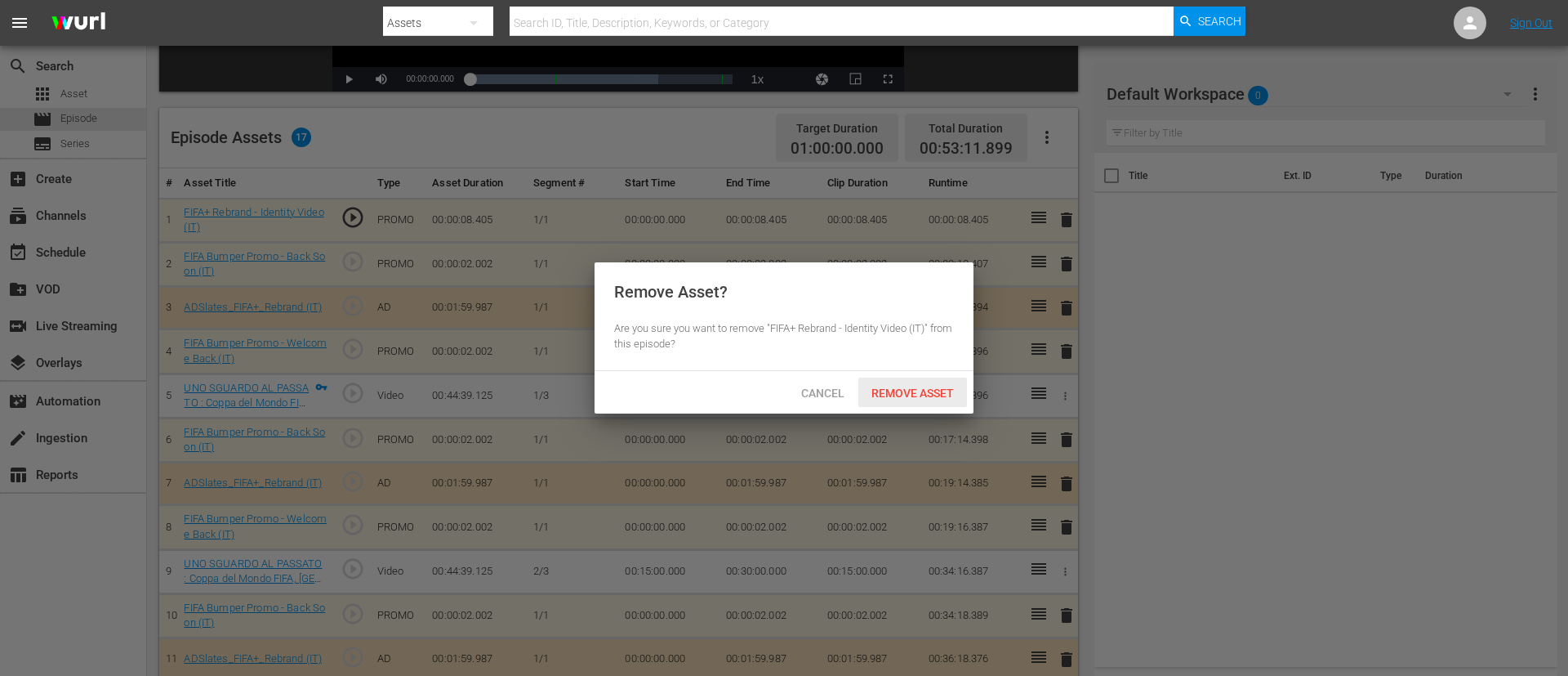
click at [933, 387] on span "Remove Asset" at bounding box center [913, 393] width 108 height 13
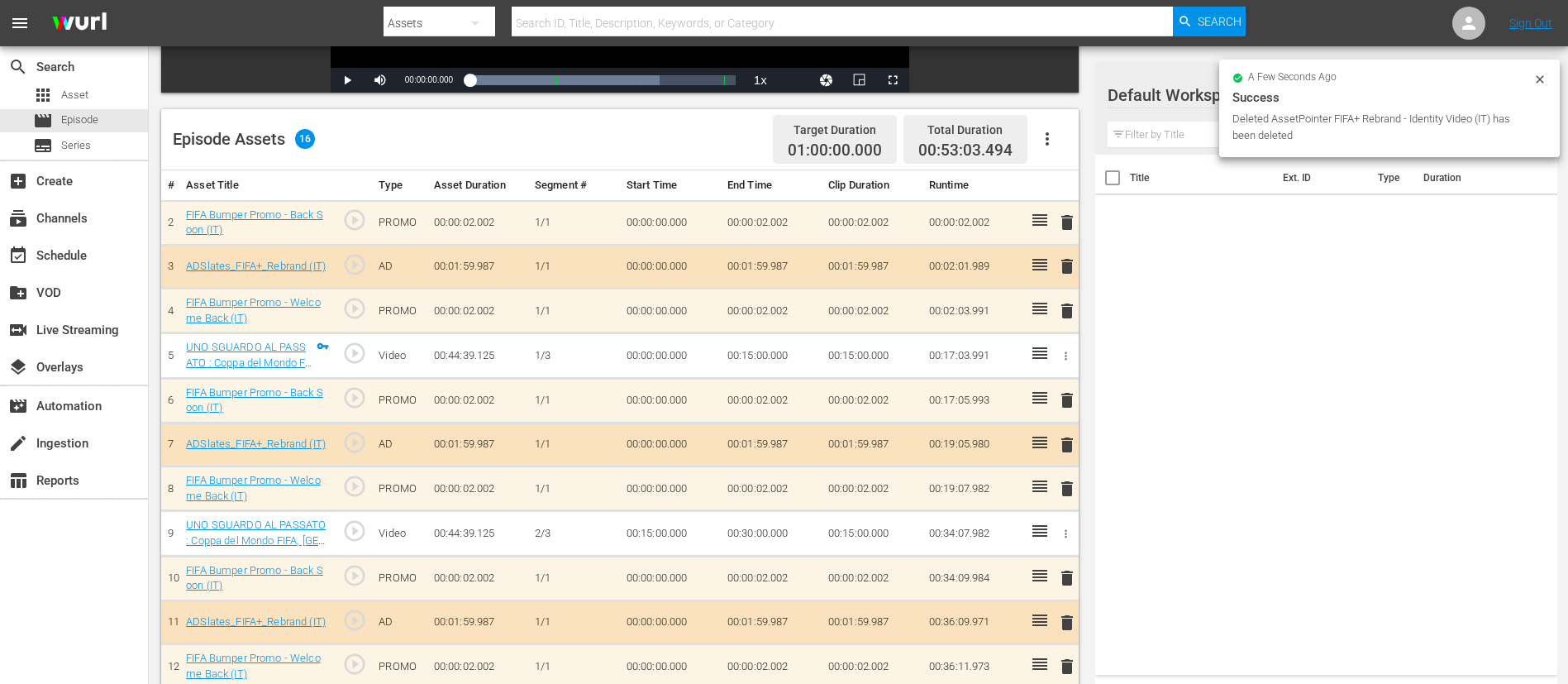
click at [1057, 215] on span "delete" at bounding box center [1066, 222] width 20 height 20
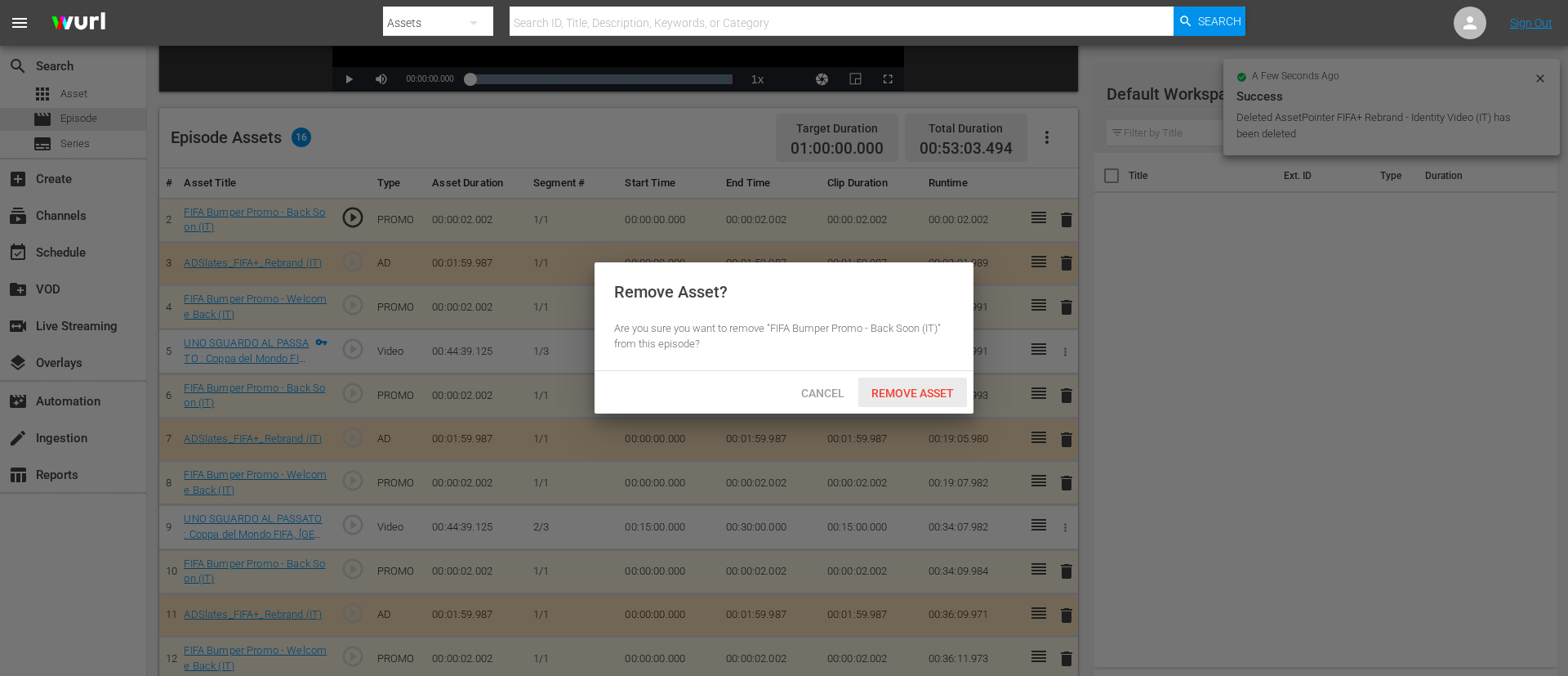
click at [898, 390] on span "Remove Asset" at bounding box center [913, 393] width 108 height 13
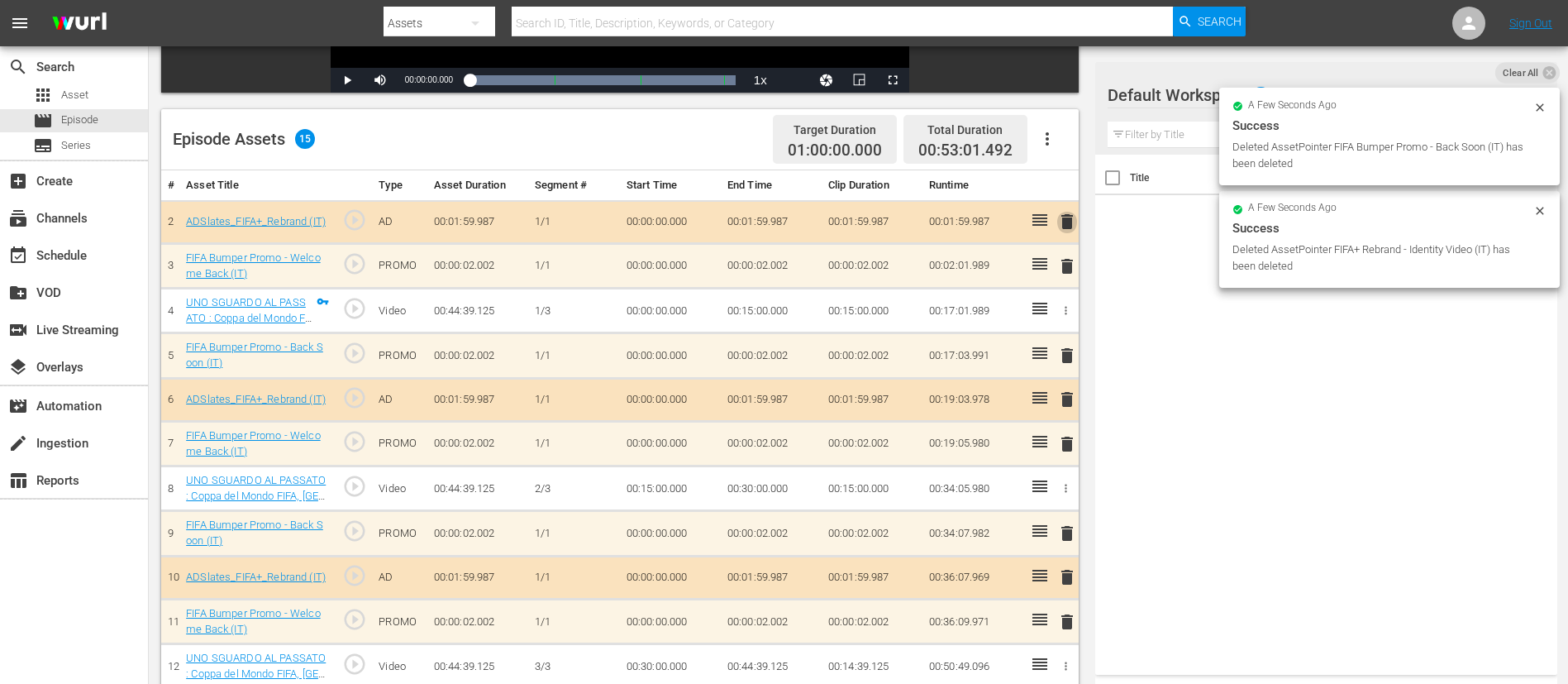
click at [1057, 227] on span "delete" at bounding box center [1066, 221] width 20 height 20
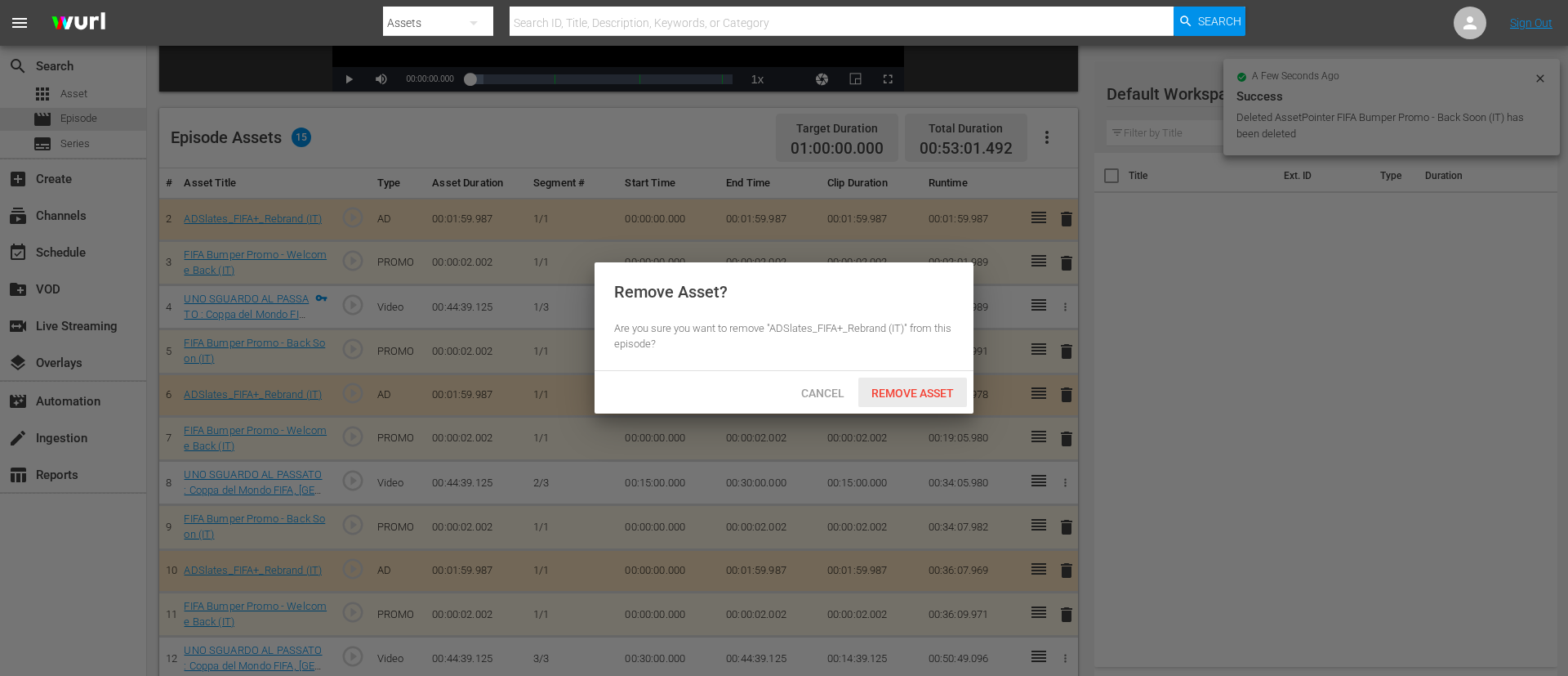
click at [931, 405] on div "Remove Asset" at bounding box center [913, 392] width 108 height 30
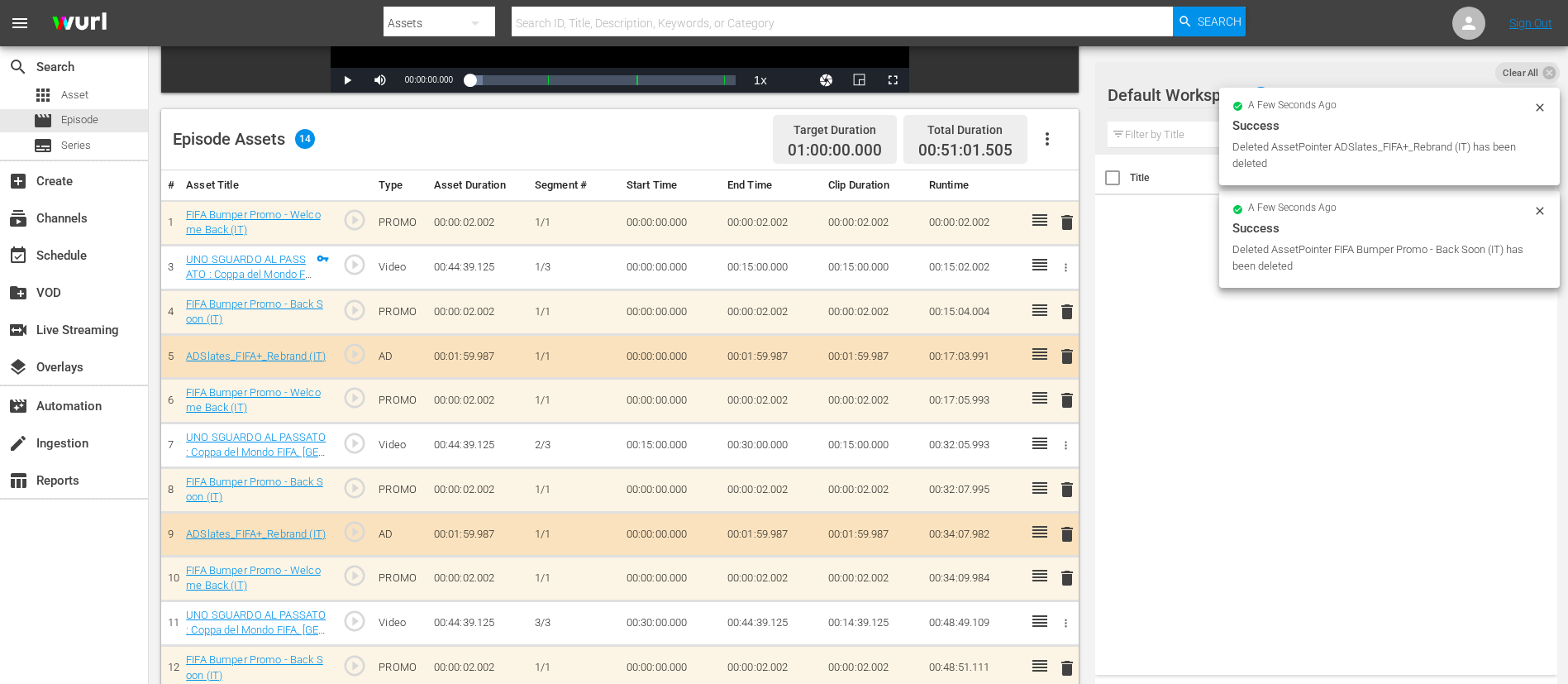
click at [1057, 229] on span "delete" at bounding box center [1066, 222] width 20 height 20
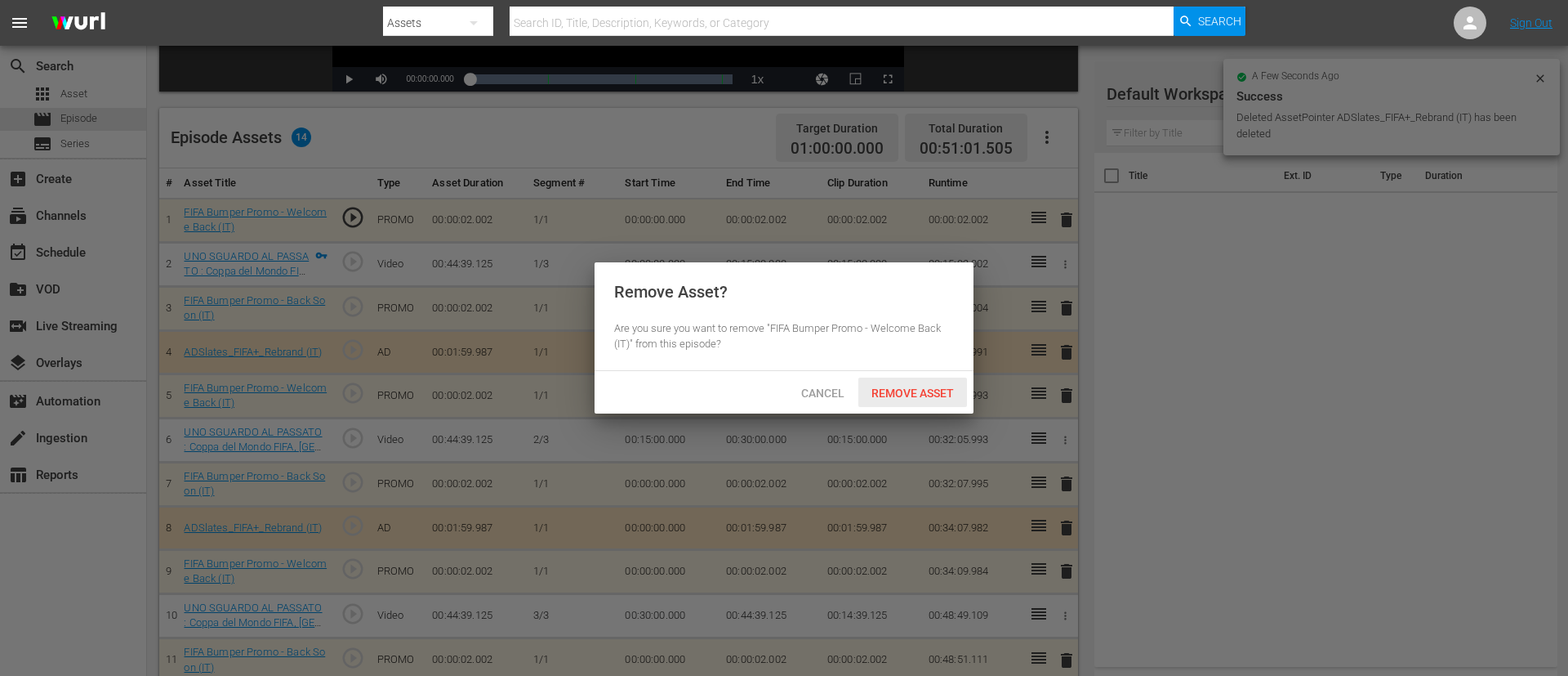
click at [946, 392] on span "Remove Asset" at bounding box center [913, 393] width 108 height 13
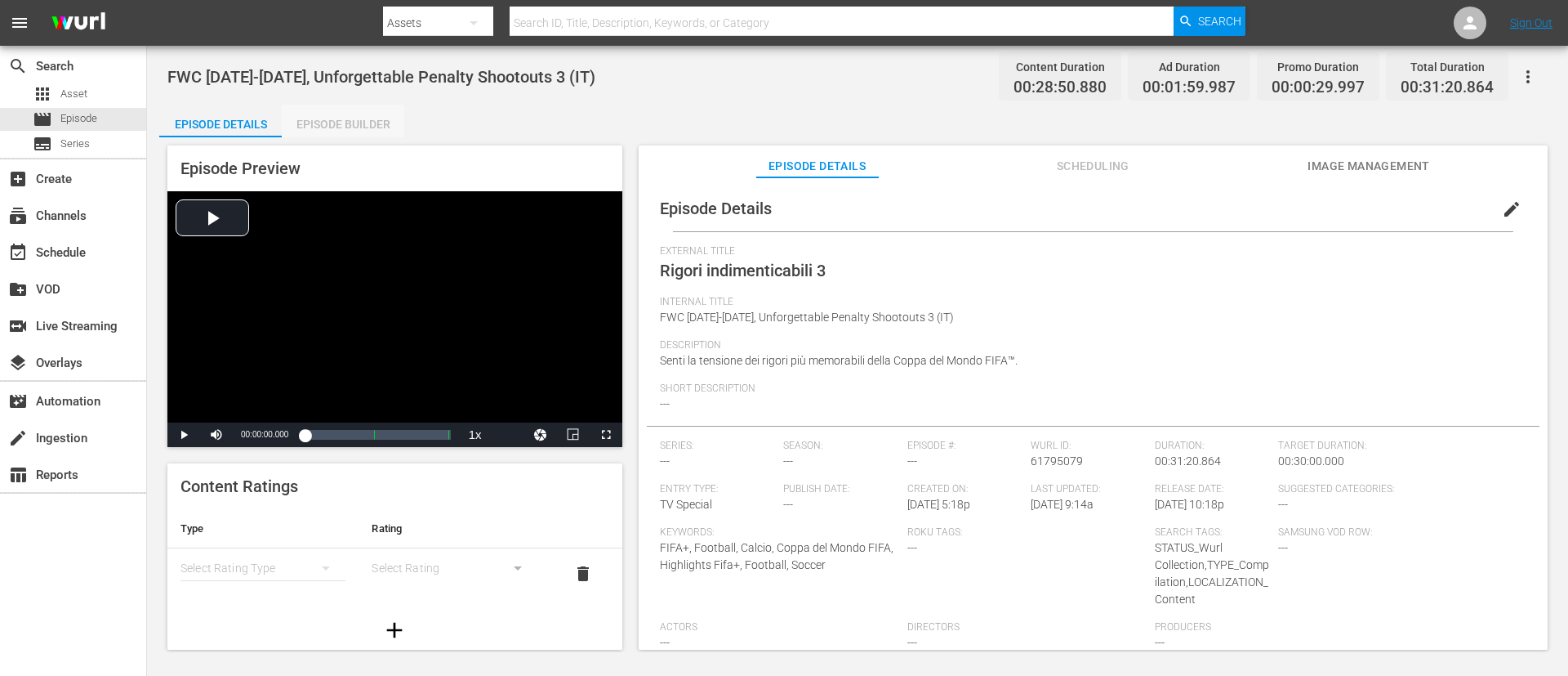
click at [343, 116] on div "Episode Builder" at bounding box center [343, 124] width 122 height 39
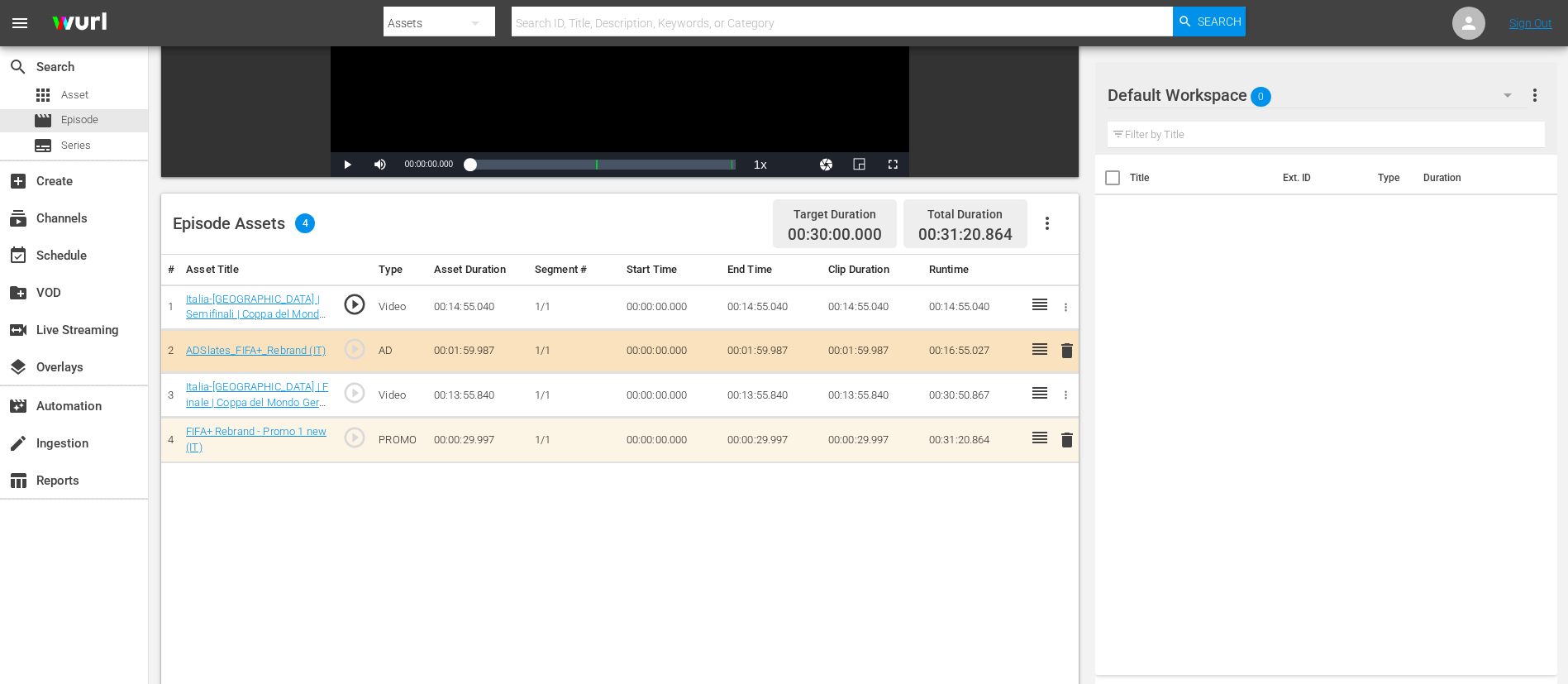
scroll to position [372, 0]
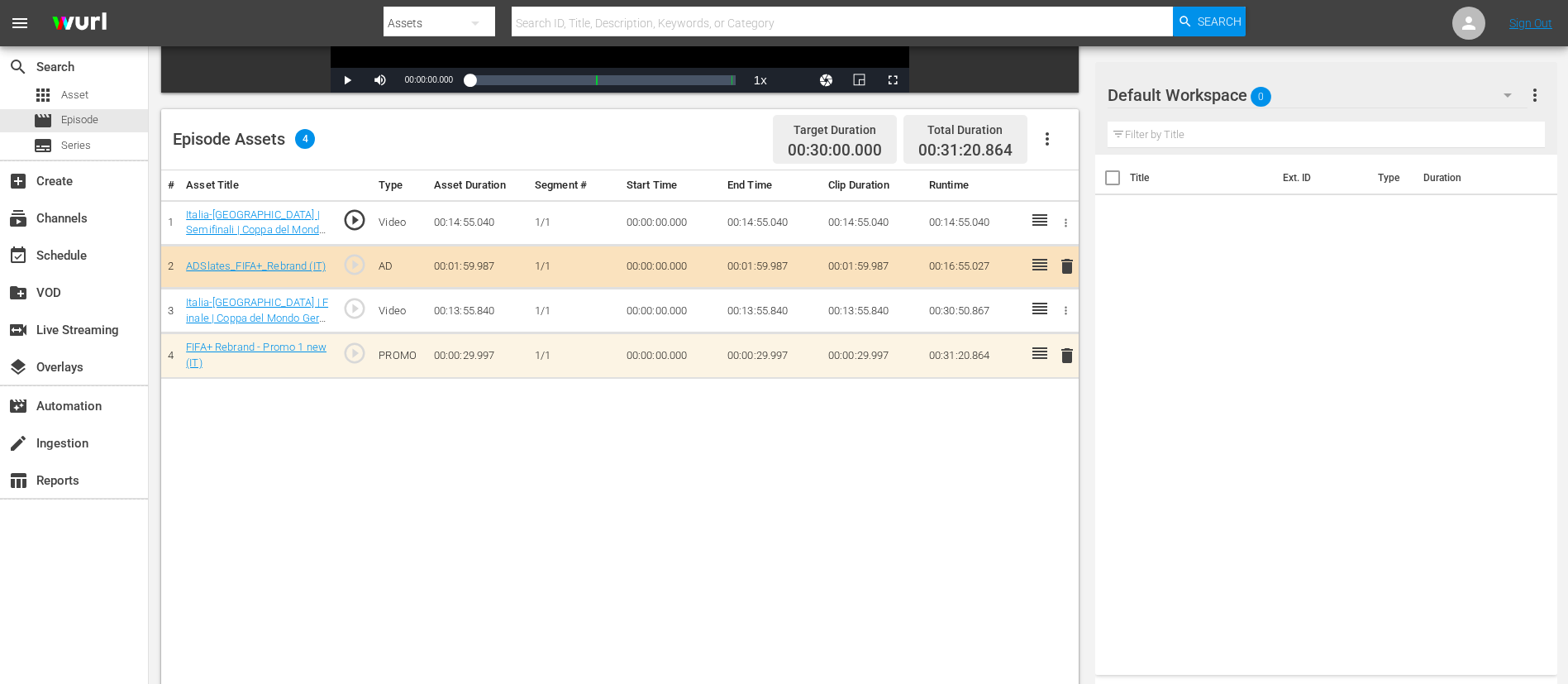
click at [1057, 355] on span "delete" at bounding box center [1066, 355] width 20 height 20
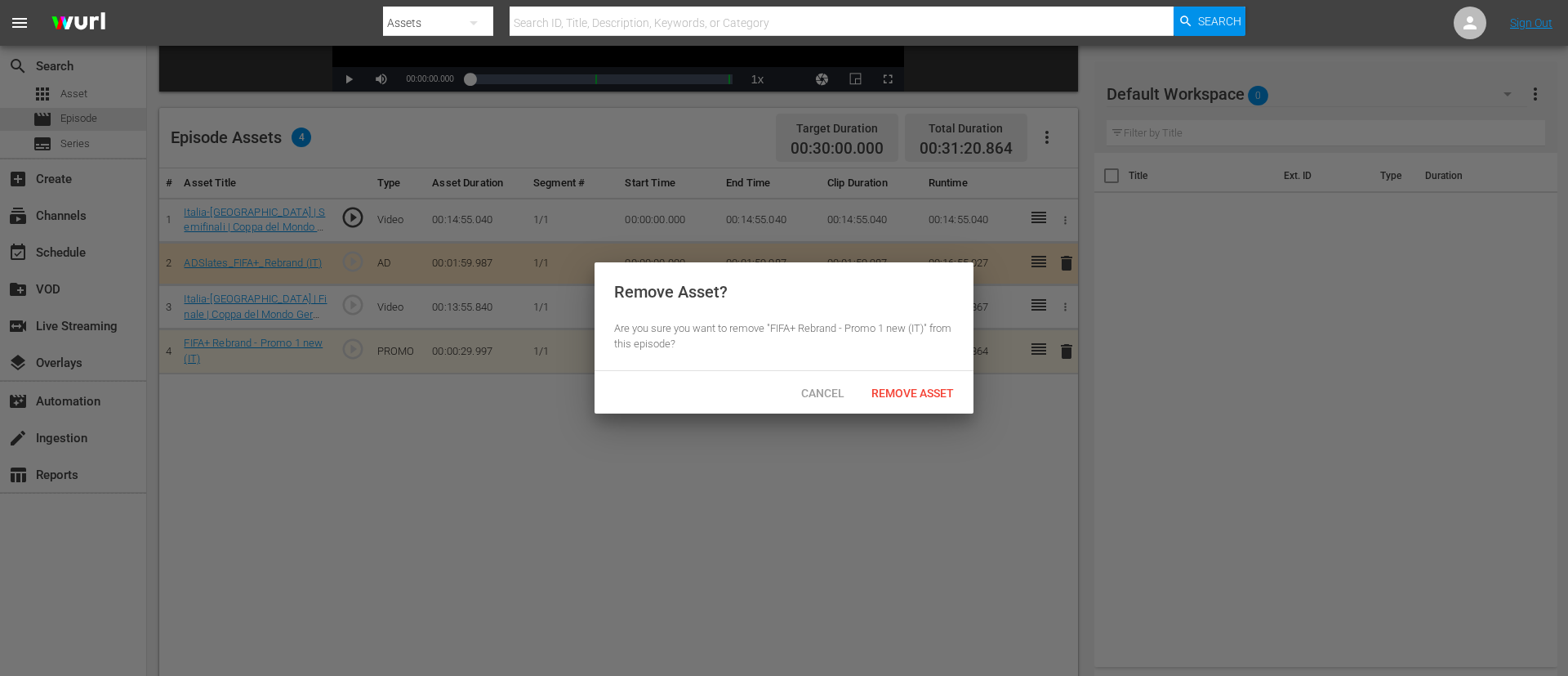
click at [894, 411] on div "Cancel Remove Asset" at bounding box center [784, 392] width 379 height 43
click at [907, 400] on div "Remove Asset" at bounding box center [913, 392] width 108 height 30
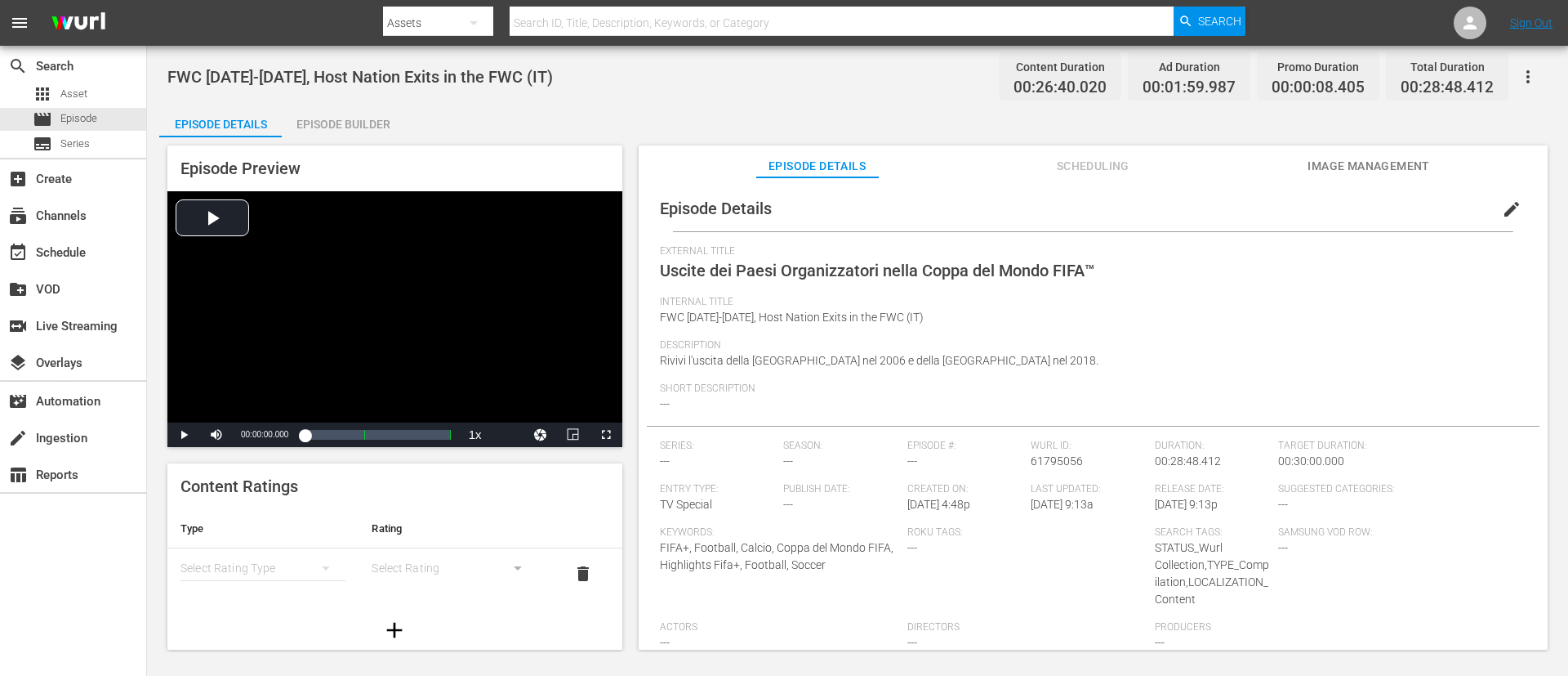
click at [368, 115] on div "Episode Builder" at bounding box center [343, 124] width 122 height 39
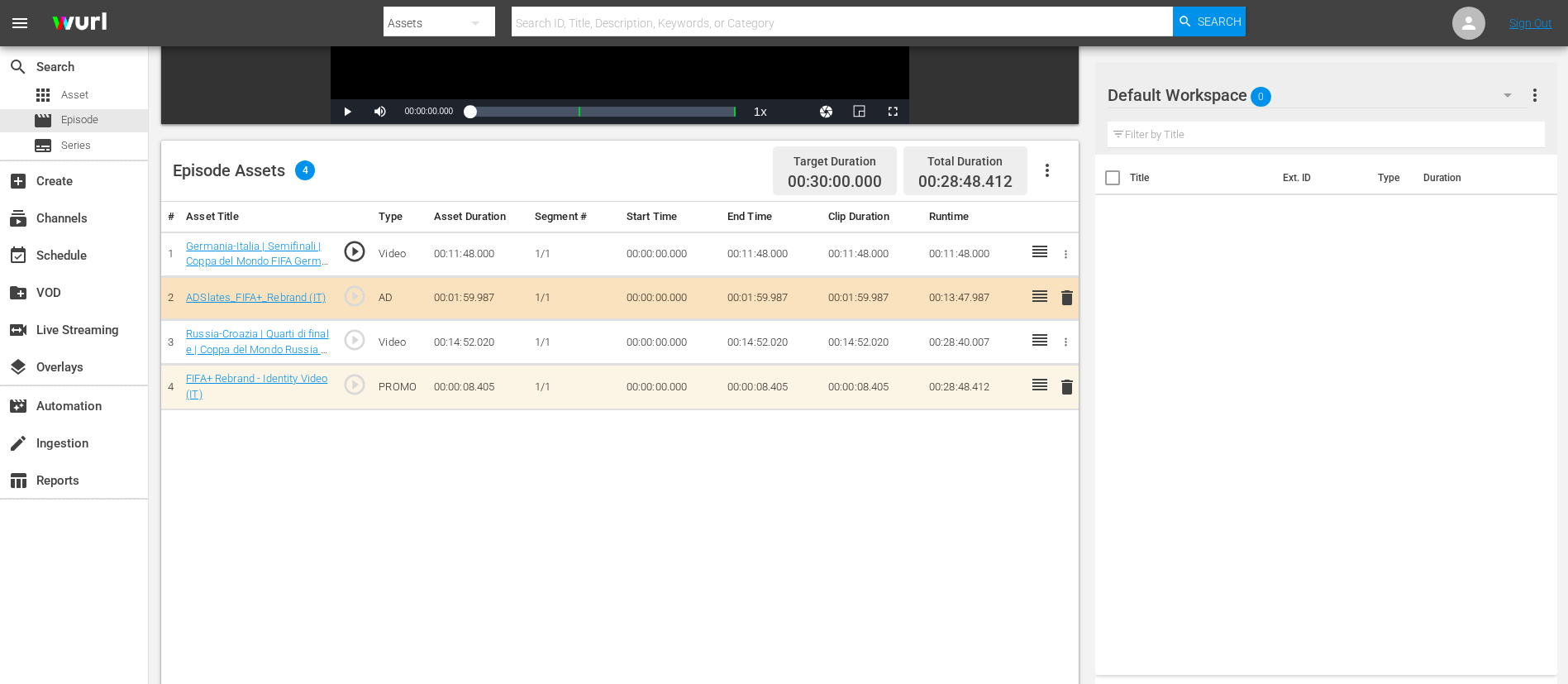
scroll to position [431, 0]
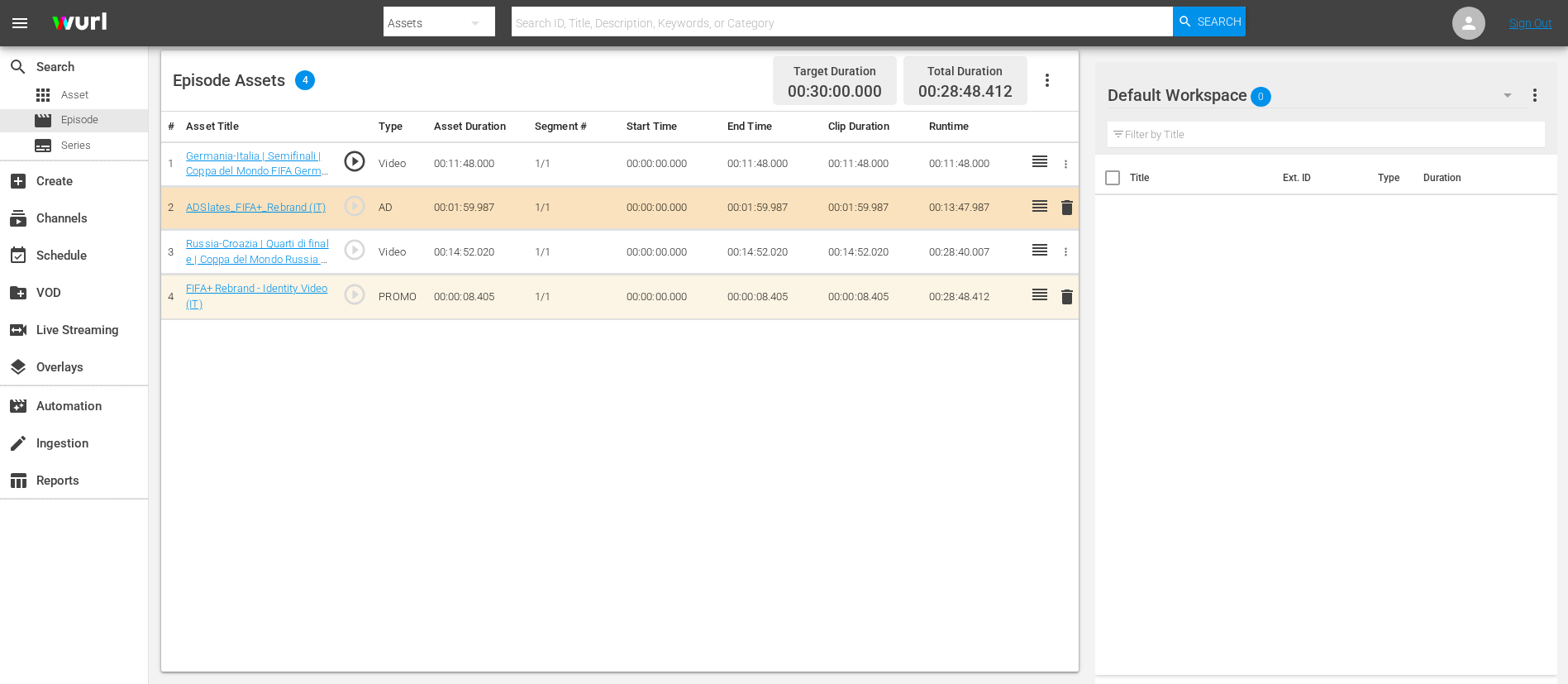
click at [1057, 295] on span "delete" at bounding box center [1066, 297] width 20 height 20
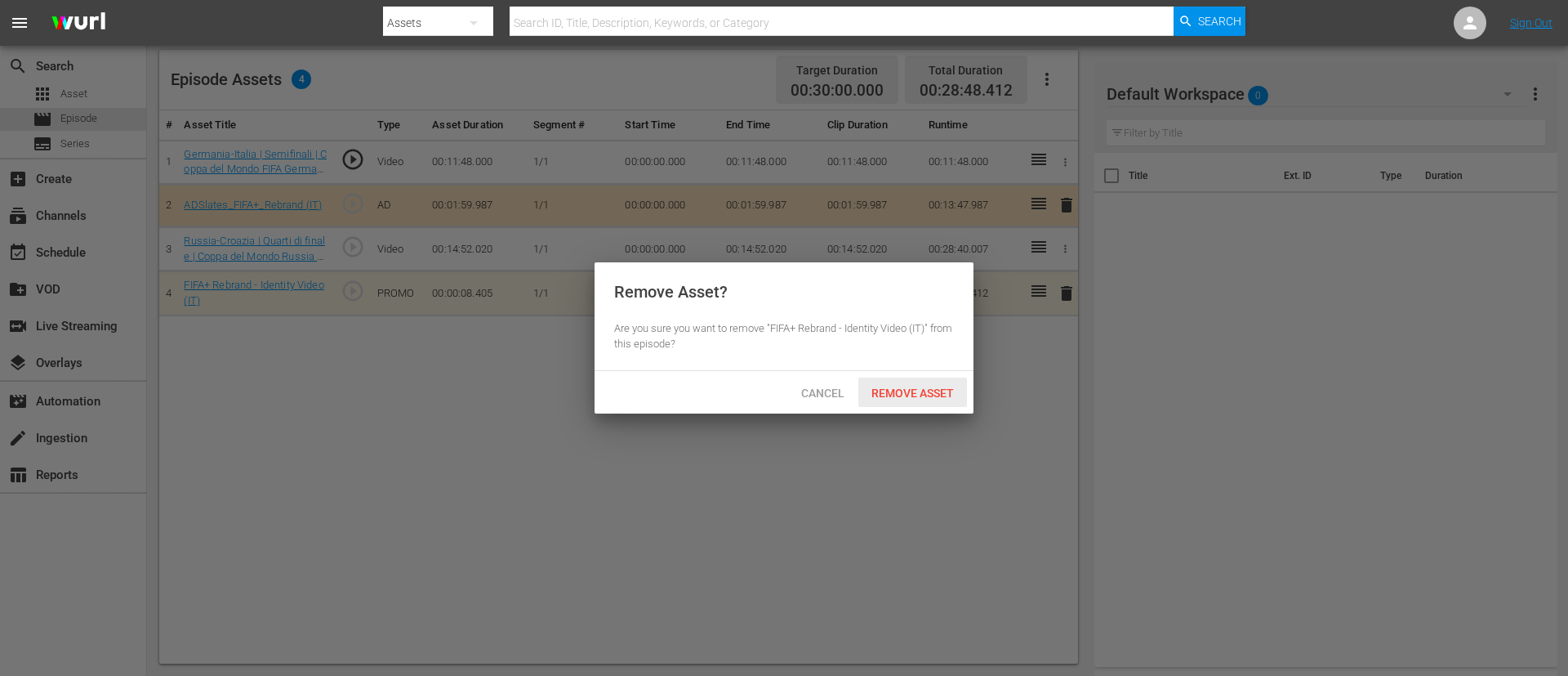
click at [913, 398] on span "Remove Asset" at bounding box center [913, 393] width 108 height 13
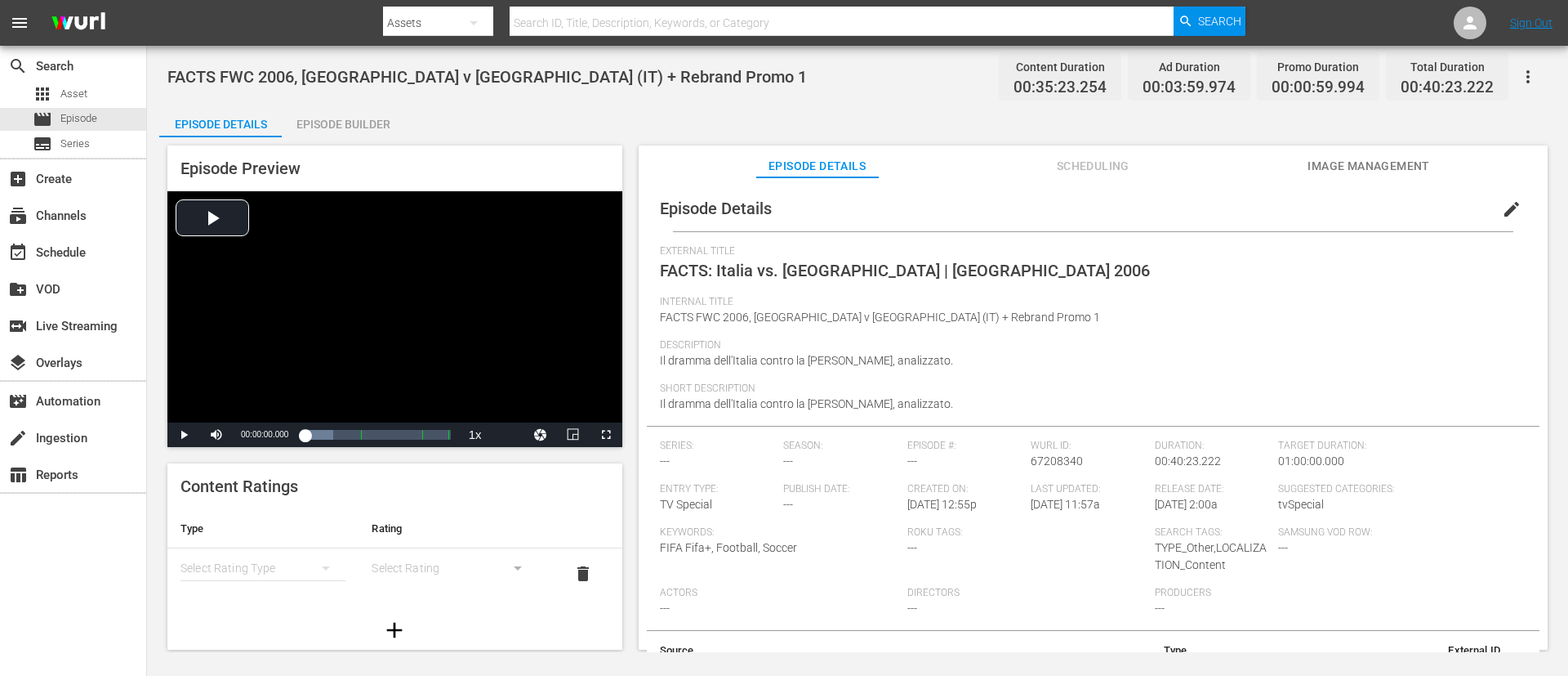
click at [1044, 217] on span "edit" at bounding box center [1511, 209] width 20 height 20
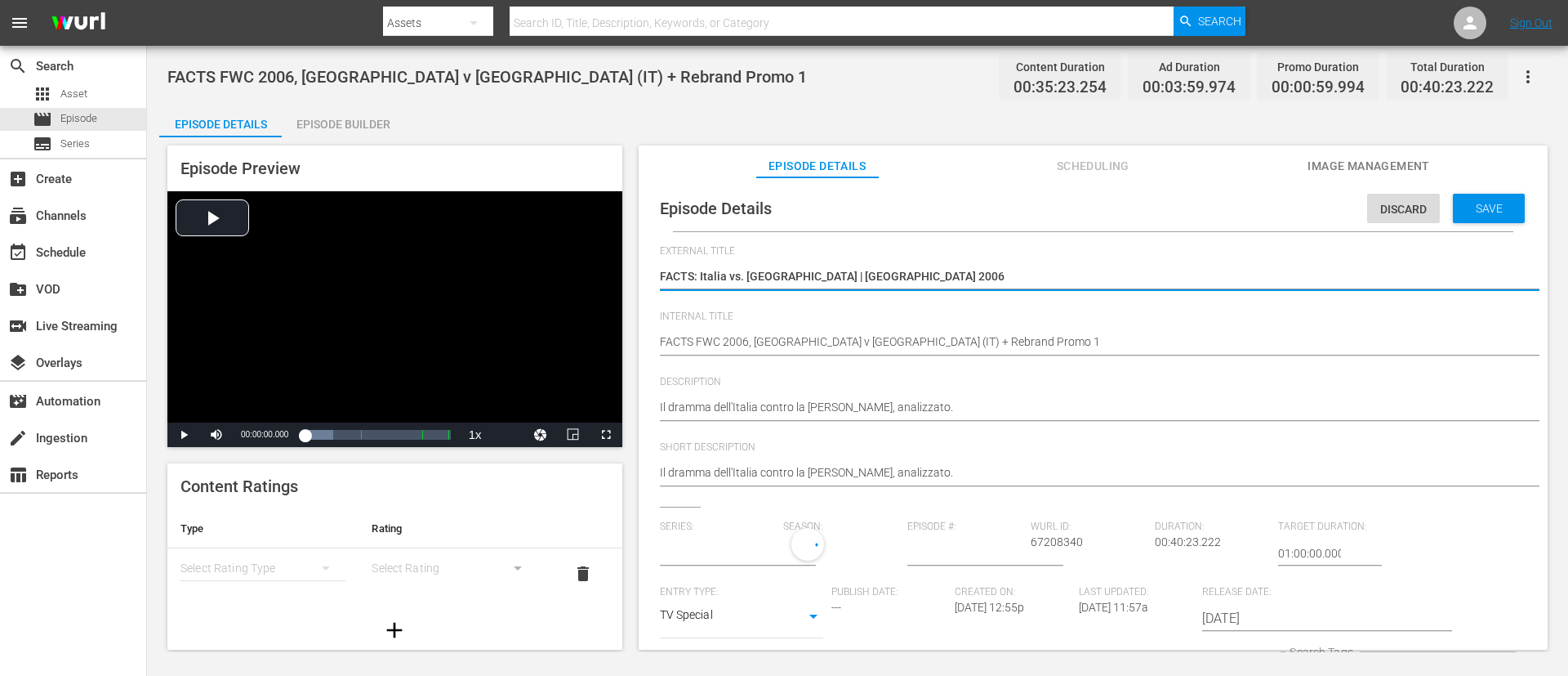
type input "No Series"
click at [838, 331] on div "FACTS FWC 2006, Italy v France (IT) + Rebrand Promo 1 FACTS FWC 2006, Italy v F…" at bounding box center [1089, 344] width 859 height 39
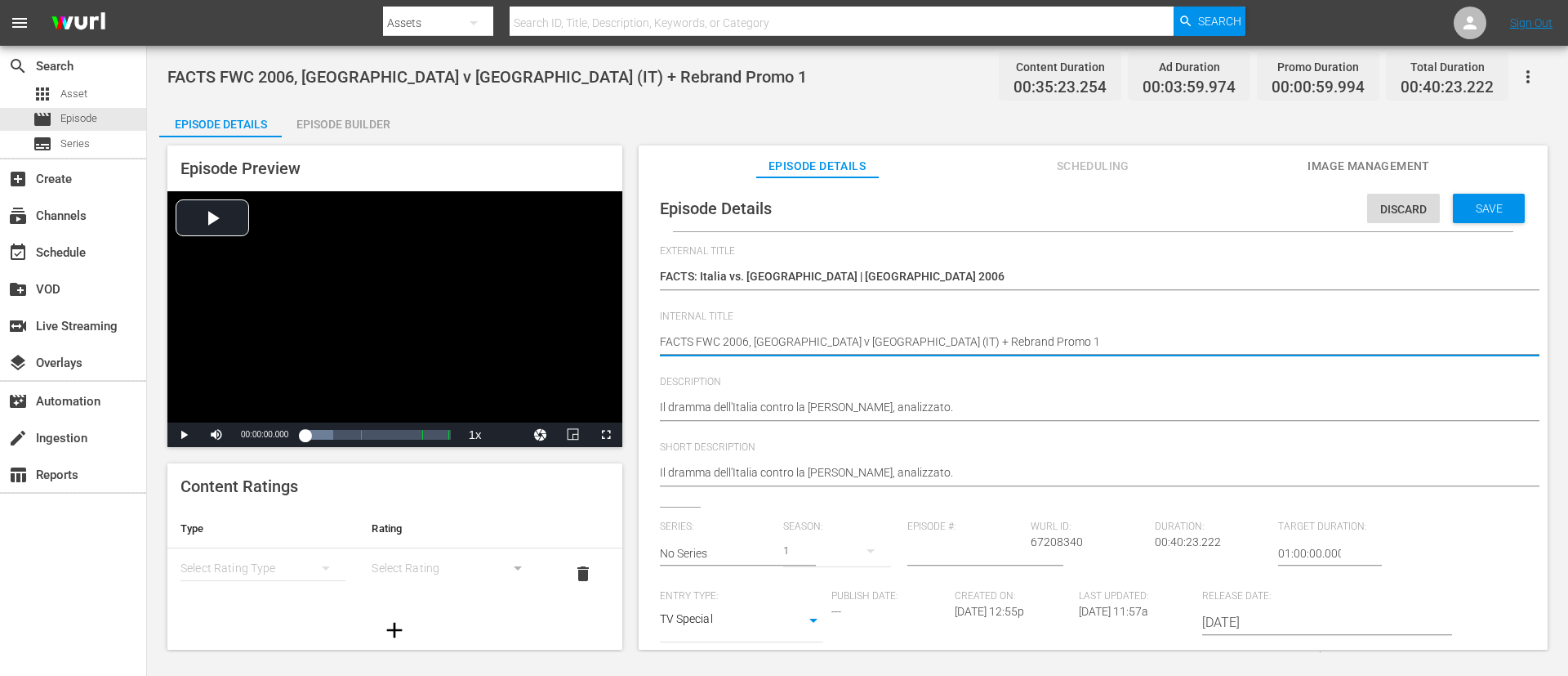
type textarea "FACTS FWC 2006, Italy v France (IT)"
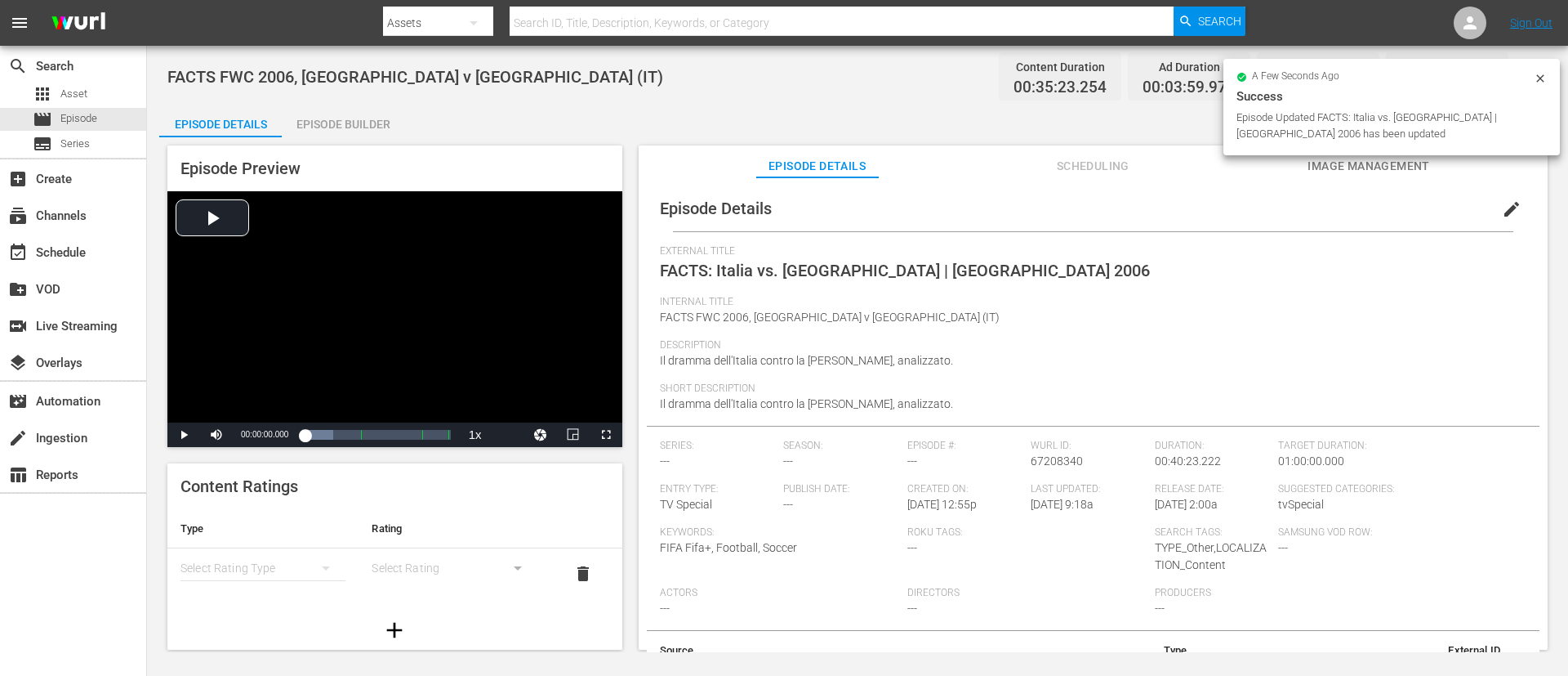
click at [343, 103] on div "FACTS FWC 2006, Italy v France (IT) Content Duration 00:35:23.254 Ad Duration 0…" at bounding box center [858, 348] width 1421 height 606
click at [368, 122] on div "Episode Builder" at bounding box center [343, 124] width 122 height 39
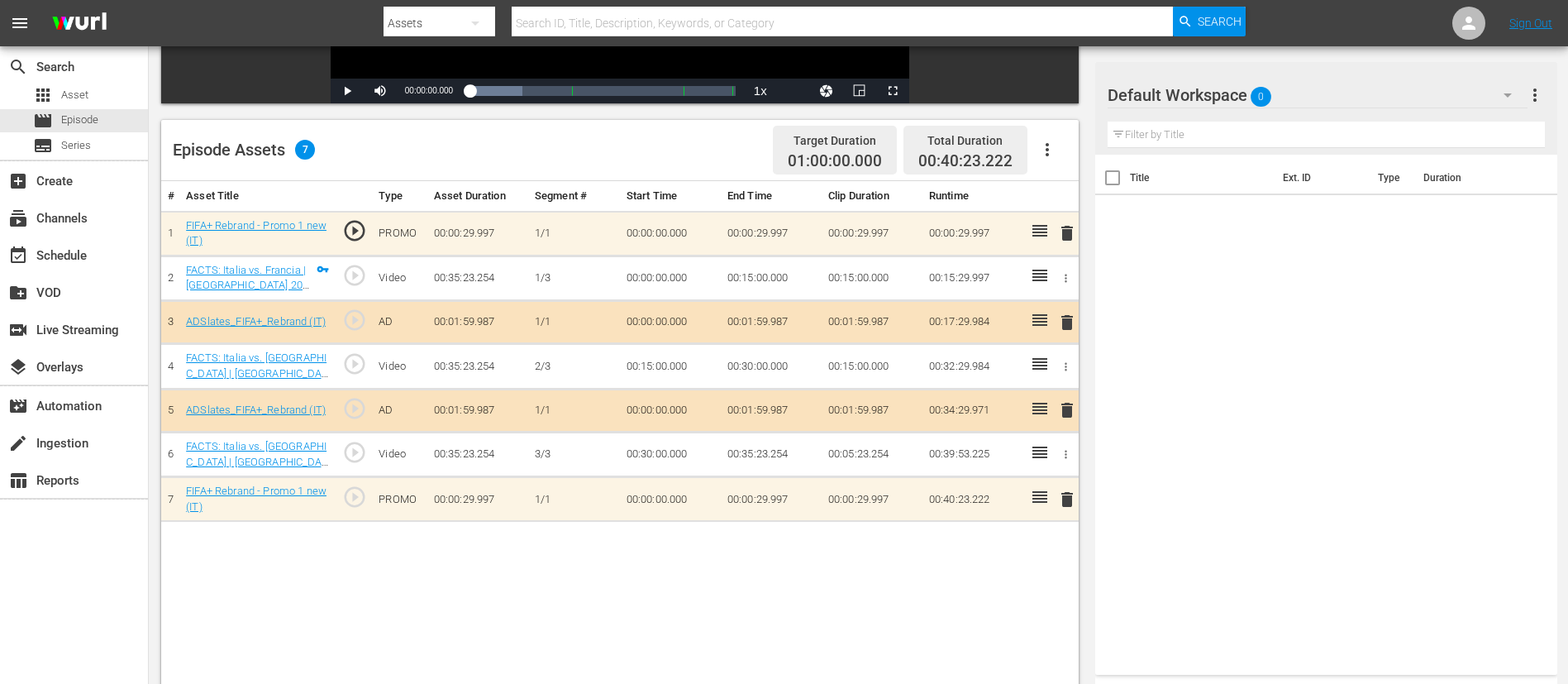
scroll to position [431, 0]
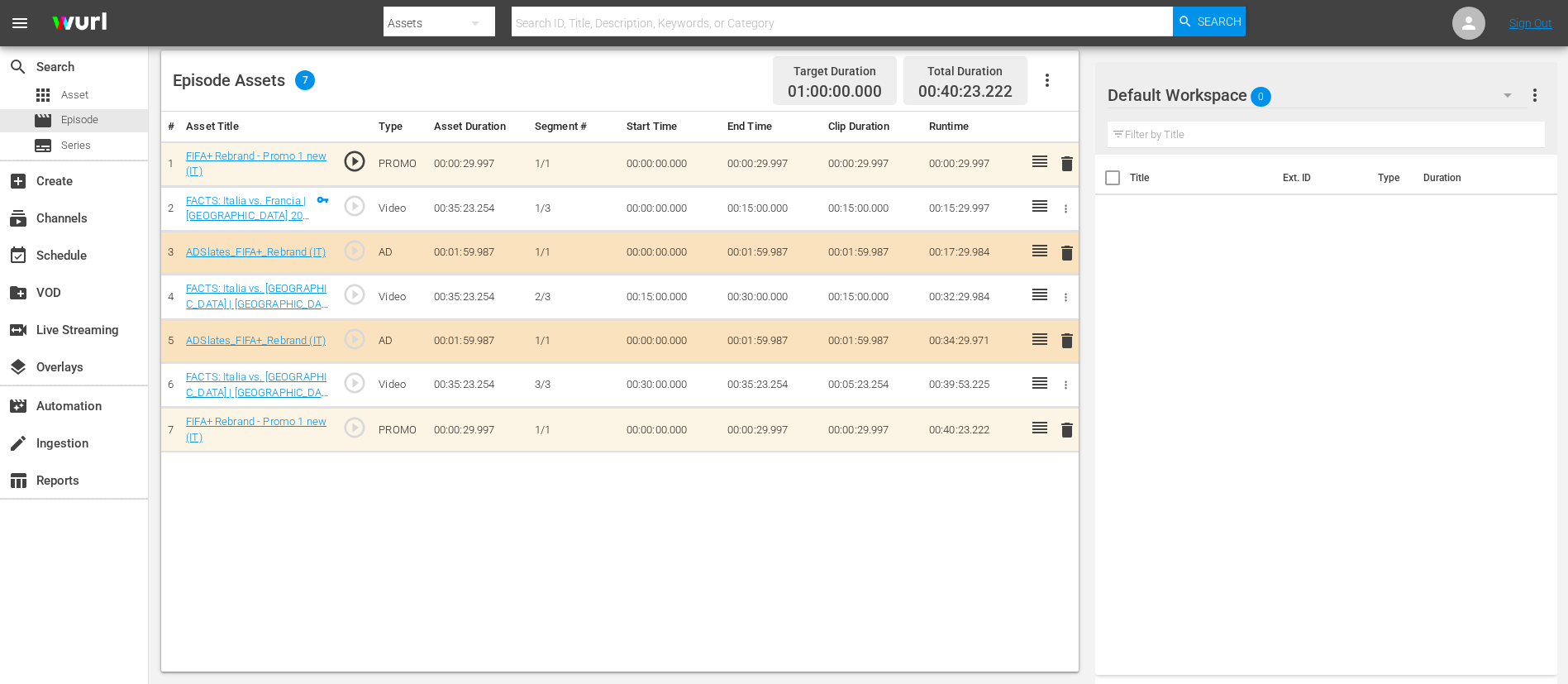
click at [1057, 429] on span "delete" at bounding box center [1066, 430] width 20 height 20
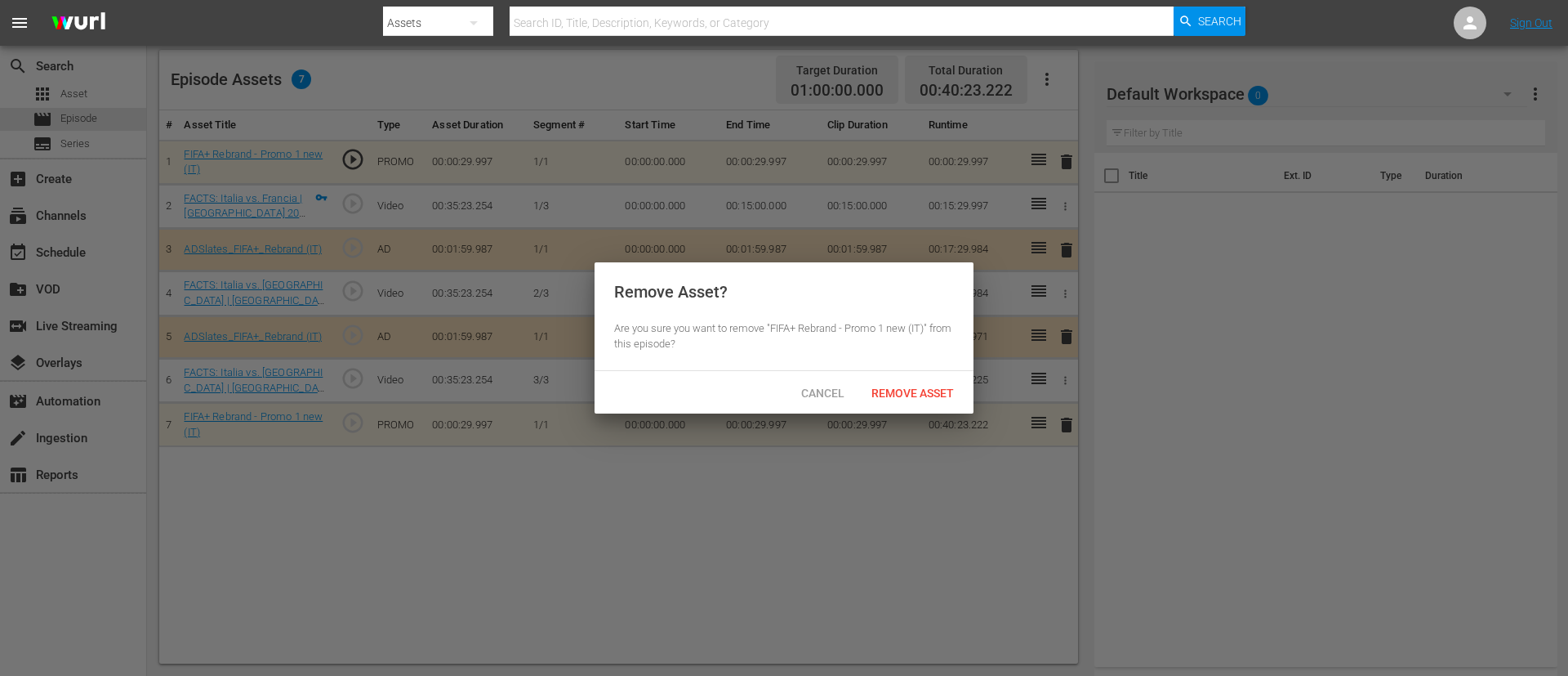
click at [909, 409] on div "Cancel Remove Asset" at bounding box center [784, 392] width 379 height 43
click at [909, 382] on div "Remove Asset" at bounding box center [913, 392] width 108 height 30
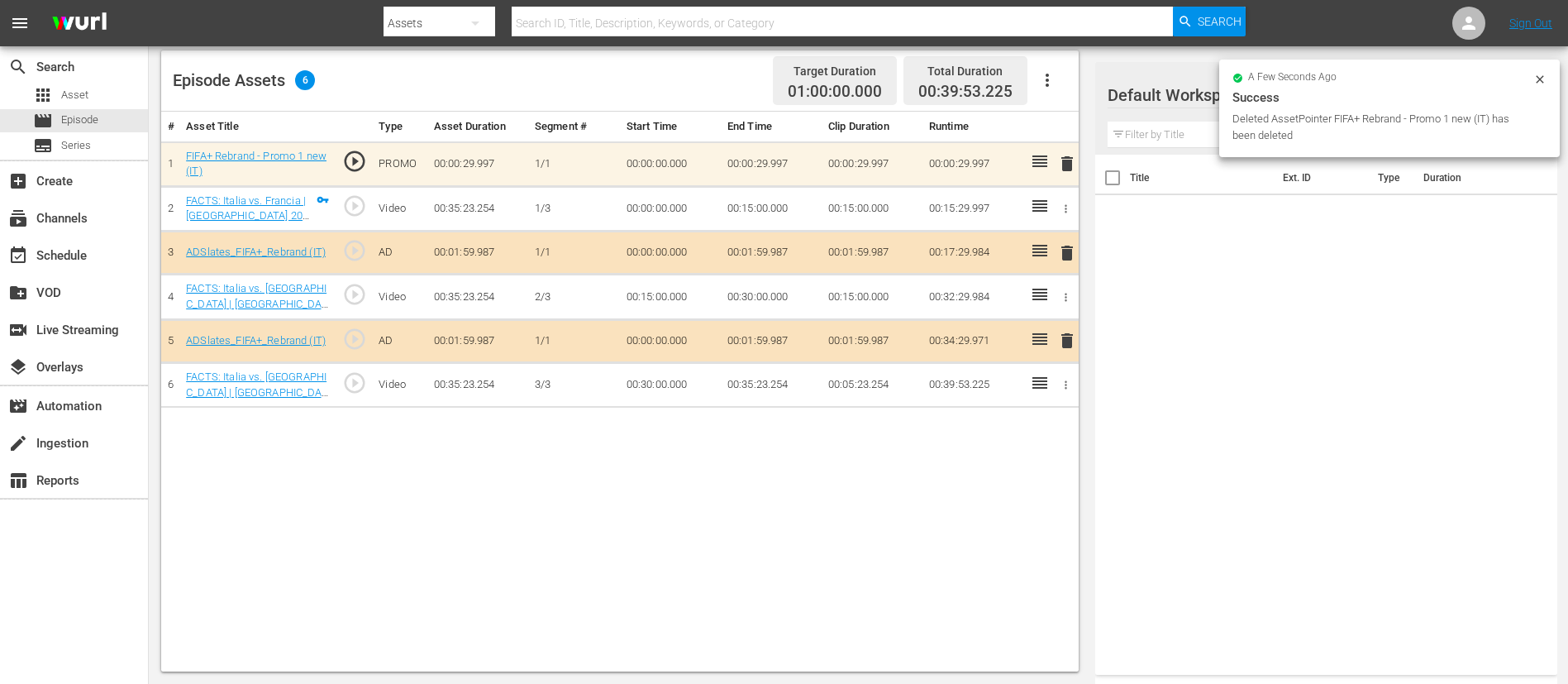
click at [1057, 152] on button "delete" at bounding box center [1066, 163] width 20 height 24
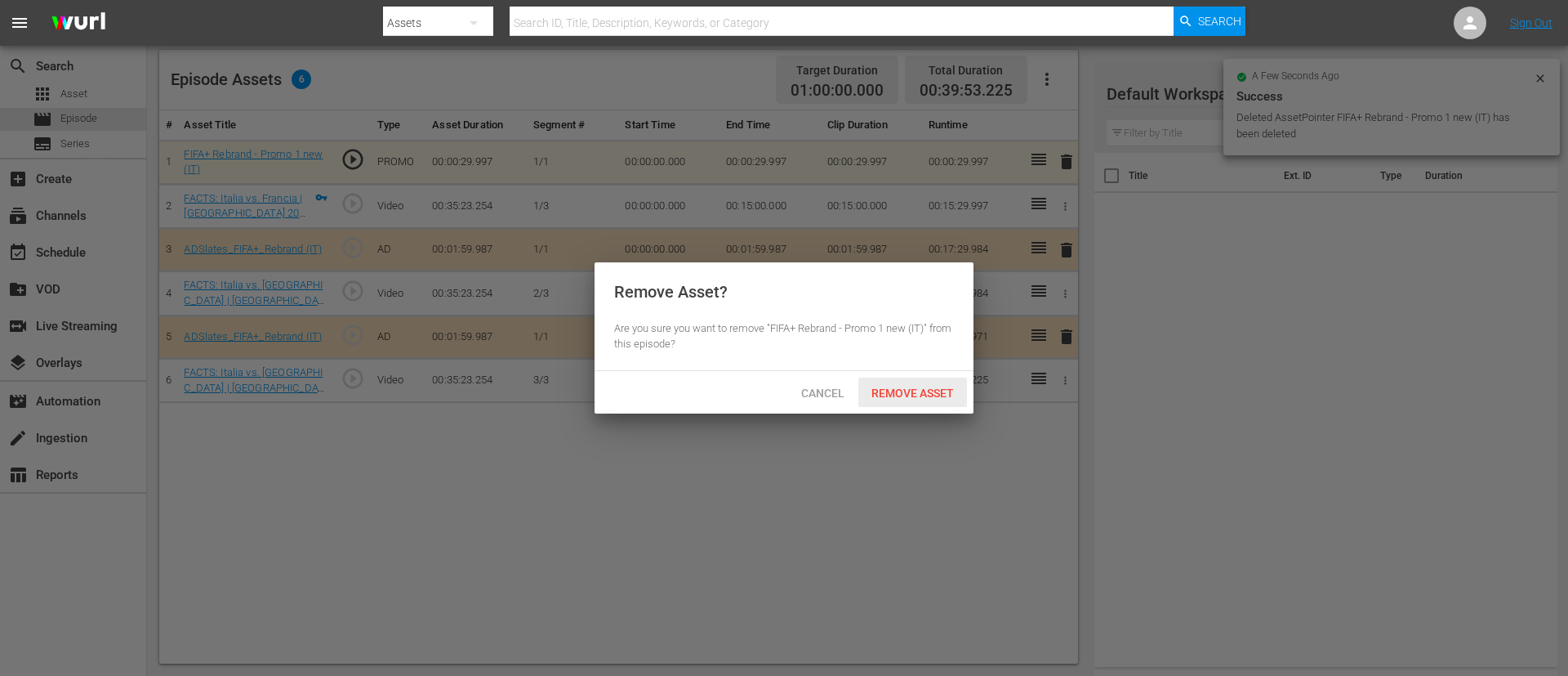
click at [903, 387] on span "Remove Asset" at bounding box center [913, 393] width 108 height 13
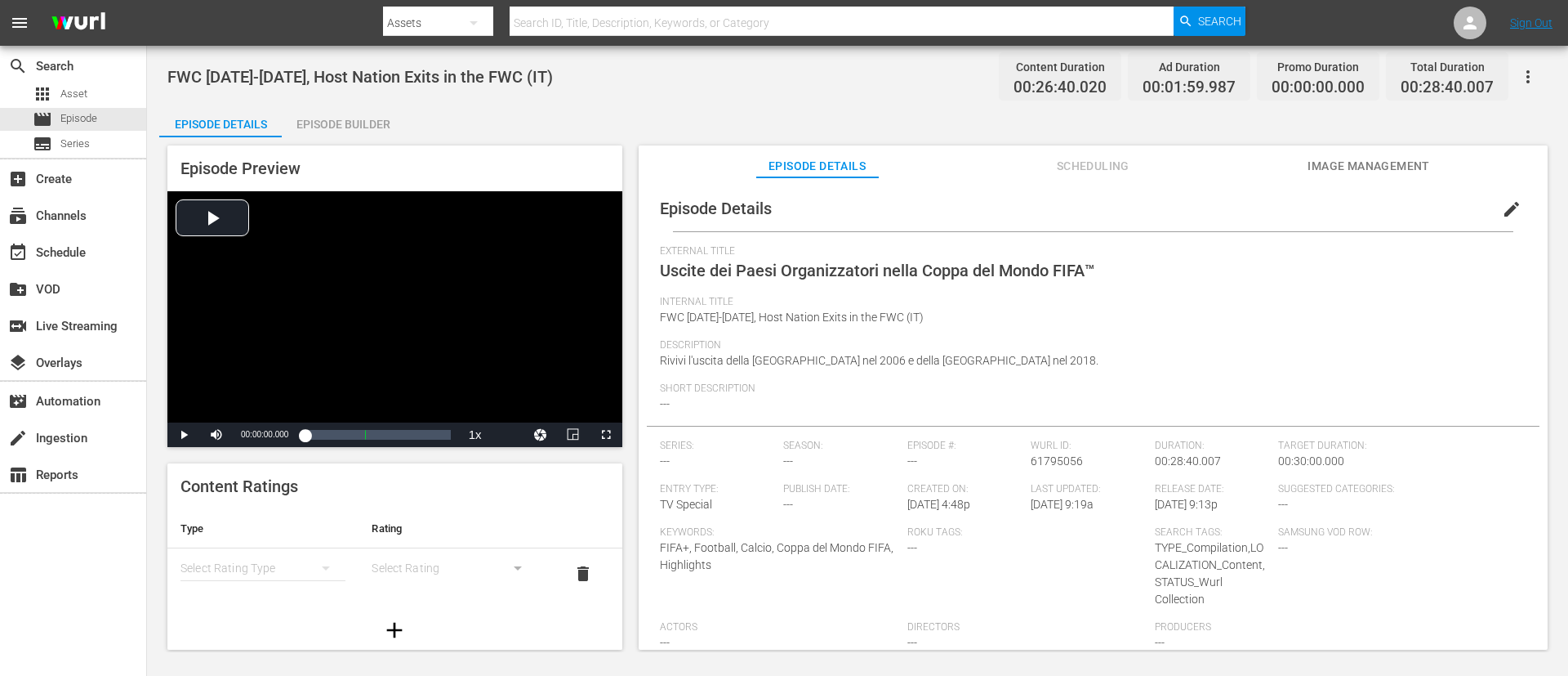
click at [380, 106] on div "Episode Builder" at bounding box center [343, 124] width 122 height 39
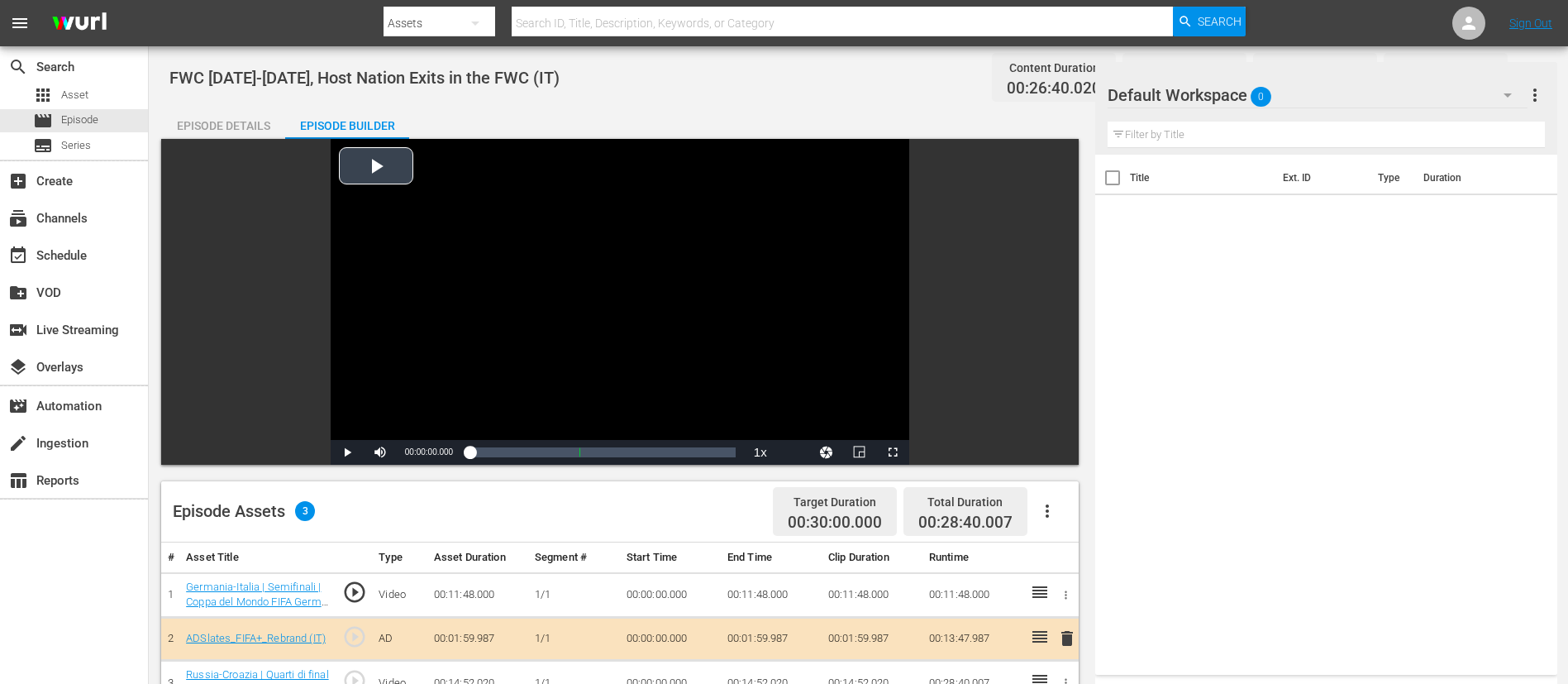
scroll to position [431, 0]
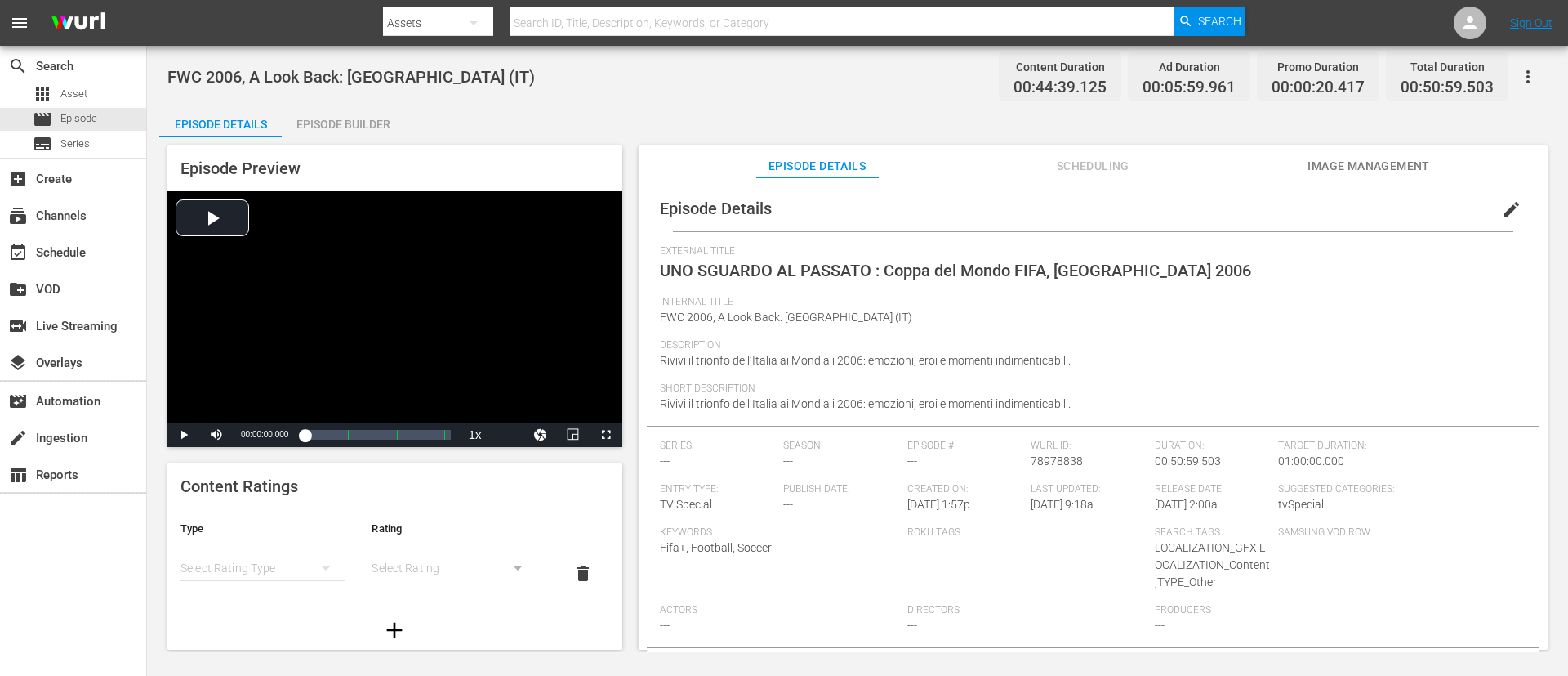
click at [336, 123] on div "Episode Builder" at bounding box center [343, 124] width 122 height 39
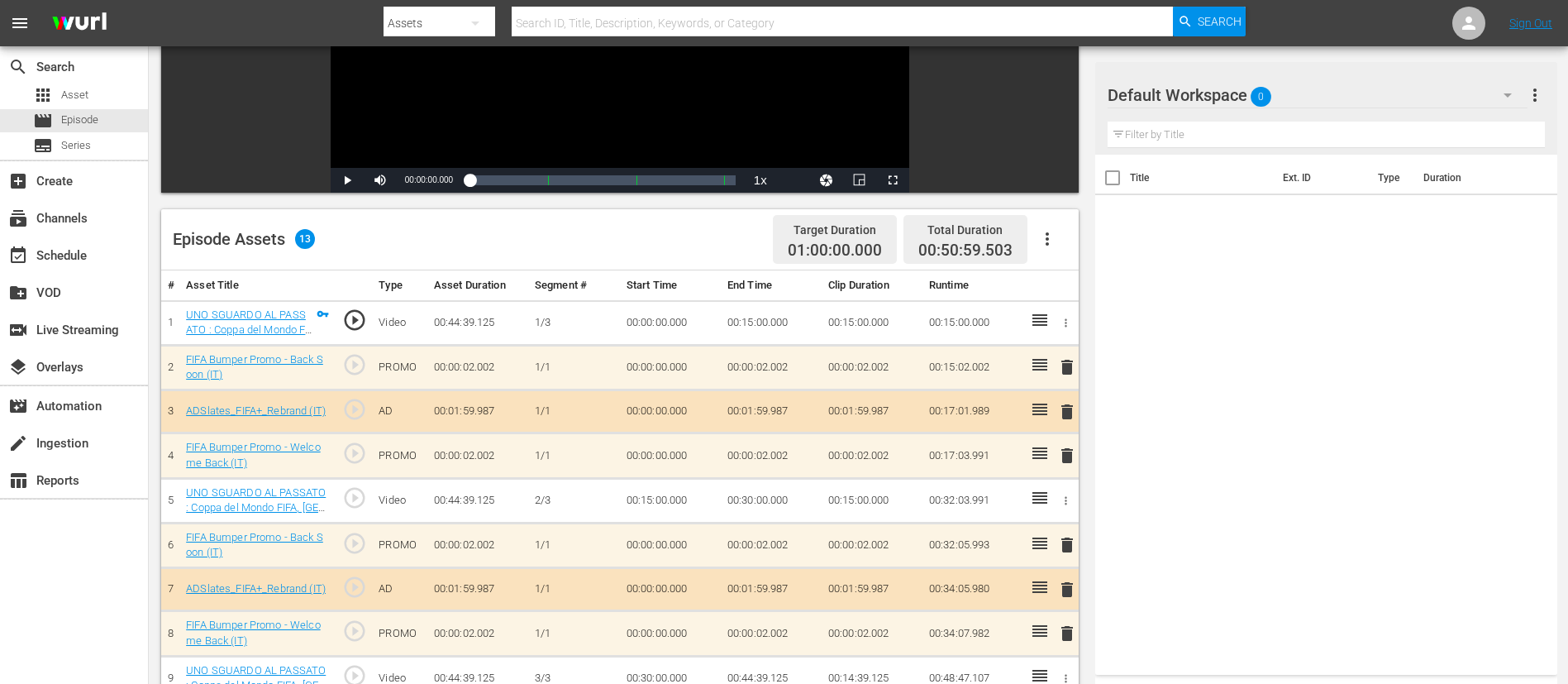
scroll to position [480, 0]
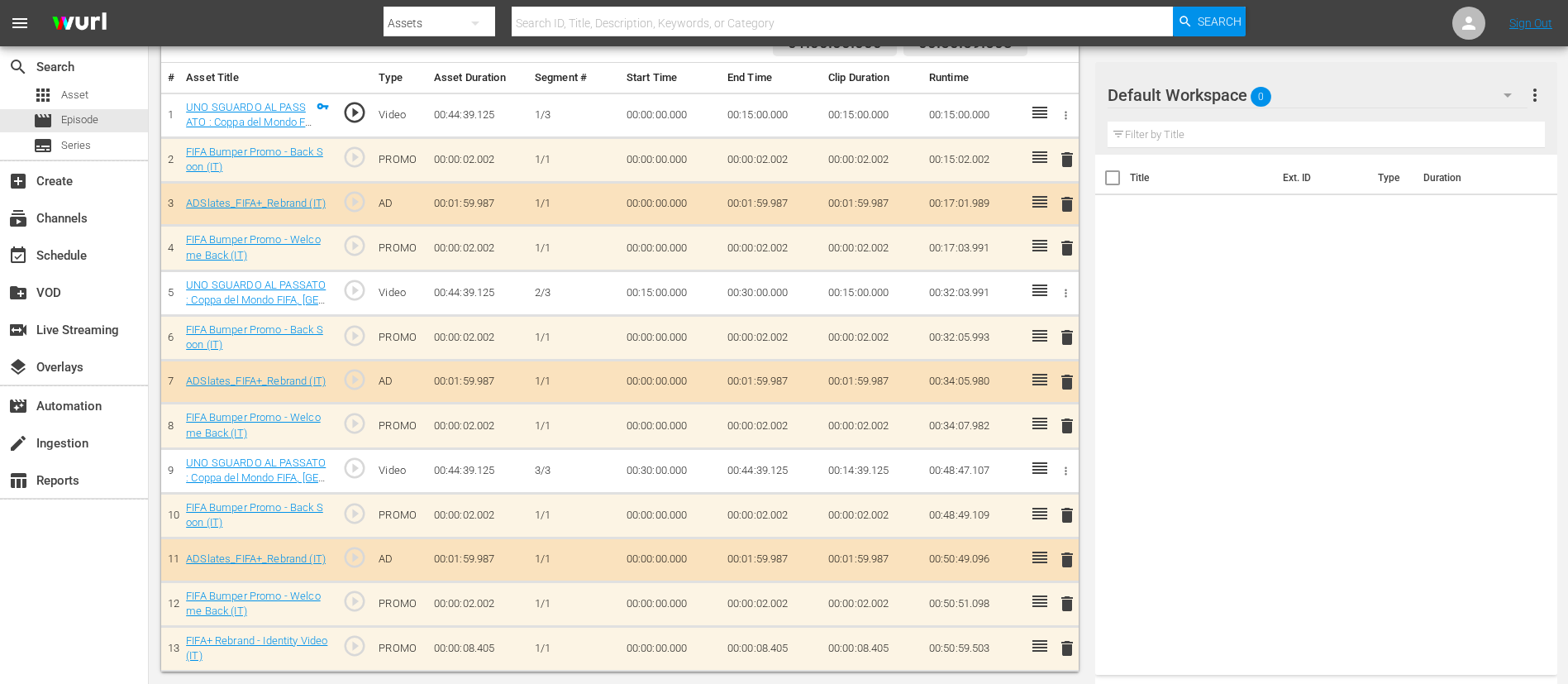
click at [1057, 454] on span "delete" at bounding box center [1066, 515] width 20 height 20
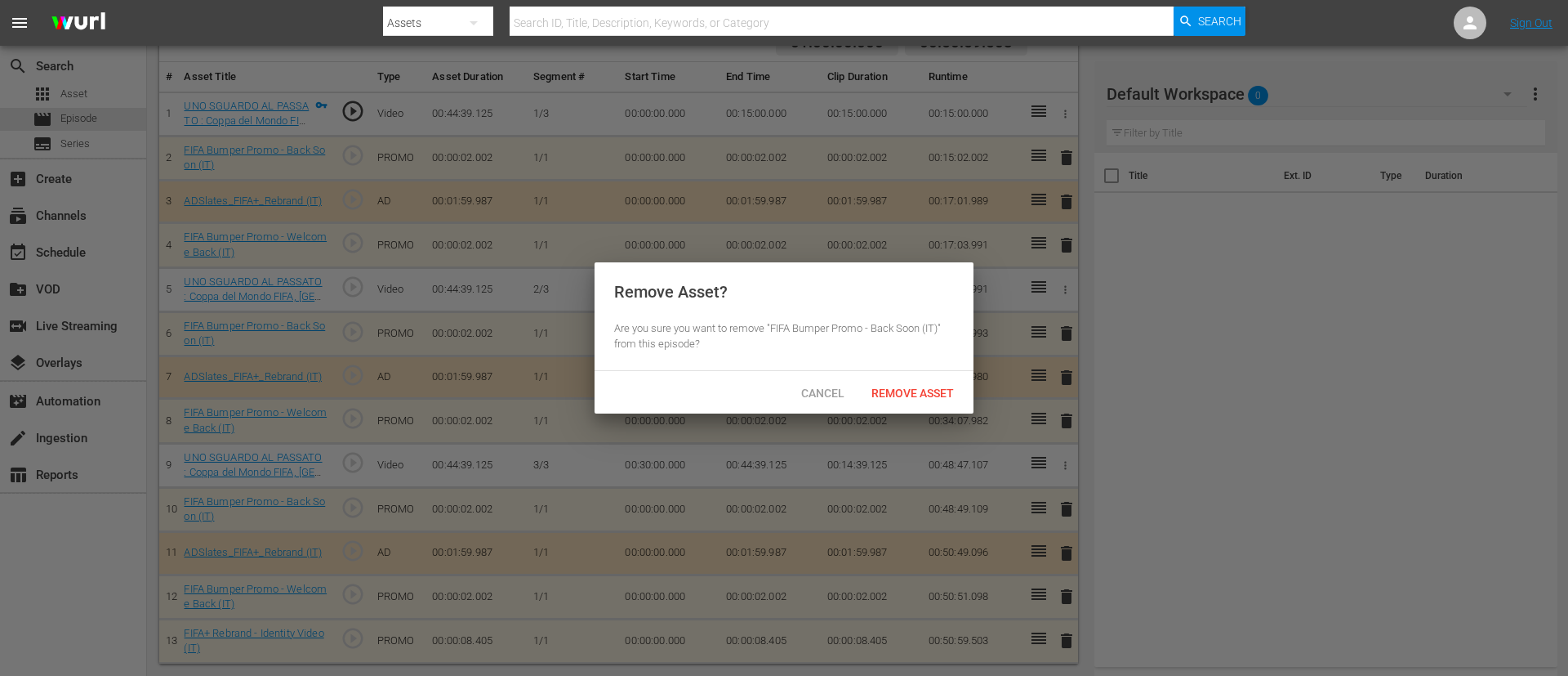
click at [903, 373] on div "Cancel Remove Asset" at bounding box center [784, 392] width 379 height 43
click at [904, 379] on div "Remove Asset" at bounding box center [913, 392] width 108 height 30
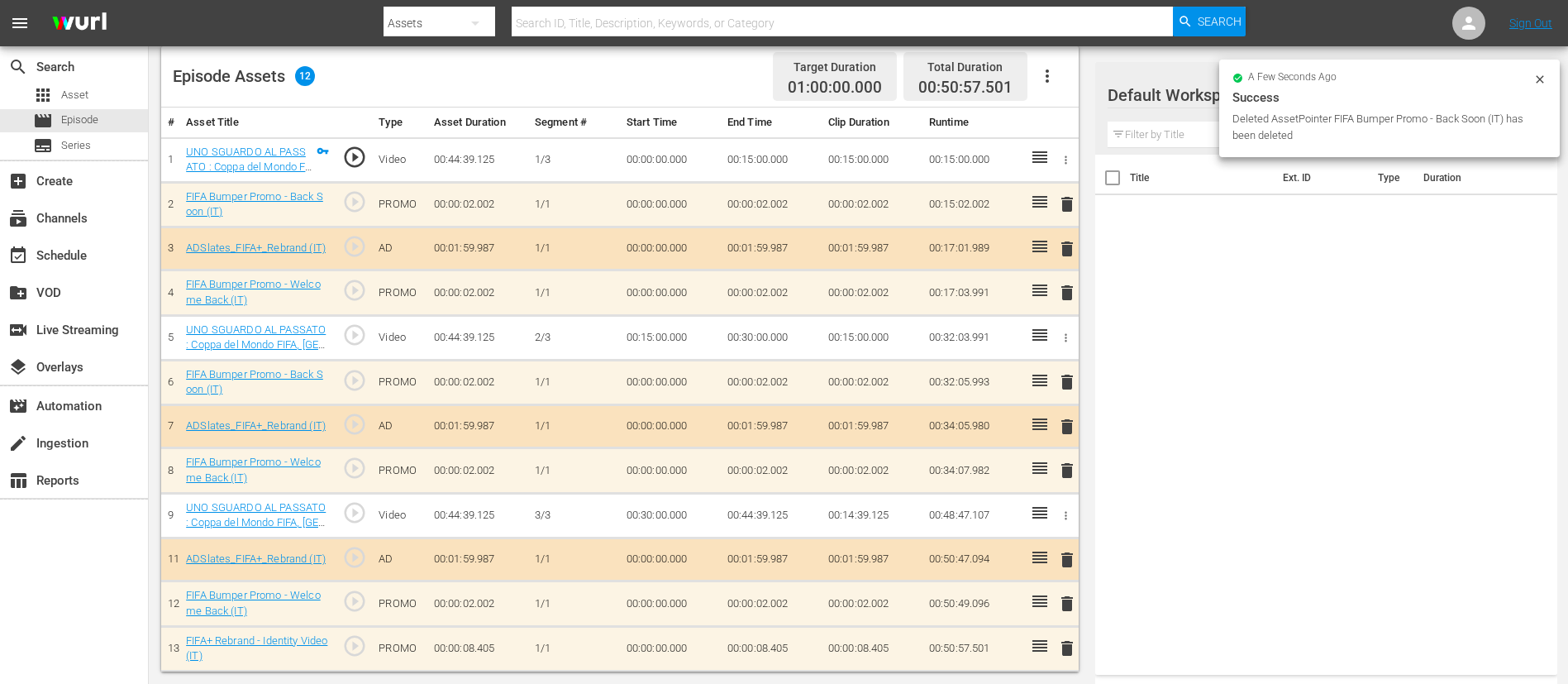
scroll to position [435, 0]
click at [1057, 454] on span "delete" at bounding box center [1066, 559] width 20 height 20
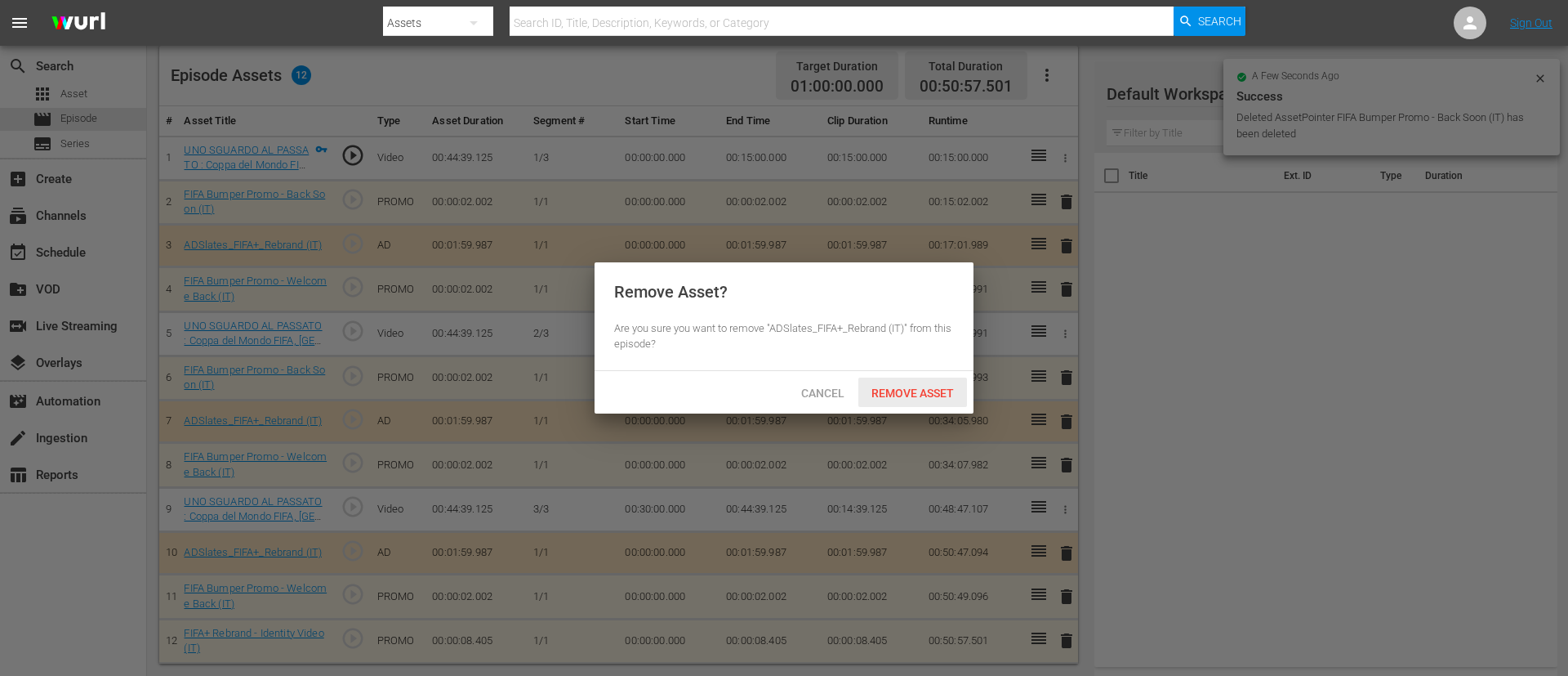
click at [905, 389] on span "Remove Asset" at bounding box center [913, 393] width 108 height 13
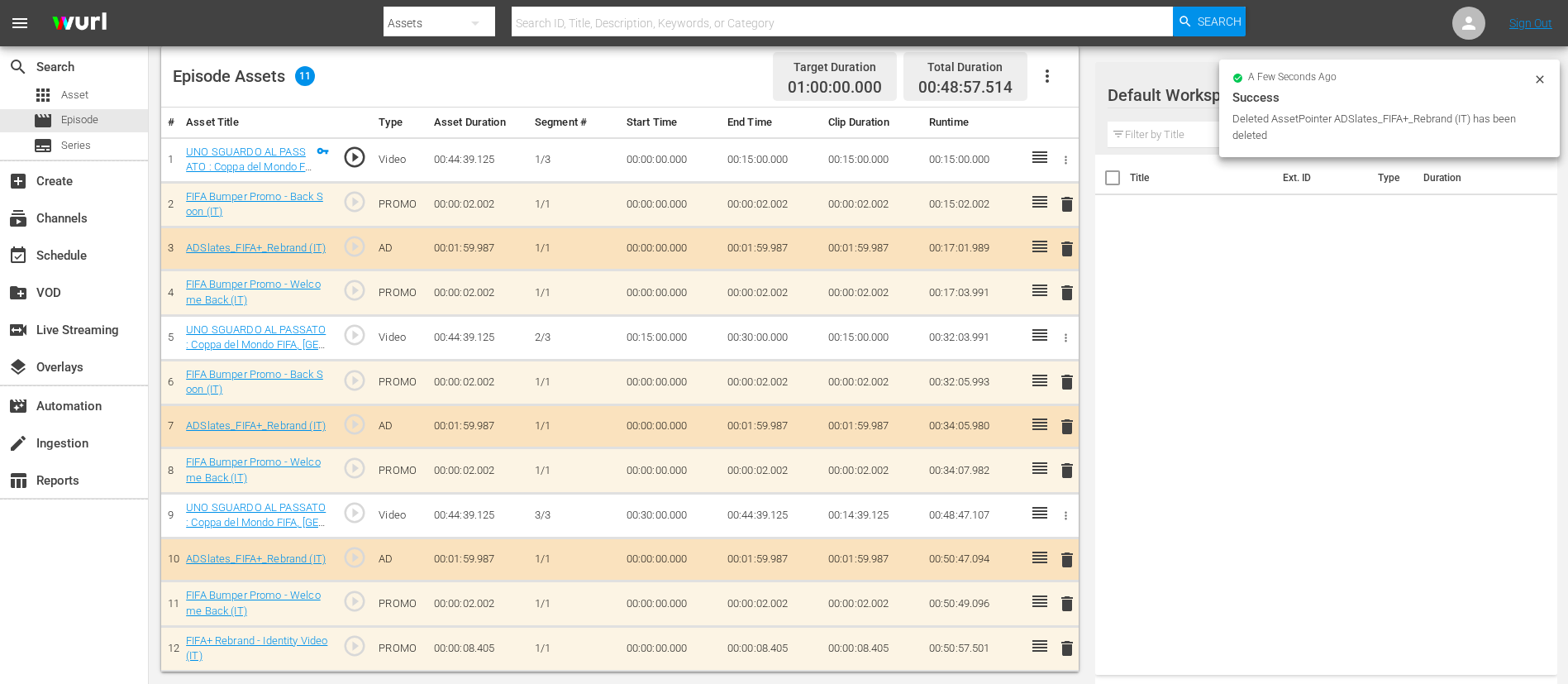
scroll to position [431, 0]
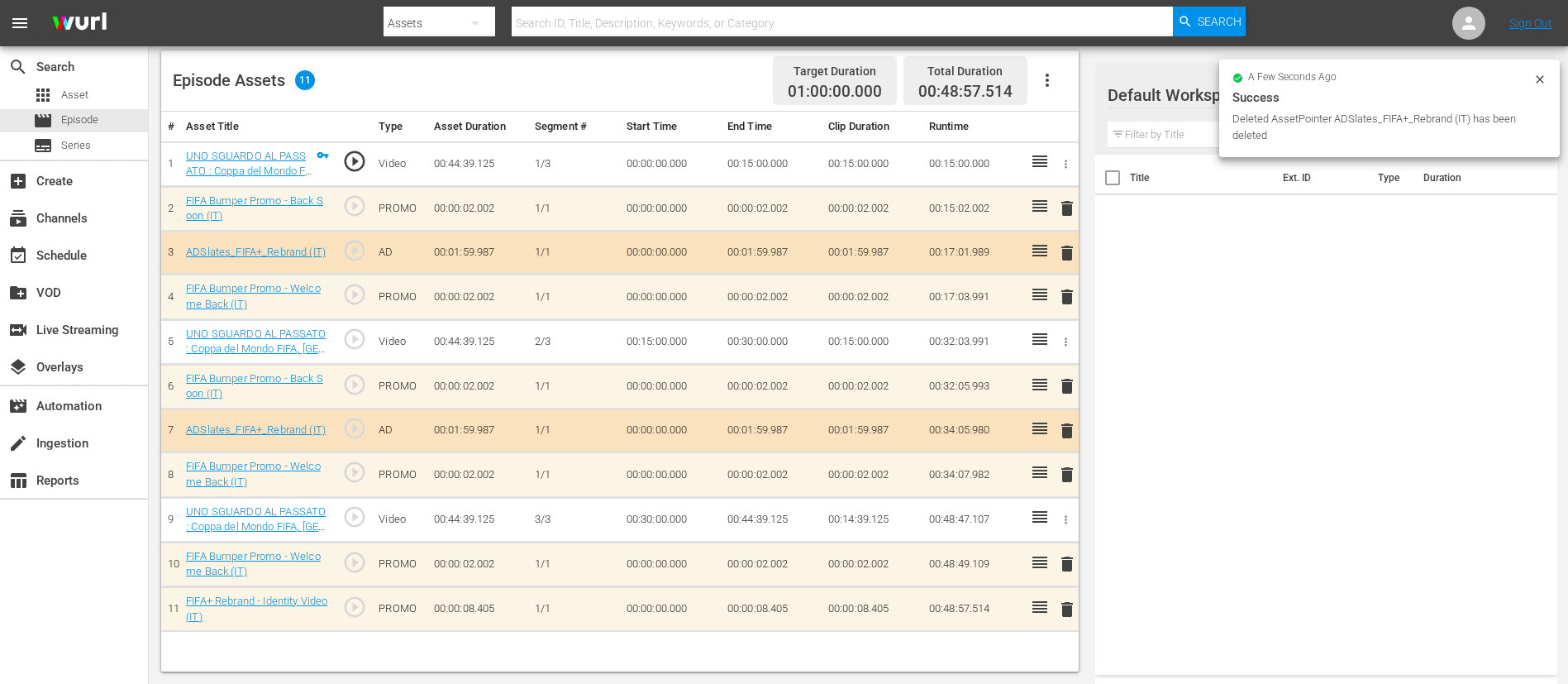
click at [1057, 454] on span "delete" at bounding box center [1066, 563] width 20 height 20
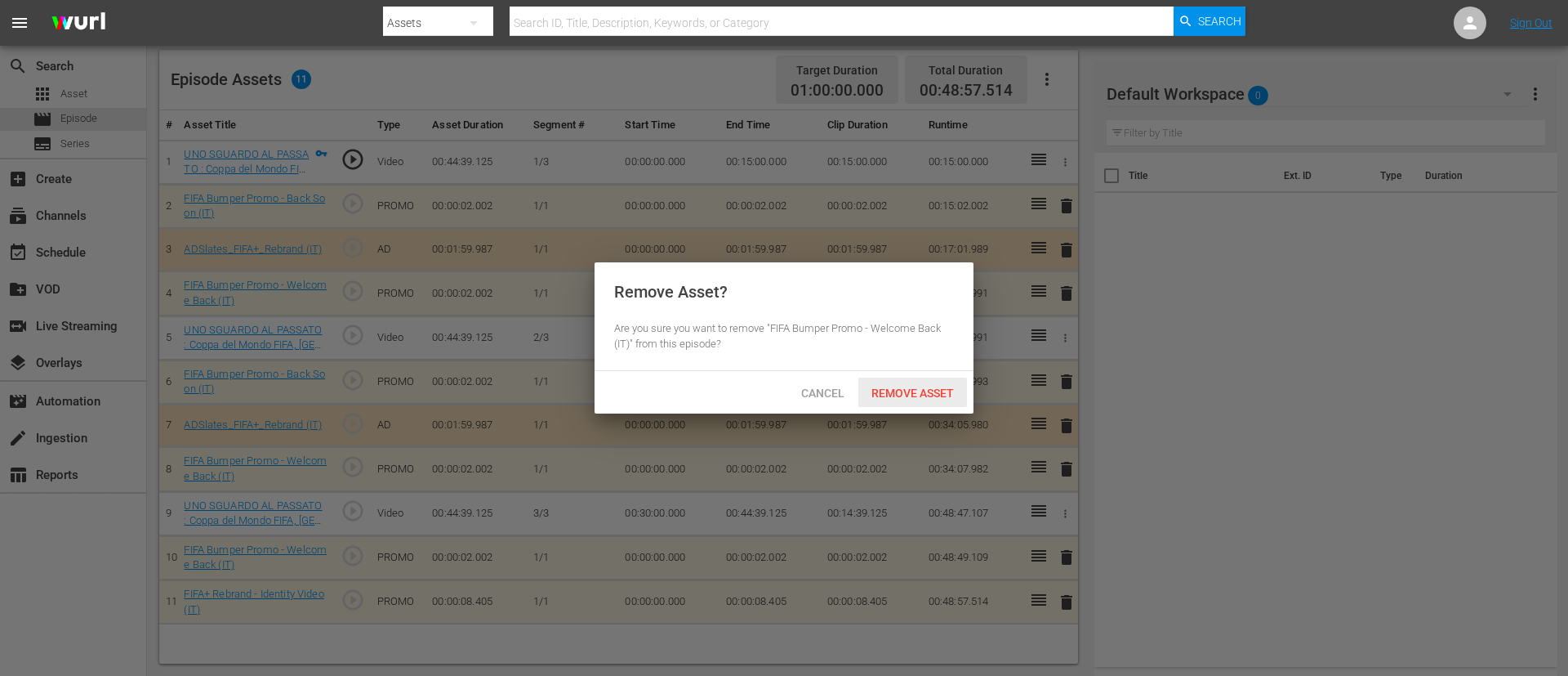
click at [911, 382] on div "Remove Asset" at bounding box center [913, 392] width 108 height 30
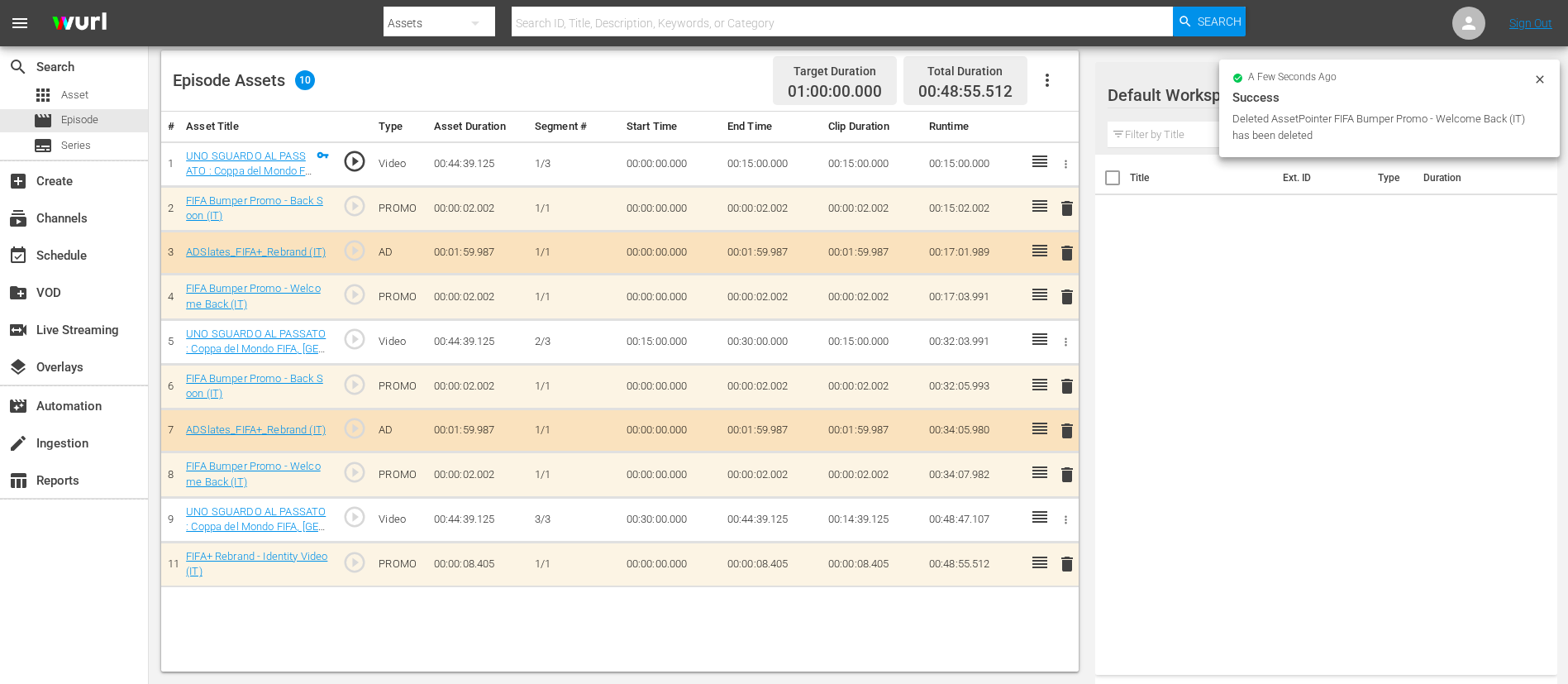
click at [1057, 454] on span "delete" at bounding box center [1066, 563] width 20 height 20
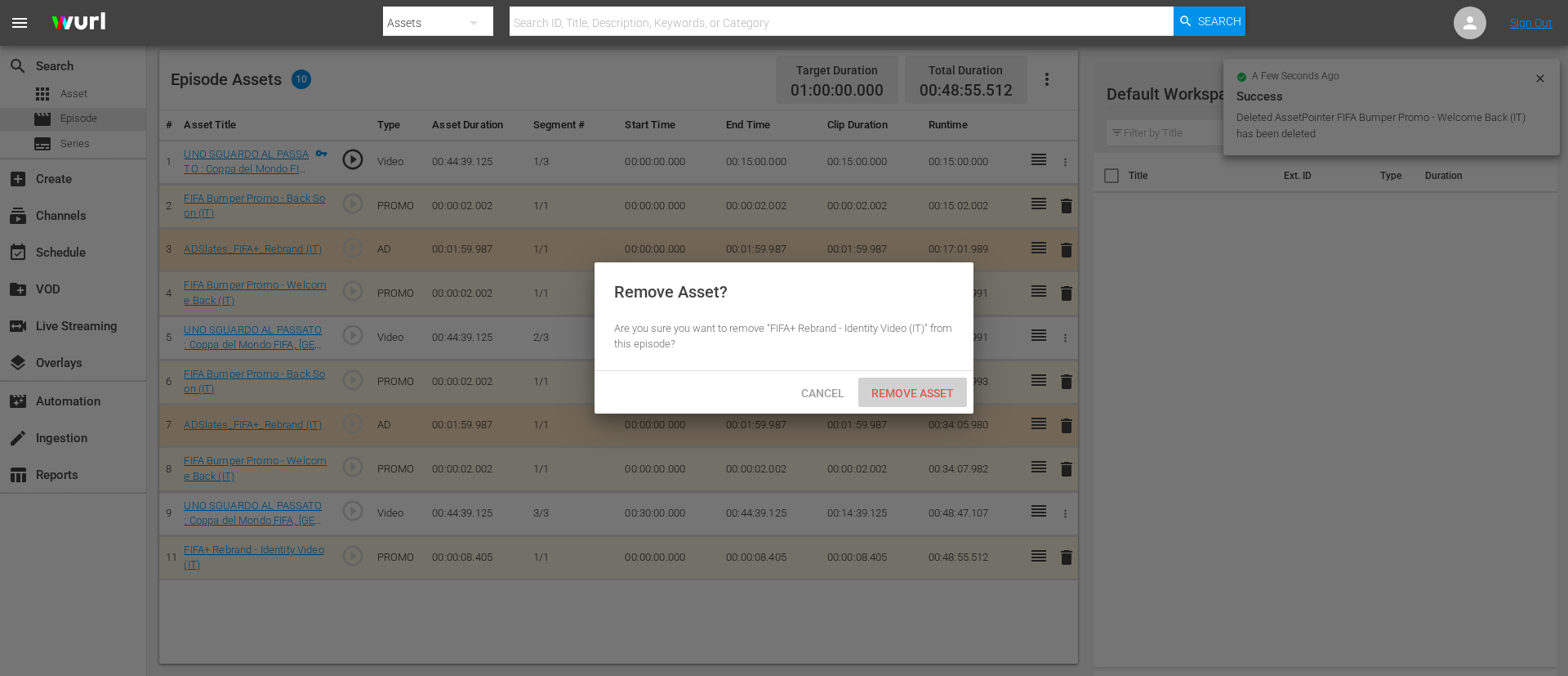
click at [926, 395] on span "Remove Asset" at bounding box center [913, 393] width 108 height 13
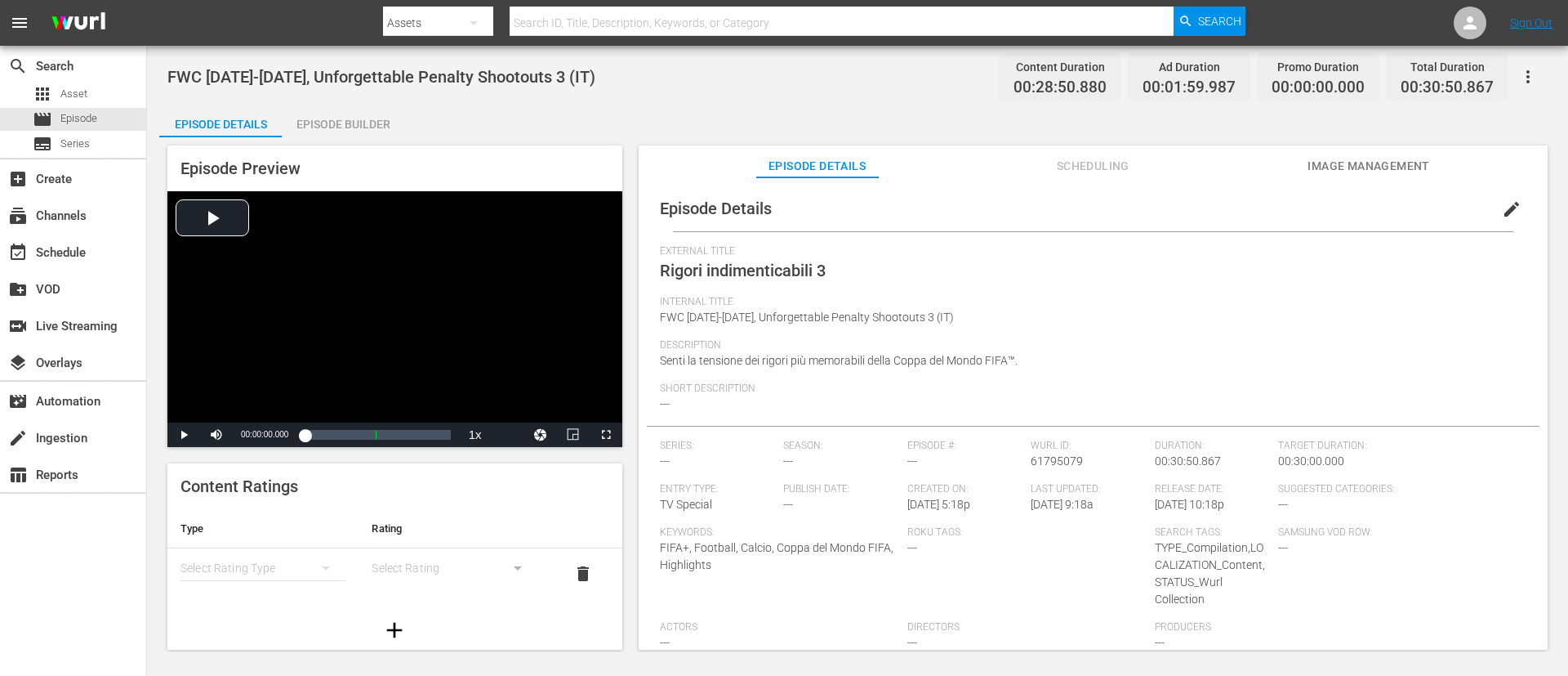
click at [363, 120] on div "Episode Builder" at bounding box center [343, 124] width 122 height 39
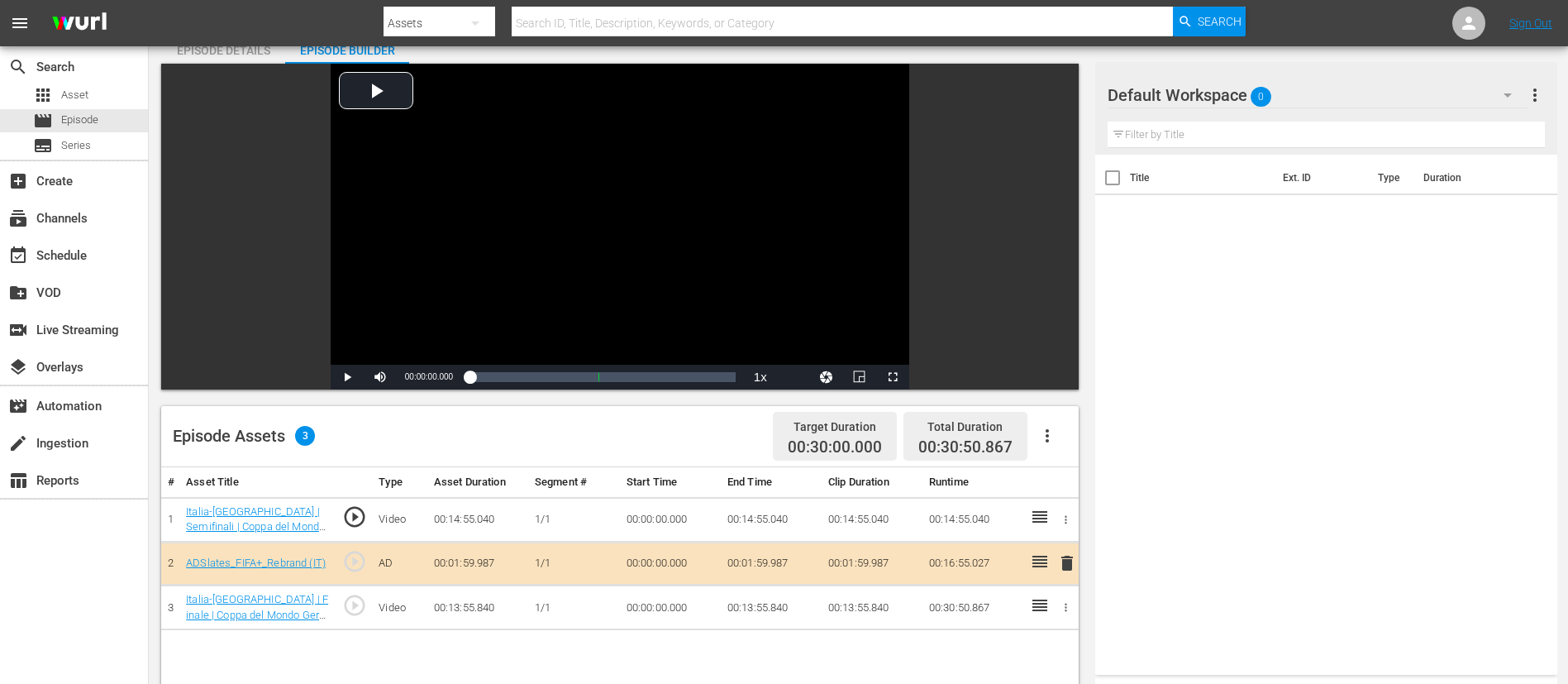
scroll to position [431, 0]
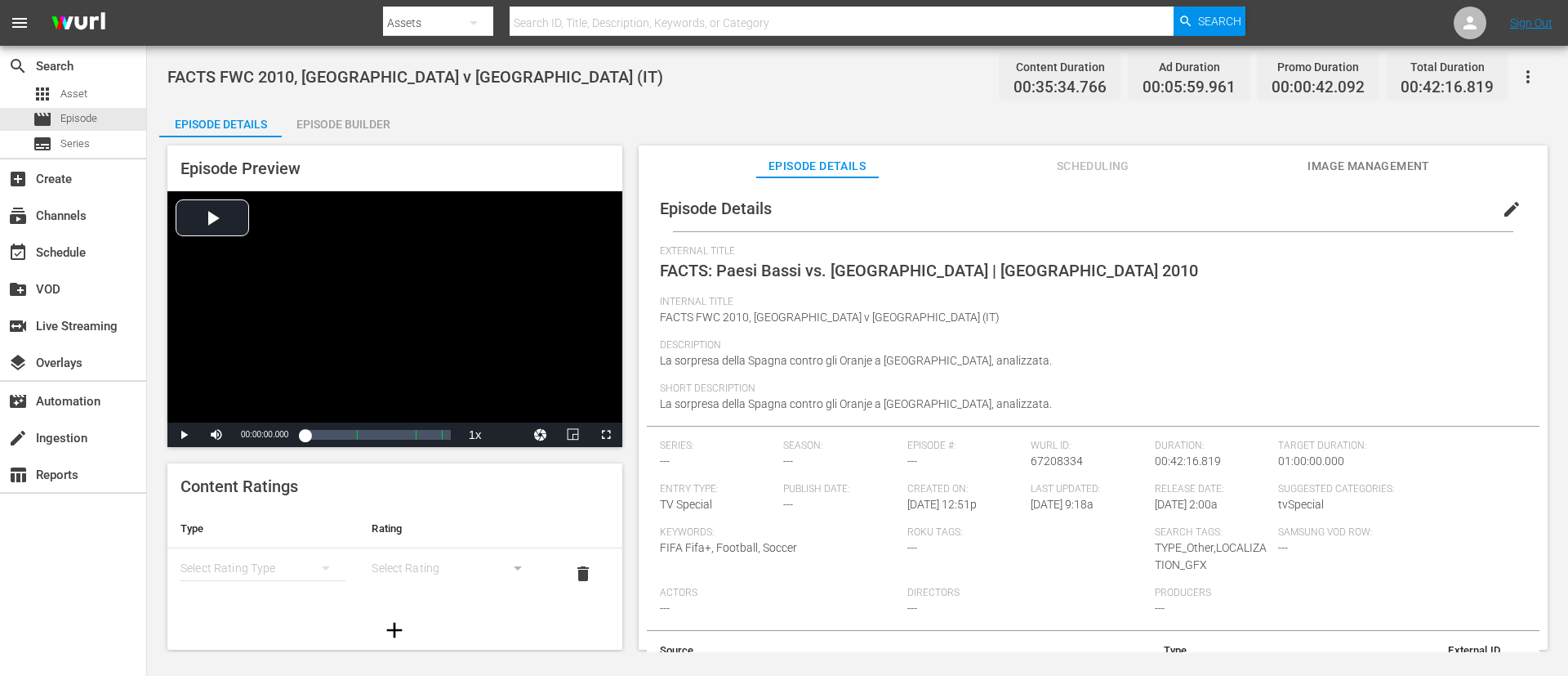
click at [371, 127] on div "Episode Builder" at bounding box center [343, 124] width 122 height 39
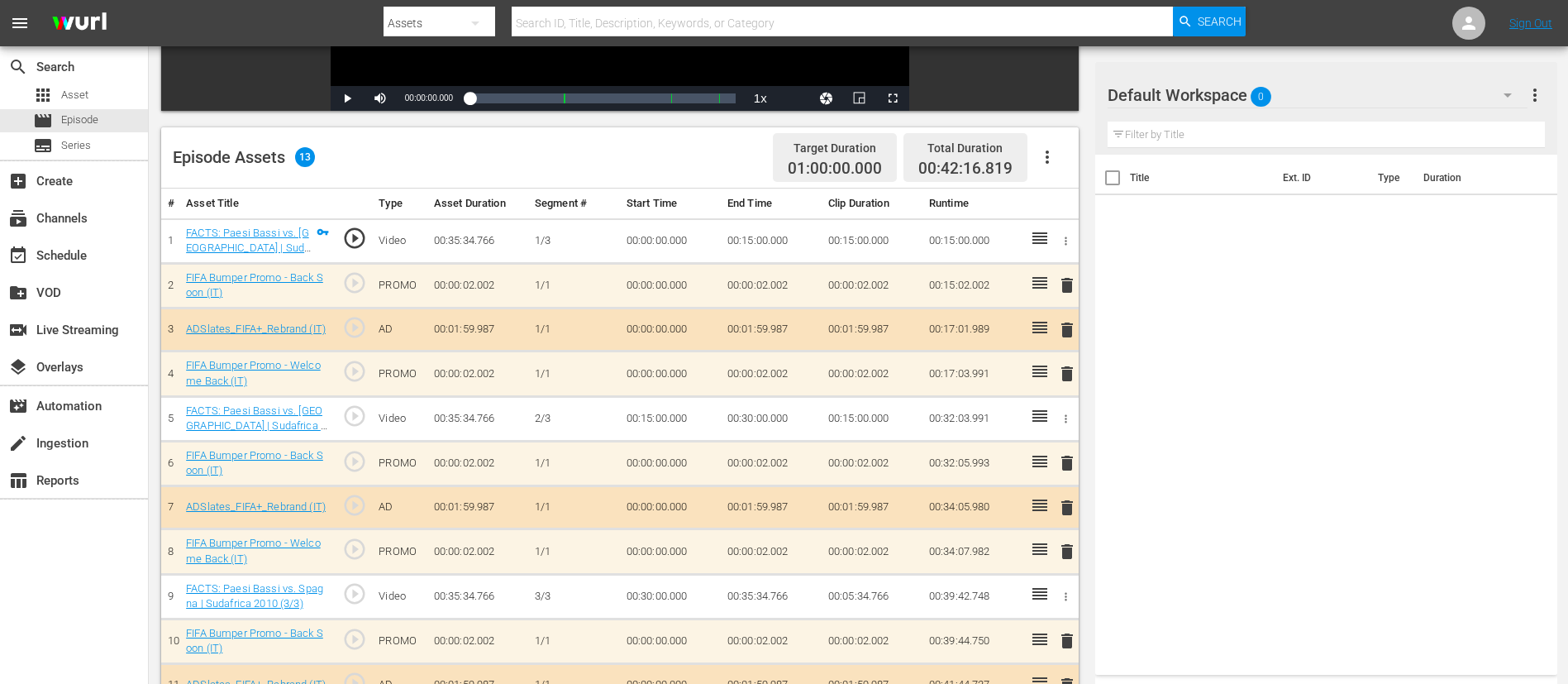
scroll to position [480, 0]
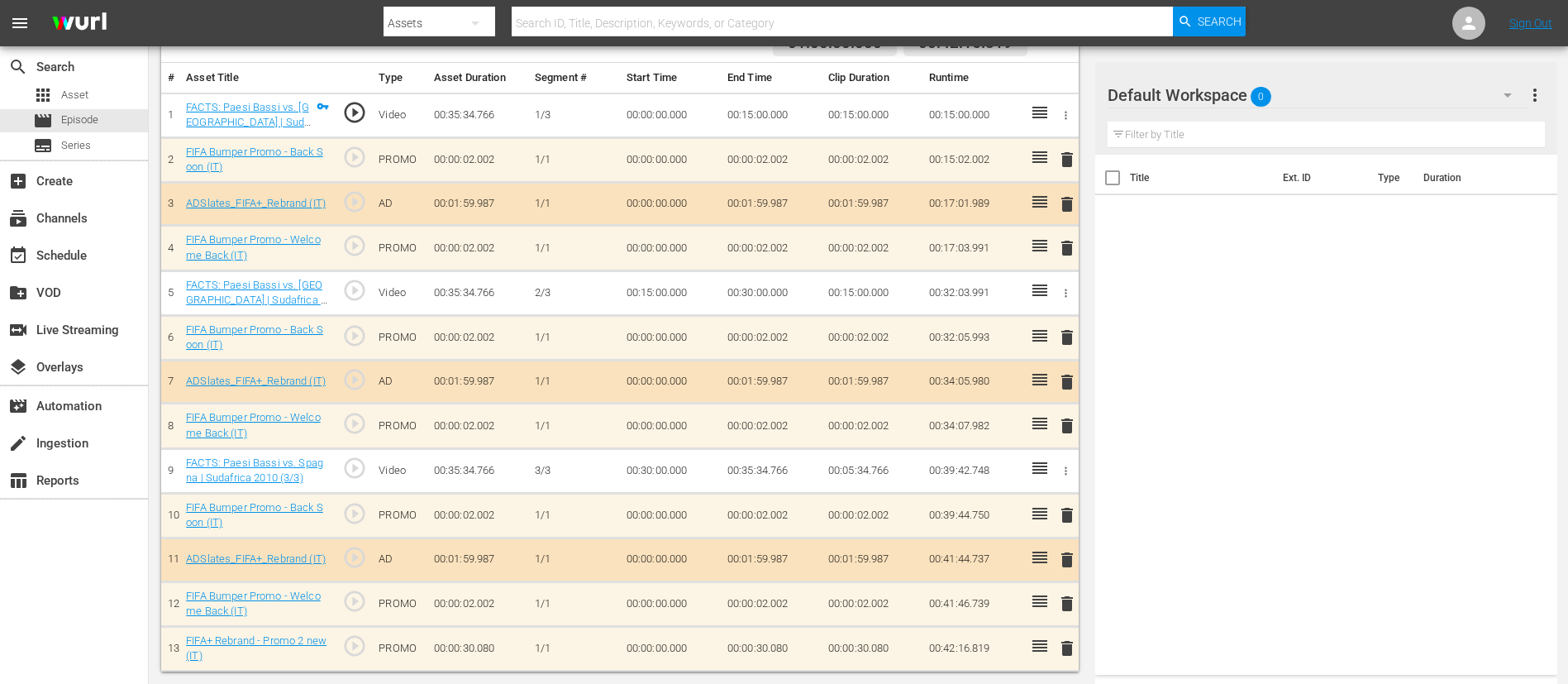
click at [1057, 454] on span "delete" at bounding box center [1066, 515] width 20 height 20
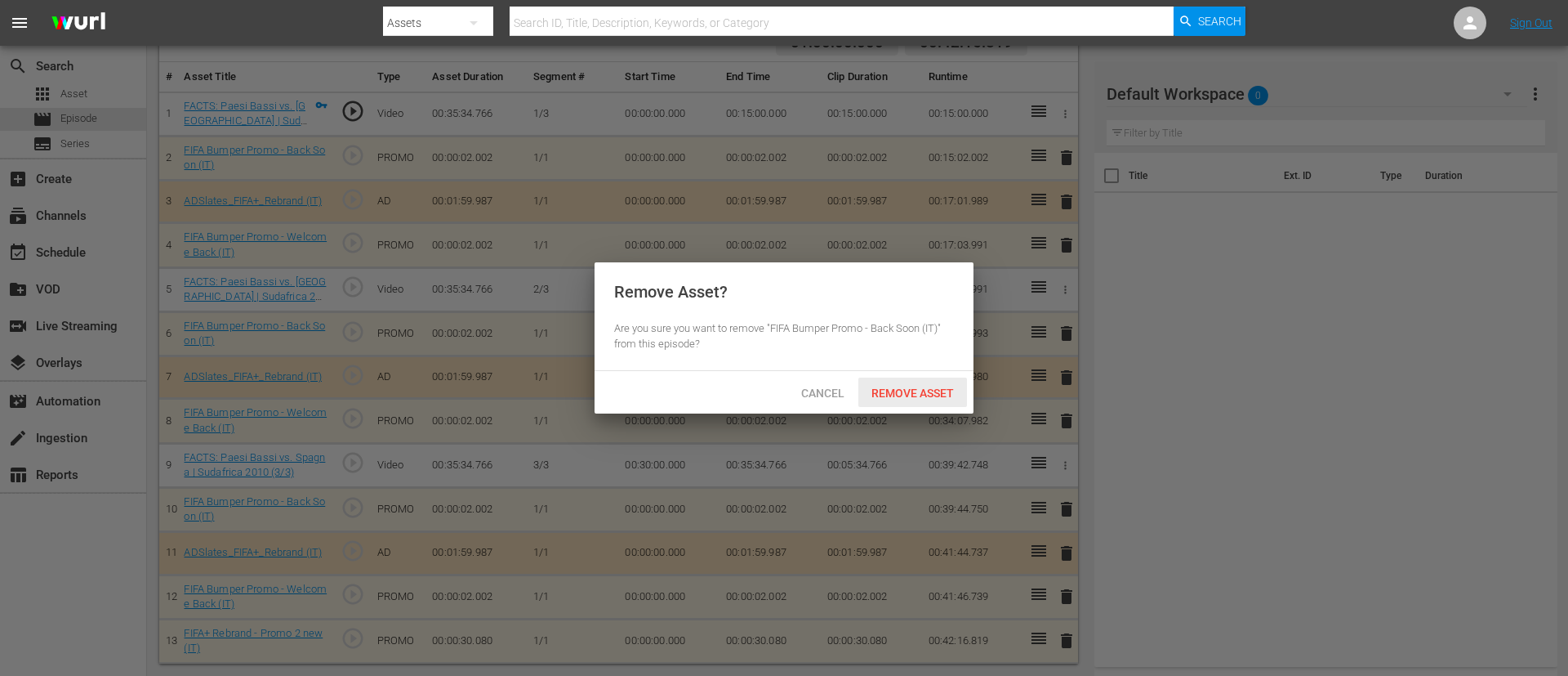
click at [952, 393] on span "Remove Asset" at bounding box center [913, 393] width 108 height 13
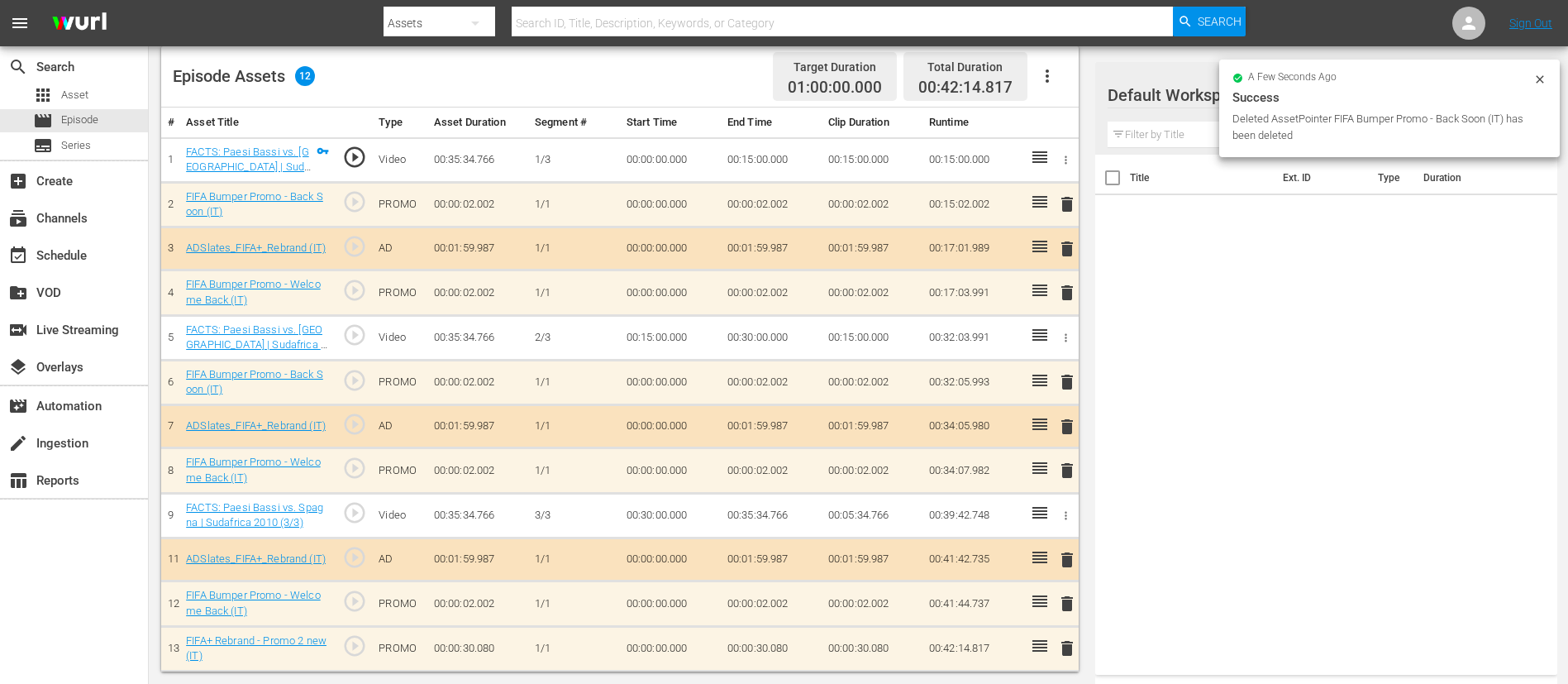
scroll to position [435, 0]
click at [1057, 454] on span "delete" at bounding box center [1066, 559] width 20 height 20
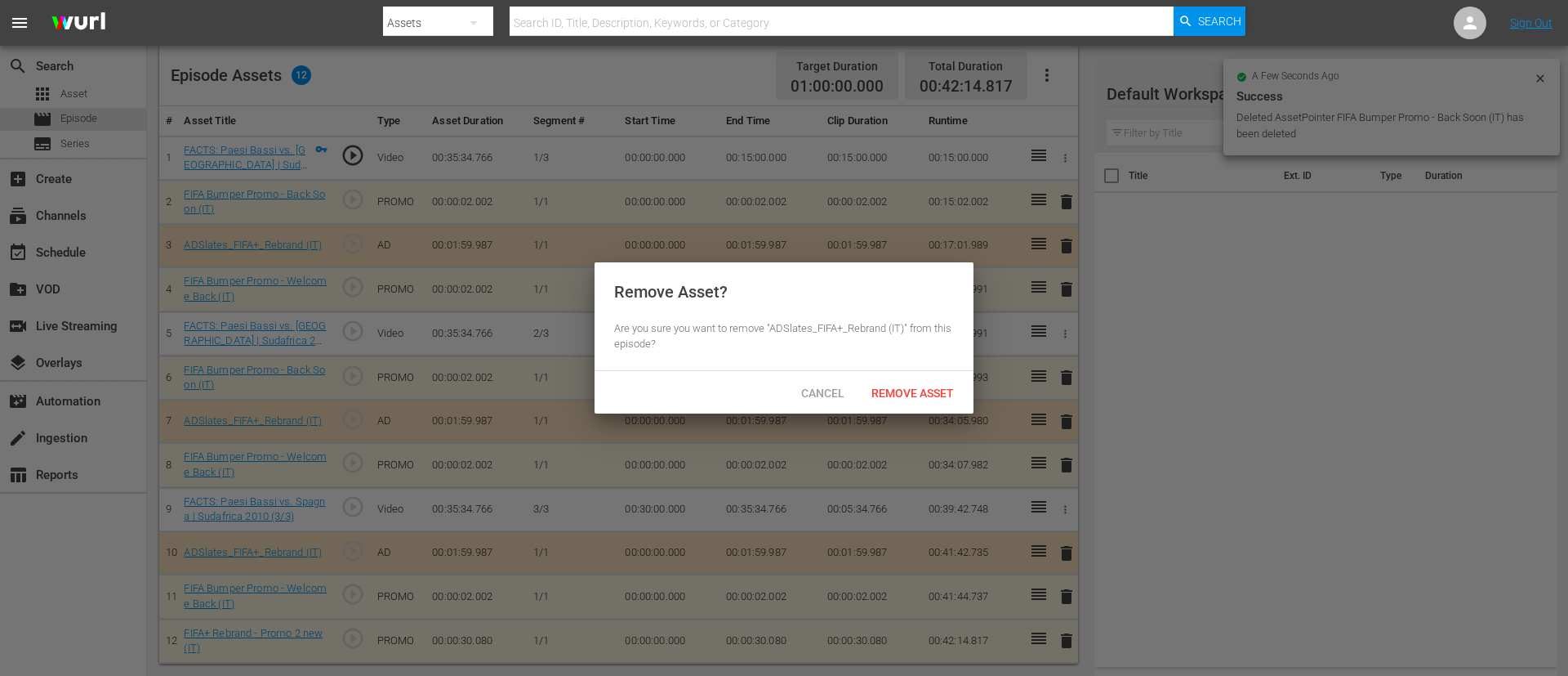
click at [932, 387] on span "Remove Asset" at bounding box center [913, 393] width 108 height 13
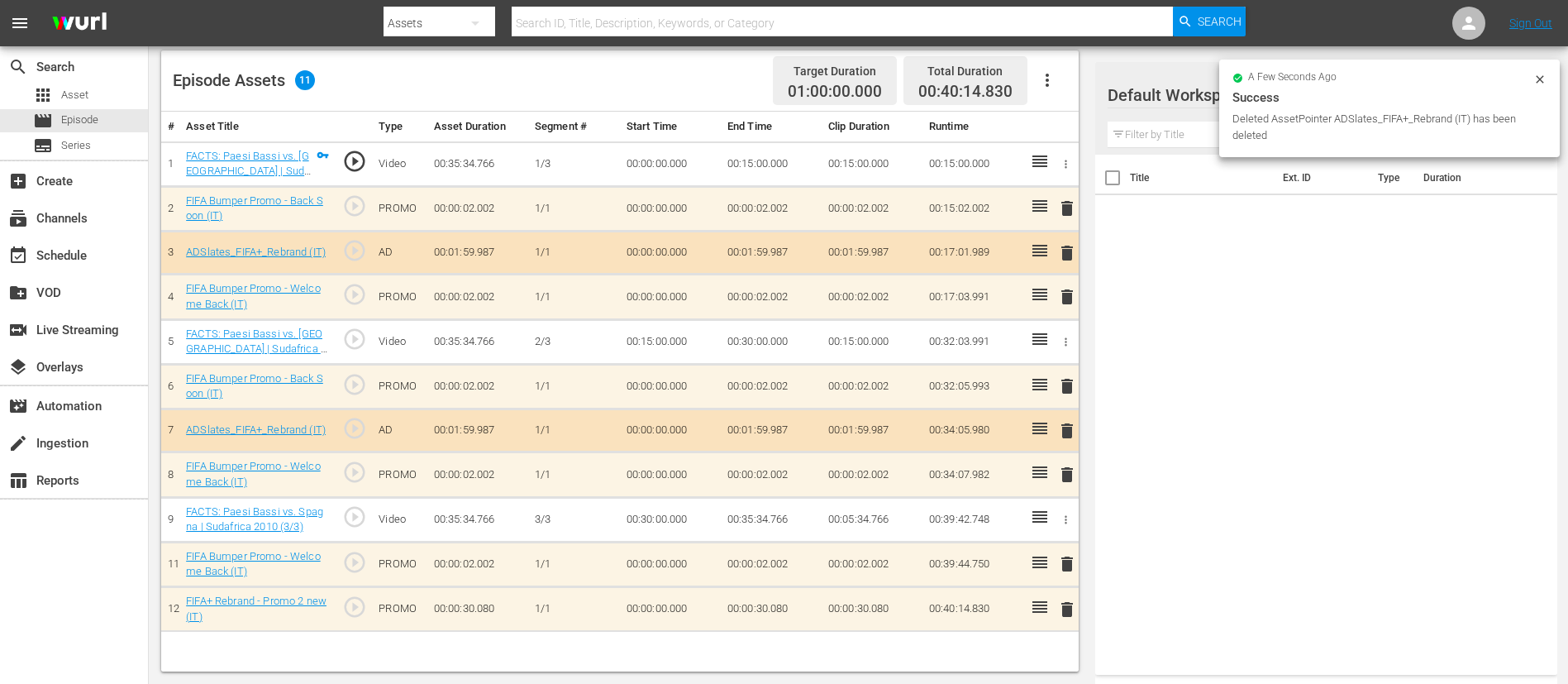
scroll to position [431, 0]
click at [1057, 454] on span "delete" at bounding box center [1066, 563] width 20 height 20
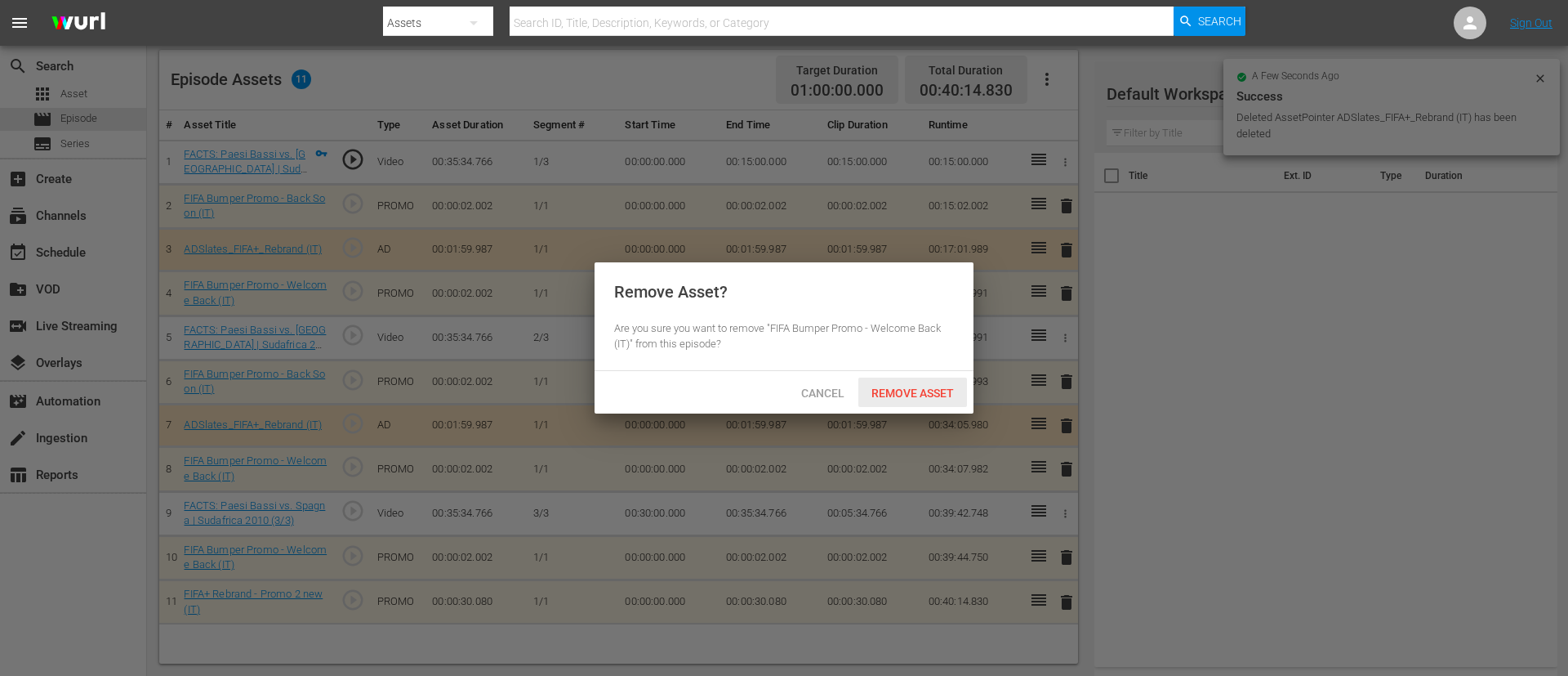
click at [932, 390] on span "Remove Asset" at bounding box center [913, 393] width 108 height 13
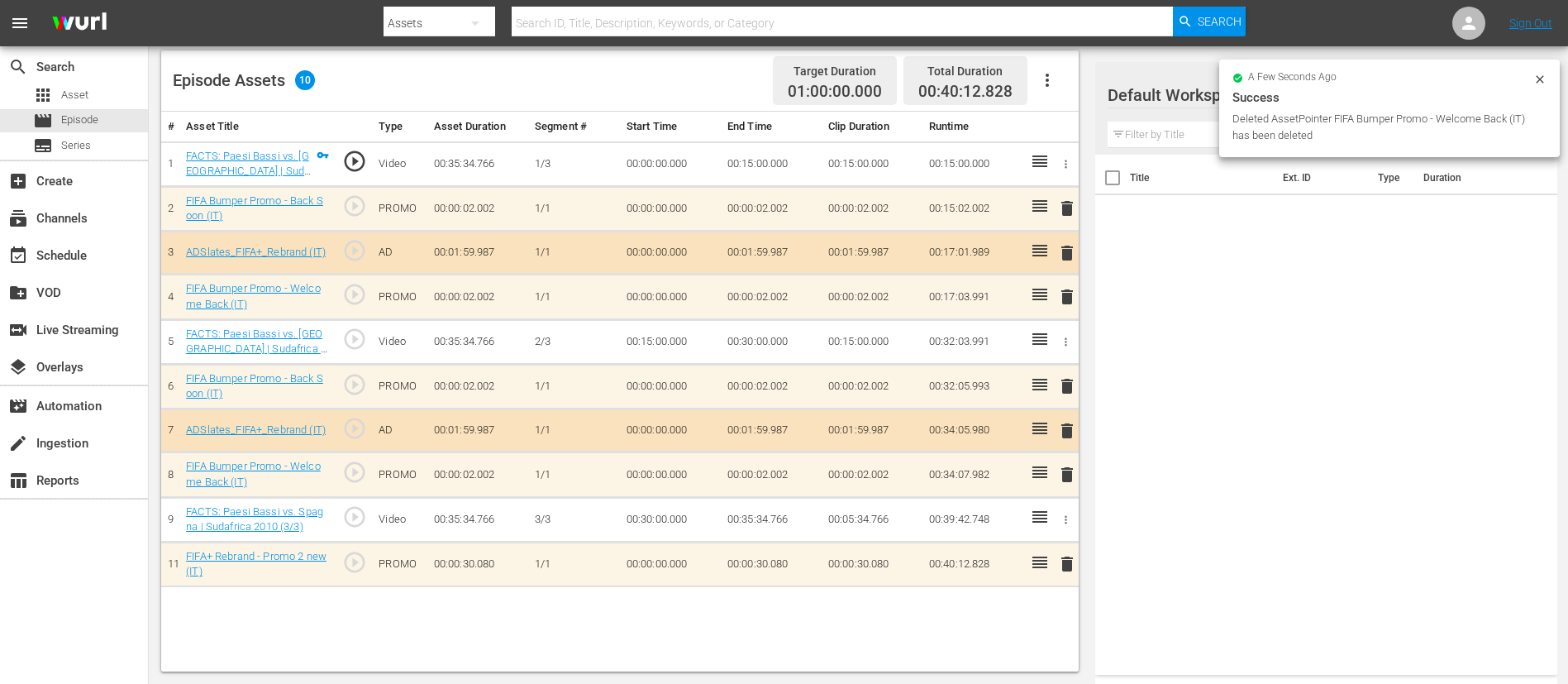
click at [1057, 454] on span "delete" at bounding box center [1066, 563] width 20 height 20
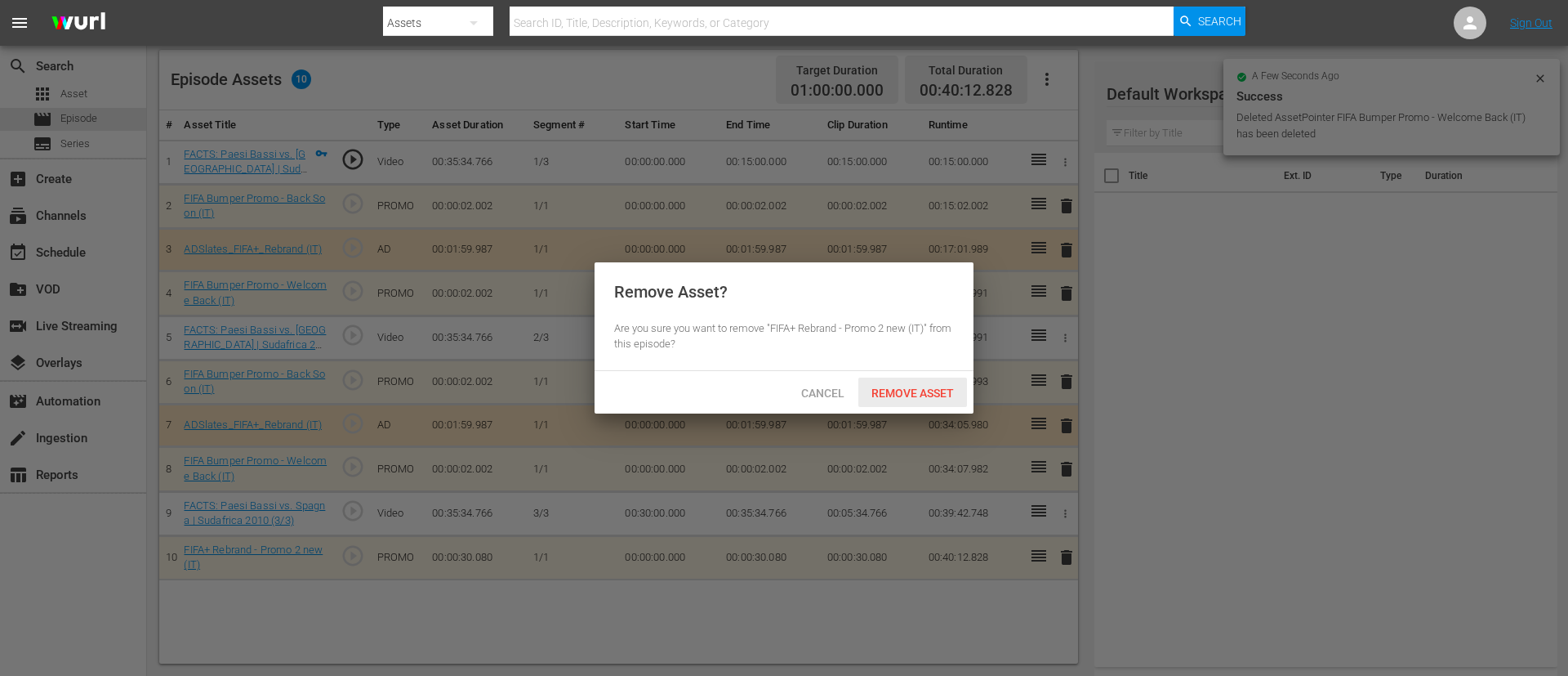
click at [938, 383] on div "Remove Asset" at bounding box center [913, 392] width 108 height 30
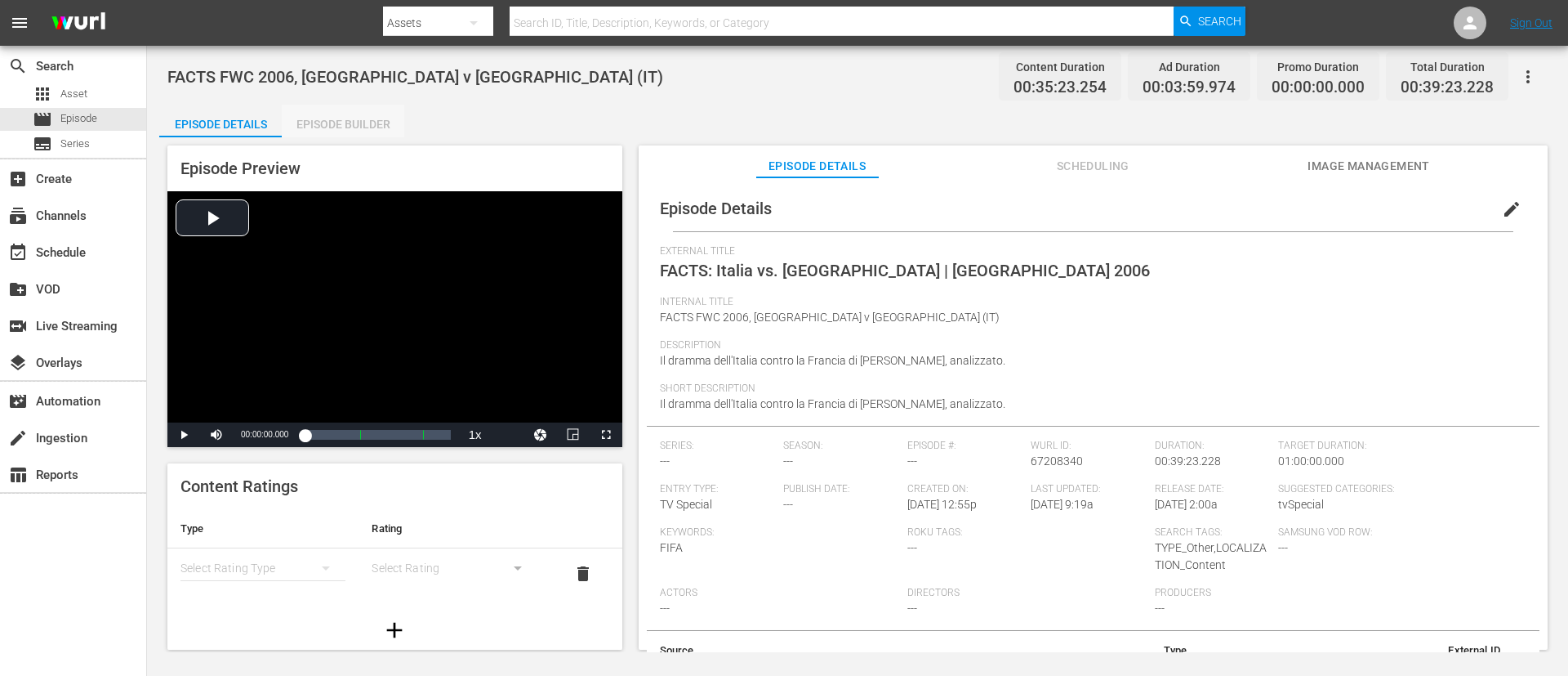
click at [382, 121] on div "Episode Builder" at bounding box center [343, 124] width 122 height 39
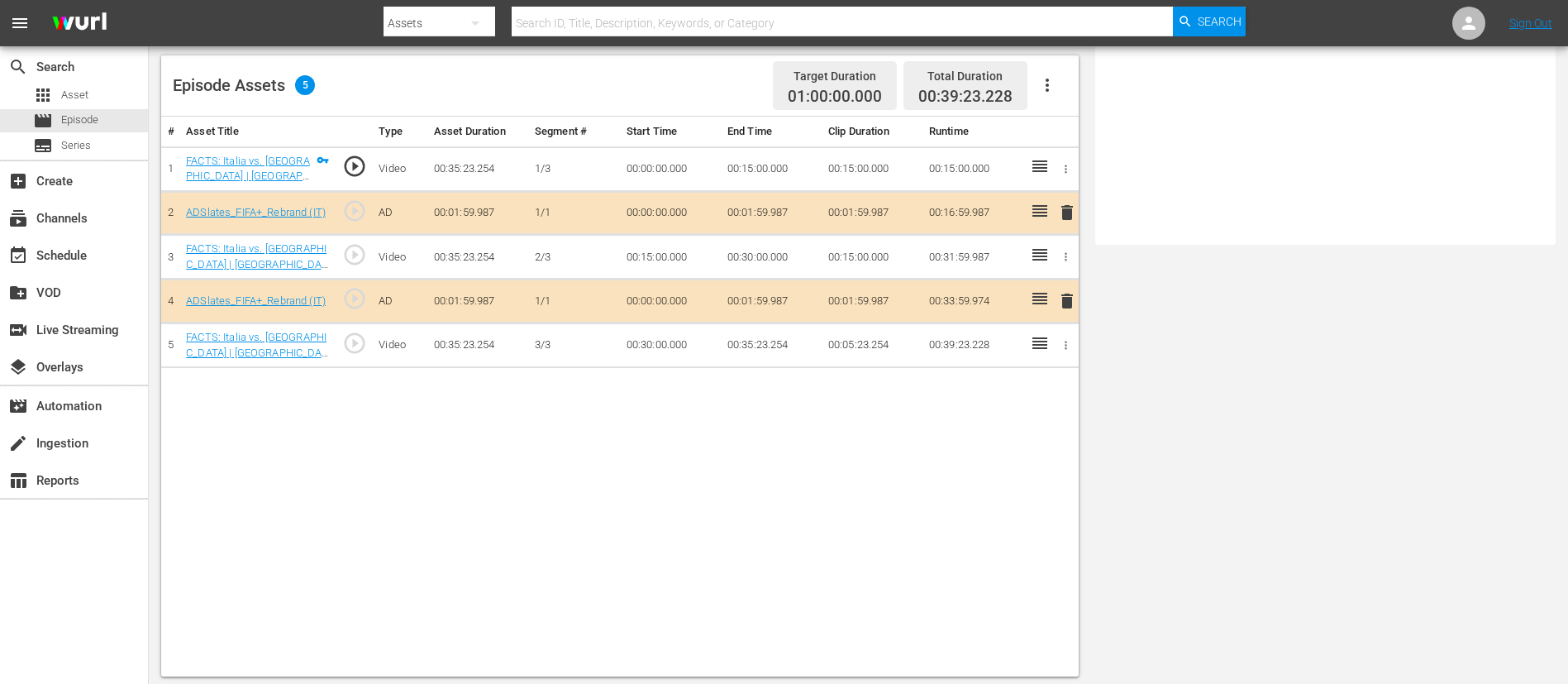
scroll to position [431, 0]
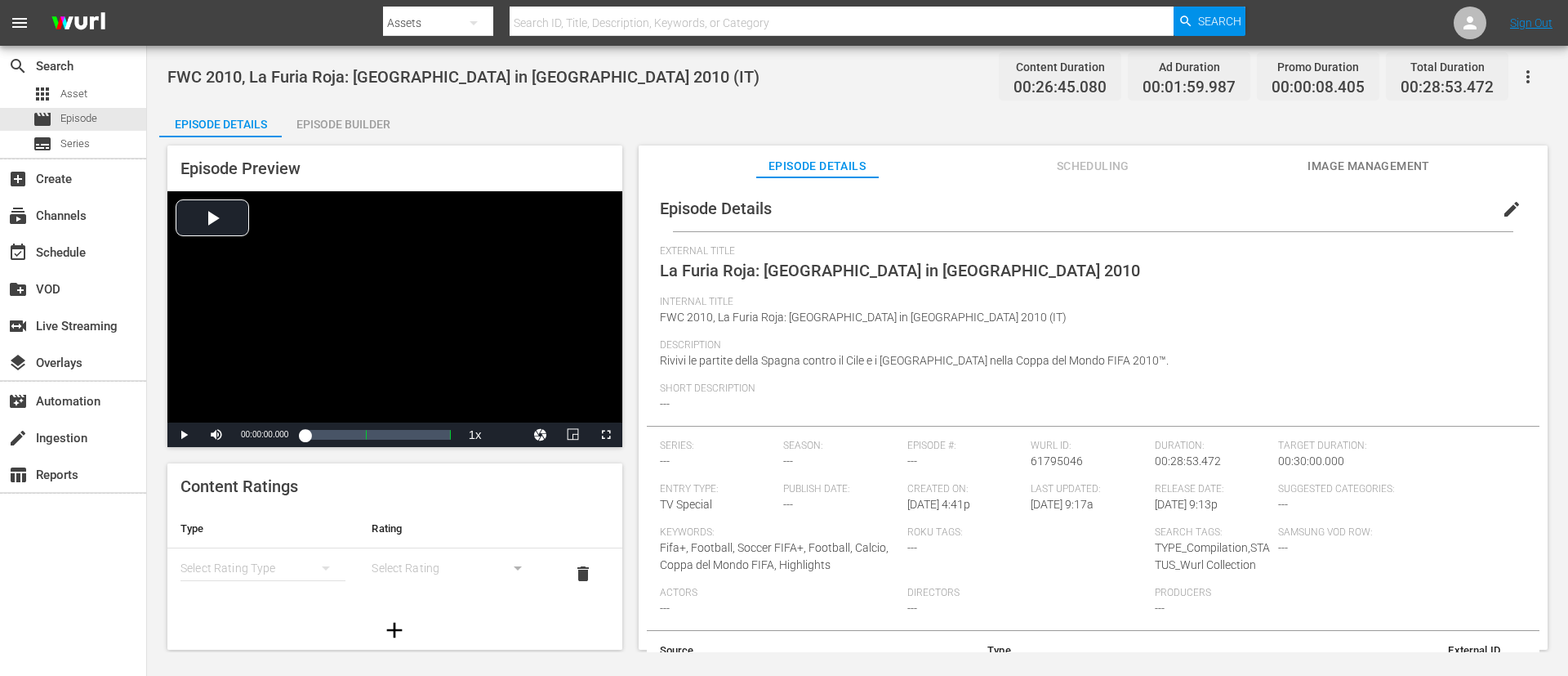
click at [359, 120] on div "Episode Builder" at bounding box center [343, 124] width 122 height 39
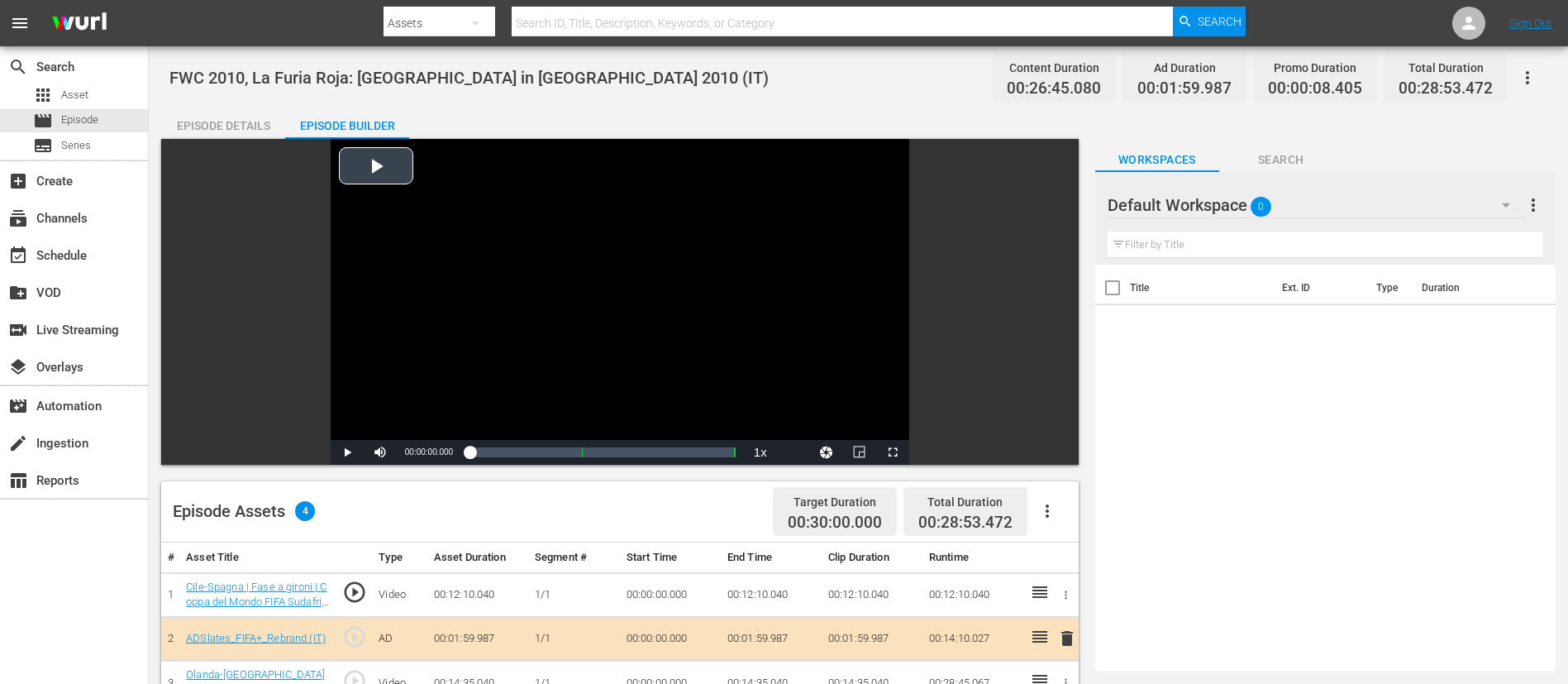
scroll to position [431, 0]
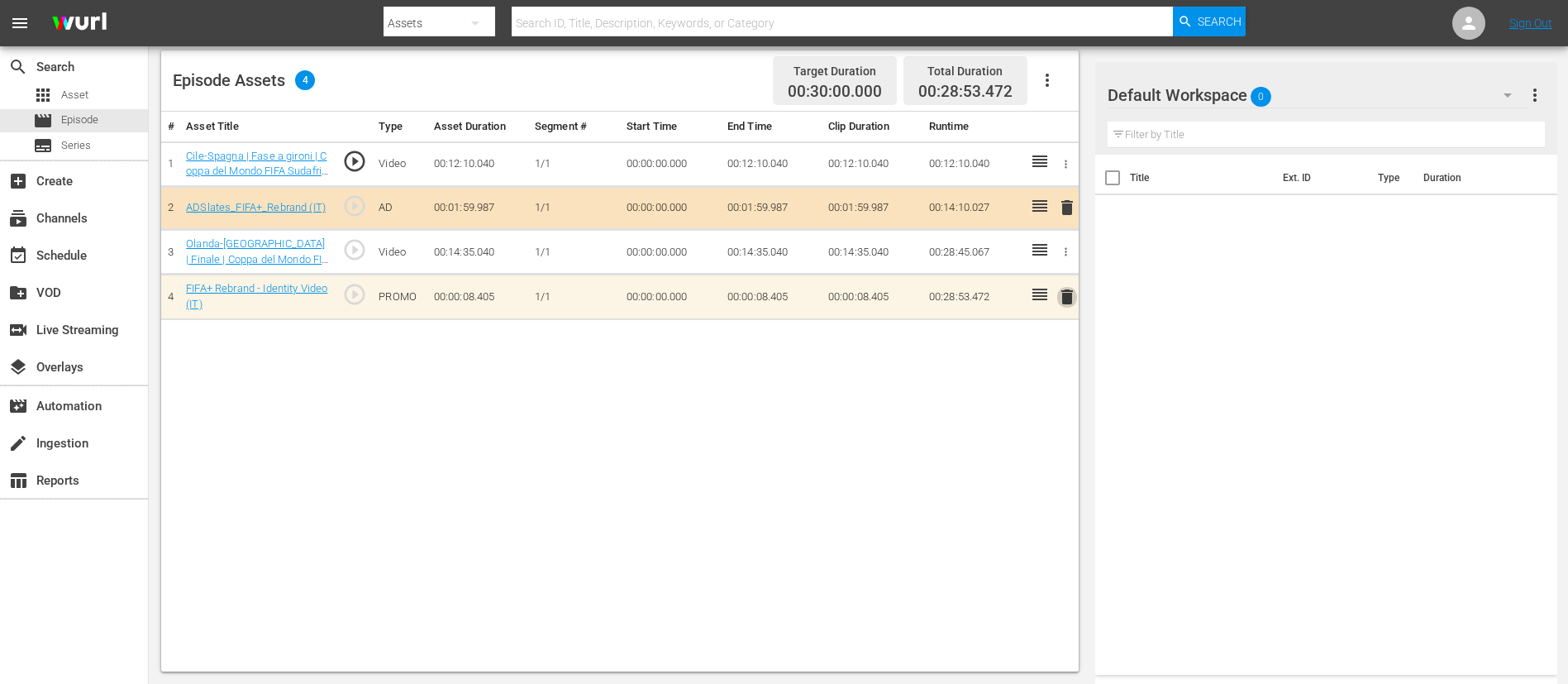
click at [1057, 292] on span "delete" at bounding box center [1066, 297] width 20 height 20
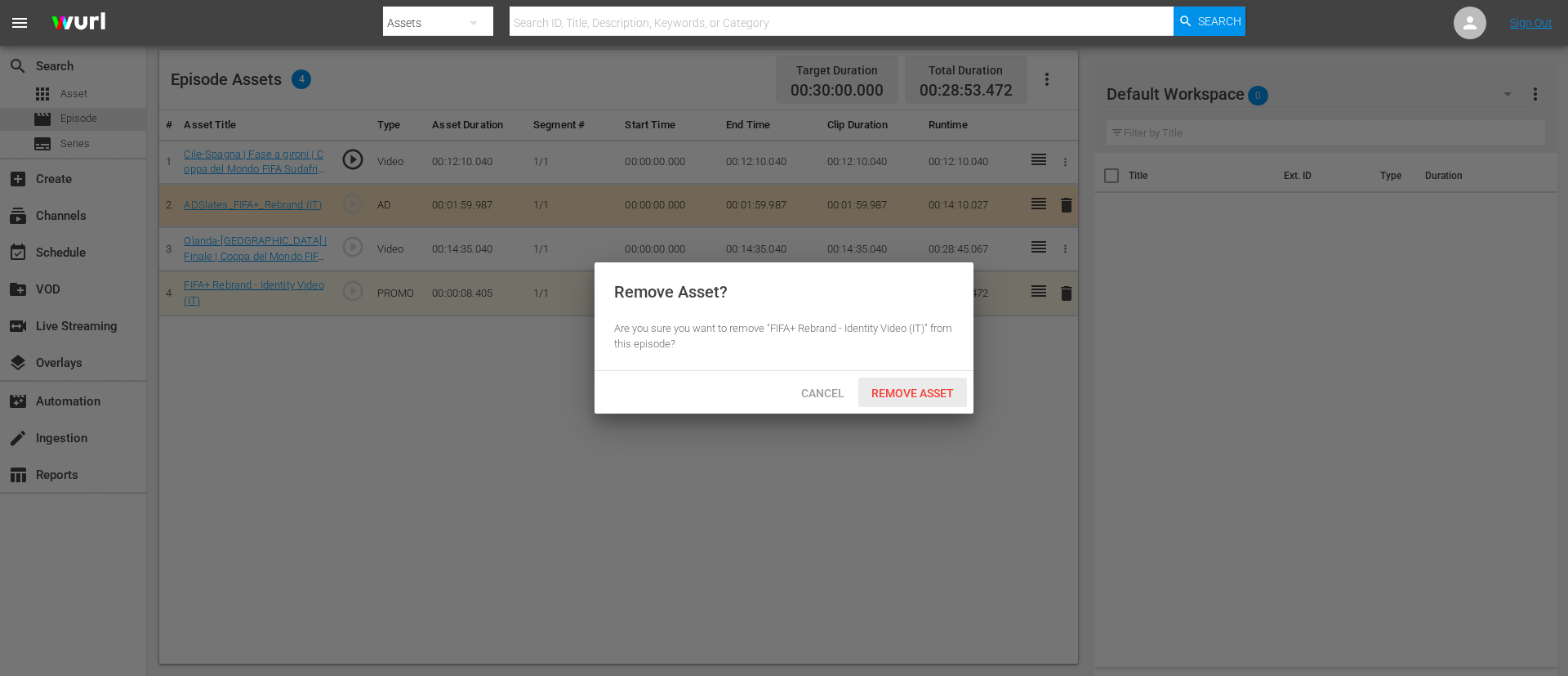
click at [887, 402] on div "Remove Asset" at bounding box center [913, 392] width 108 height 30
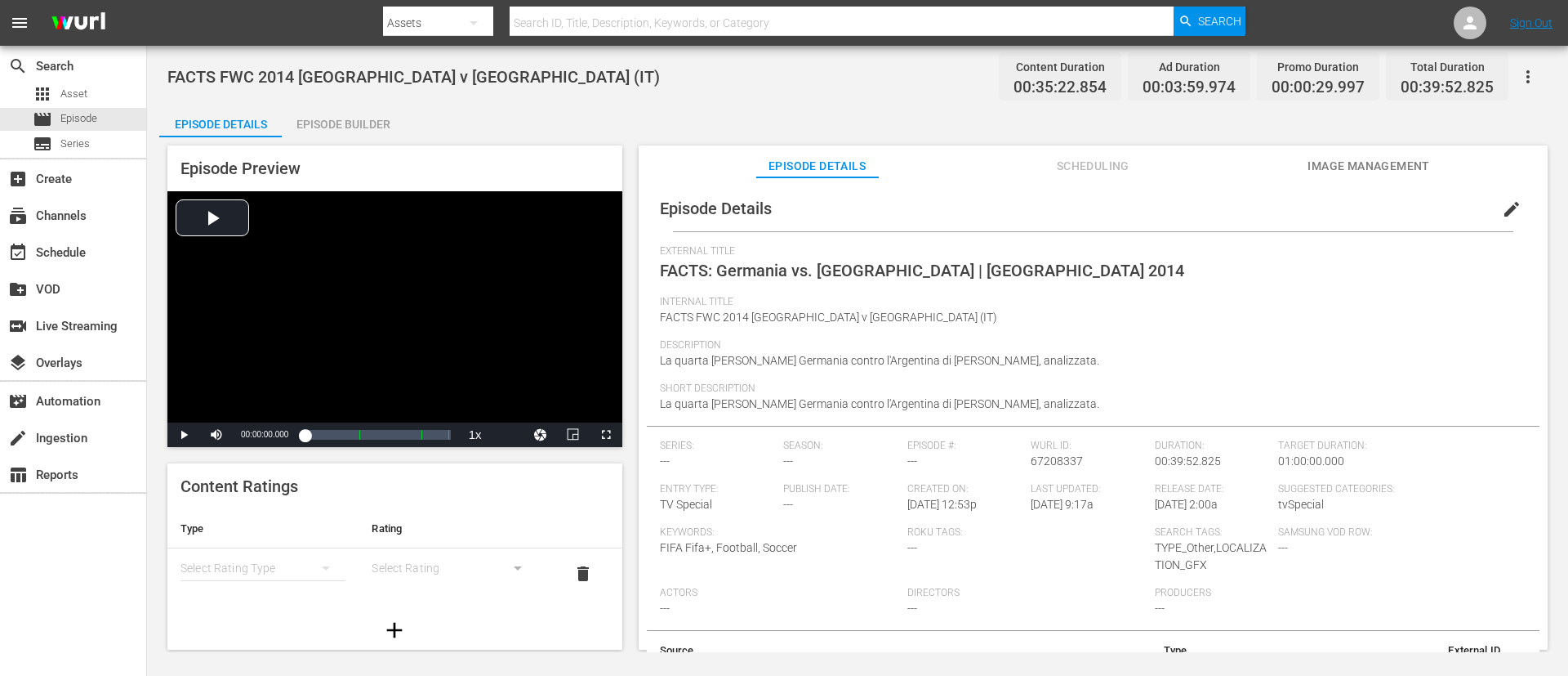
click at [373, 147] on div "Episode Preview Video Player is loading. Play Video Play Mute Current Time 00:0…" at bounding box center [394, 296] width 455 height 302
click at [380, 121] on div "Episode Builder" at bounding box center [343, 124] width 122 height 39
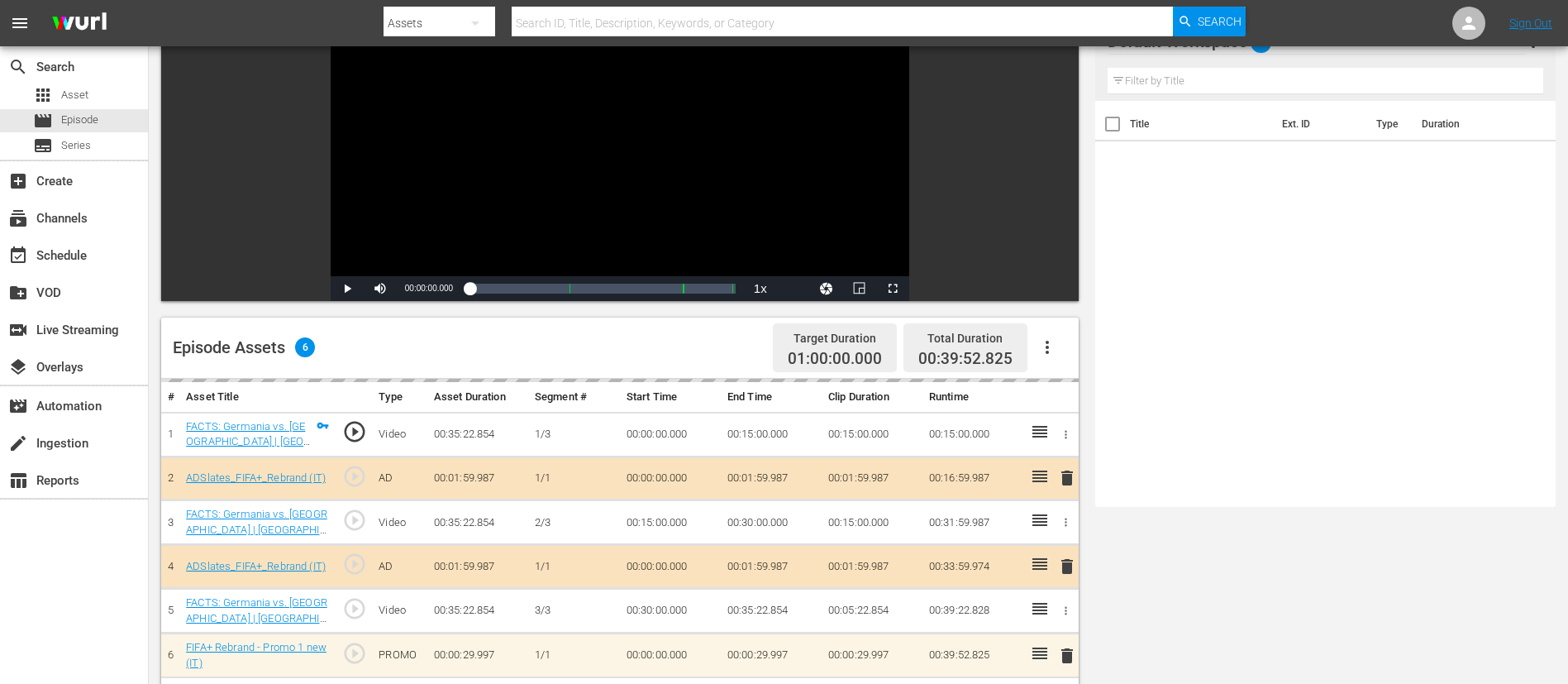
scroll to position [431, 0]
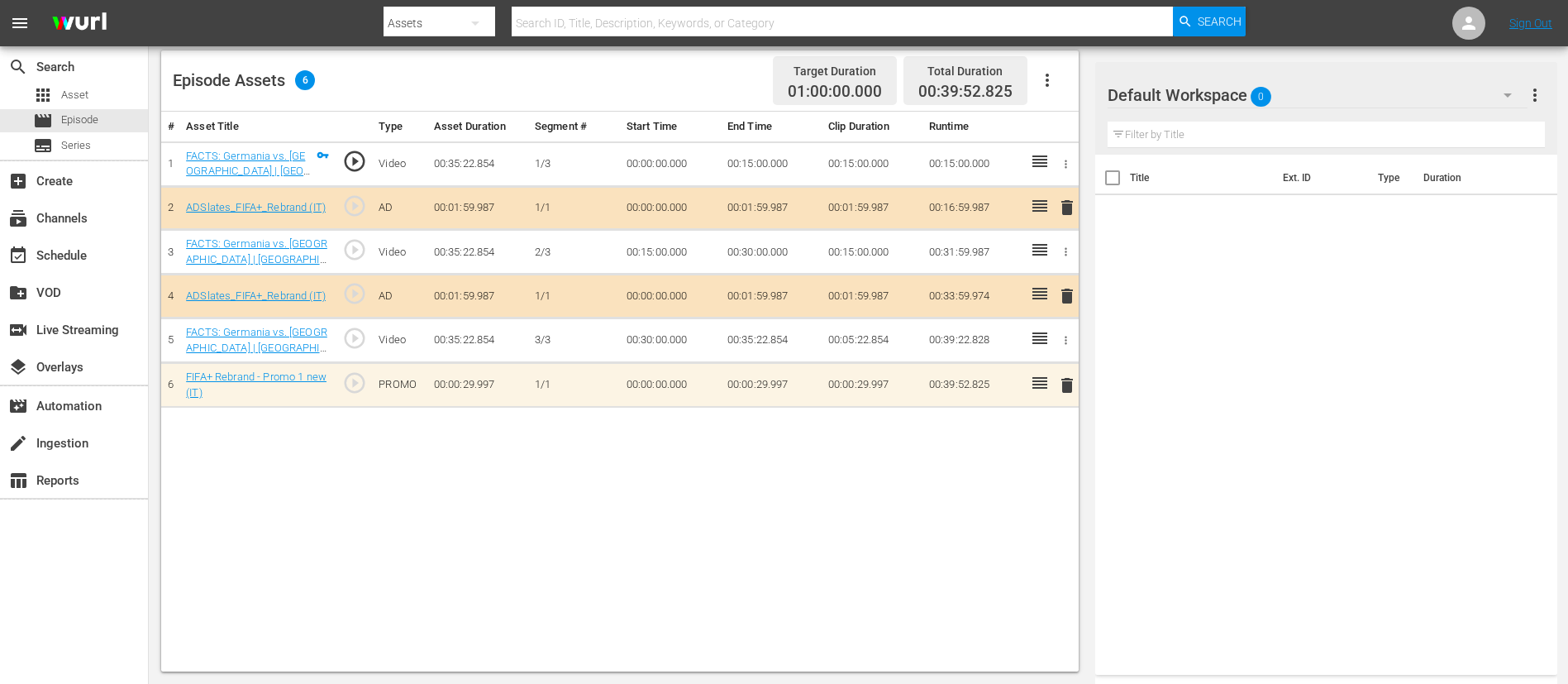
click at [1057, 380] on span "delete" at bounding box center [1066, 385] width 20 height 20
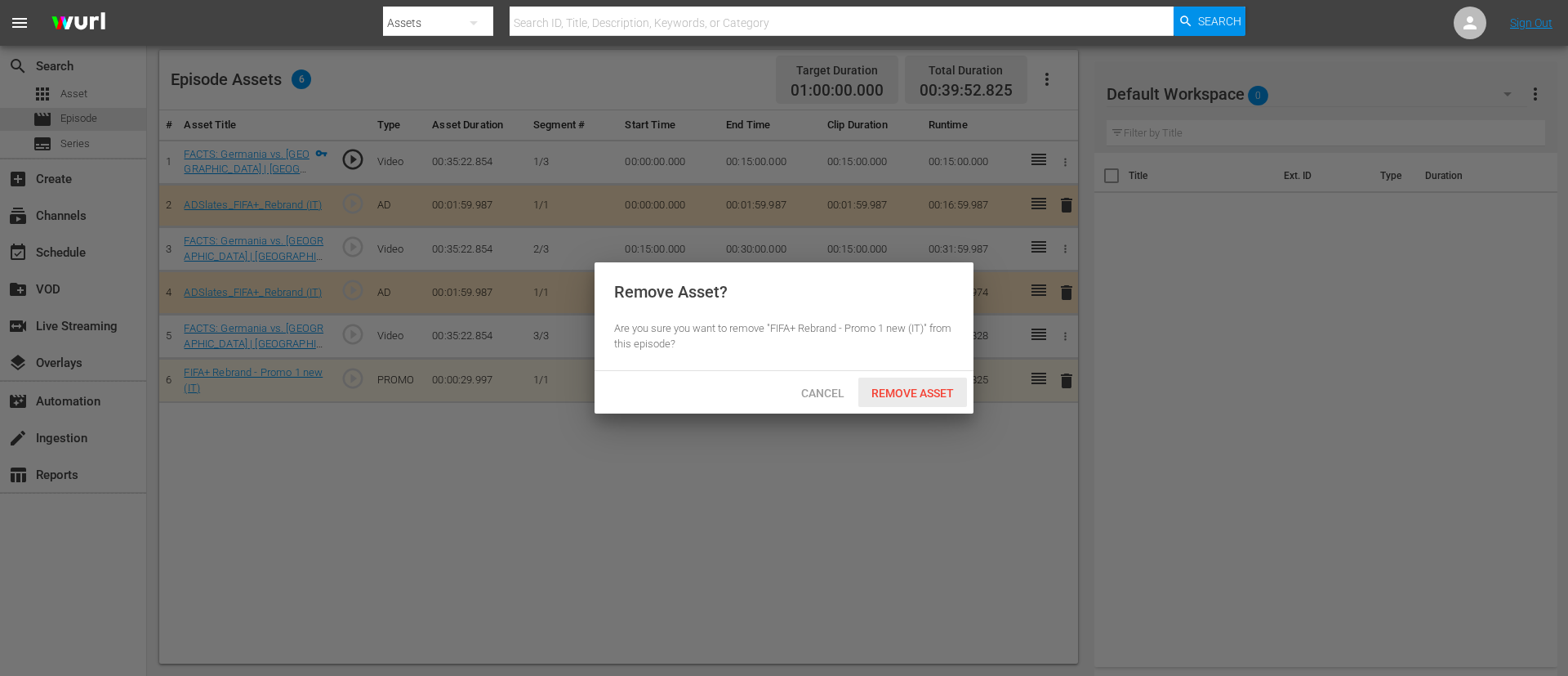
click at [917, 381] on div "Remove Asset" at bounding box center [913, 392] width 108 height 30
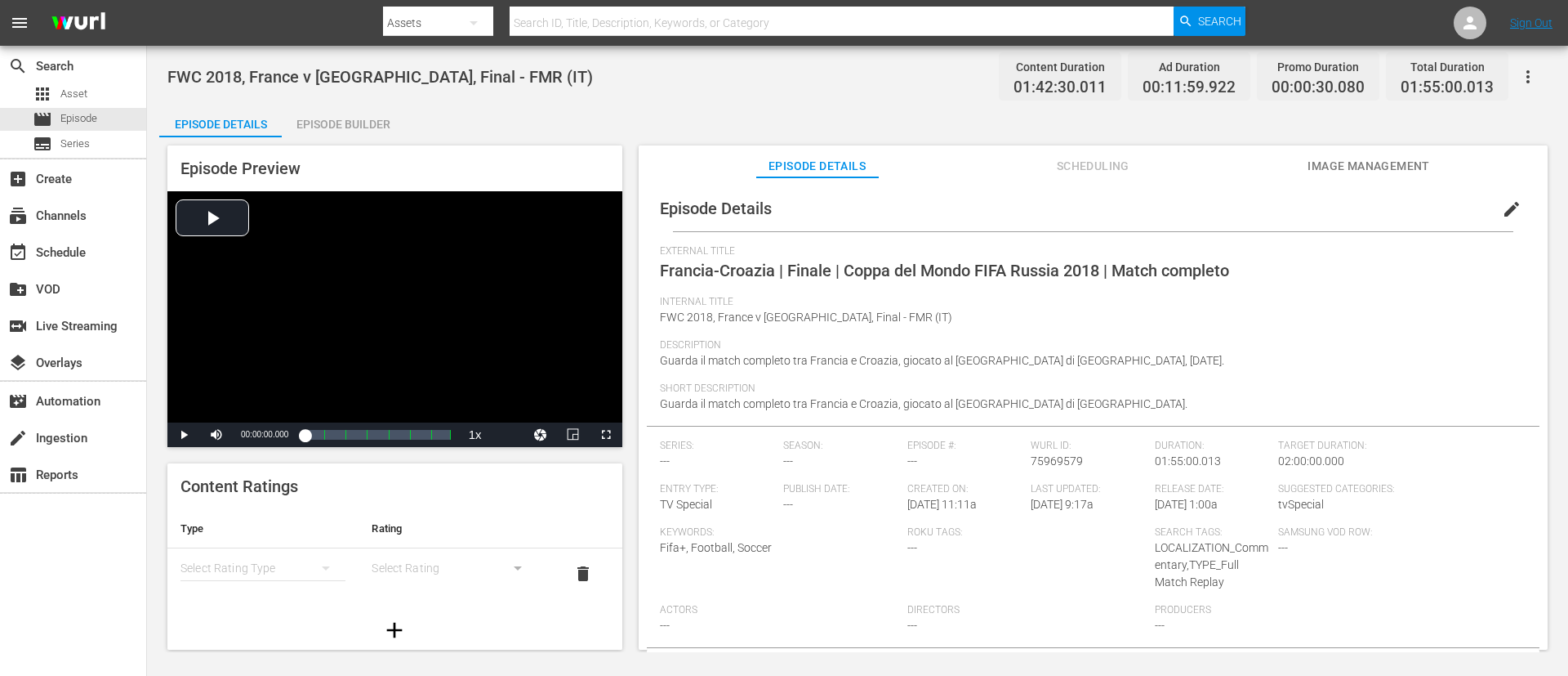
click at [328, 128] on div "Episode Builder" at bounding box center [343, 124] width 122 height 39
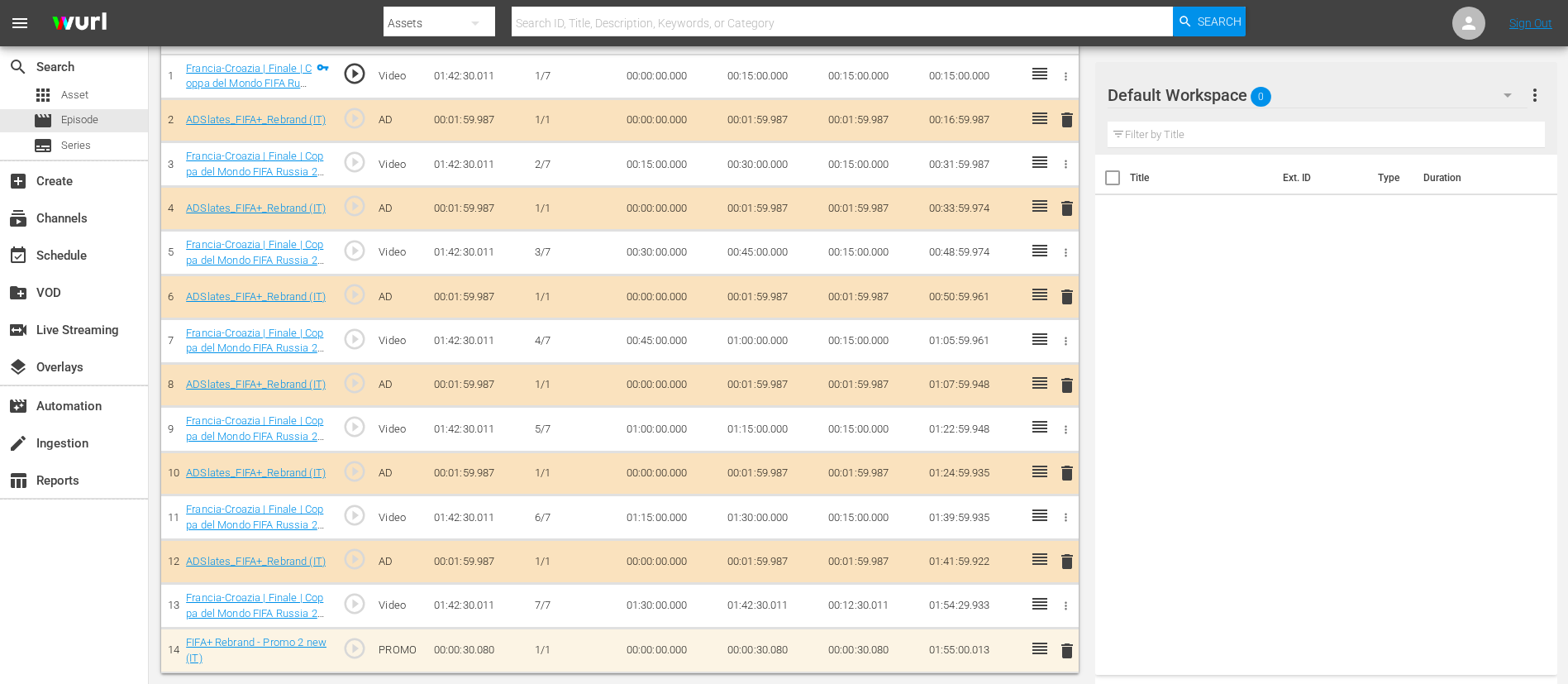
scroll to position [520, 0]
click at [1057, 454] on span "delete" at bounding box center [1066, 649] width 20 height 20
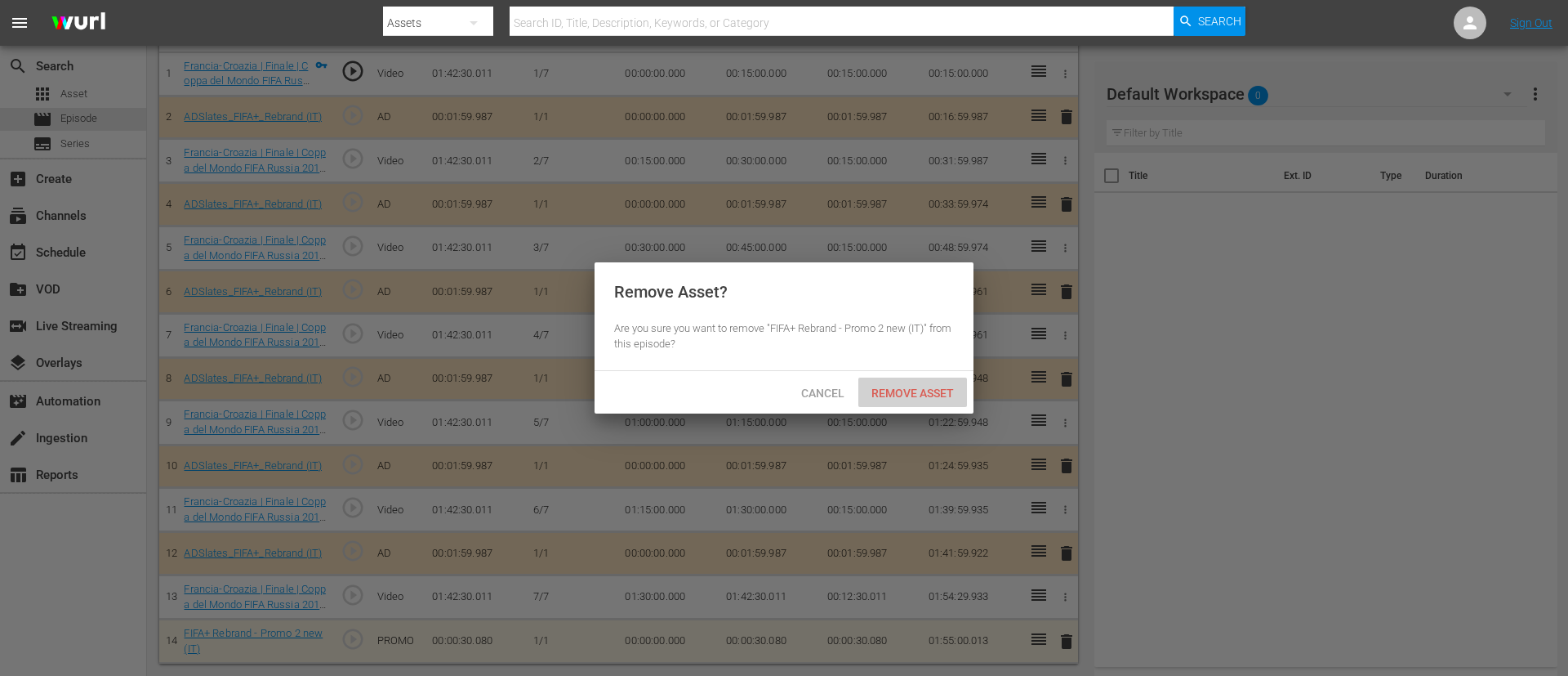
click at [940, 389] on span "Remove Asset" at bounding box center [913, 393] width 108 height 13
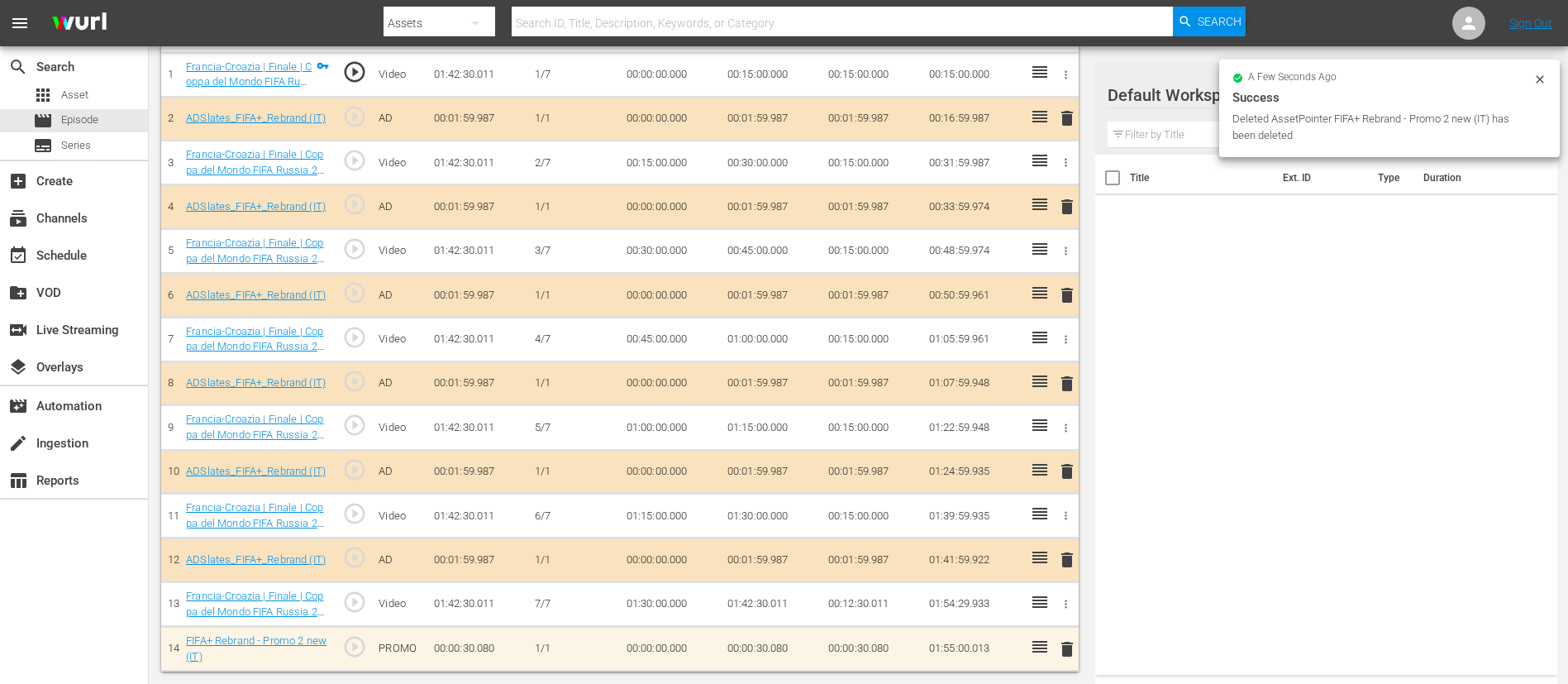
scroll to position [475, 0]
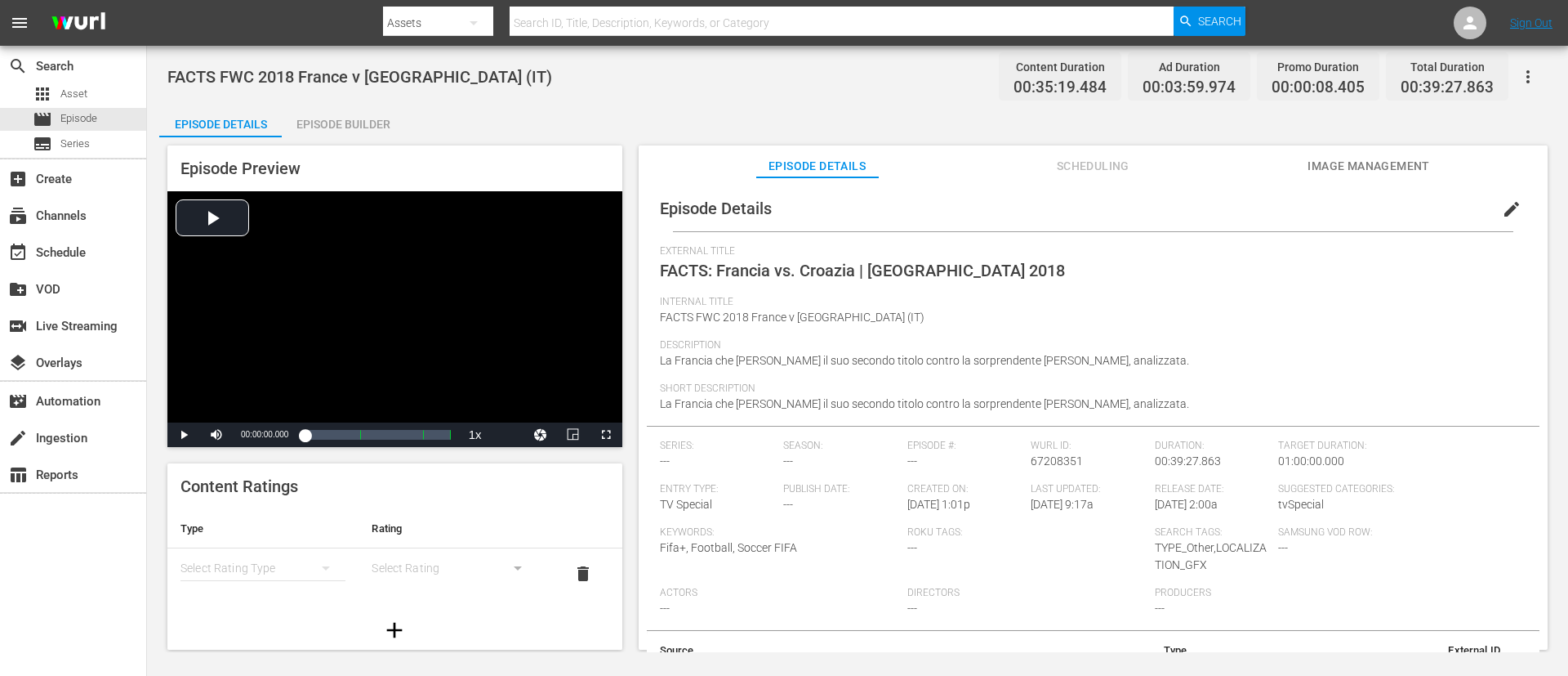
click at [329, 106] on div "Episode Builder" at bounding box center [343, 124] width 122 height 39
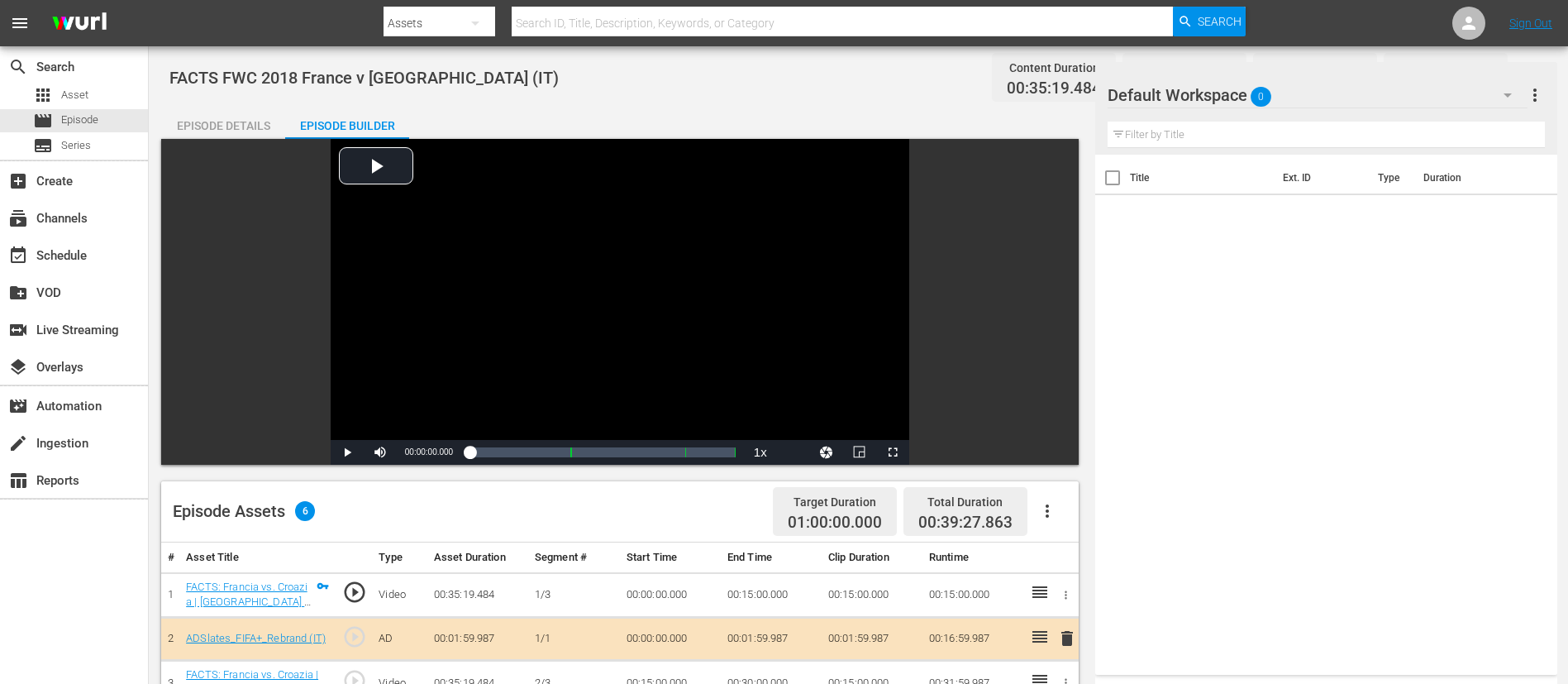
scroll to position [431, 0]
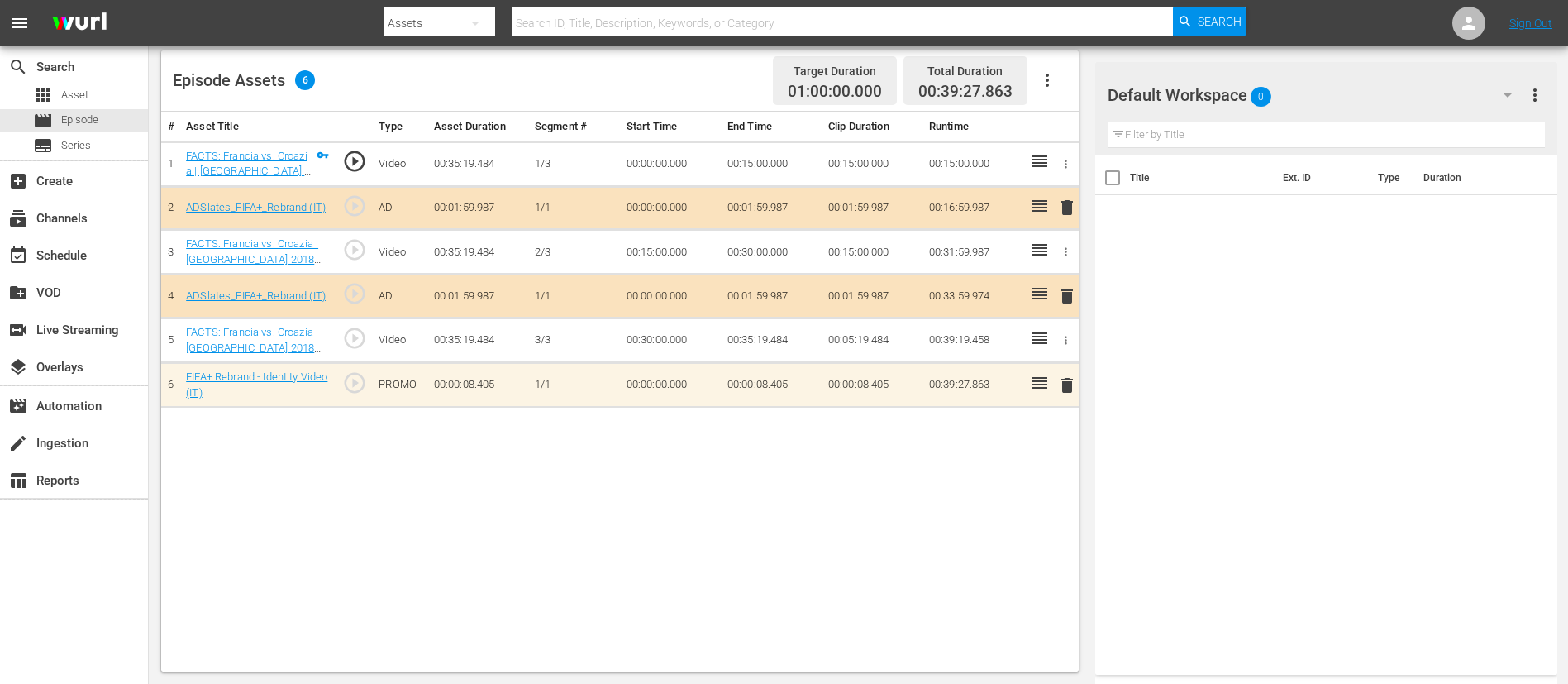
click at [1057, 388] on span "delete" at bounding box center [1066, 385] width 20 height 20
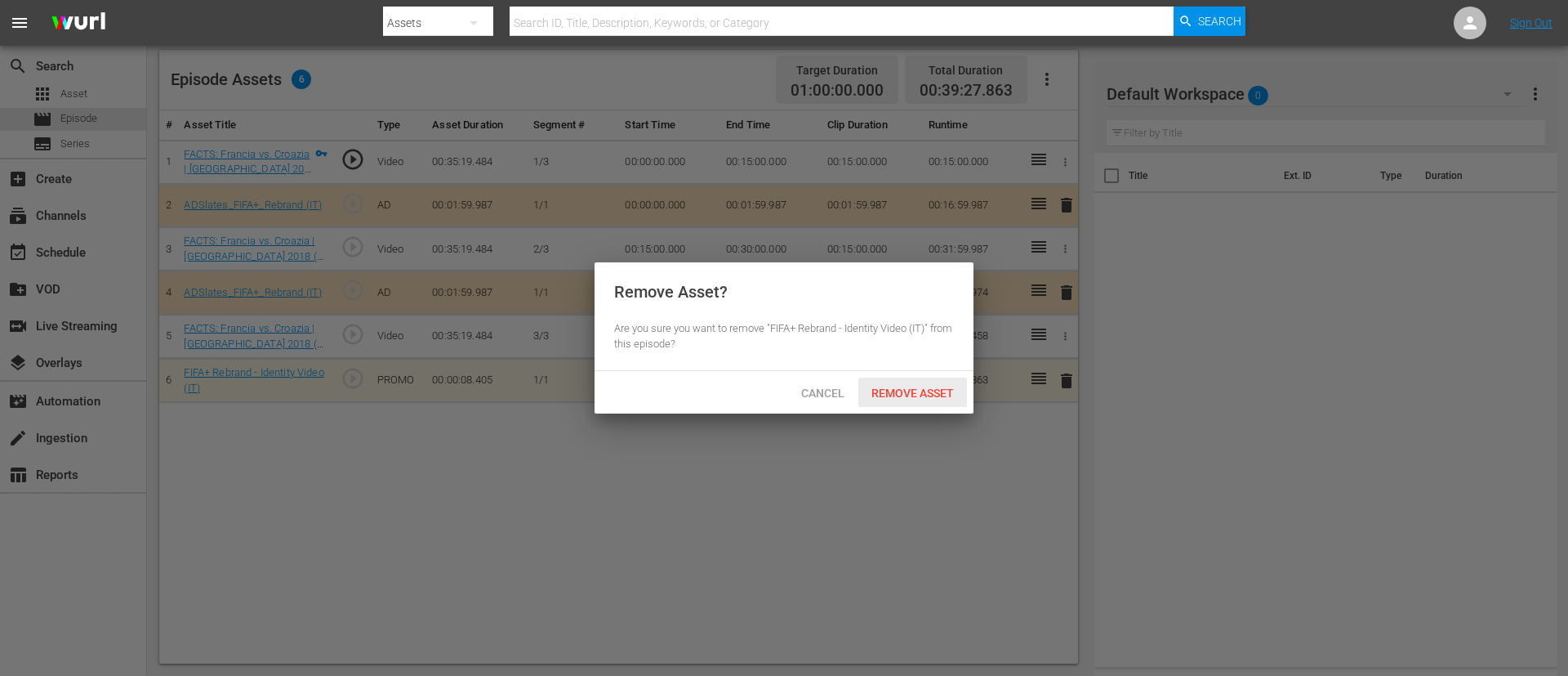
click at [892, 389] on span "Remove Asset" at bounding box center [913, 393] width 108 height 13
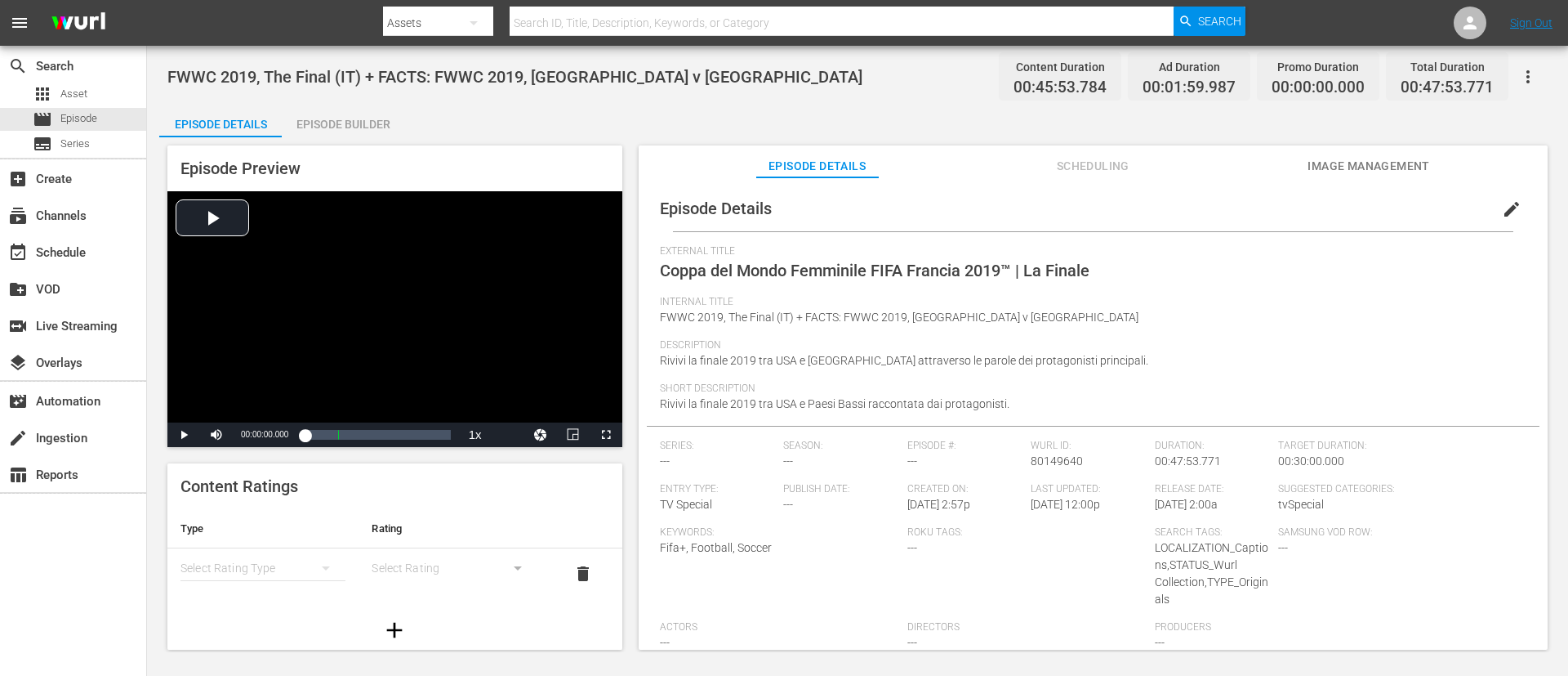
click at [386, 120] on div "Episode Builder" at bounding box center [343, 124] width 122 height 39
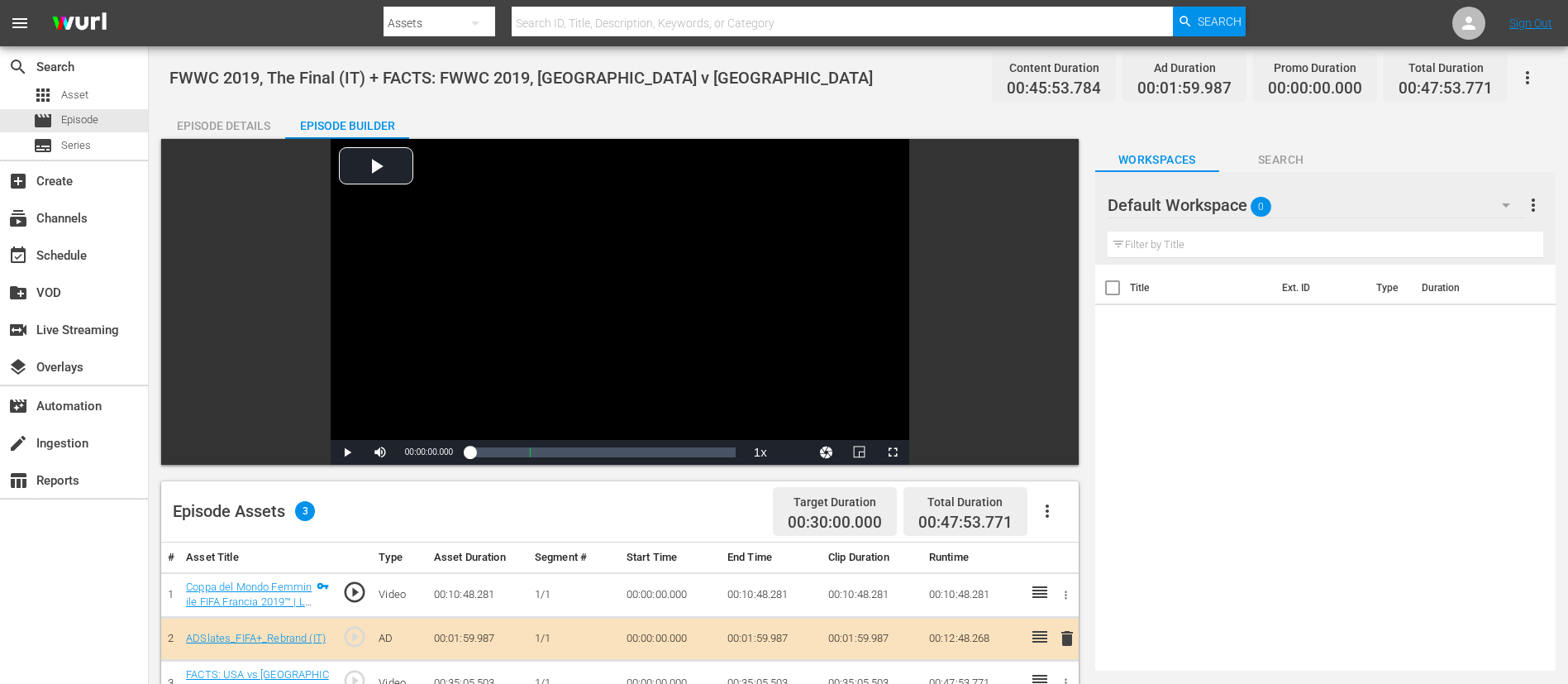
scroll to position [431, 0]
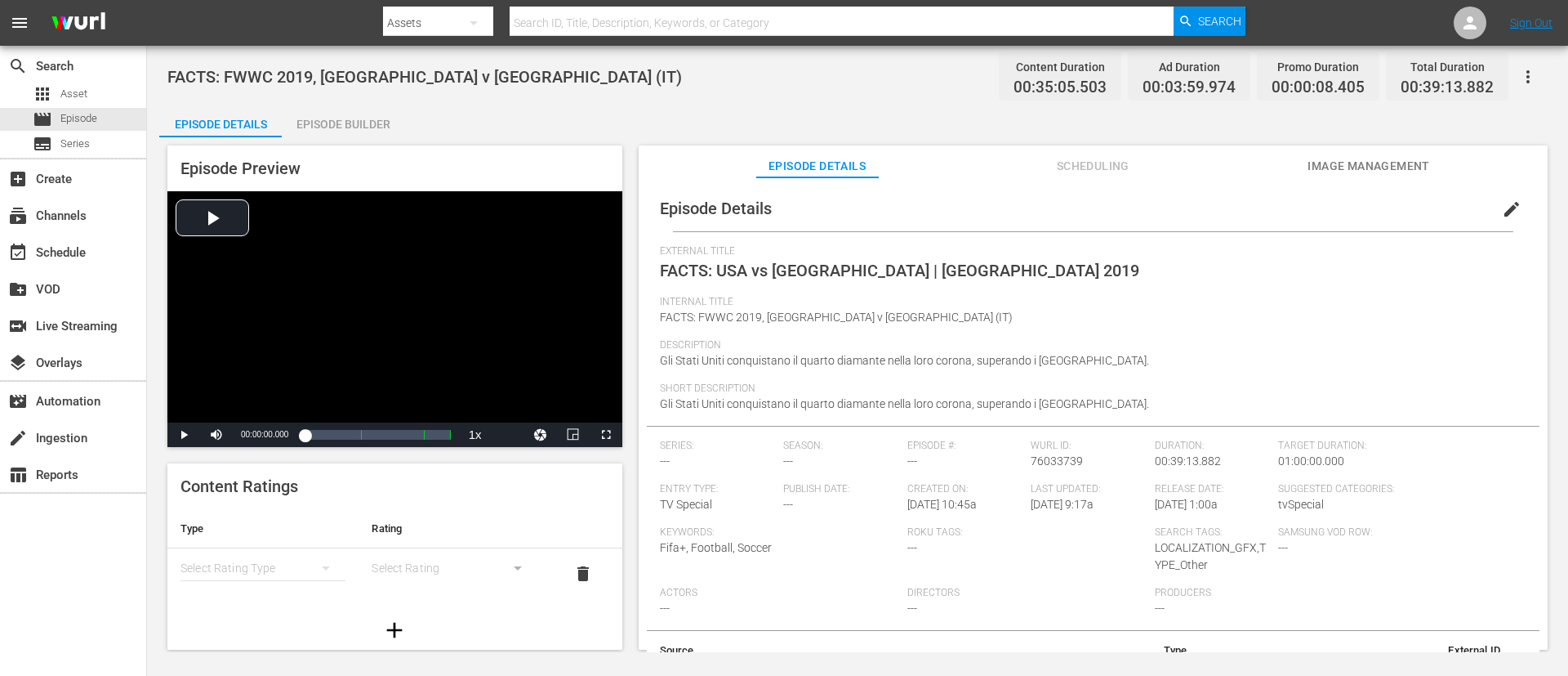
click at [333, 129] on div "Episode Builder" at bounding box center [343, 124] width 122 height 39
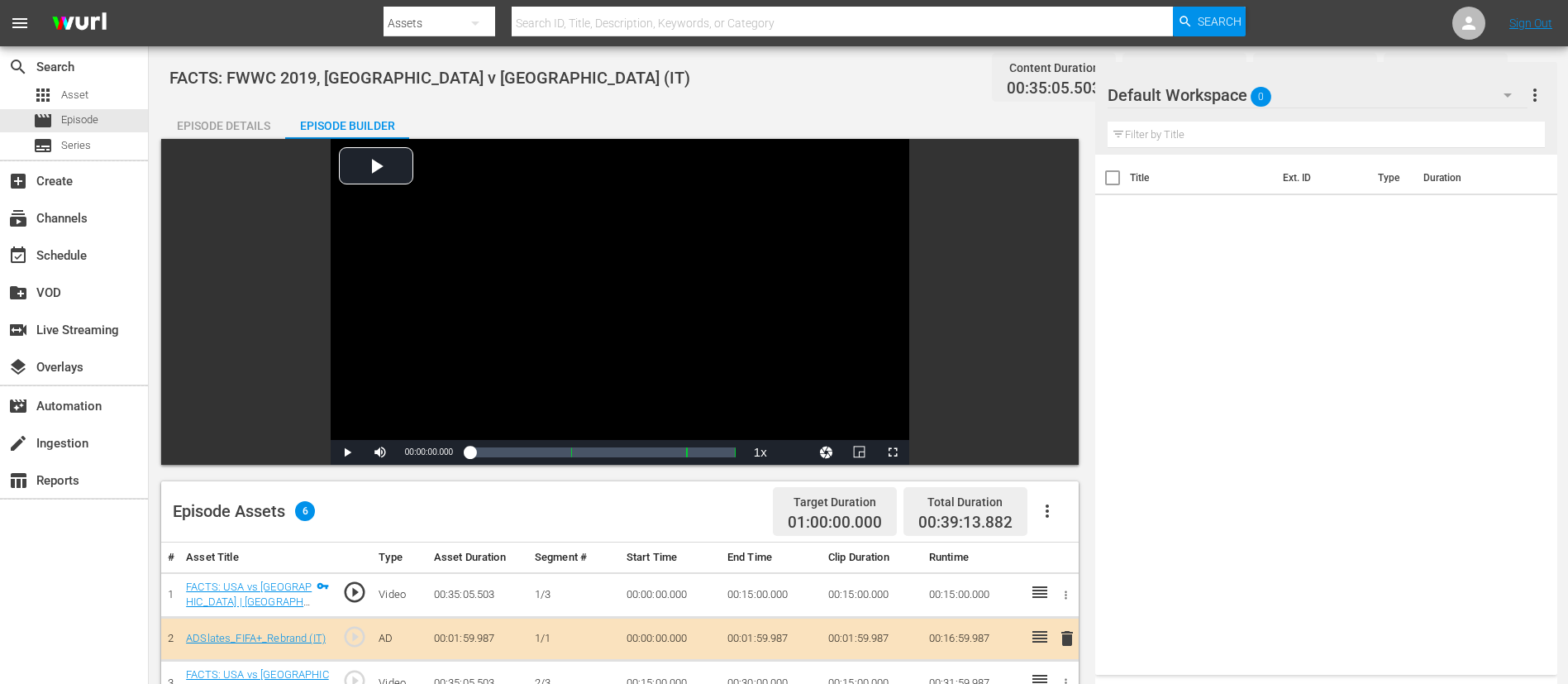
scroll to position [431, 0]
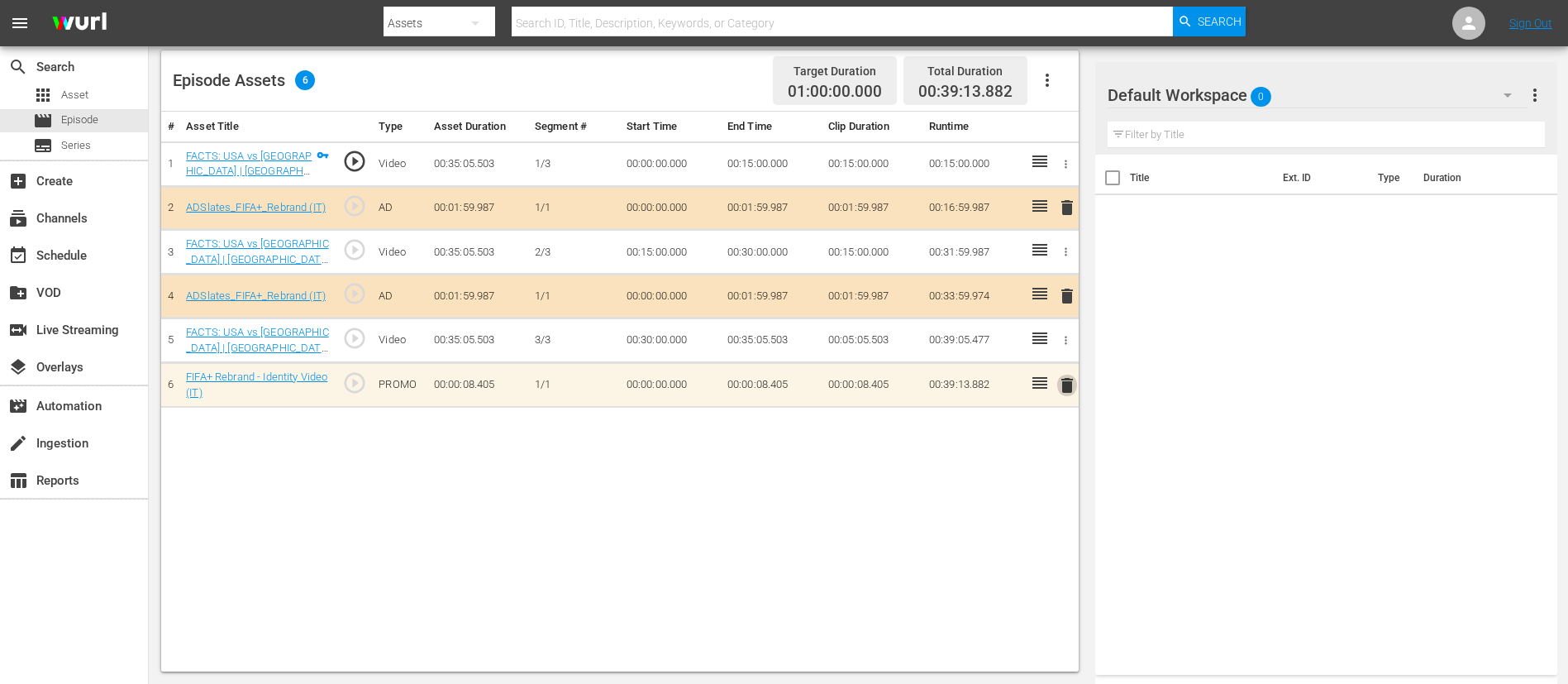
click at [1057, 393] on span "delete" at bounding box center [1066, 385] width 20 height 20
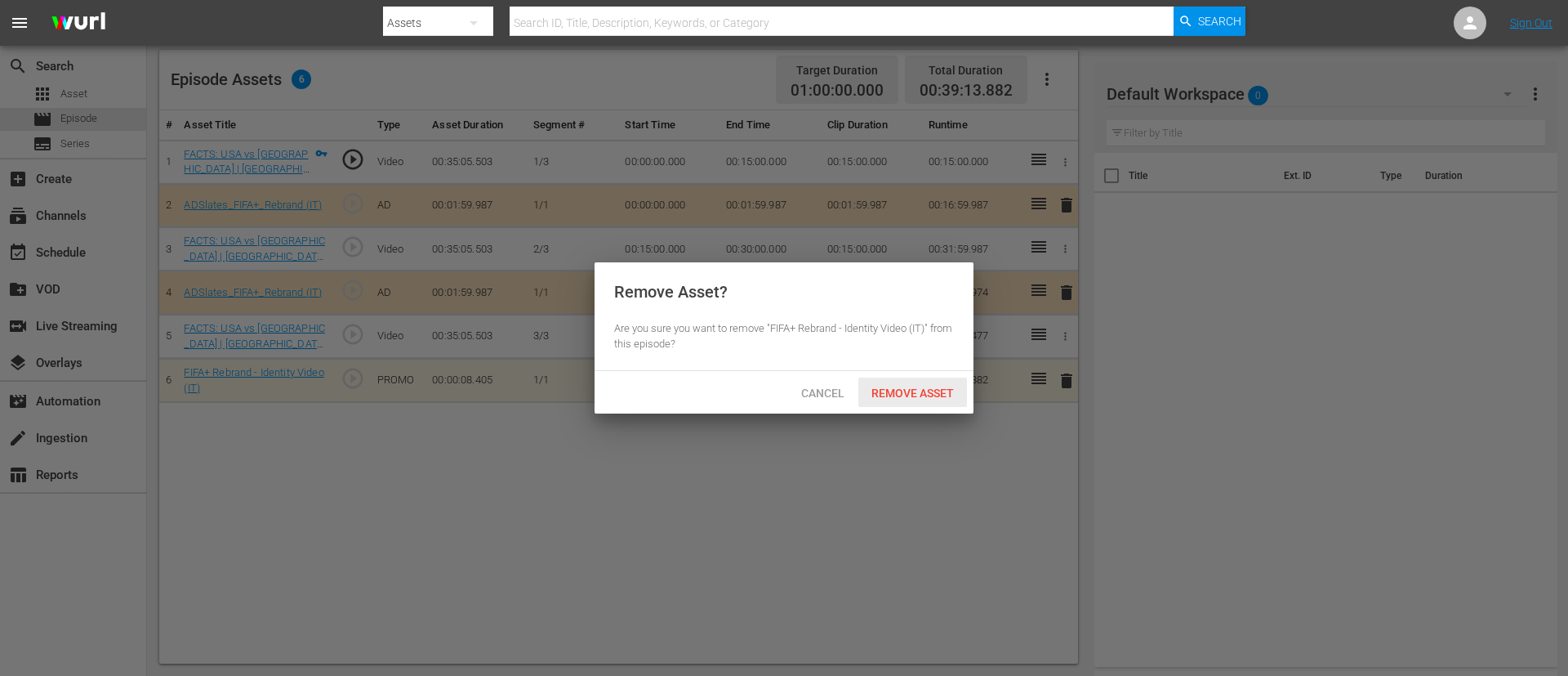
click at [904, 391] on span "Remove Asset" at bounding box center [913, 393] width 108 height 13
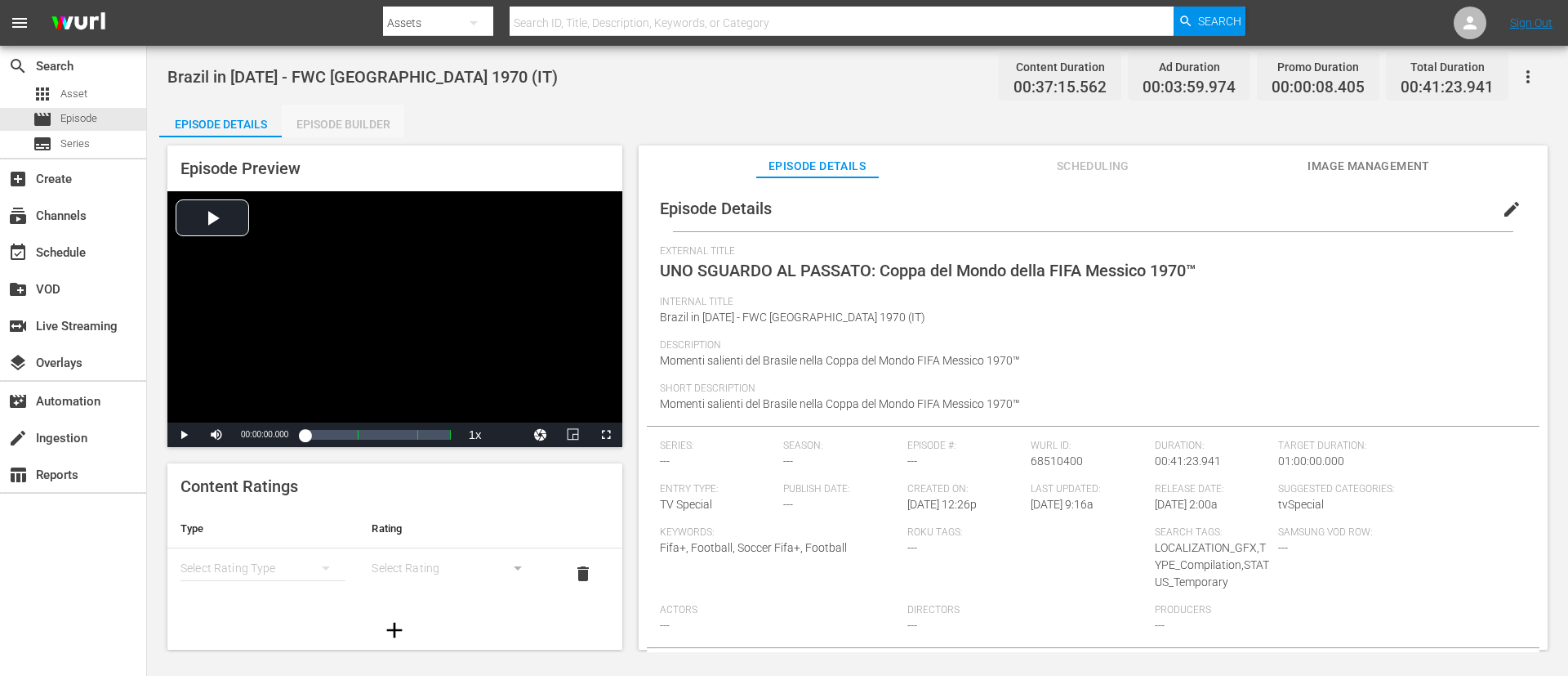
click at [338, 120] on div "Episode Builder" at bounding box center [343, 124] width 122 height 39
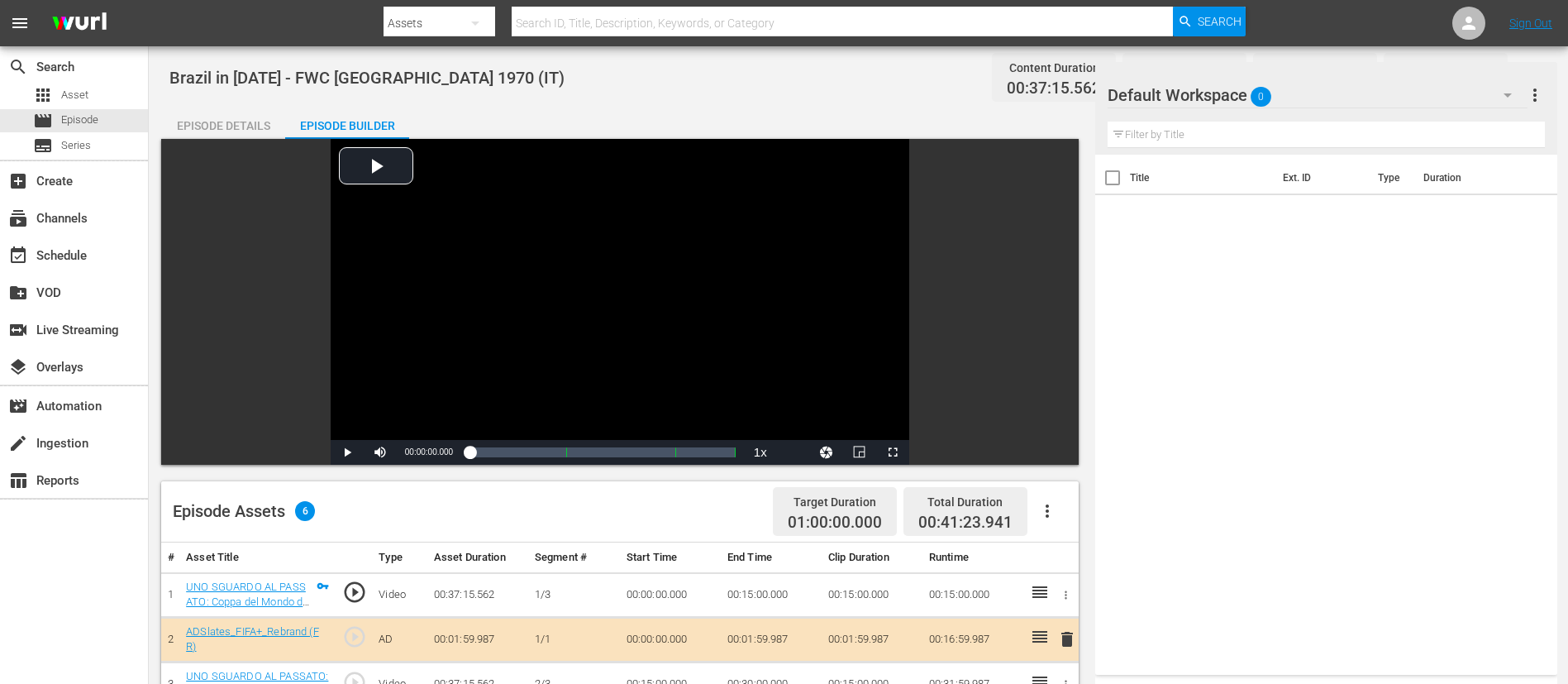
scroll to position [431, 0]
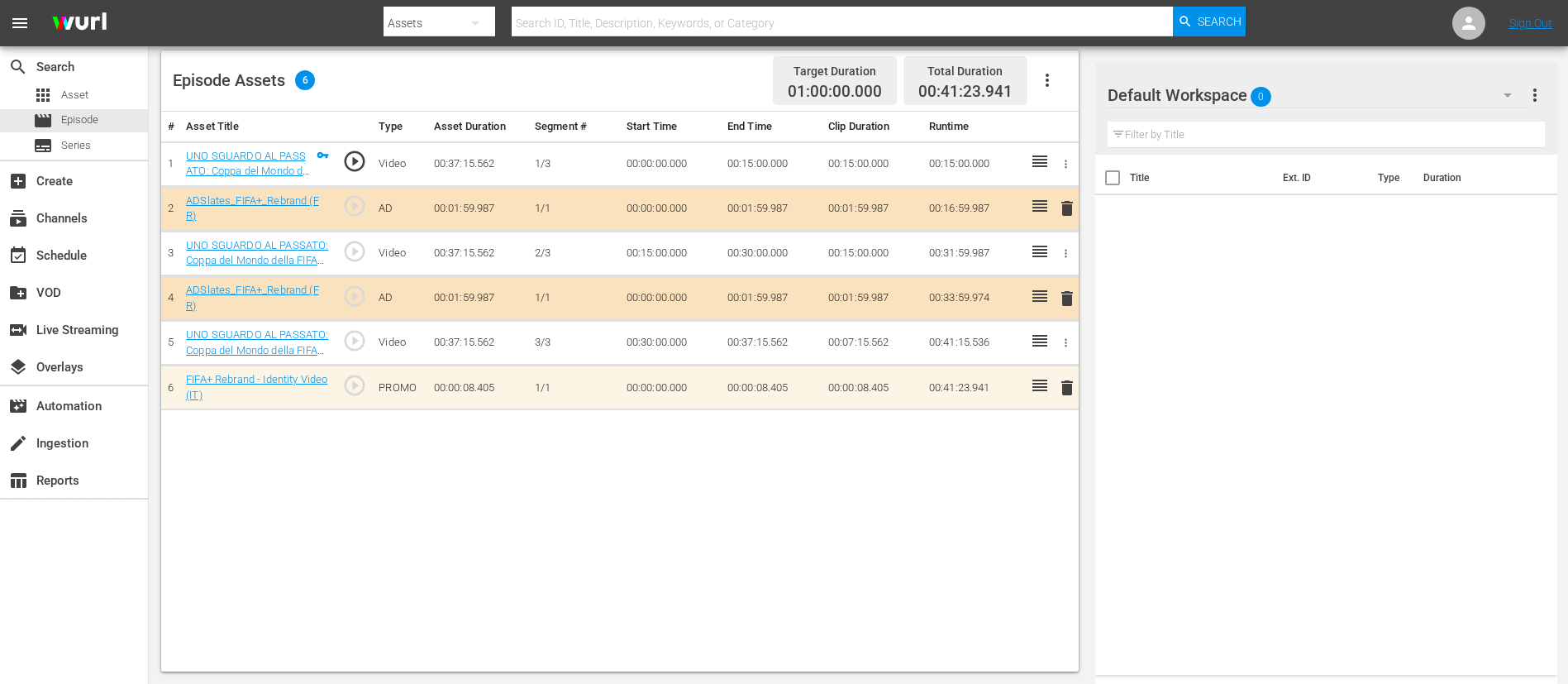
click at [1057, 394] on span "delete" at bounding box center [1066, 387] width 20 height 20
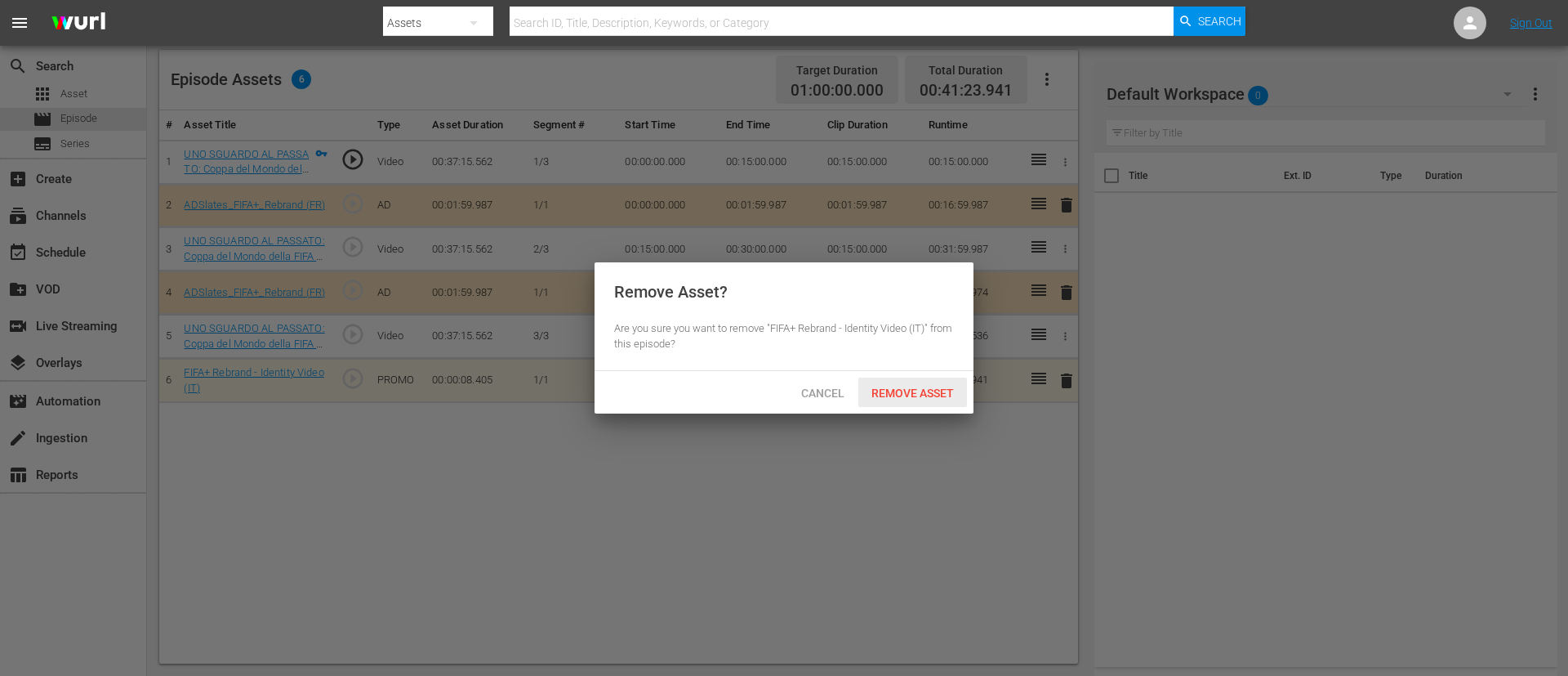
click at [912, 381] on div "Remove Asset" at bounding box center [913, 392] width 108 height 30
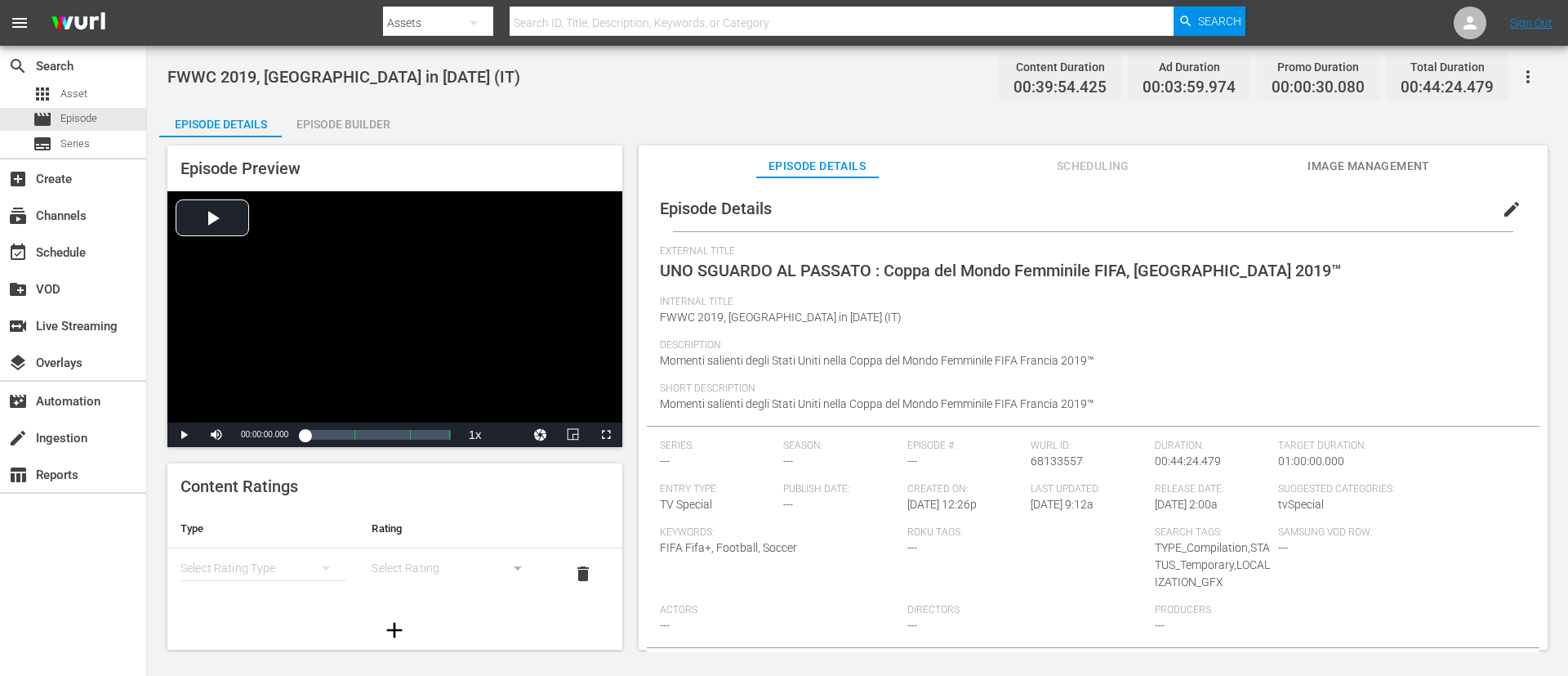
click at [365, 106] on div "Episode Builder" at bounding box center [343, 124] width 122 height 39
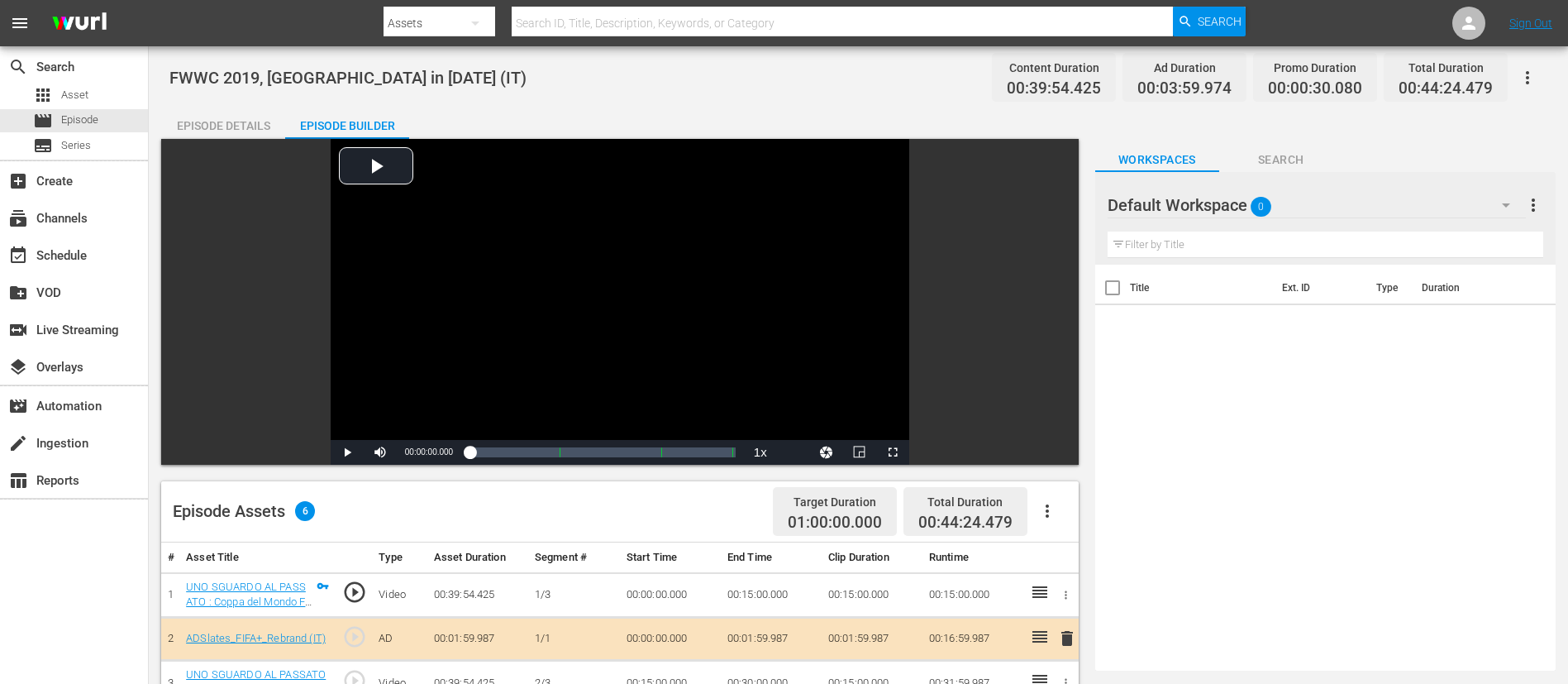
scroll to position [431, 0]
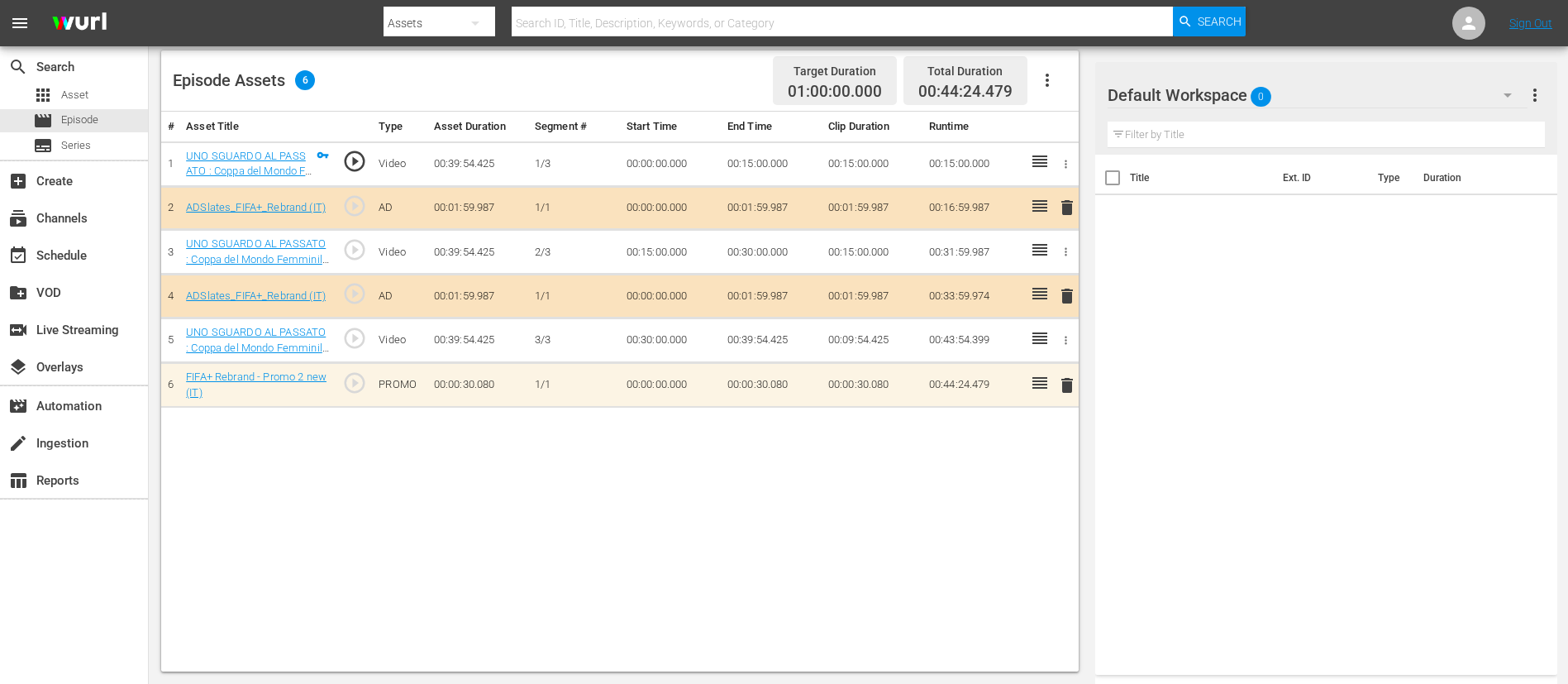
click at [1057, 385] on span "delete" at bounding box center [1066, 385] width 20 height 20
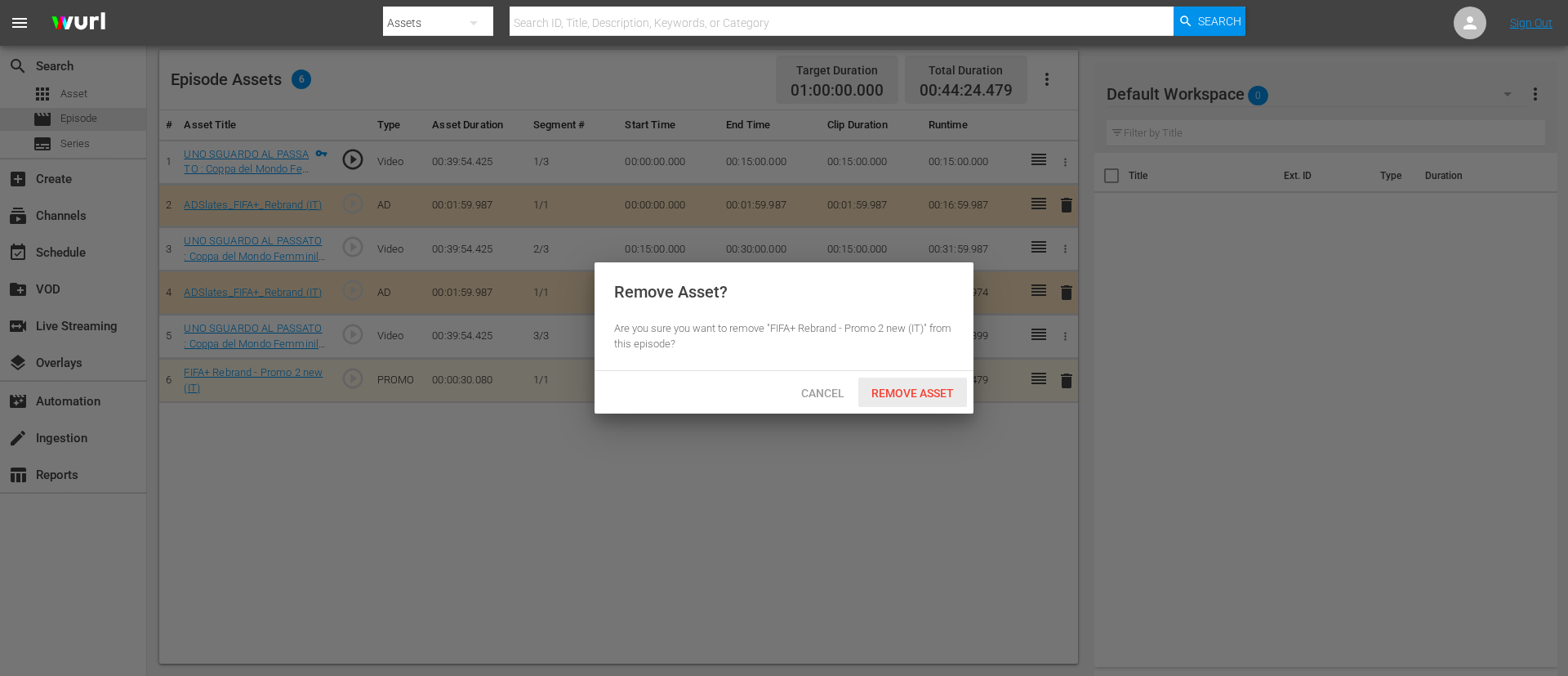
click at [906, 387] on span "Remove Asset" at bounding box center [913, 393] width 108 height 13
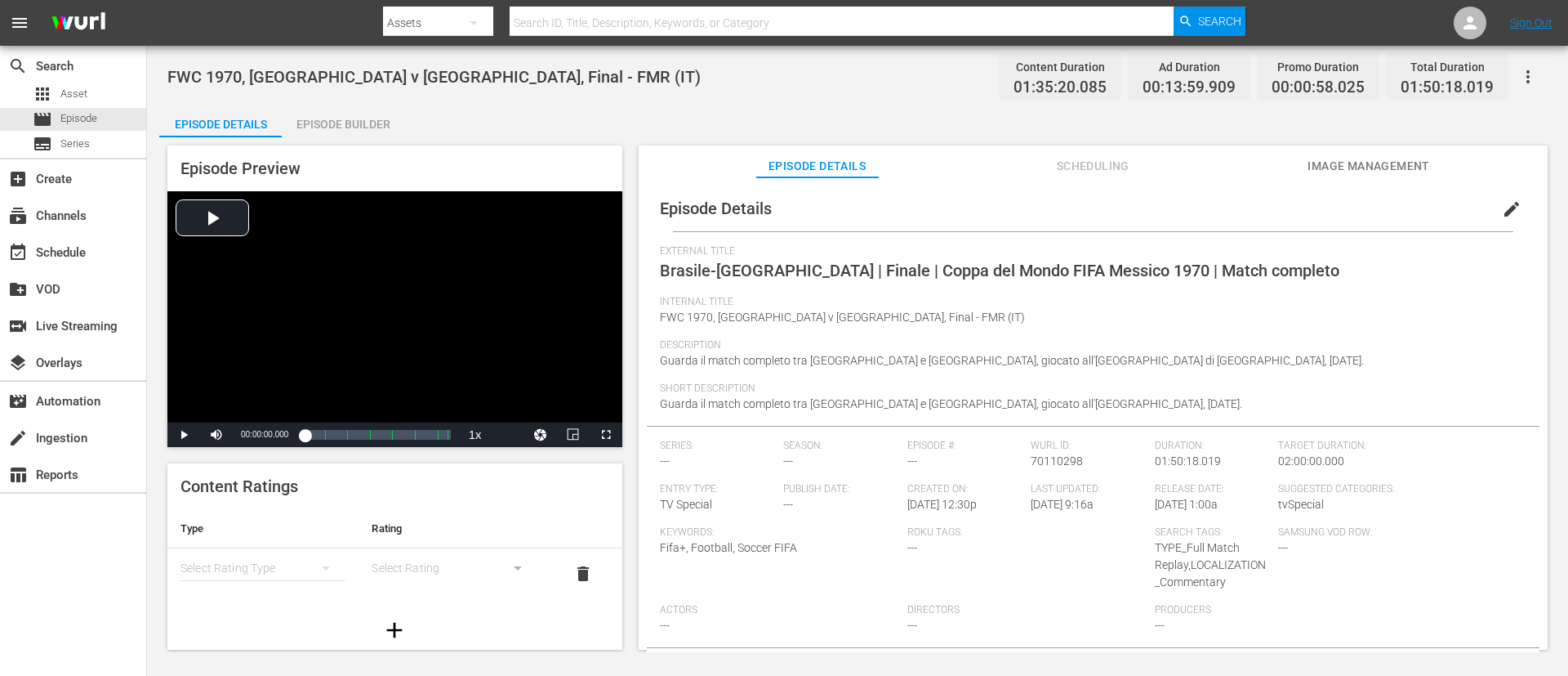
click at [358, 112] on div "Episode Builder" at bounding box center [343, 124] width 122 height 39
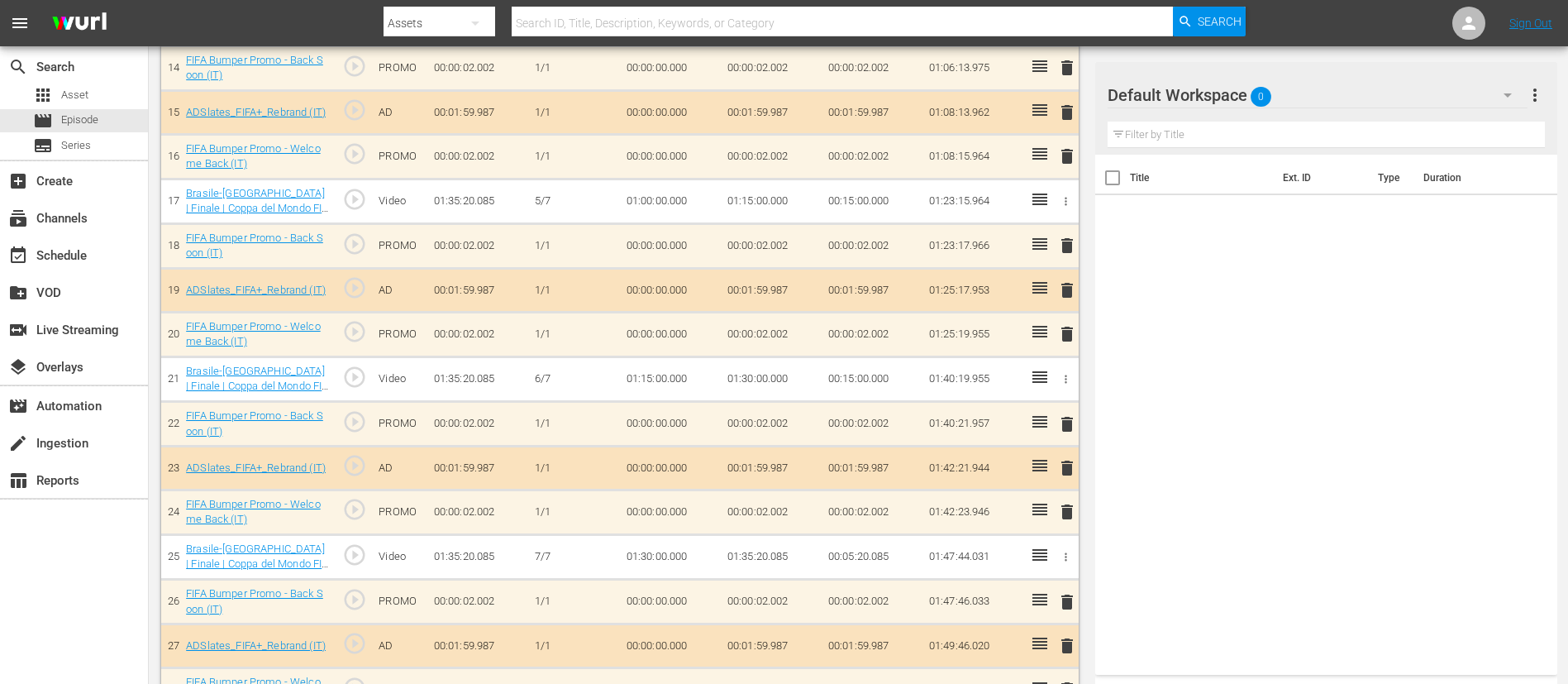
scroll to position [1190, 0]
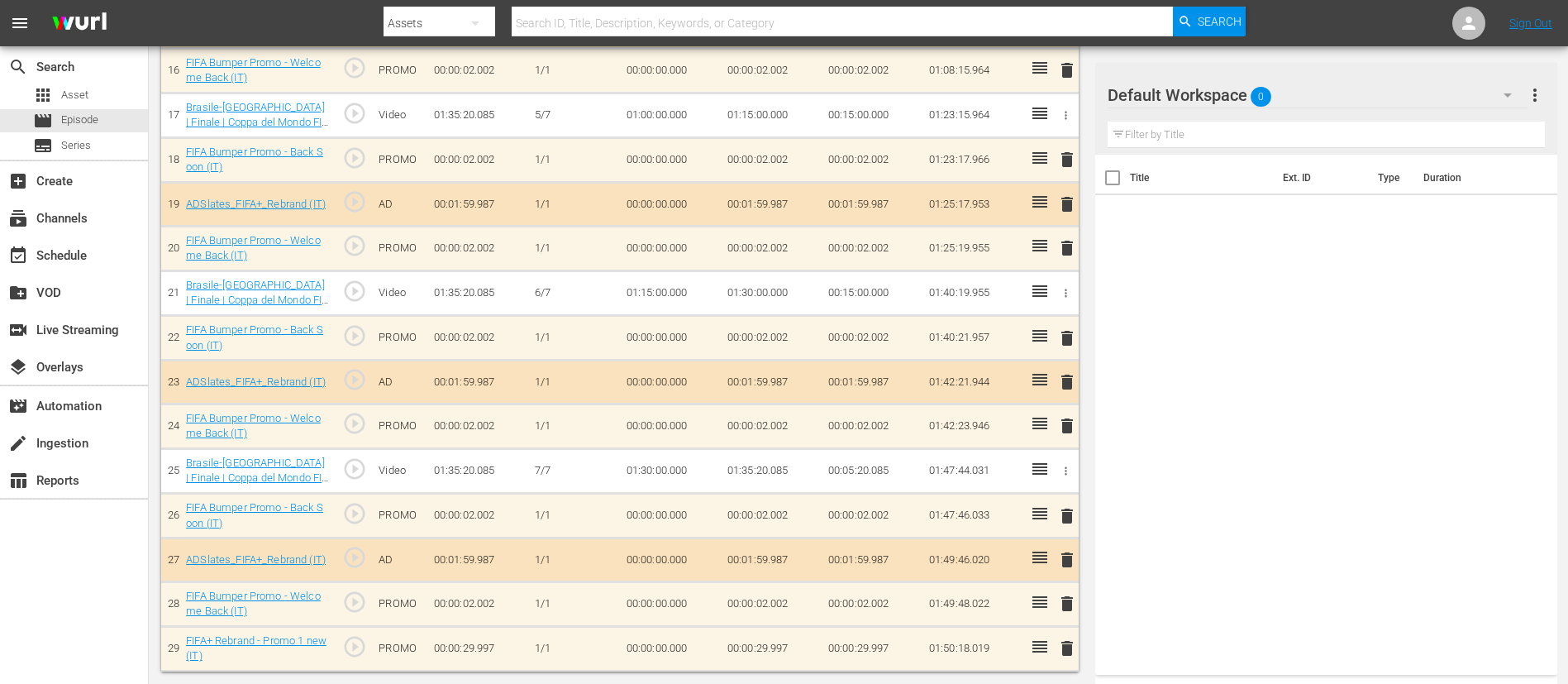
click at [1057, 454] on span "delete" at bounding box center [1066, 516] width 20 height 20
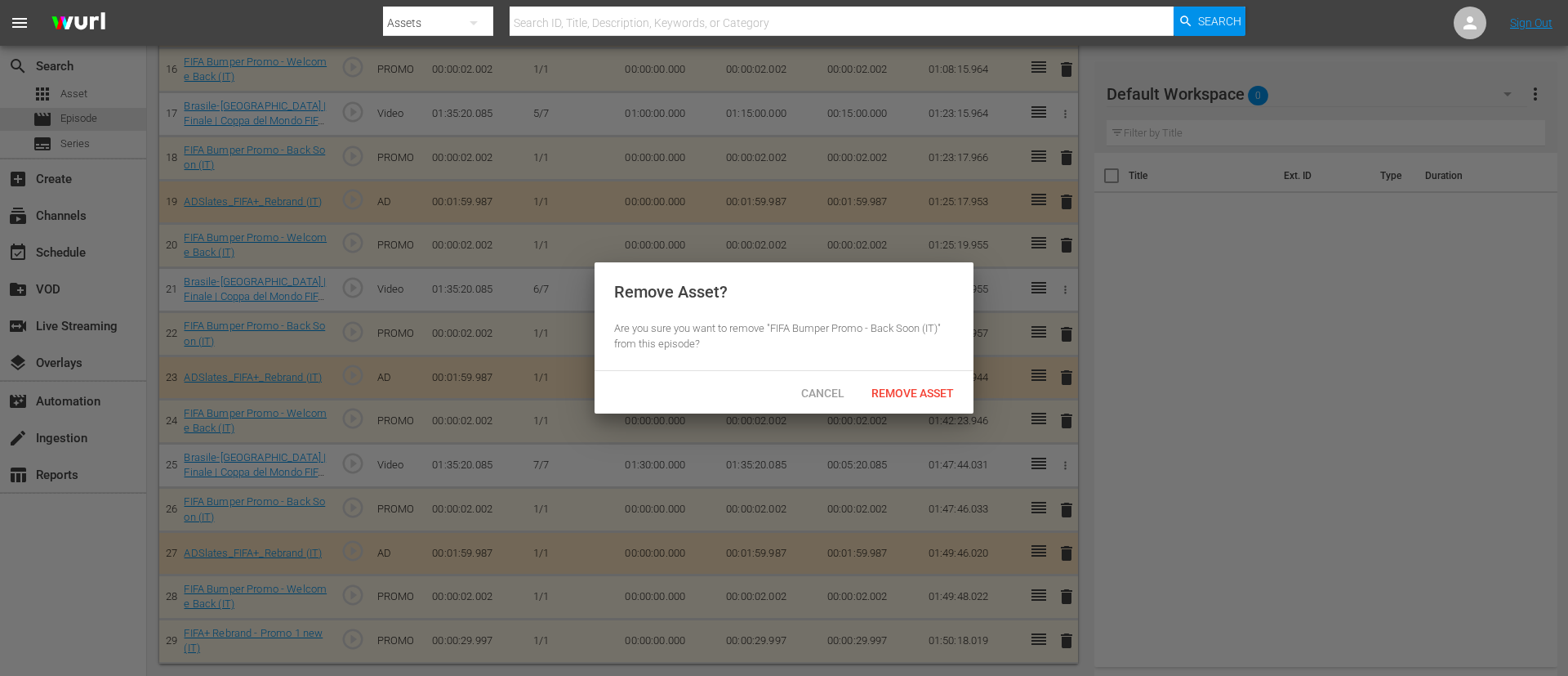
click at [919, 409] on div "Cancel Remove Asset" at bounding box center [784, 392] width 379 height 43
click at [935, 389] on span "Remove Asset" at bounding box center [913, 393] width 108 height 13
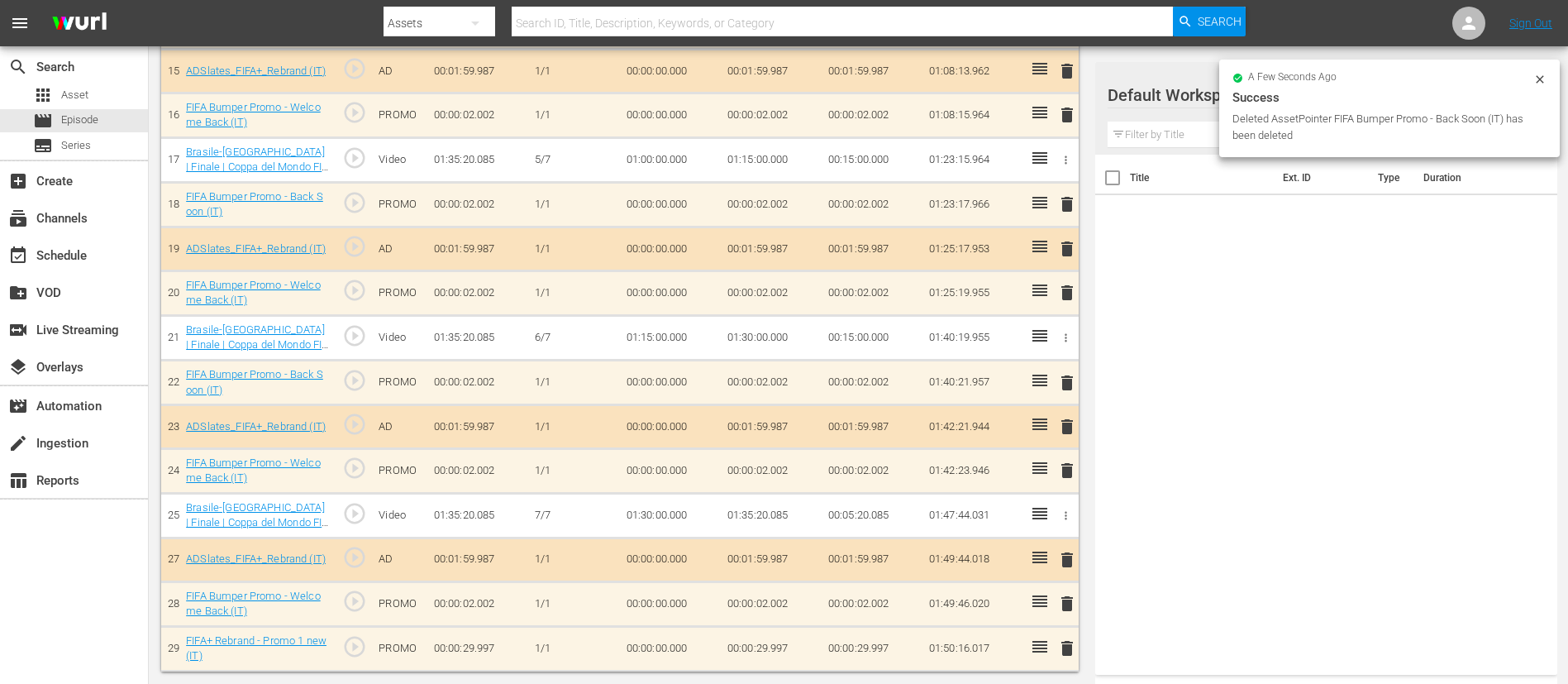
scroll to position [1146, 0]
click at [1057, 454] on span "delete" at bounding box center [1066, 559] width 20 height 20
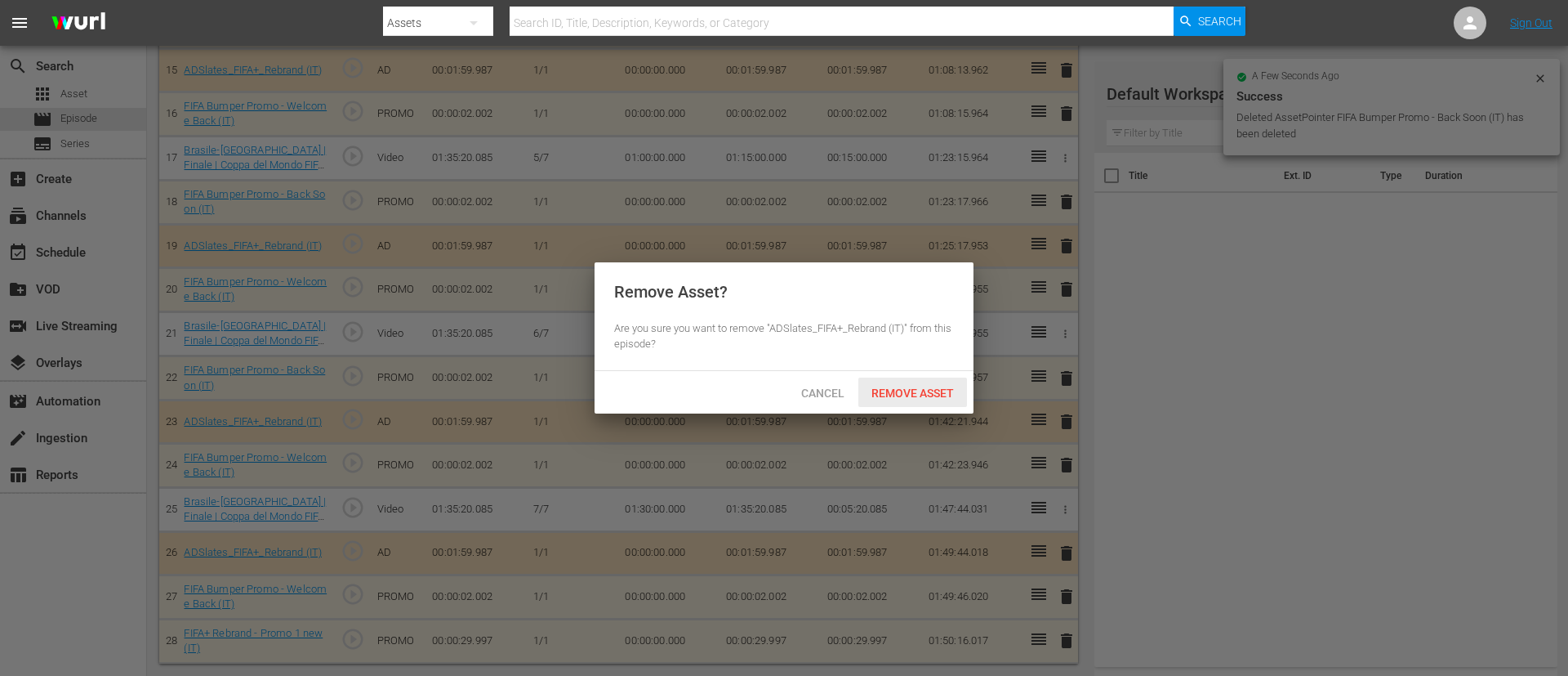
click at [930, 394] on span "Remove Asset" at bounding box center [913, 393] width 108 height 13
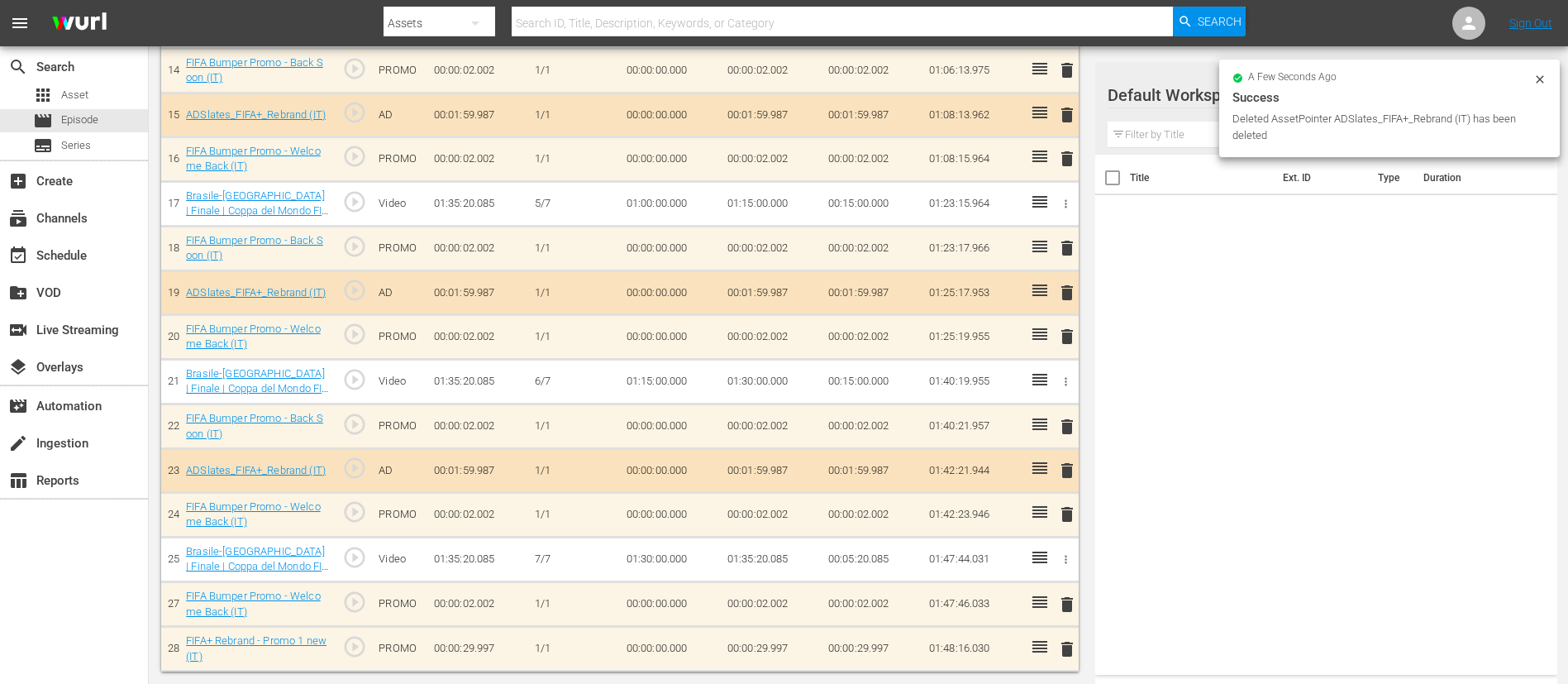
scroll to position [1103, 0]
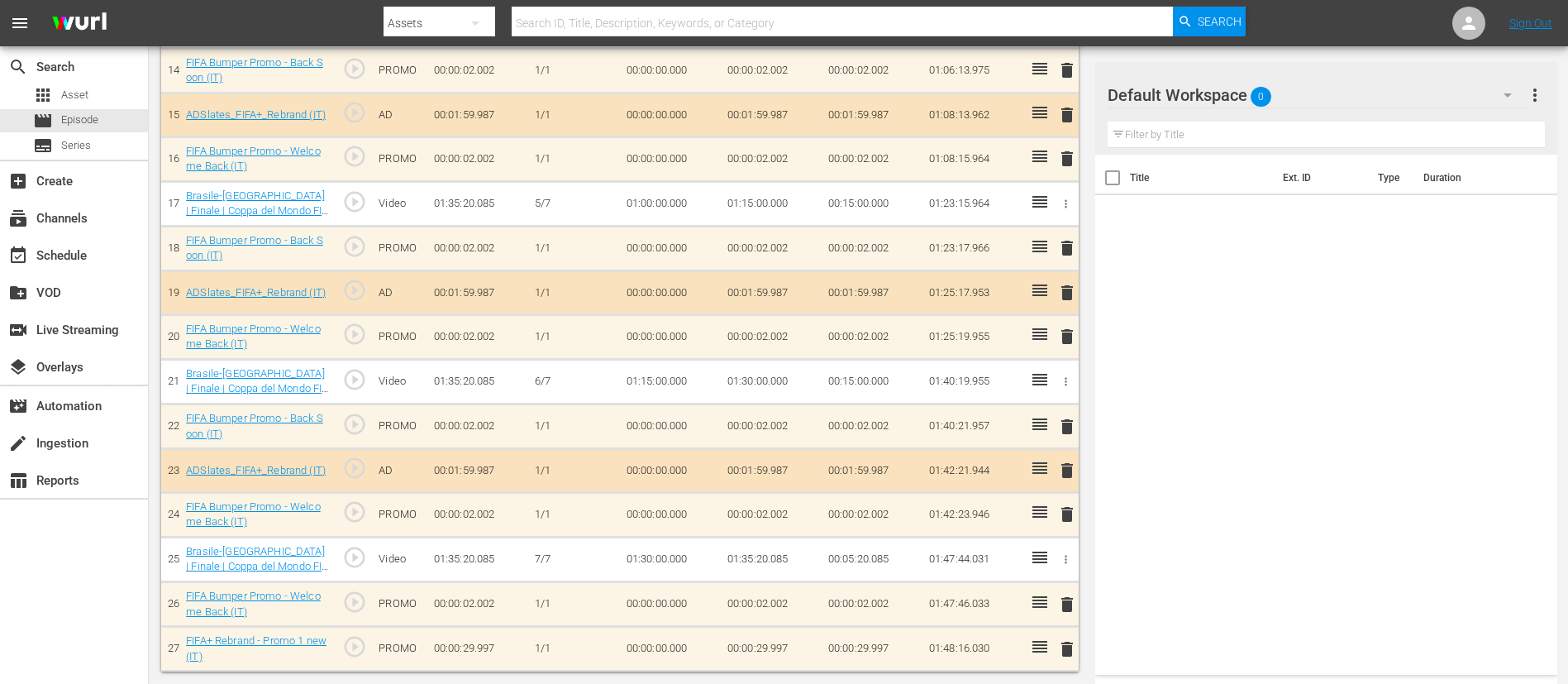
click at [1057, 454] on span "delete" at bounding box center [1066, 604] width 20 height 20
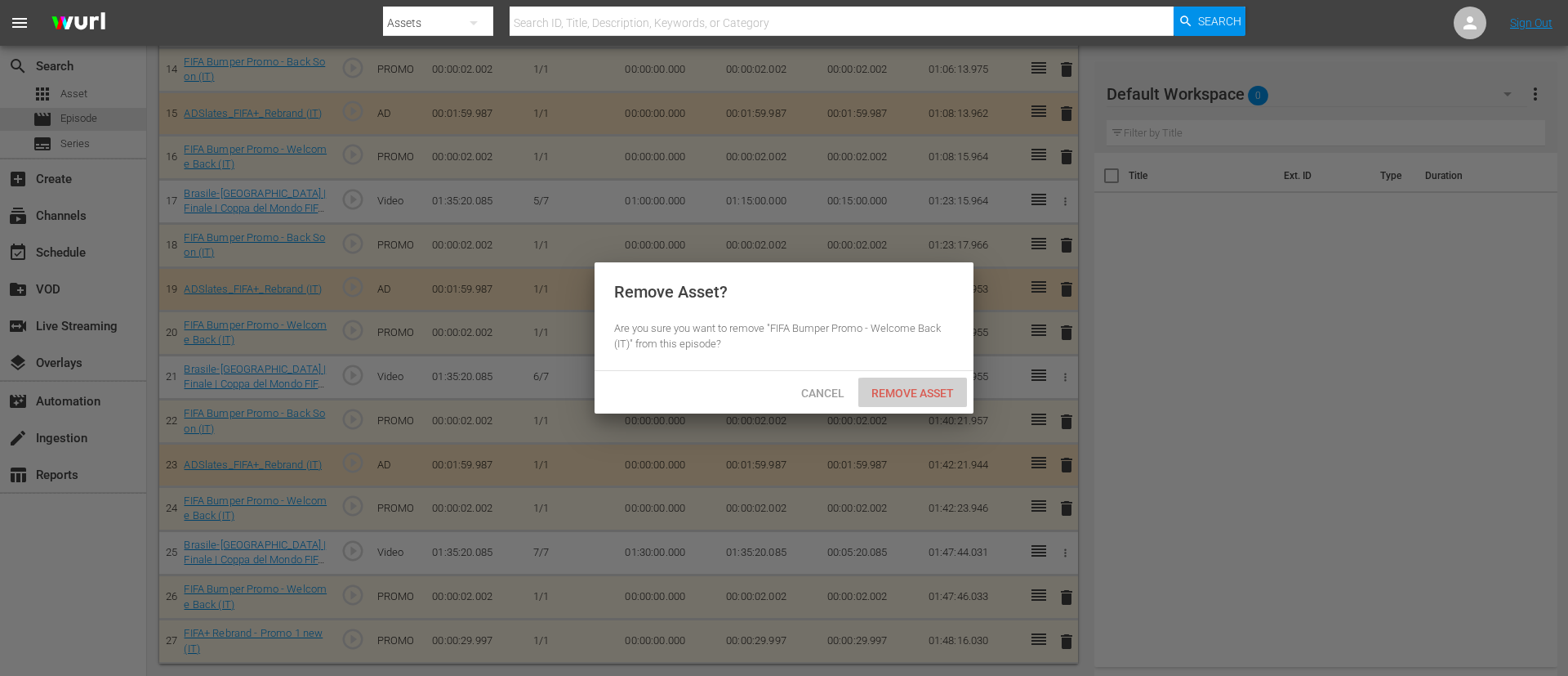
click at [938, 396] on span "Remove Asset" at bounding box center [913, 393] width 108 height 13
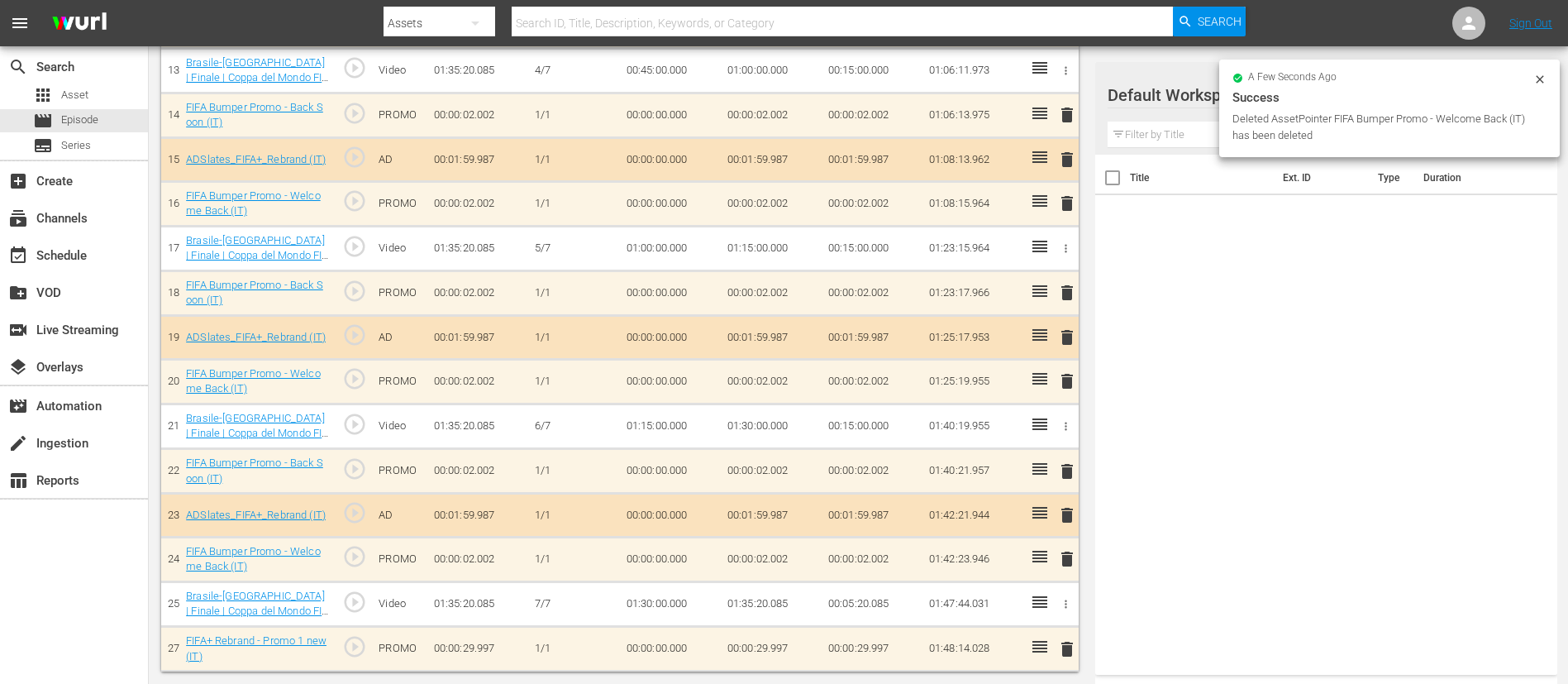
scroll to position [1057, 0]
click at [1057, 454] on span "delete" at bounding box center [1066, 649] width 20 height 20
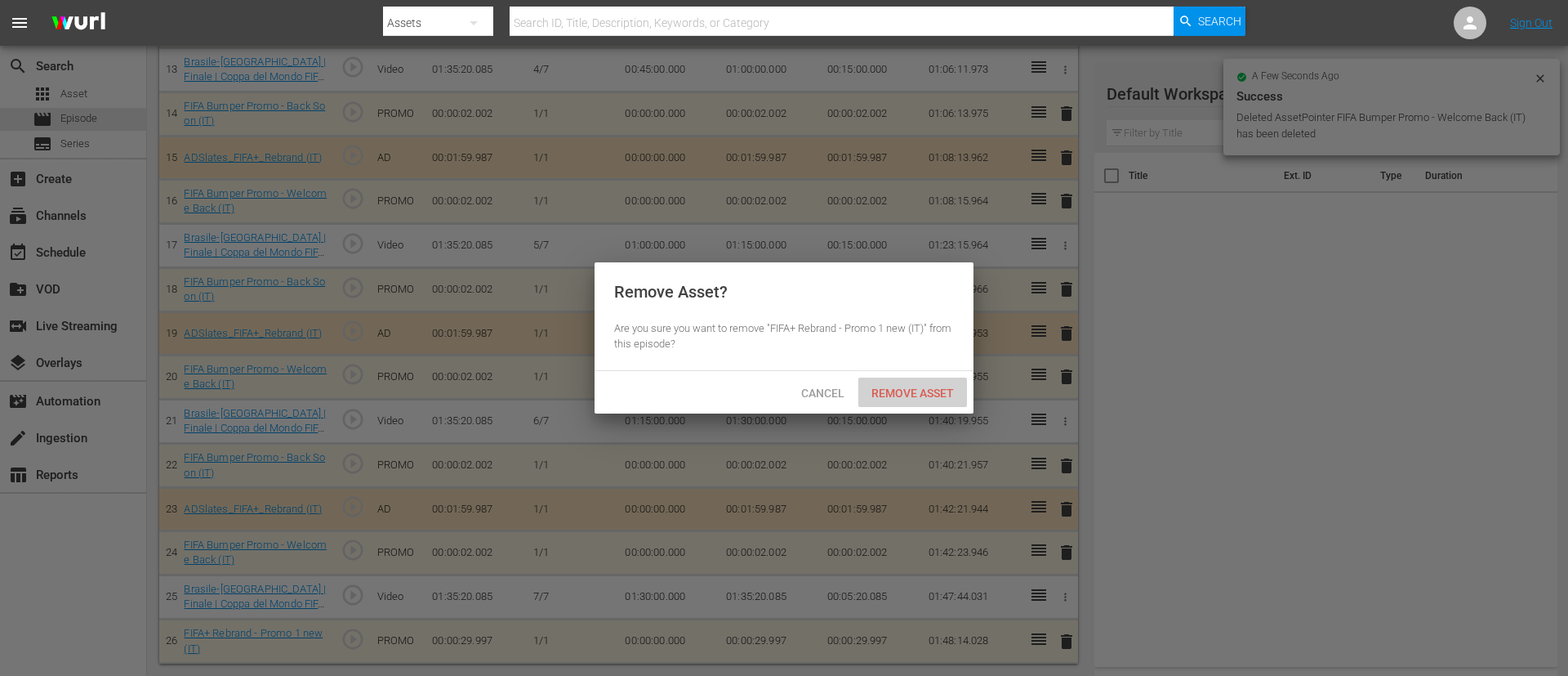
click at [937, 387] on span "Remove Asset" at bounding box center [913, 393] width 108 height 13
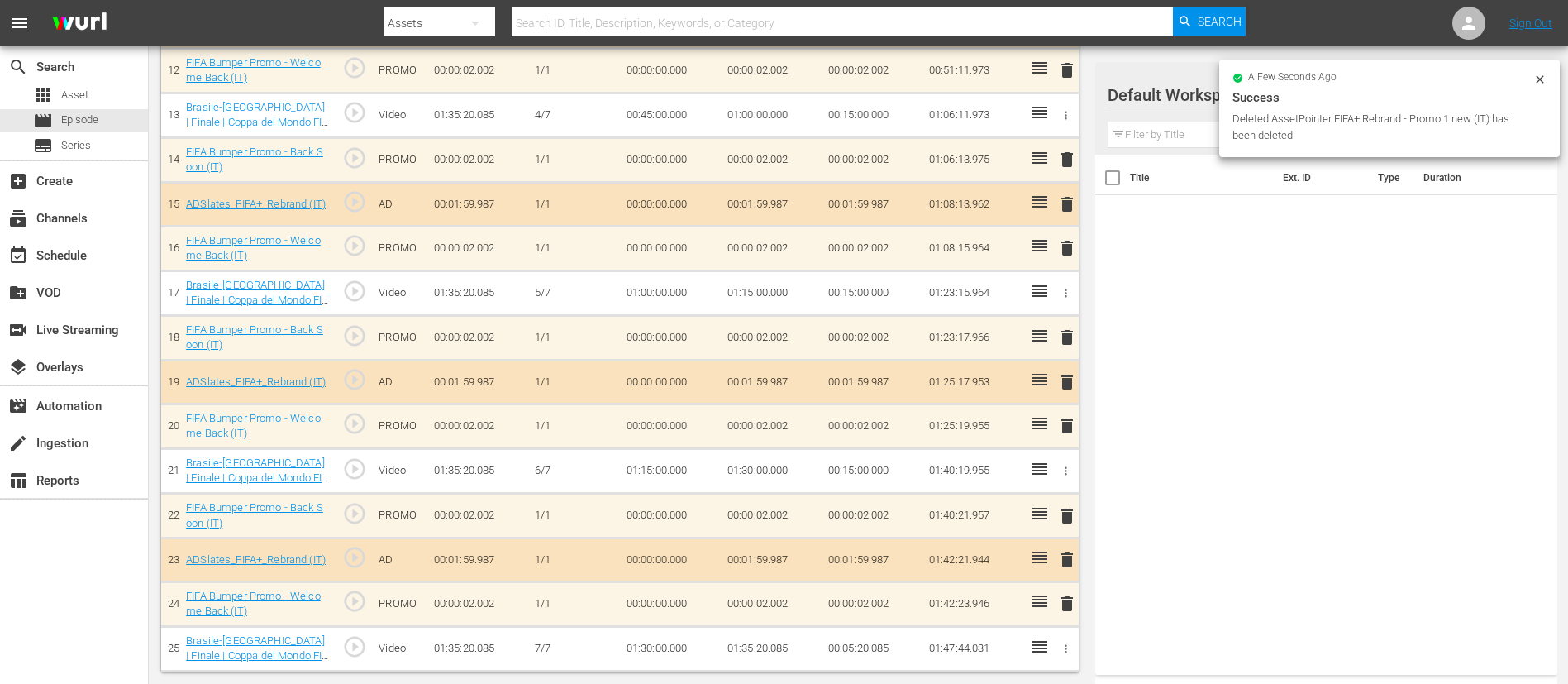
scroll to position [1013, 0]
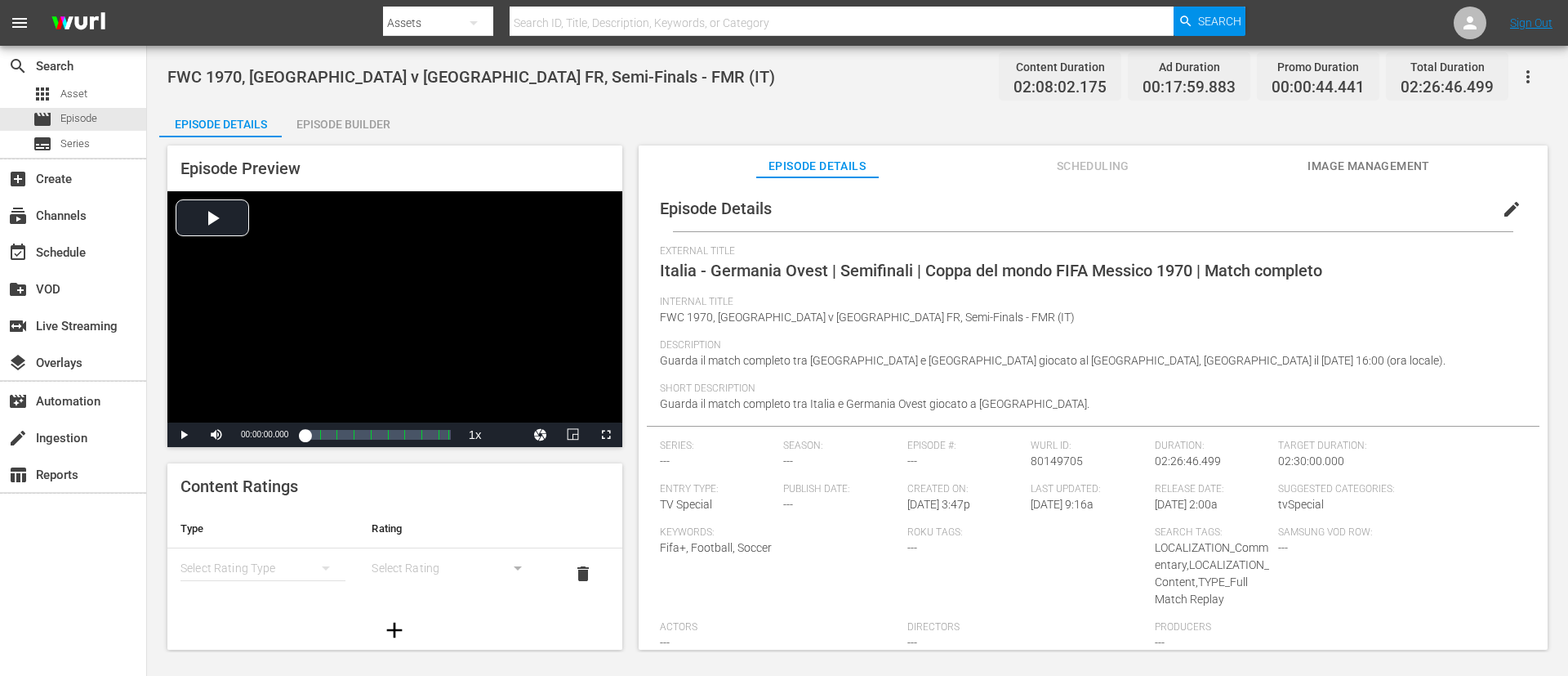
click at [324, 107] on div "Episode Builder" at bounding box center [343, 124] width 122 height 39
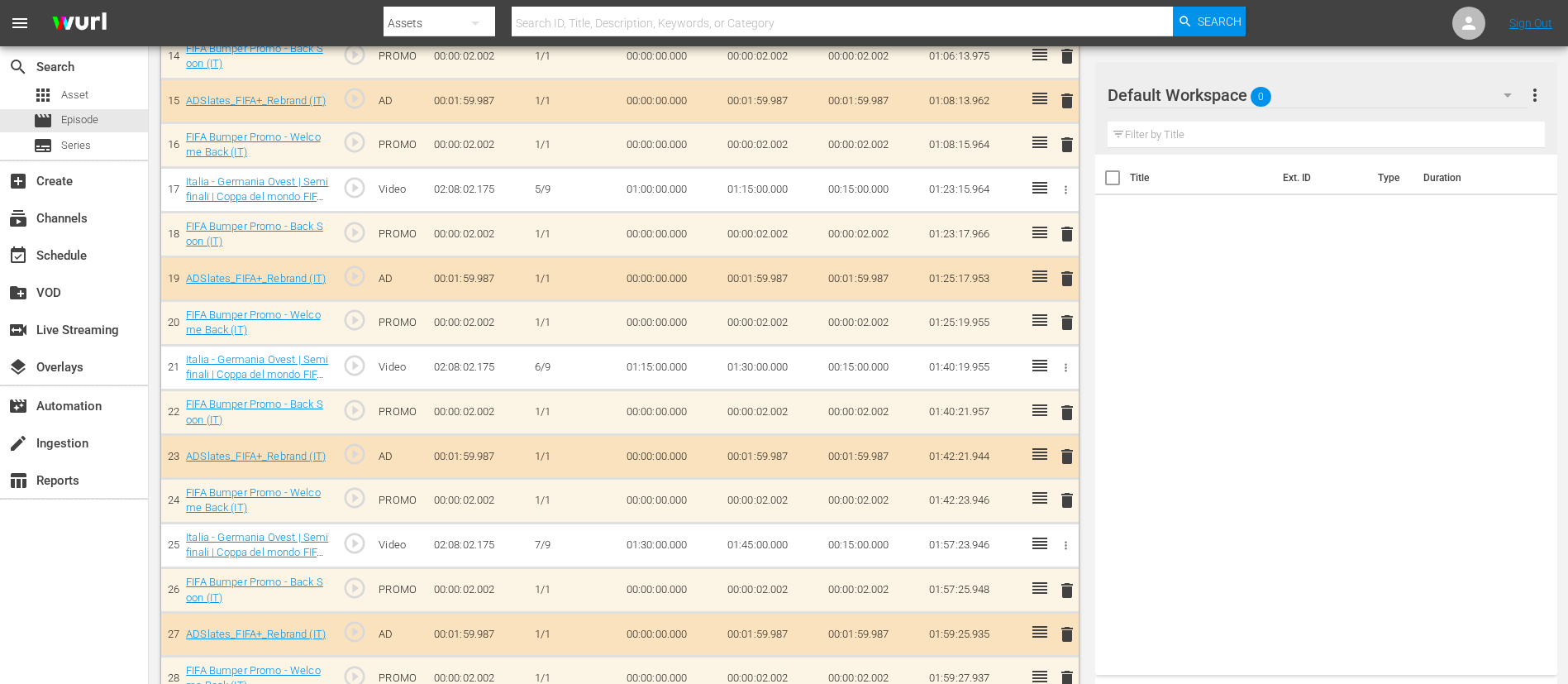
scroll to position [1547, 0]
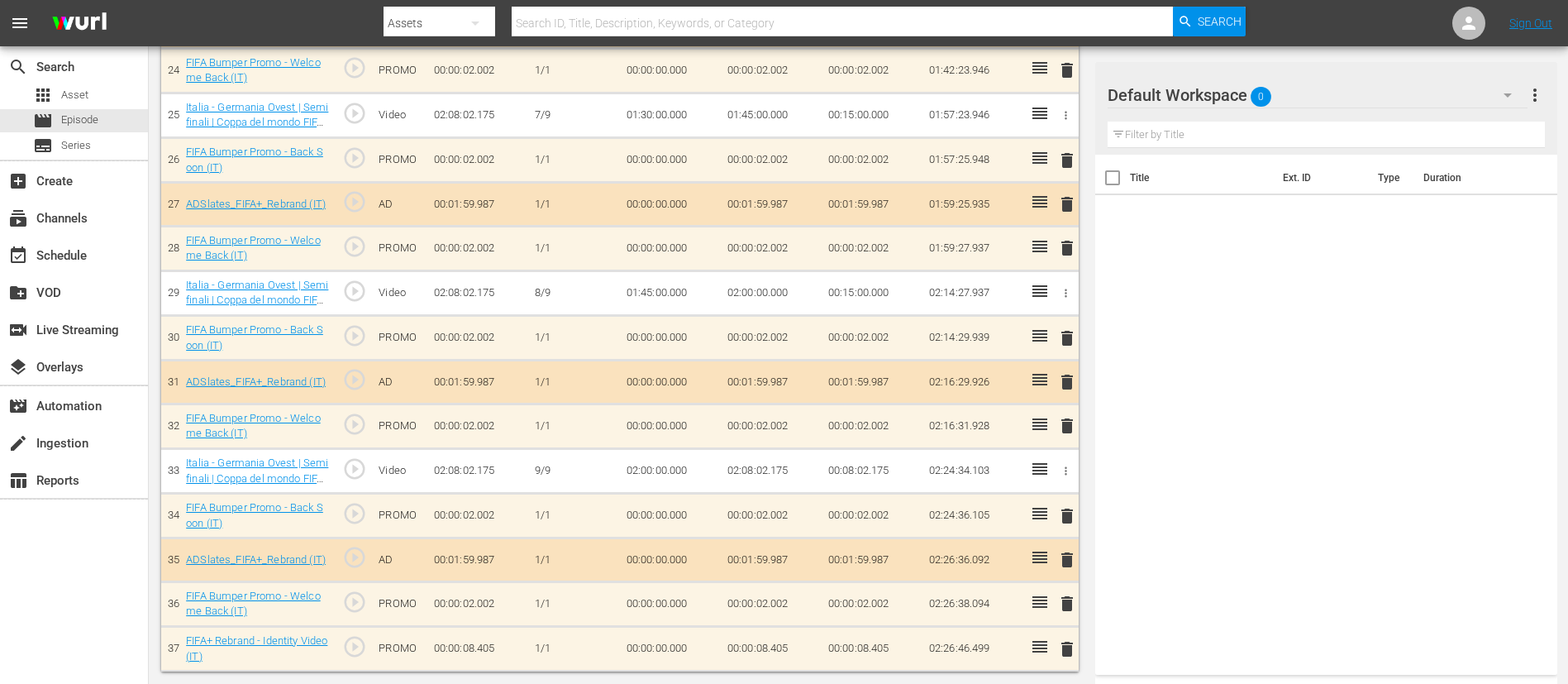
click at [1057, 454] on span "delete" at bounding box center [1066, 516] width 20 height 20
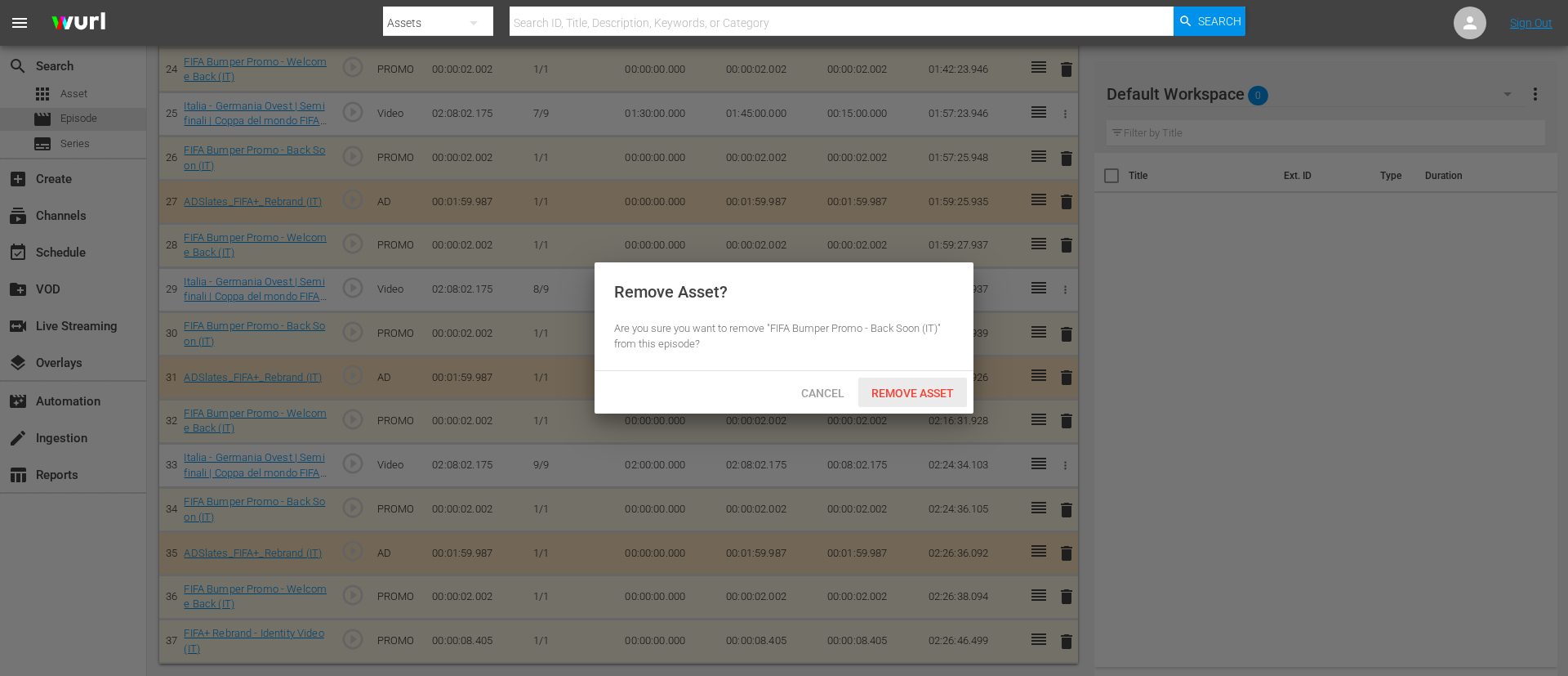
click at [941, 380] on div "Remove Asset" at bounding box center [913, 392] width 108 height 30
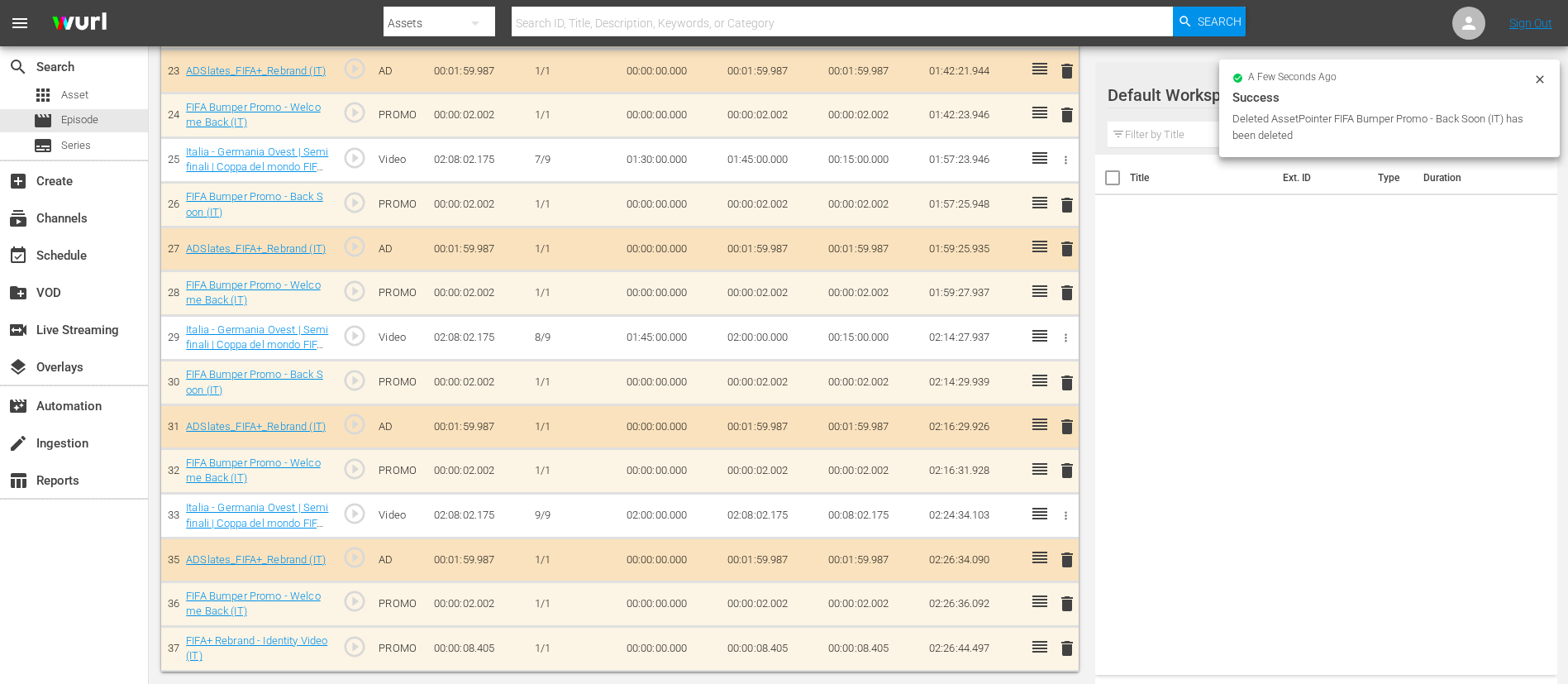
scroll to position [1501, 0]
click at [1057, 454] on span "delete" at bounding box center [1066, 559] width 20 height 20
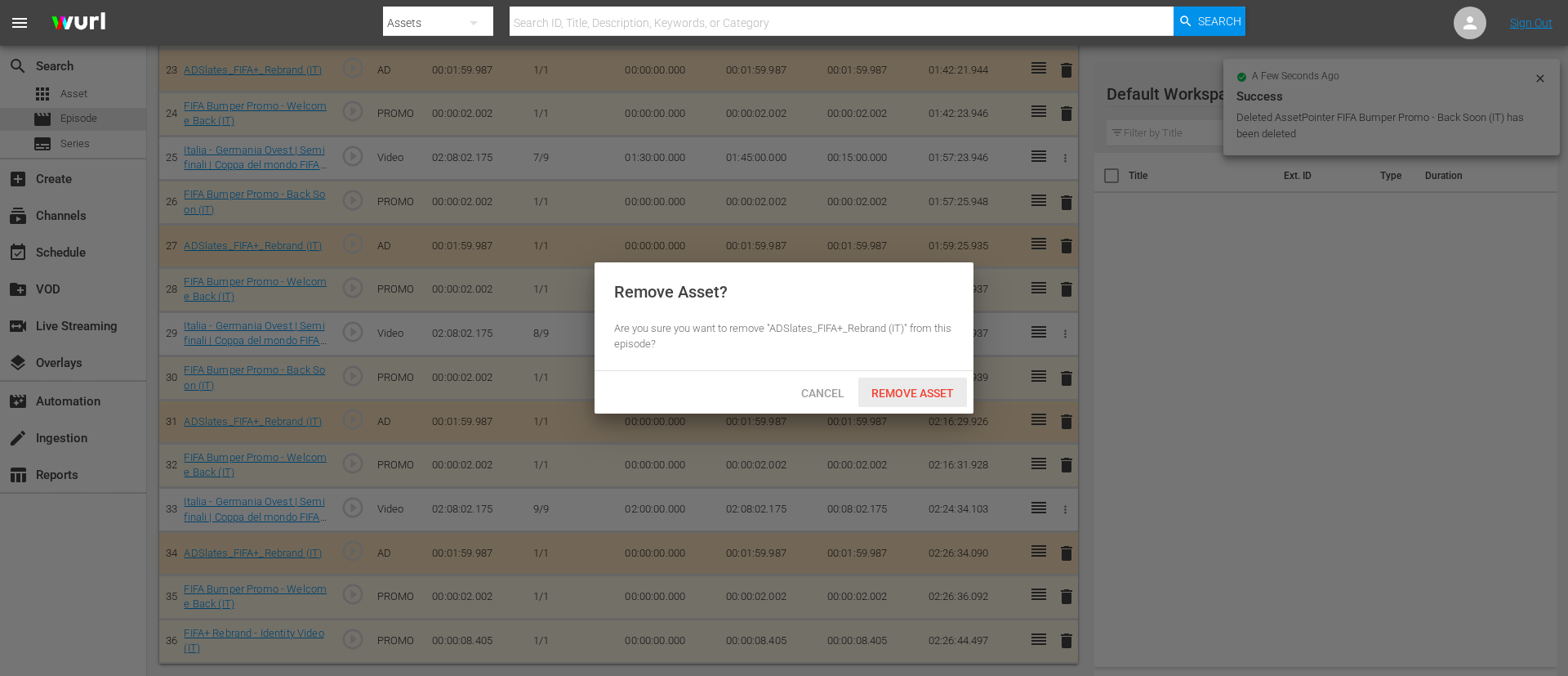
click at [935, 376] on div "Cancel Remove Asset" at bounding box center [784, 392] width 379 height 43
click at [935, 383] on div "Remove Asset" at bounding box center [913, 392] width 108 height 30
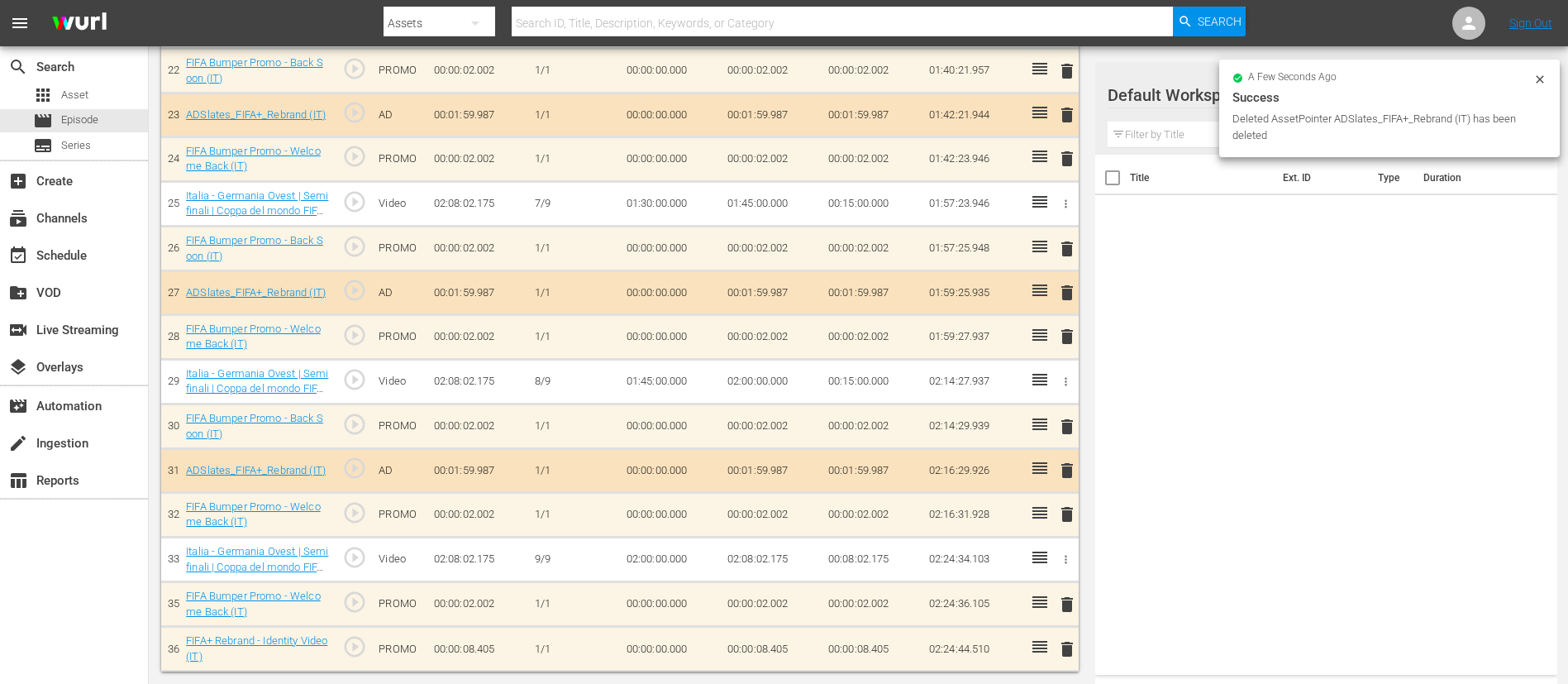
scroll to position [1458, 0]
click at [1057, 454] on span "delete" at bounding box center [1066, 604] width 20 height 20
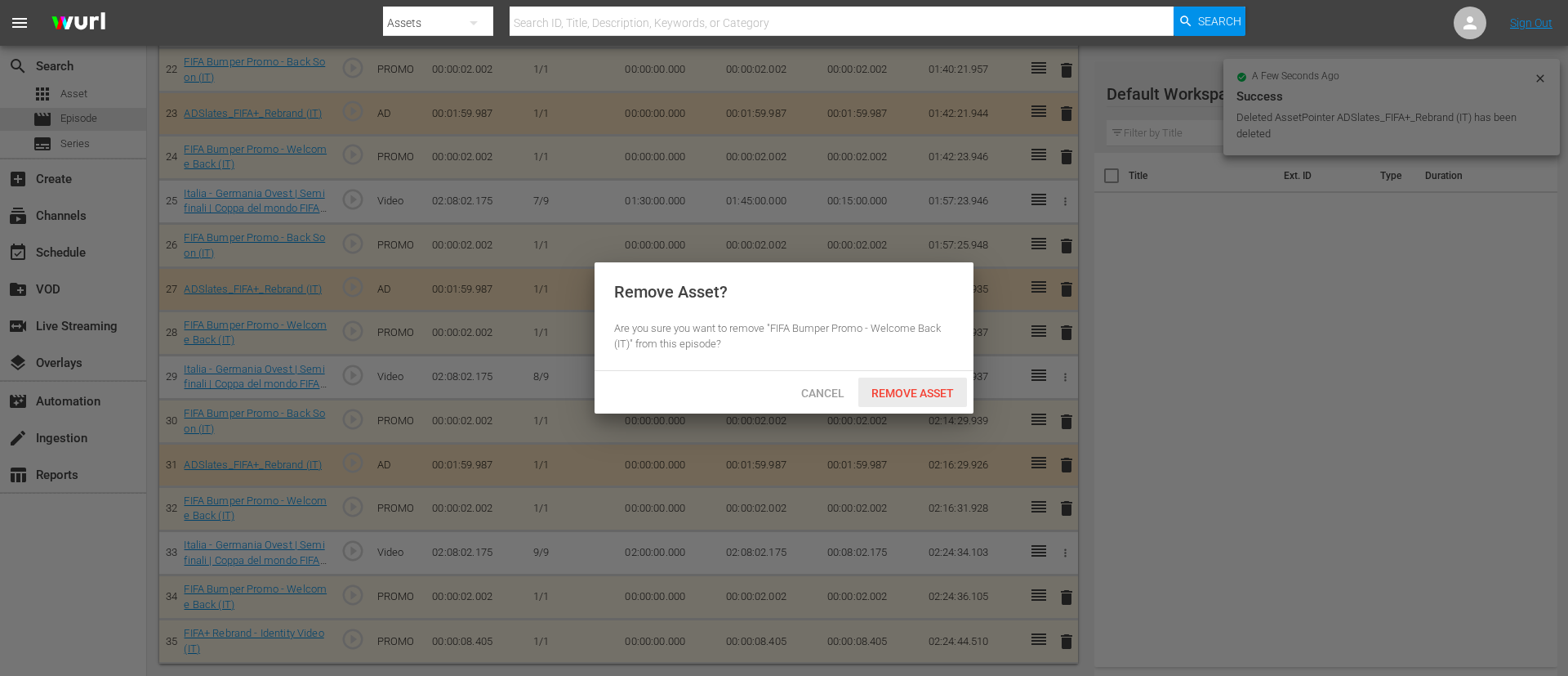
click at [875, 389] on span "Remove Asset" at bounding box center [913, 393] width 108 height 13
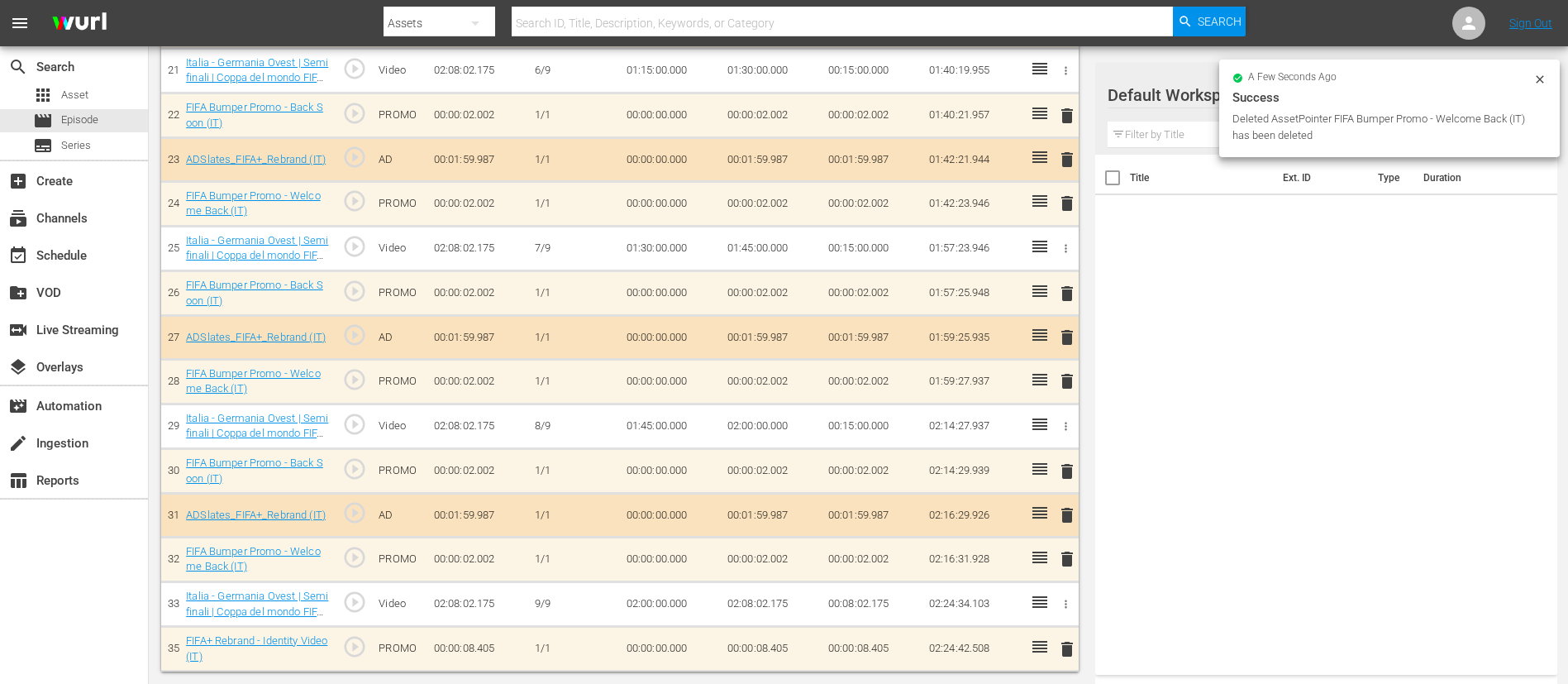
scroll to position [1413, 0]
click at [1057, 454] on span "delete" at bounding box center [1066, 649] width 20 height 20
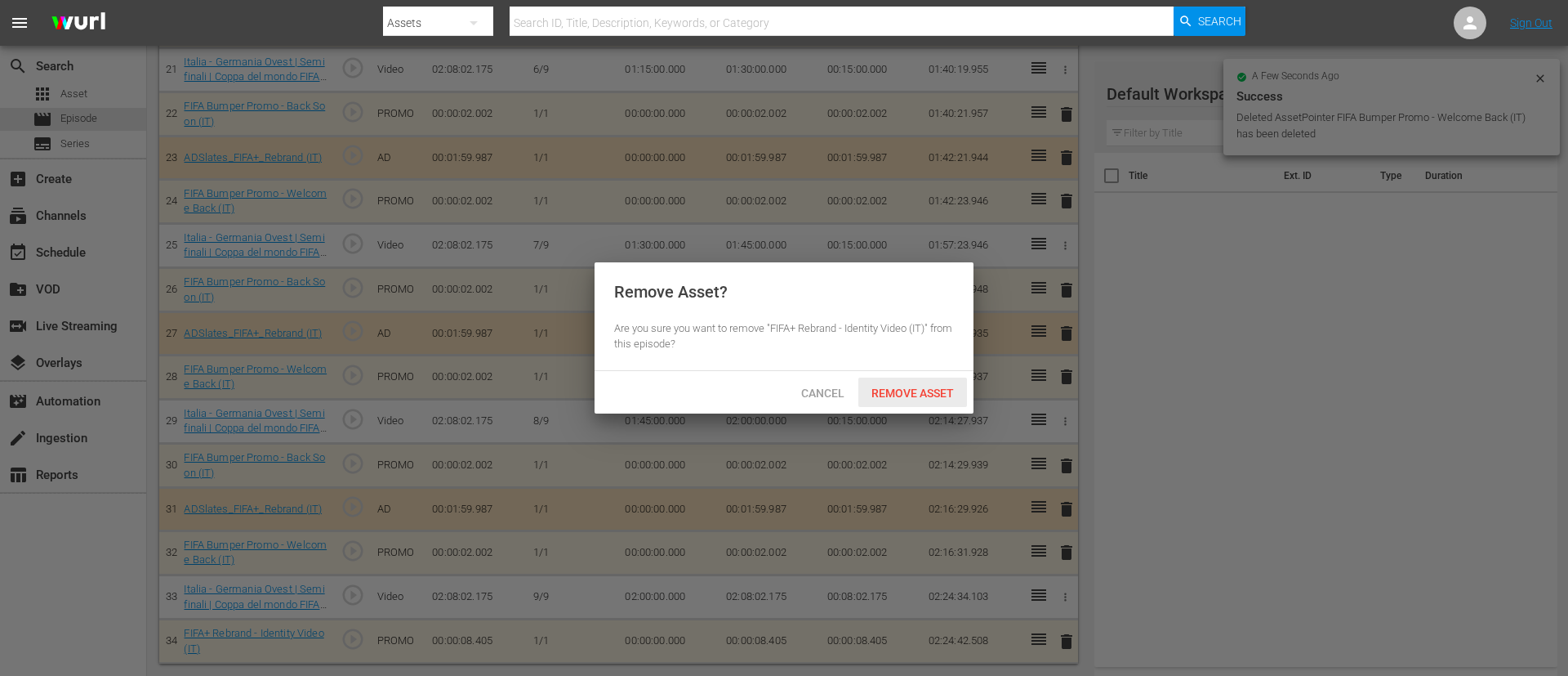
click at [915, 377] on div "Remove Asset" at bounding box center [913, 392] width 108 height 30
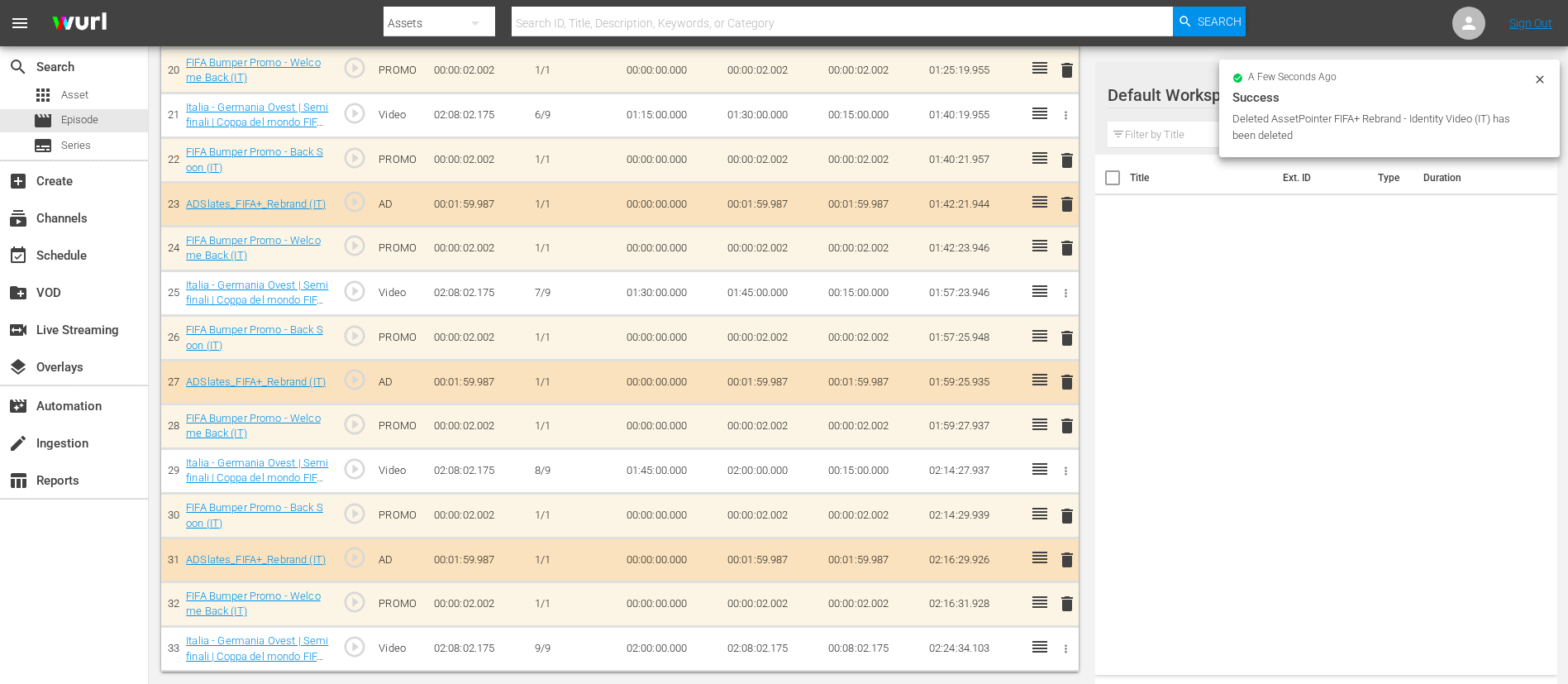
scroll to position [1368, 0]
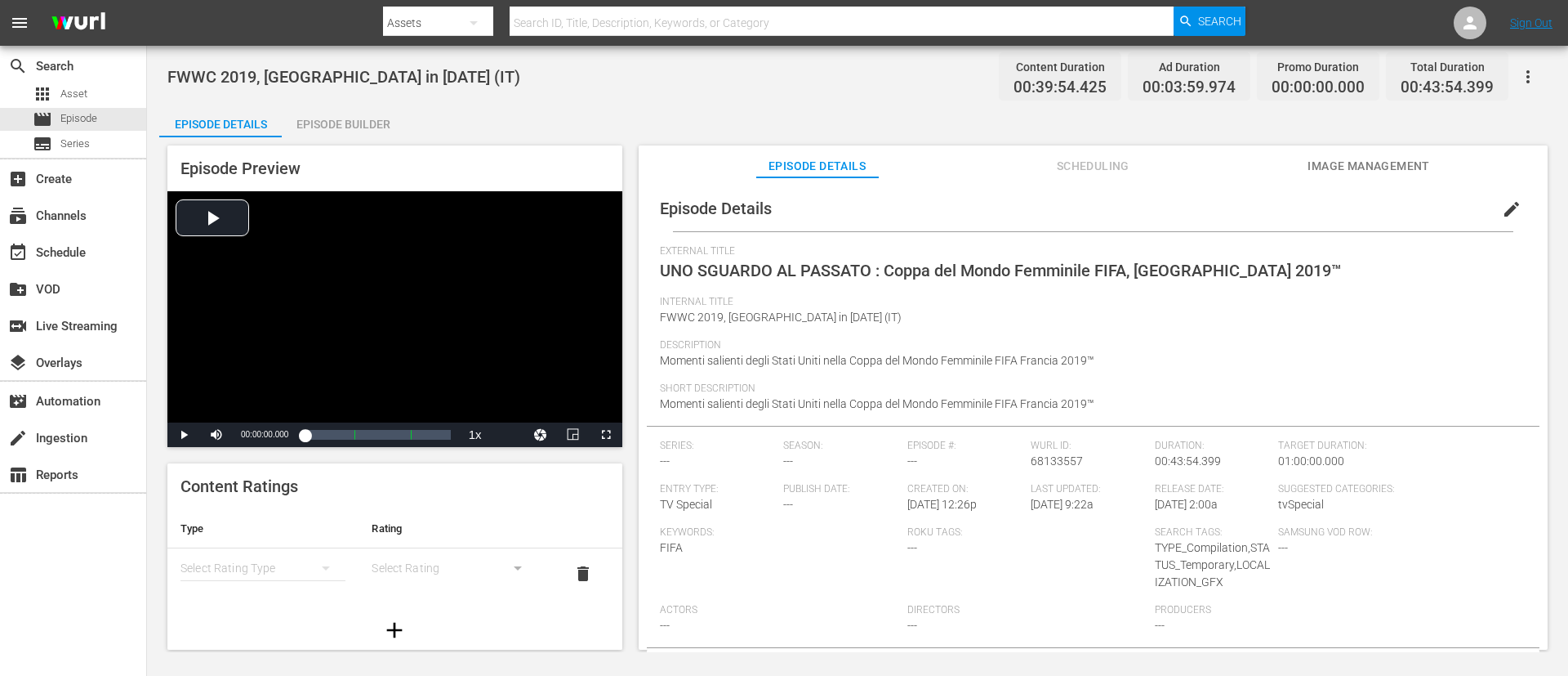
click at [325, 111] on div "Episode Builder" at bounding box center [343, 124] width 122 height 39
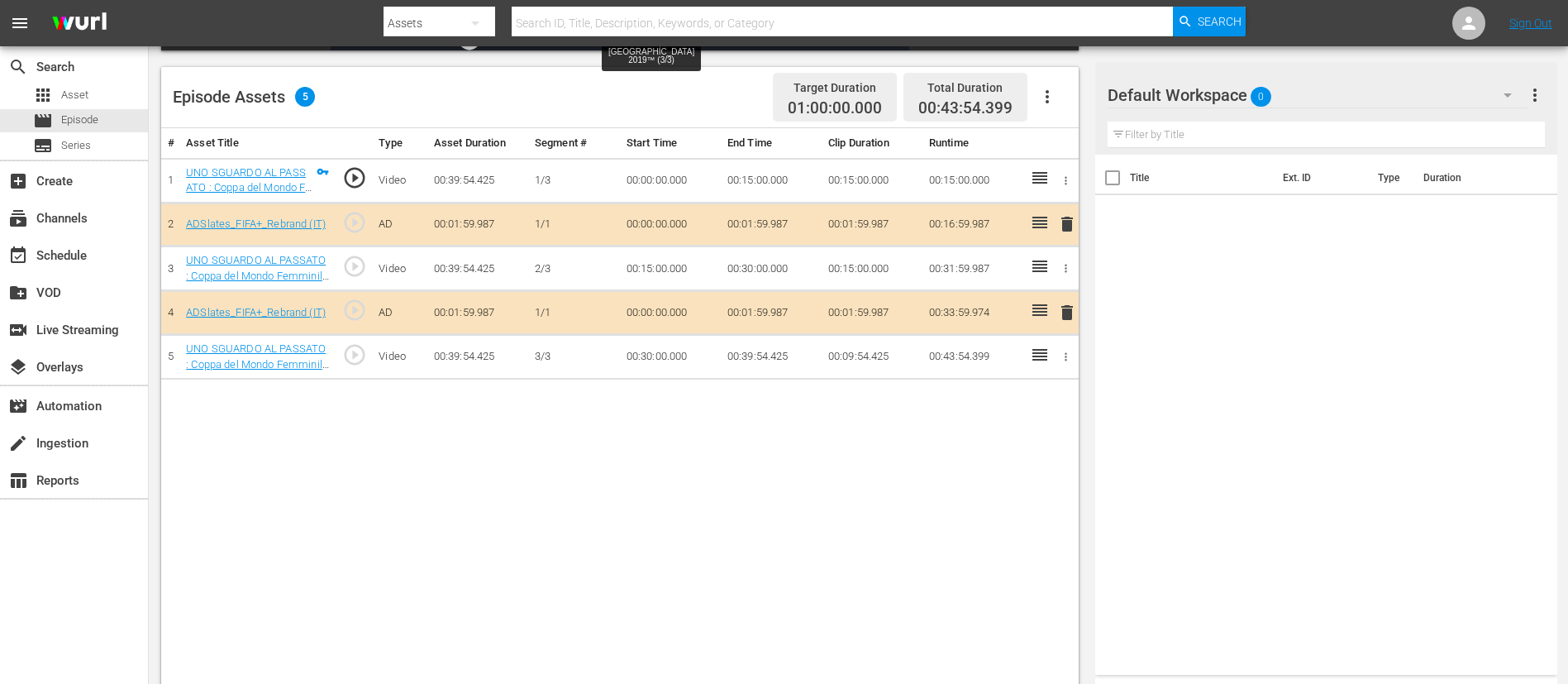
scroll to position [431, 0]
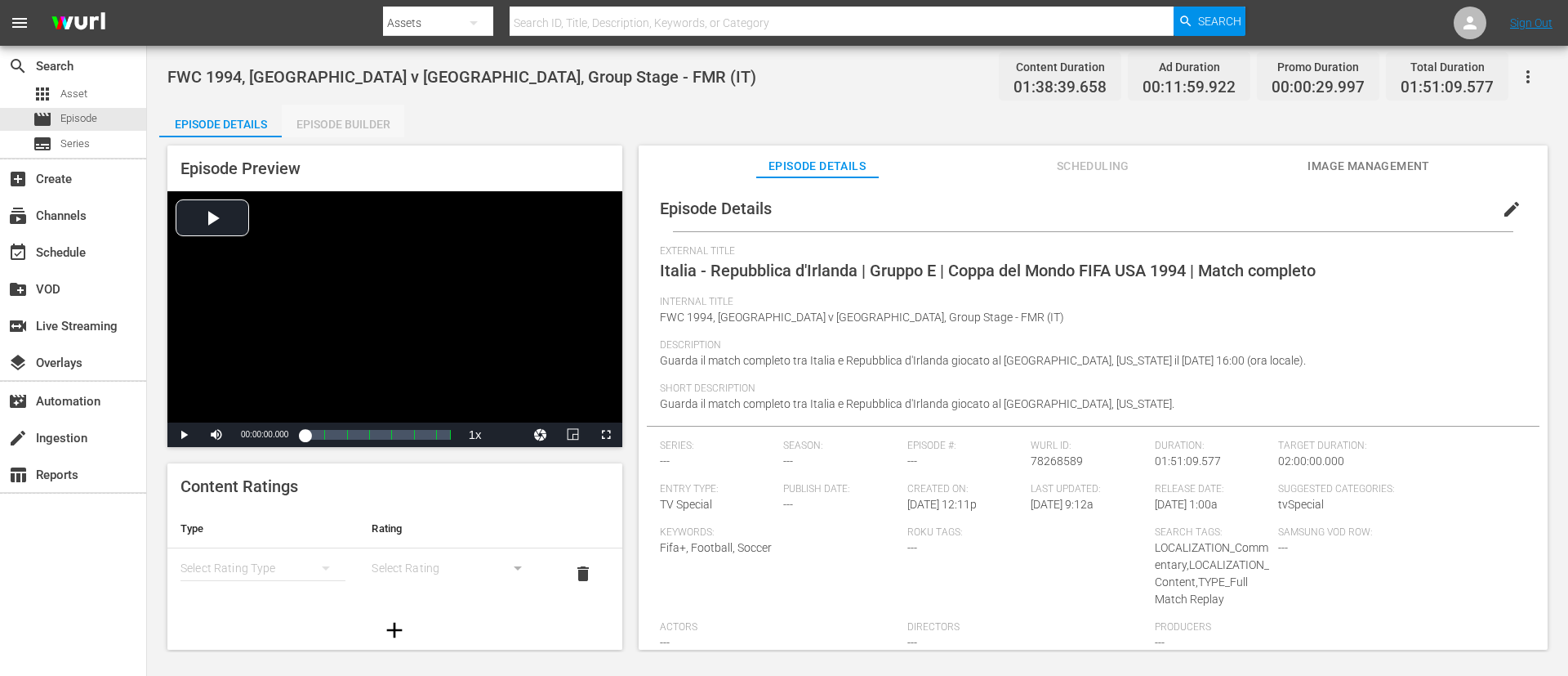
click at [335, 115] on div "Episode Builder" at bounding box center [343, 124] width 122 height 39
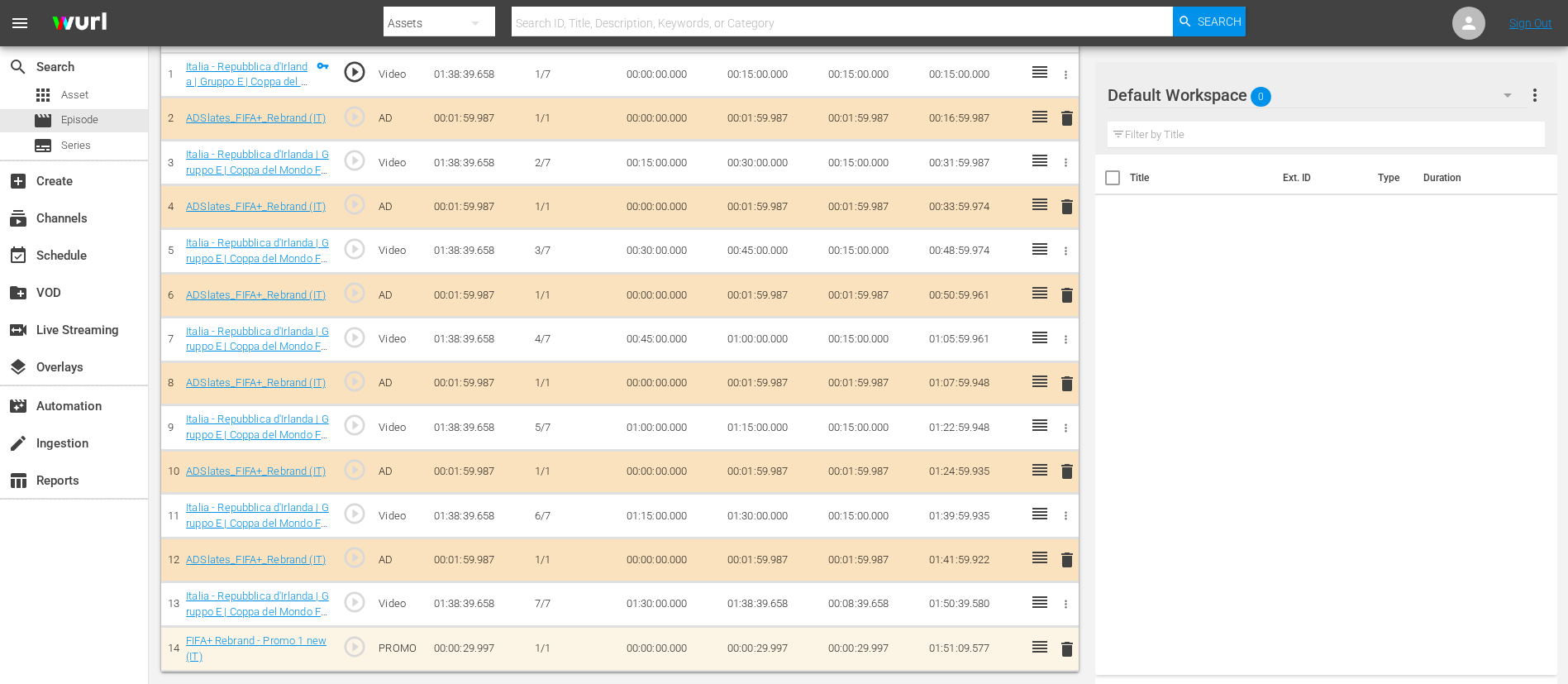
scroll to position [520, 0]
click at [1057, 454] on span "delete" at bounding box center [1066, 649] width 20 height 20
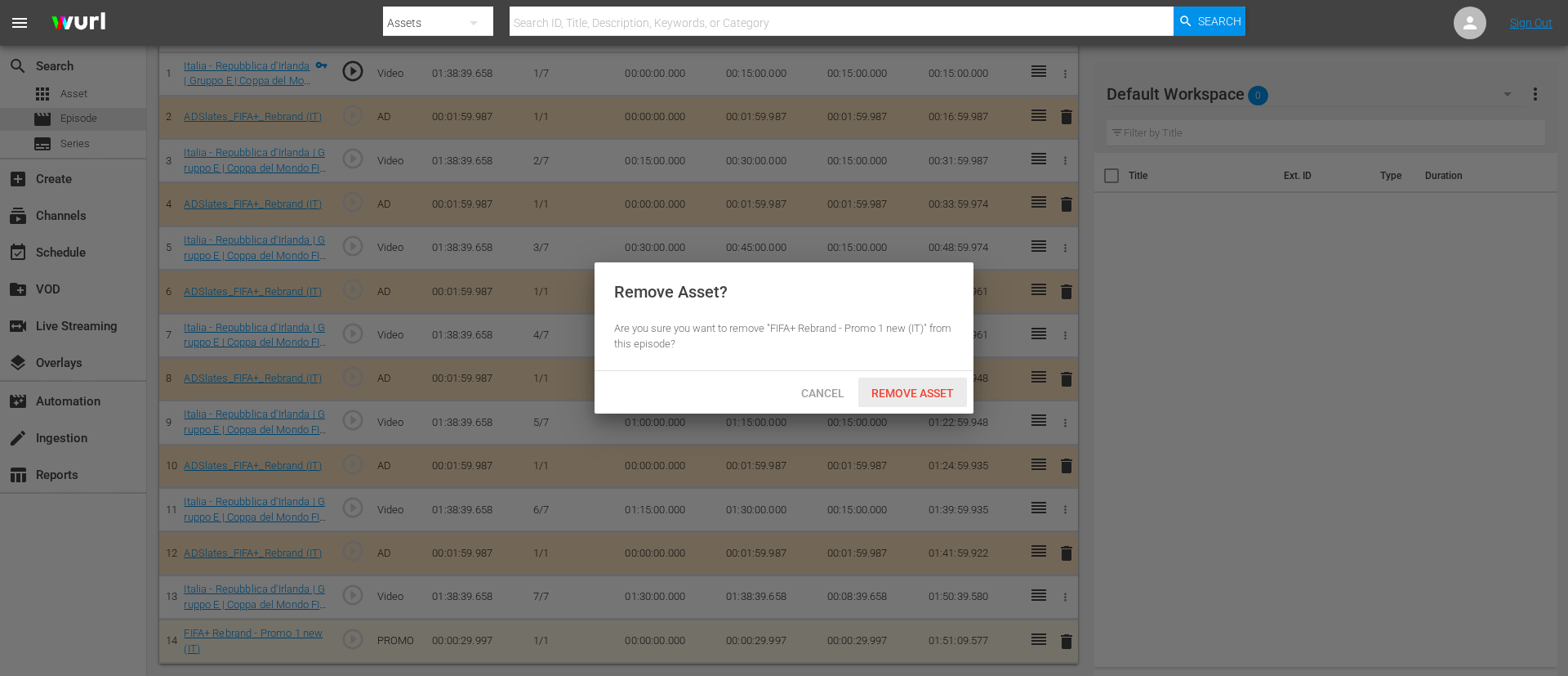
click at [919, 382] on div "Remove Asset" at bounding box center [913, 392] width 108 height 30
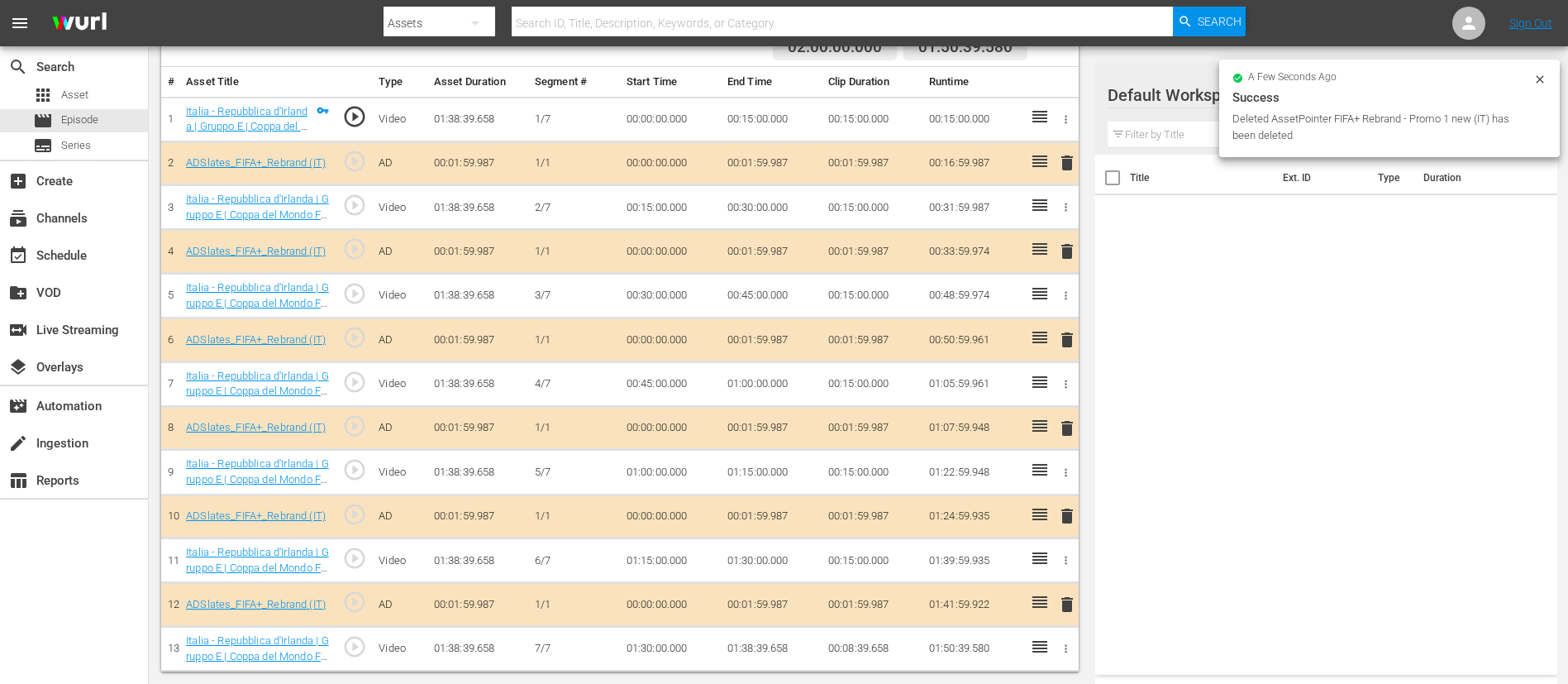
scroll to position [475, 0]
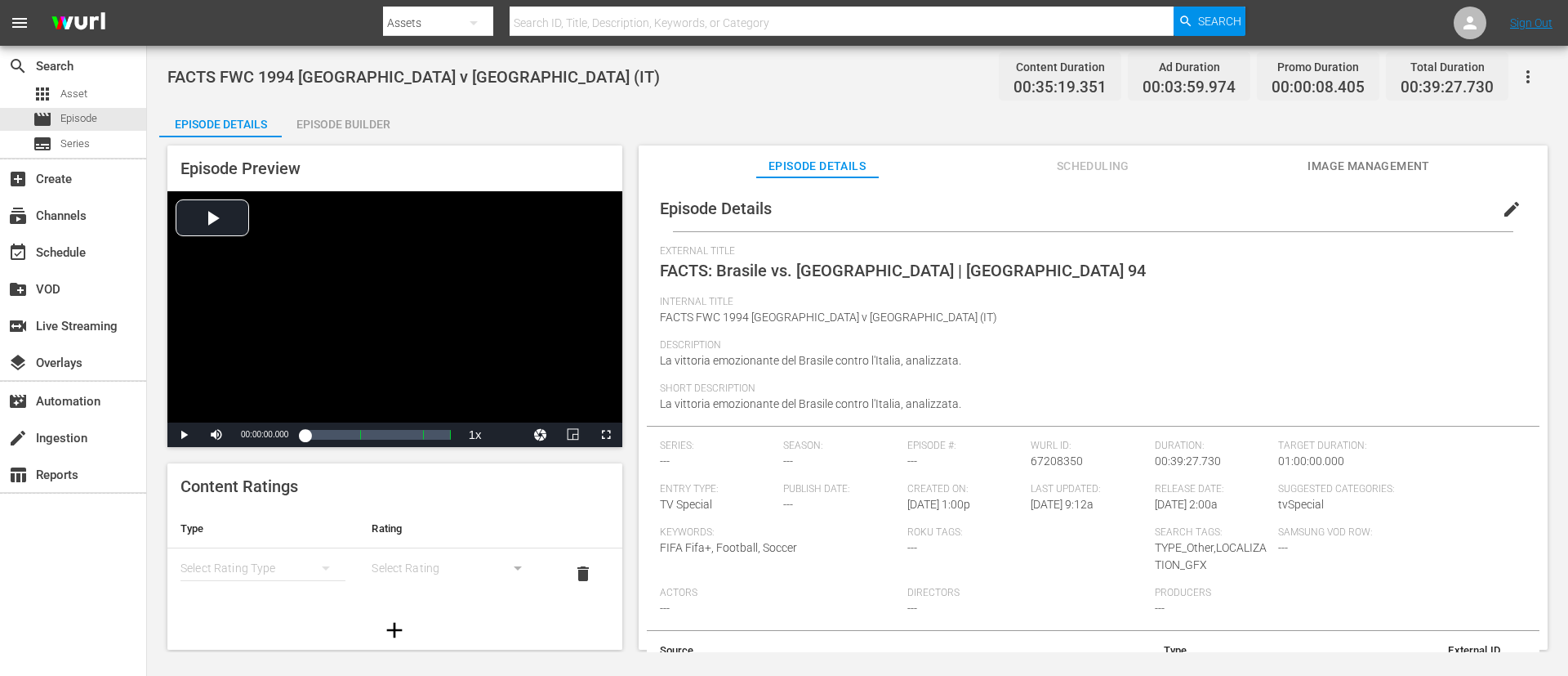
click at [367, 108] on div "Episode Builder" at bounding box center [343, 124] width 122 height 39
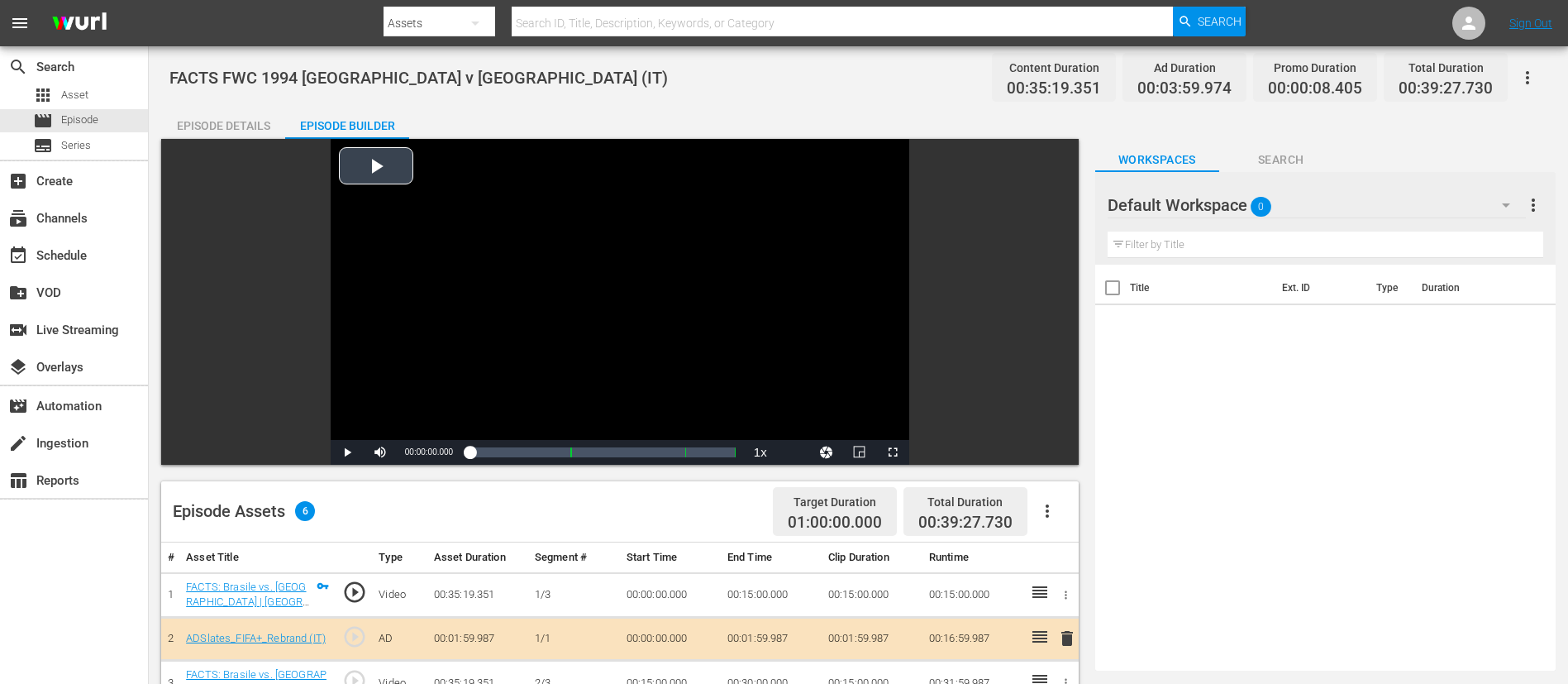
scroll to position [431, 0]
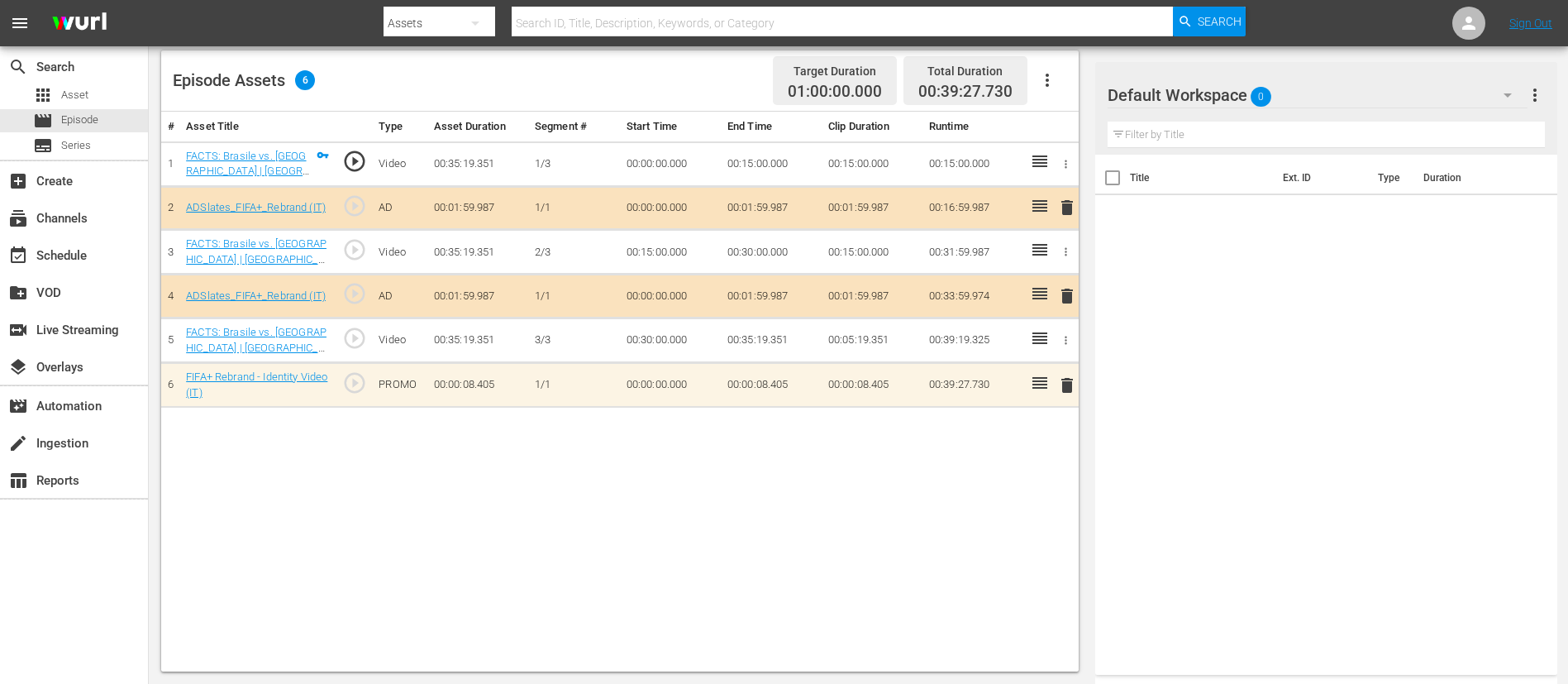
click at [1057, 382] on span "delete" at bounding box center [1066, 385] width 20 height 20
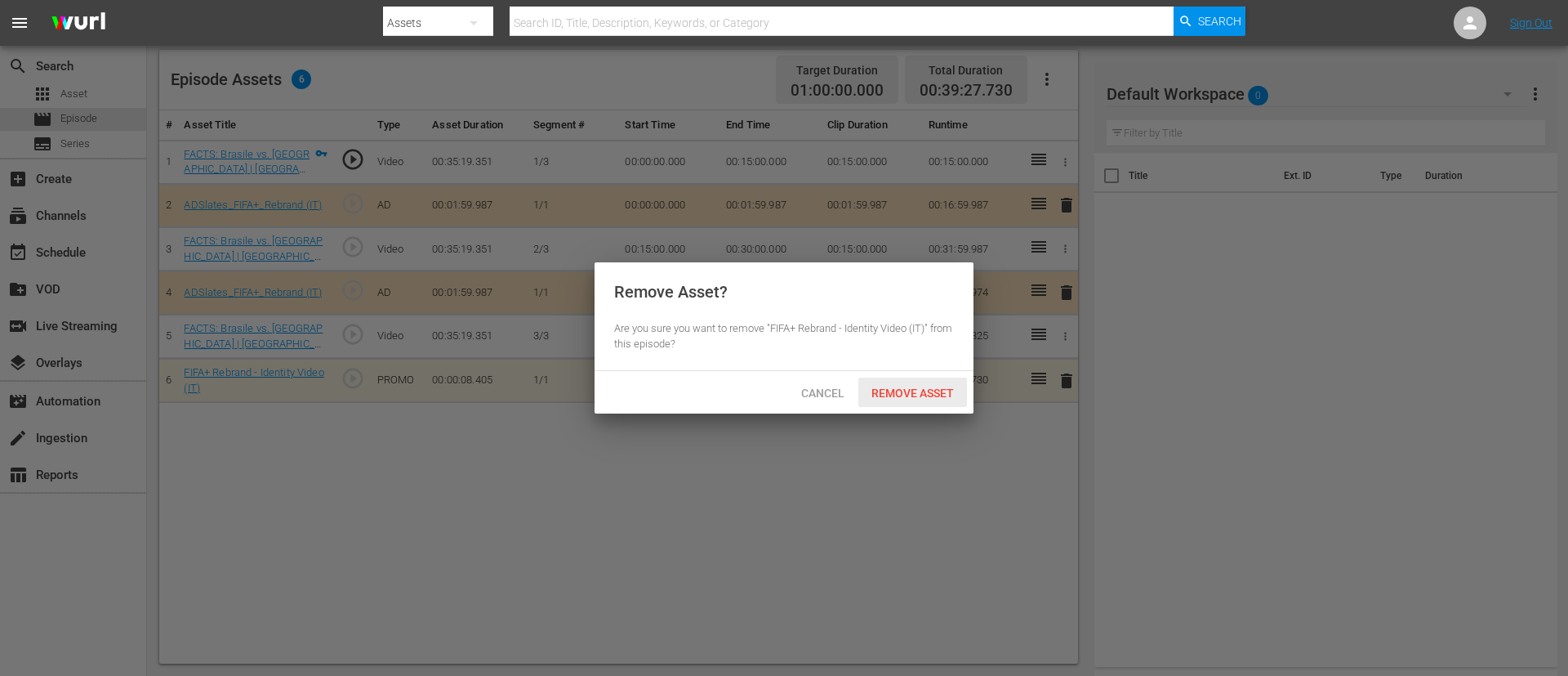
click at [904, 393] on span "Remove Asset" at bounding box center [913, 393] width 108 height 13
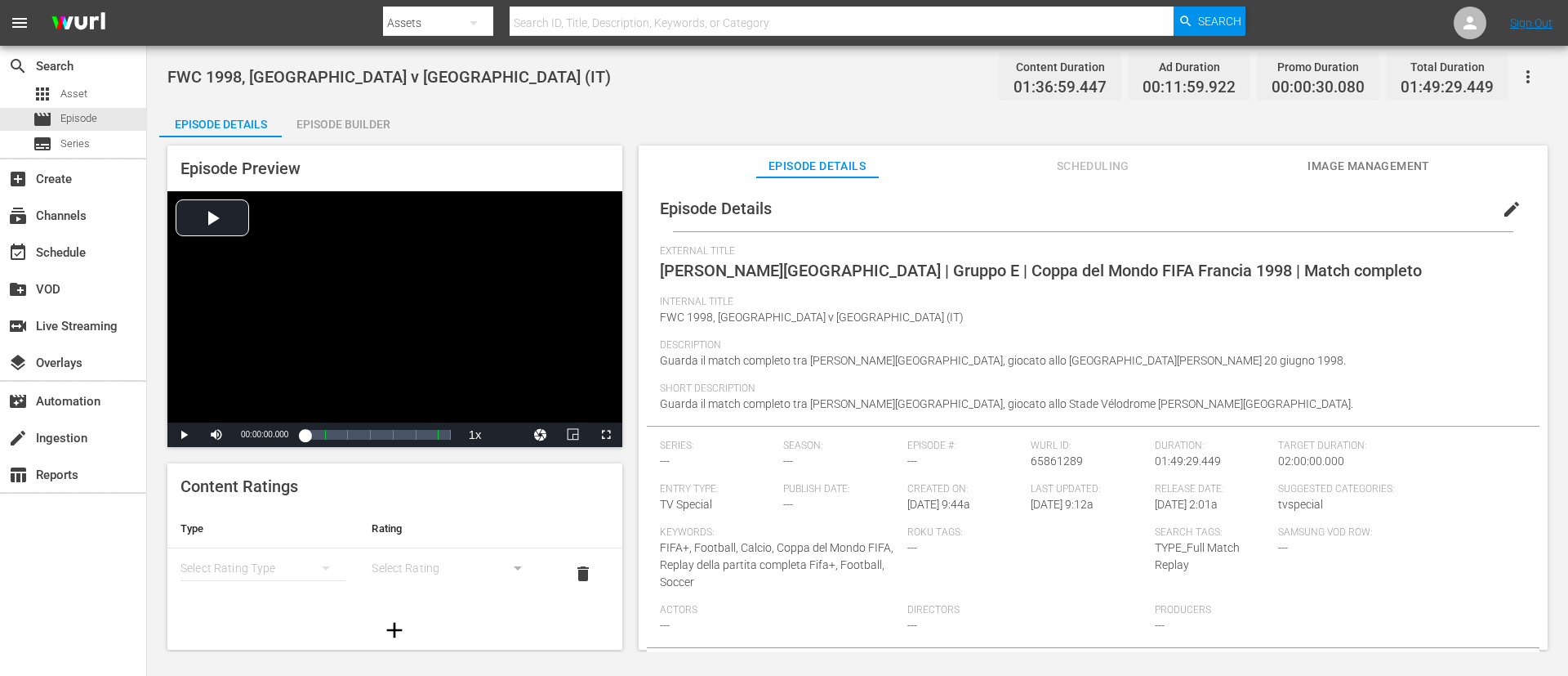
click at [330, 102] on div "FWC 1998, [GEOGRAPHIC_DATA] v [GEOGRAPHIC_DATA] (IT) Content Duration 01:36:59.…" at bounding box center [858, 348] width 1421 height 606
click at [335, 124] on div "Episode Builder" at bounding box center [343, 124] width 122 height 39
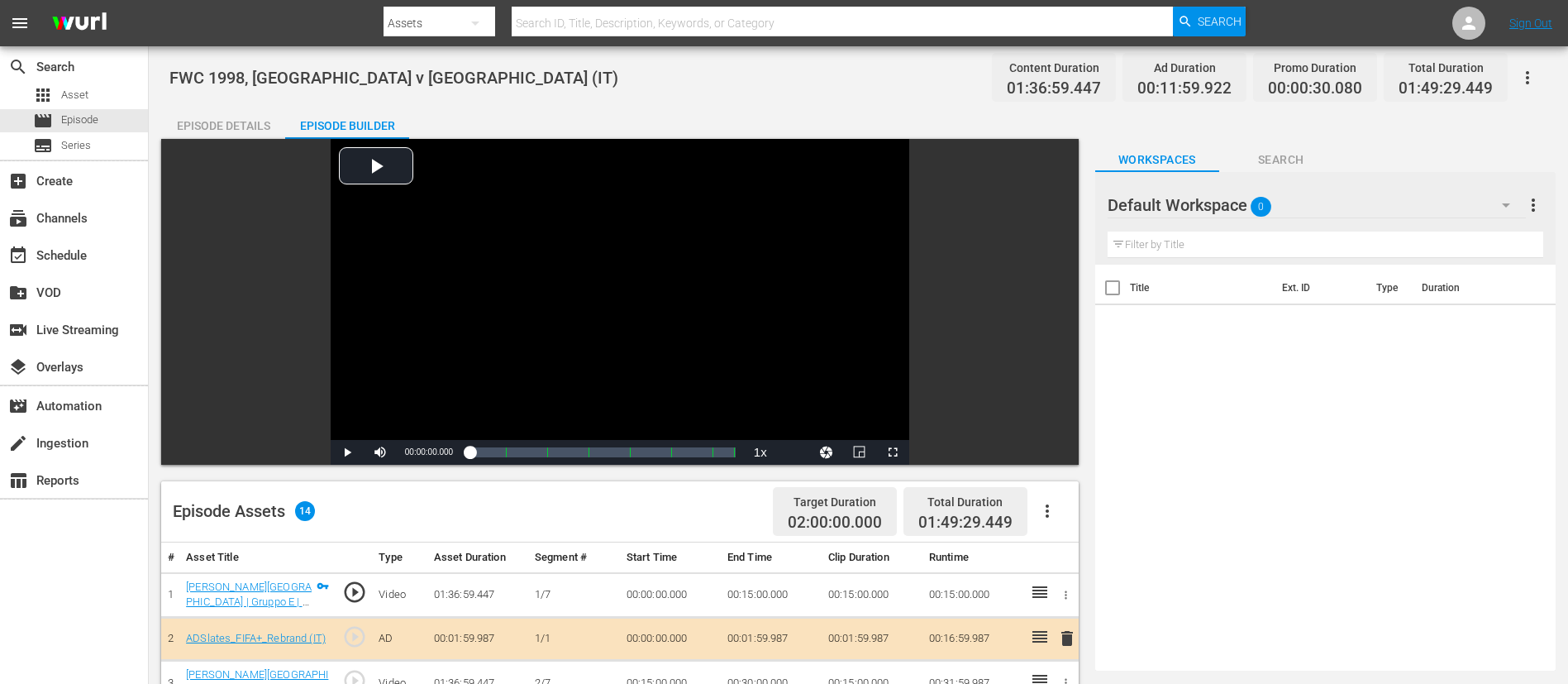
scroll to position [520, 0]
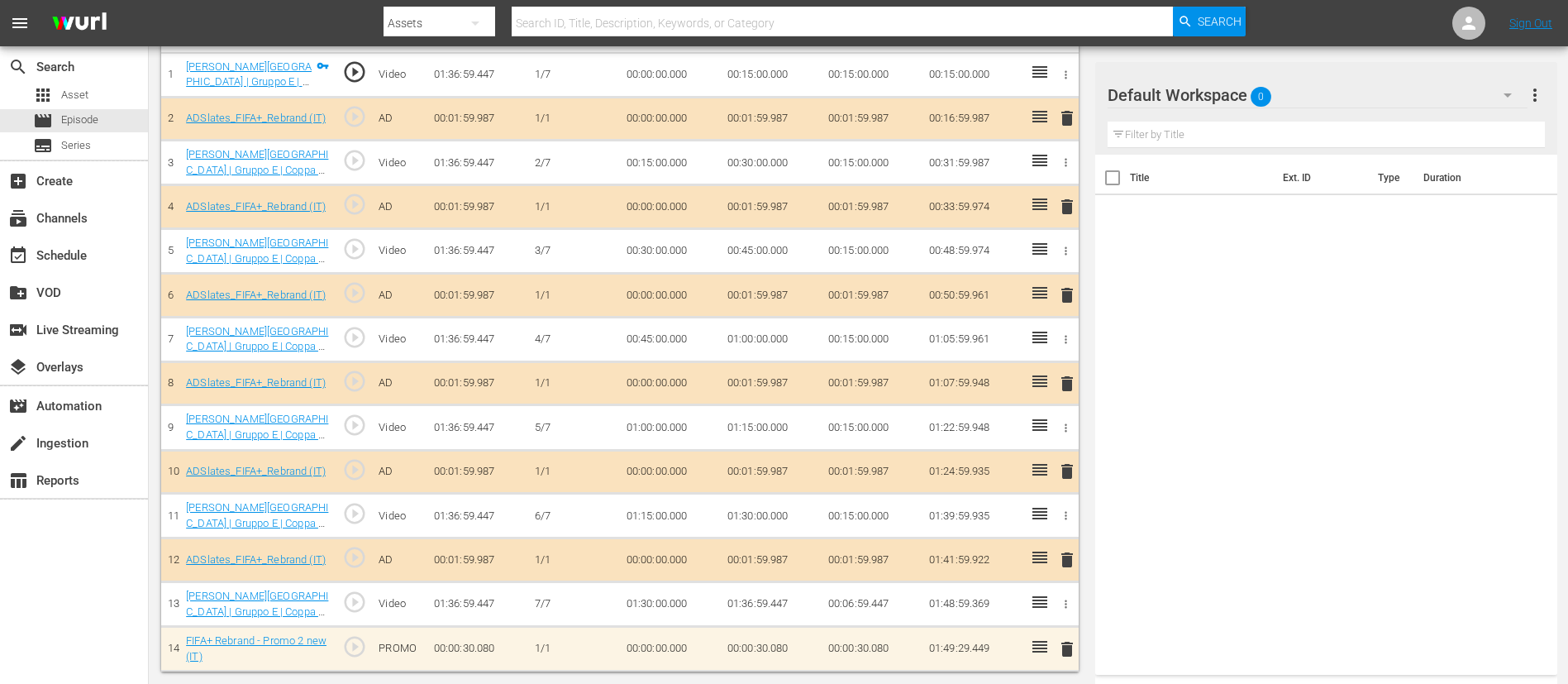
click at [1057, 454] on span "delete" at bounding box center [1066, 649] width 20 height 20
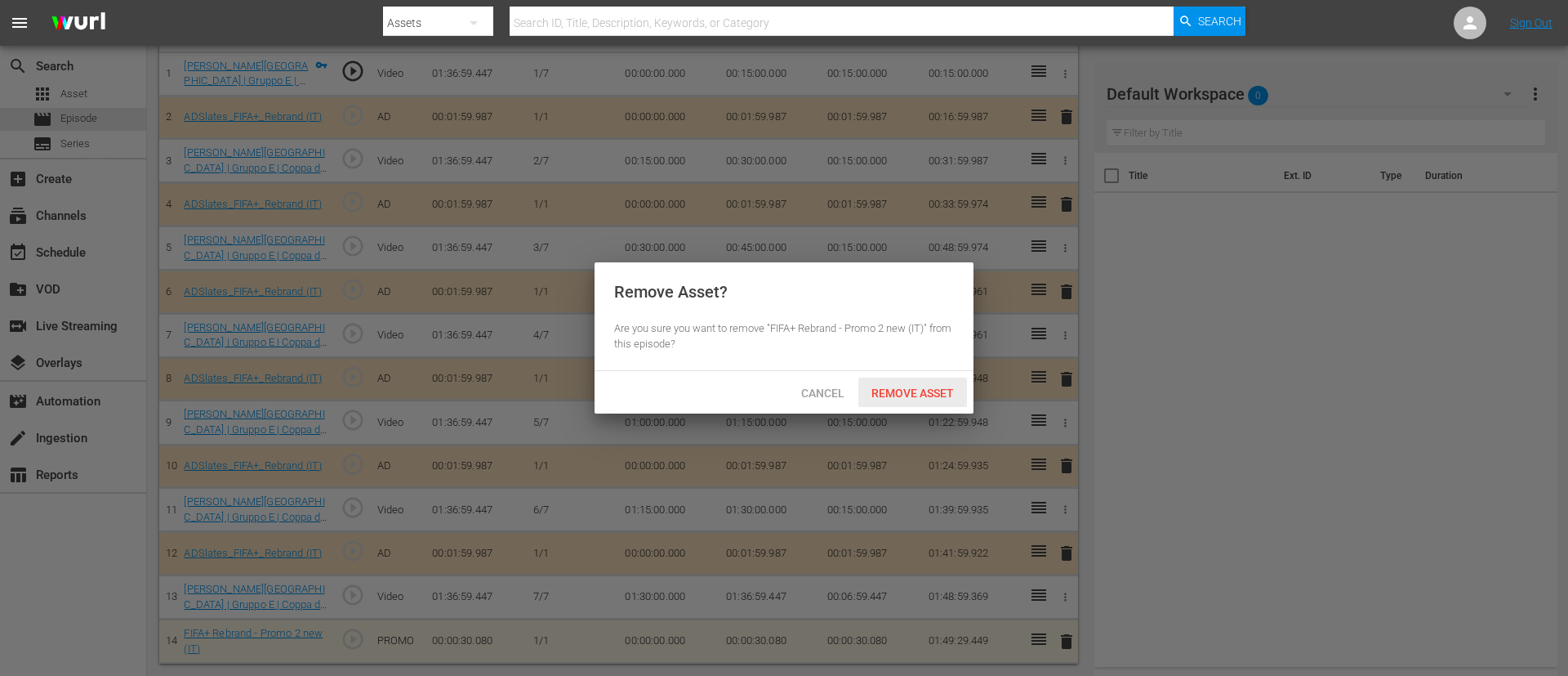
click at [898, 396] on span "Remove Asset" at bounding box center [913, 393] width 108 height 13
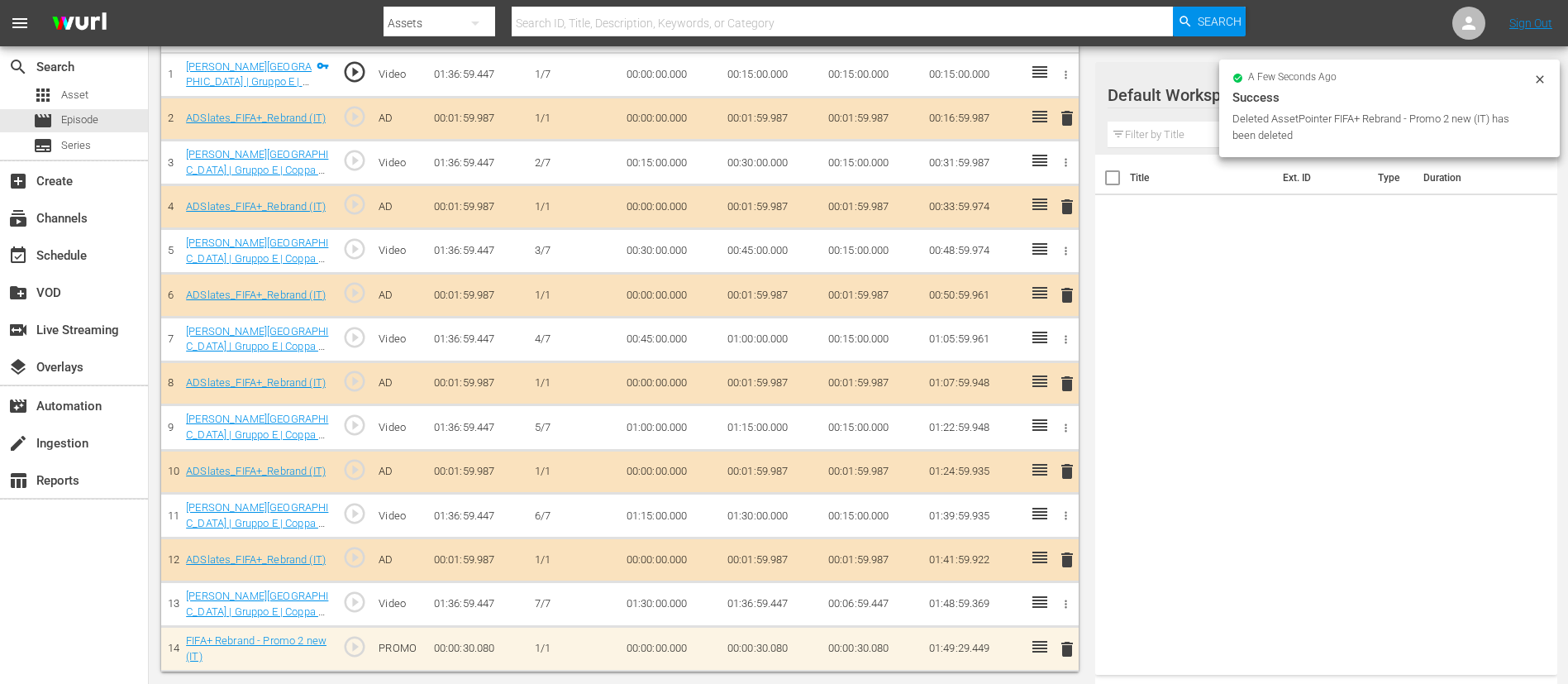
scroll to position [475, 0]
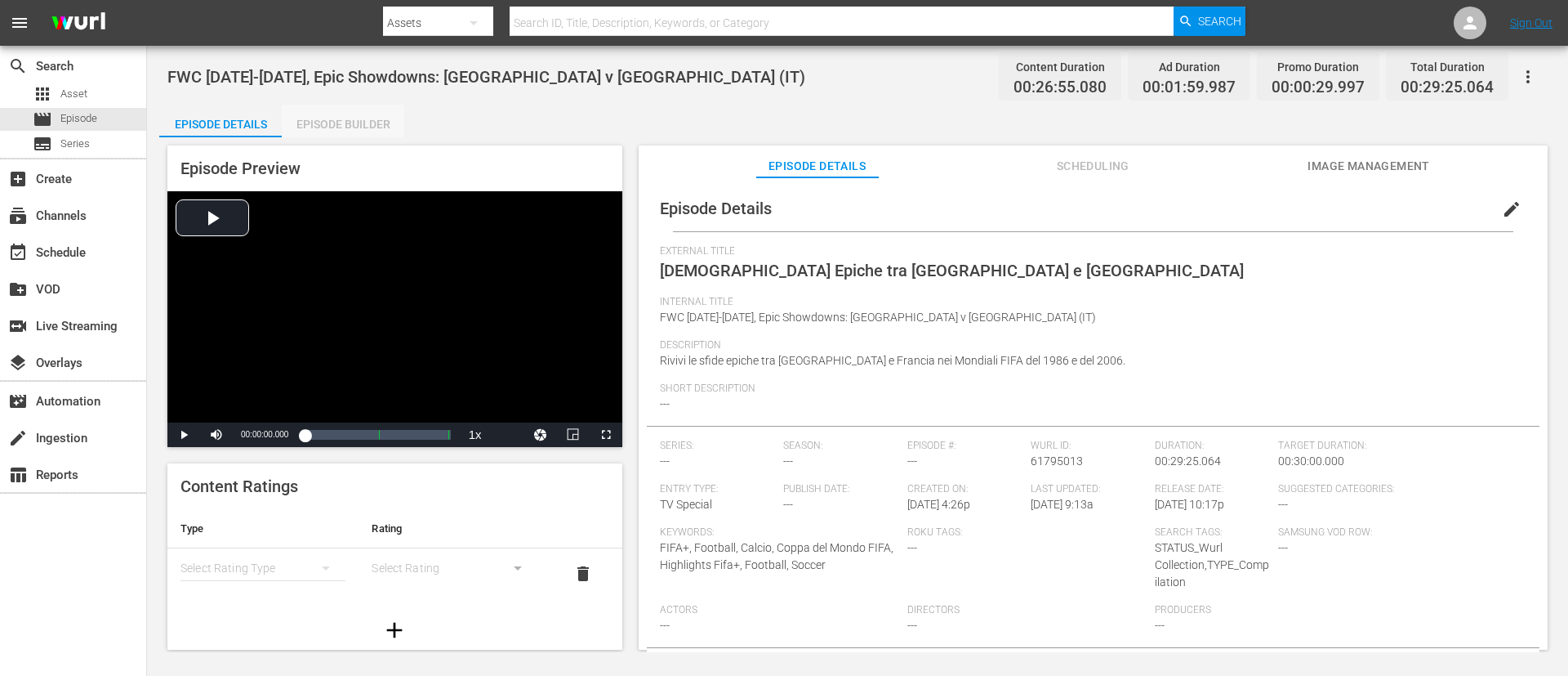
click at [330, 122] on div "Episode Builder" at bounding box center [343, 124] width 122 height 39
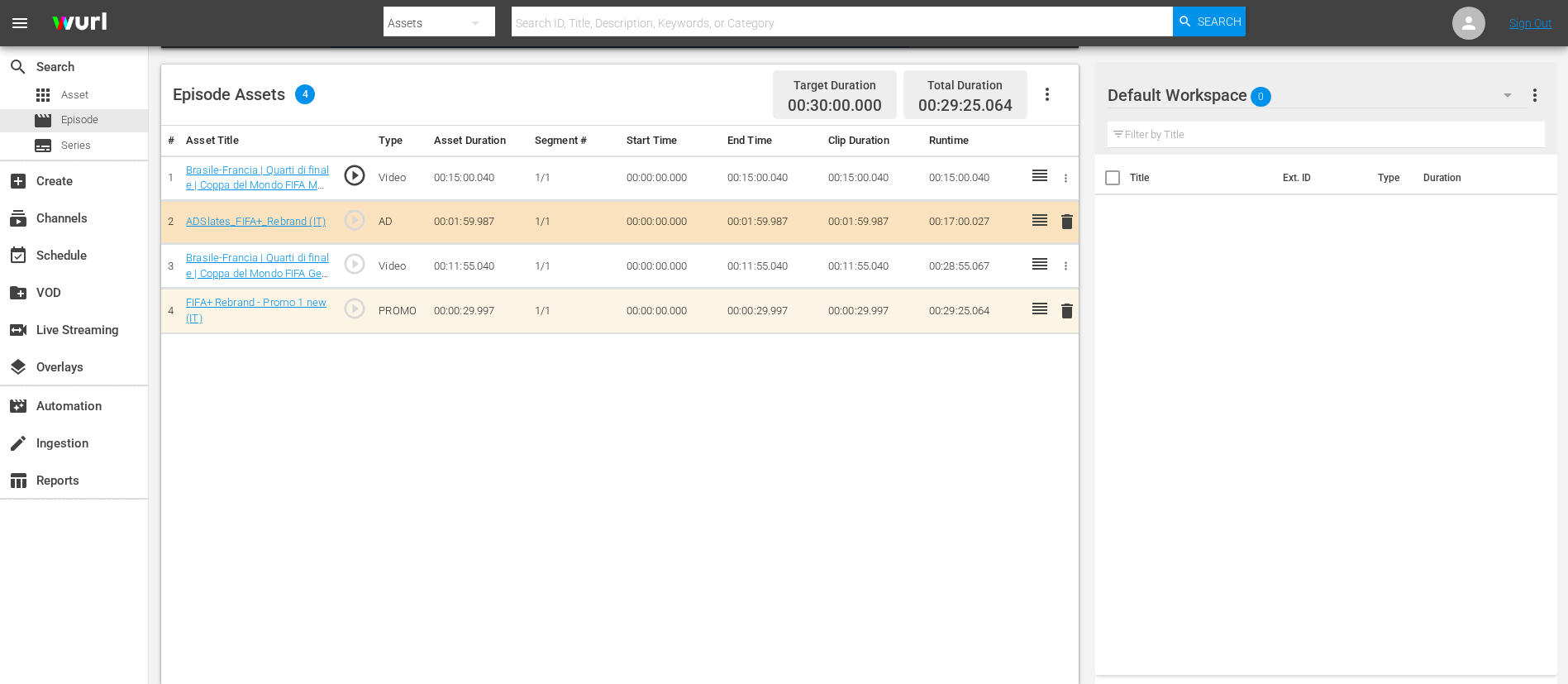
scroll to position [431, 0]
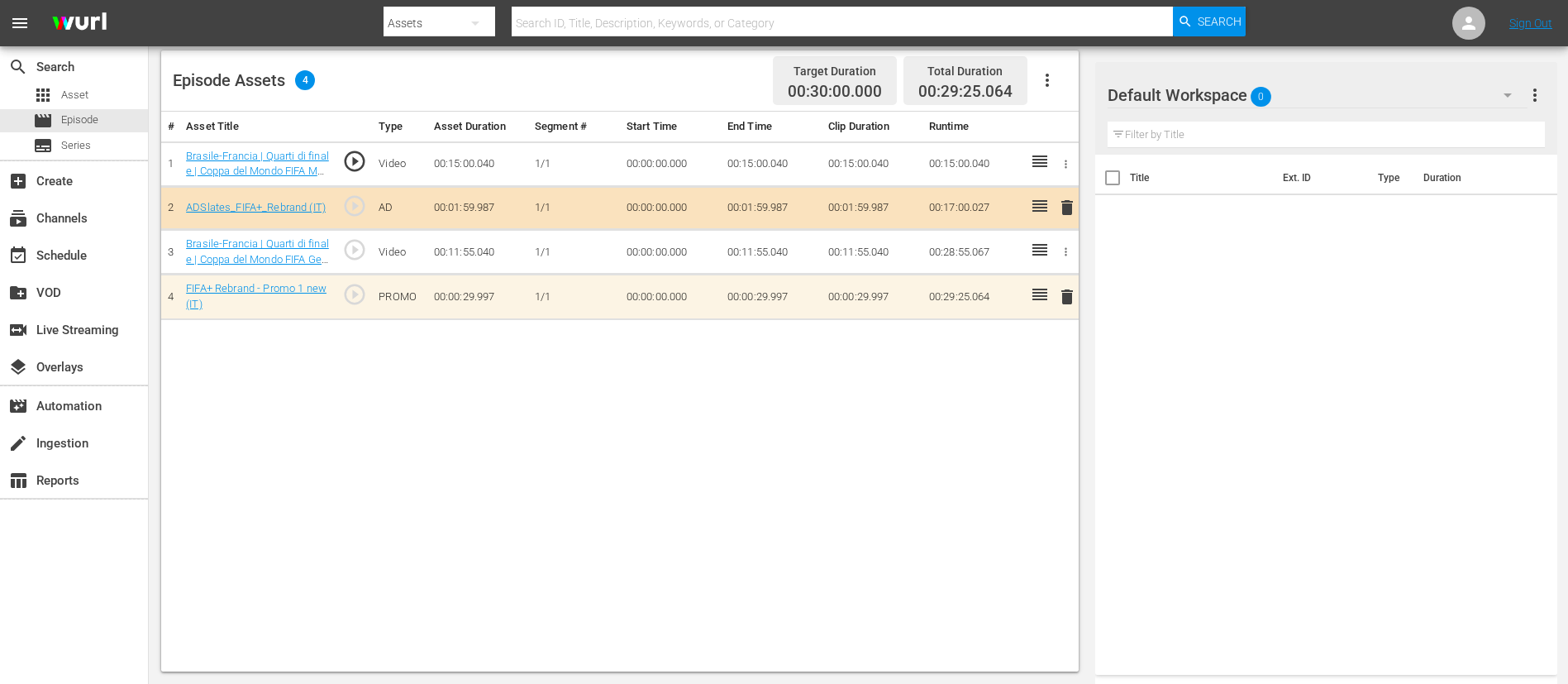
click at [1057, 299] on span "delete" at bounding box center [1066, 297] width 20 height 20
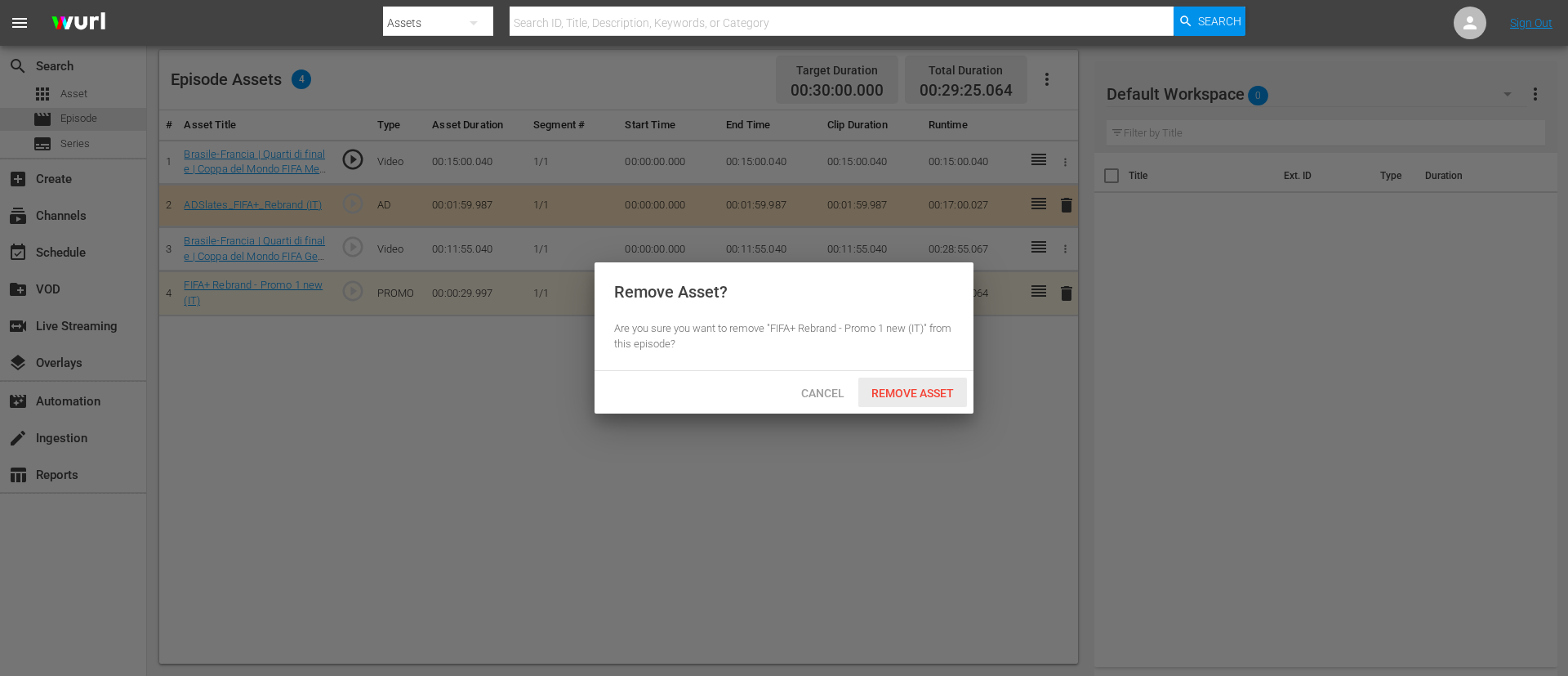
click at [916, 381] on div "Remove Asset" at bounding box center [913, 392] width 108 height 30
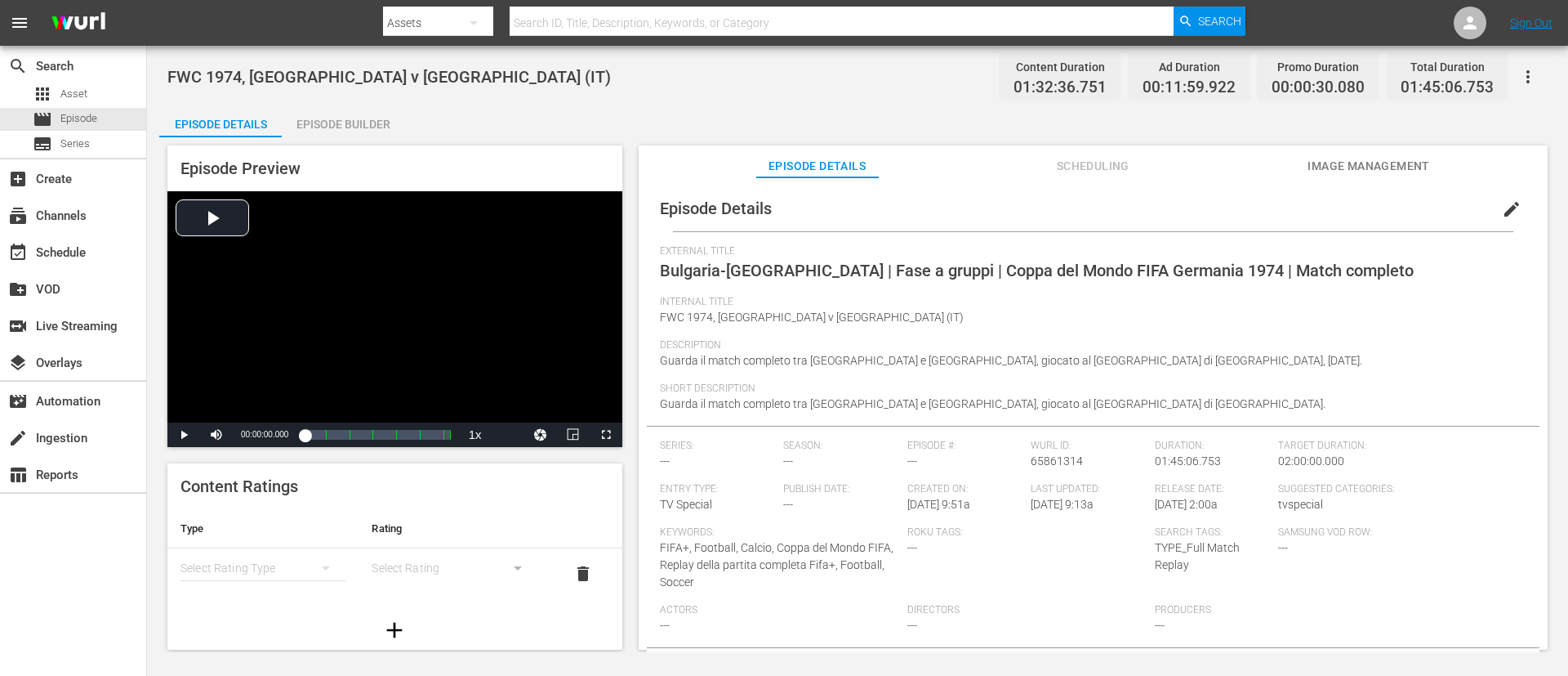
click at [375, 112] on div "Episode Builder" at bounding box center [343, 124] width 122 height 39
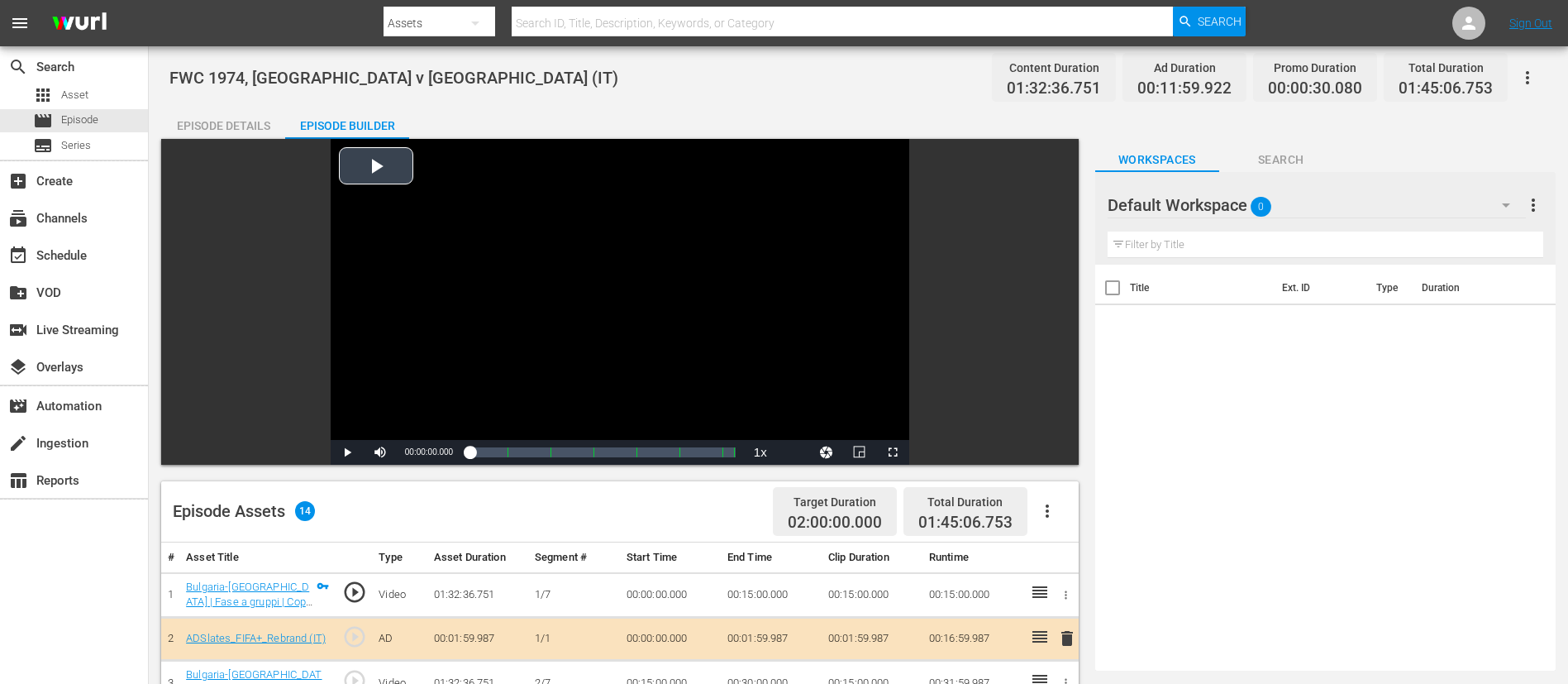
scroll to position [520, 0]
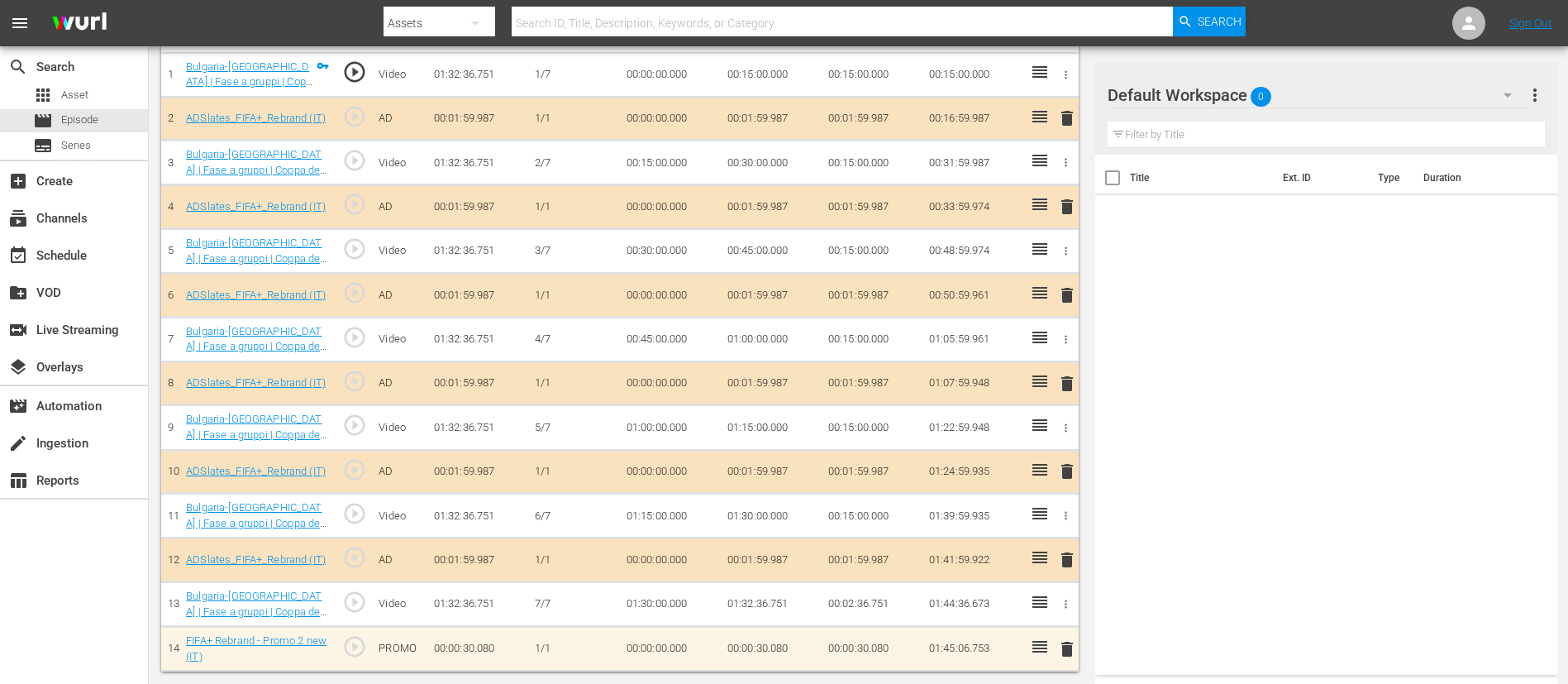
click at [1057, 454] on span "delete" at bounding box center [1066, 649] width 20 height 20
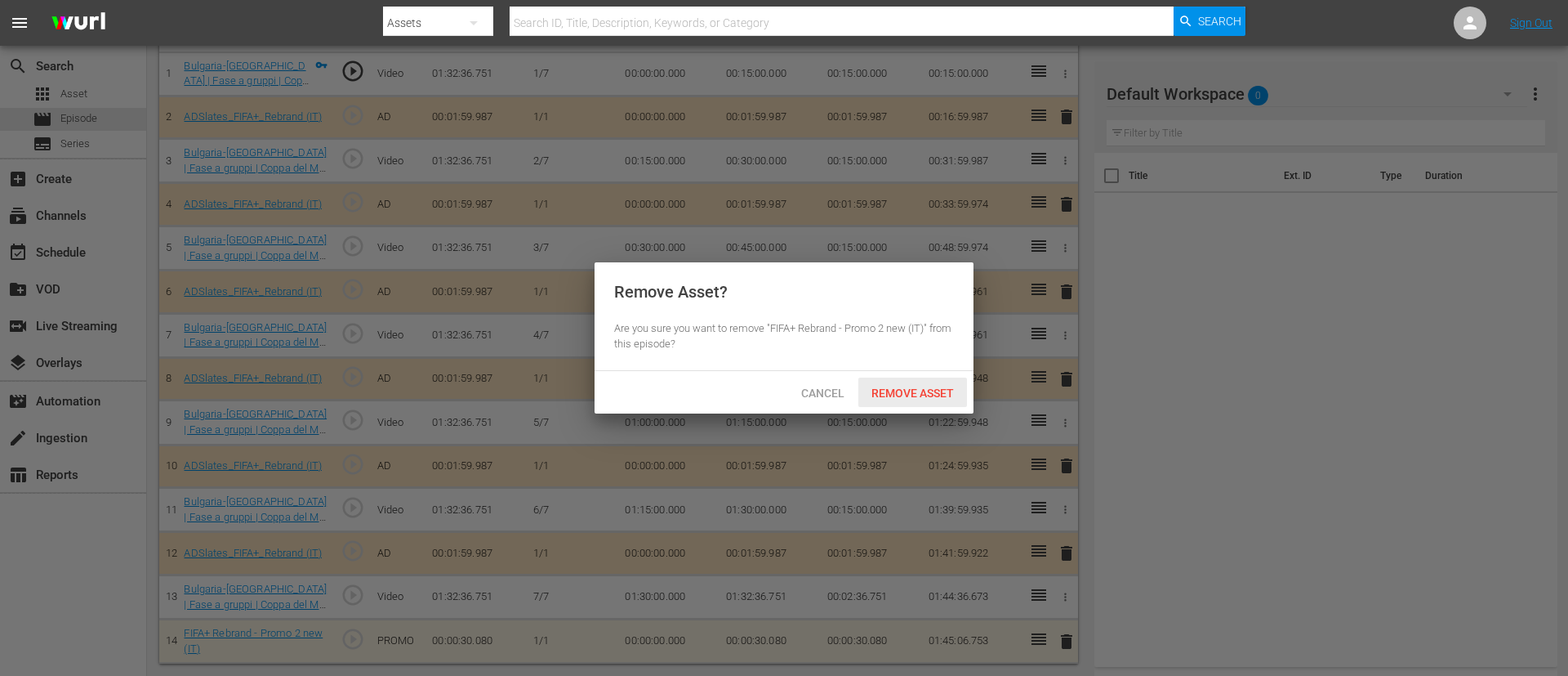
click at [909, 395] on span "Remove Asset" at bounding box center [913, 393] width 108 height 13
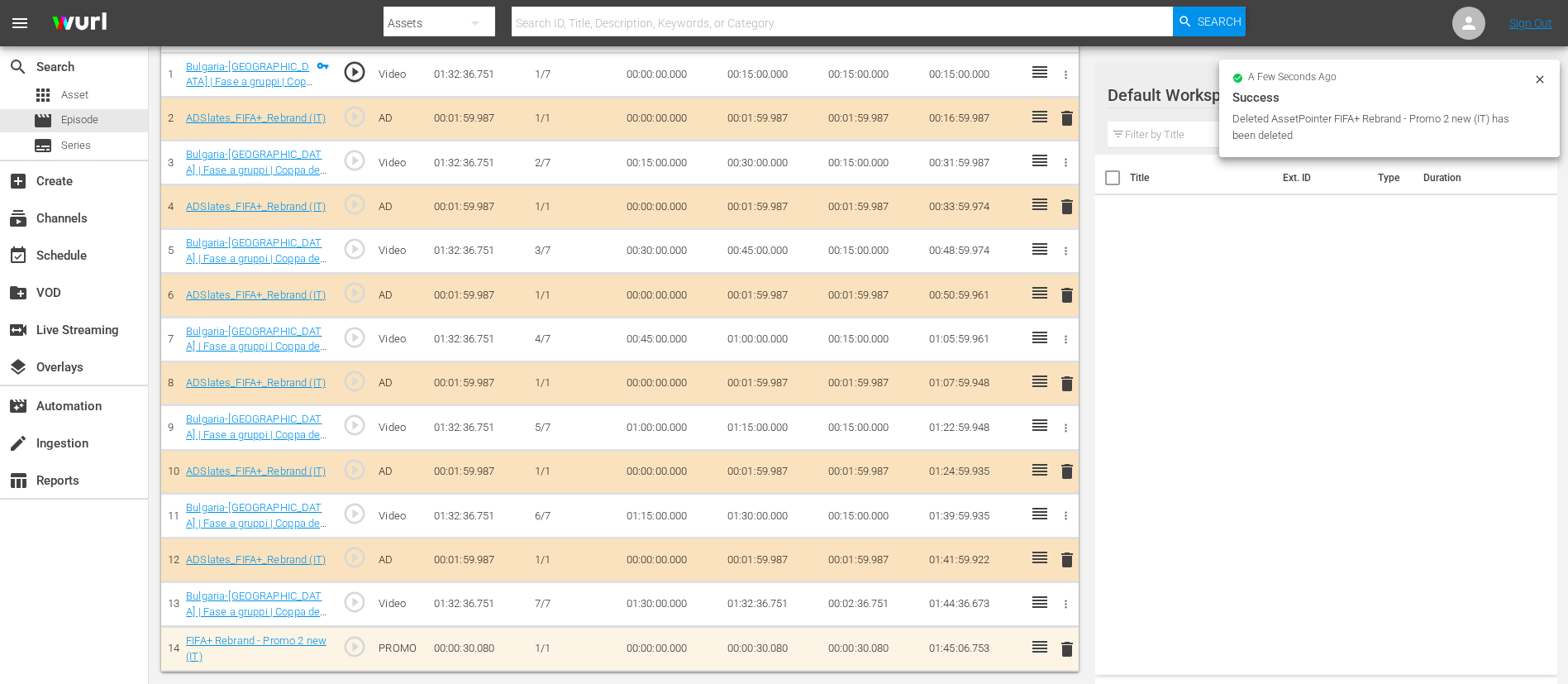
scroll to position [475, 0]
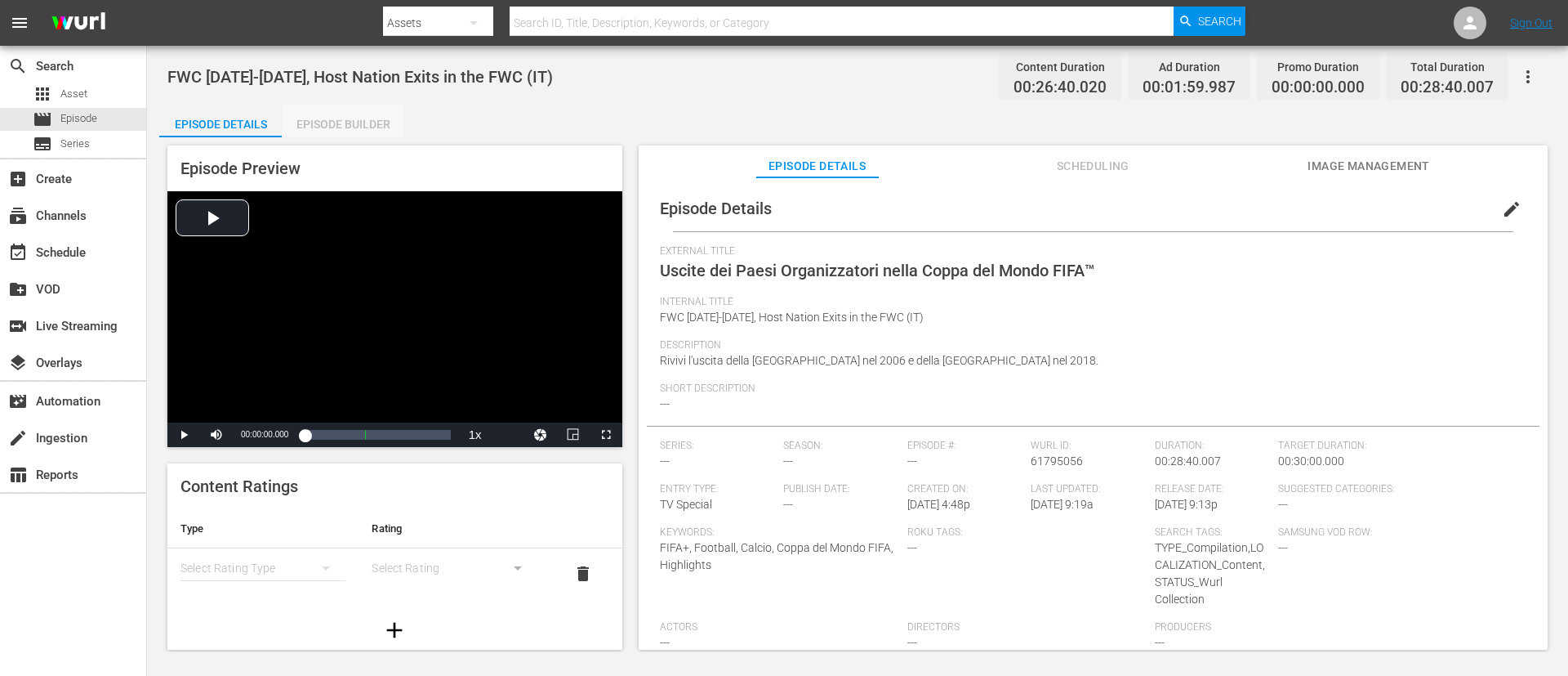
click at [353, 112] on div "Episode Builder" at bounding box center [343, 124] width 122 height 39
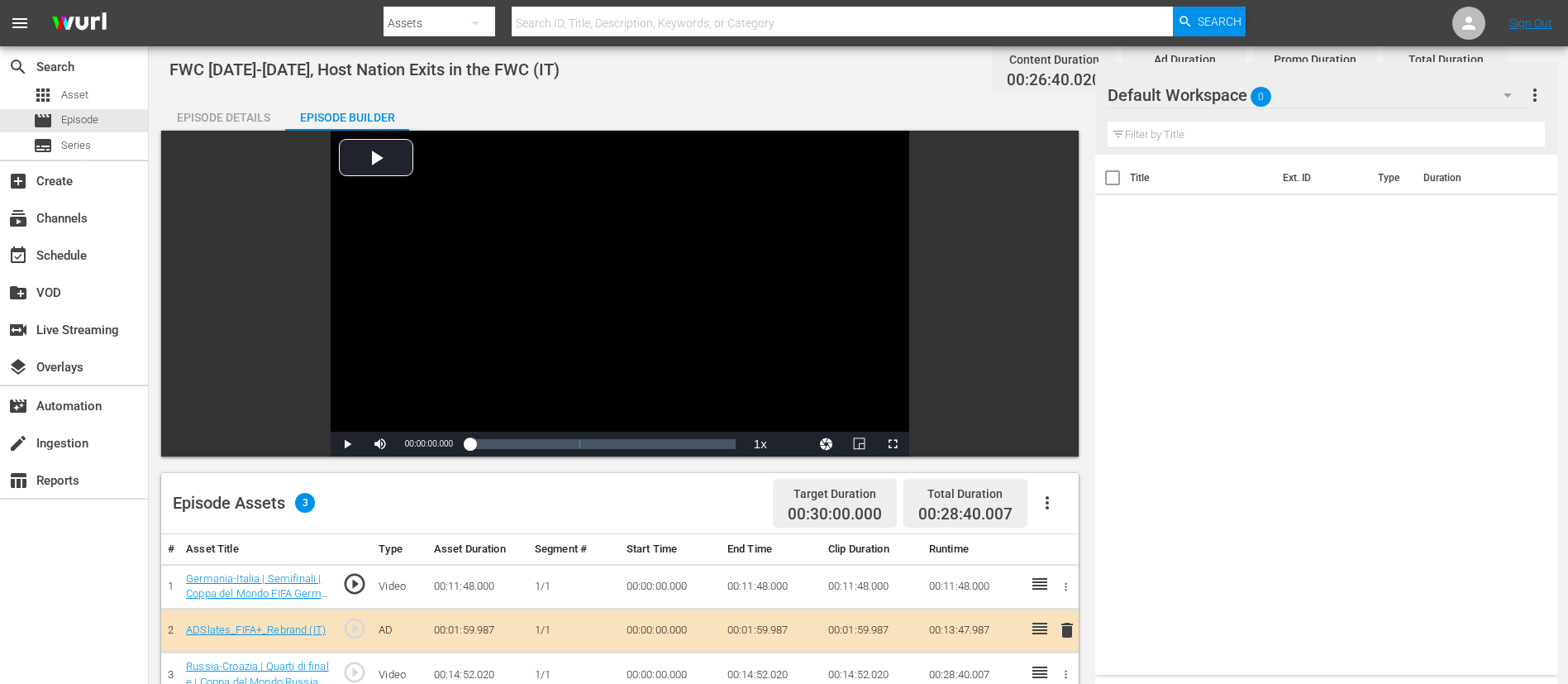
scroll to position [431, 0]
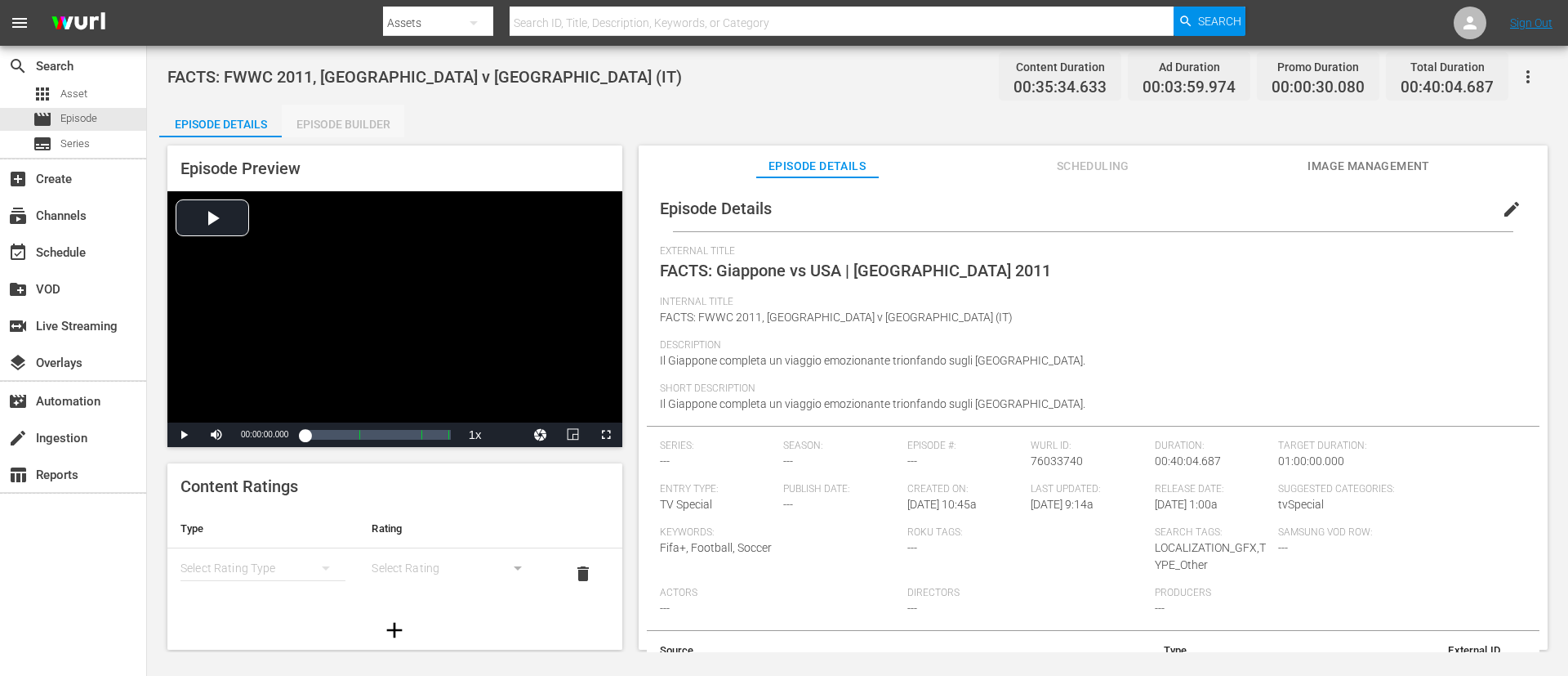
click at [335, 126] on div "Episode Builder" at bounding box center [343, 124] width 122 height 39
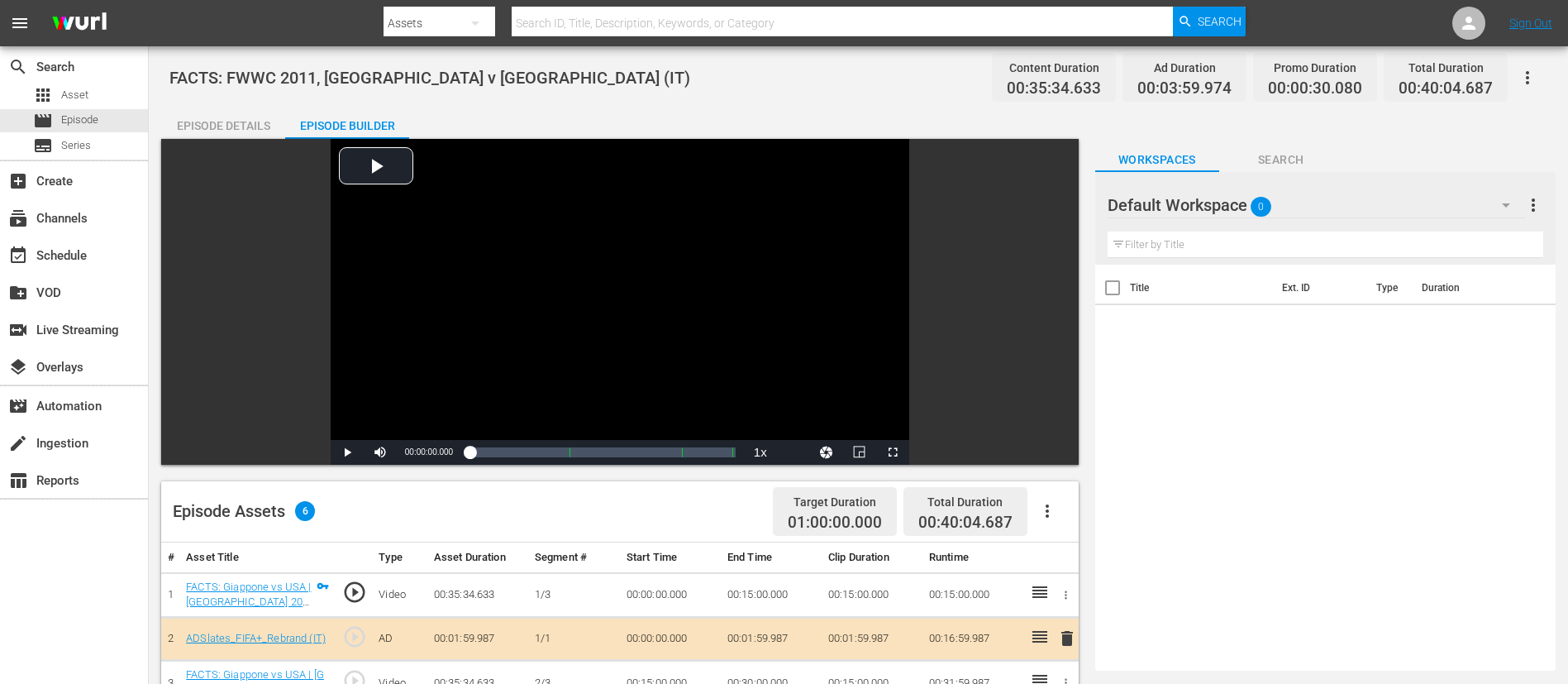
scroll to position [431, 0]
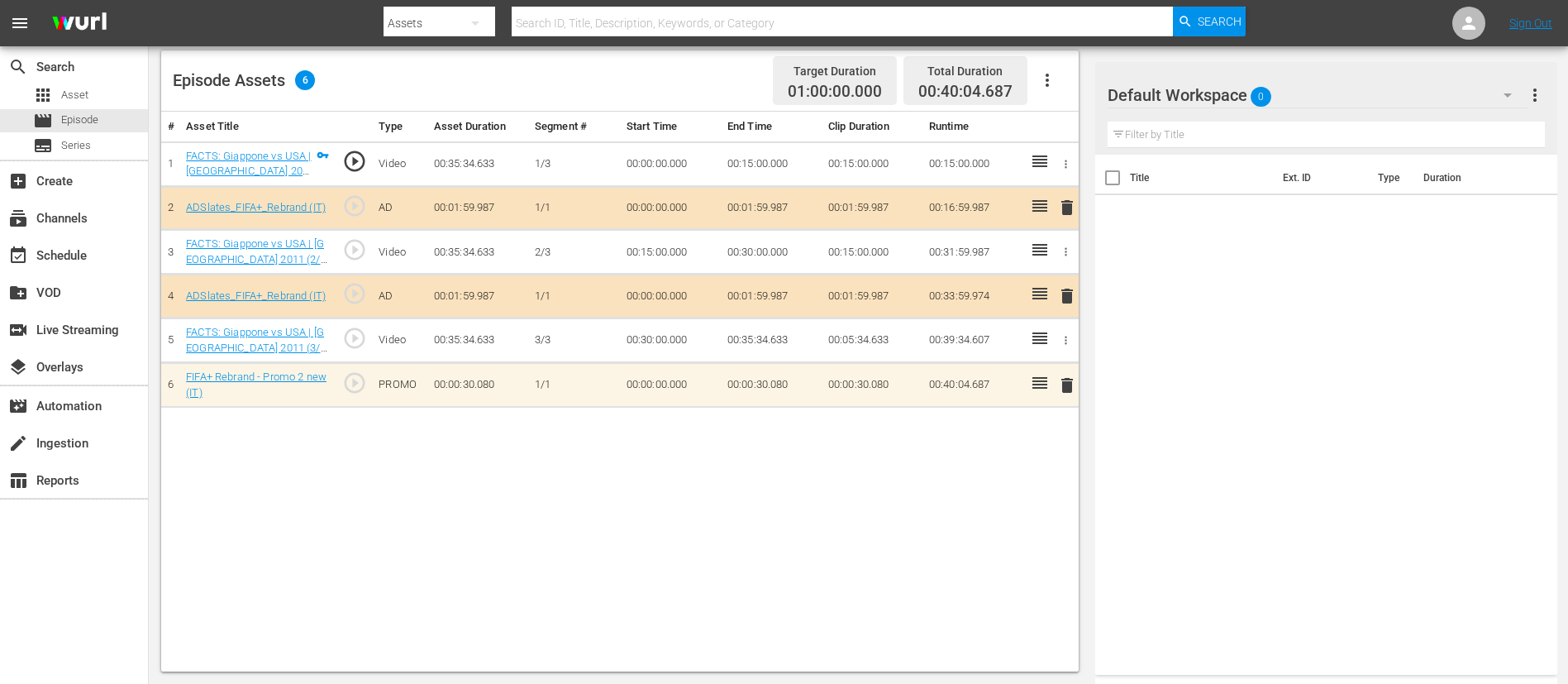
click at [1057, 390] on span "delete" at bounding box center [1066, 385] width 20 height 20
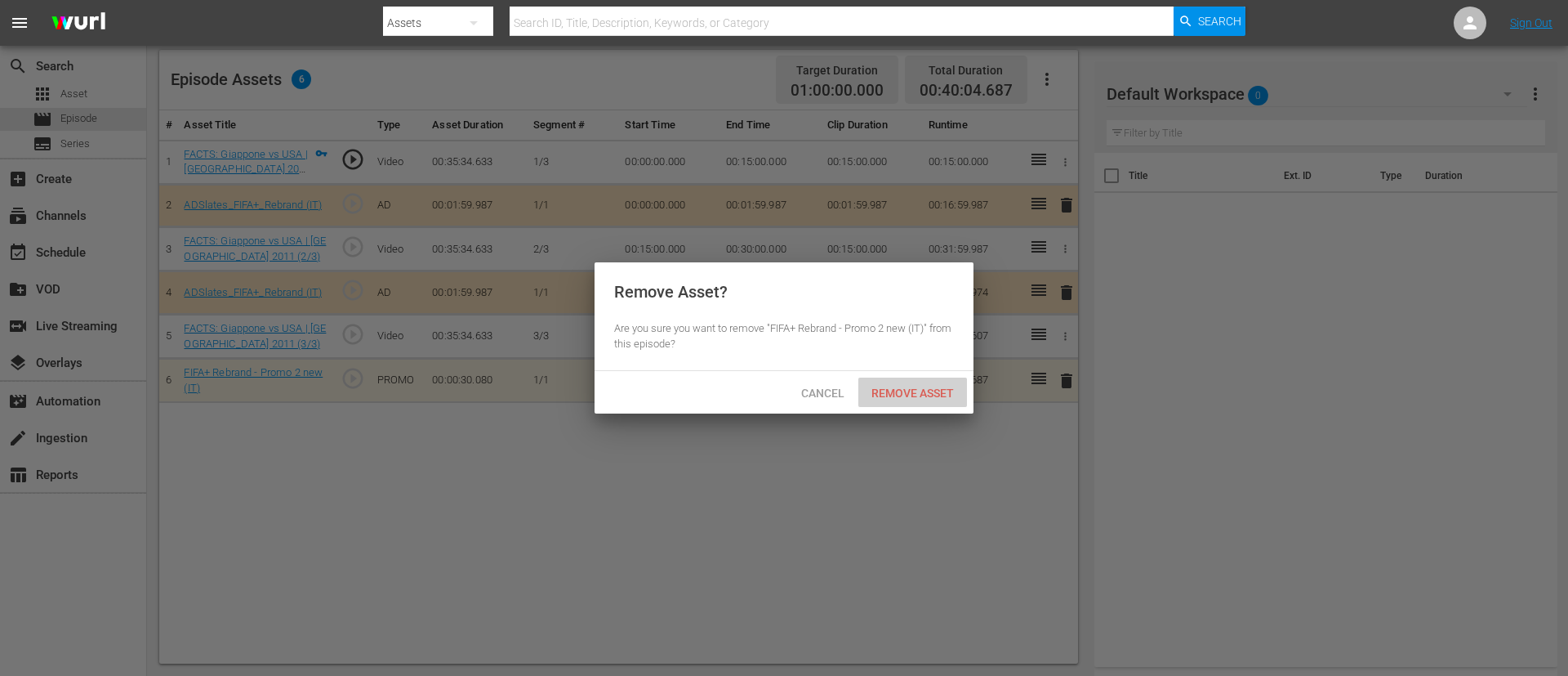
click at [903, 381] on div "Remove Asset" at bounding box center [913, 392] width 108 height 30
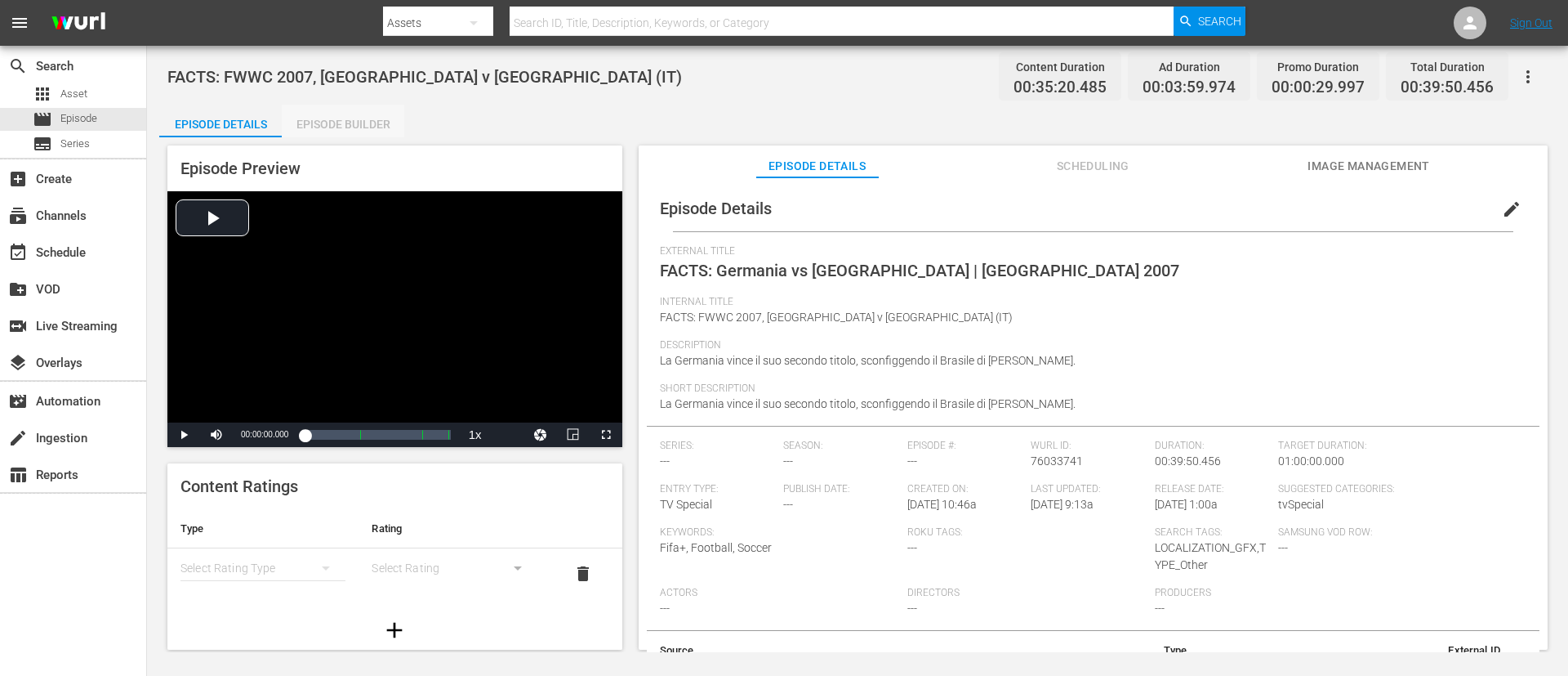
click at [356, 113] on div "Episode Builder" at bounding box center [343, 124] width 122 height 39
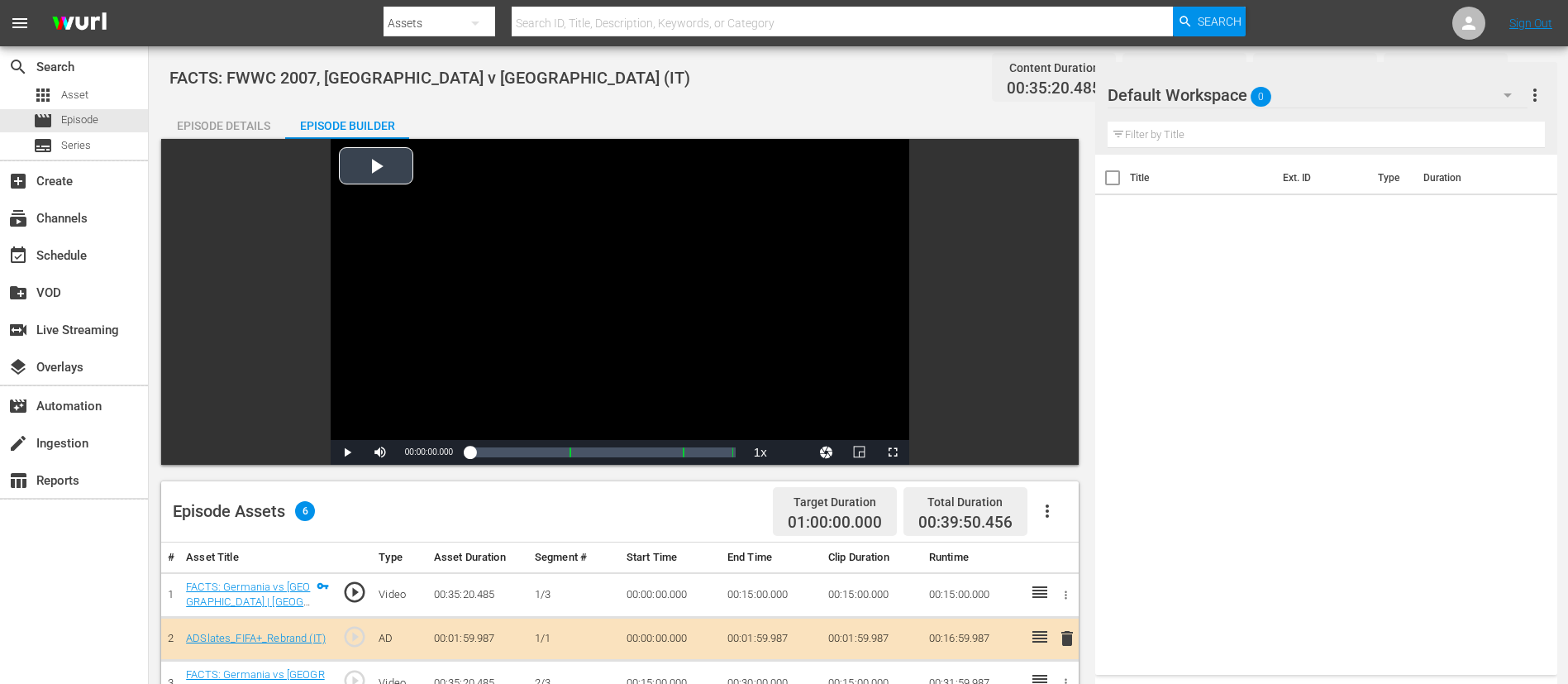
scroll to position [431, 0]
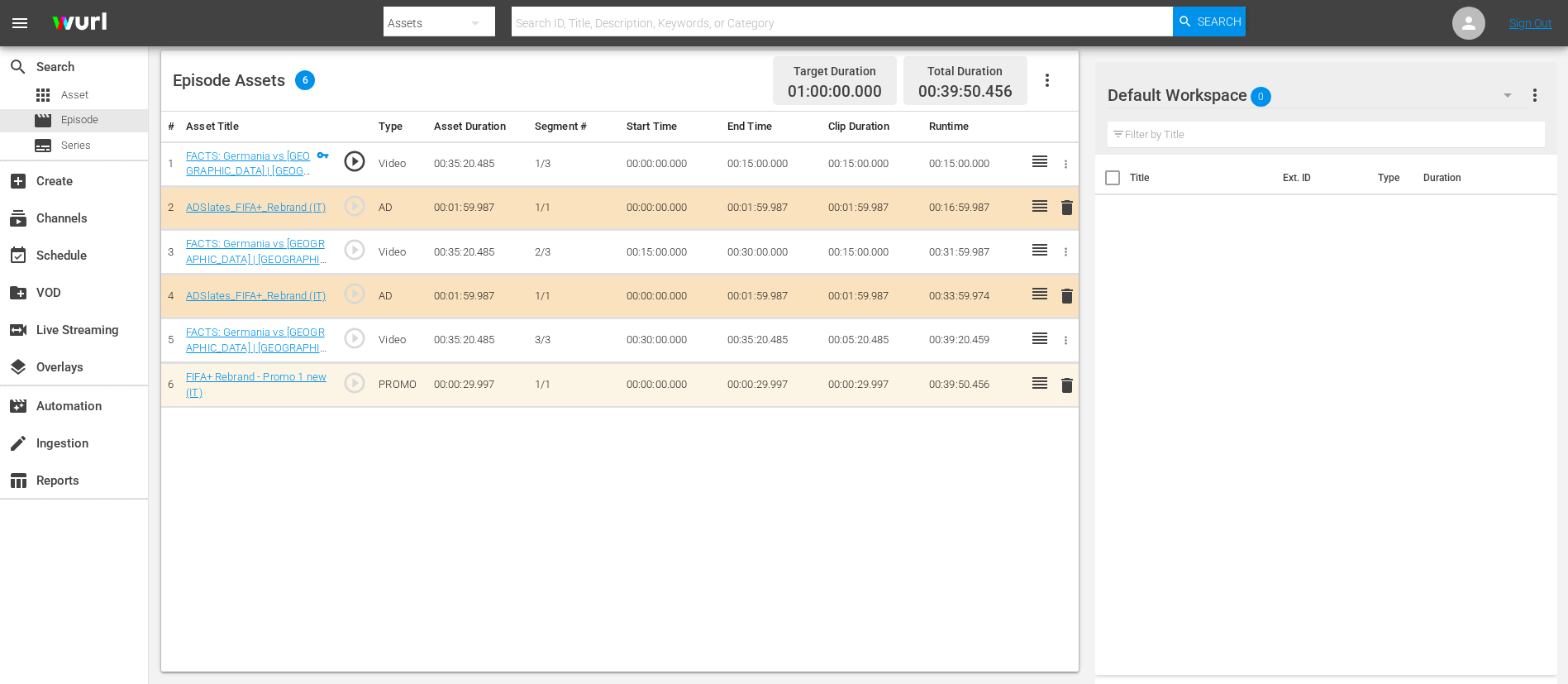
click at [1057, 387] on span "delete" at bounding box center [1066, 385] width 20 height 20
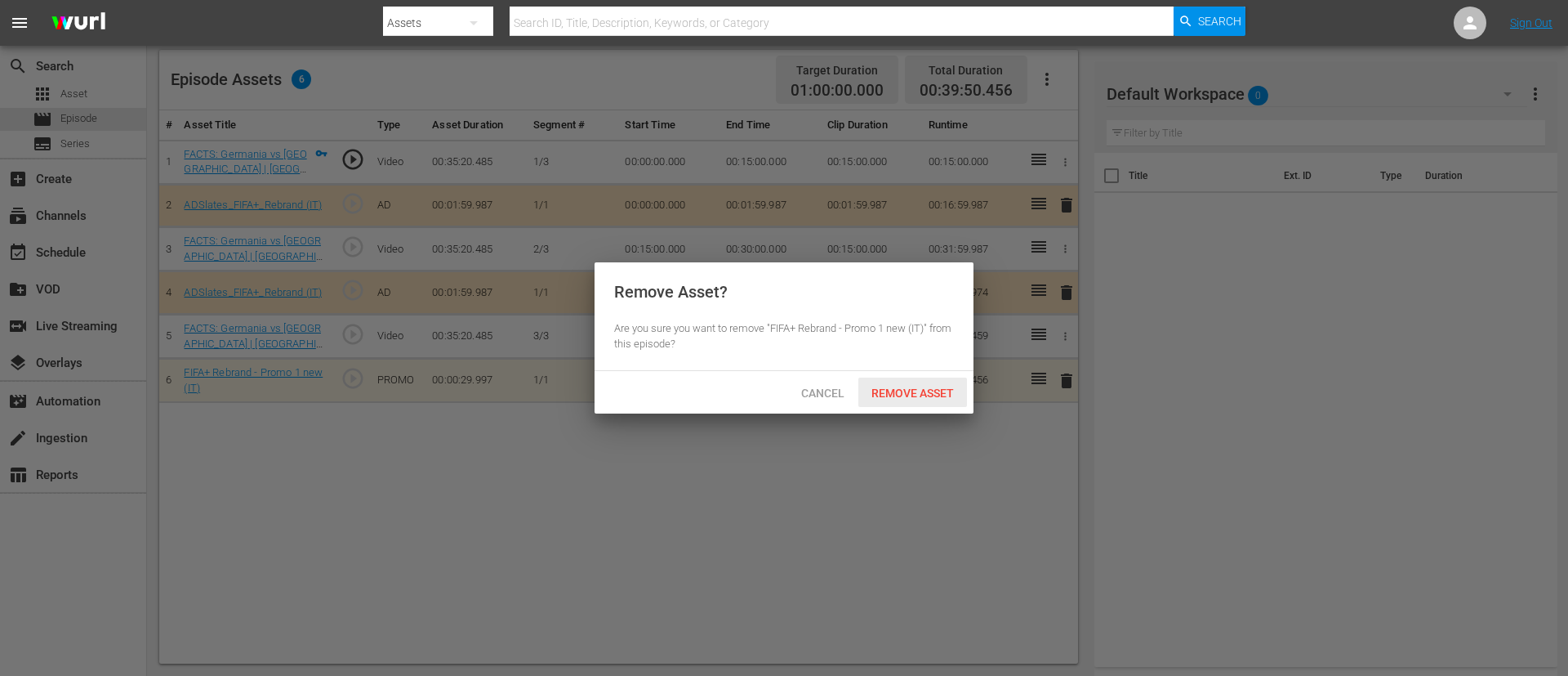
click at [926, 387] on span "Remove Asset" at bounding box center [913, 393] width 108 height 13
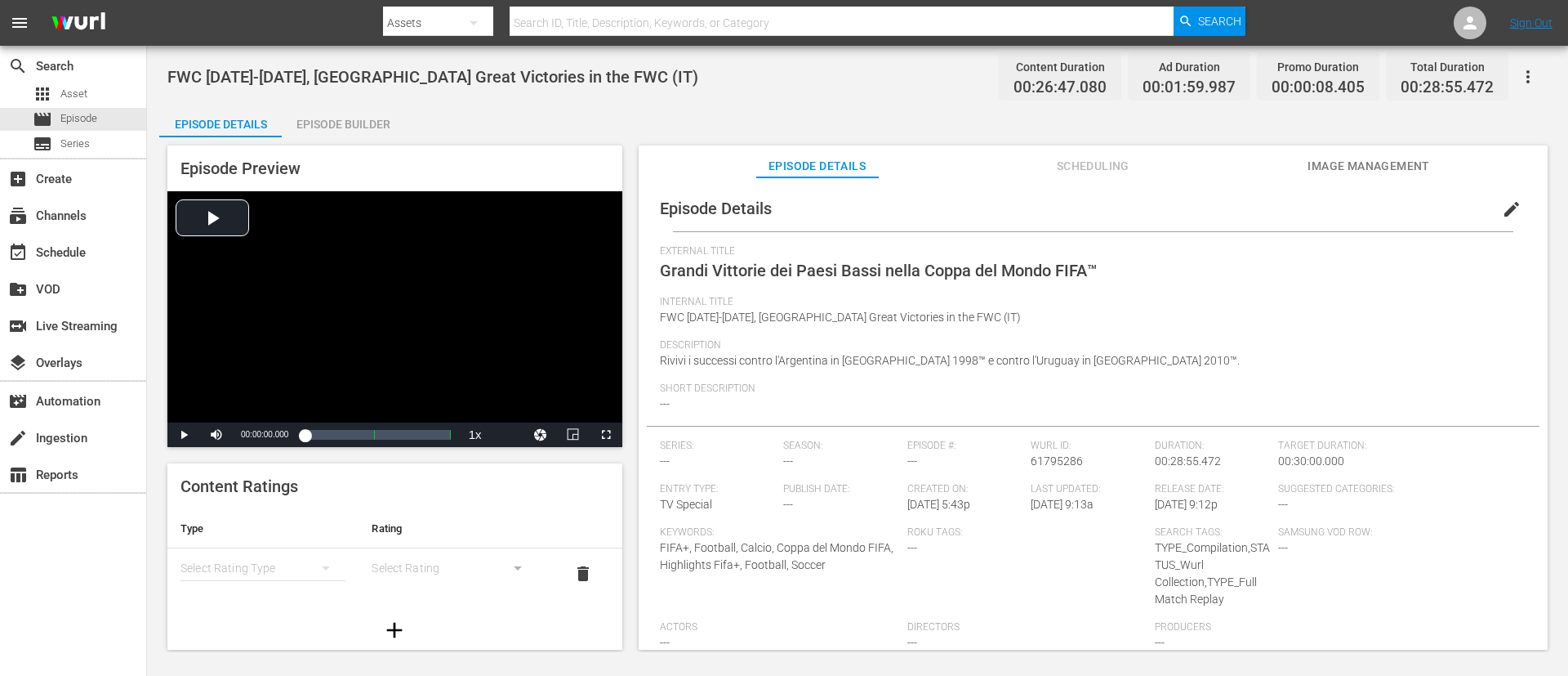
click at [308, 125] on div "Episode Builder" at bounding box center [343, 124] width 122 height 39
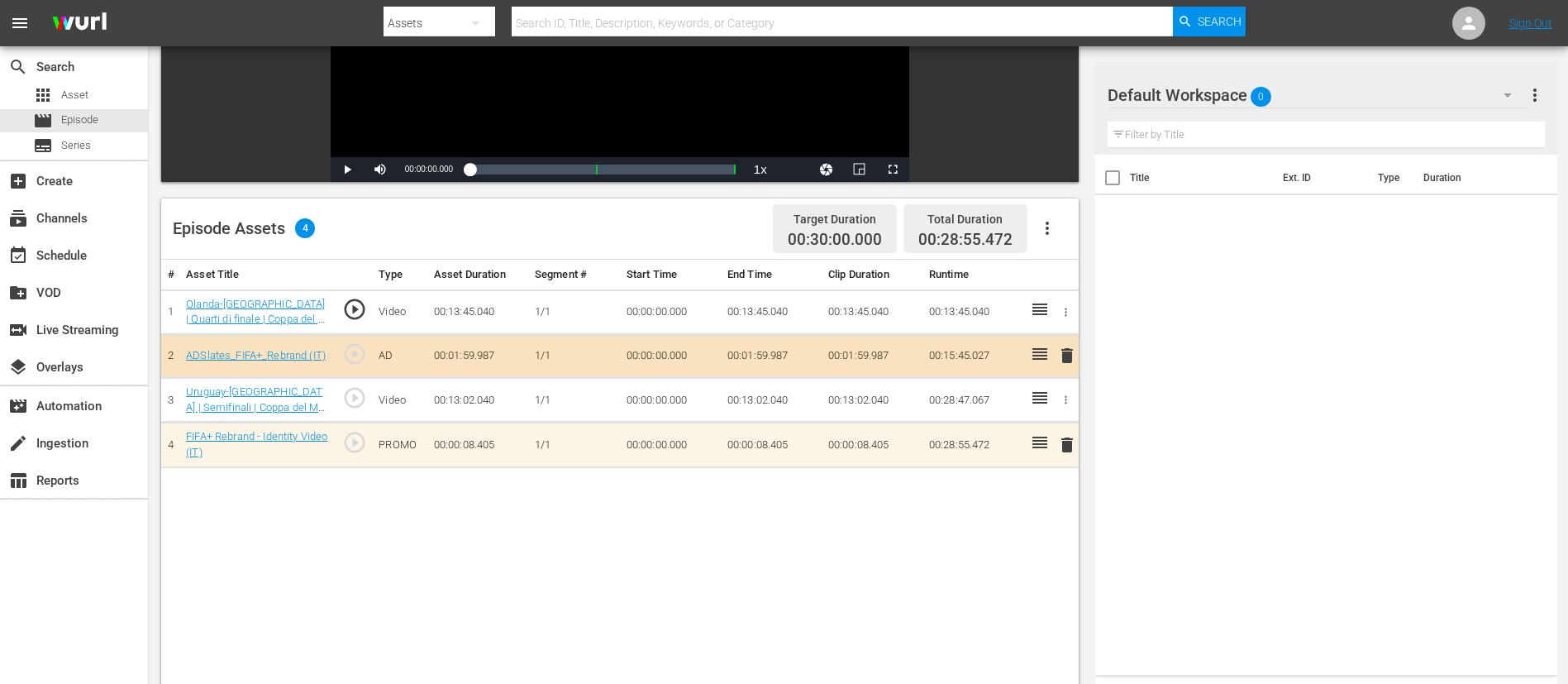
scroll to position [431, 0]
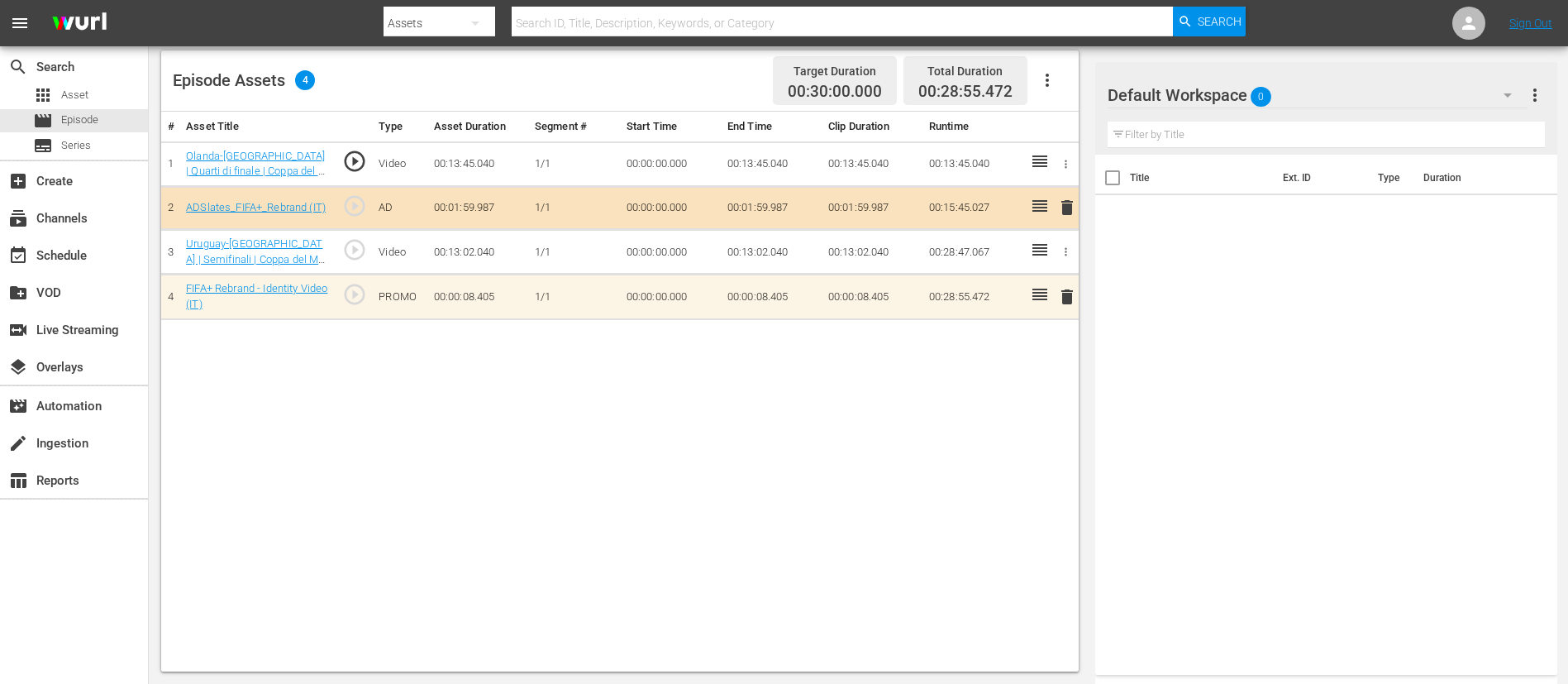
click at [1057, 294] on span "delete" at bounding box center [1066, 297] width 20 height 20
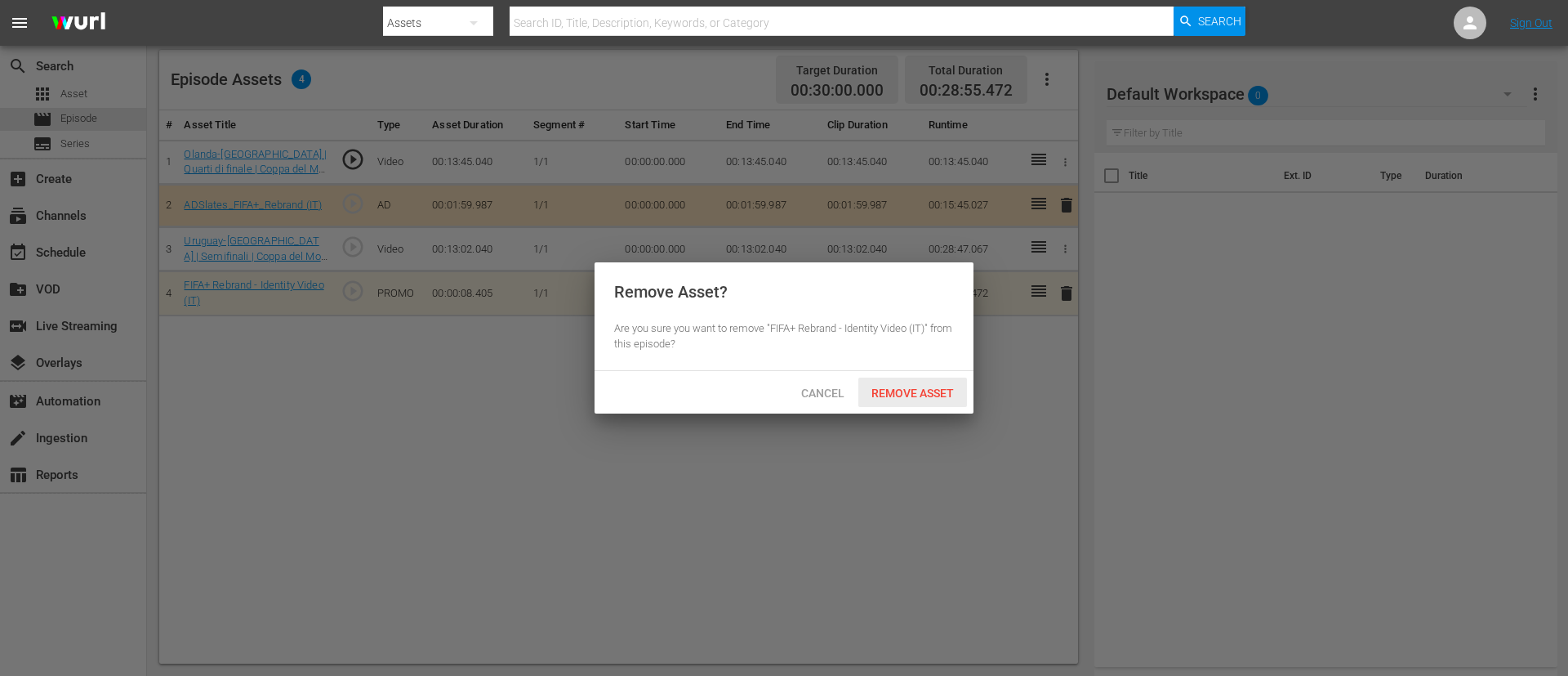
click at [924, 387] on span "Remove Asset" at bounding box center [913, 393] width 108 height 13
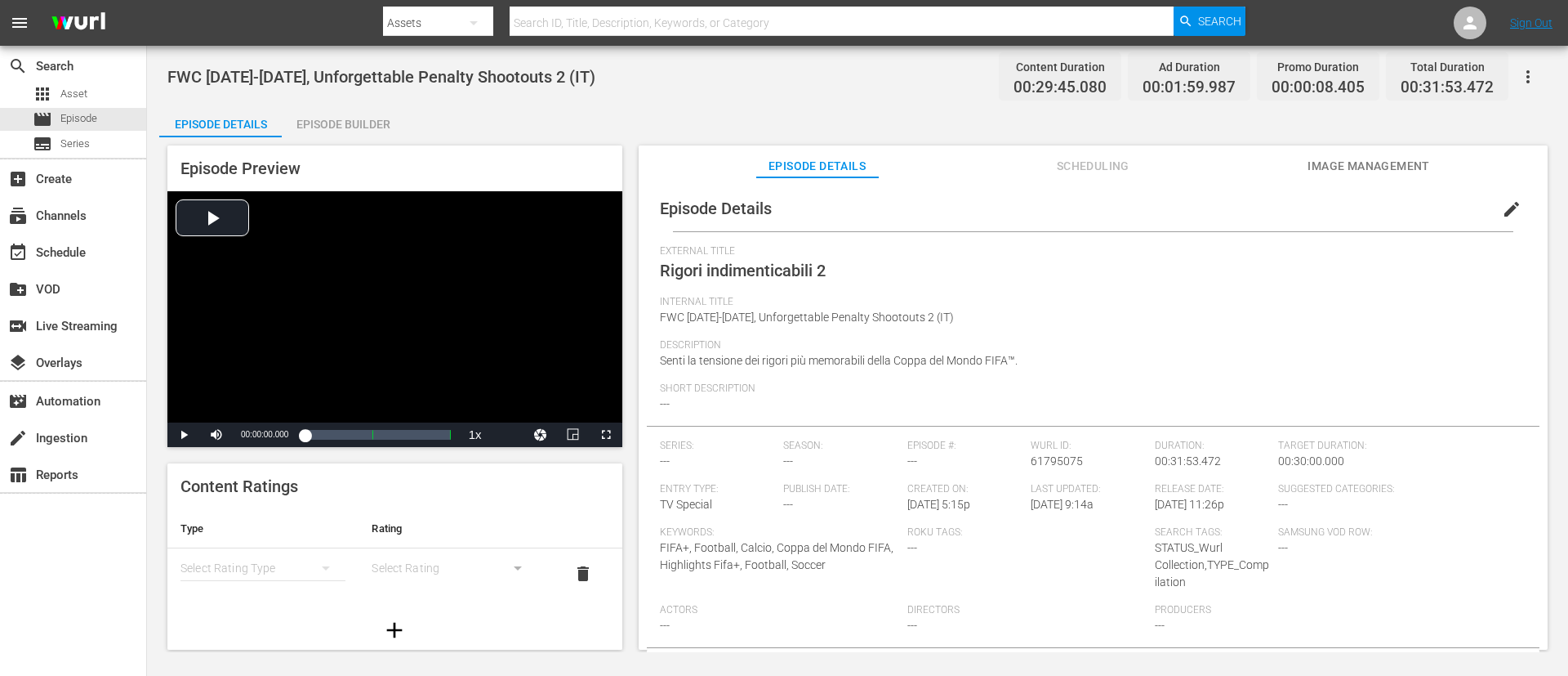
click at [384, 131] on div "Episode Builder" at bounding box center [343, 124] width 122 height 39
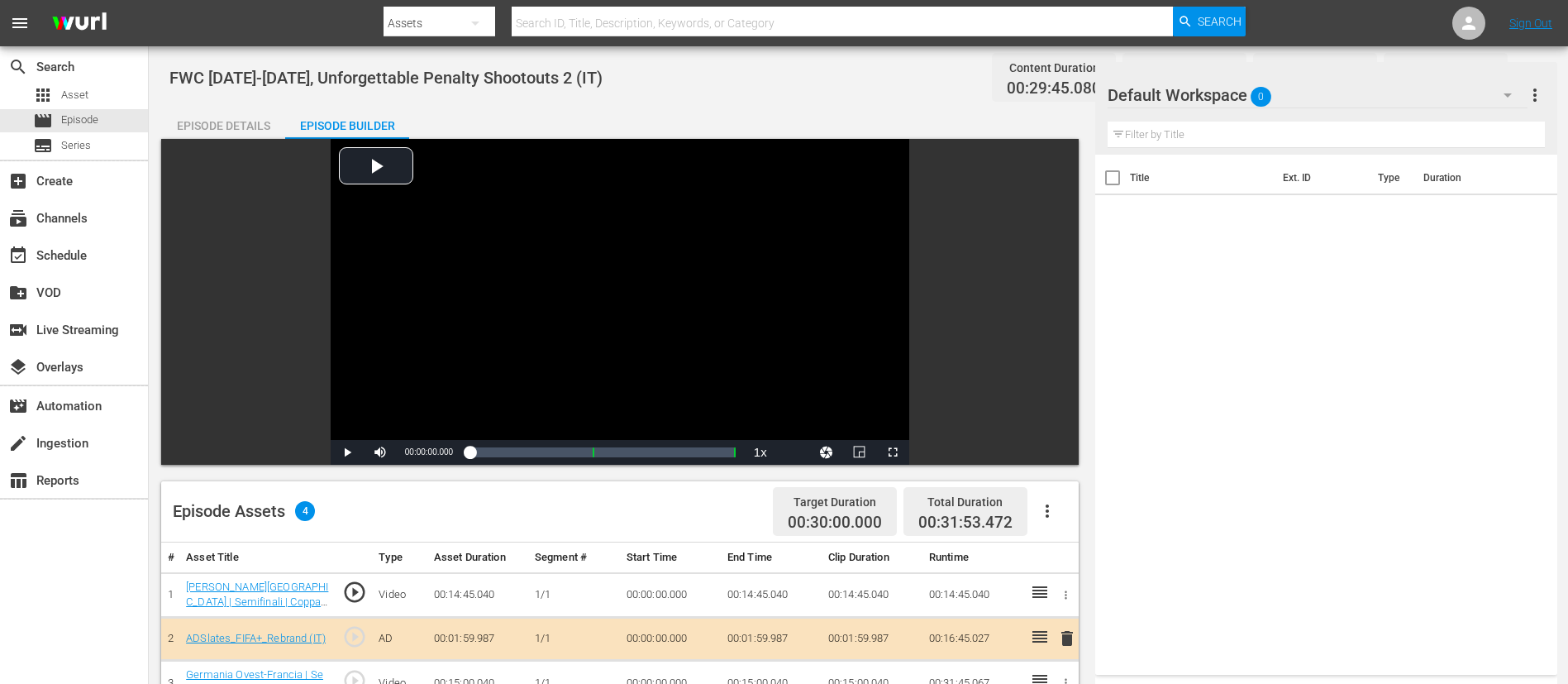
scroll to position [431, 0]
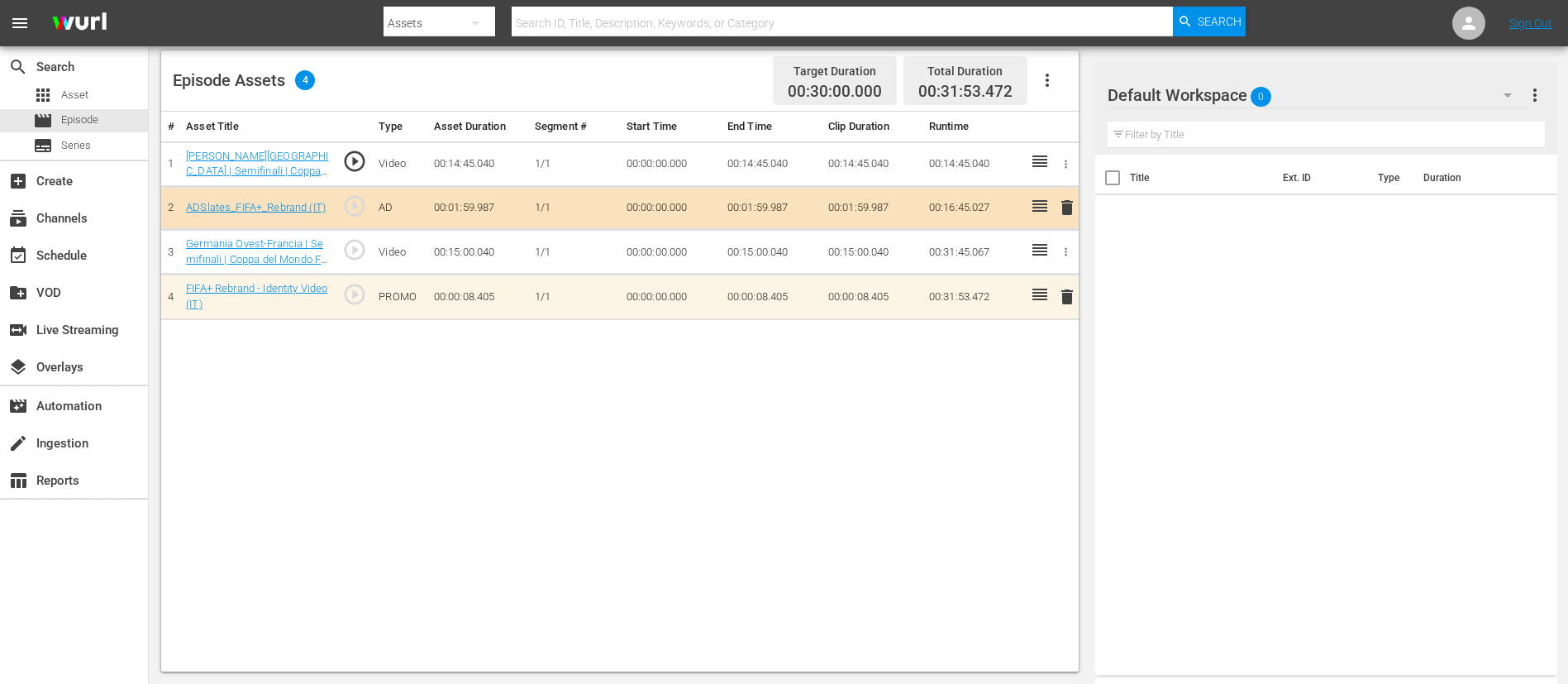
click at [1057, 295] on span "delete" at bounding box center [1066, 297] width 20 height 20
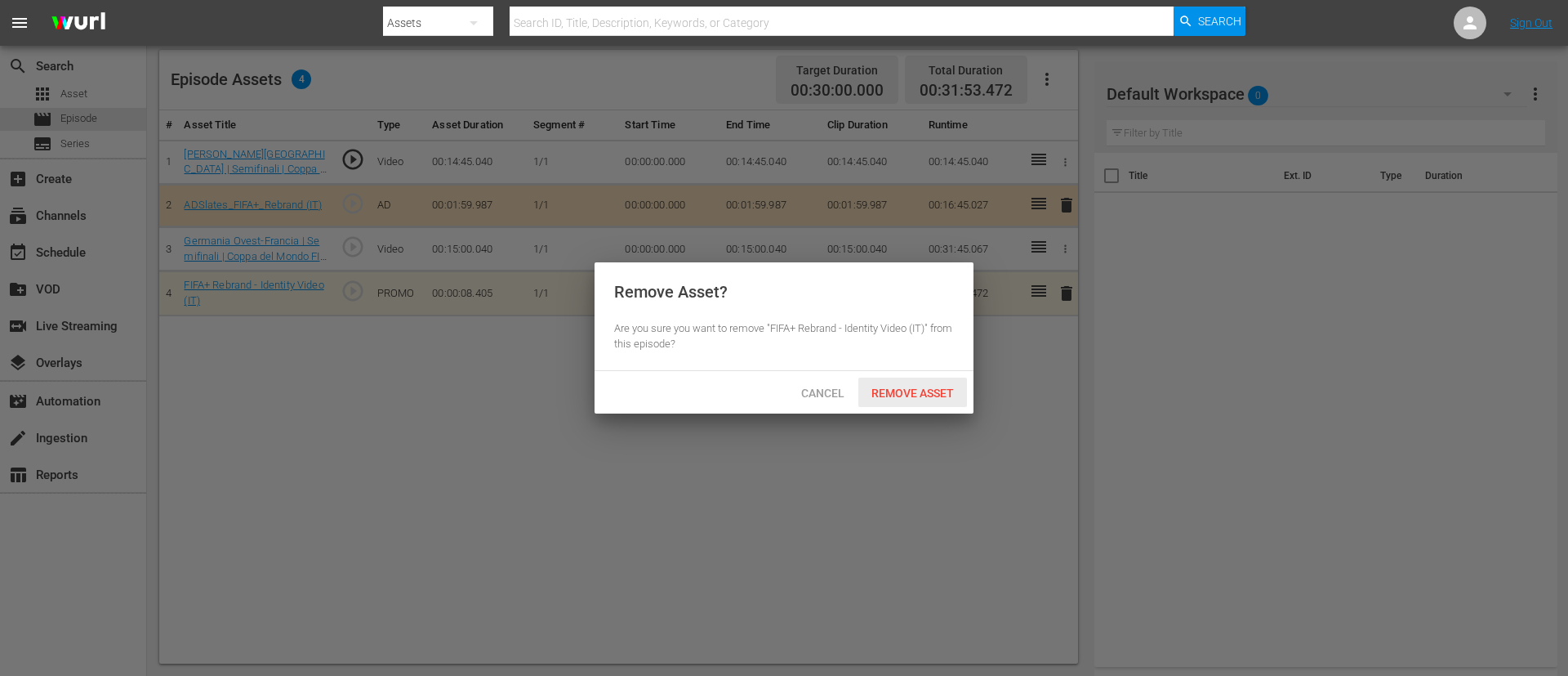
click at [892, 401] on div "Remove Asset" at bounding box center [913, 392] width 108 height 30
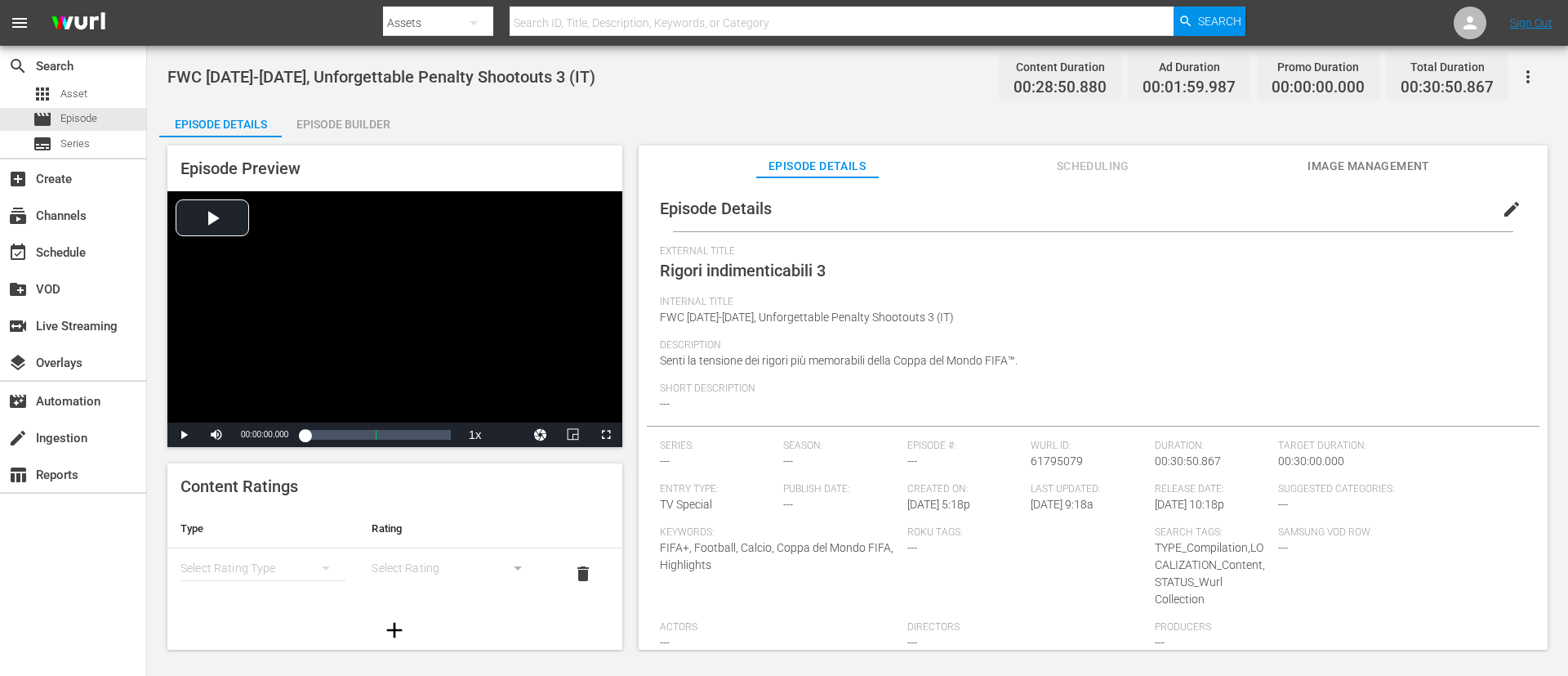
click at [292, 133] on div "Episode Builder" at bounding box center [343, 124] width 122 height 39
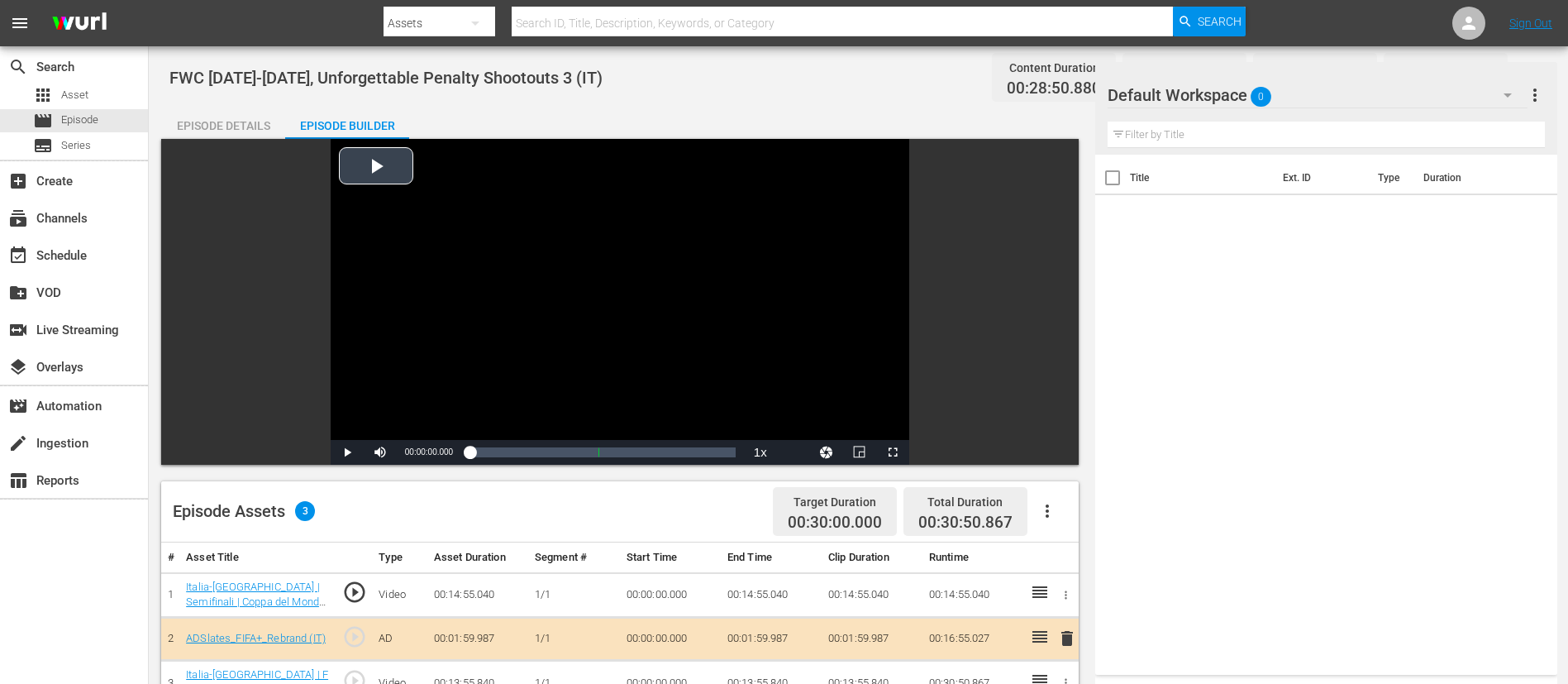
scroll to position [431, 0]
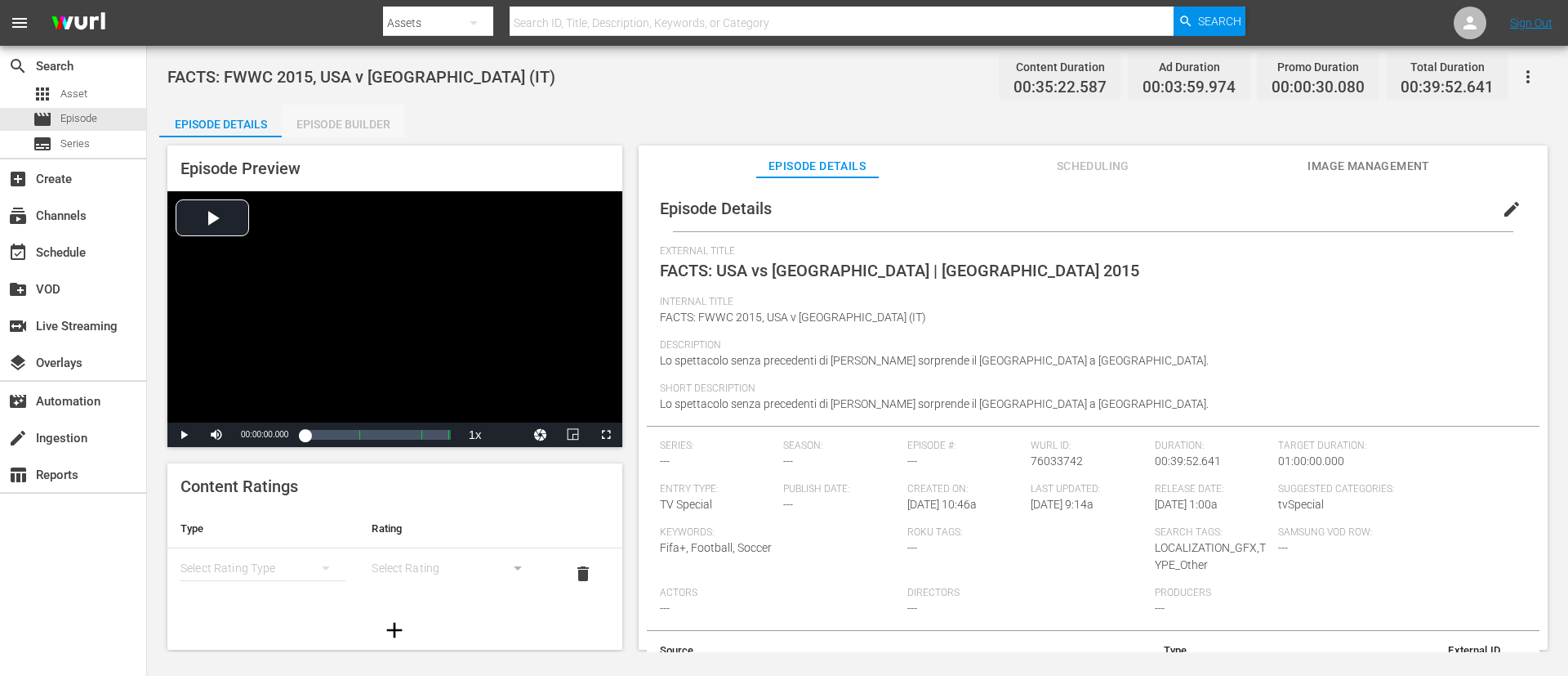
click at [364, 118] on div "Episode Builder" at bounding box center [343, 124] width 122 height 39
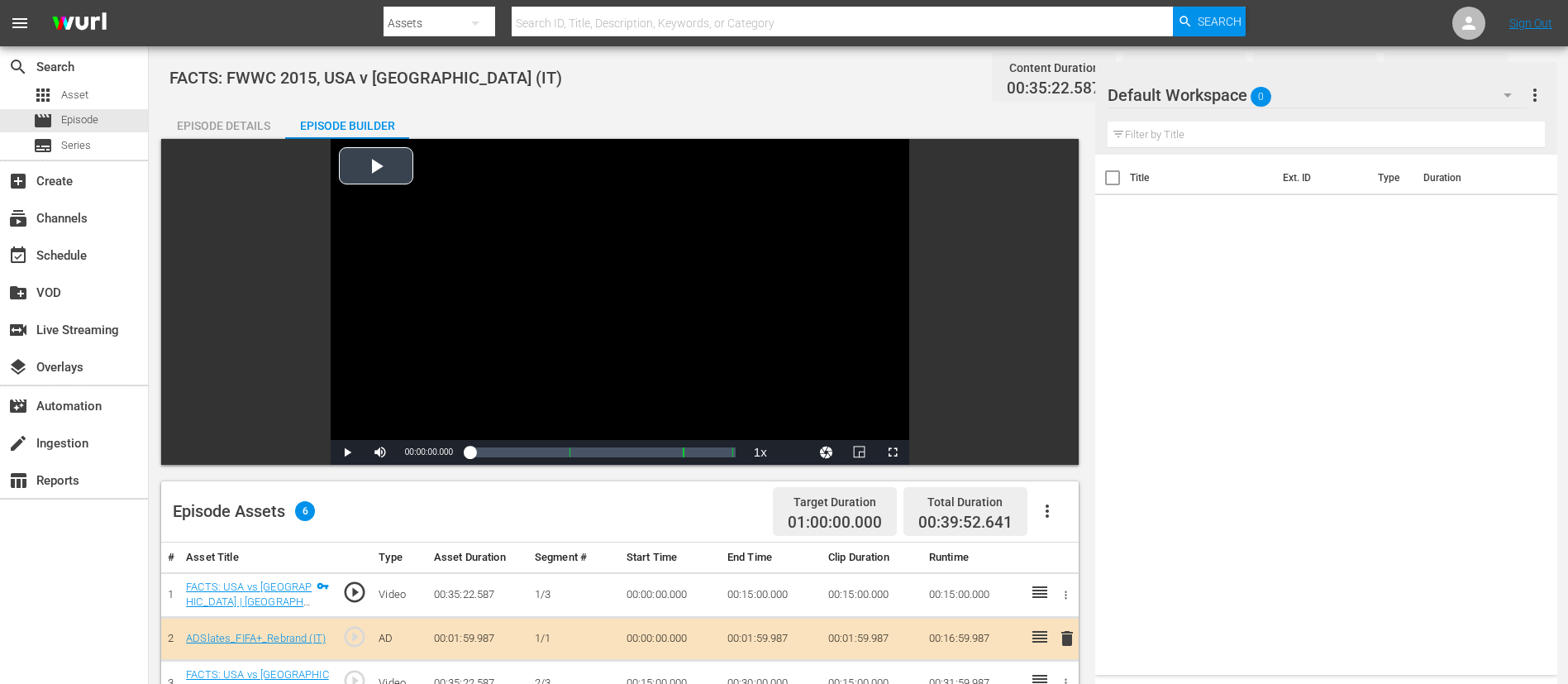
scroll to position [431, 0]
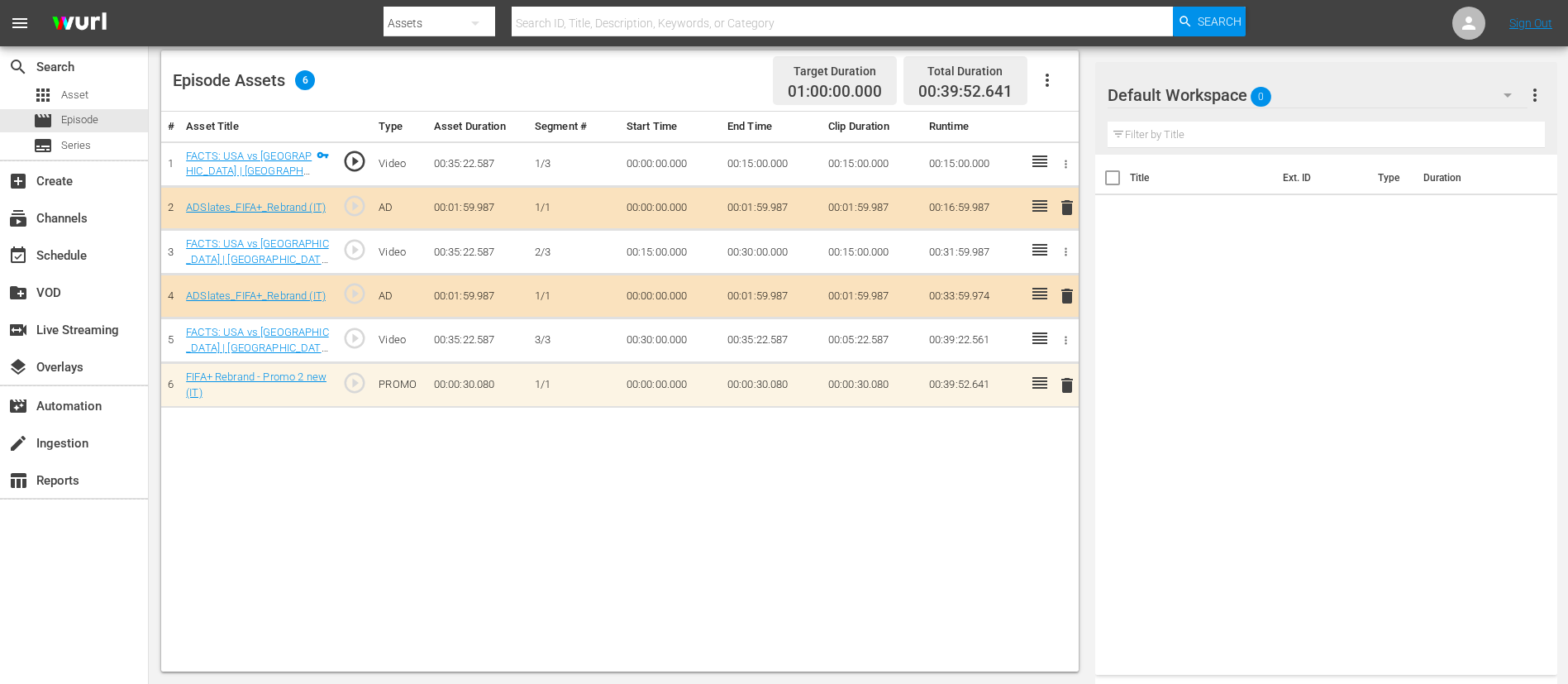
click at [1057, 385] on span "delete" at bounding box center [1066, 385] width 20 height 20
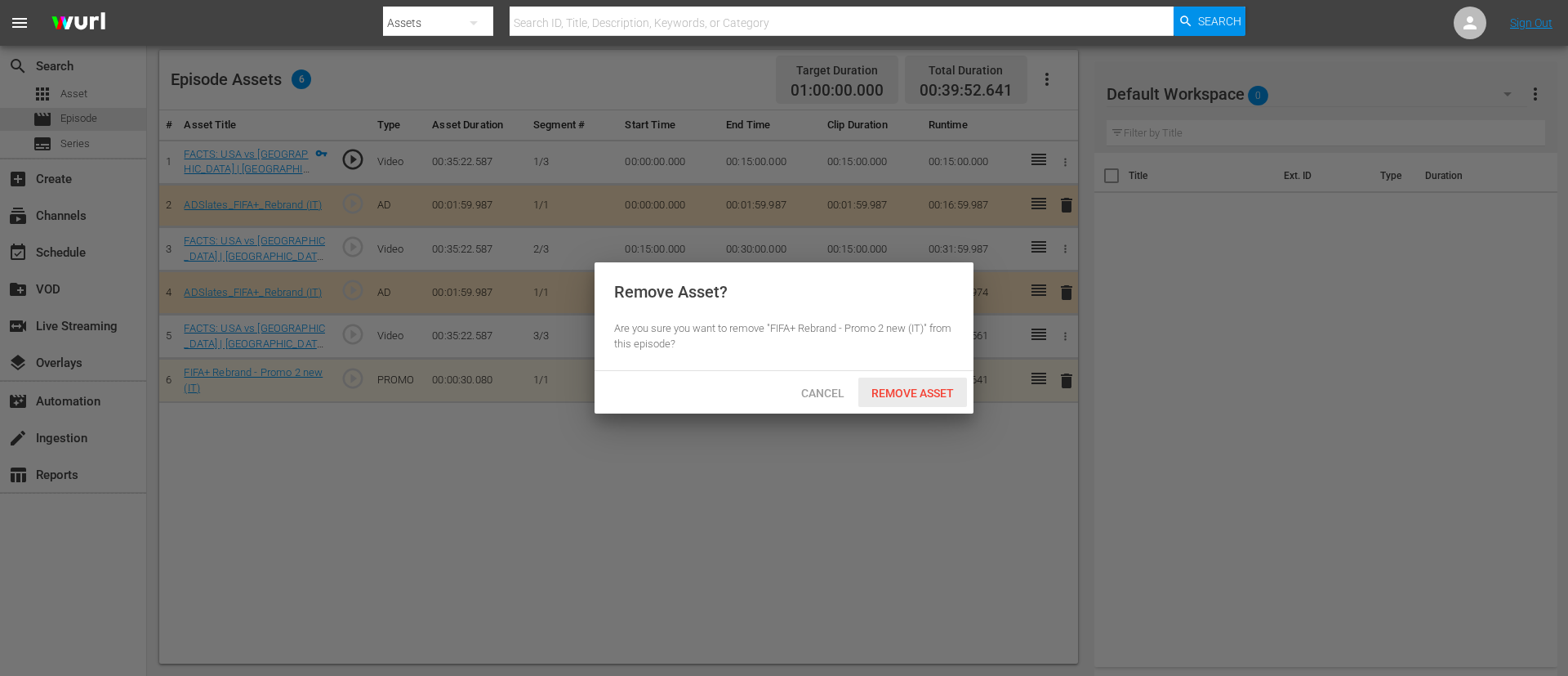
click at [929, 387] on span "Remove Asset" at bounding box center [913, 393] width 108 height 13
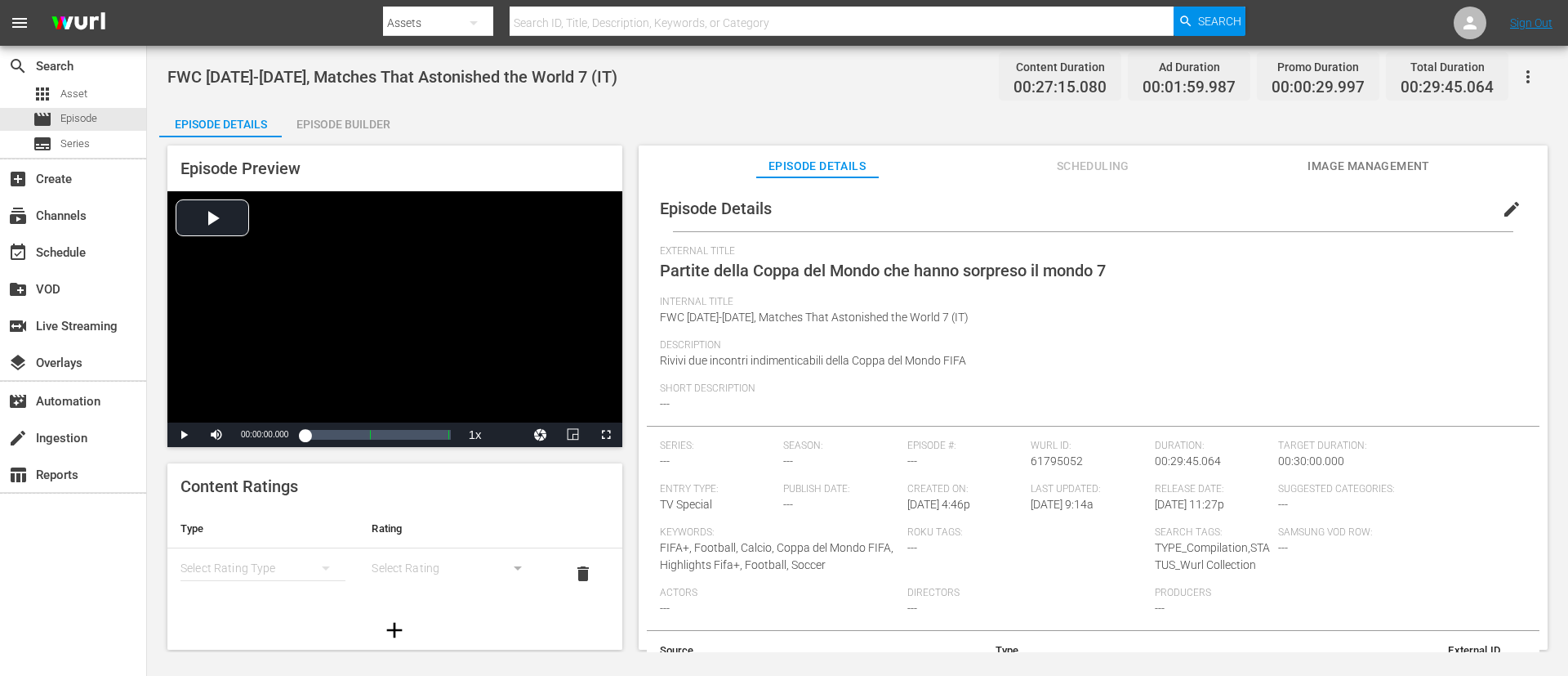
click at [349, 109] on div "Episode Builder" at bounding box center [343, 124] width 122 height 39
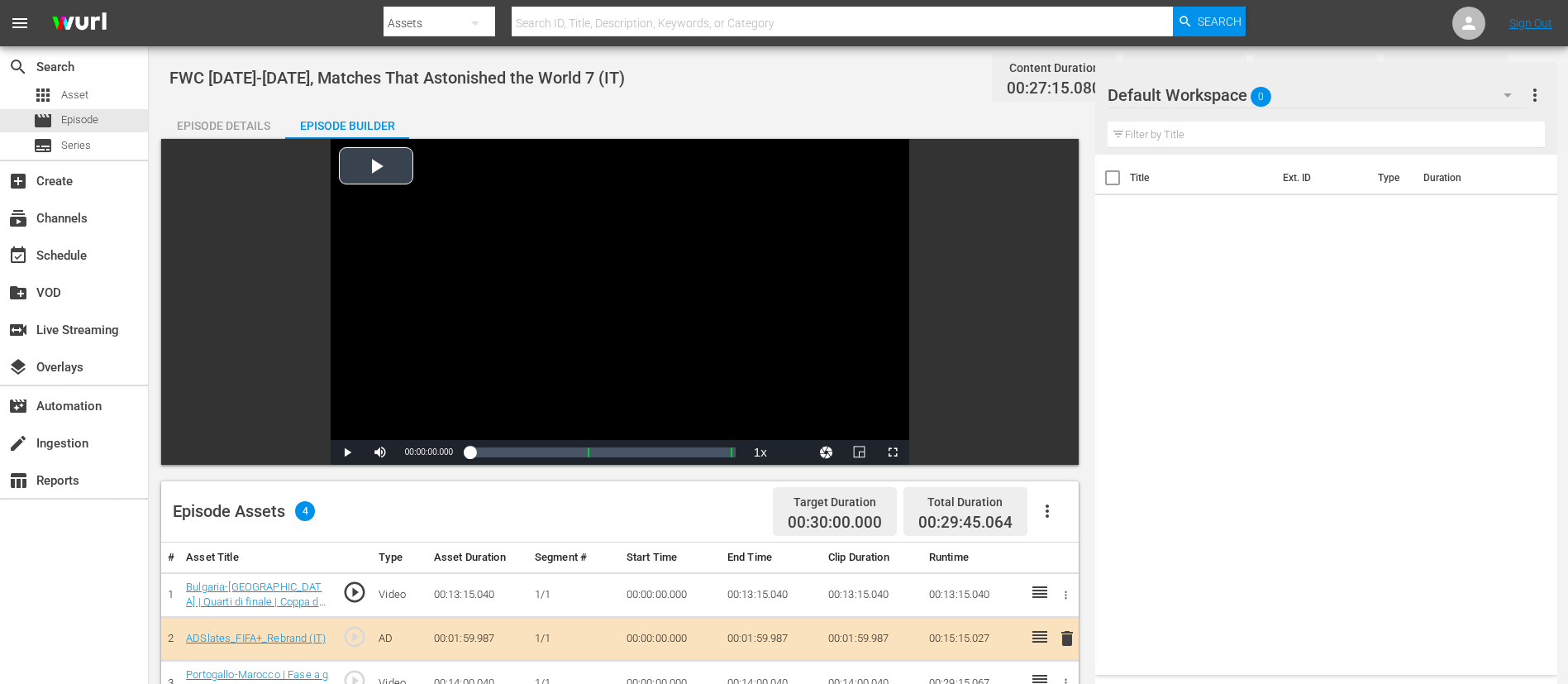
scroll to position [431, 0]
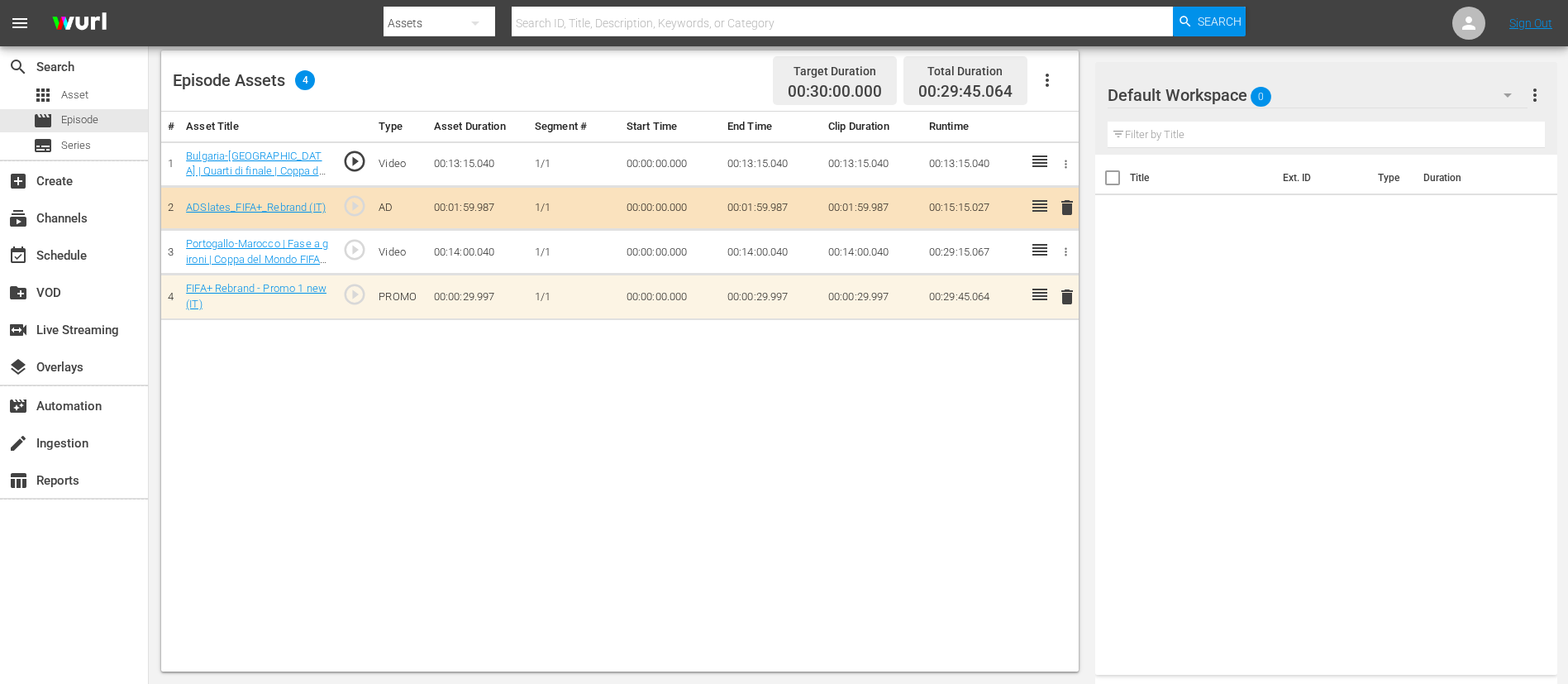
click at [1057, 306] on span "delete" at bounding box center [1066, 297] width 20 height 20
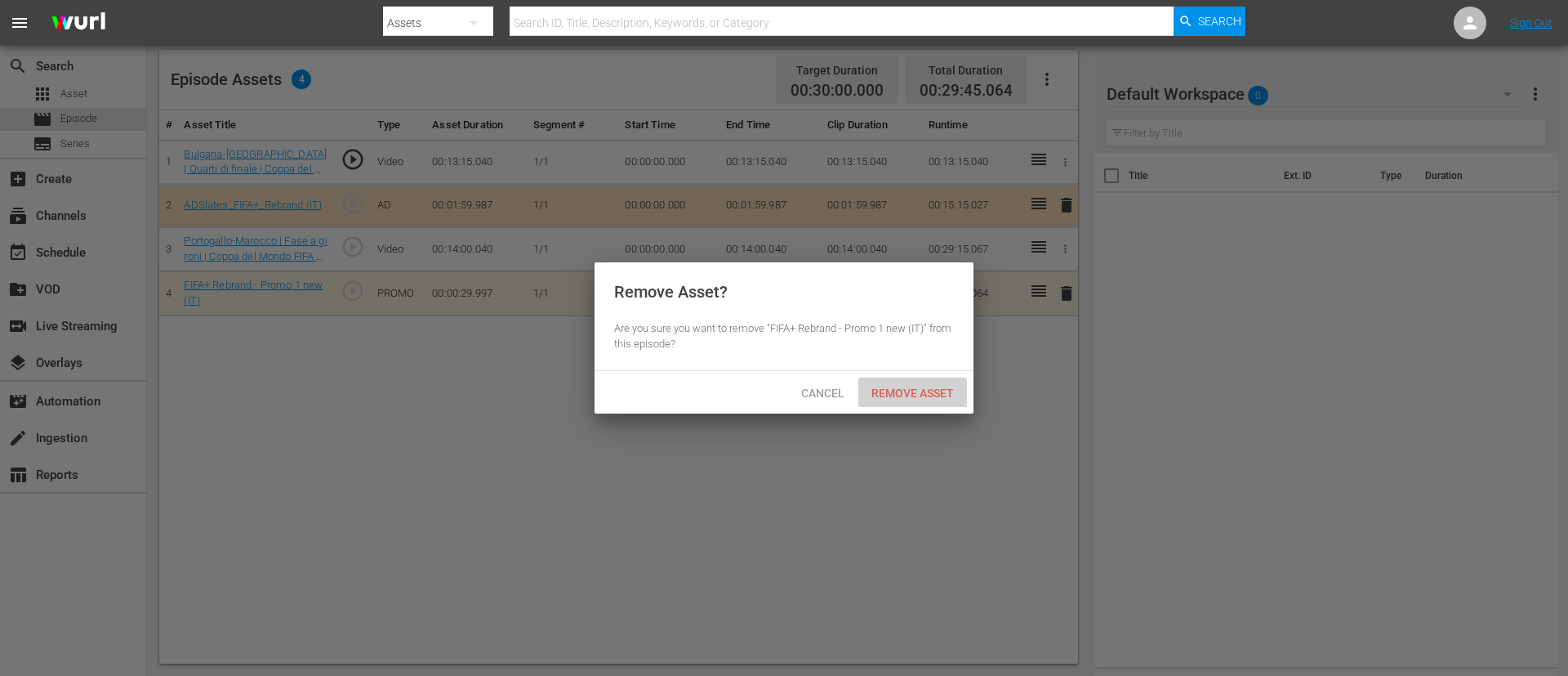
click at [913, 387] on span "Remove Asset" at bounding box center [913, 393] width 108 height 13
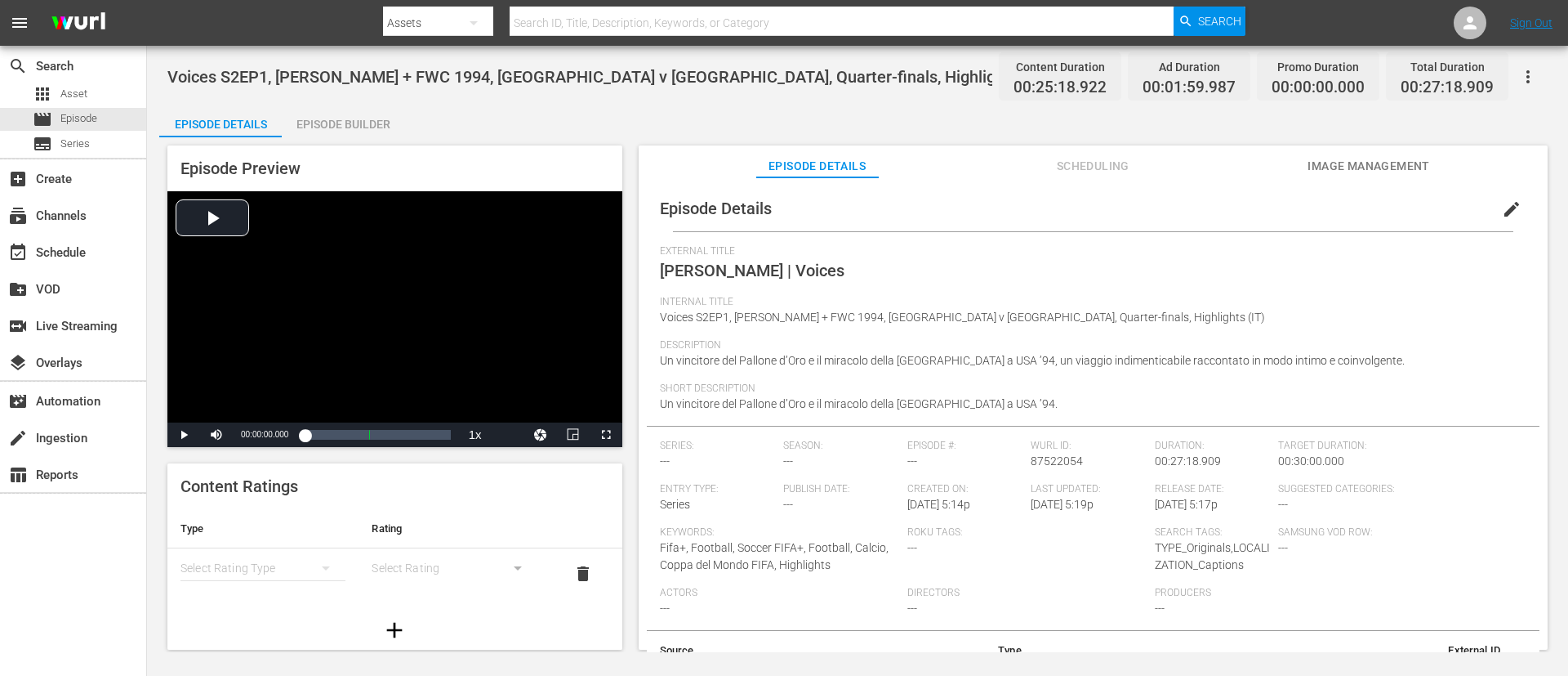
click at [381, 102] on div "Voices S2EP1, Stoichkov + FWC 1994, Bulgaria v Germany, Quarter-finals, Highlig…" at bounding box center [858, 348] width 1421 height 606
click at [377, 115] on div "Episode Builder" at bounding box center [343, 124] width 122 height 39
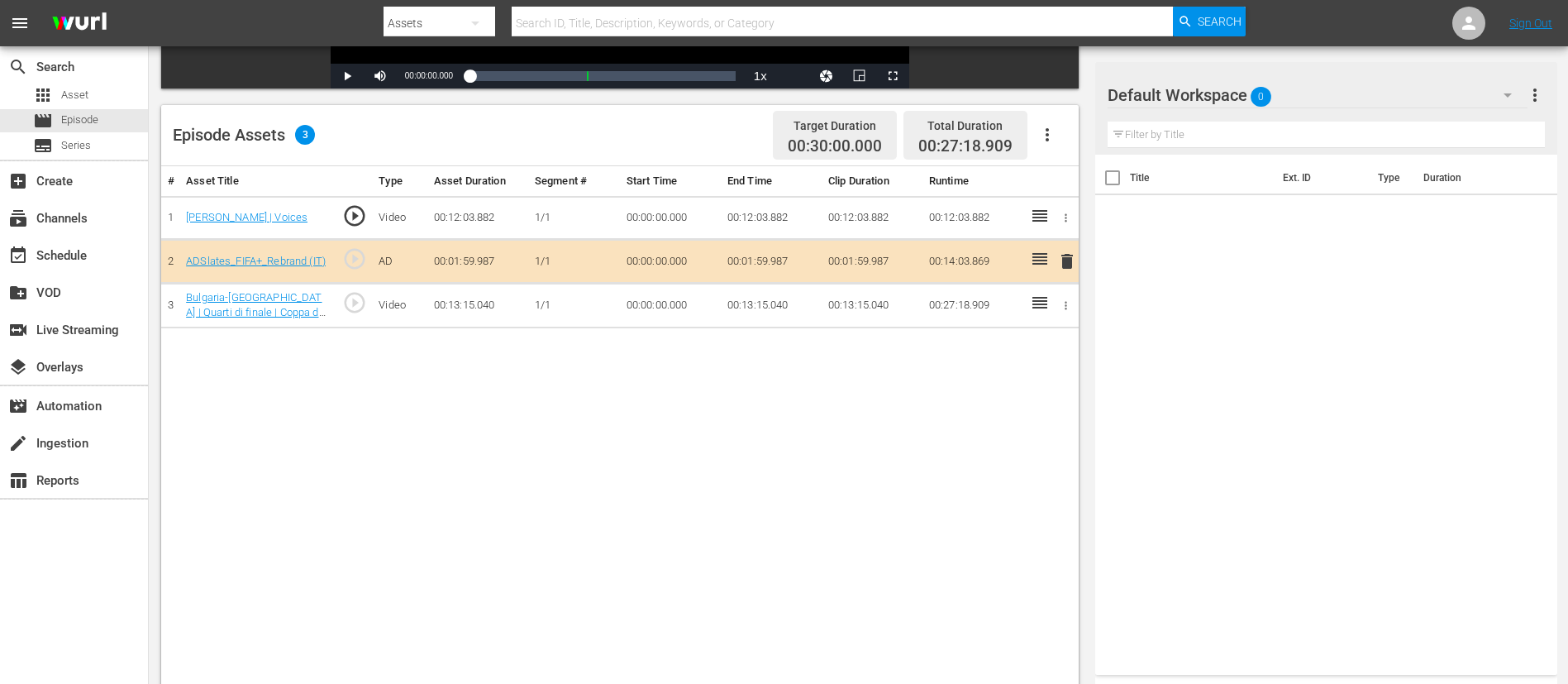
scroll to position [431, 0]
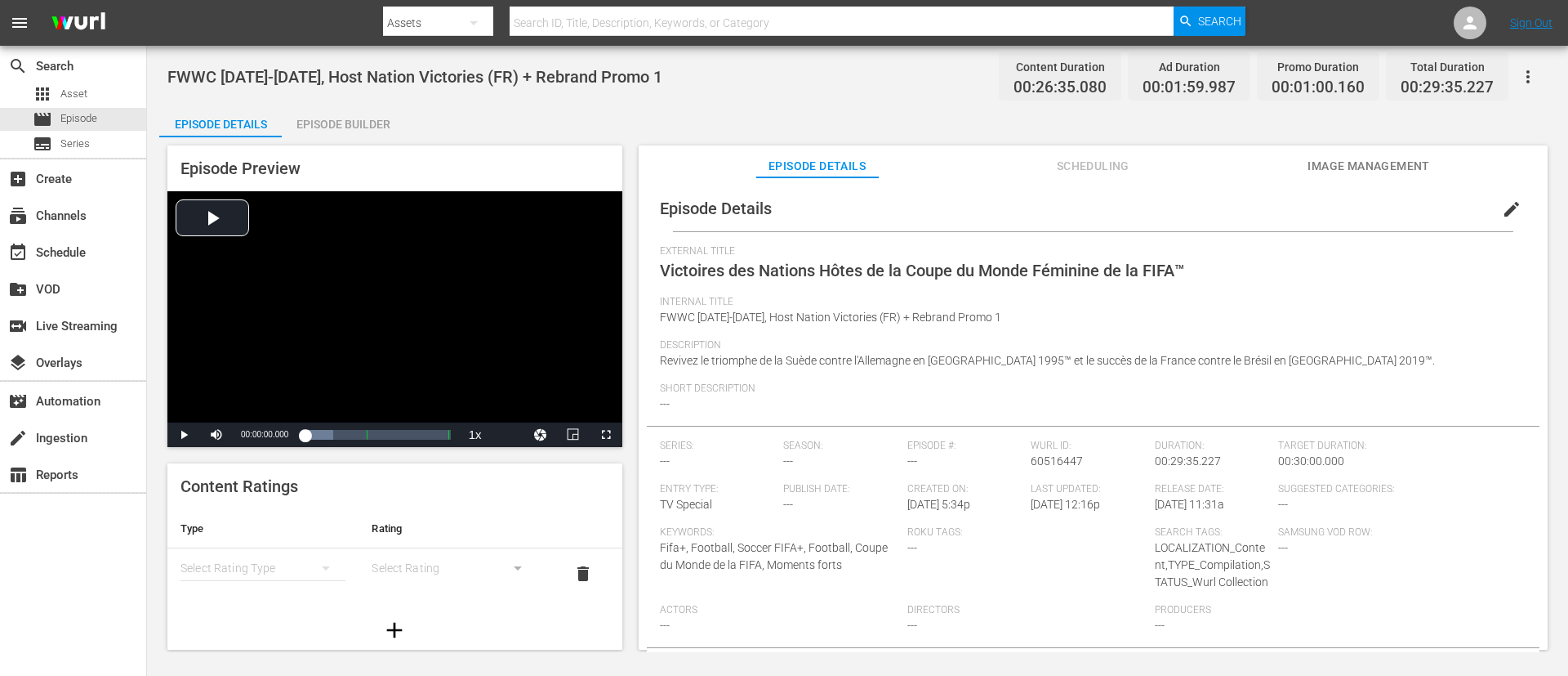
click at [1044, 214] on button "edit" at bounding box center [1512, 209] width 39 height 39
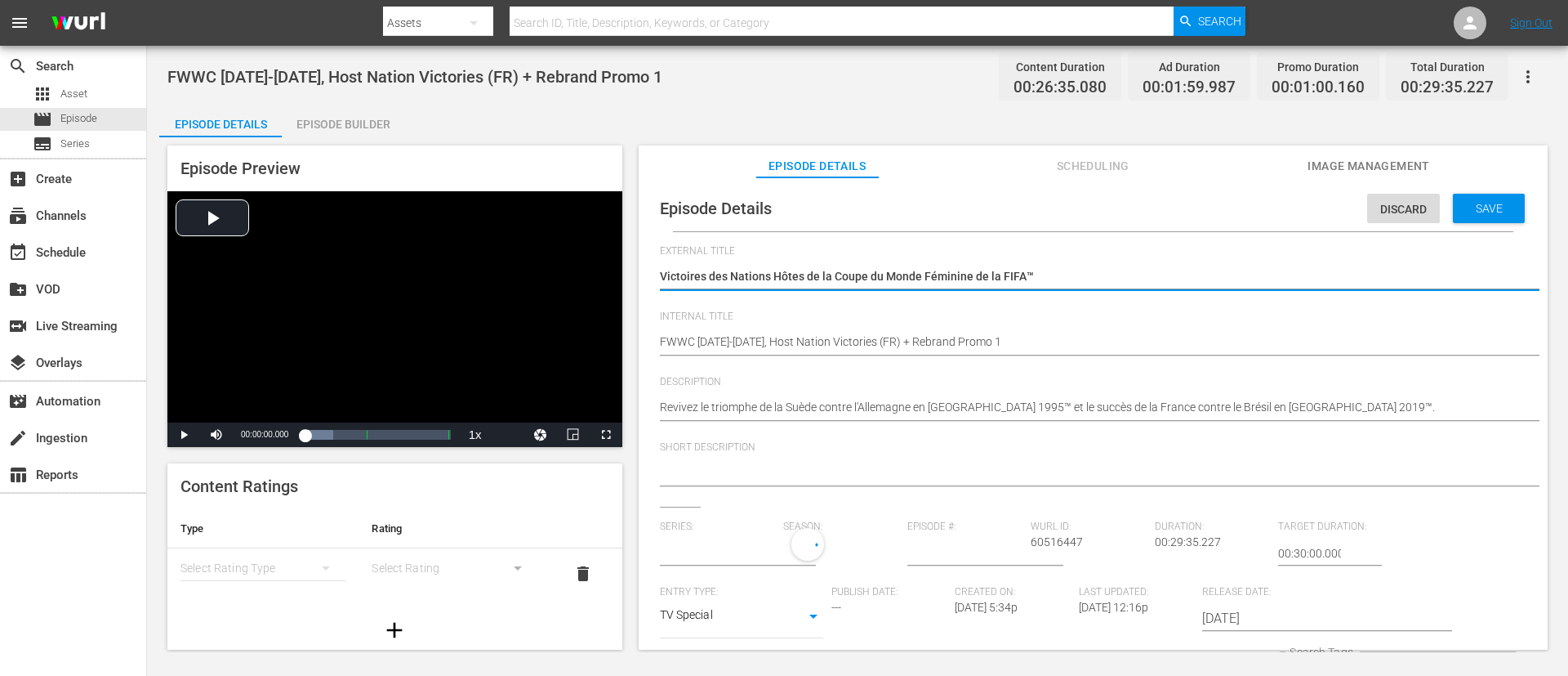
type input "No Series"
click at [895, 331] on div "FWWC [DATE]-[DATE], Host Nation Victories (FR) + Rebrand Promo 1 FWWC [DATE]-[D…" at bounding box center [1089, 344] width 859 height 39
click at [903, 355] on hr at bounding box center [1110, 356] width 900 height 2
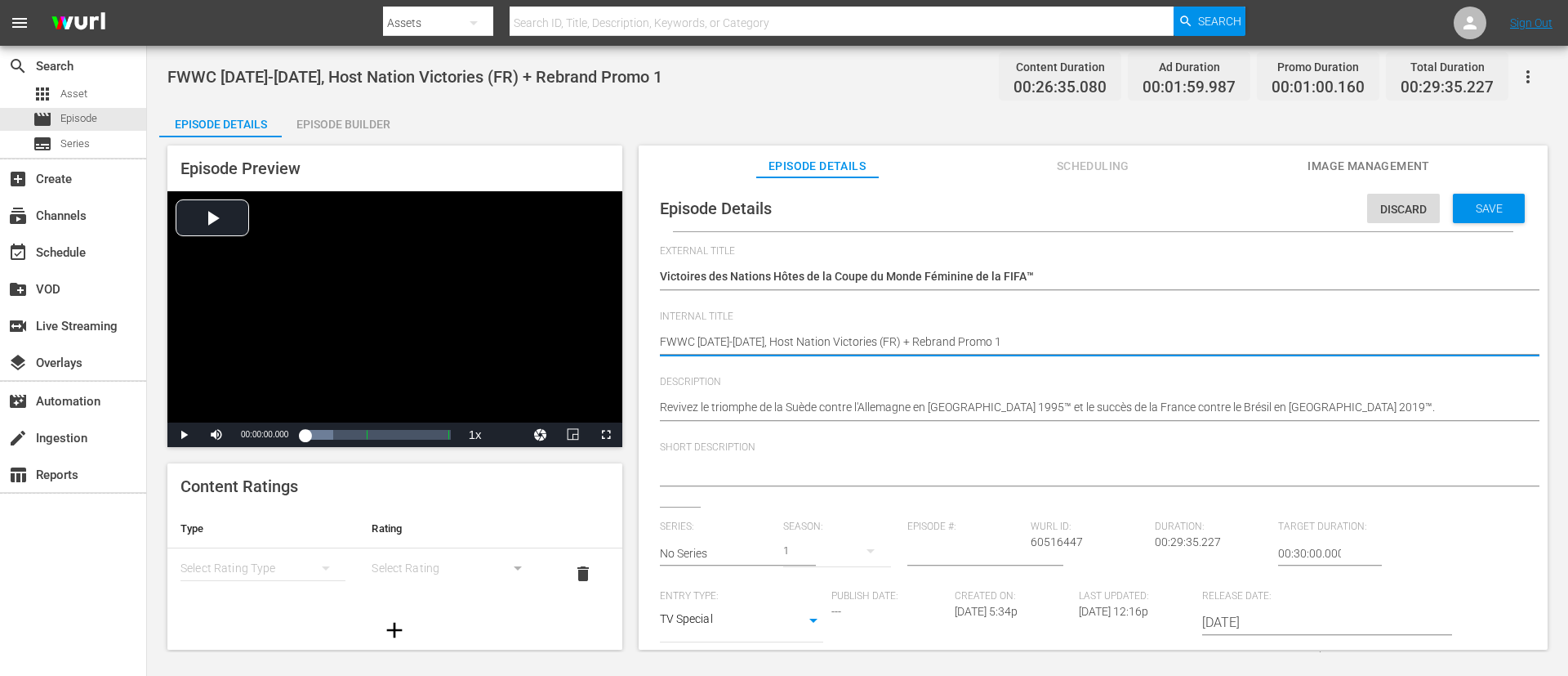
type textarea "FWWC [DATE]-[DATE], Host Nation Victories (FR)"
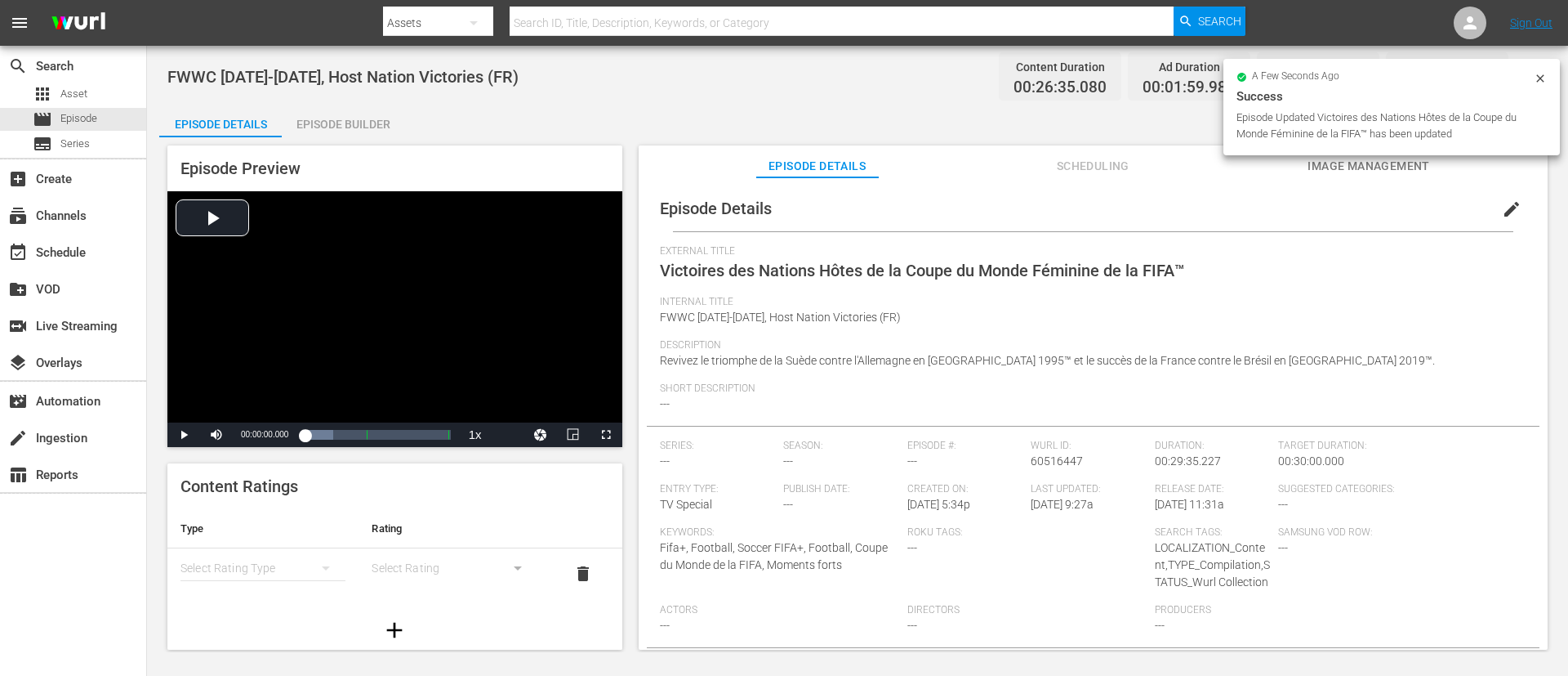
click at [292, 90] on div "FWWC [DATE]-[DATE], Host Nation Victories (FR) Content Duration 00:26:35.080 Ad…" at bounding box center [857, 76] width 1380 height 36
click at [315, 124] on div "Episode Builder" at bounding box center [343, 124] width 122 height 39
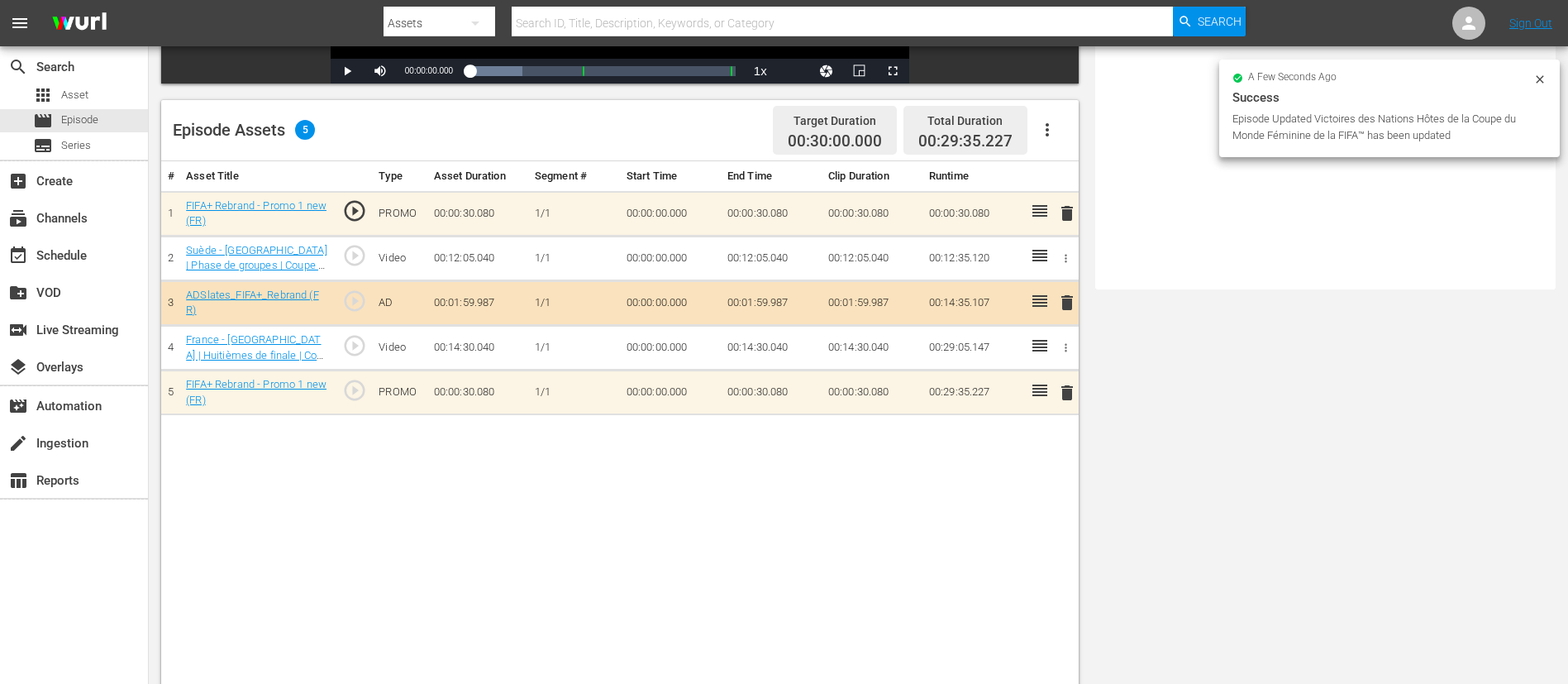
scroll to position [431, 0]
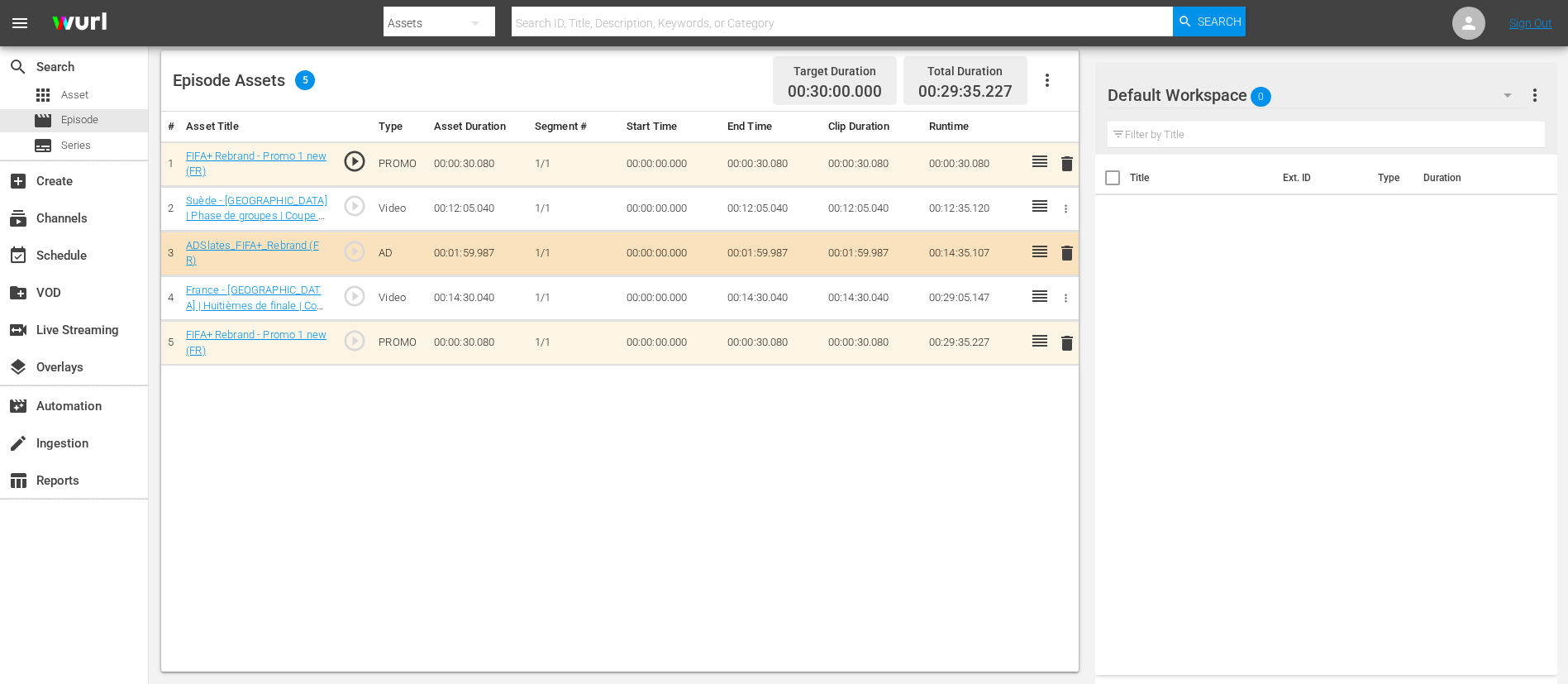
click at [1057, 164] on span "delete" at bounding box center [1066, 163] width 20 height 20
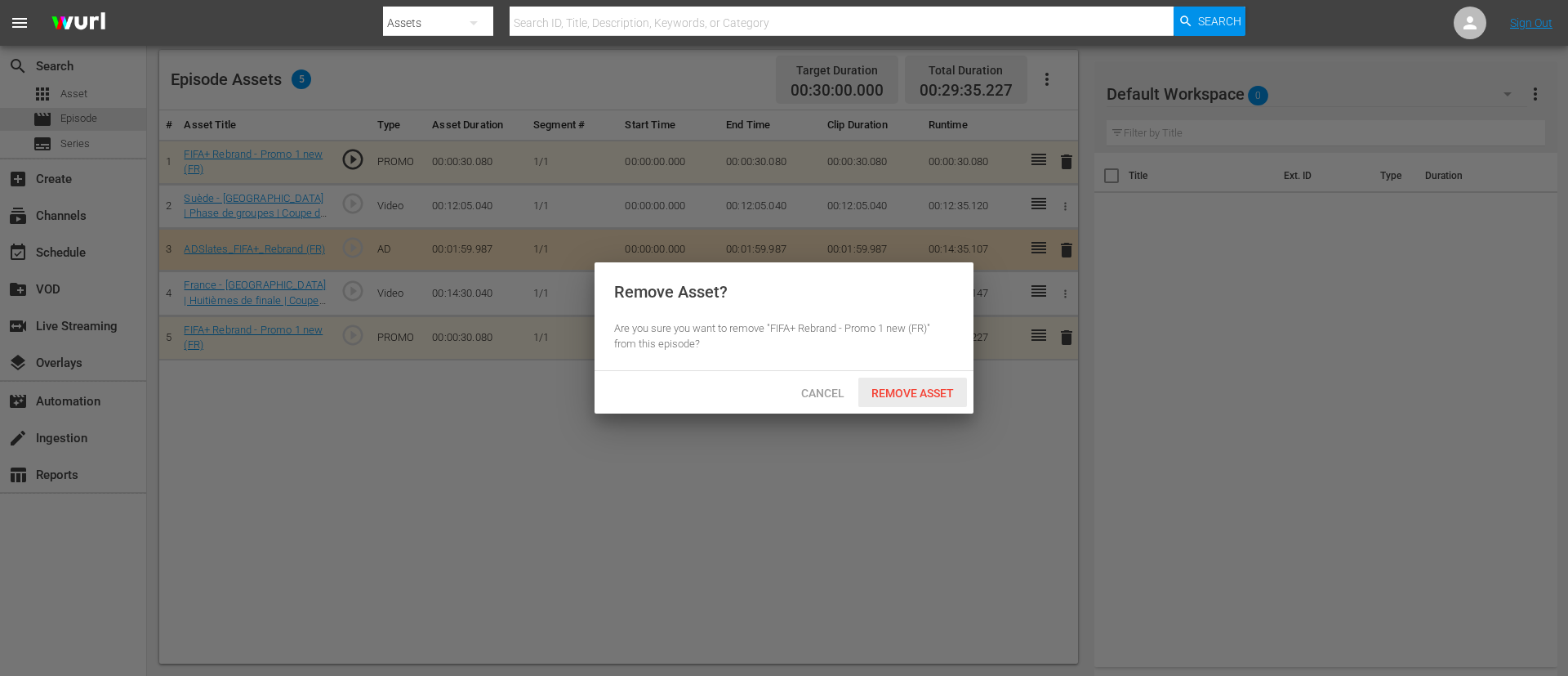
click at [953, 387] on span "Remove Asset" at bounding box center [913, 393] width 108 height 13
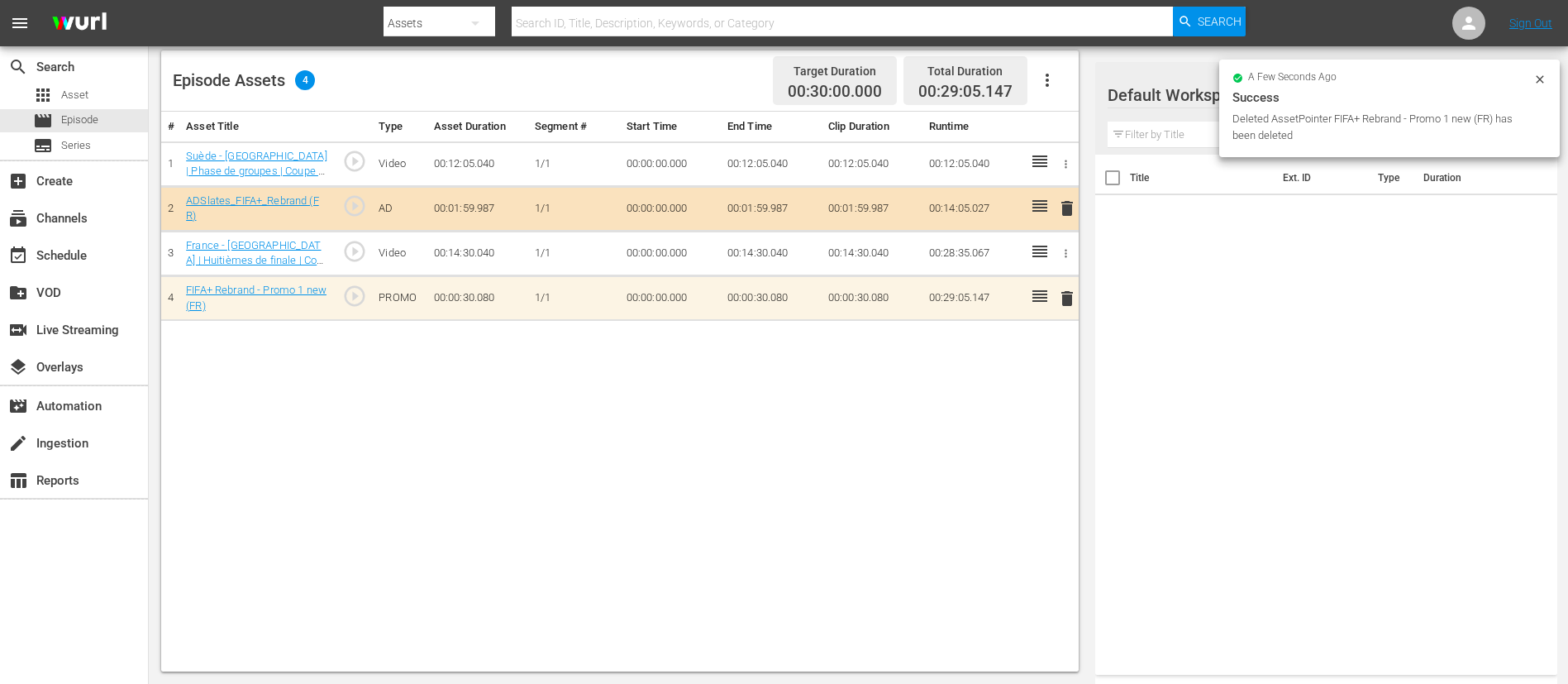
click at [1057, 300] on span "delete" at bounding box center [1066, 298] width 20 height 20
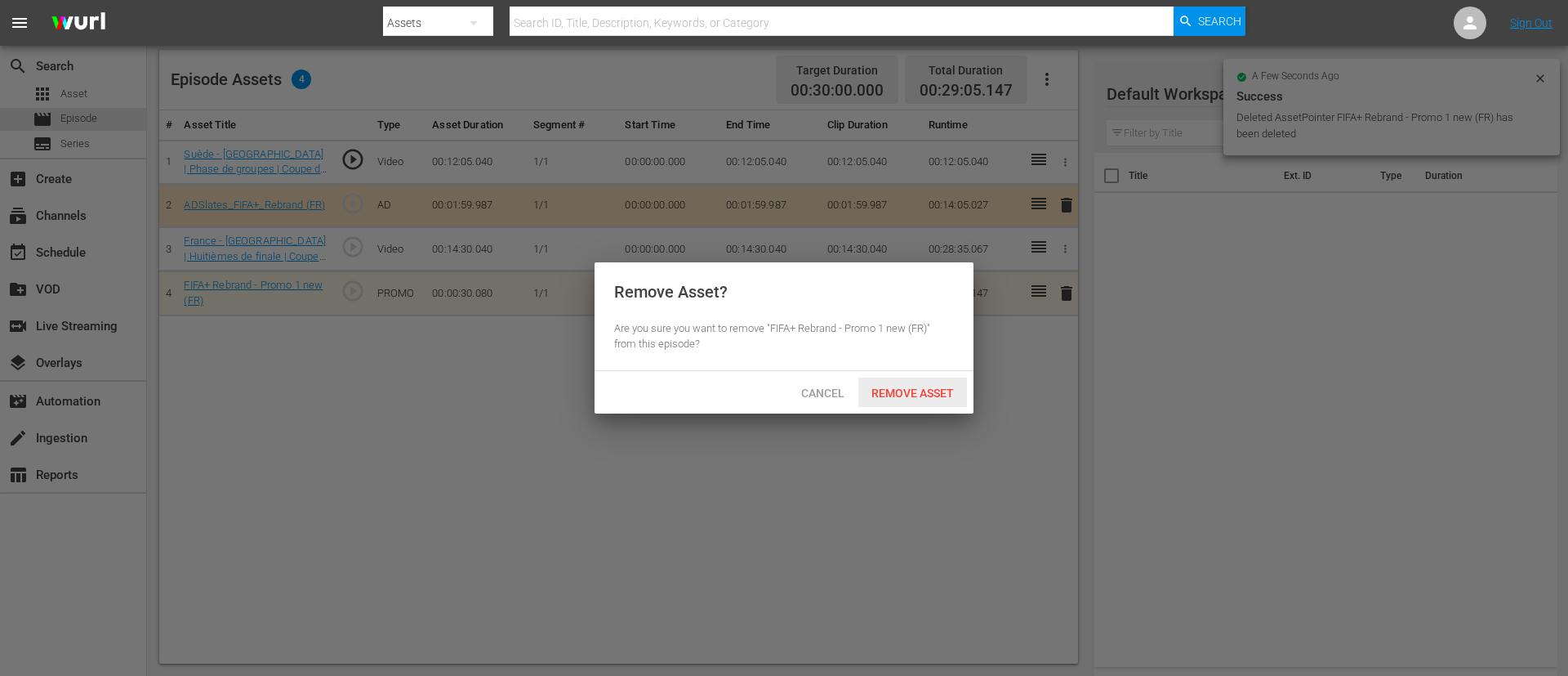
click at [932, 400] on div "Remove Asset" at bounding box center [913, 392] width 108 height 30
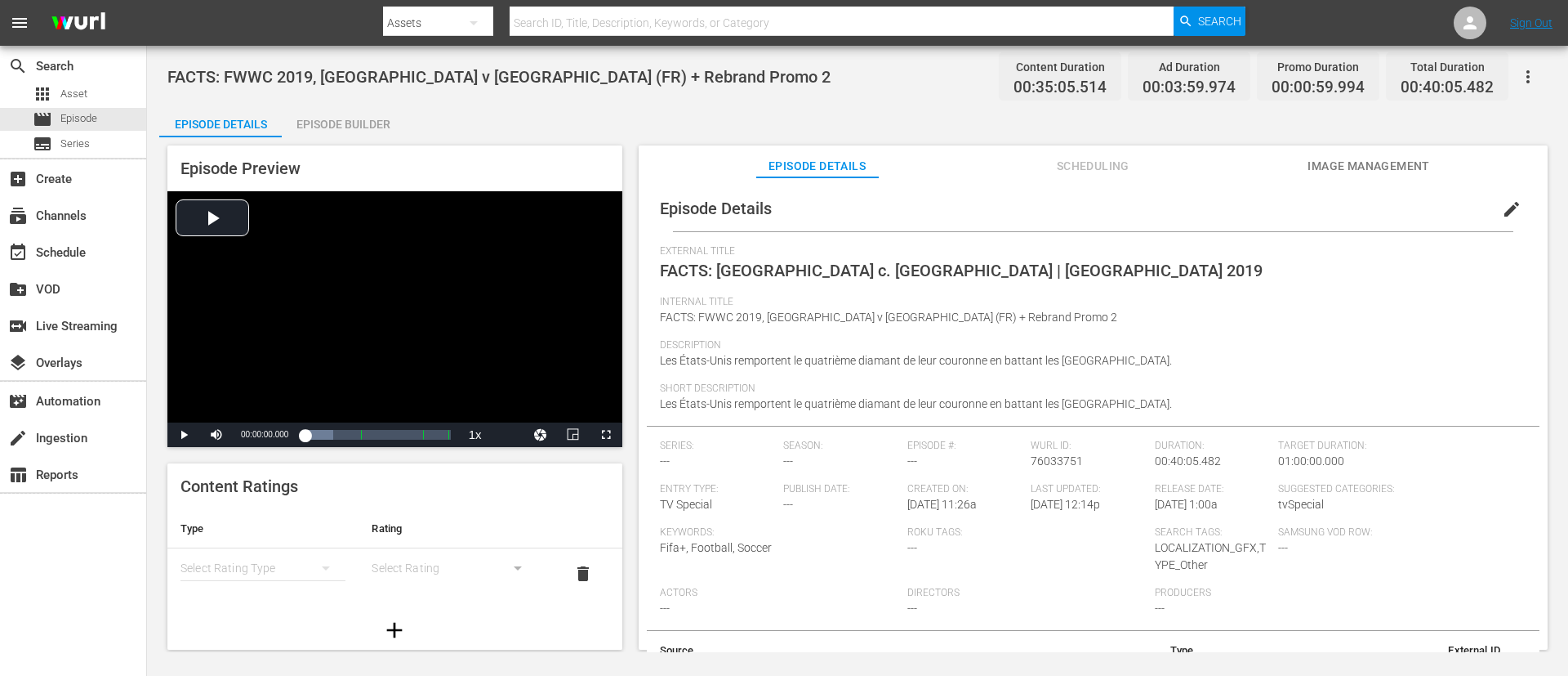
click at [1044, 207] on button "edit" at bounding box center [1512, 209] width 39 height 39
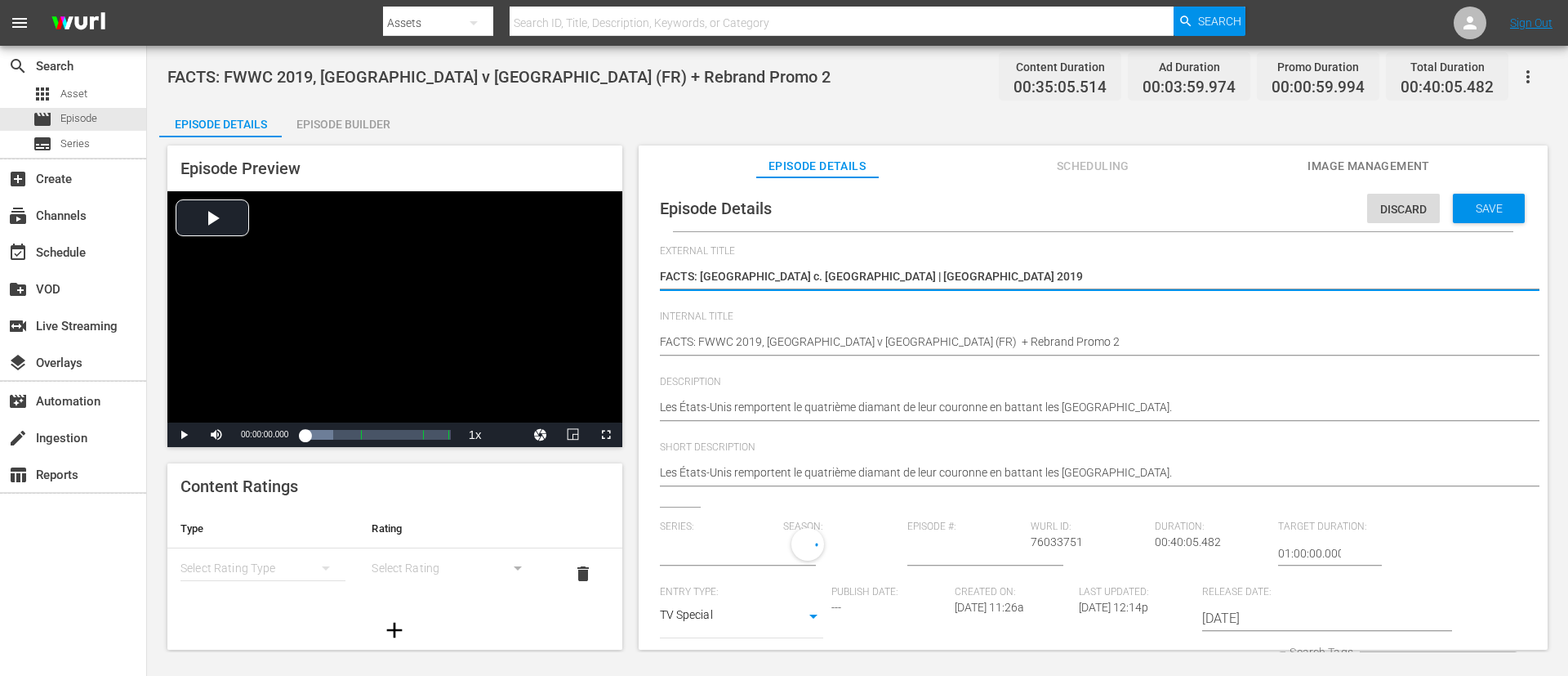
type input "No Series"
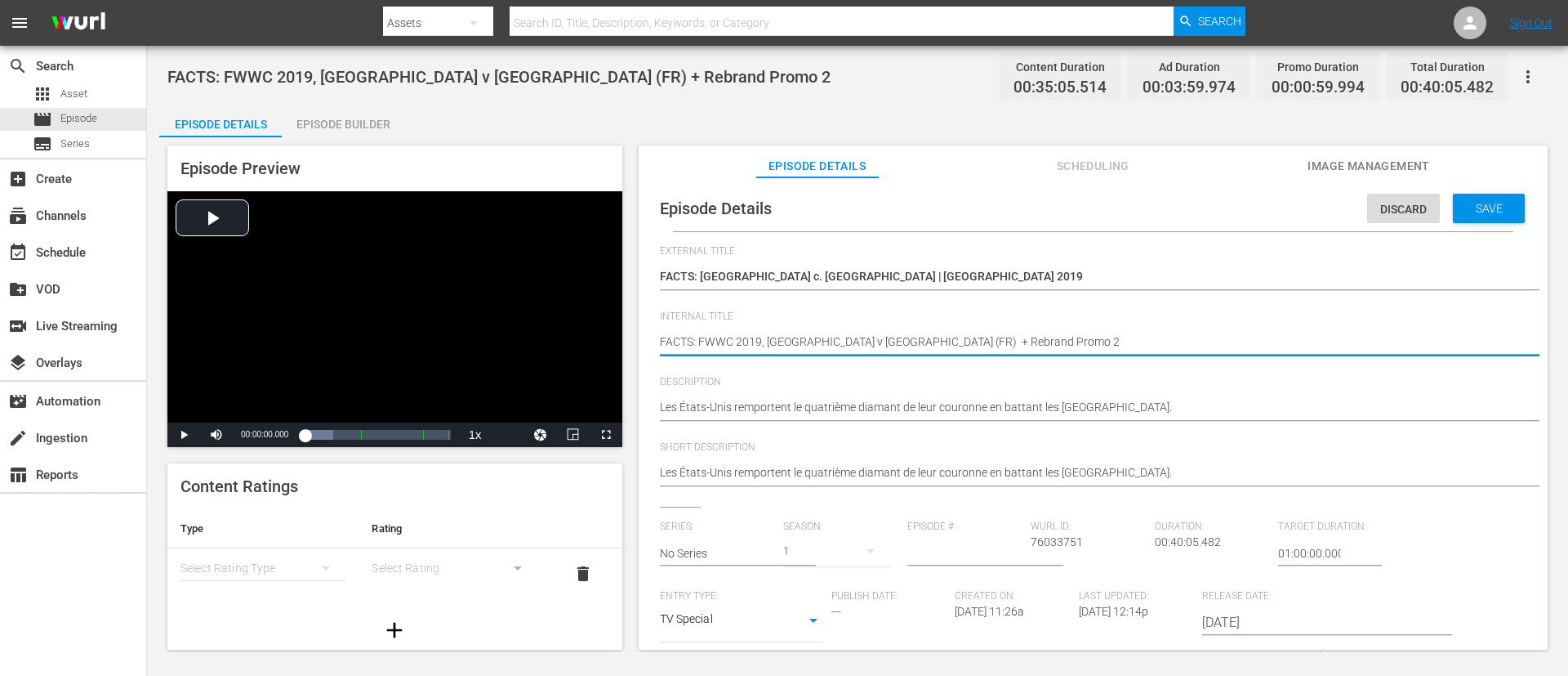
type textarea "FACTS: FWWC 2019, USA v Netherlands (FR)"
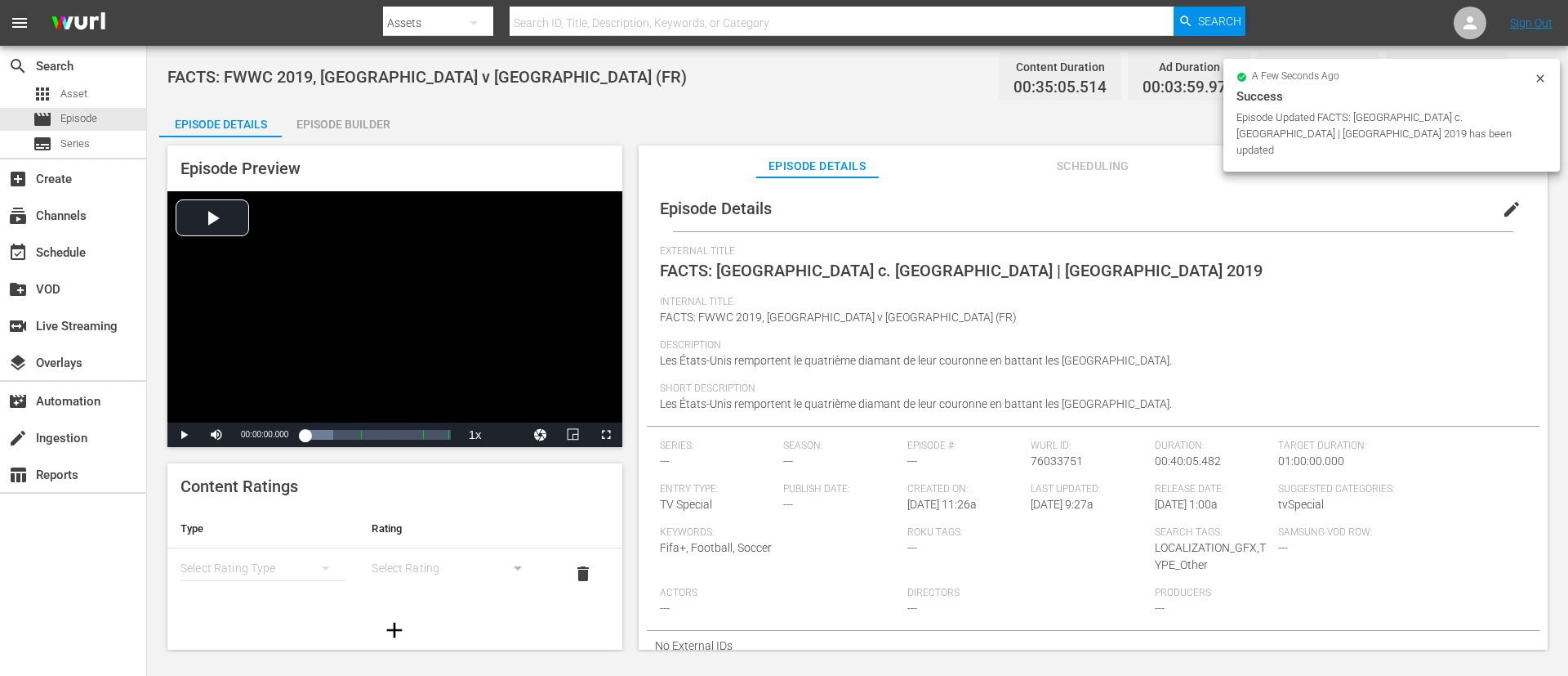
click at [341, 131] on div "Episode Builder" at bounding box center [343, 124] width 122 height 39
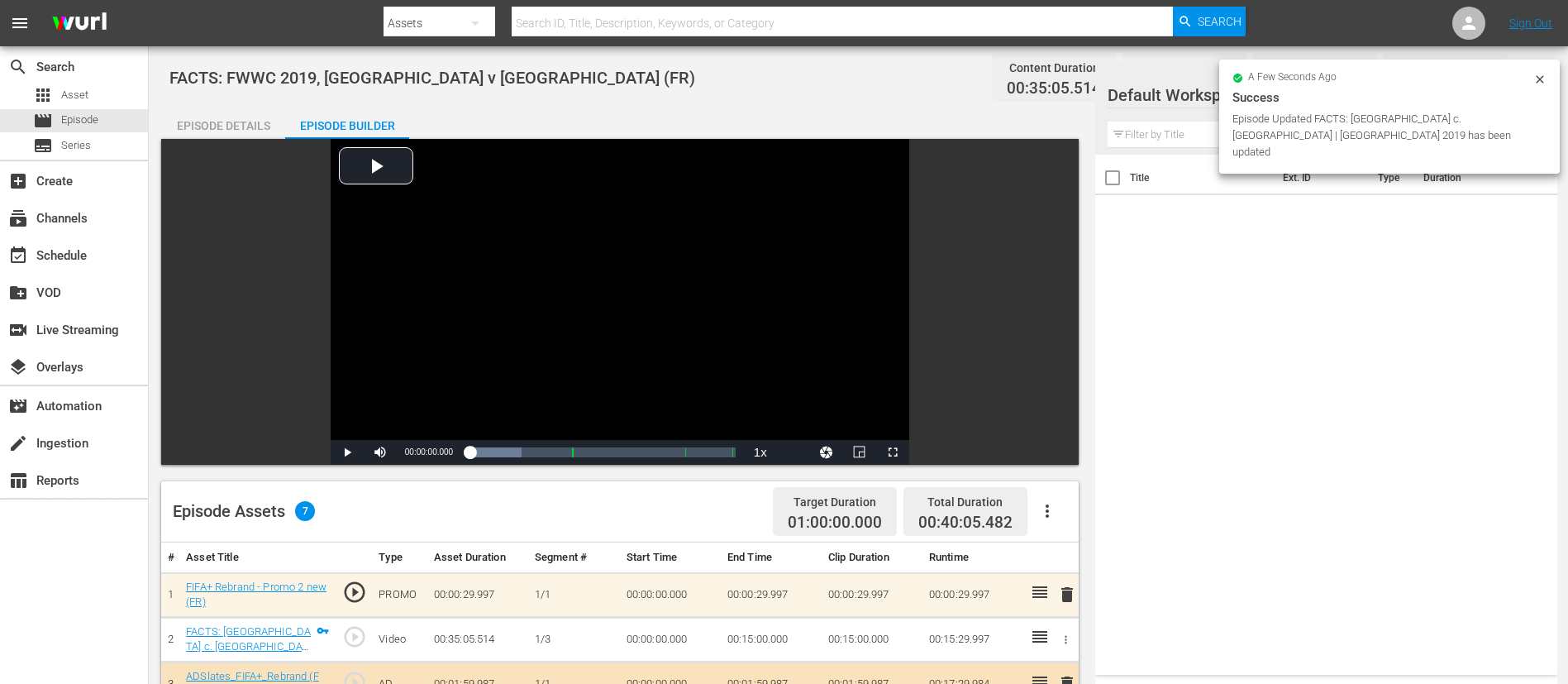
scroll to position [431, 0]
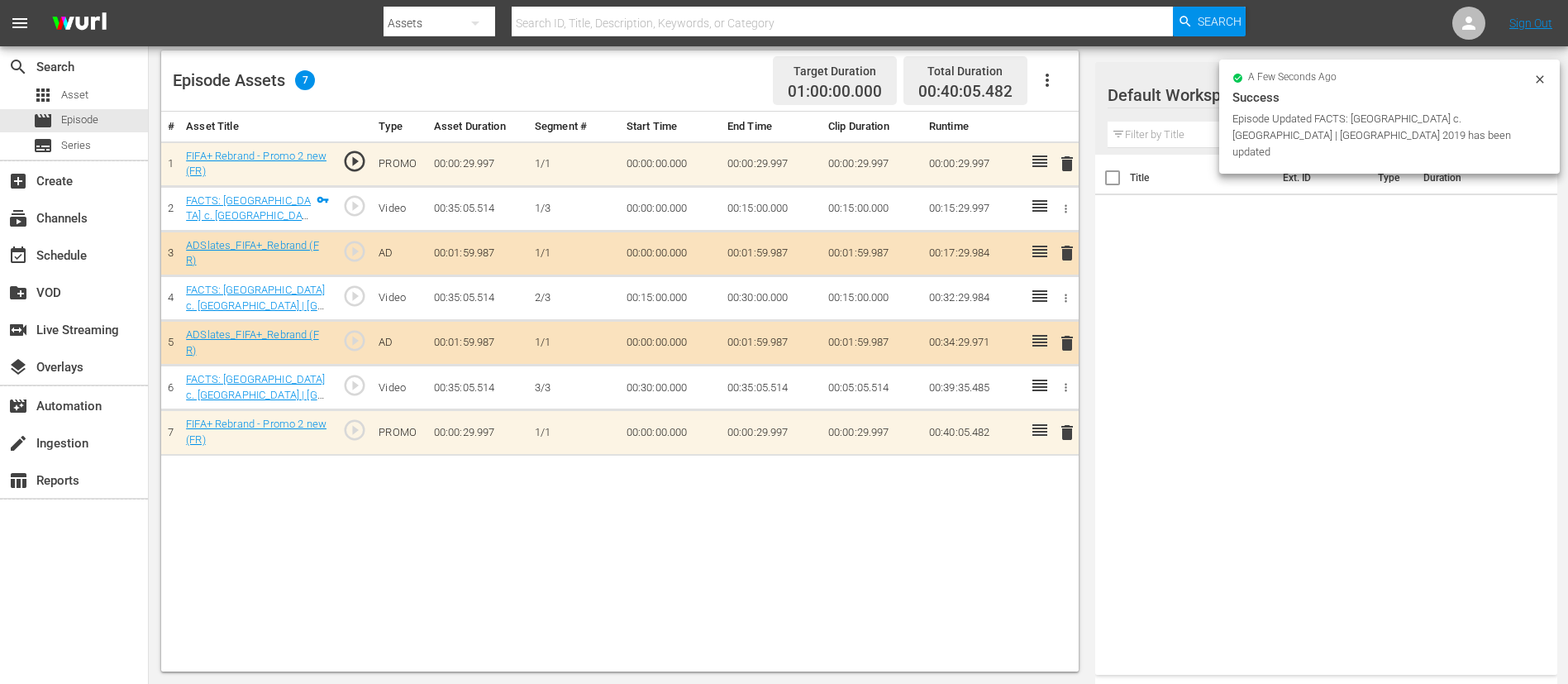
click at [1057, 167] on span "delete" at bounding box center [1066, 163] width 20 height 20
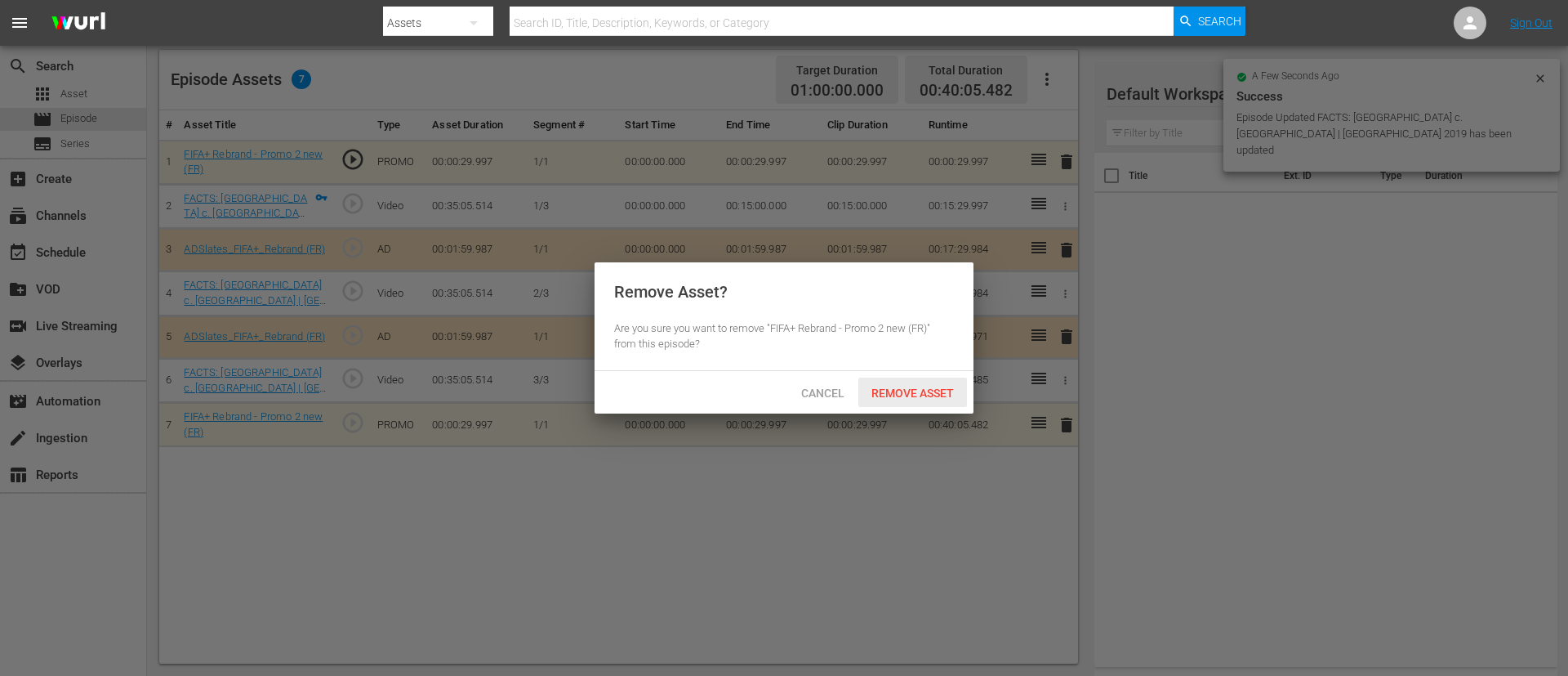
click at [889, 387] on span "Remove Asset" at bounding box center [913, 393] width 108 height 13
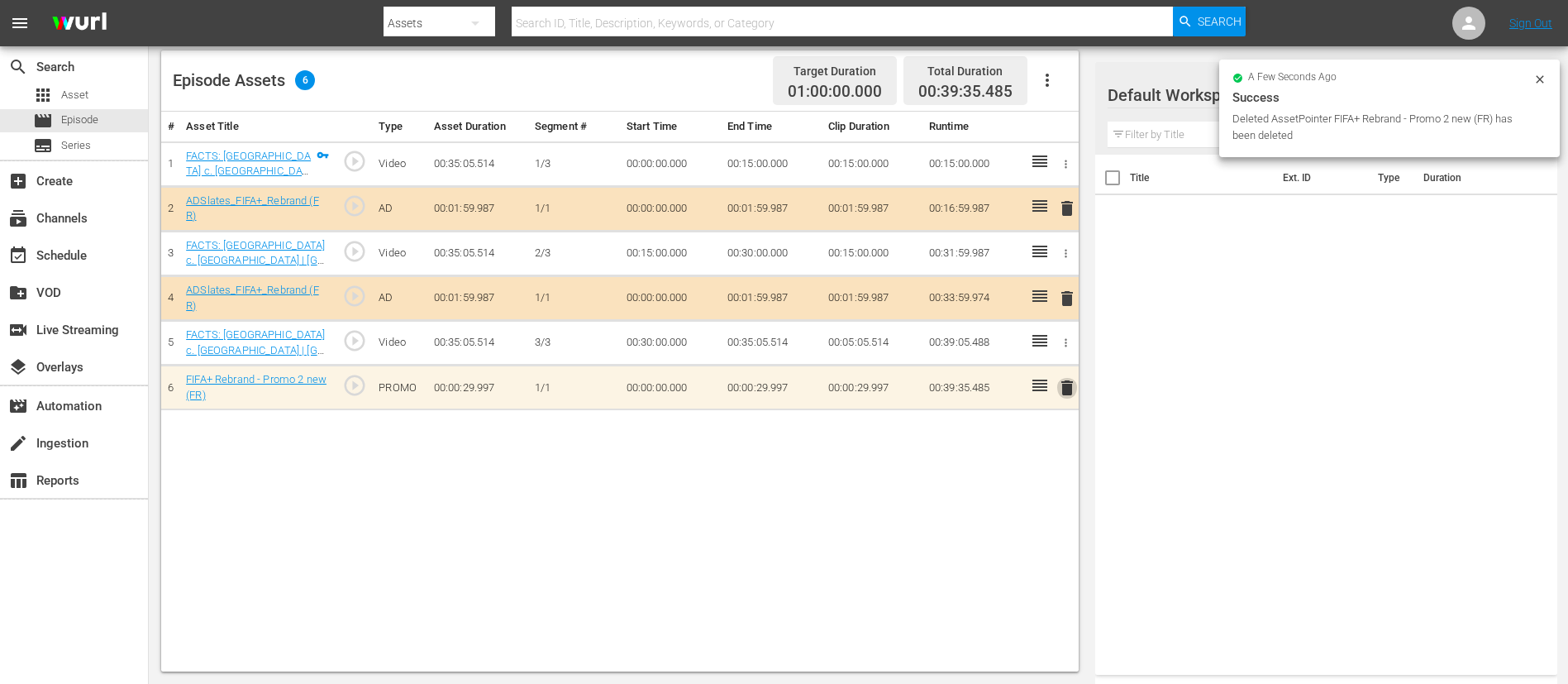
click at [1057, 389] on span "delete" at bounding box center [1066, 387] width 20 height 20
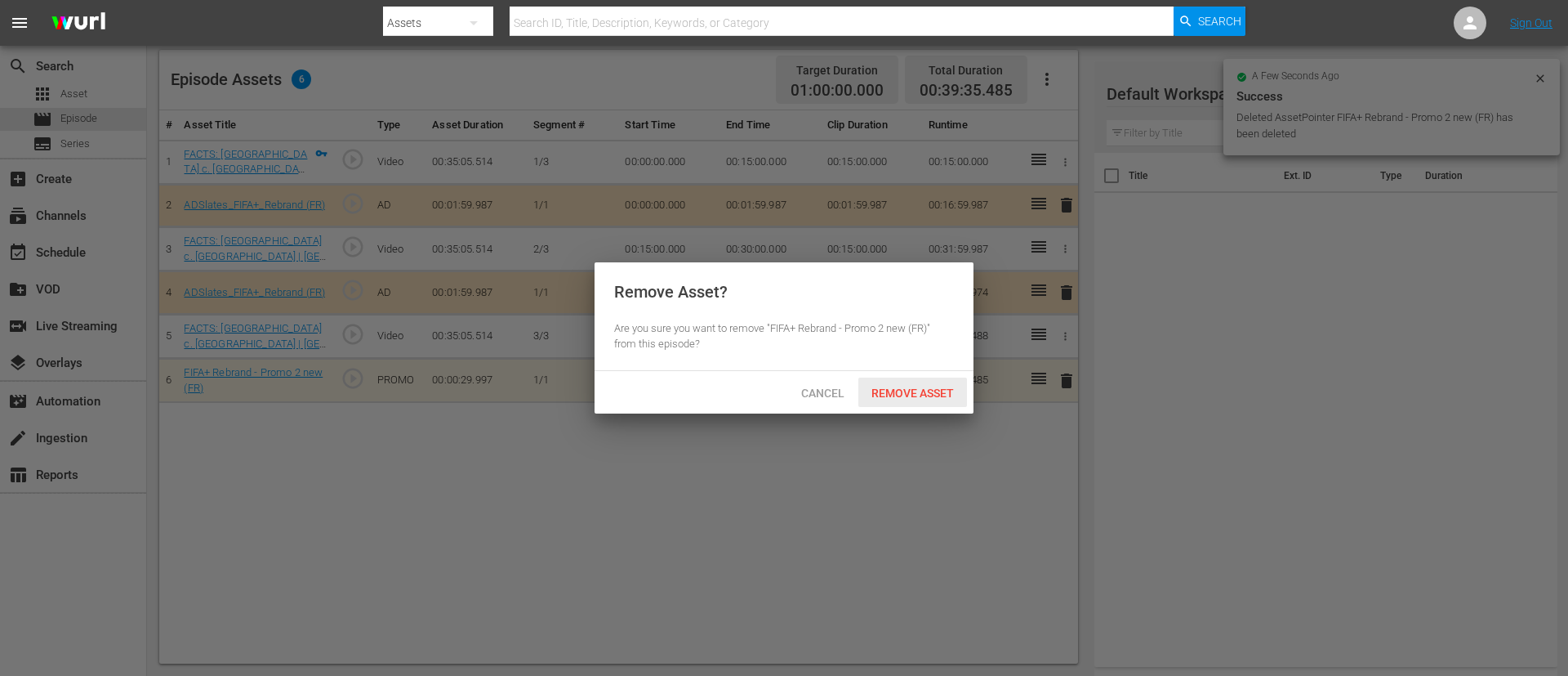
click at [955, 397] on span "Remove Asset" at bounding box center [913, 393] width 108 height 13
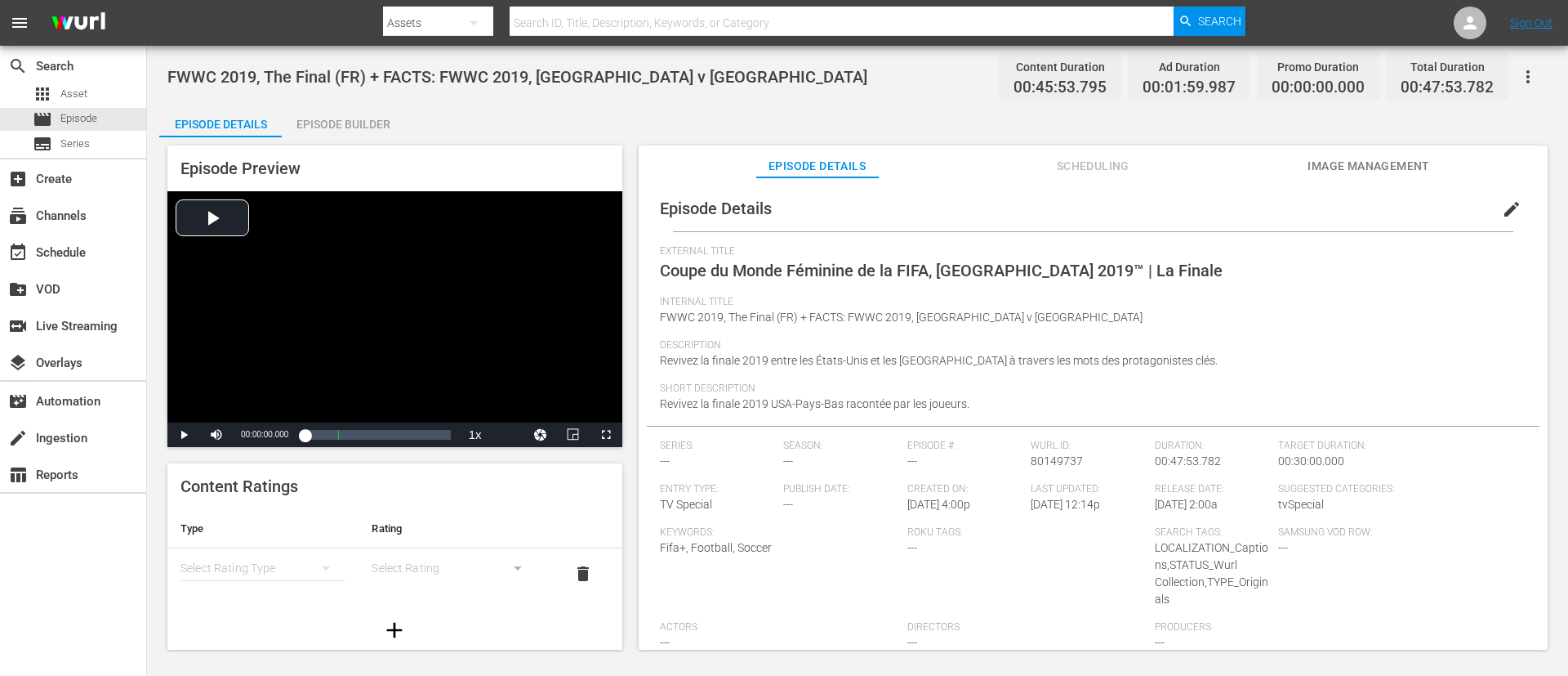
click at [1044, 204] on button "edit" at bounding box center [1512, 209] width 39 height 39
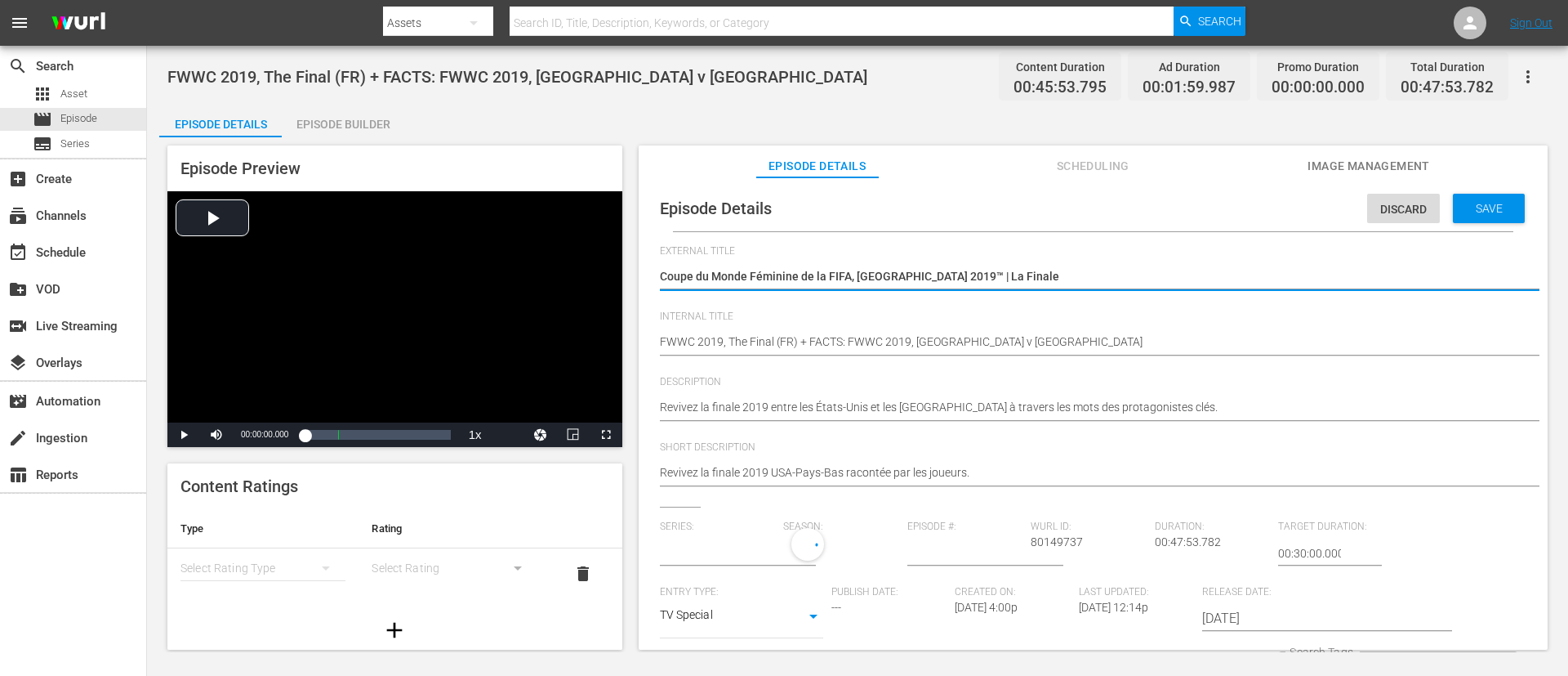
type input "No Series"
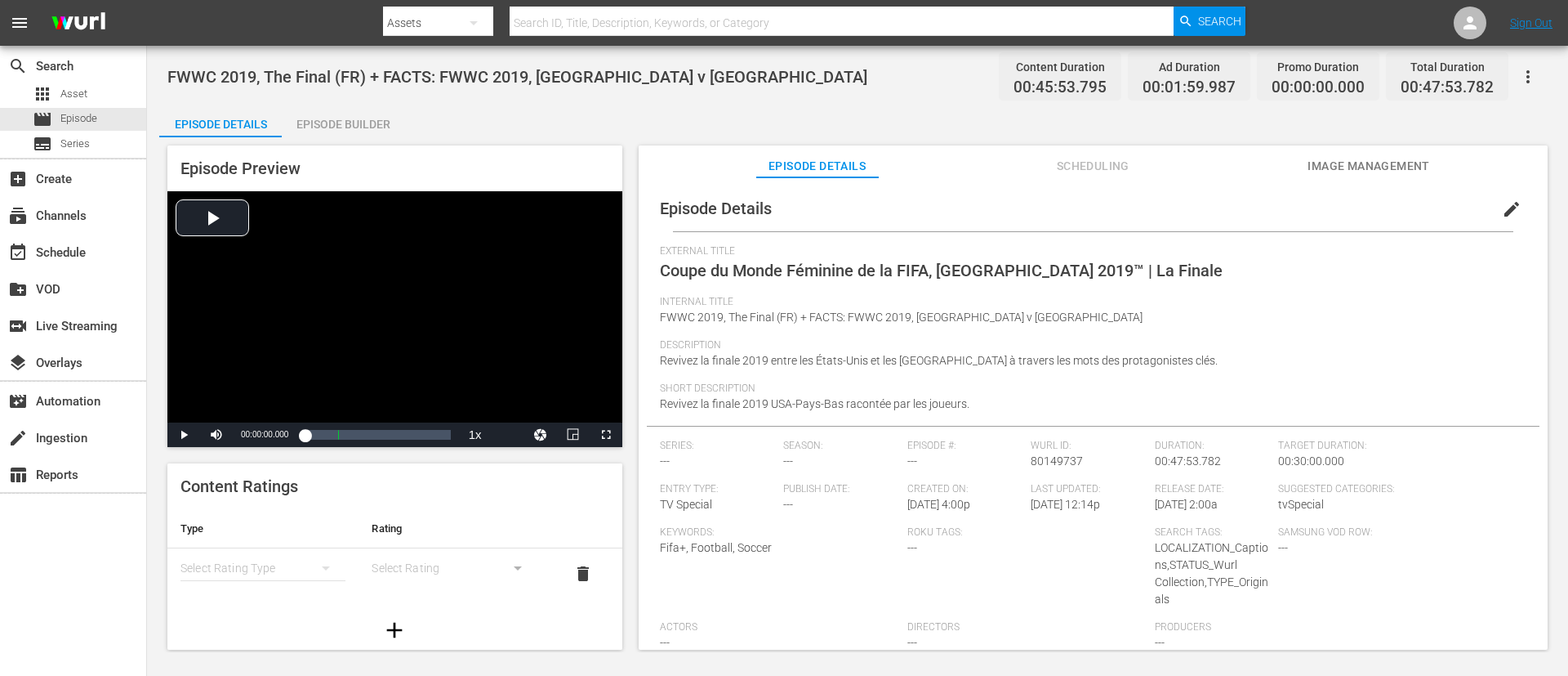
click at [328, 114] on div "Episode Builder" at bounding box center [343, 124] width 122 height 39
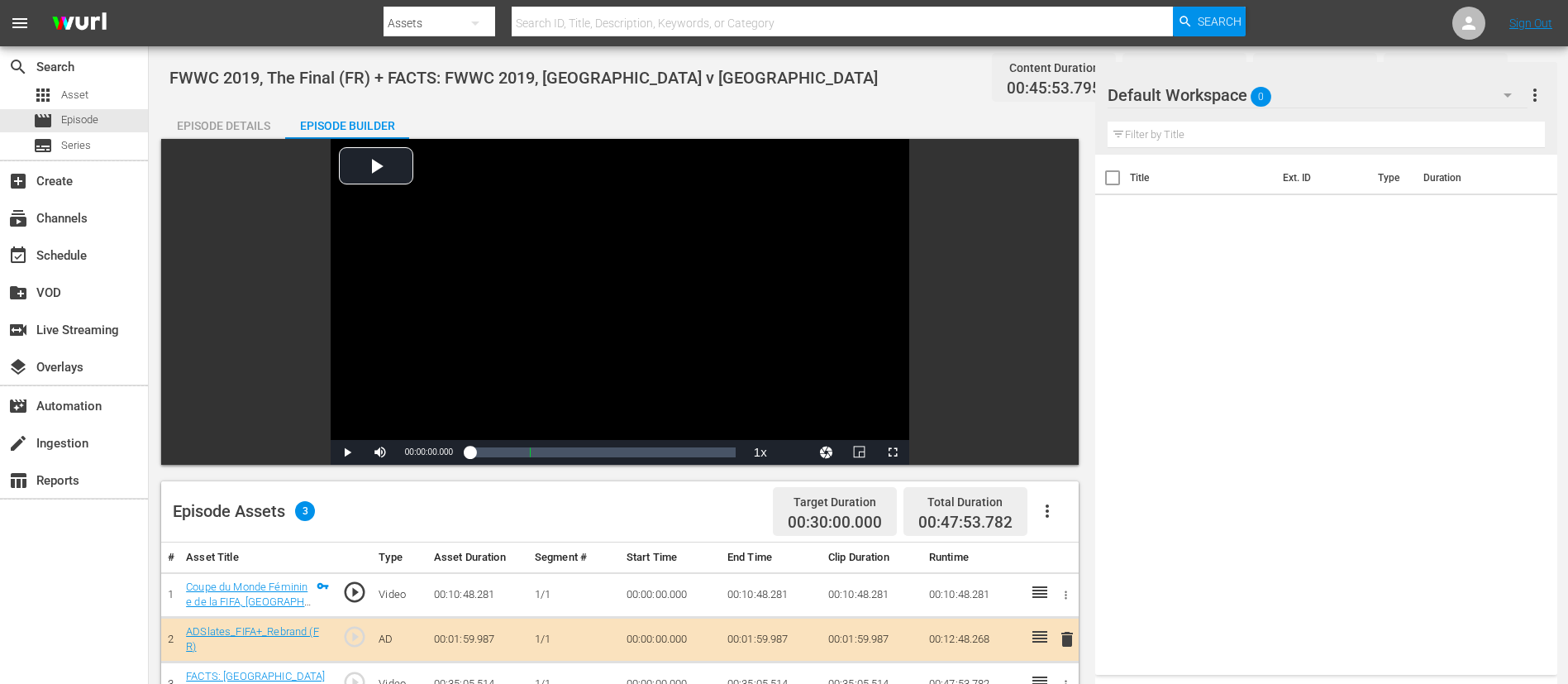
scroll to position [431, 0]
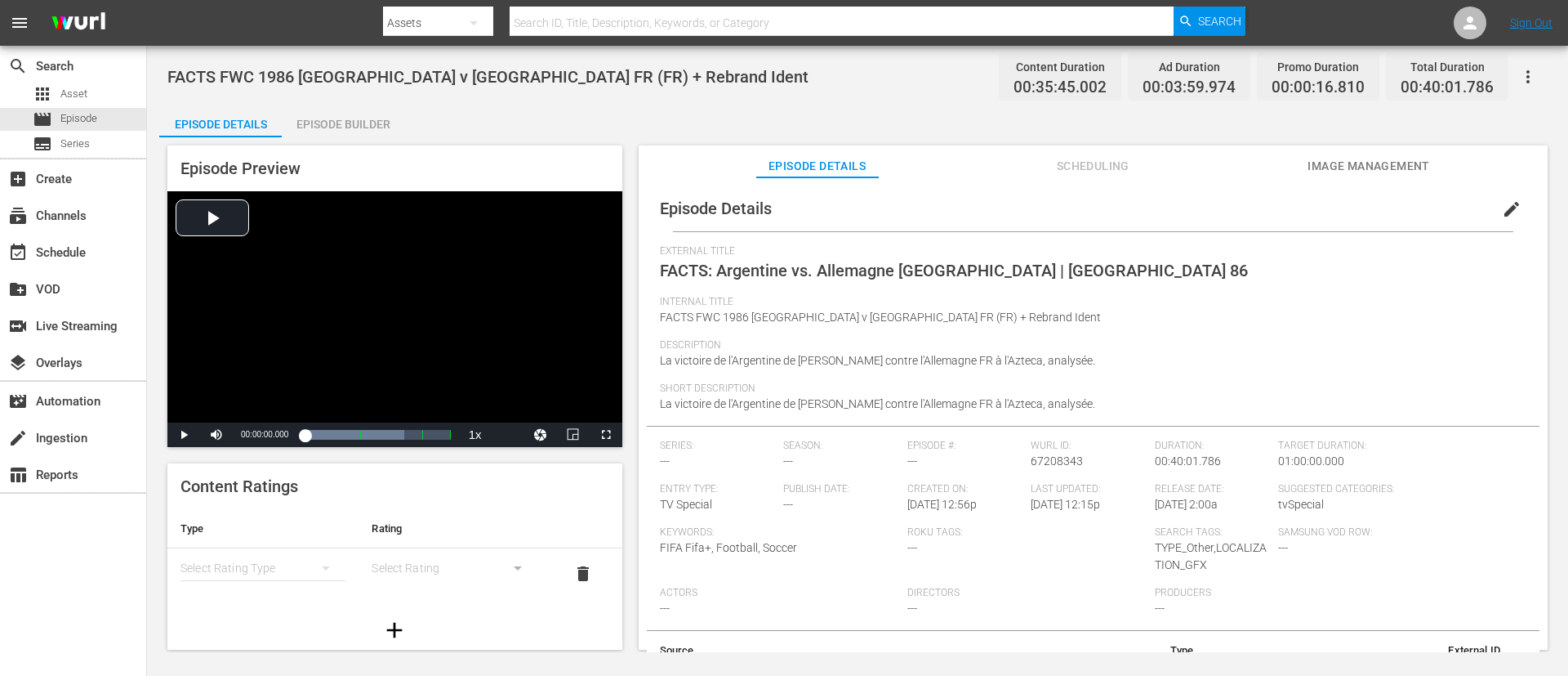
click at [1044, 204] on span "edit" at bounding box center [1511, 209] width 20 height 20
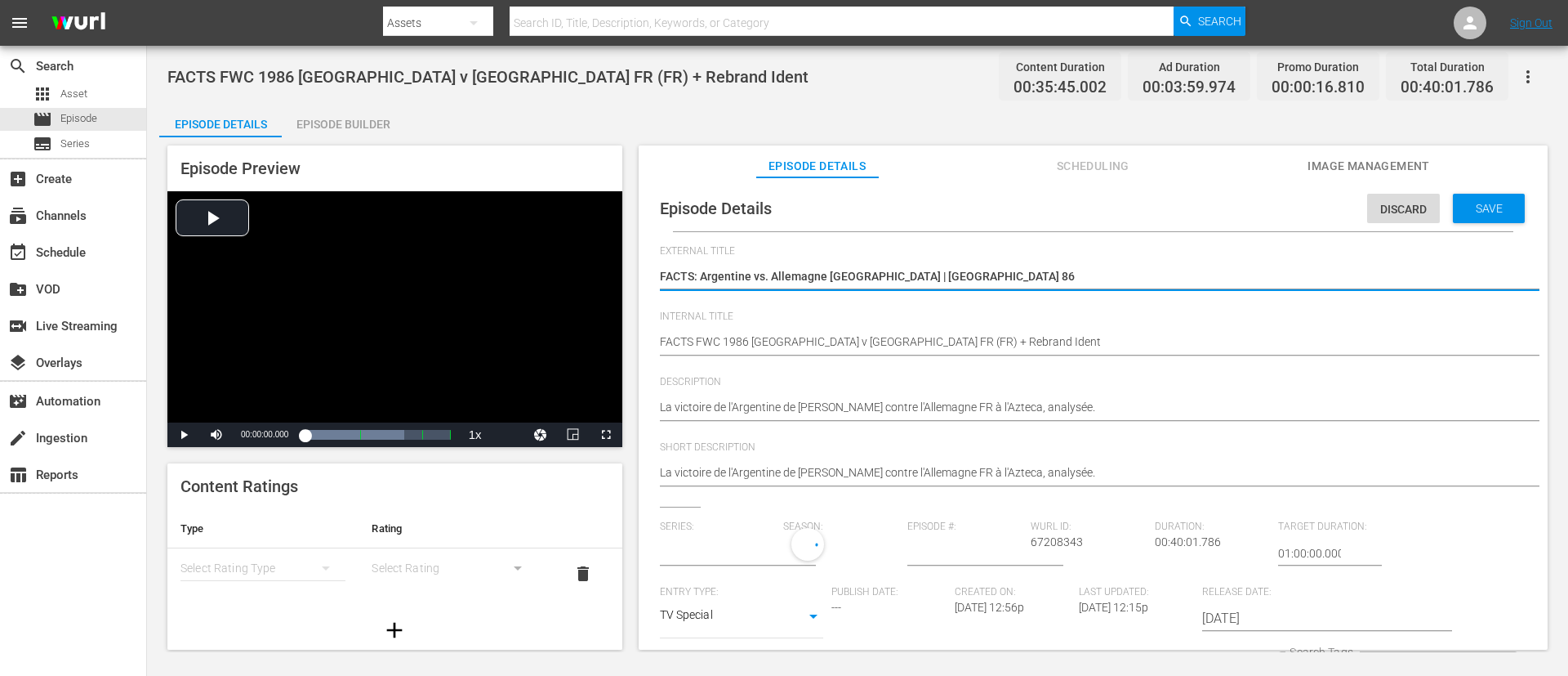
type input "No Series"
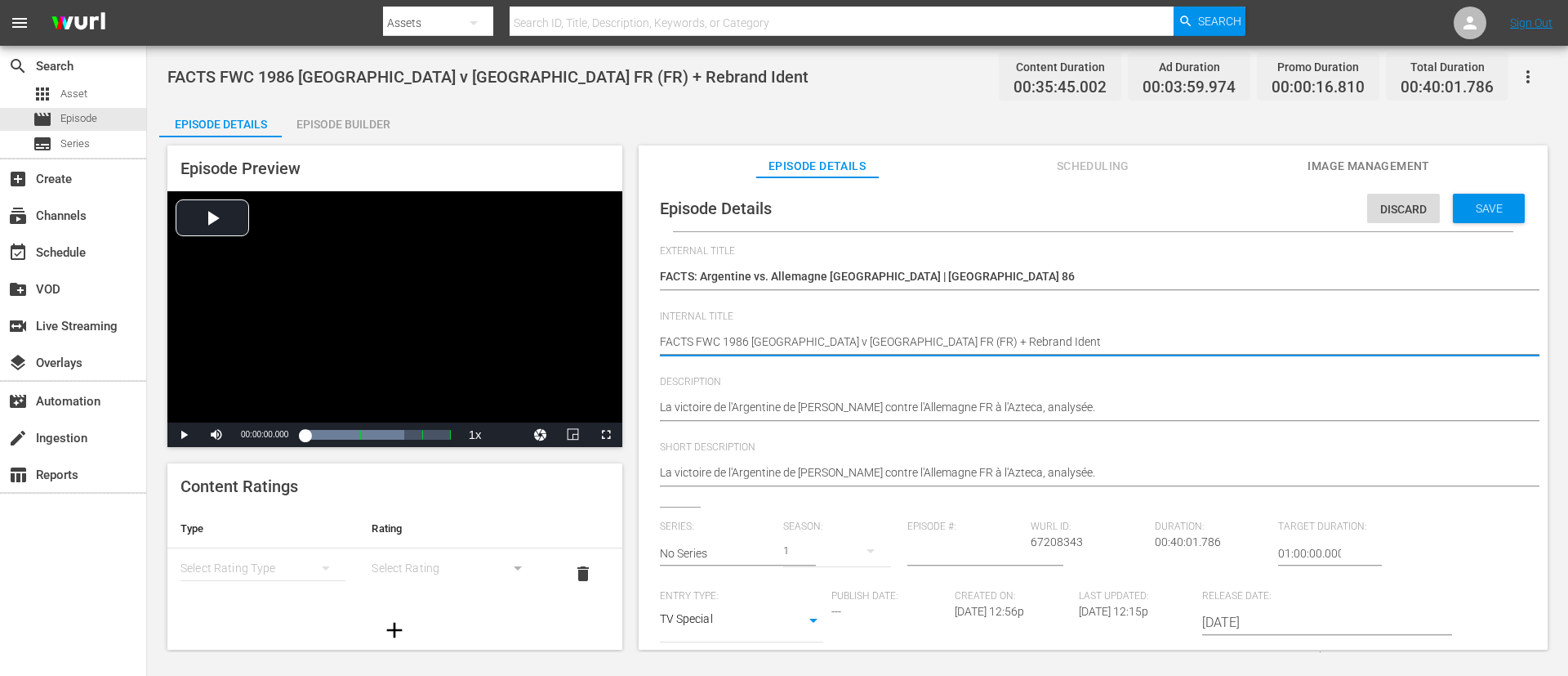
type textarea "FACTS FWC 1986 [GEOGRAPHIC_DATA] v [GEOGRAPHIC_DATA] FR (FR)"
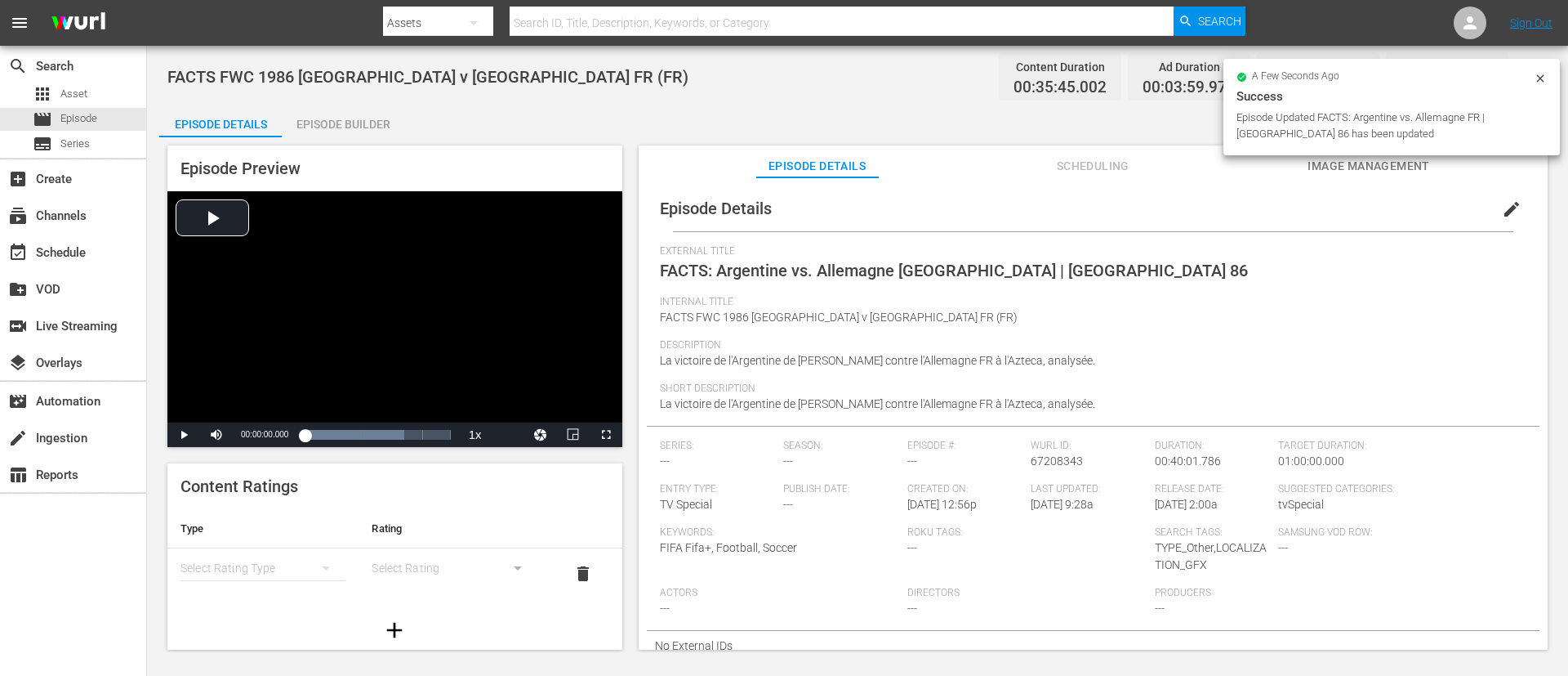
click at [372, 120] on div "Episode Builder" at bounding box center [343, 124] width 122 height 39
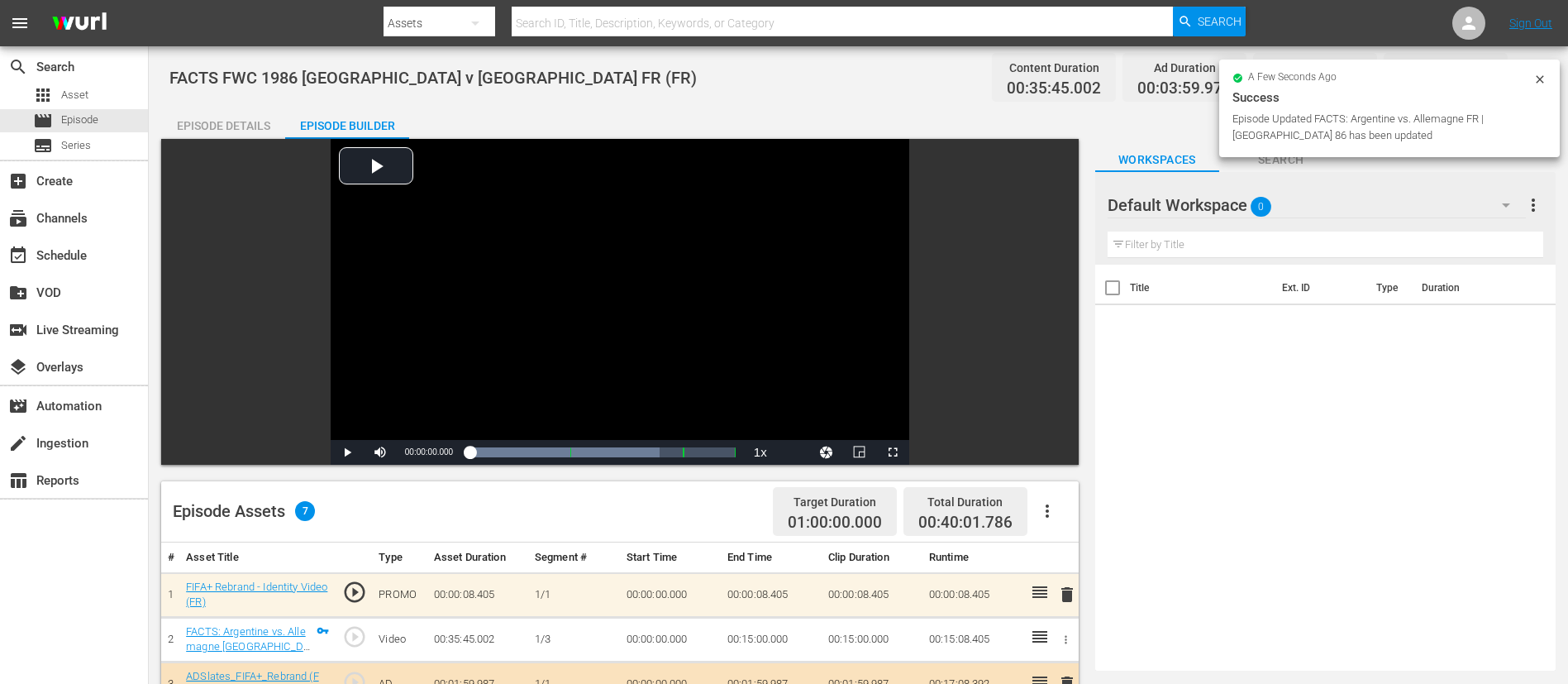
scroll to position [431, 0]
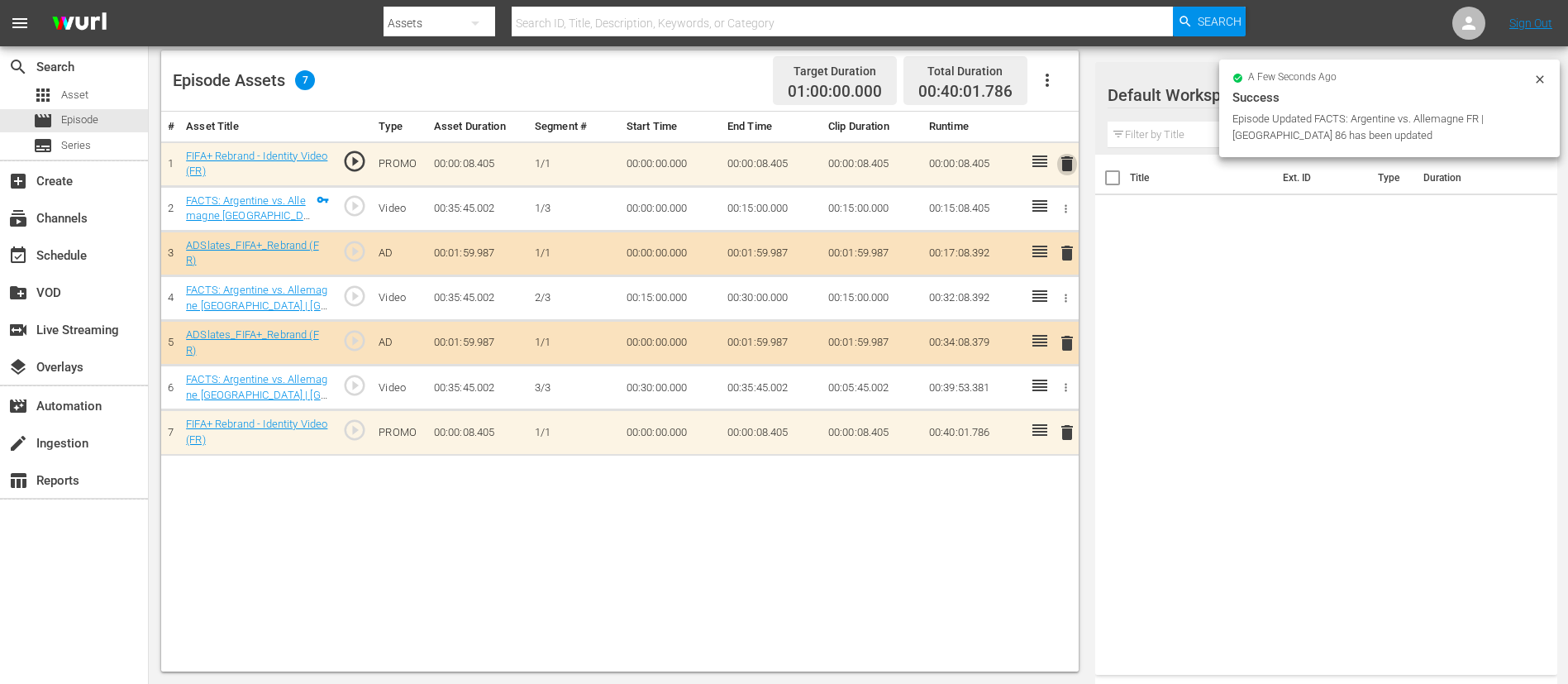
click at [1057, 161] on span "delete" at bounding box center [1066, 163] width 20 height 20
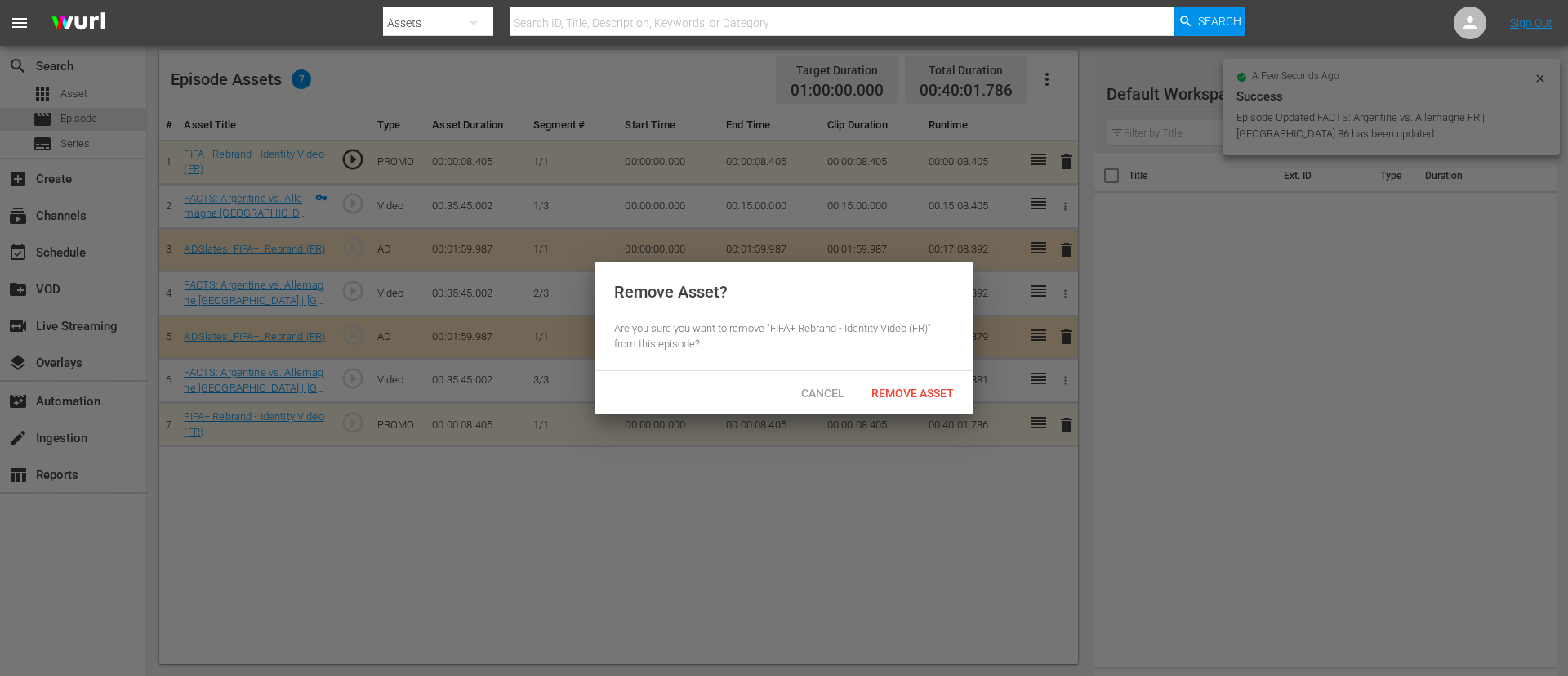
click at [921, 391] on span "Remove Asset" at bounding box center [913, 393] width 108 height 13
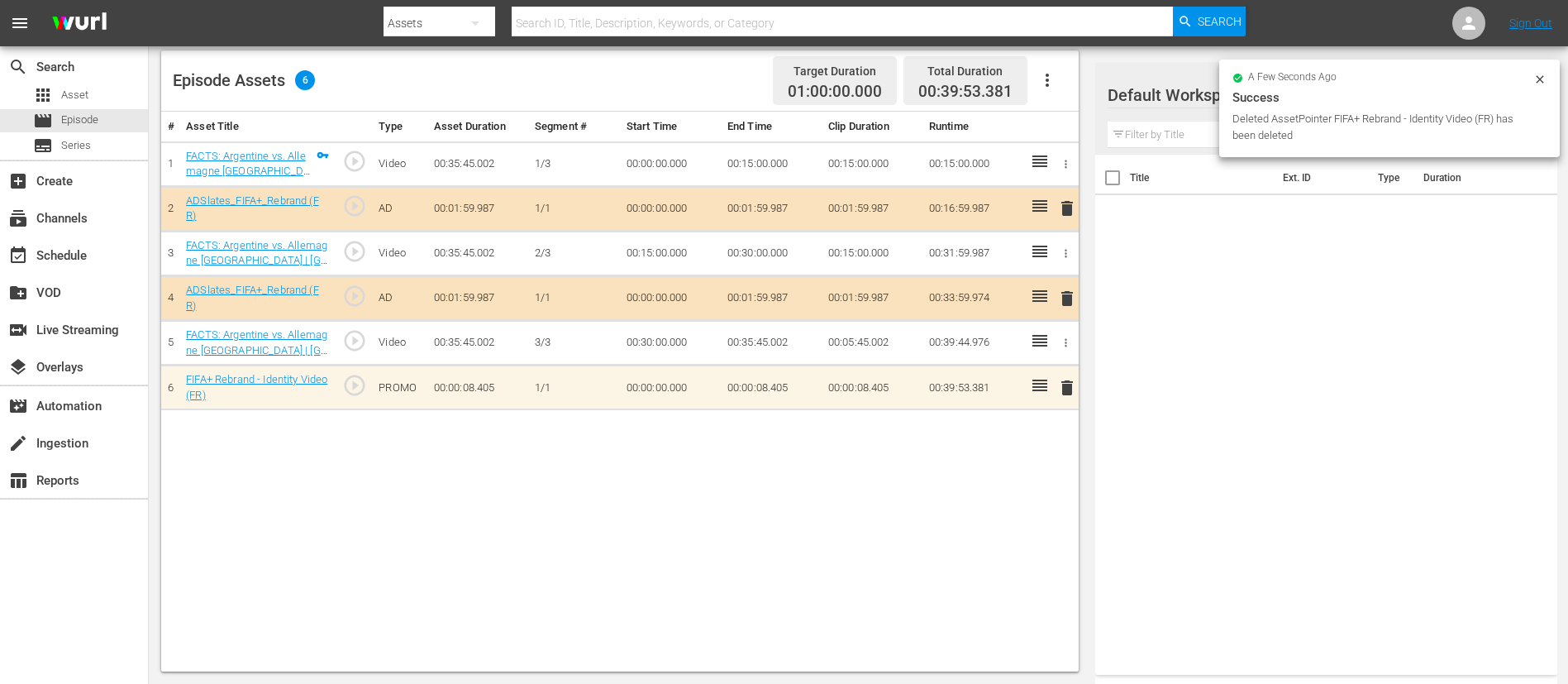
click at [1057, 385] on span "delete" at bounding box center [1066, 387] width 20 height 20
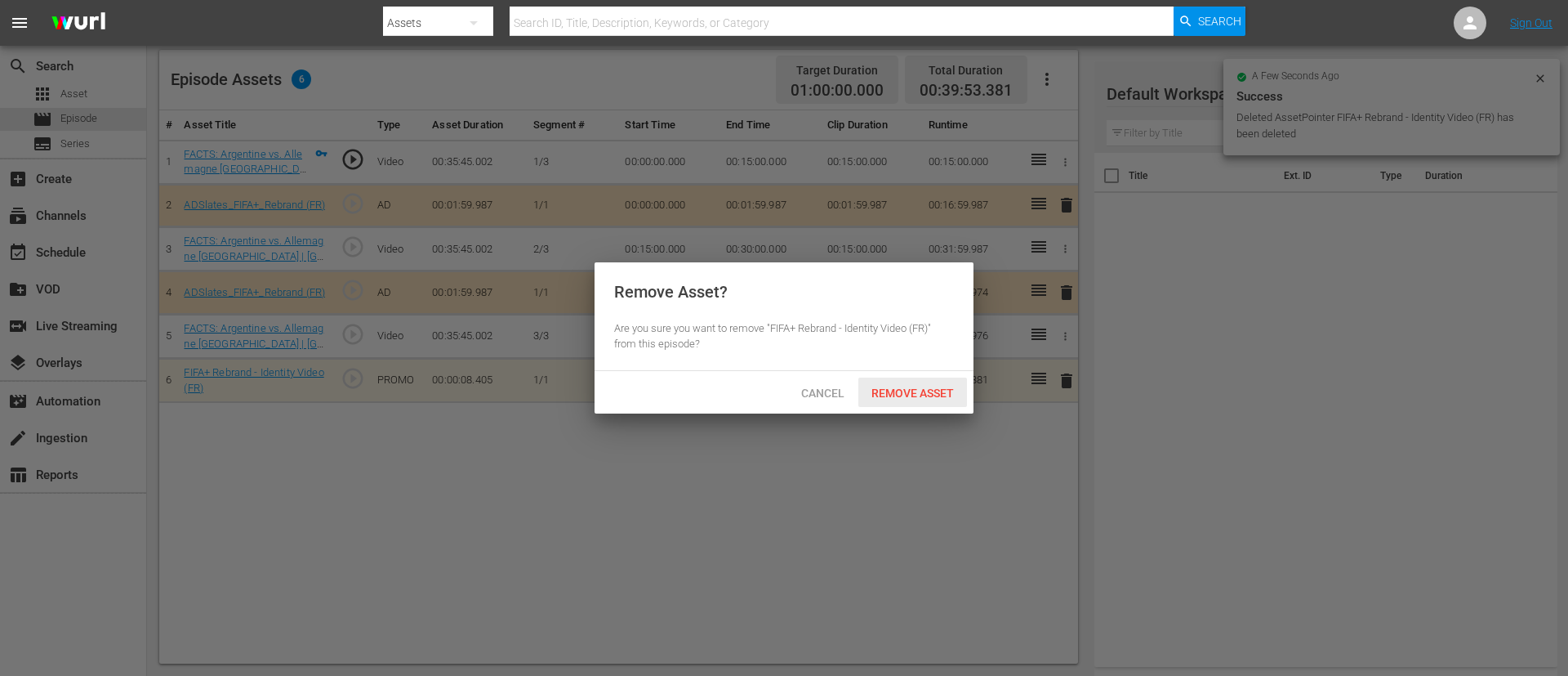
click at [941, 401] on div "Remove Asset" at bounding box center [913, 392] width 108 height 30
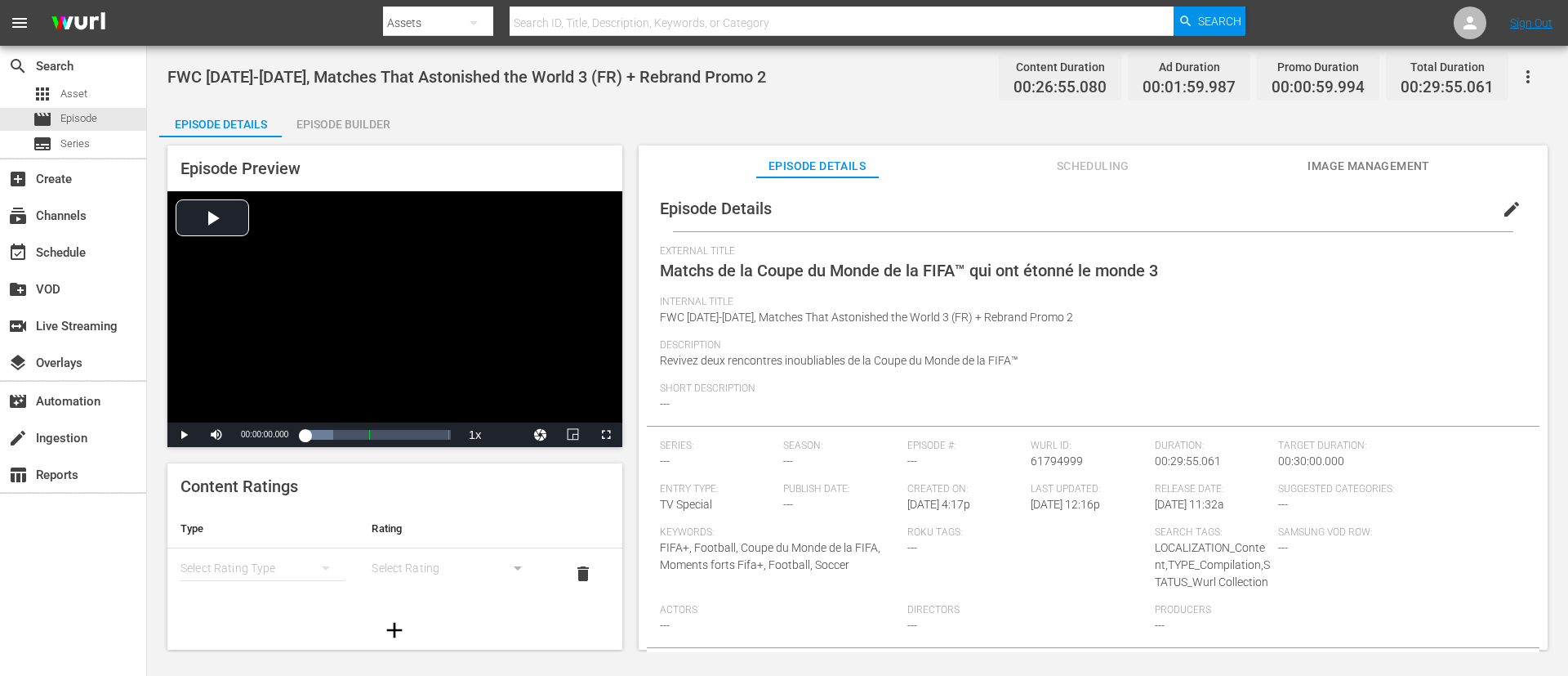
click at [1044, 204] on button "edit" at bounding box center [1512, 209] width 39 height 39
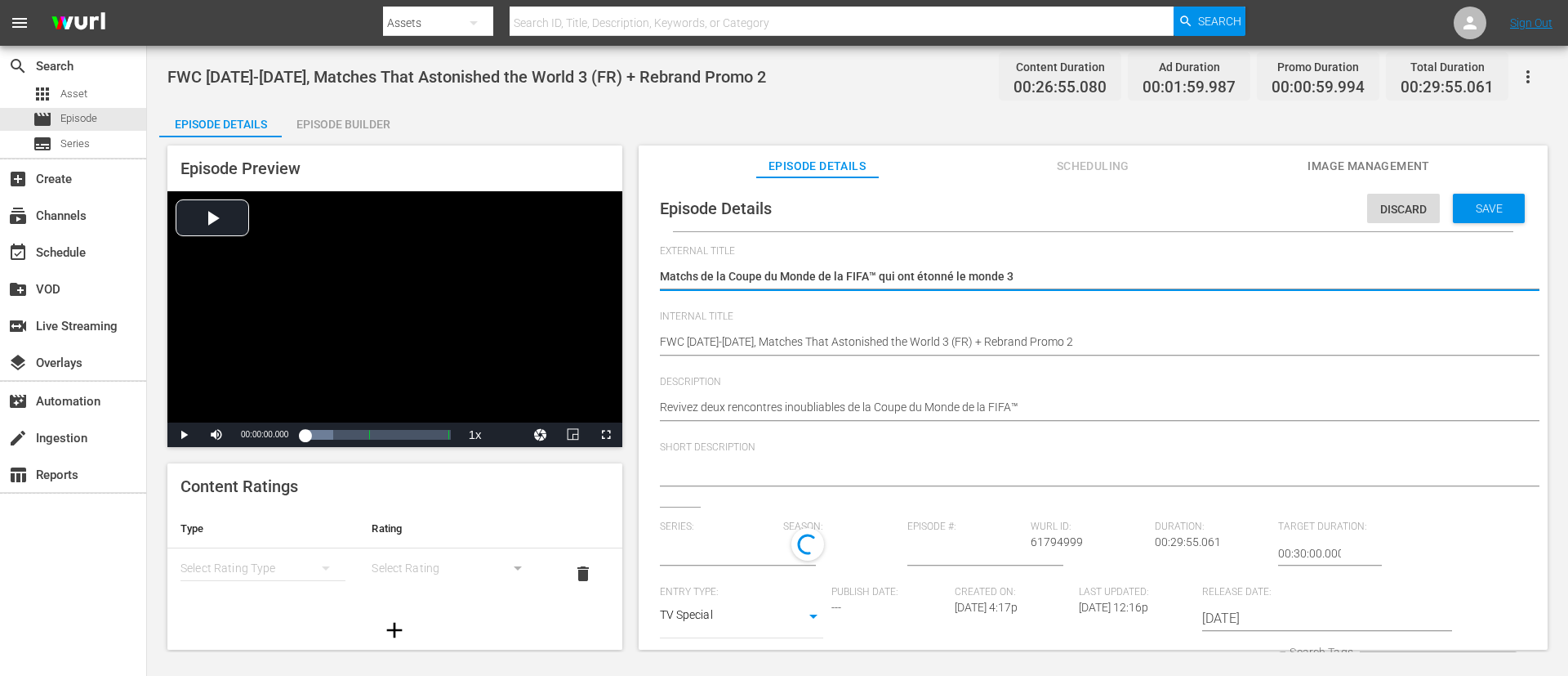
type input "No Series"
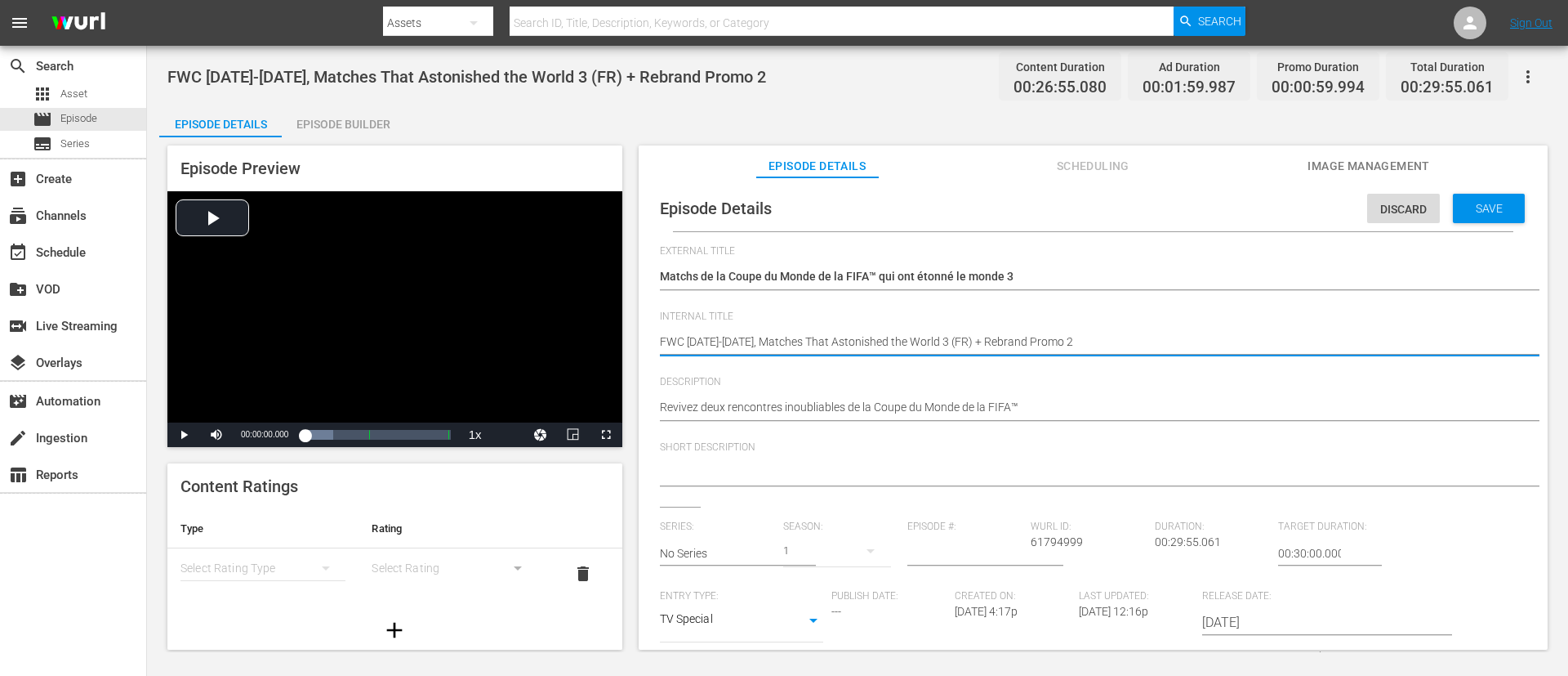
type textarea "FWC [DATE]-[DATE], Matches That Astonished the World 3 (FR)"
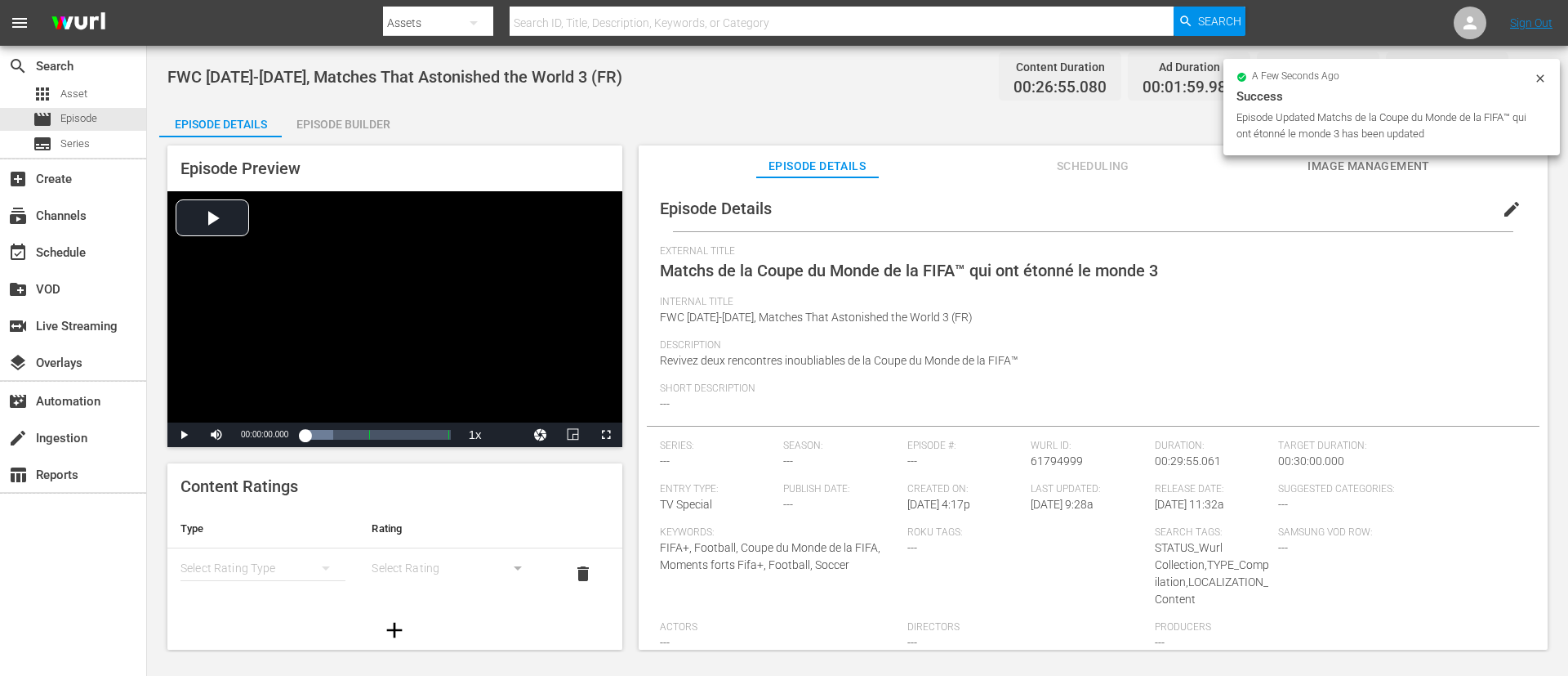
click at [380, 134] on div "Episode Builder" at bounding box center [343, 124] width 122 height 39
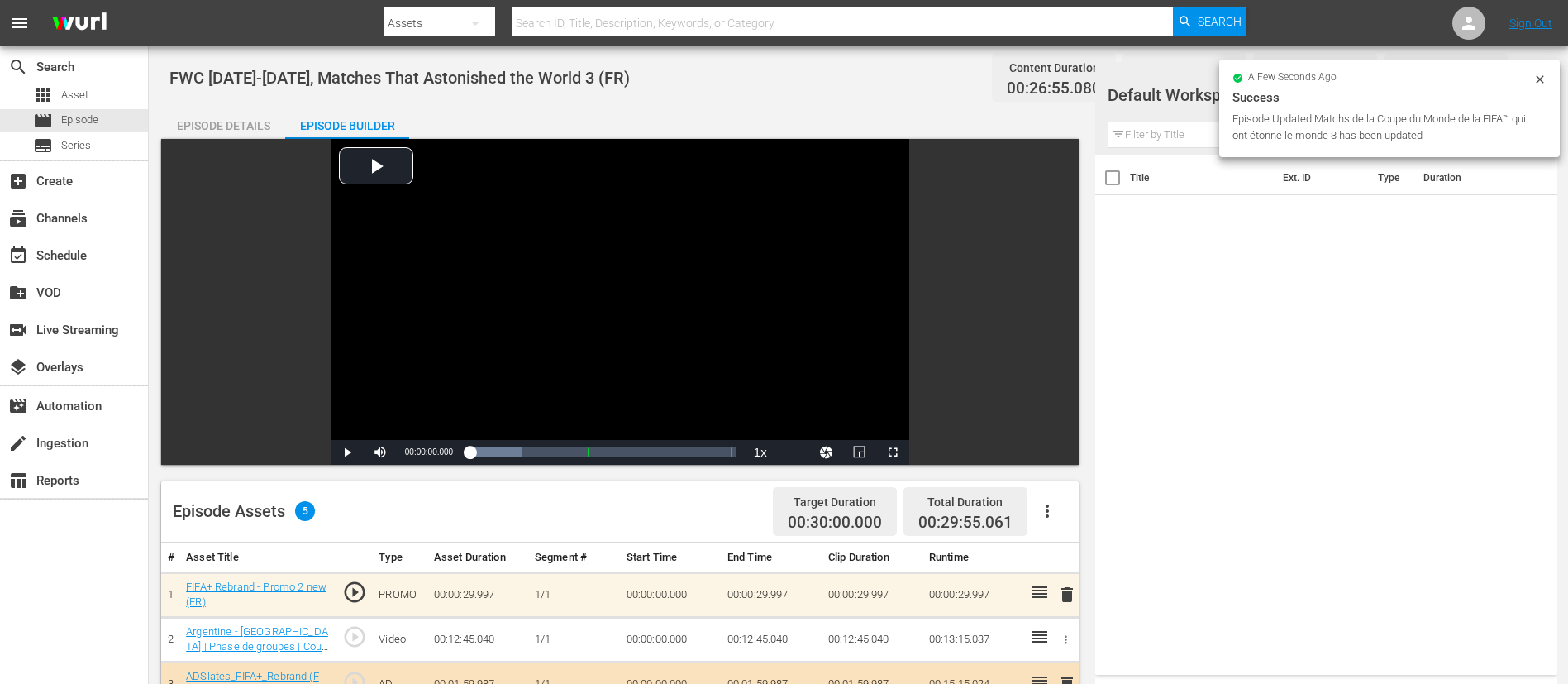
scroll to position [431, 0]
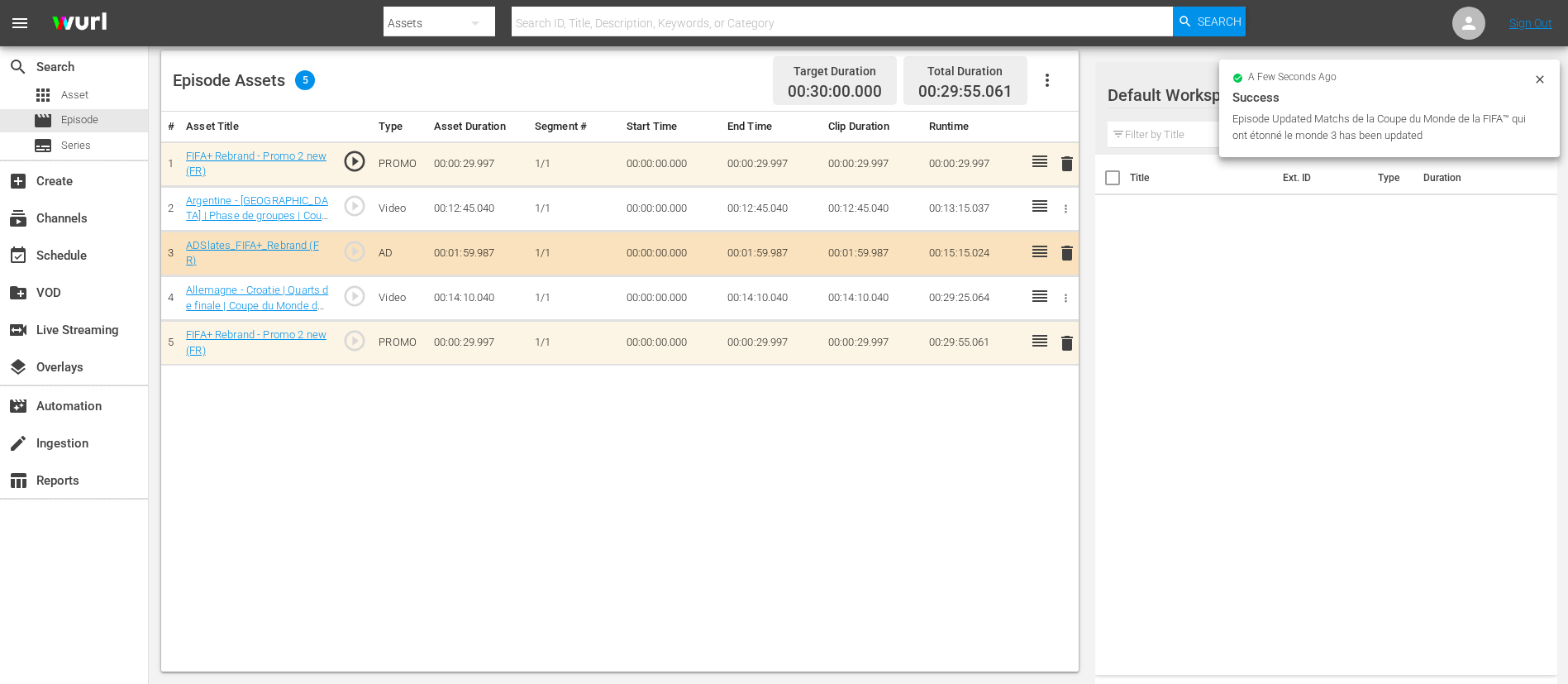
click at [1056, 171] on td "delete" at bounding box center [1064, 163] width 27 height 44
click at [1057, 167] on span "delete" at bounding box center [1066, 163] width 20 height 20
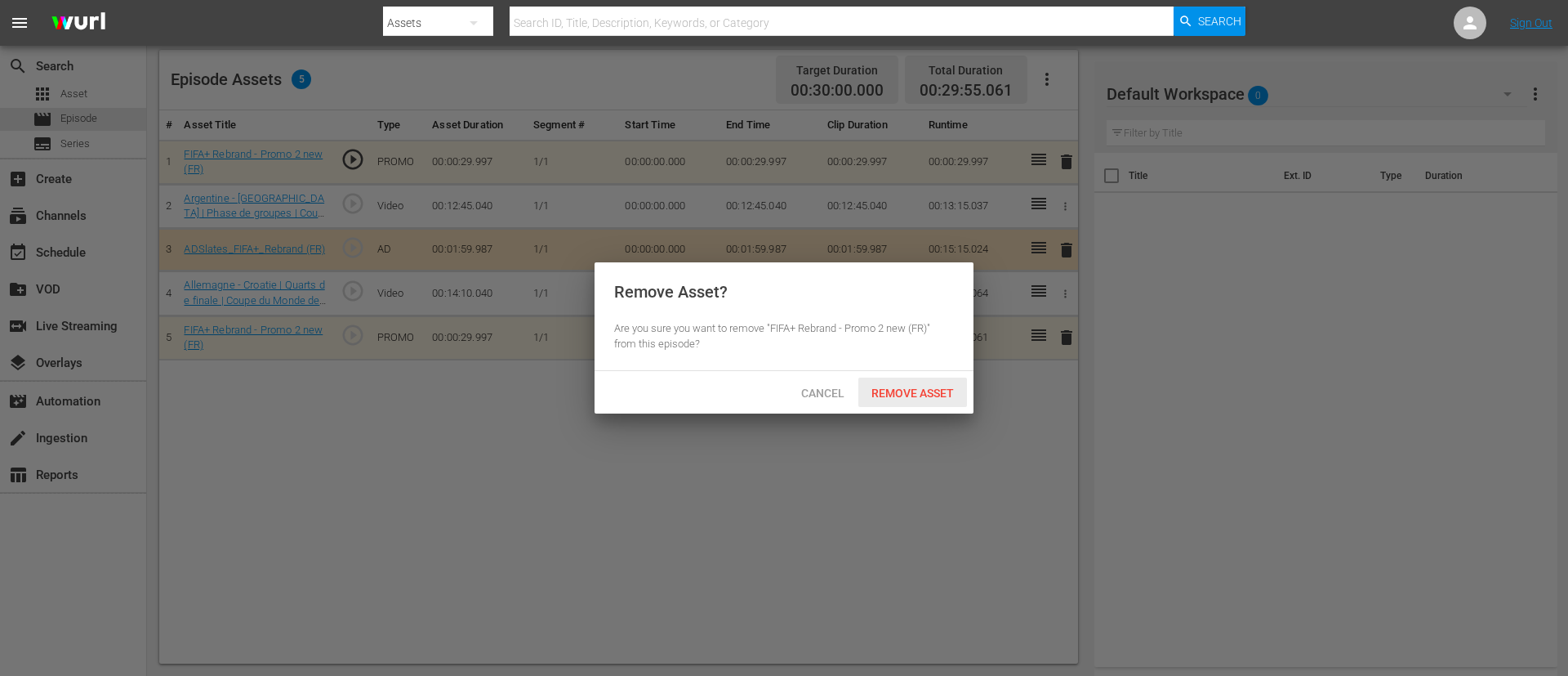
click at [896, 395] on span "Remove Asset" at bounding box center [913, 393] width 108 height 13
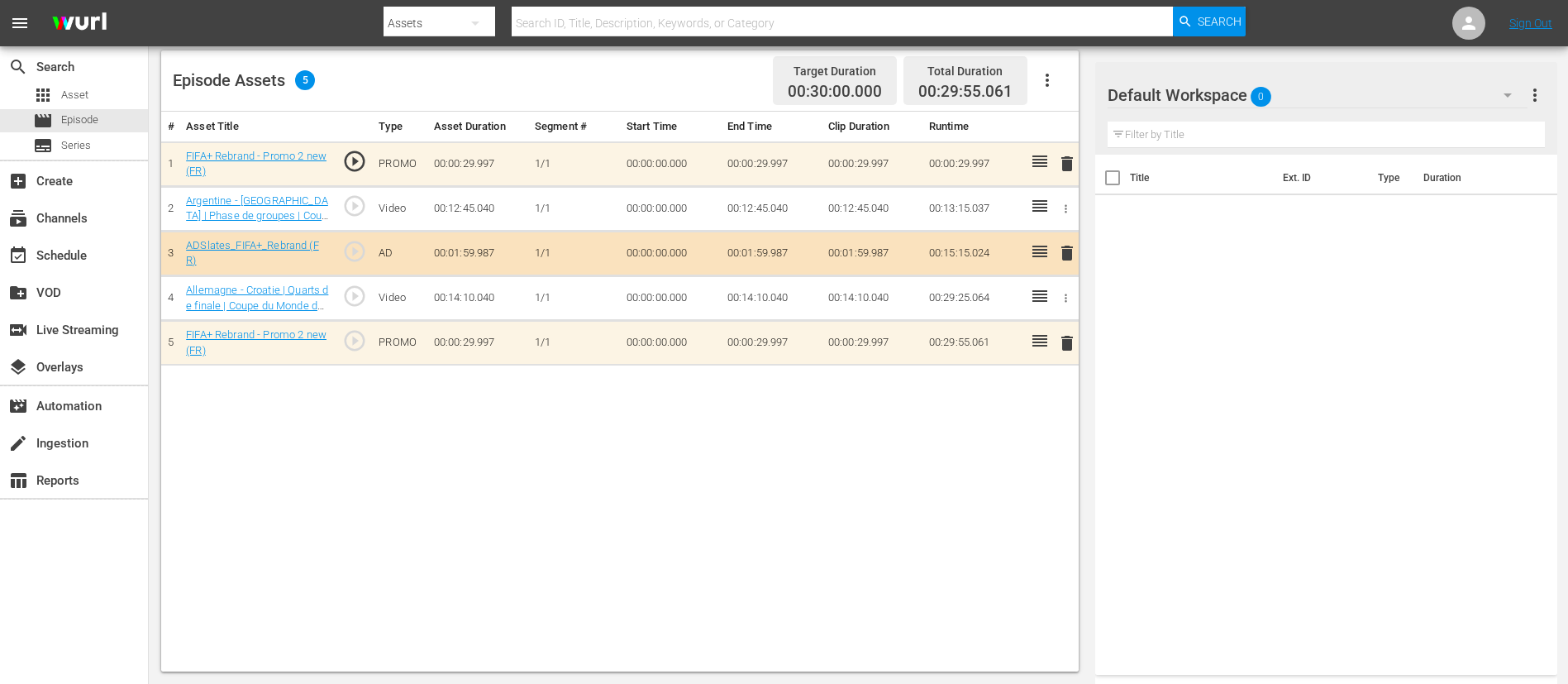
click at [1057, 345] on span "delete" at bounding box center [1066, 343] width 20 height 20
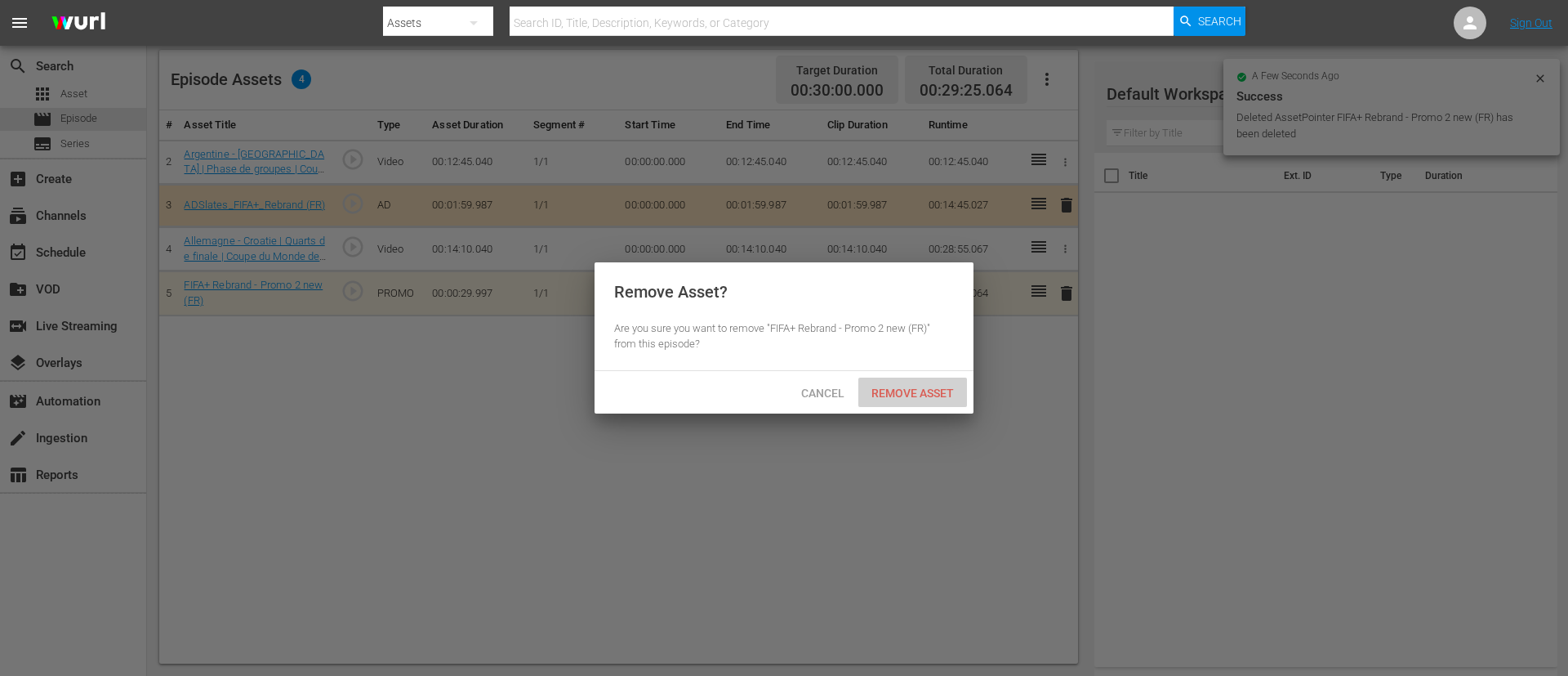
click at [936, 393] on span "Remove Asset" at bounding box center [913, 393] width 108 height 13
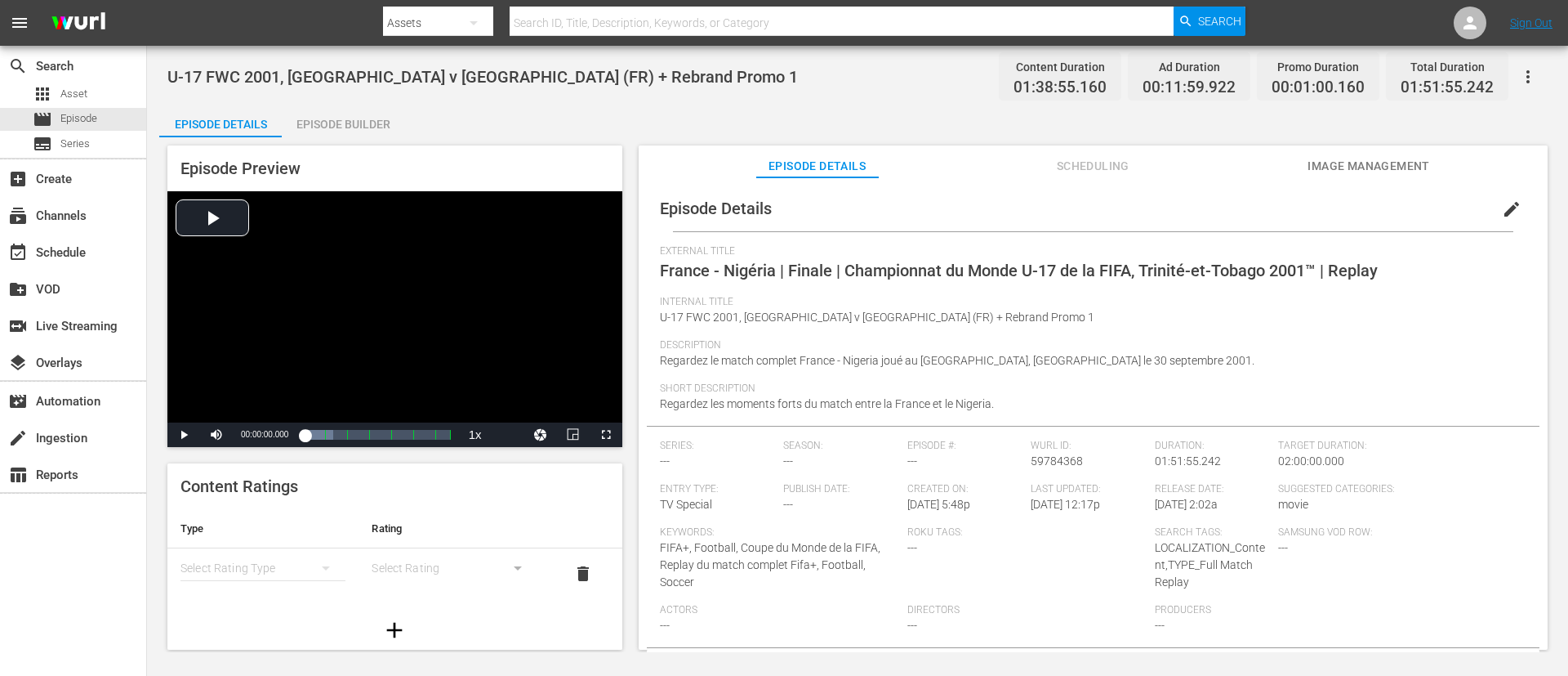
click at [1044, 190] on button "edit" at bounding box center [1512, 209] width 39 height 39
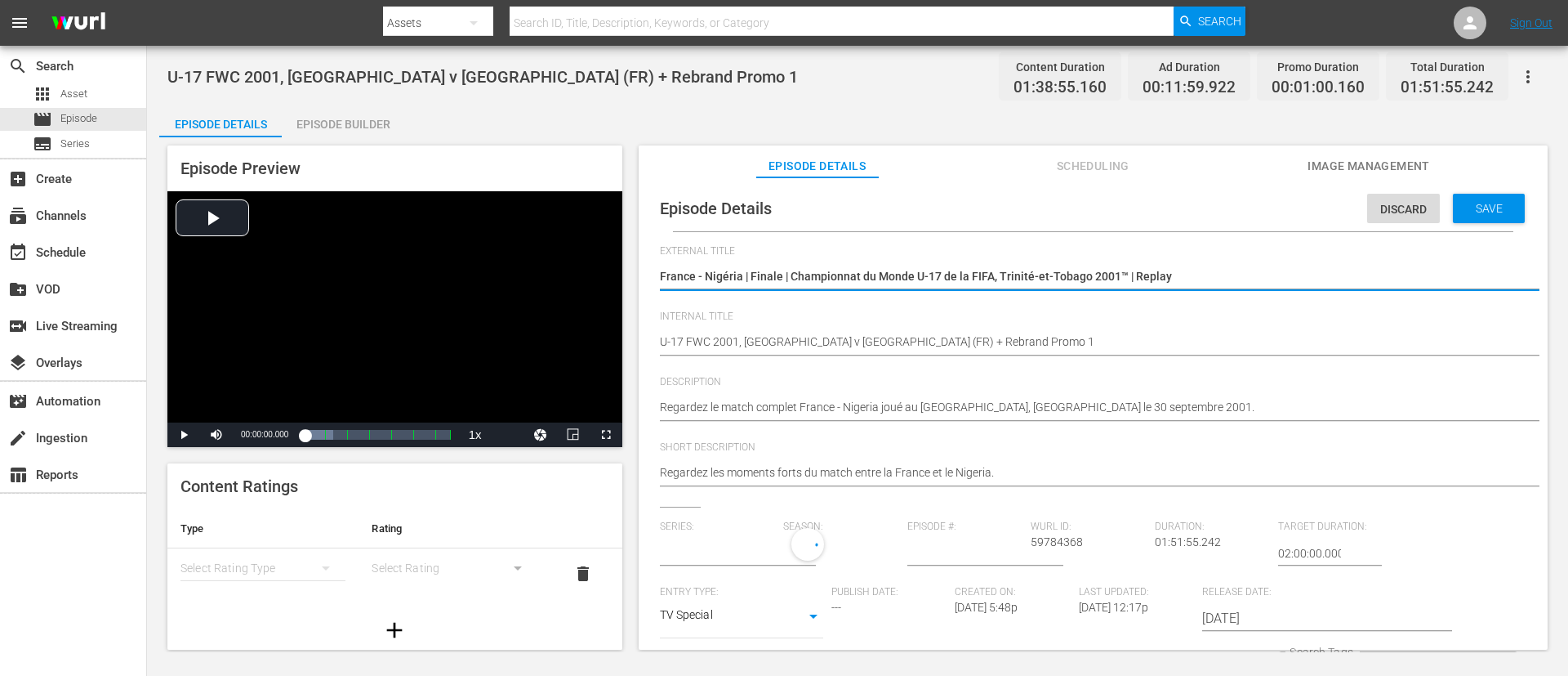
type input "No Series"
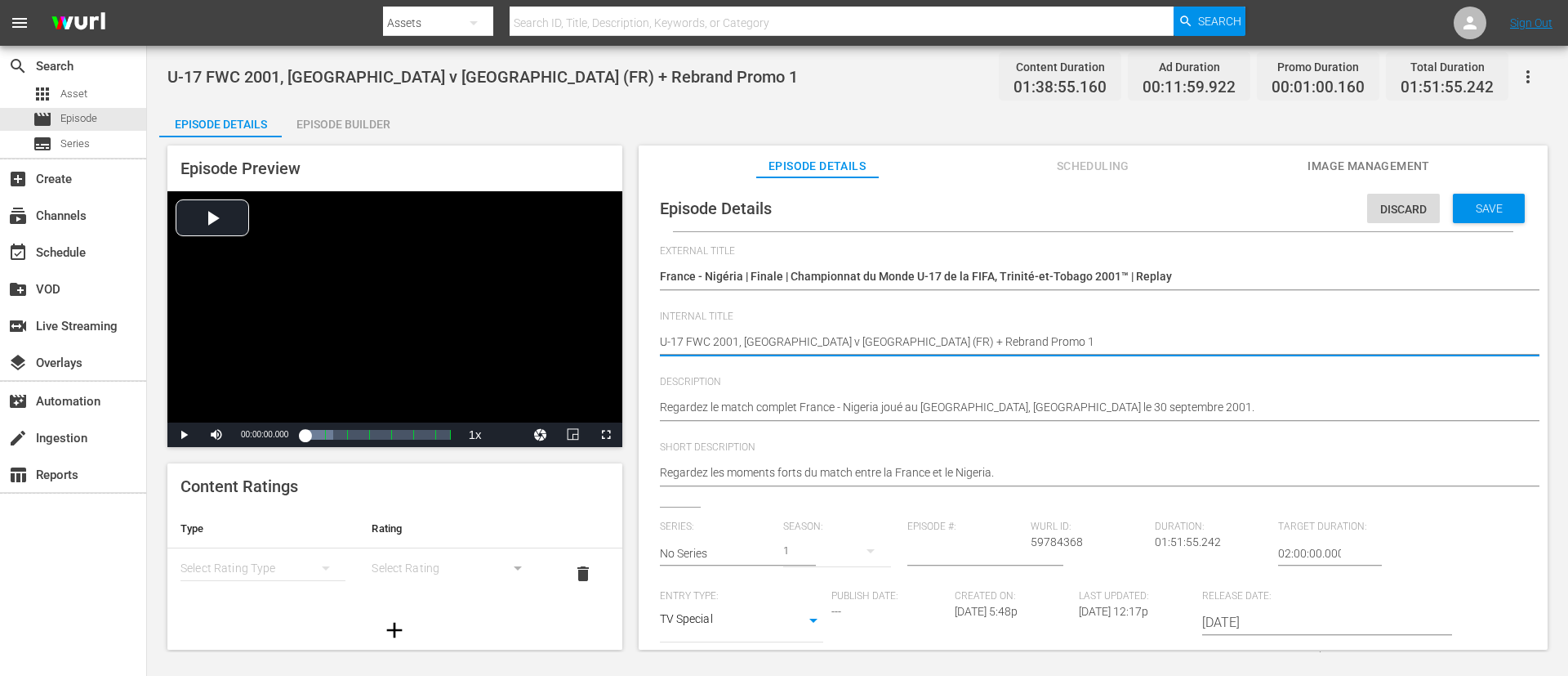
type textarea "U-17 FWC 2001, France v Nigeria (FR)"
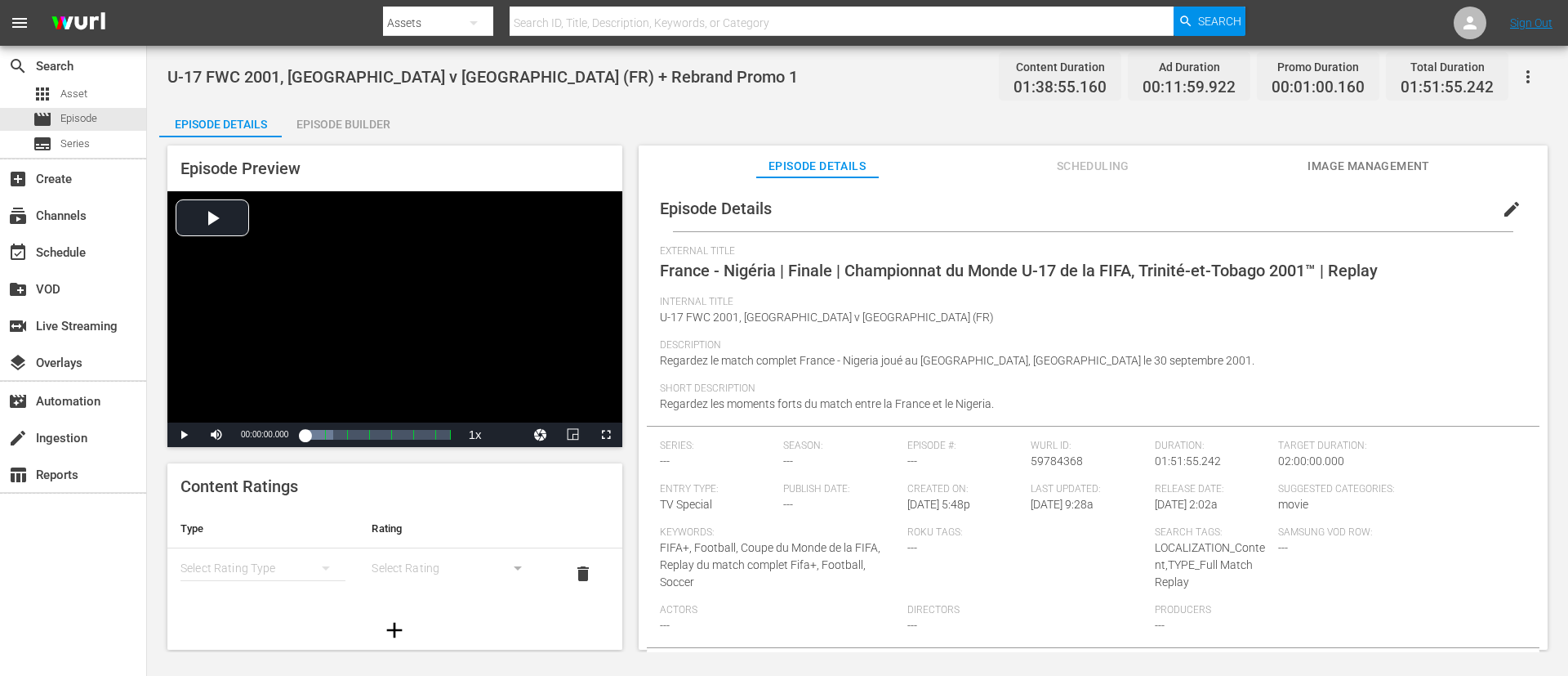
click at [296, 117] on div "Episode Builder" at bounding box center [343, 124] width 122 height 39
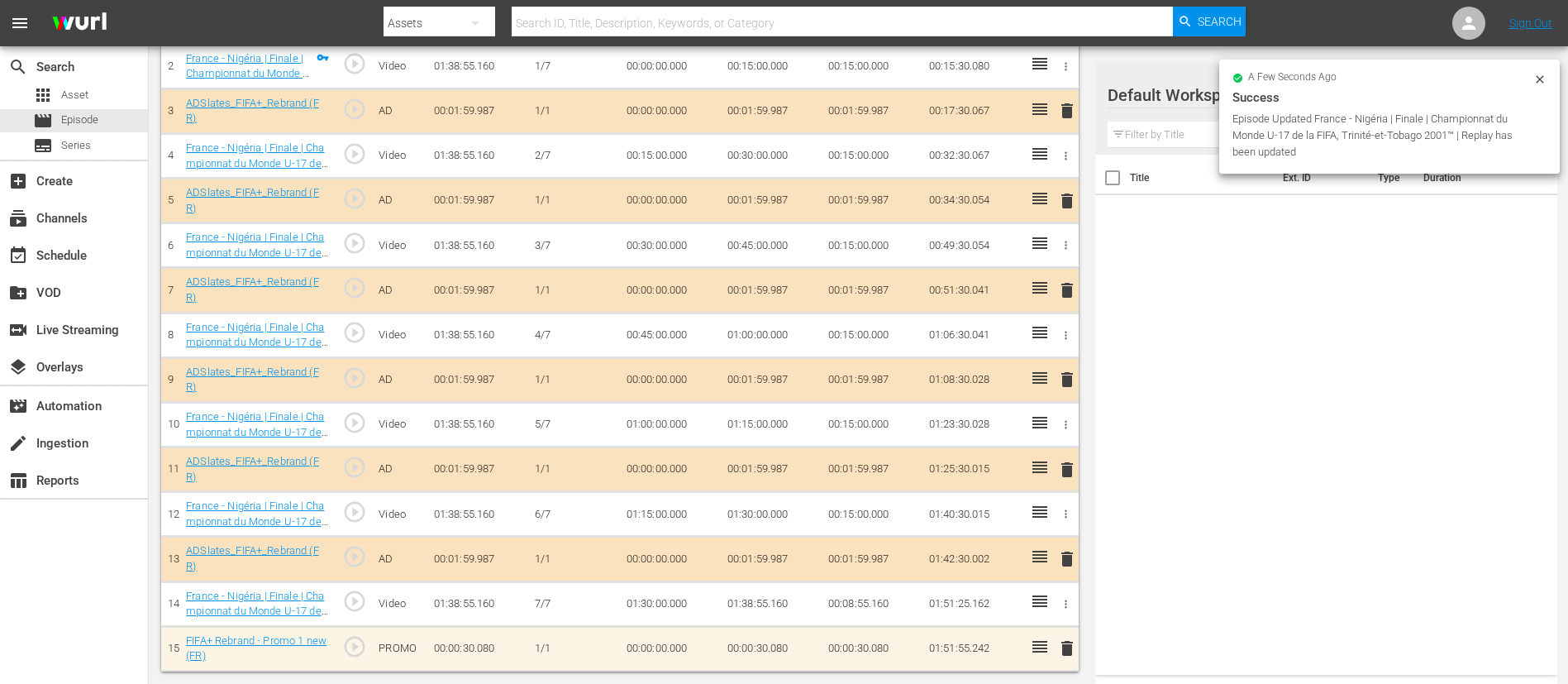
scroll to position [449, 0]
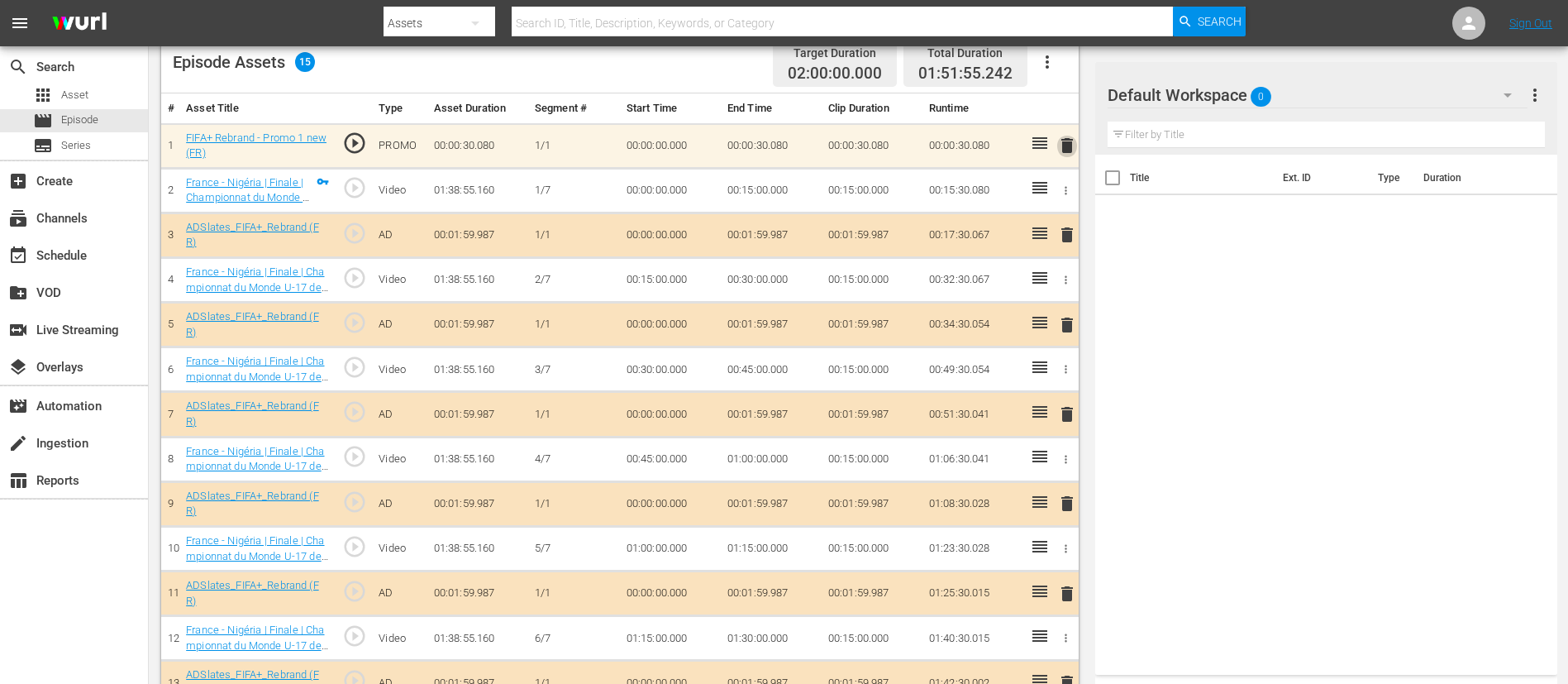
click at [1057, 145] on span "delete" at bounding box center [1066, 145] width 20 height 20
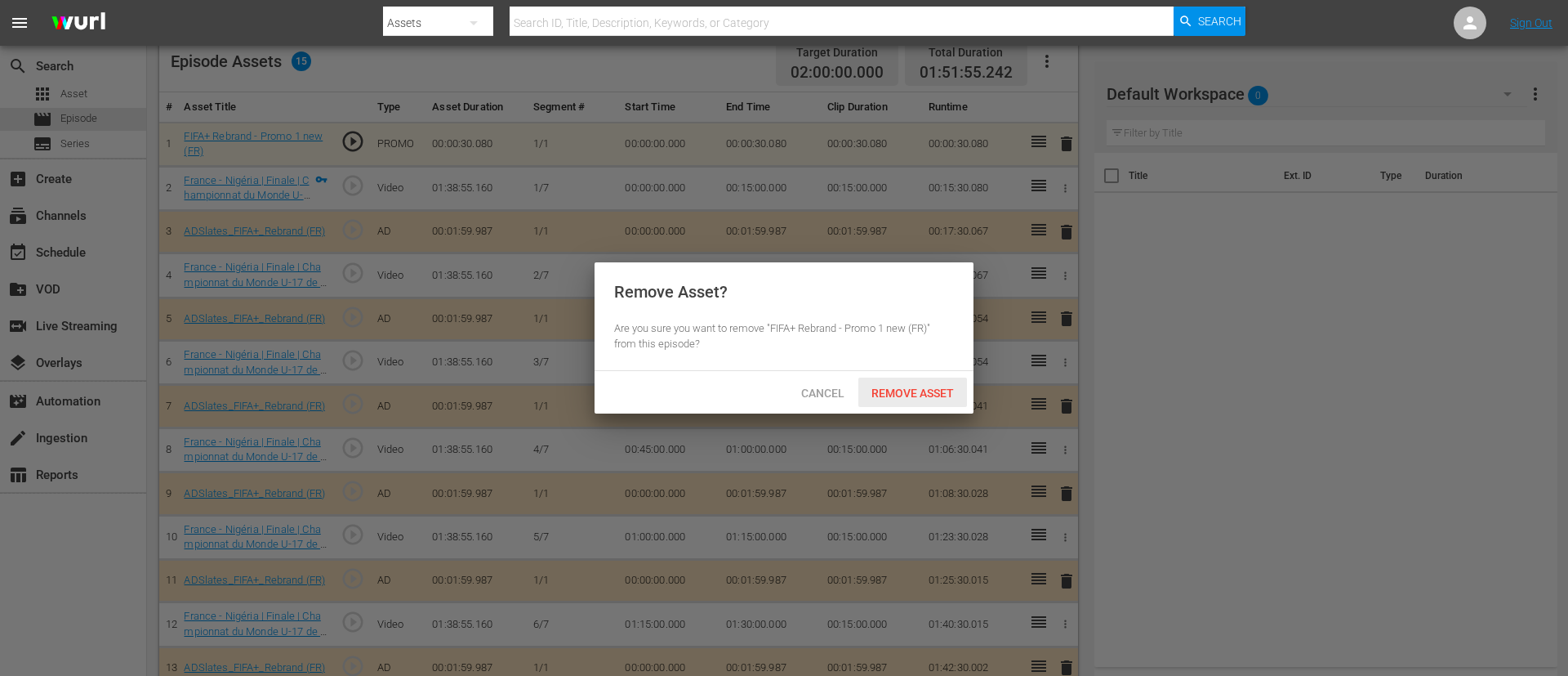
click at [929, 396] on span "Remove Asset" at bounding box center [913, 393] width 108 height 13
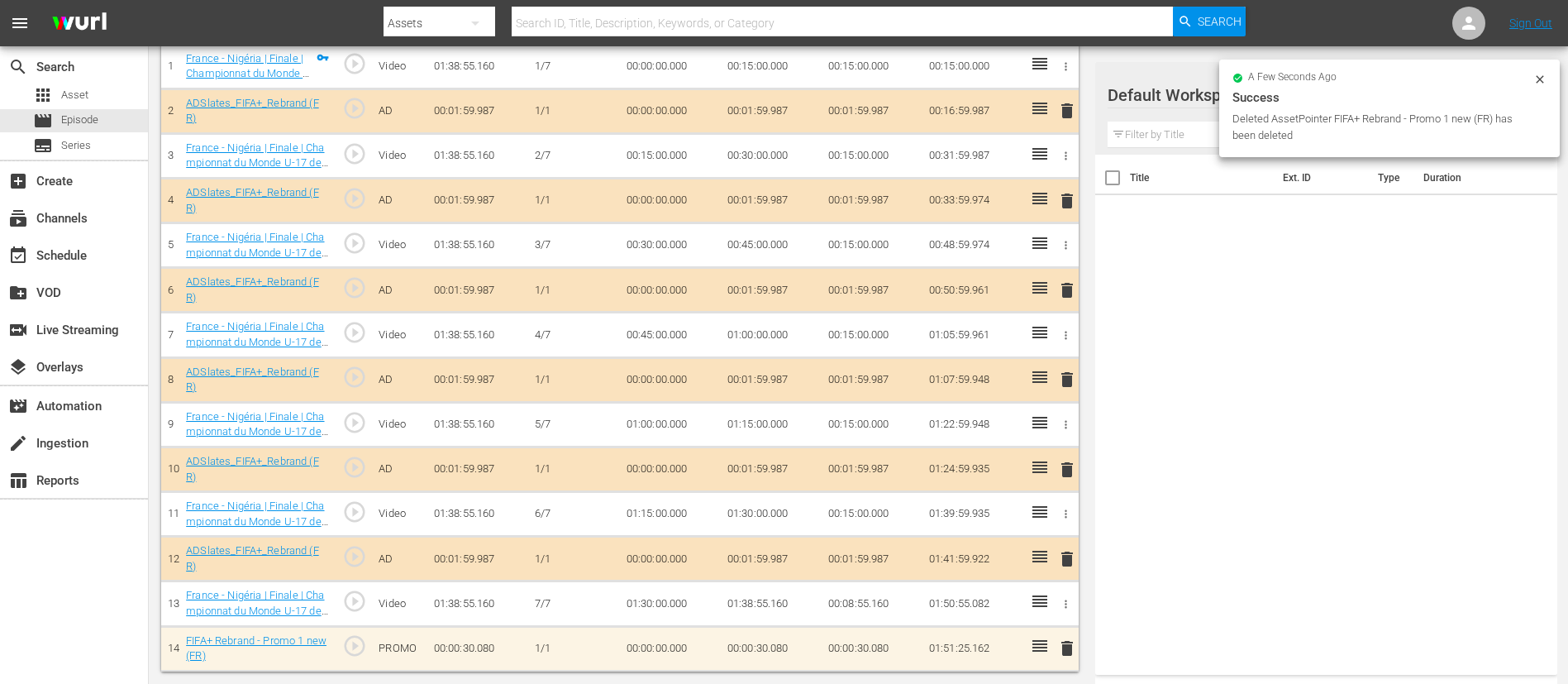
click at [1057, 454] on span "delete" at bounding box center [1066, 648] width 20 height 20
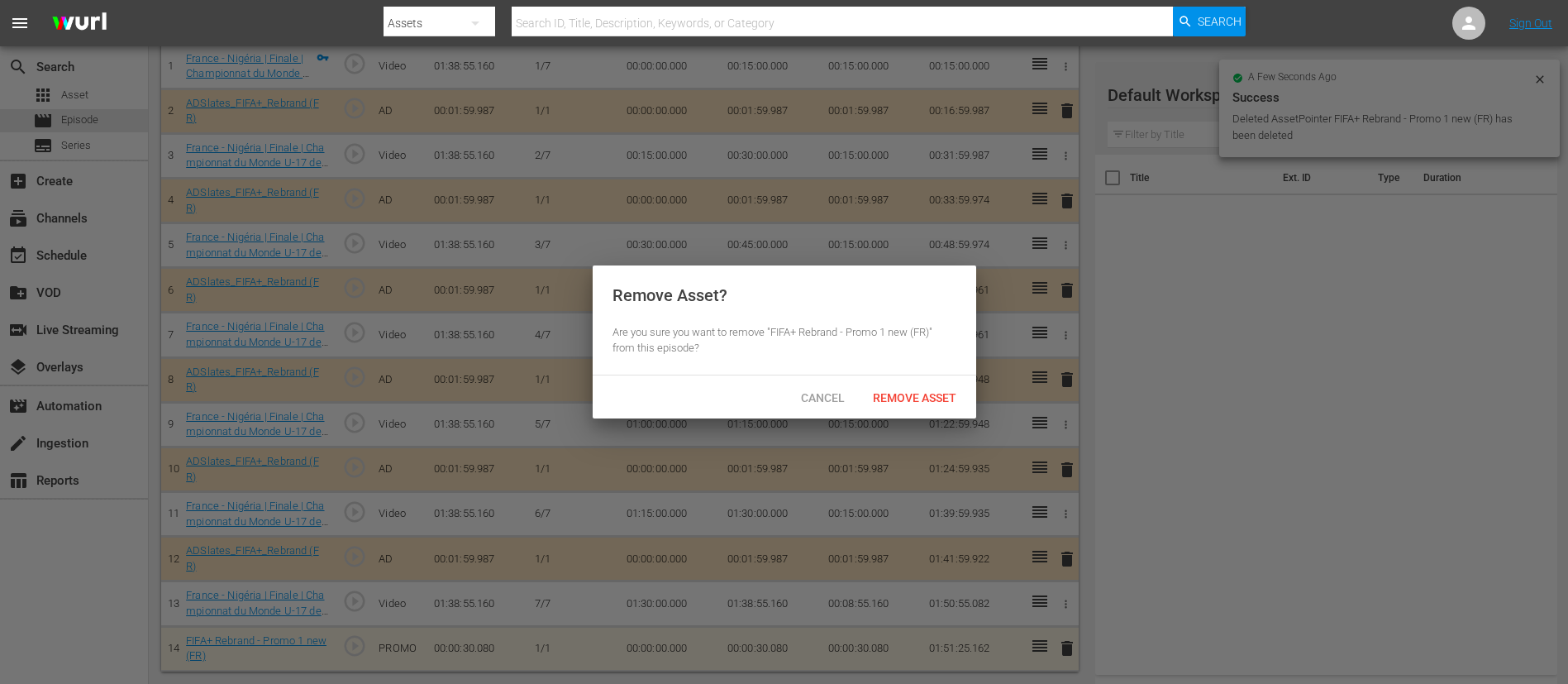
scroll to position [520, 0]
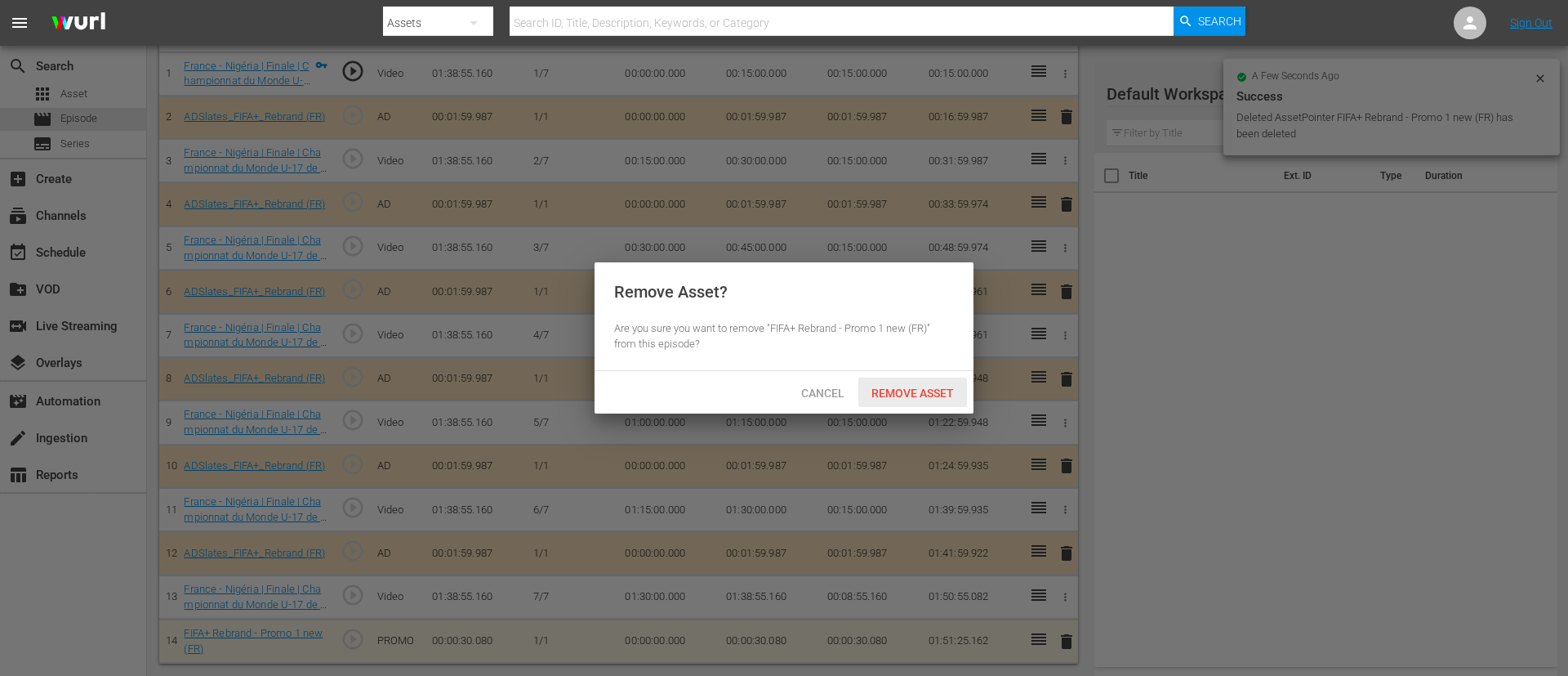
click at [897, 393] on span "Remove Asset" at bounding box center [913, 393] width 108 height 13
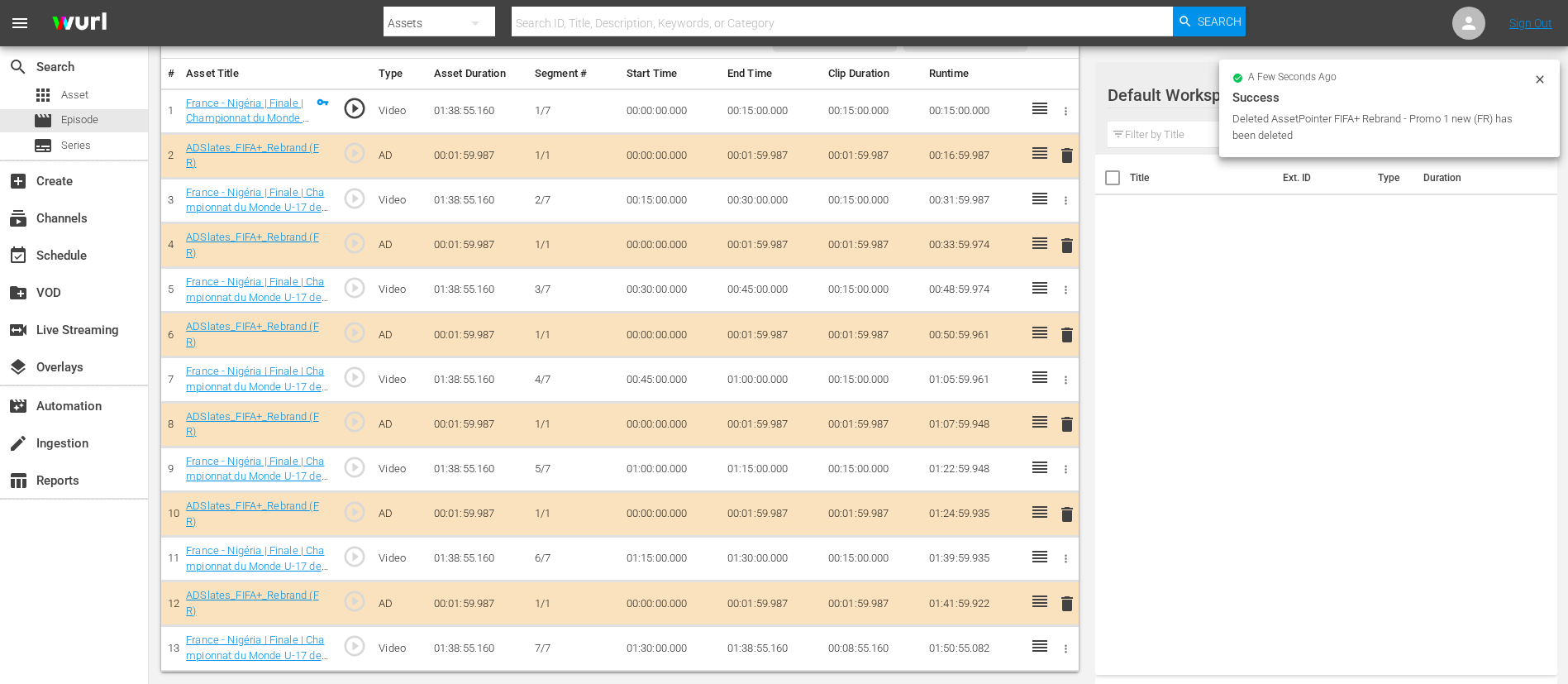
scroll to position [0, 0]
